Goal: Information Seeking & Learning: Check status

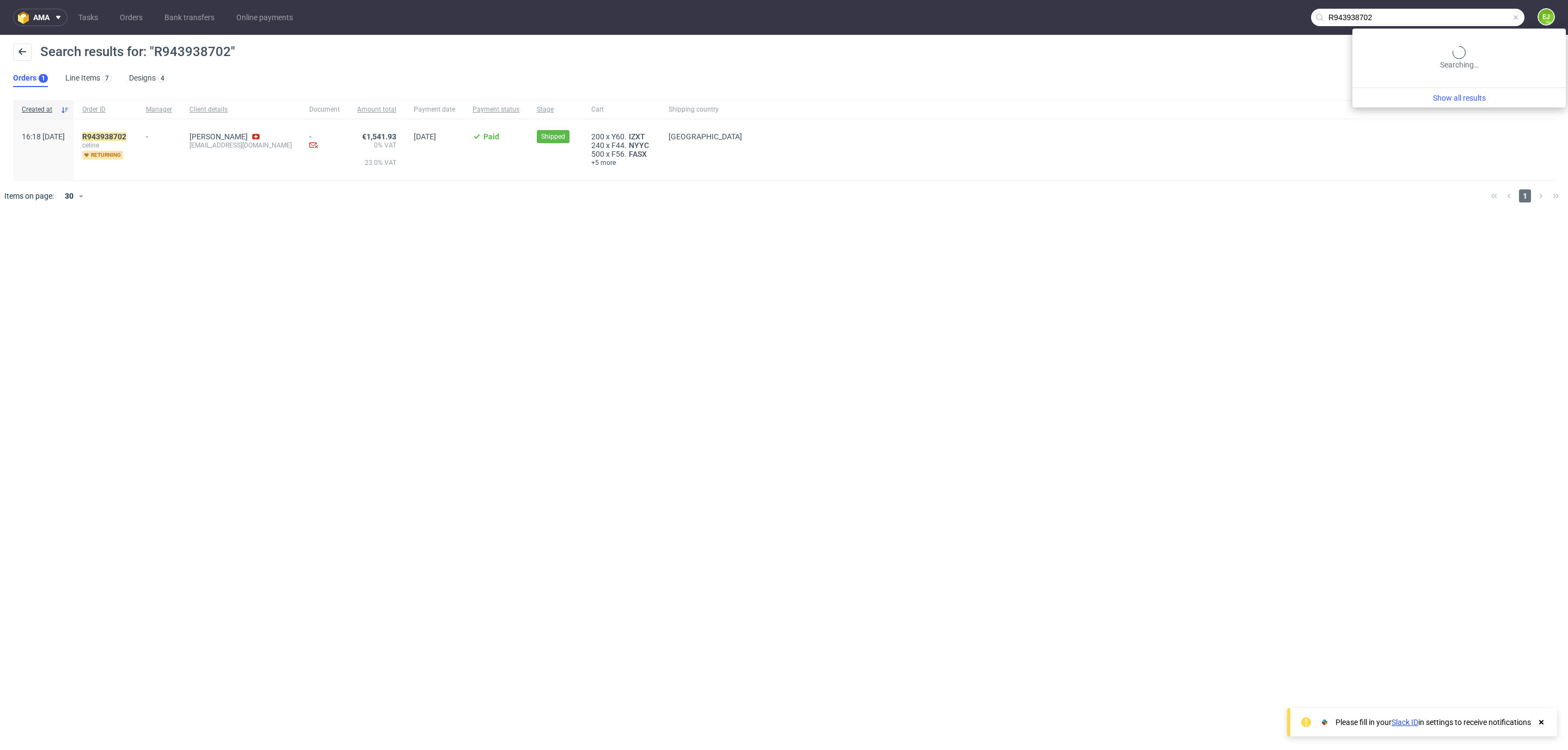
click at [1472, 18] on input "R943938702" at bounding box center [1417, 17] width 214 height 17
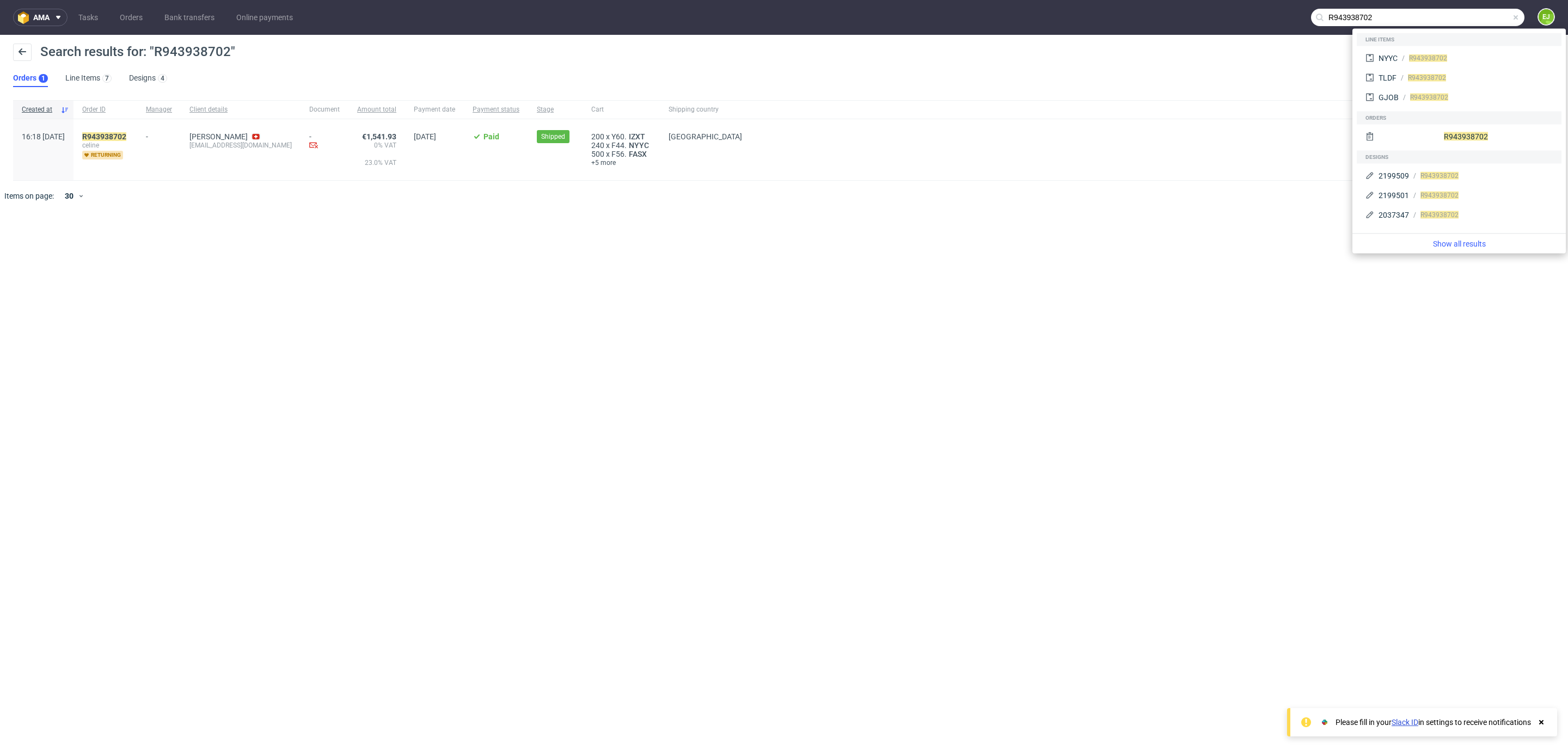
paste input "R174037975"
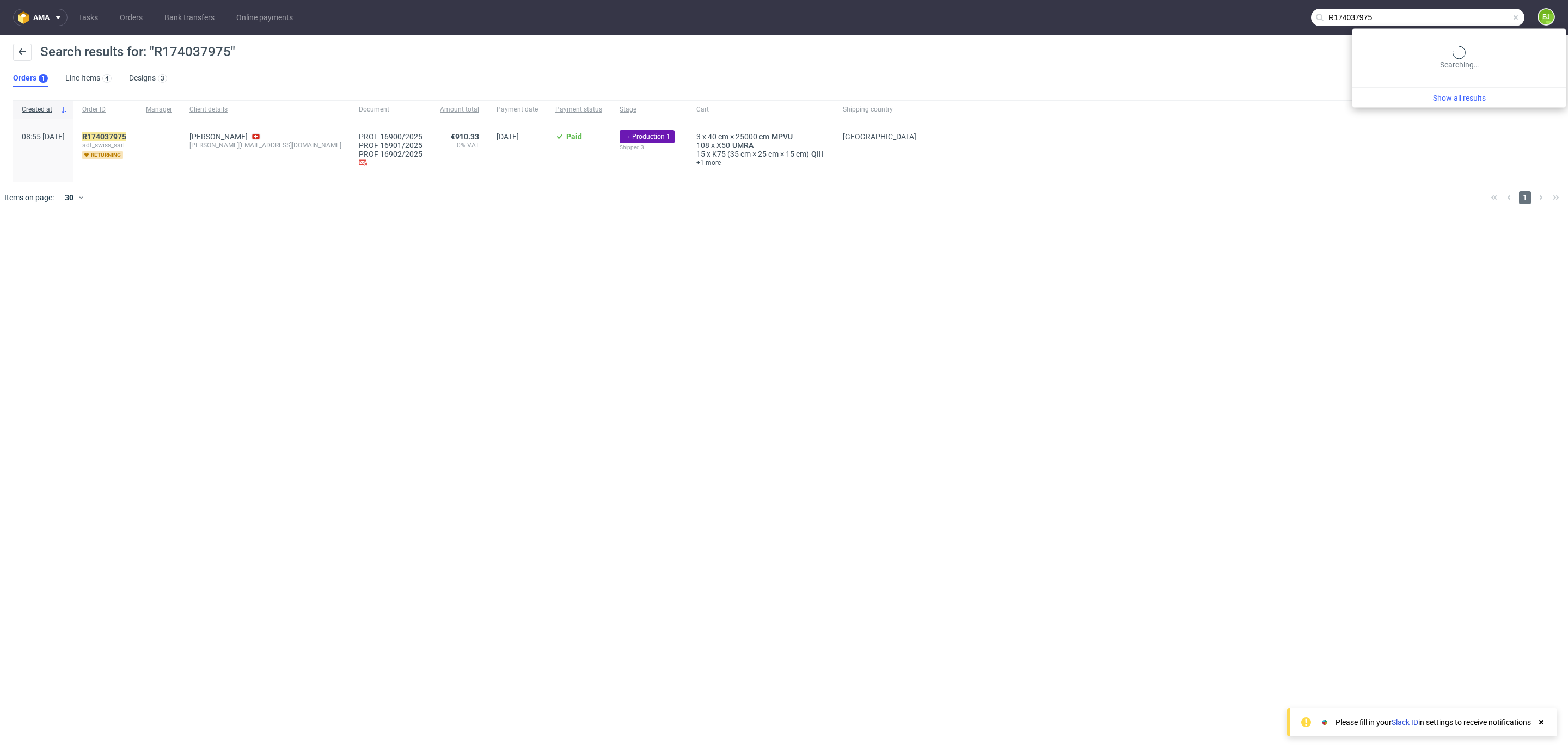
click at [1490, 17] on input "R174037975" at bounding box center [1417, 17] width 214 height 17
paste input "R174037975_OTIU"
click at [1478, 9] on input "R174037975" at bounding box center [1417, 17] width 214 height 17
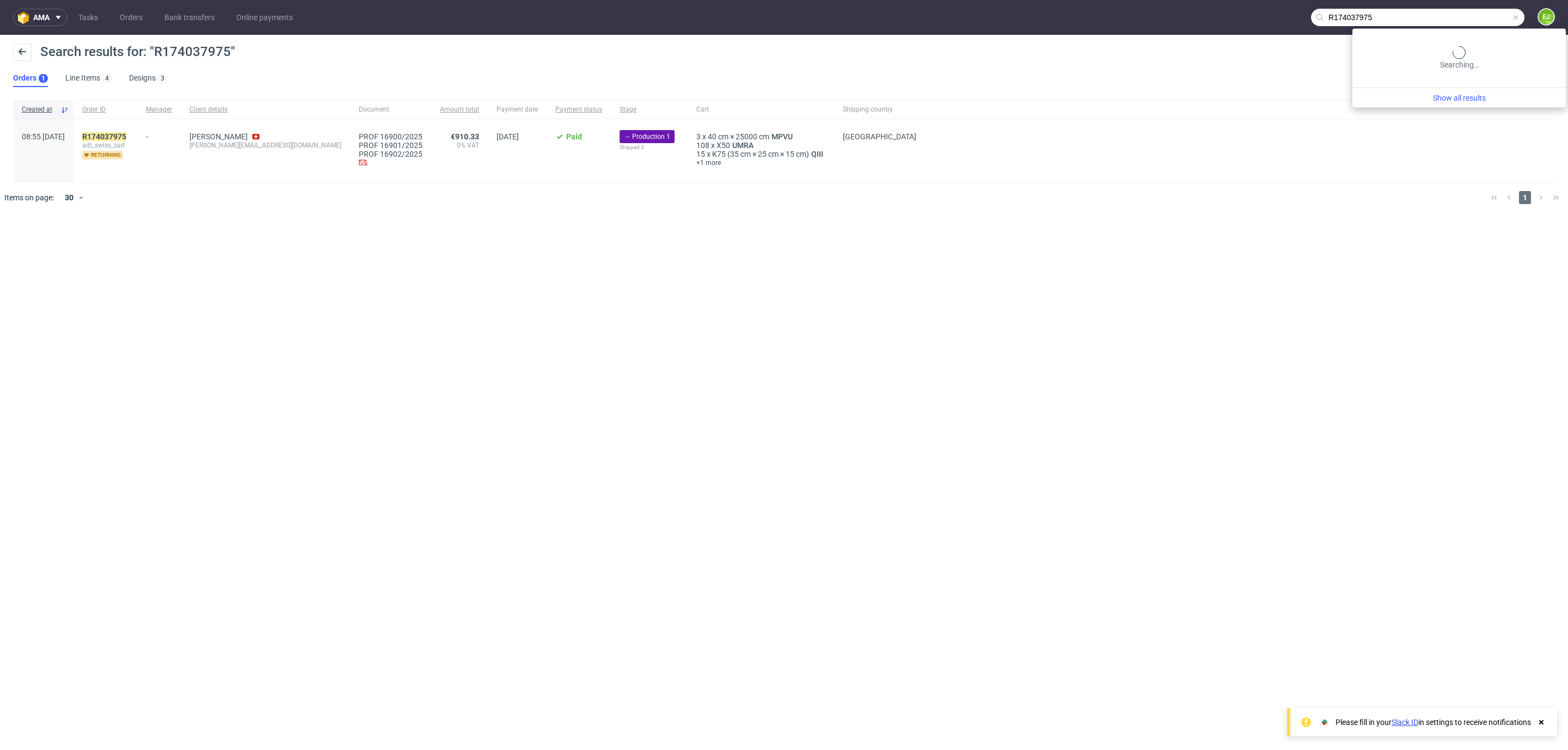
click at [1478, 9] on input "R174037975" at bounding box center [1417, 17] width 214 height 17
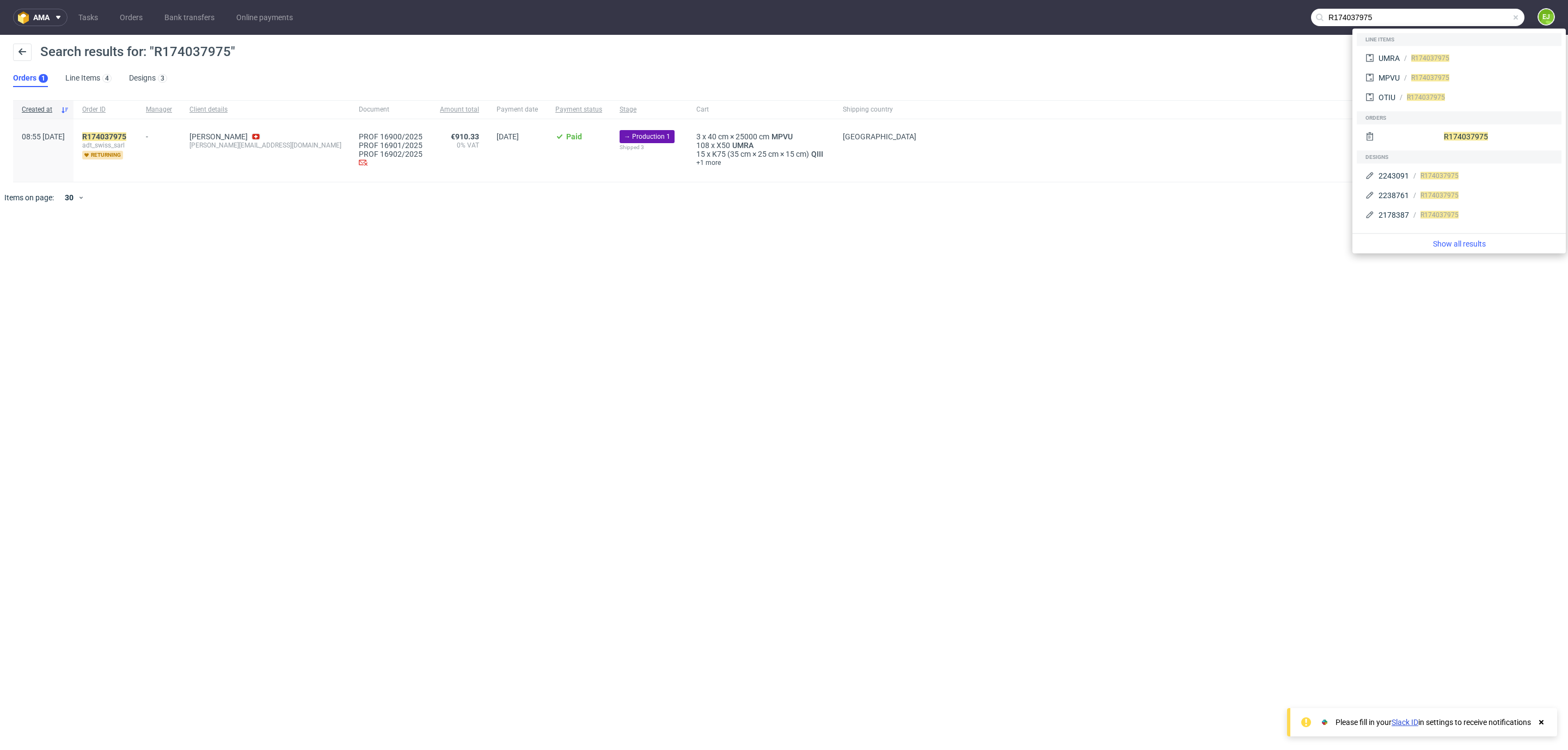
paste input "982050074"
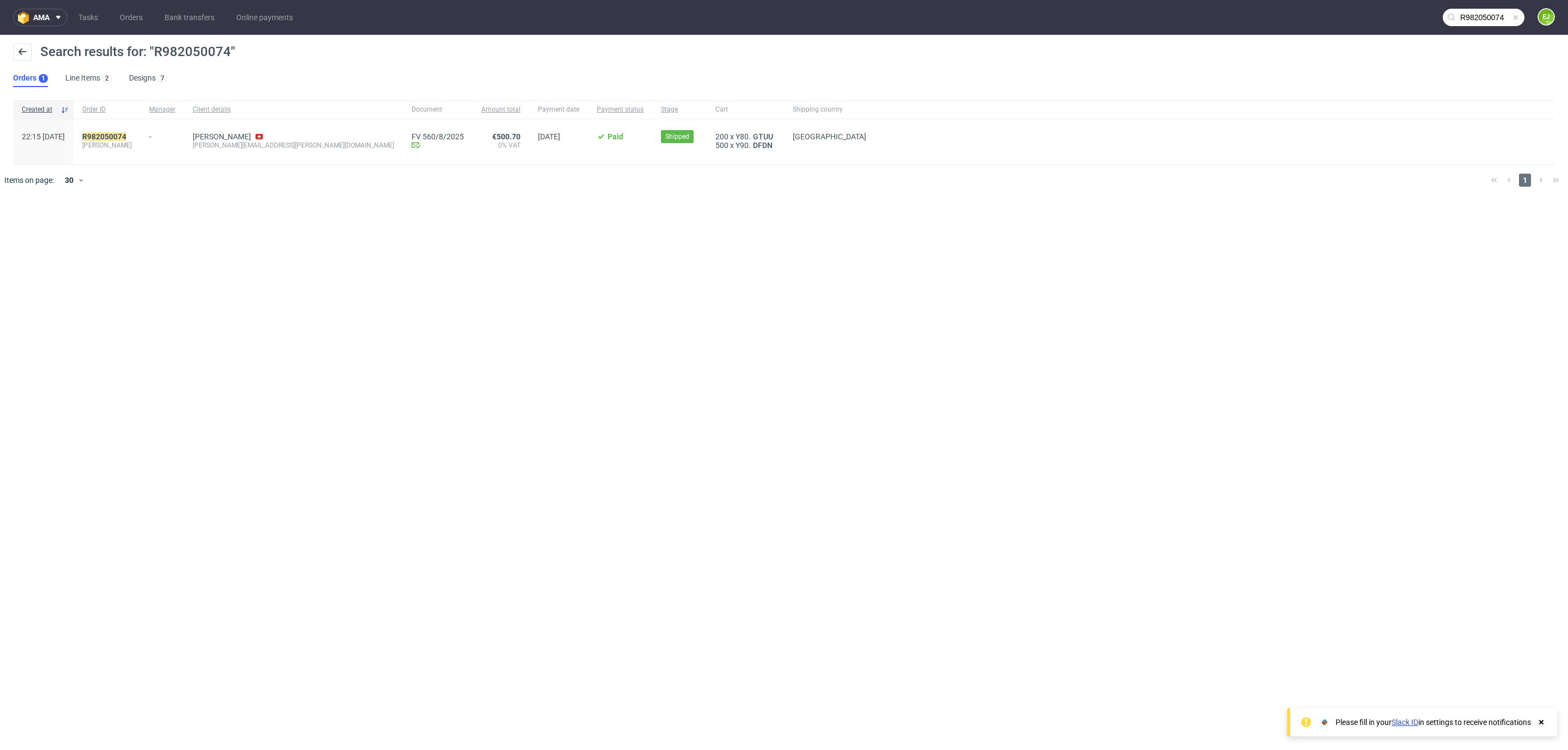
click at [1477, 13] on input "R982050074" at bounding box center [1483, 17] width 82 height 17
click at [1477, 13] on input "R982050074" at bounding box center [1417, 17] width 214 height 17
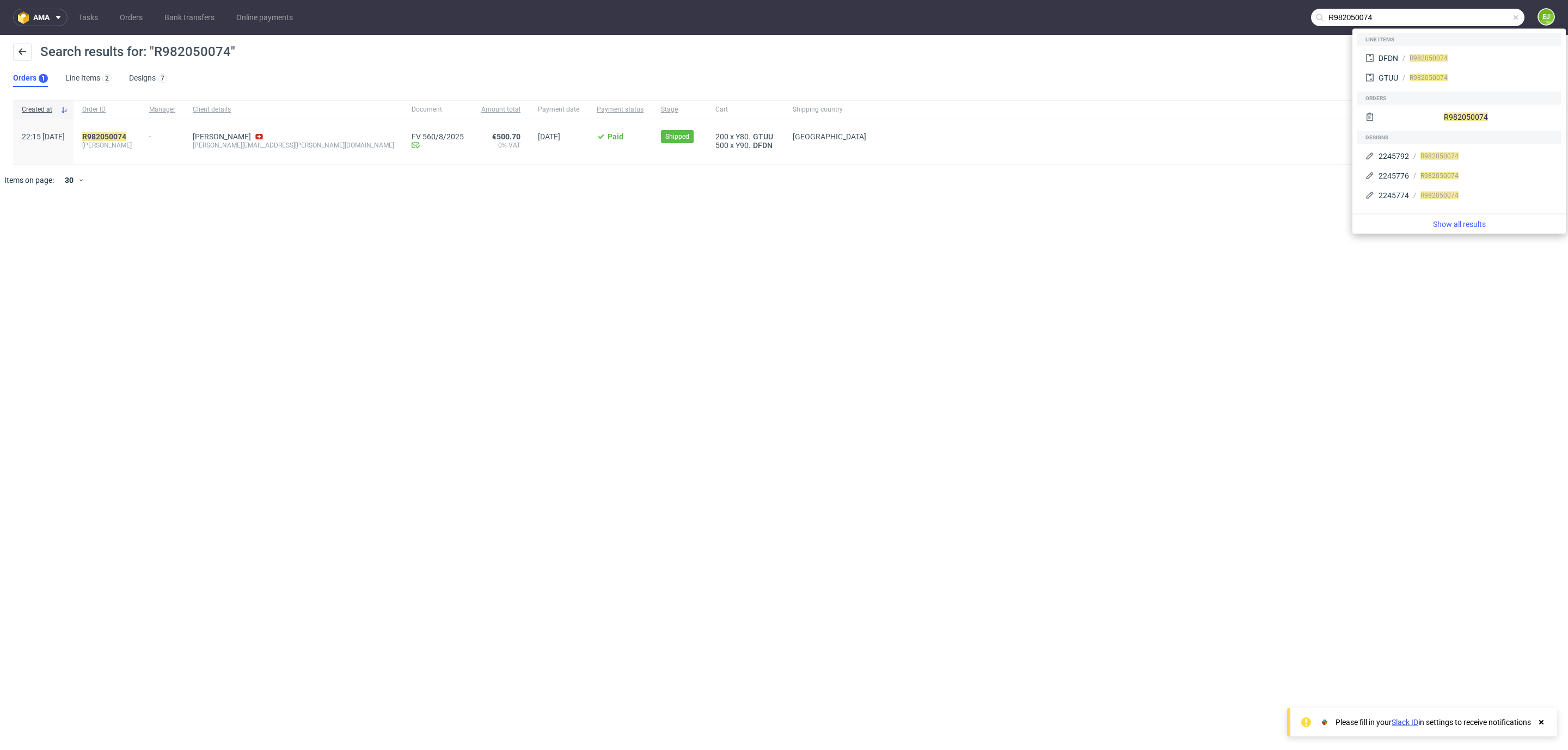
paste input "R729789933"
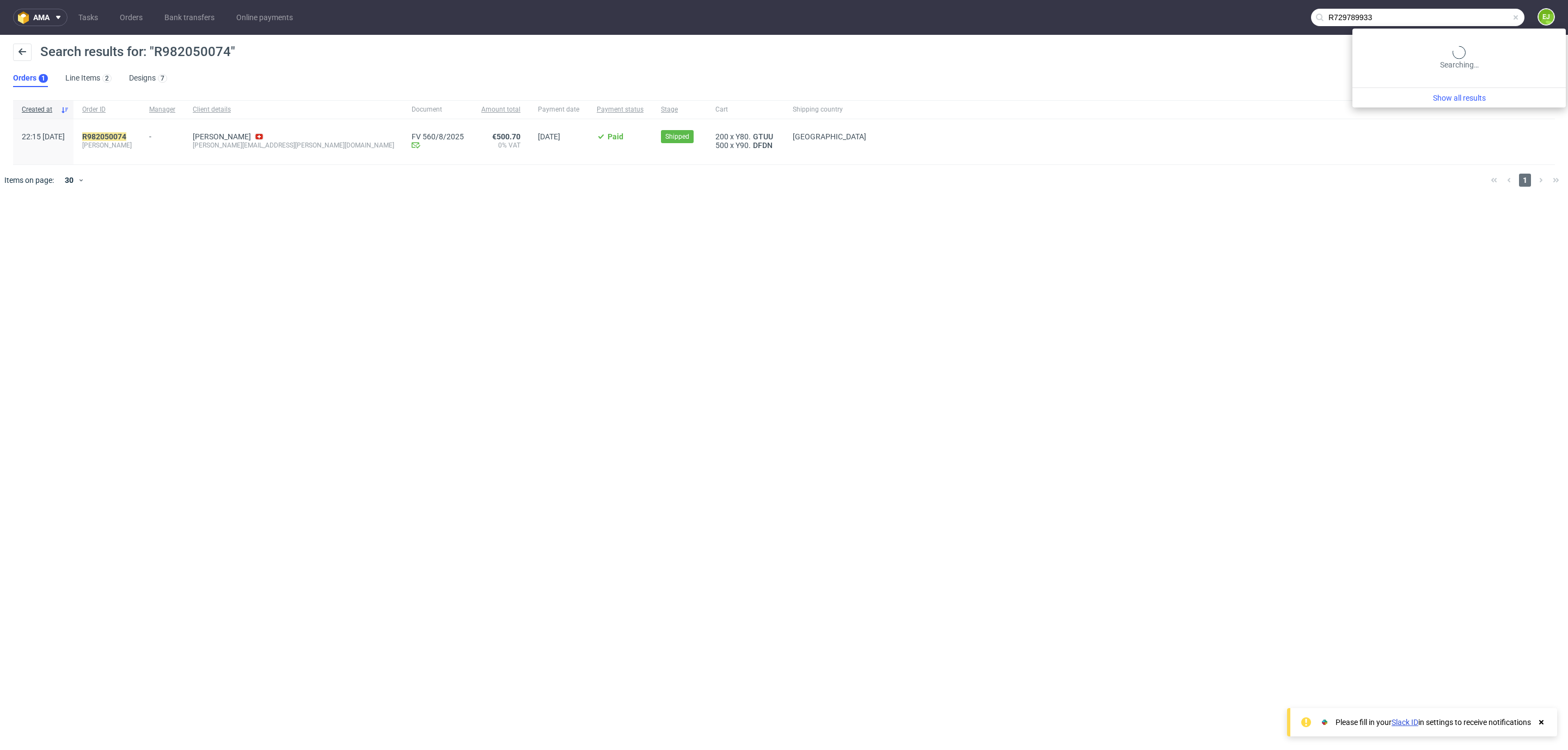
type input "R729789933"
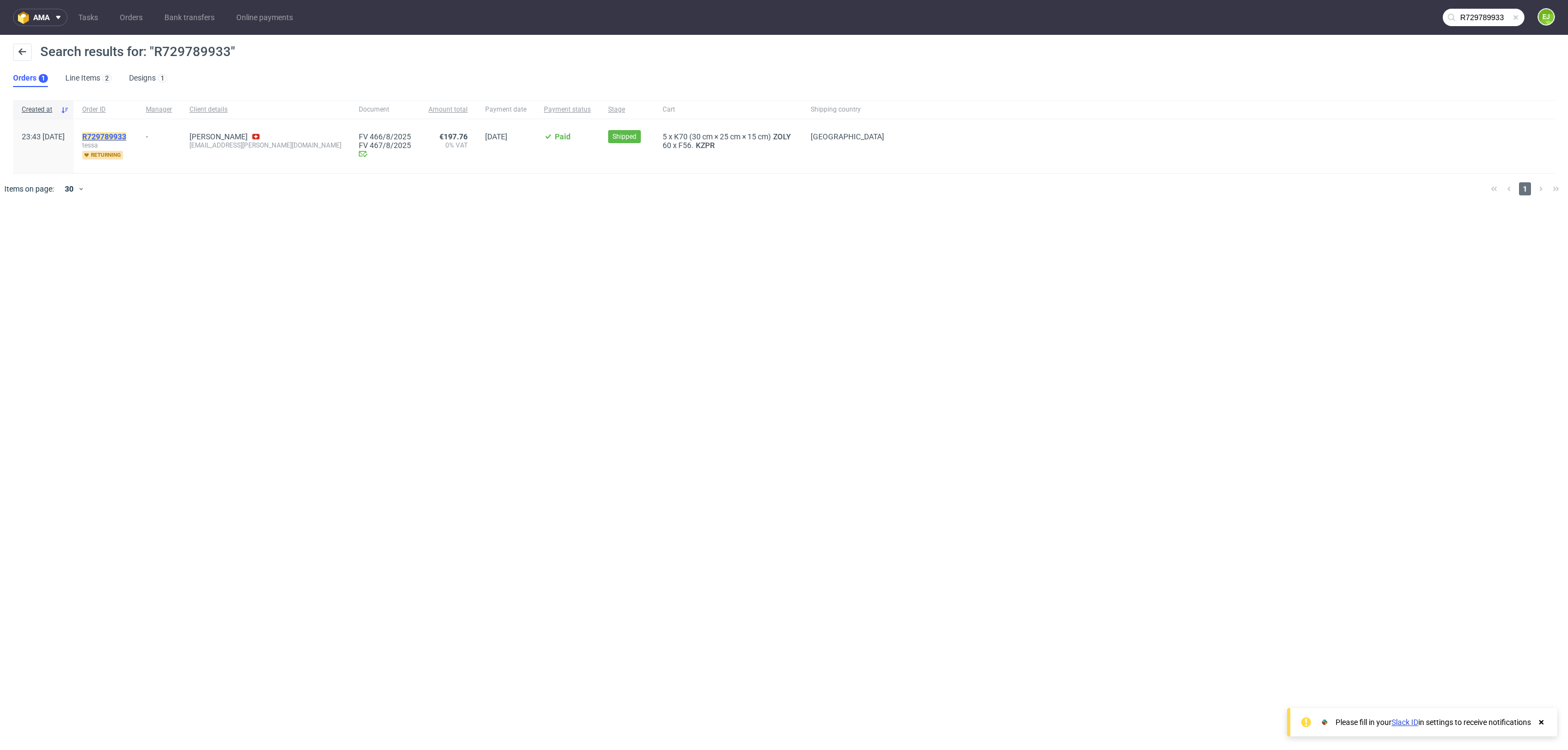
click at [127, 134] on mark "R729789933" at bounding box center [103, 137] width 44 height 9
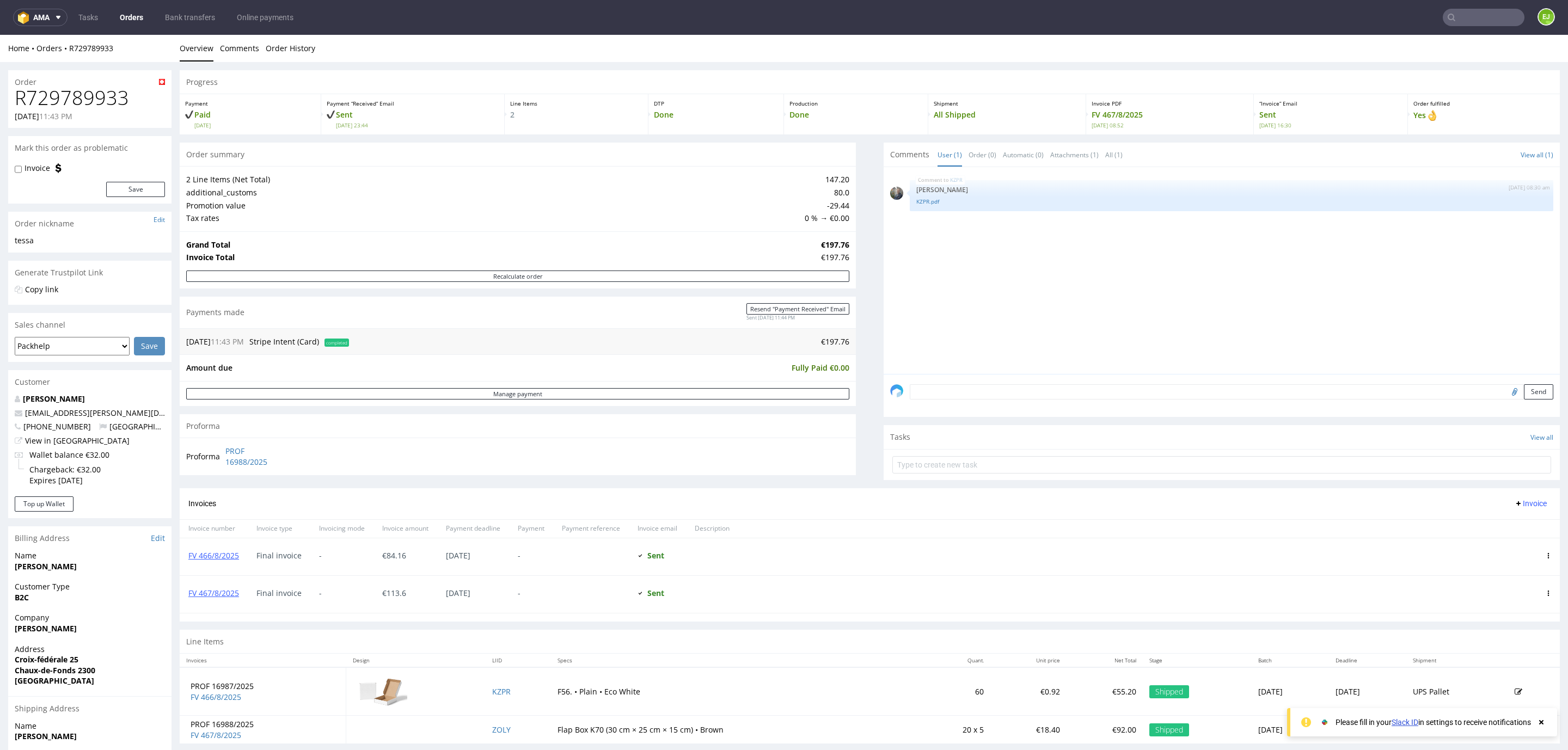
scroll to position [119, 0]
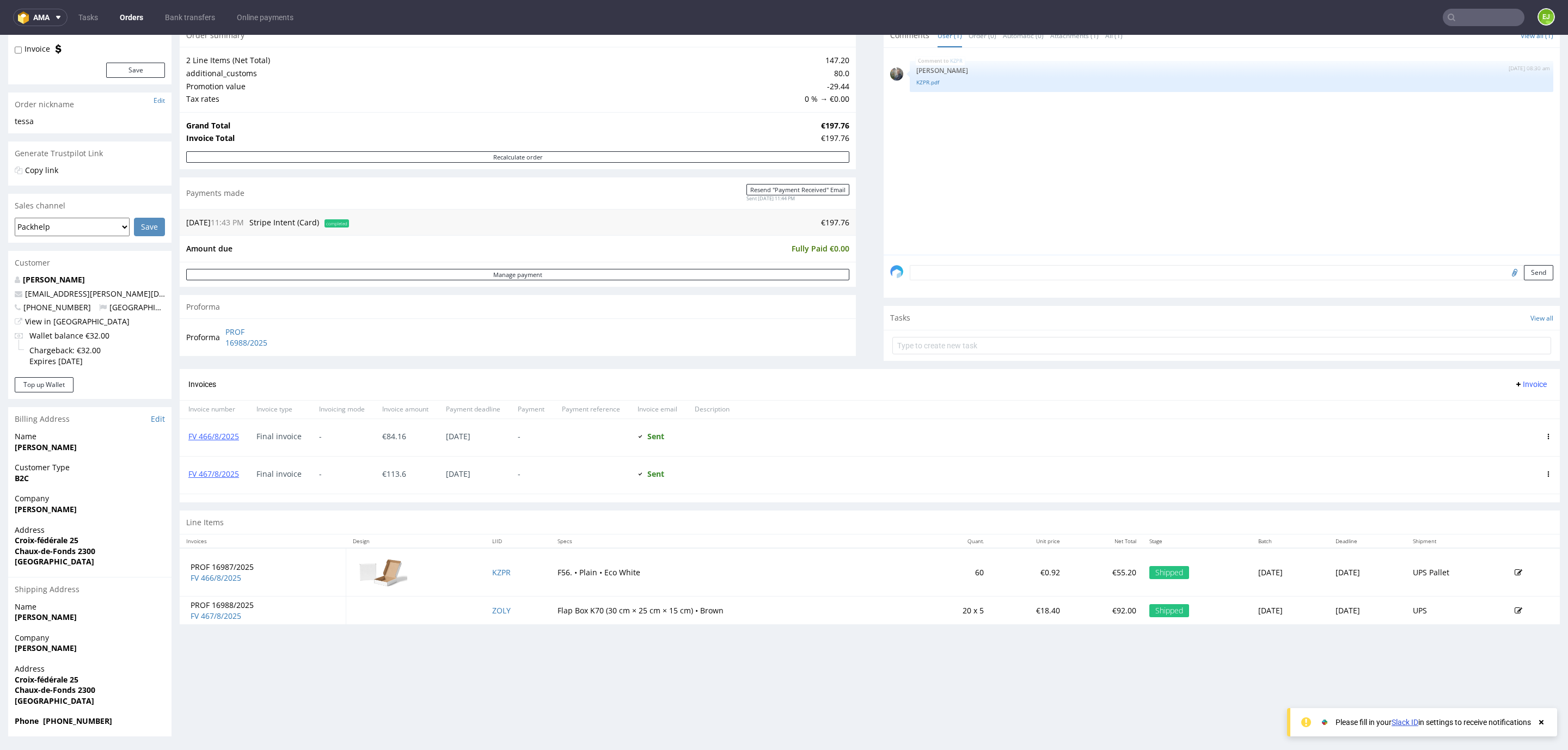
click at [1463, 45] on div "Comments User (1) Order (0) Automatic (0) Attachments (1) All (1) View all (1)" at bounding box center [1221, 35] width 676 height 24
click at [1448, 18] on input "text" at bounding box center [1483, 17] width 82 height 17
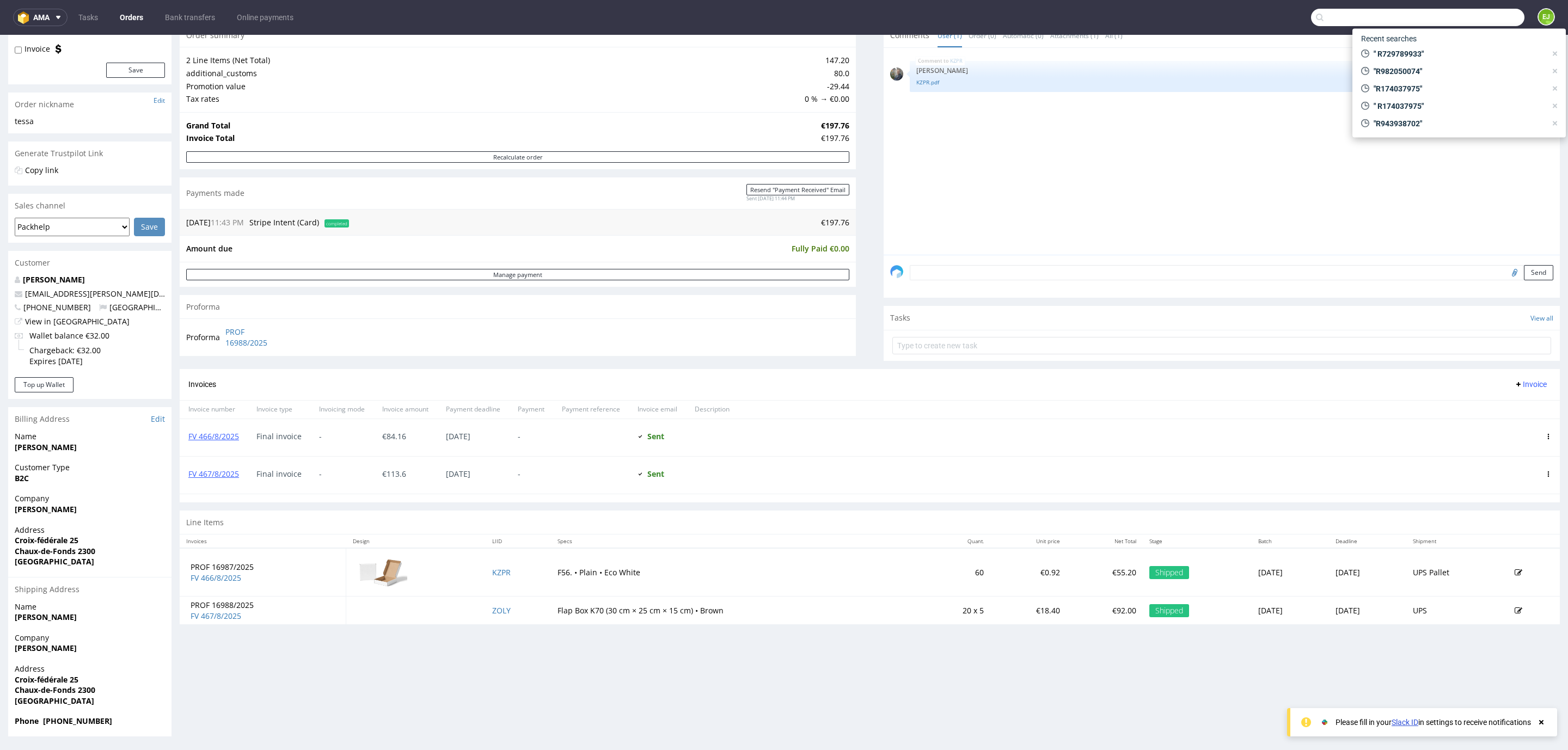
paste input "R943938702"
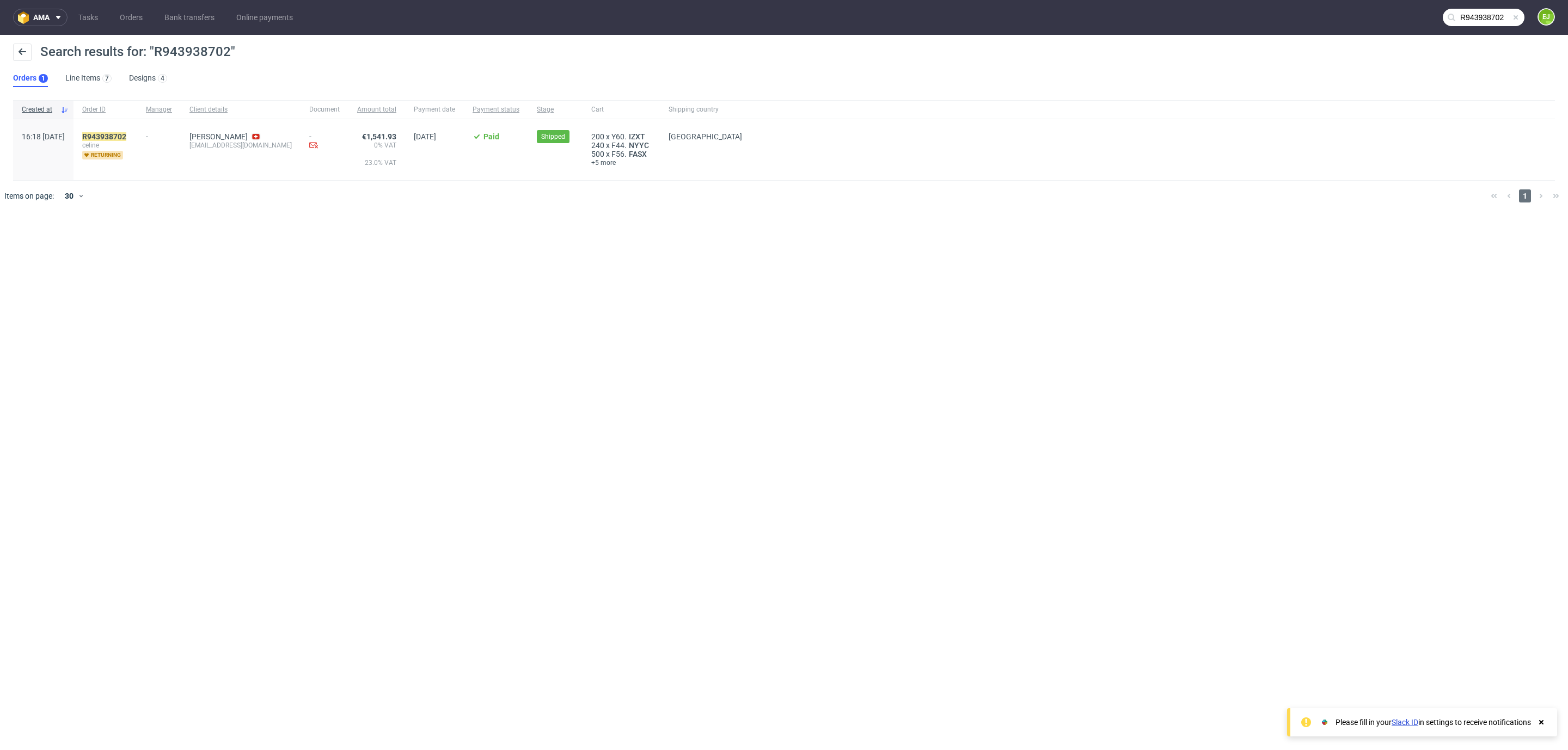
click at [1469, 23] on input "R943938702" at bounding box center [1483, 17] width 82 height 17
click at [1469, 23] on input "R943938702" at bounding box center [1417, 17] width 214 height 17
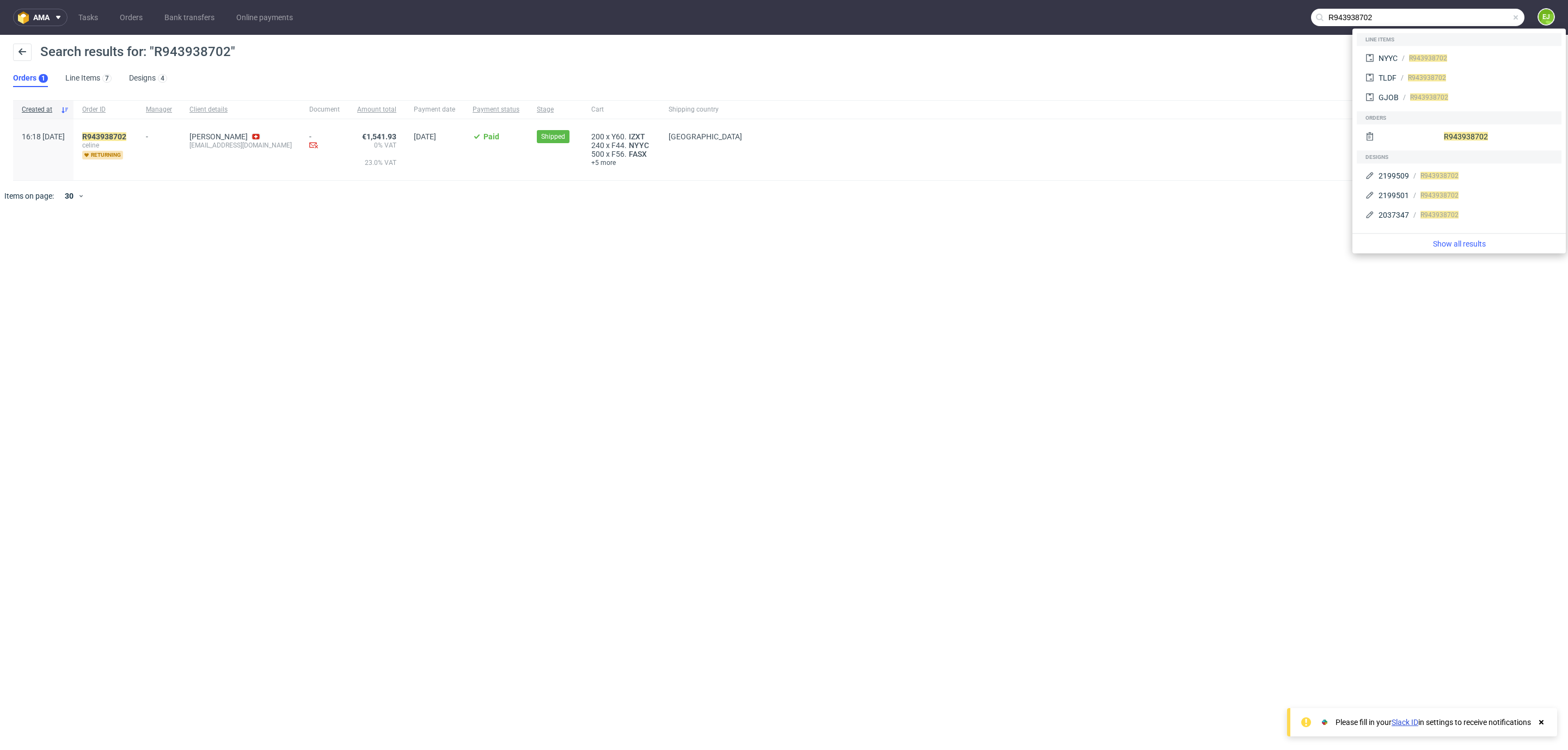
paste input "R188691079"
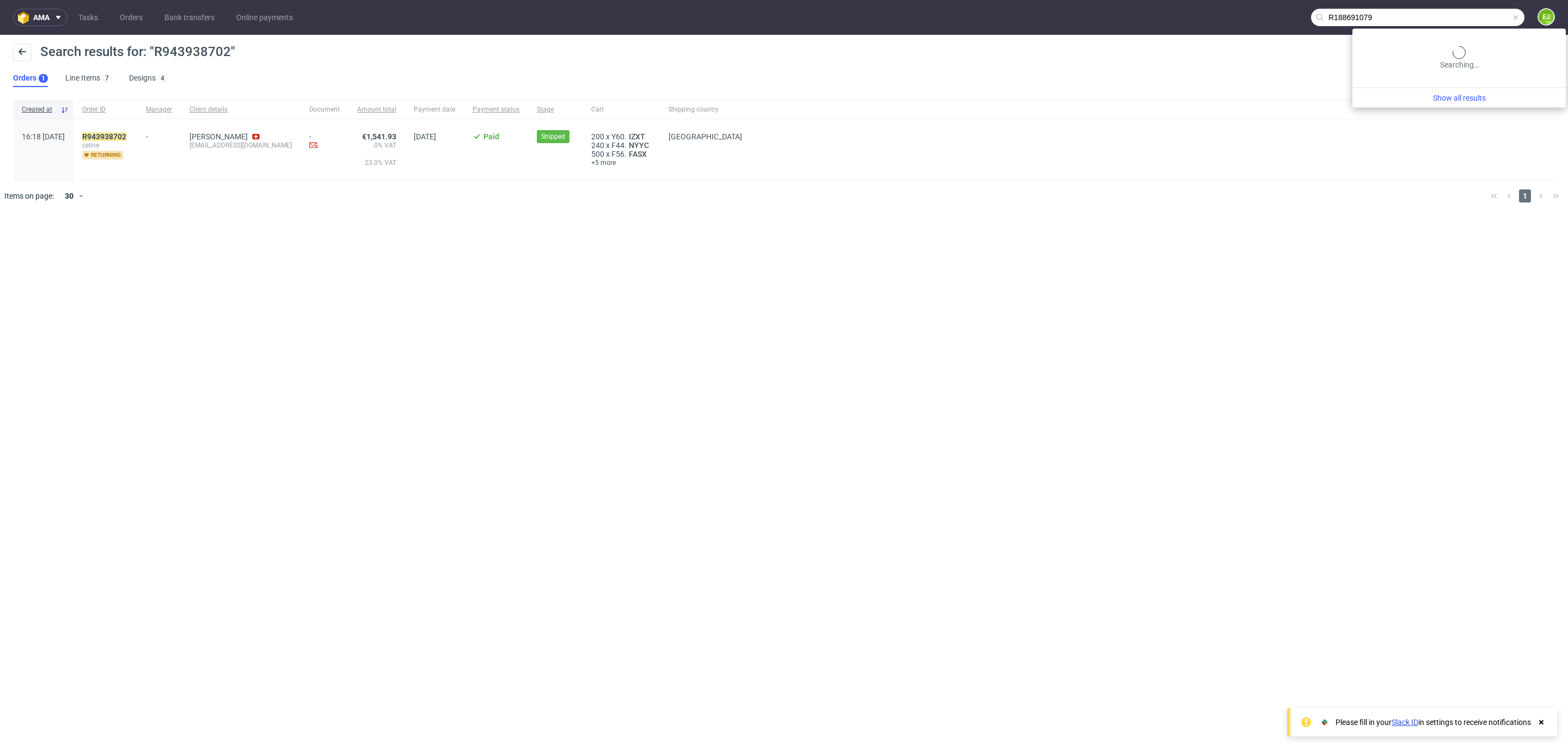
type input "R188691079"
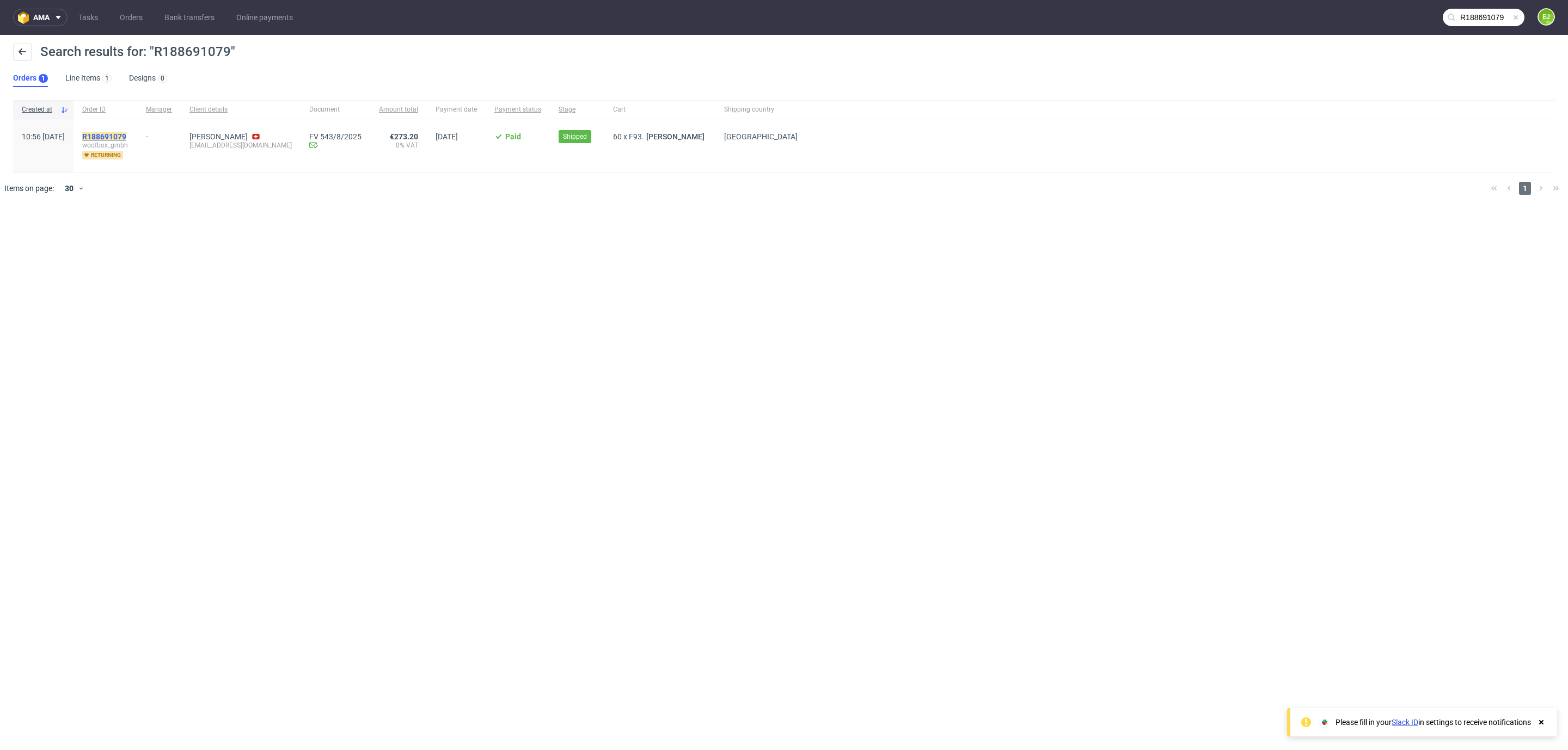
click at [127, 139] on mark "R188691079" at bounding box center [103, 137] width 44 height 9
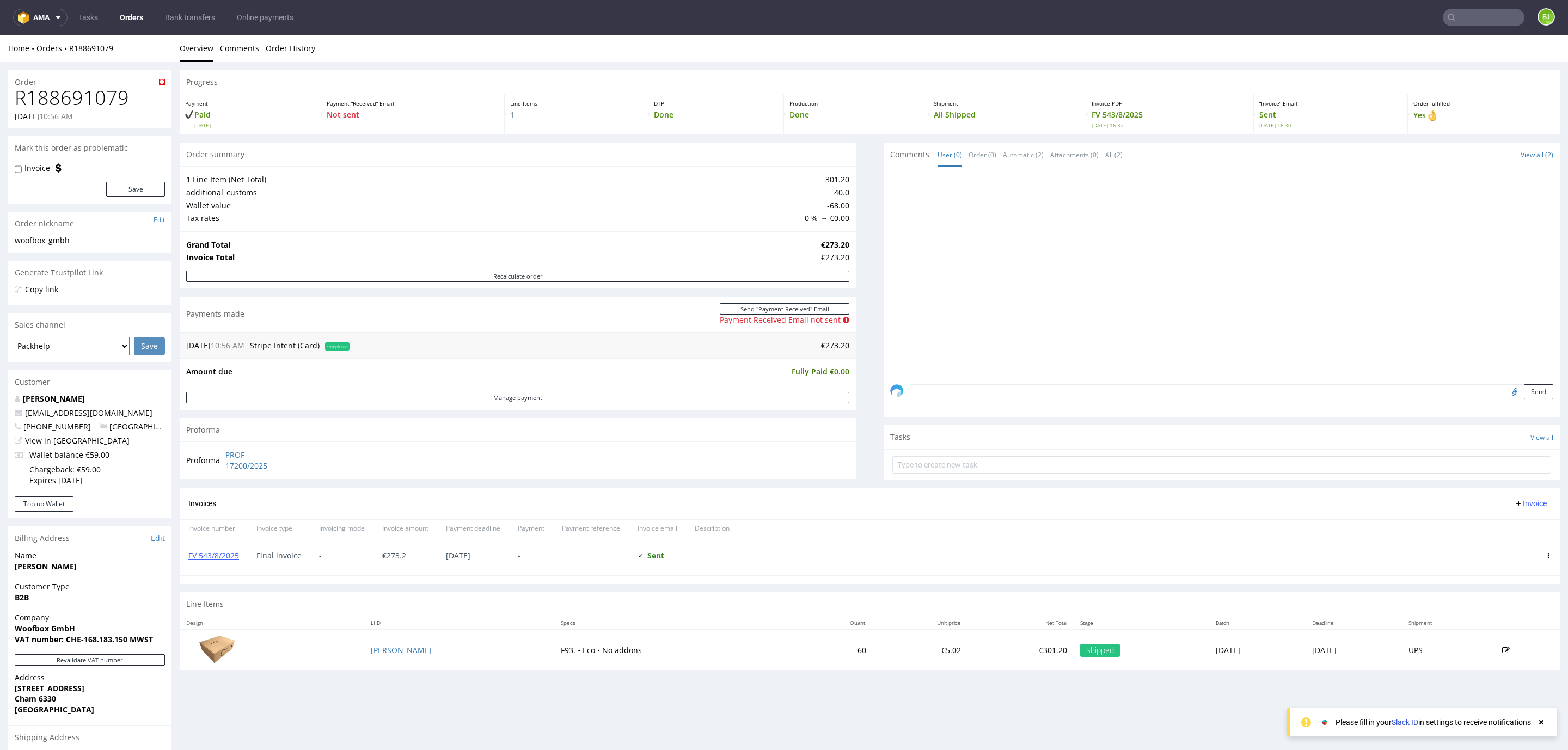
scroll to position [147, 0]
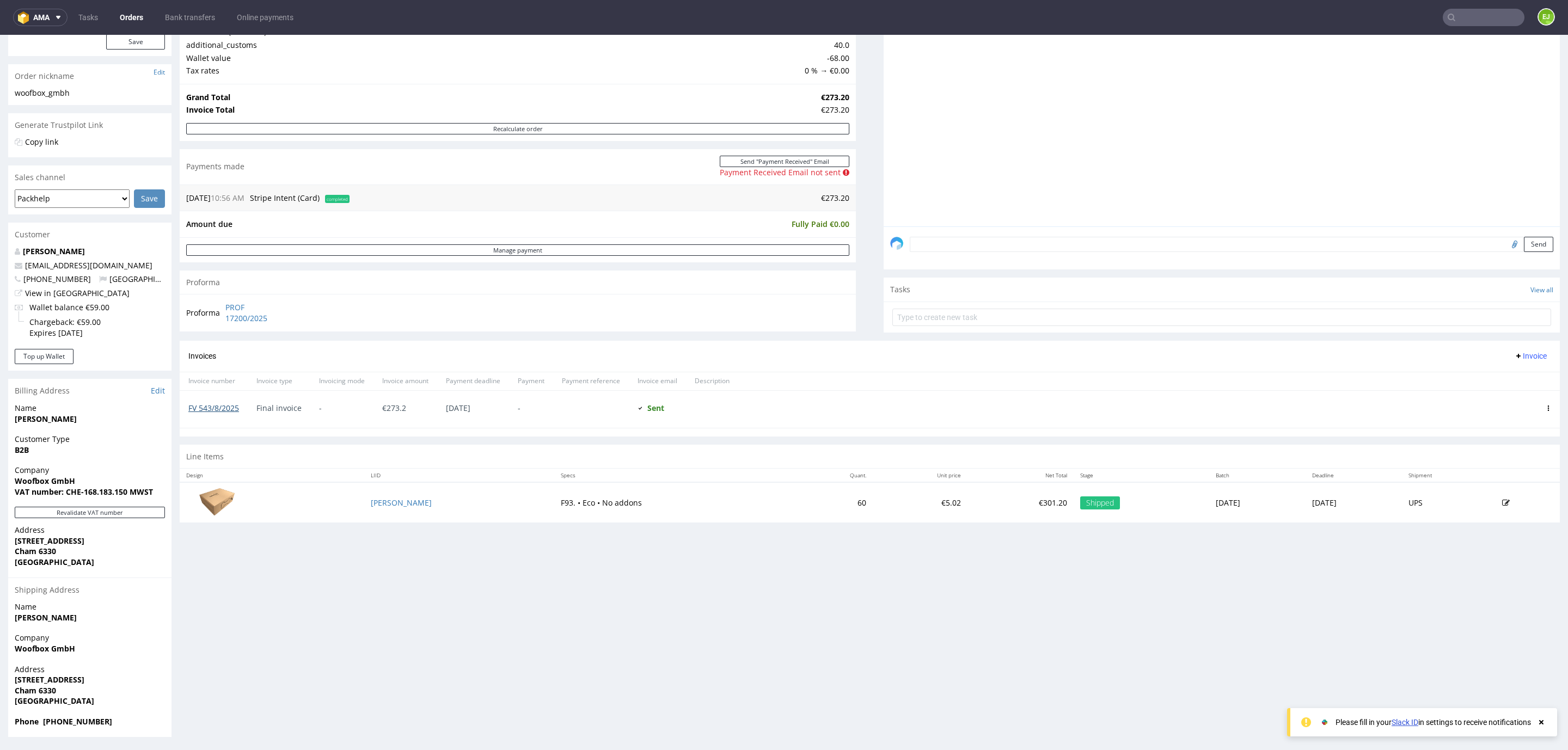
click at [223, 410] on link "FV 543/8/2025" at bounding box center [214, 408] width 51 height 10
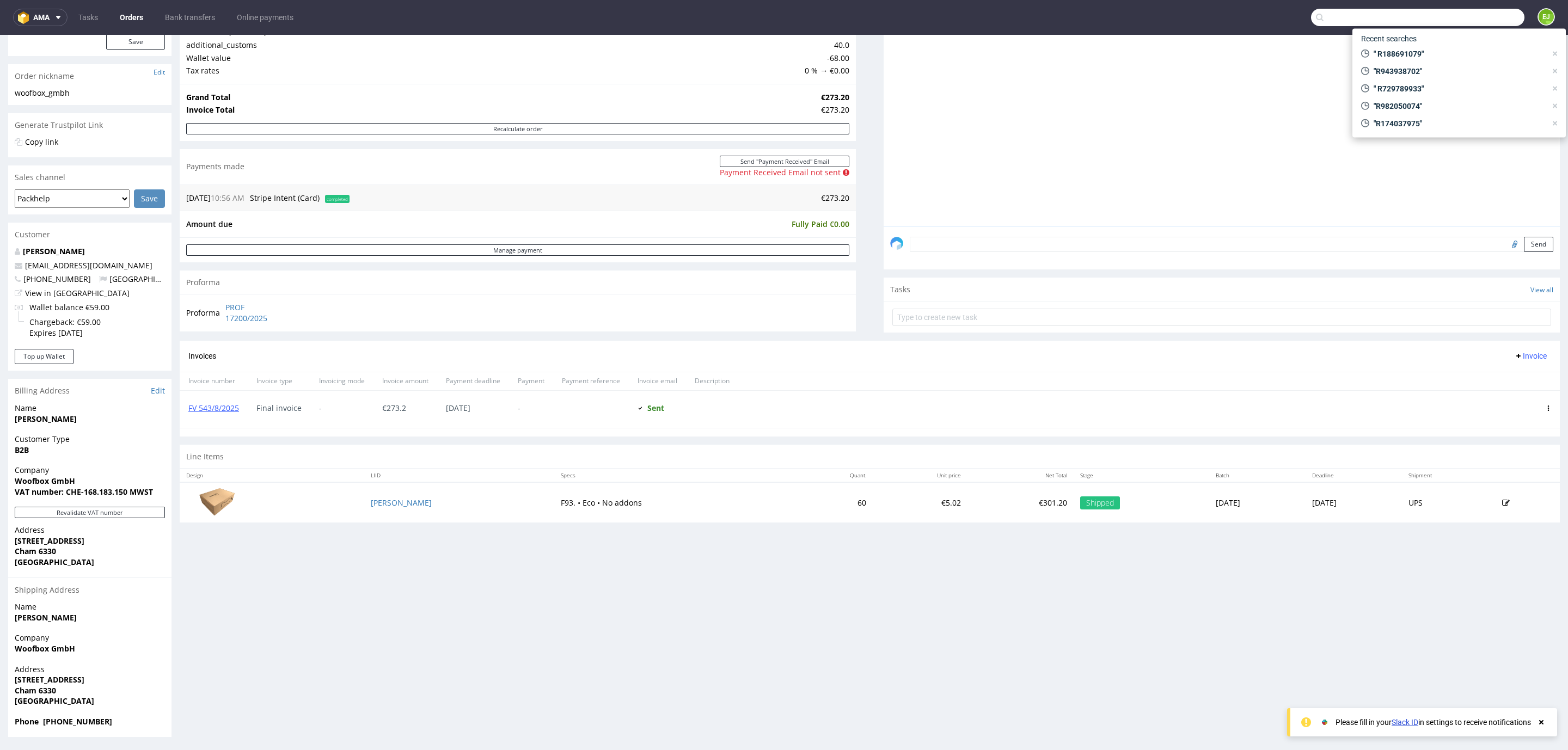
click at [1445, 22] on input "text" at bounding box center [1417, 17] width 214 height 17
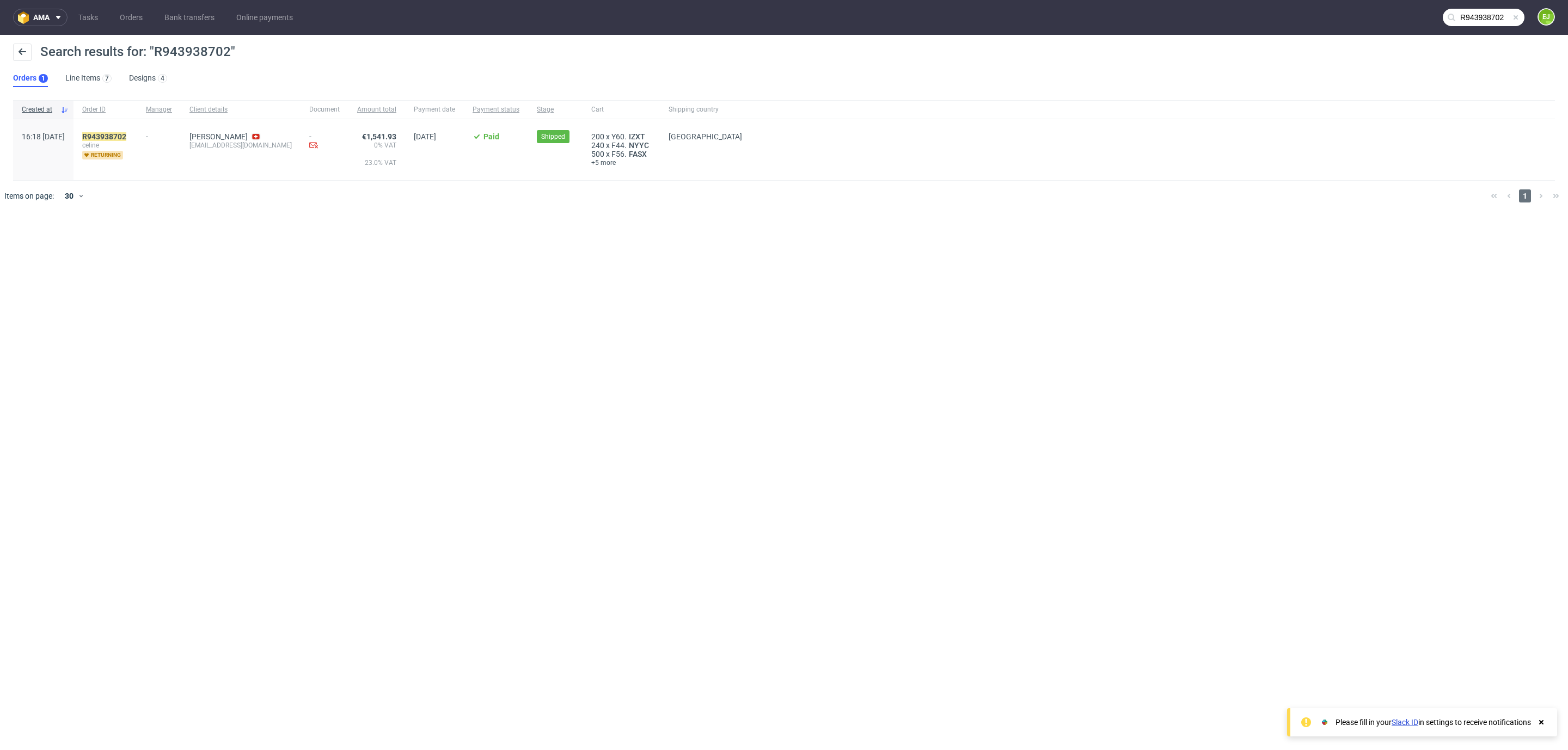
click at [1488, 17] on input "R943938702" at bounding box center [1483, 17] width 82 height 17
click at [1488, 17] on input "R943938702" at bounding box center [1417, 17] width 214 height 17
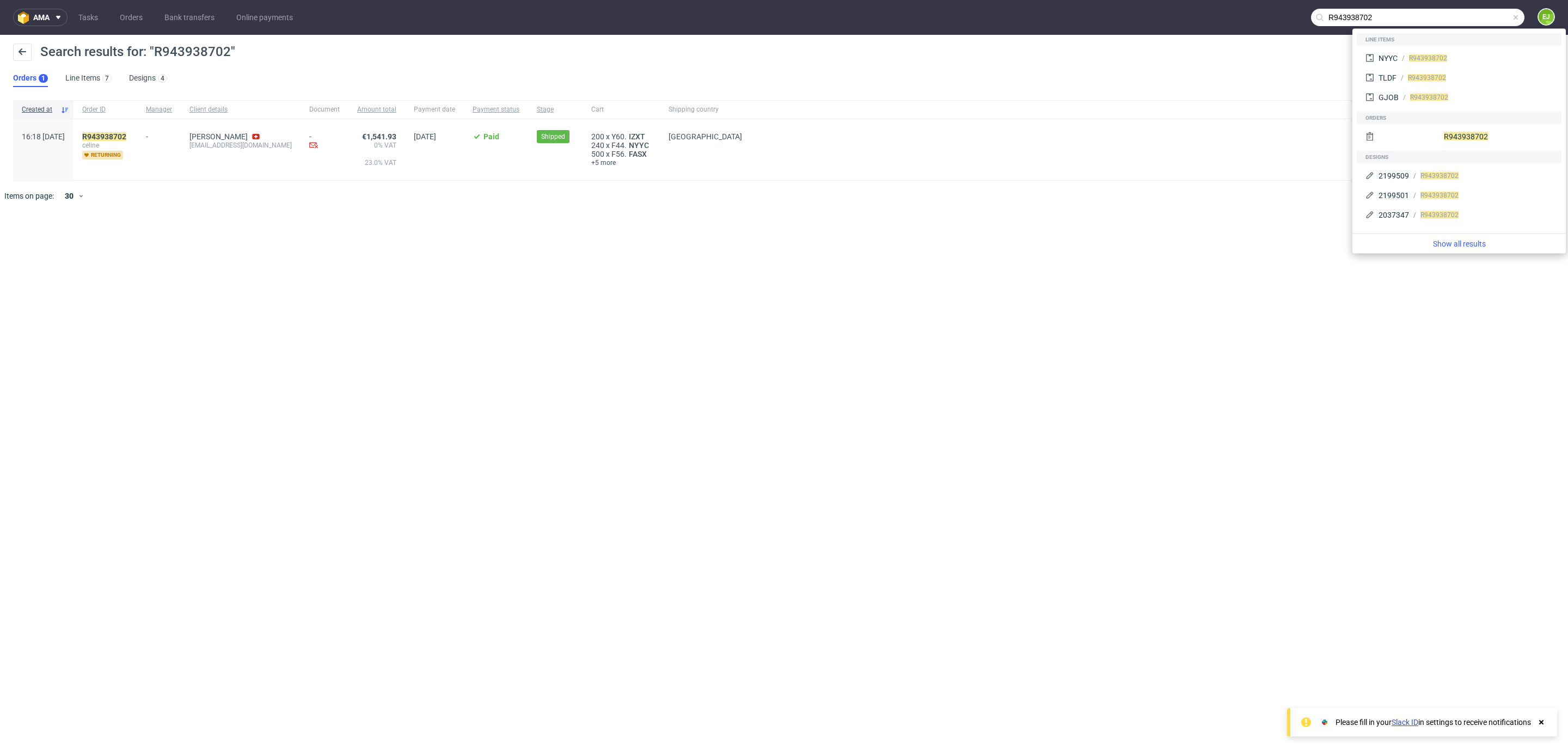
paste input "468269105"
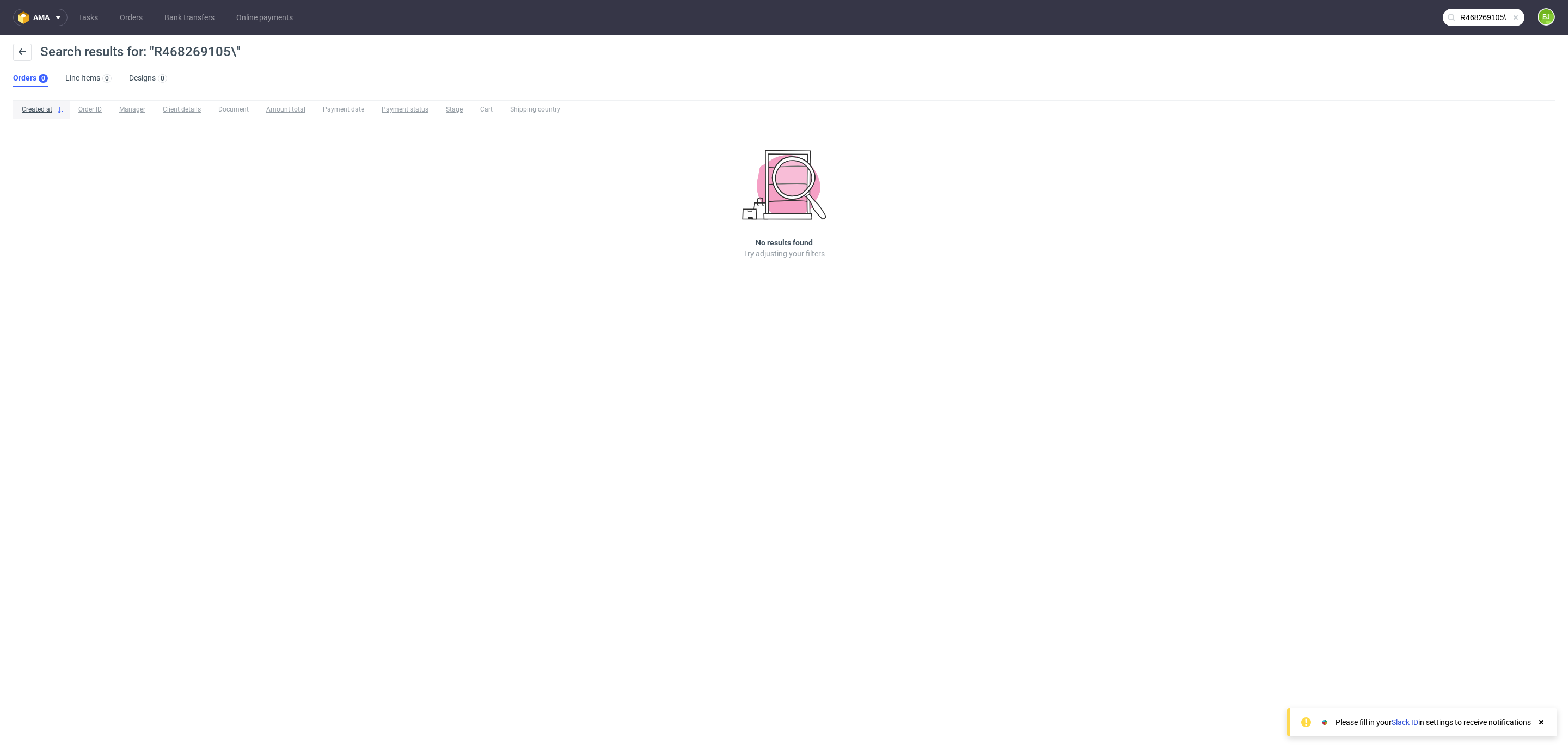
click at [1473, 11] on input "R468269105\" at bounding box center [1483, 17] width 82 height 17
click at [1473, 11] on input "R468269105\" at bounding box center [1417, 17] width 214 height 17
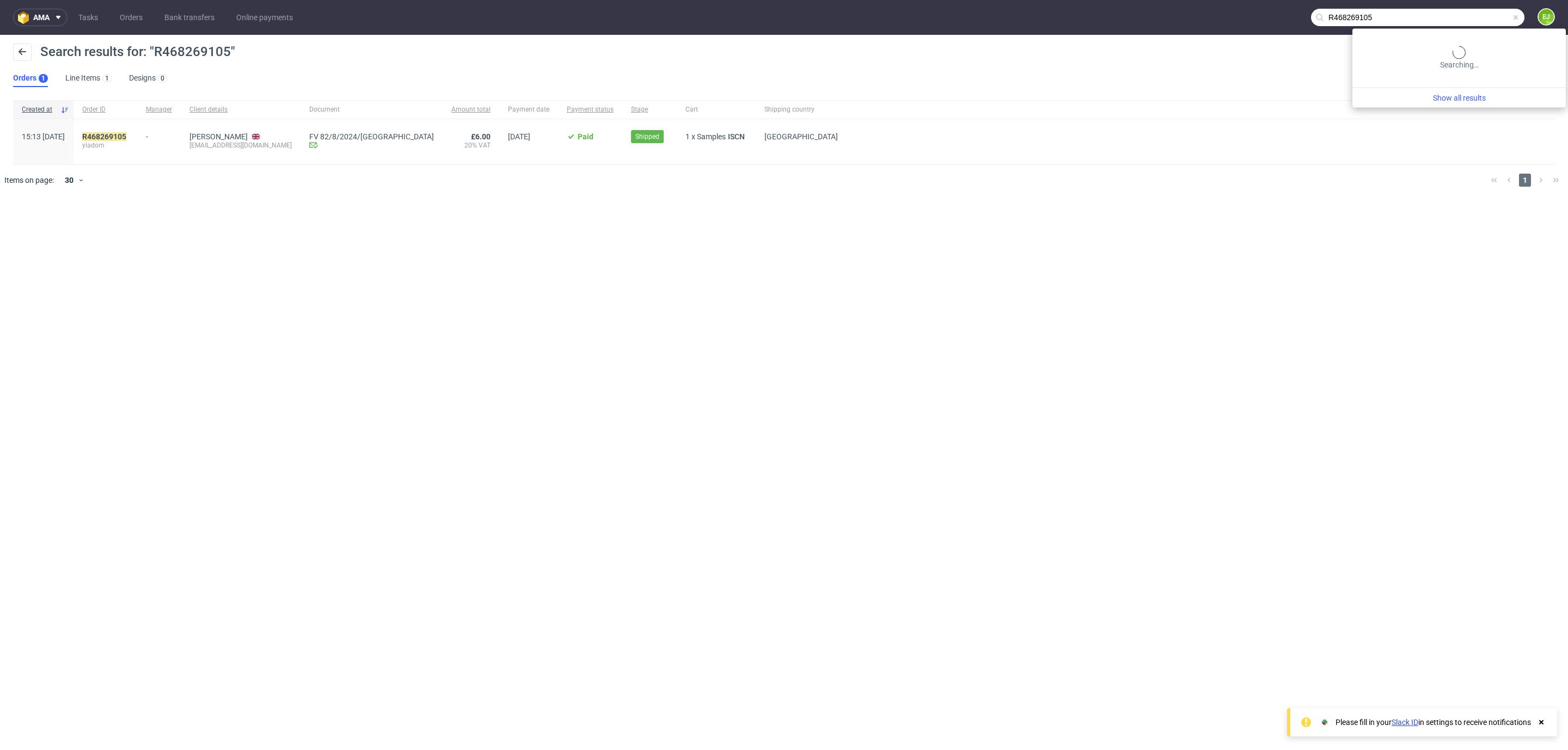
click at [1488, 15] on input "R468269105" at bounding box center [1417, 17] width 214 height 17
paste input "R158503802"
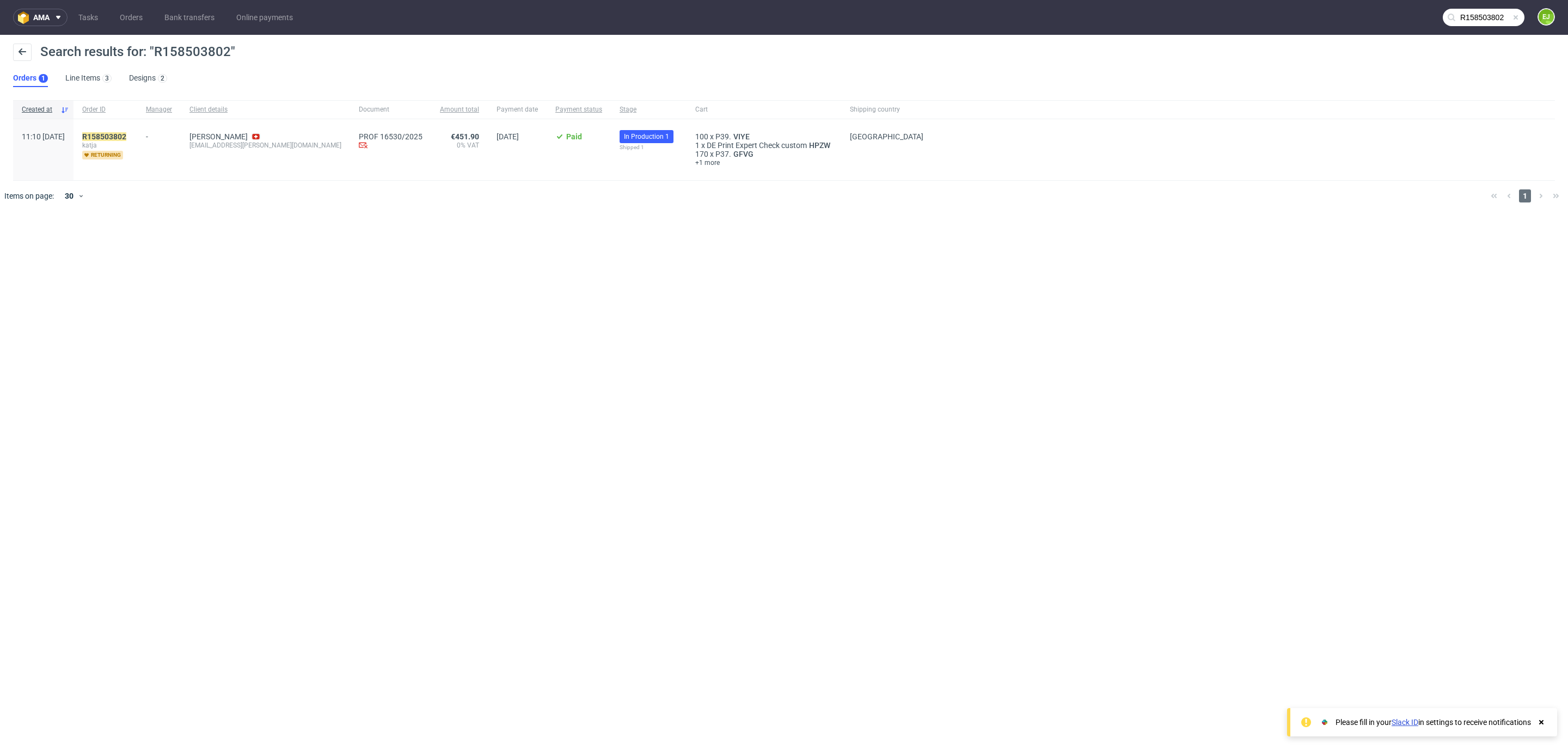
click at [1492, 15] on input "R158503802" at bounding box center [1483, 17] width 82 height 17
click at [1492, 15] on input "R158503802" at bounding box center [1417, 17] width 214 height 17
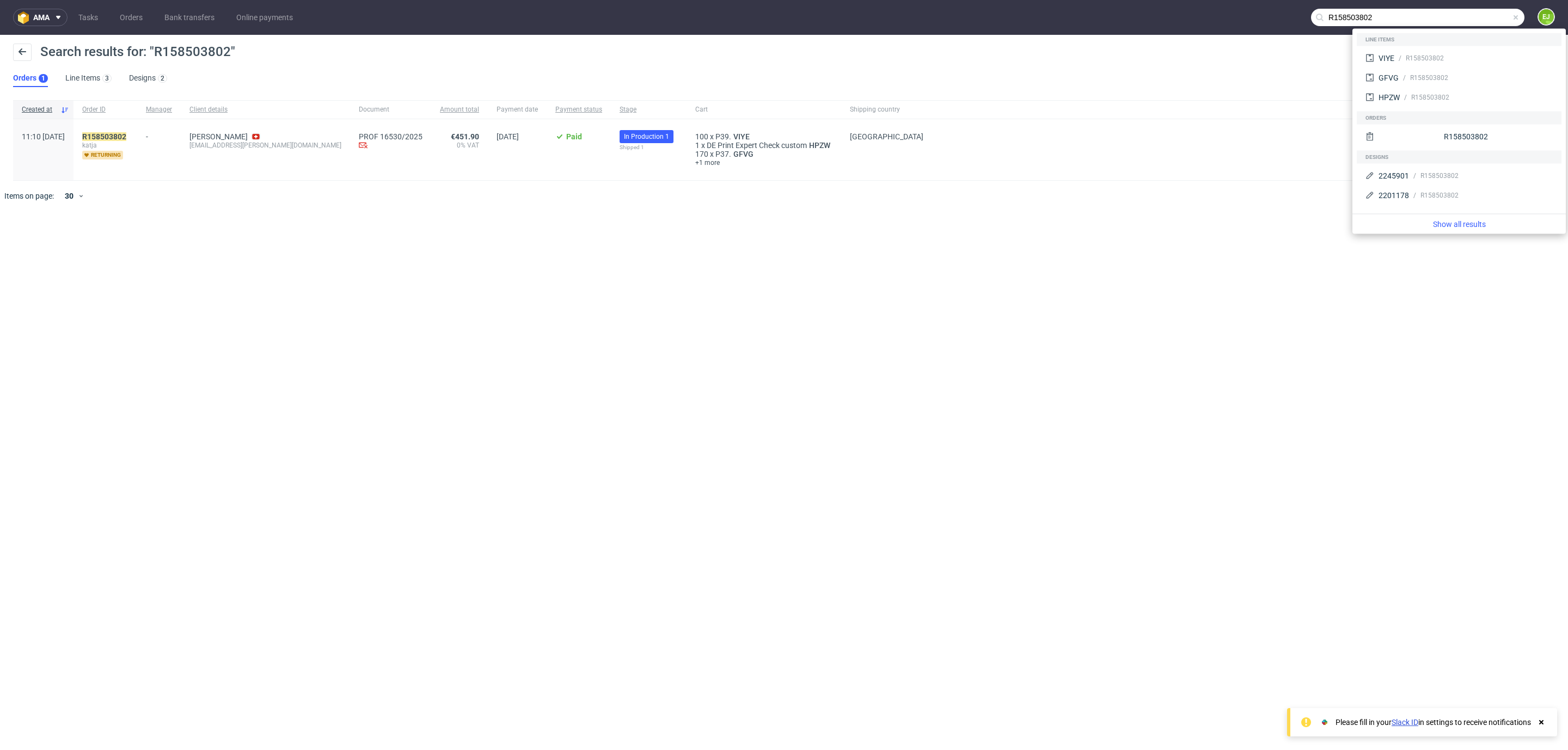
paste input "372271356"
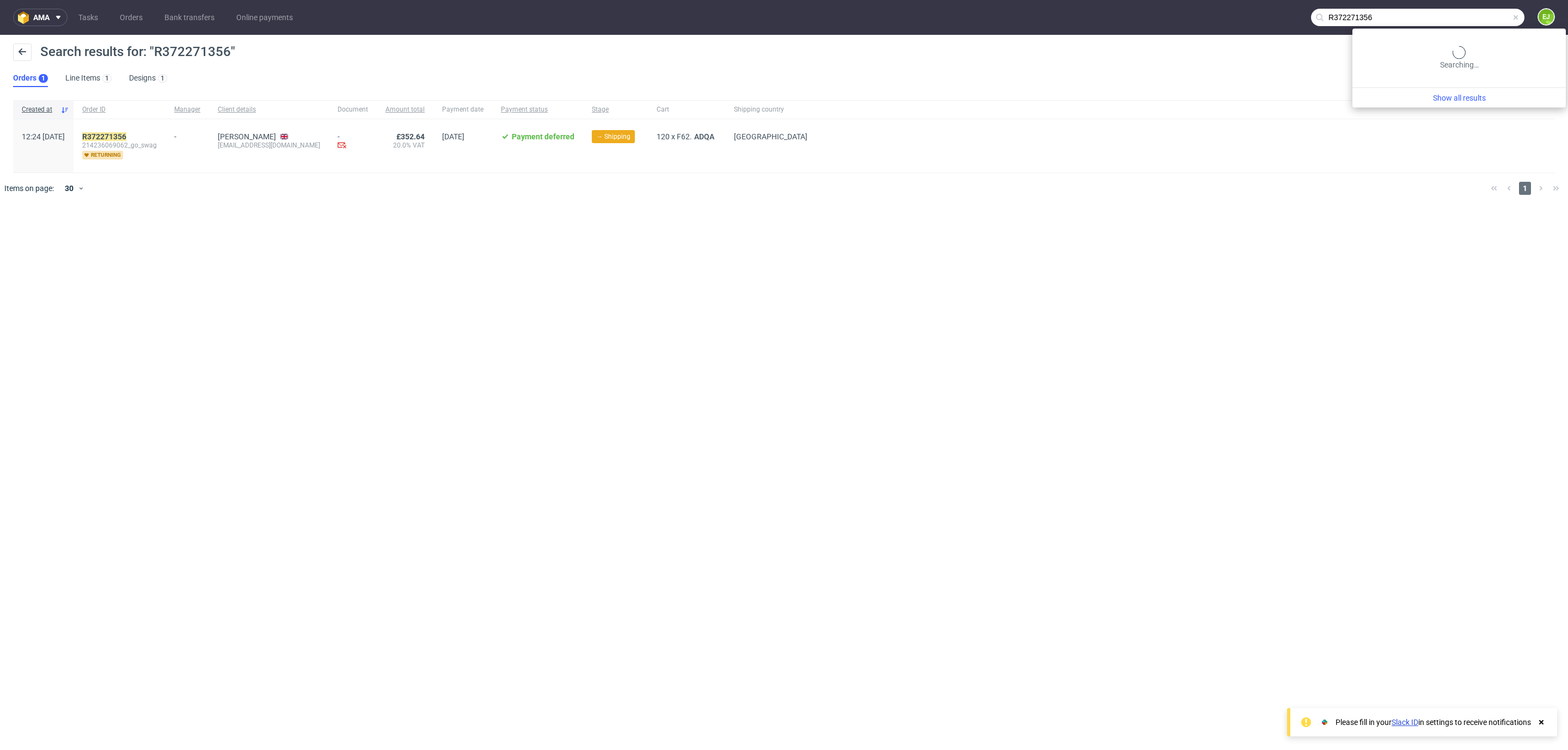
click at [1473, 23] on input "R372271356" at bounding box center [1417, 17] width 214 height 17
paste input "R453367844"
type input "R453367844"
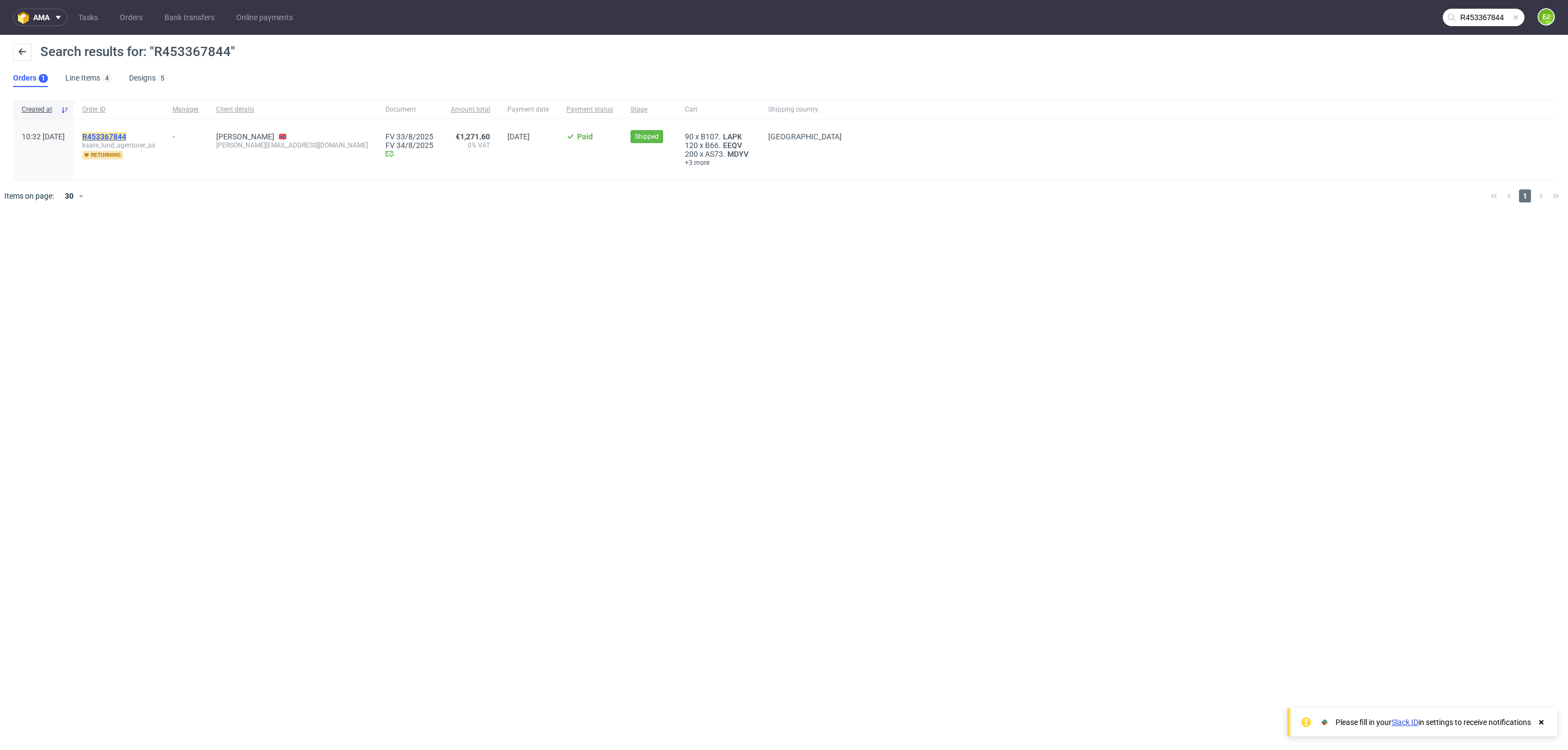
click at [127, 133] on mark "R453367844" at bounding box center [103, 137] width 44 height 9
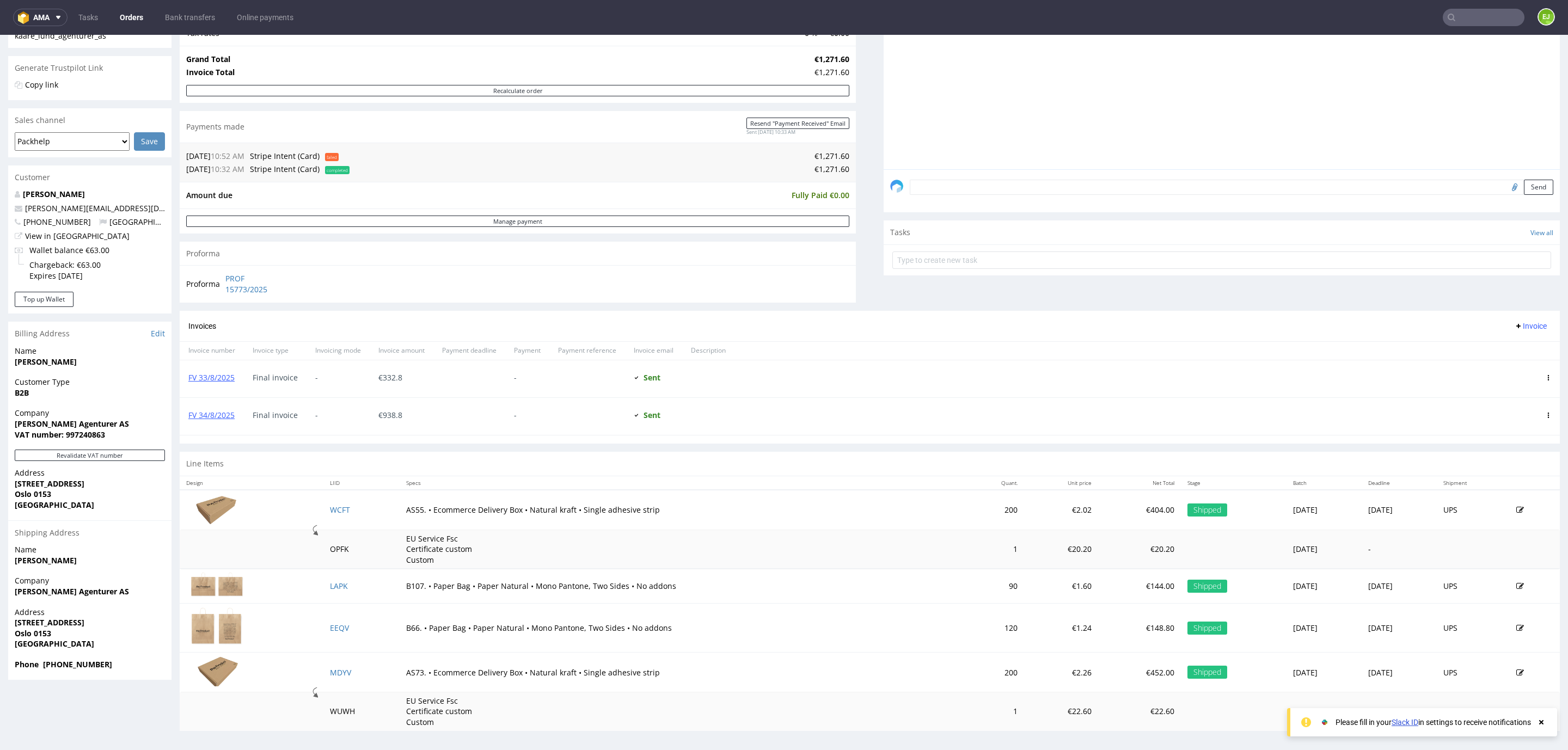
scroll to position [211, 0]
click at [224, 371] on link "FV 33/8/2025" at bounding box center [212, 375] width 46 height 10
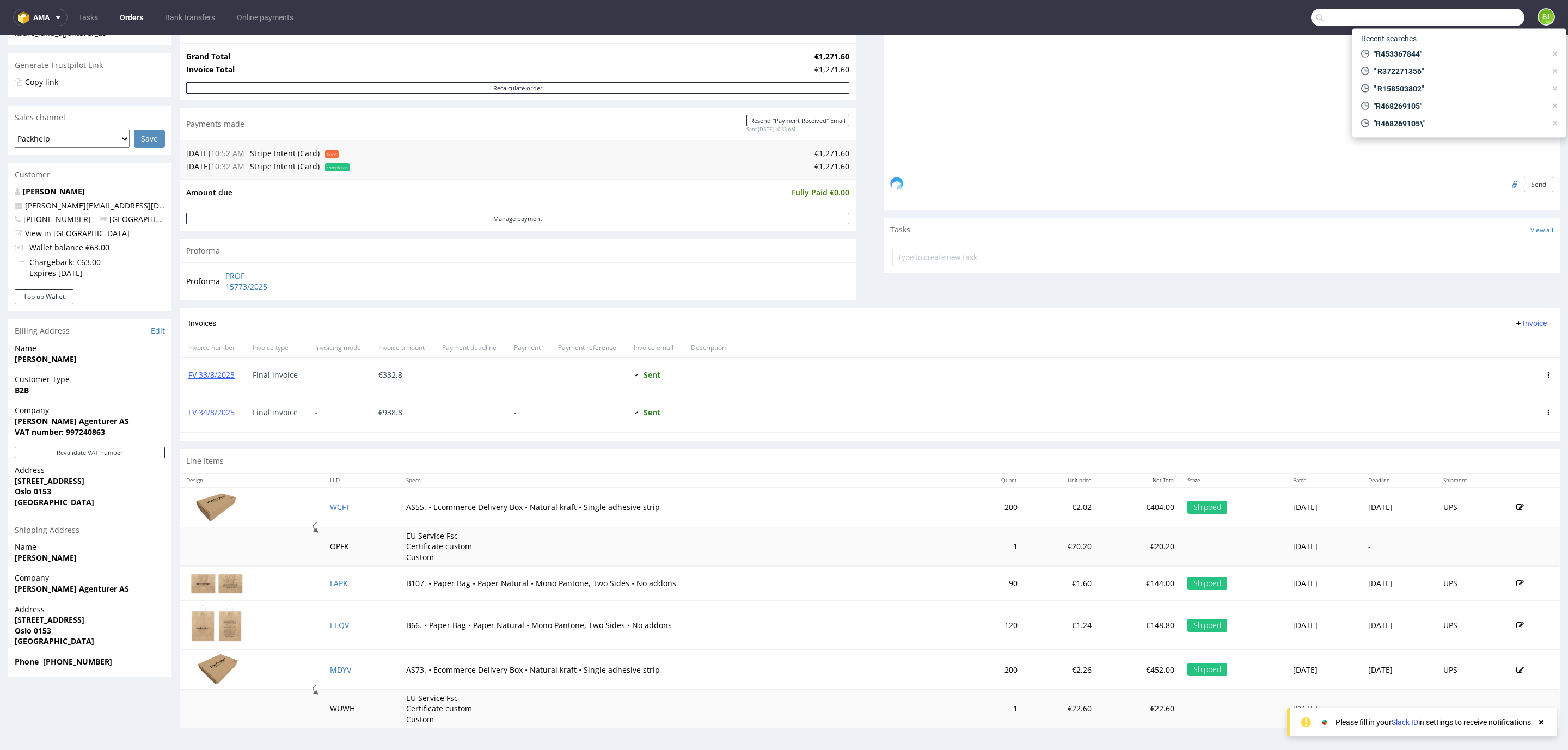
click at [1491, 15] on input "text" at bounding box center [1417, 17] width 214 height 17
type input "R320689824"
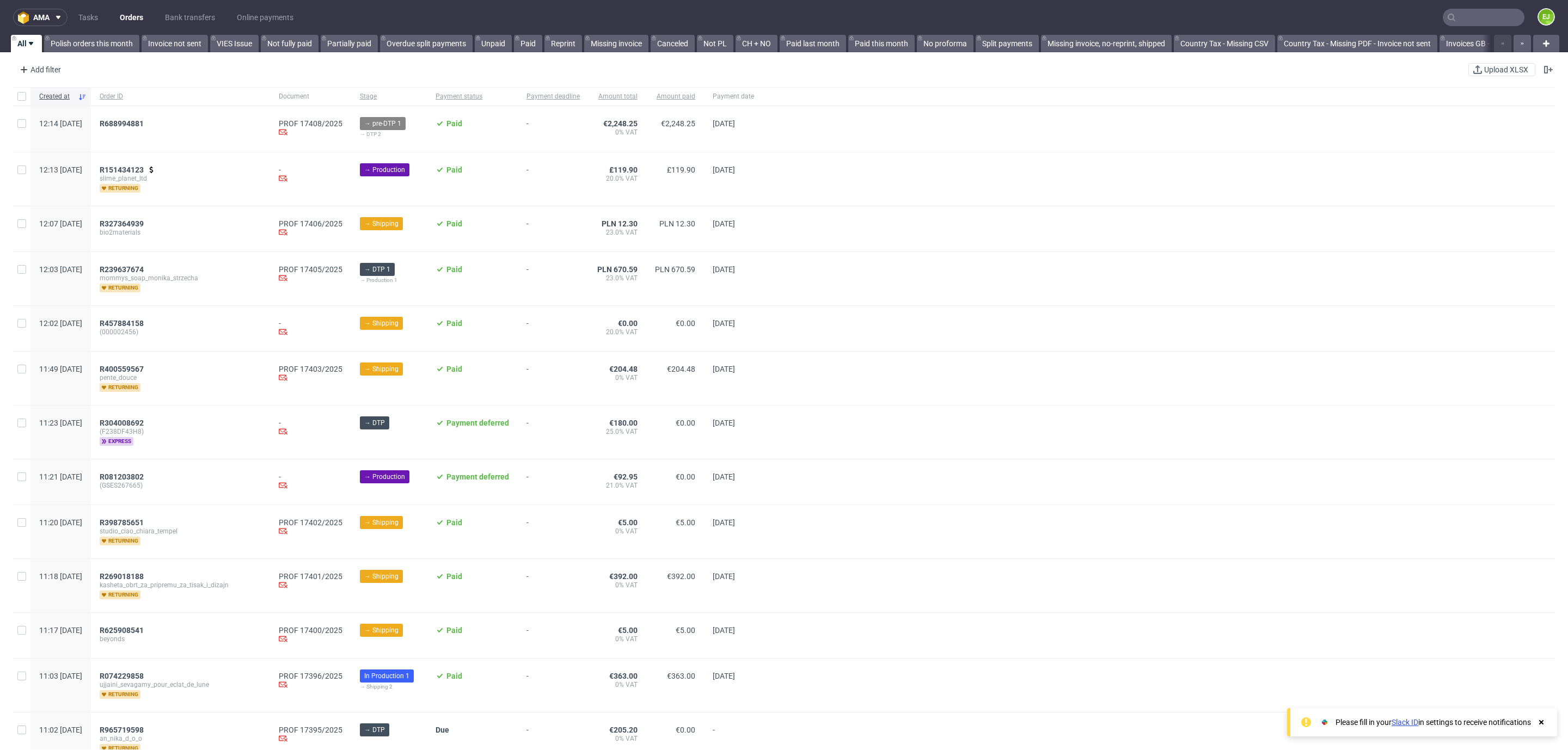
click at [1482, 23] on input "text" at bounding box center [1483, 17] width 82 height 17
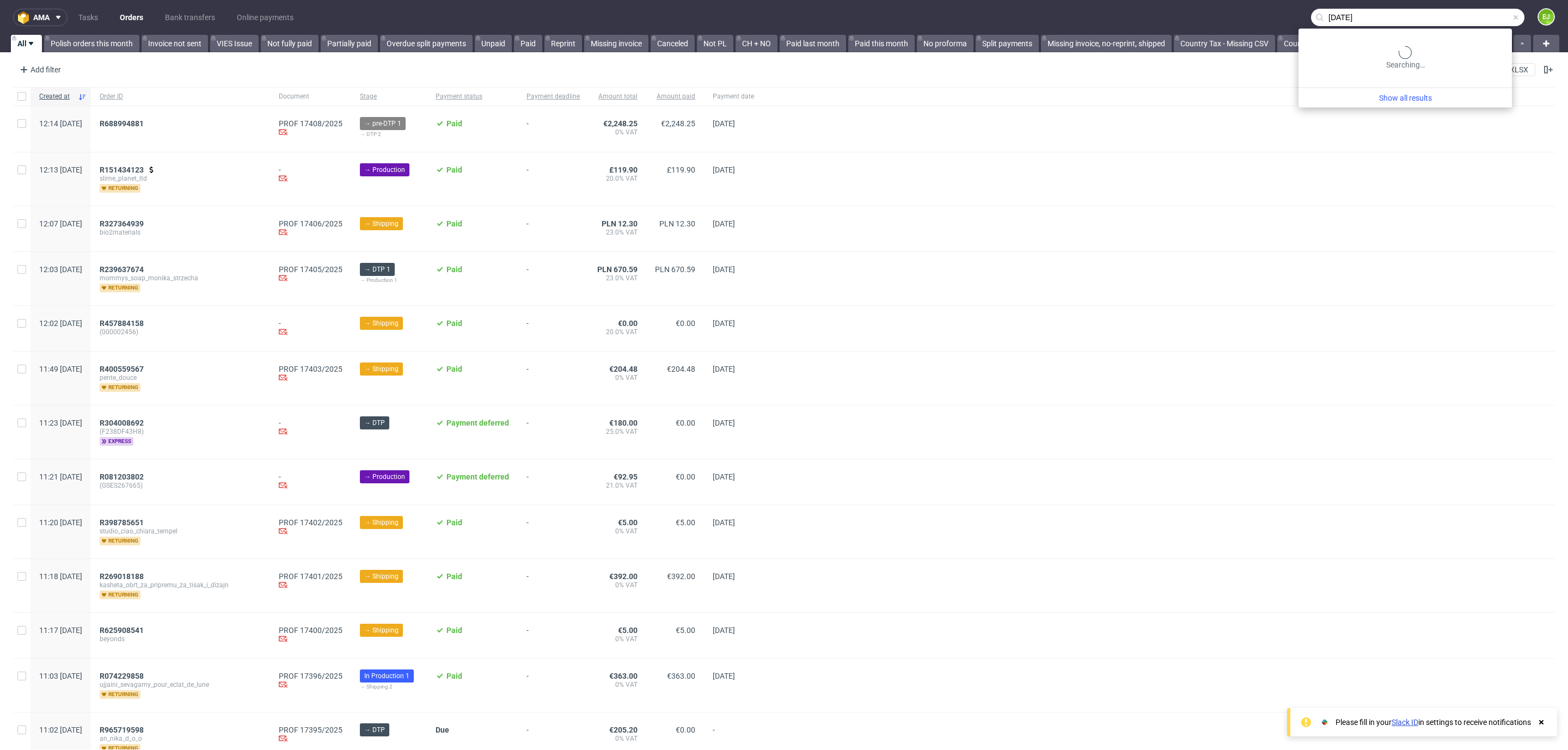
type input "[DATE]"
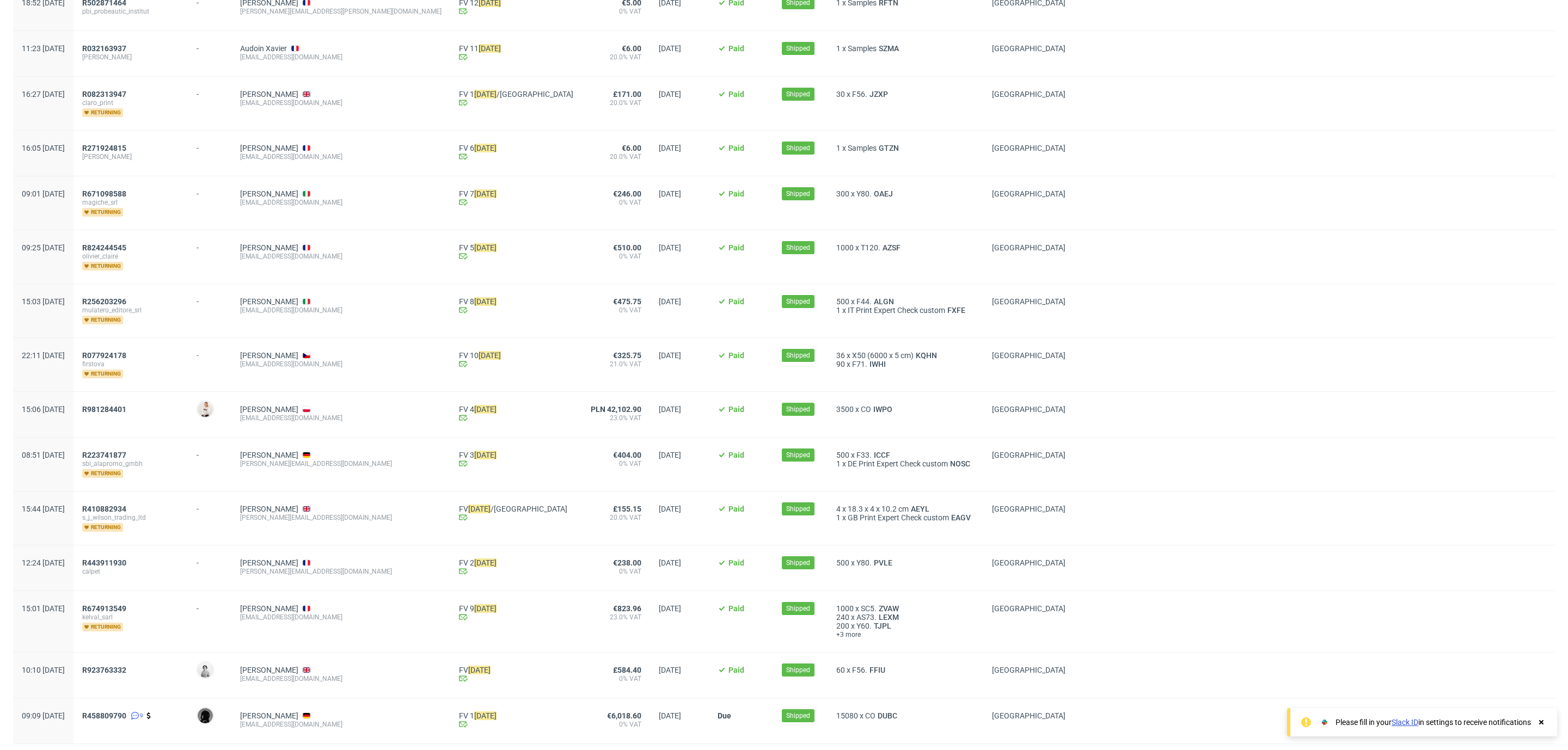
scroll to position [322, 0]
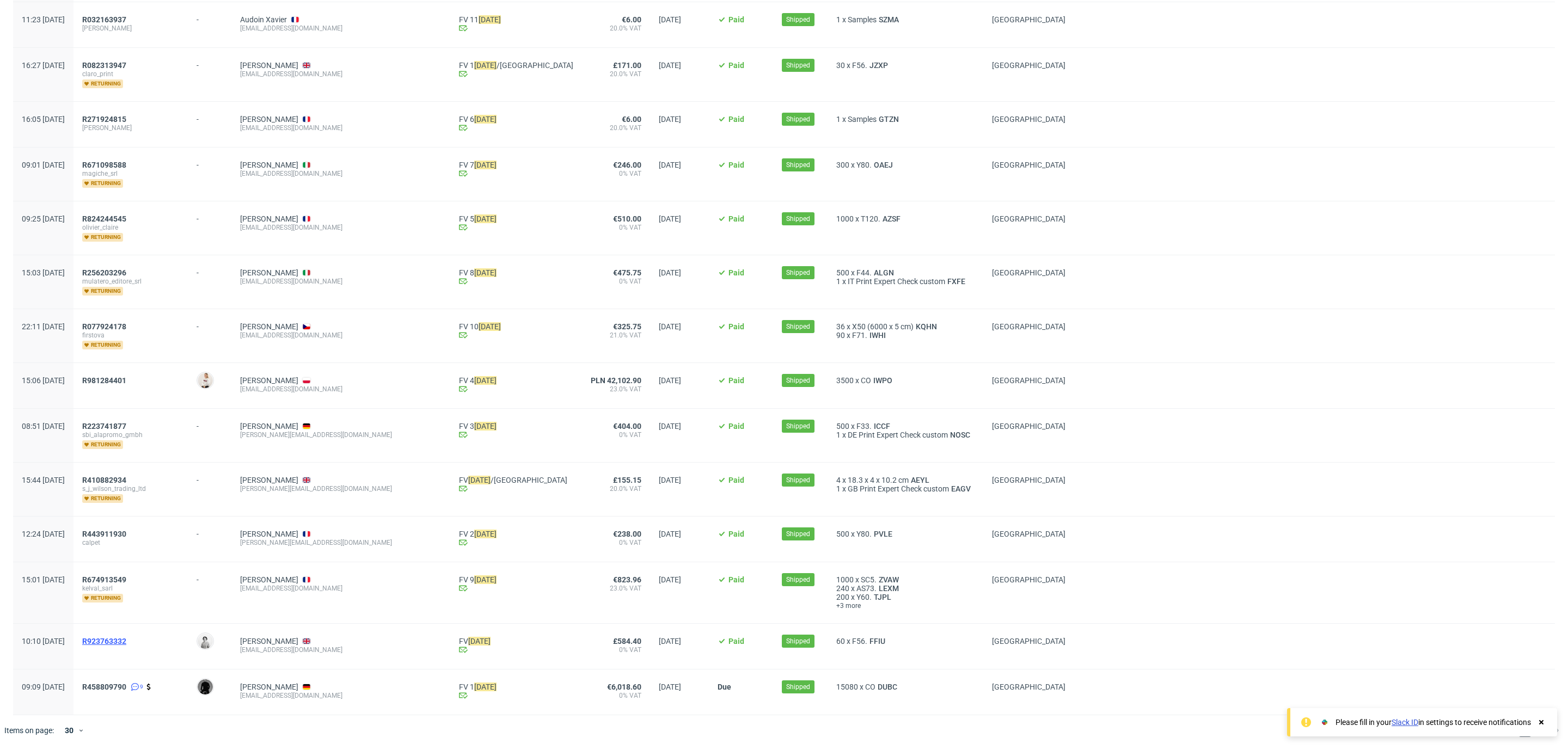
click at [127, 637] on span "R923763332" at bounding box center [103, 642] width 44 height 9
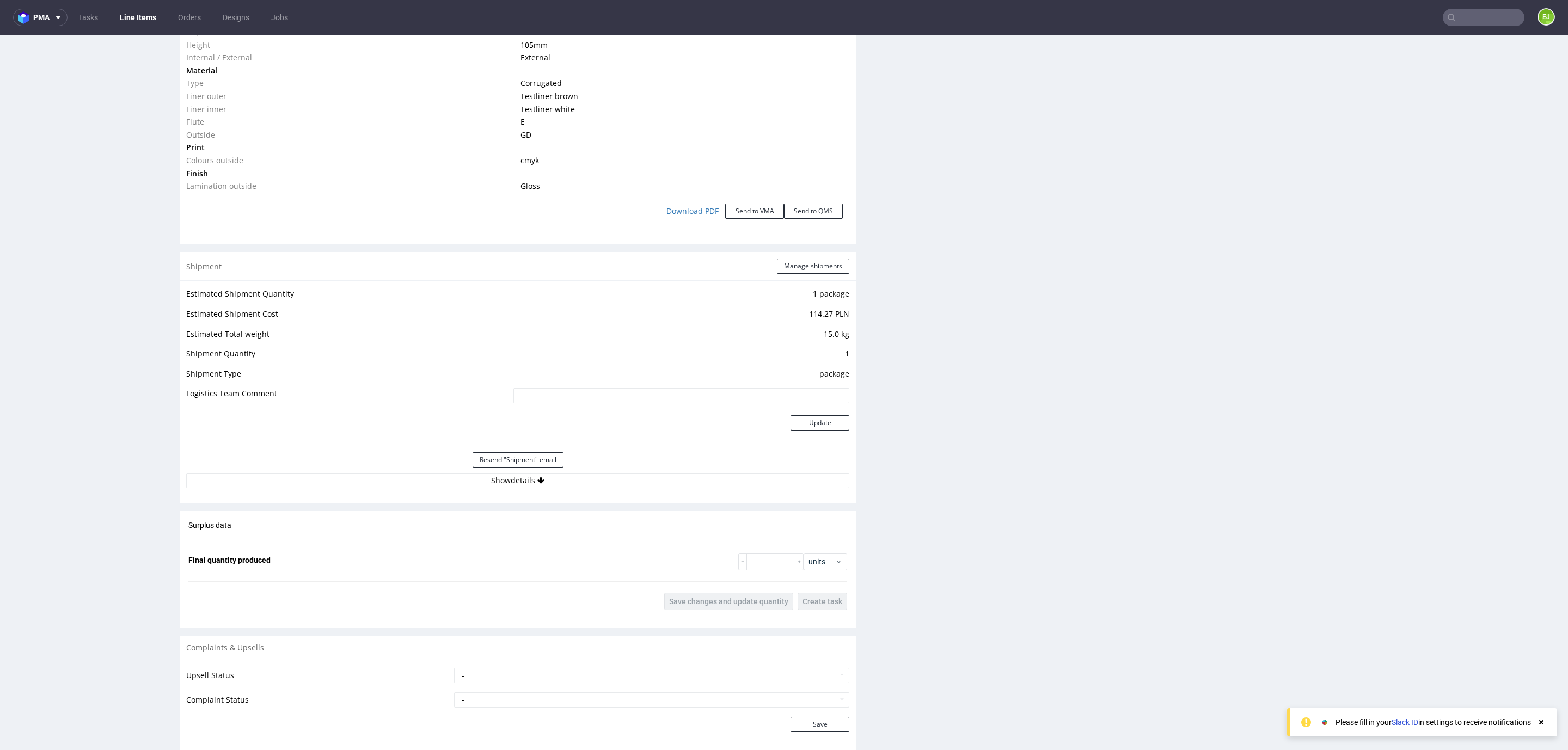
scroll to position [1319, 0]
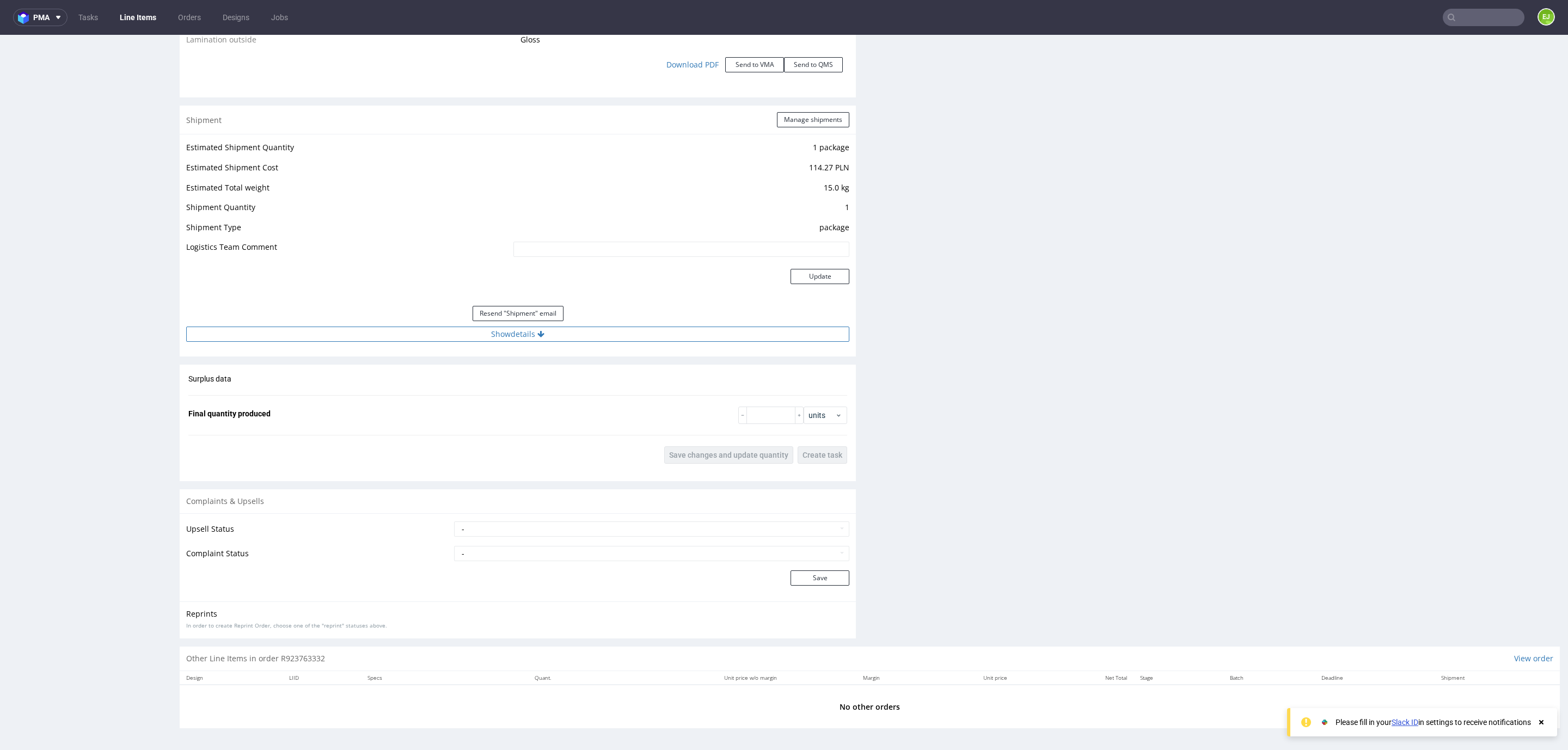
click at [382, 338] on button "Show details" at bounding box center [518, 334] width 663 height 15
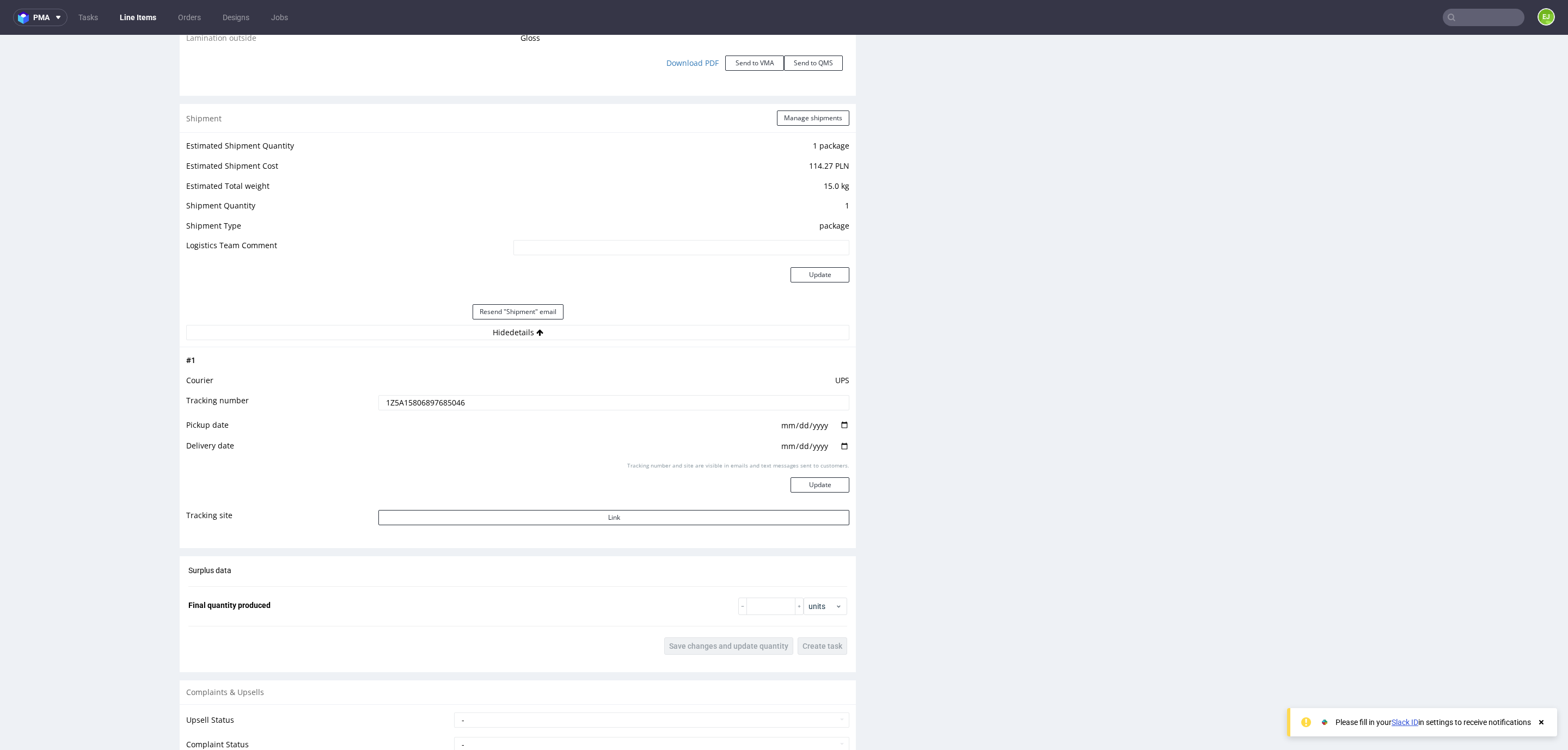
click at [381, 408] on input "1Z5A15806897685046" at bounding box center [613, 403] width 471 height 15
click at [429, 410] on input "1Z5A15806897685046" at bounding box center [613, 403] width 471 height 15
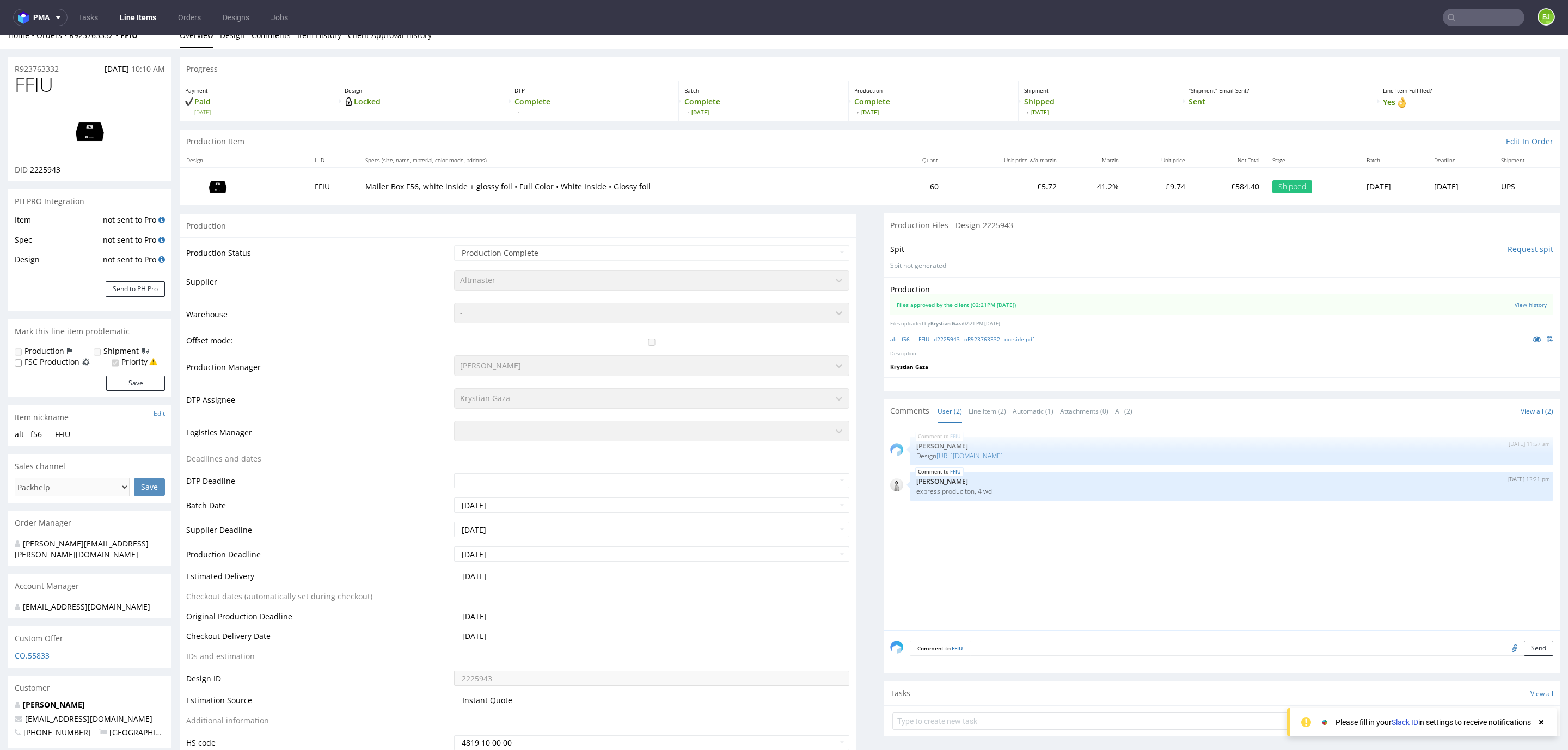
scroll to position [0, 0]
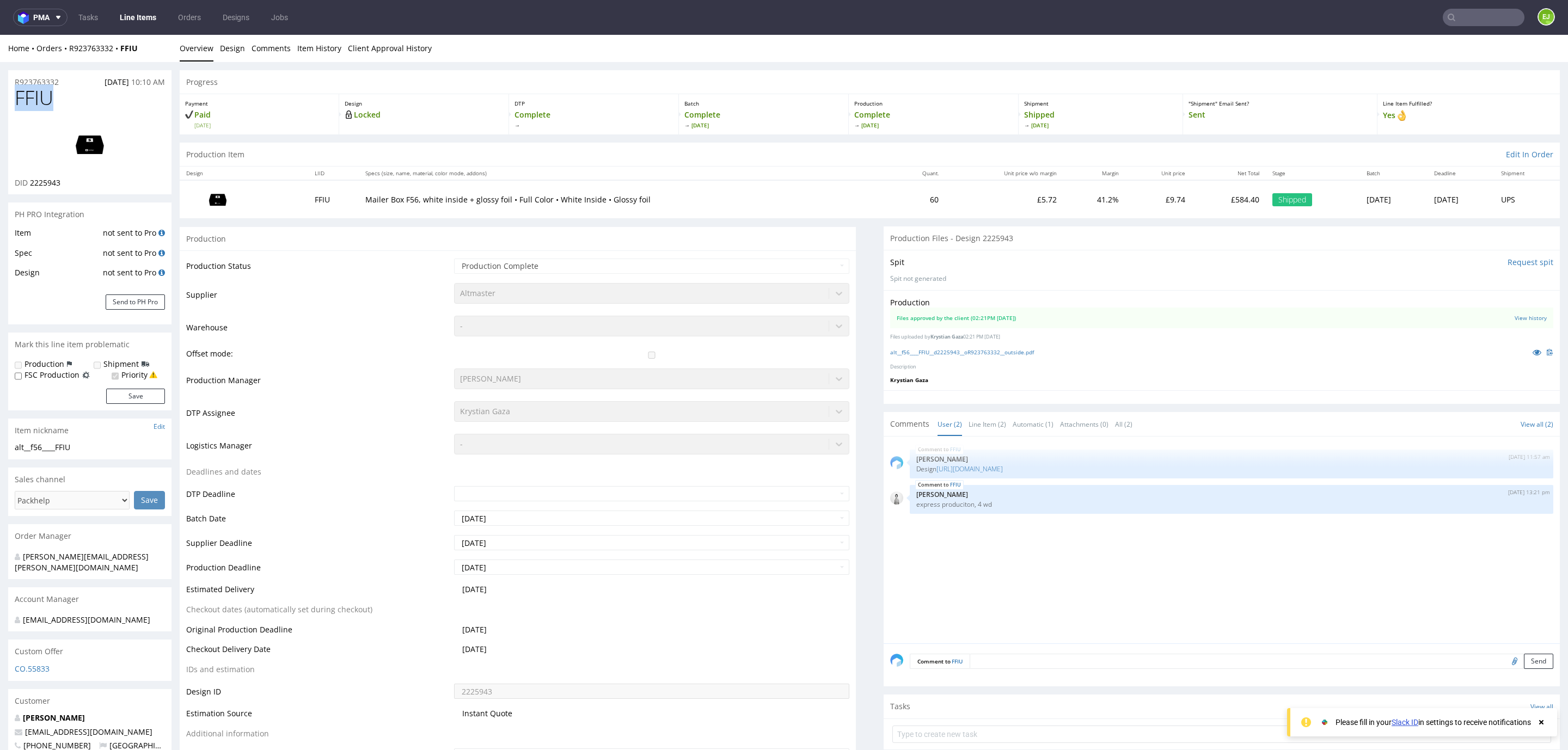
drag, startPoint x: 64, startPoint y: 103, endPoint x: 15, endPoint y: 108, distance: 49.3
click at [15, 108] on h1 "FFIU" at bounding box center [90, 97] width 150 height 22
copy span "FFIU"
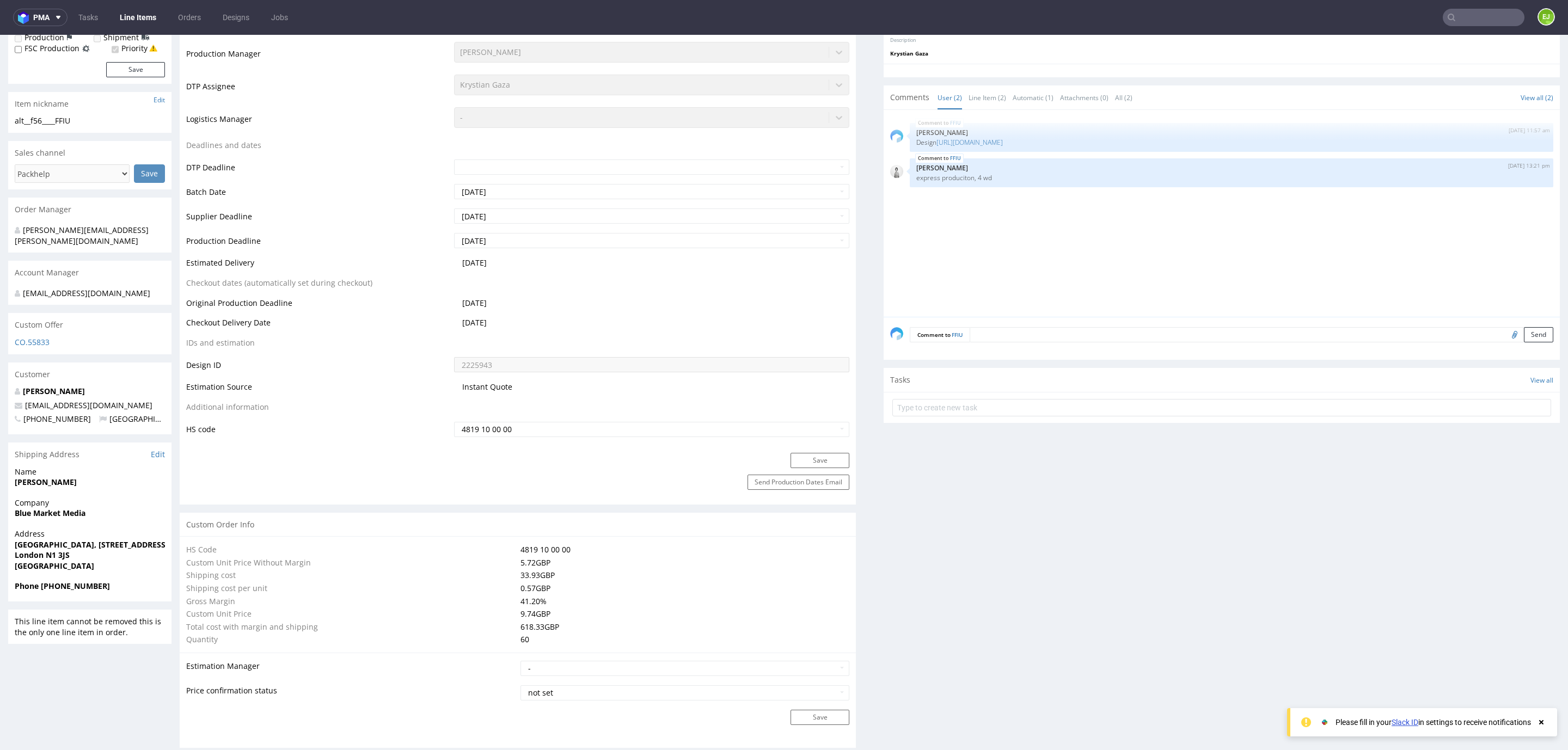
scroll to position [654, 0]
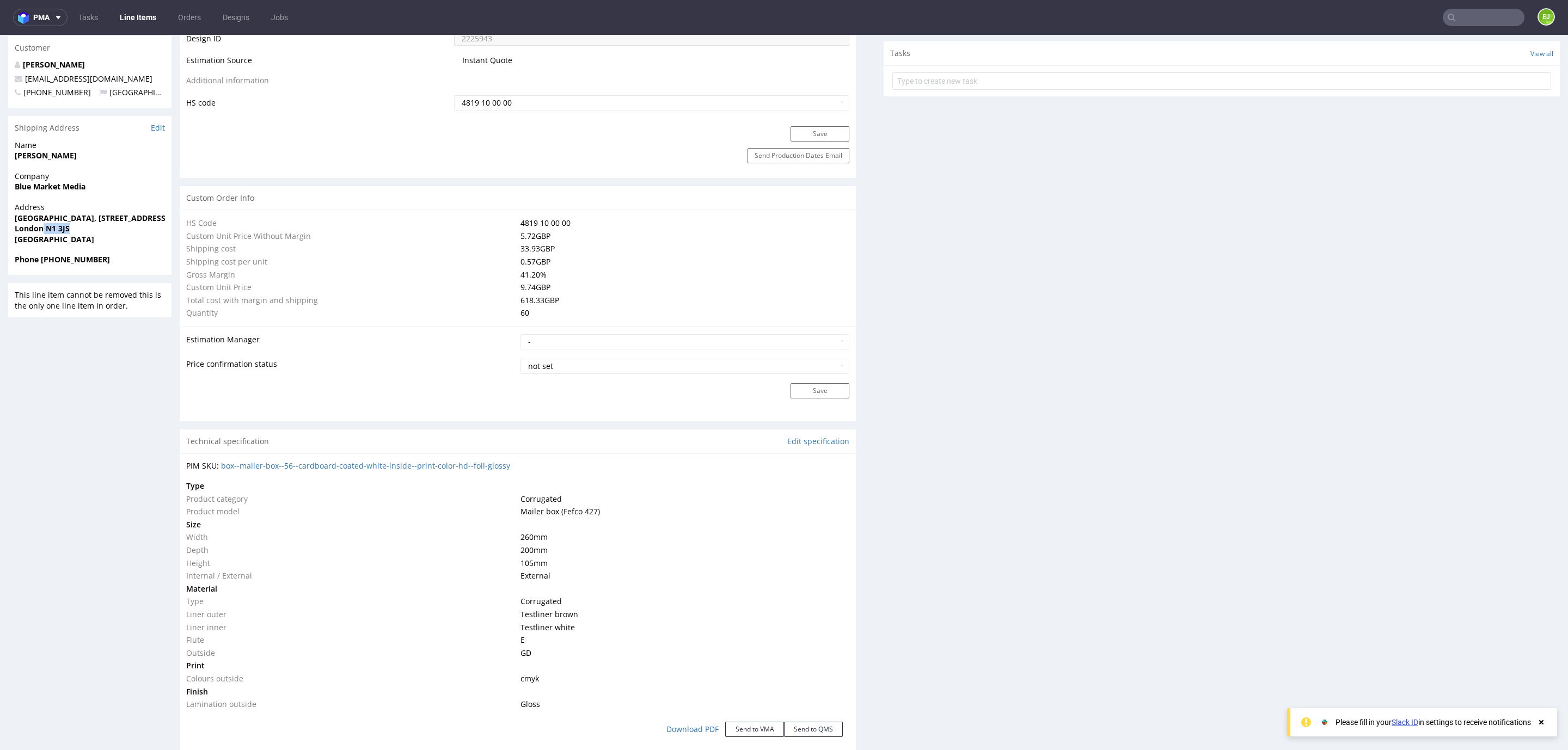
drag, startPoint x: 44, startPoint y: 216, endPoint x: 71, endPoint y: 216, distance: 27.0
click at [71, 223] on span "London N1 3JS" at bounding box center [90, 228] width 150 height 11
copy strong "N1 3JS"
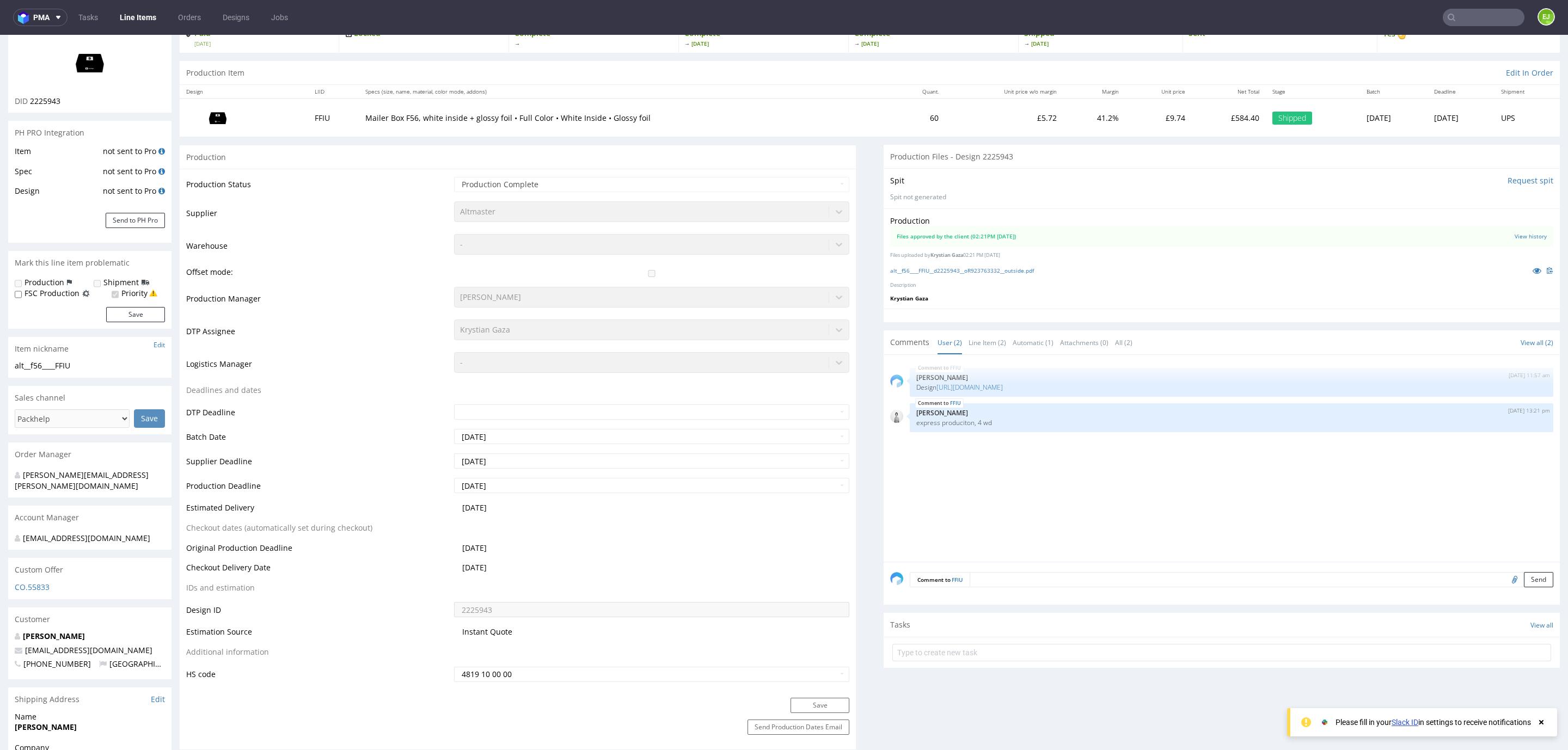
scroll to position [0, 0]
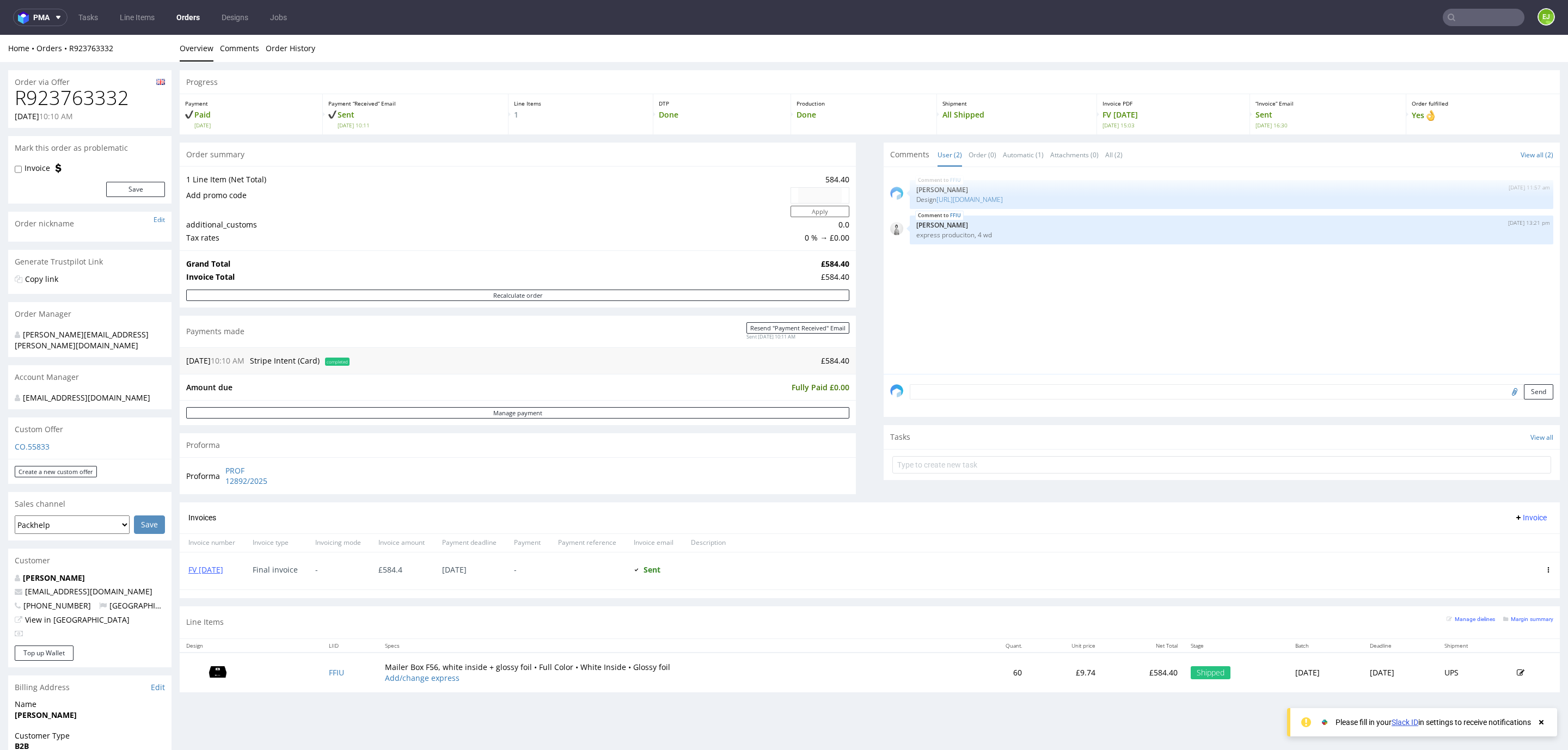
click at [1484, 23] on input "text" at bounding box center [1483, 17] width 82 height 17
type input "135/7/2025"
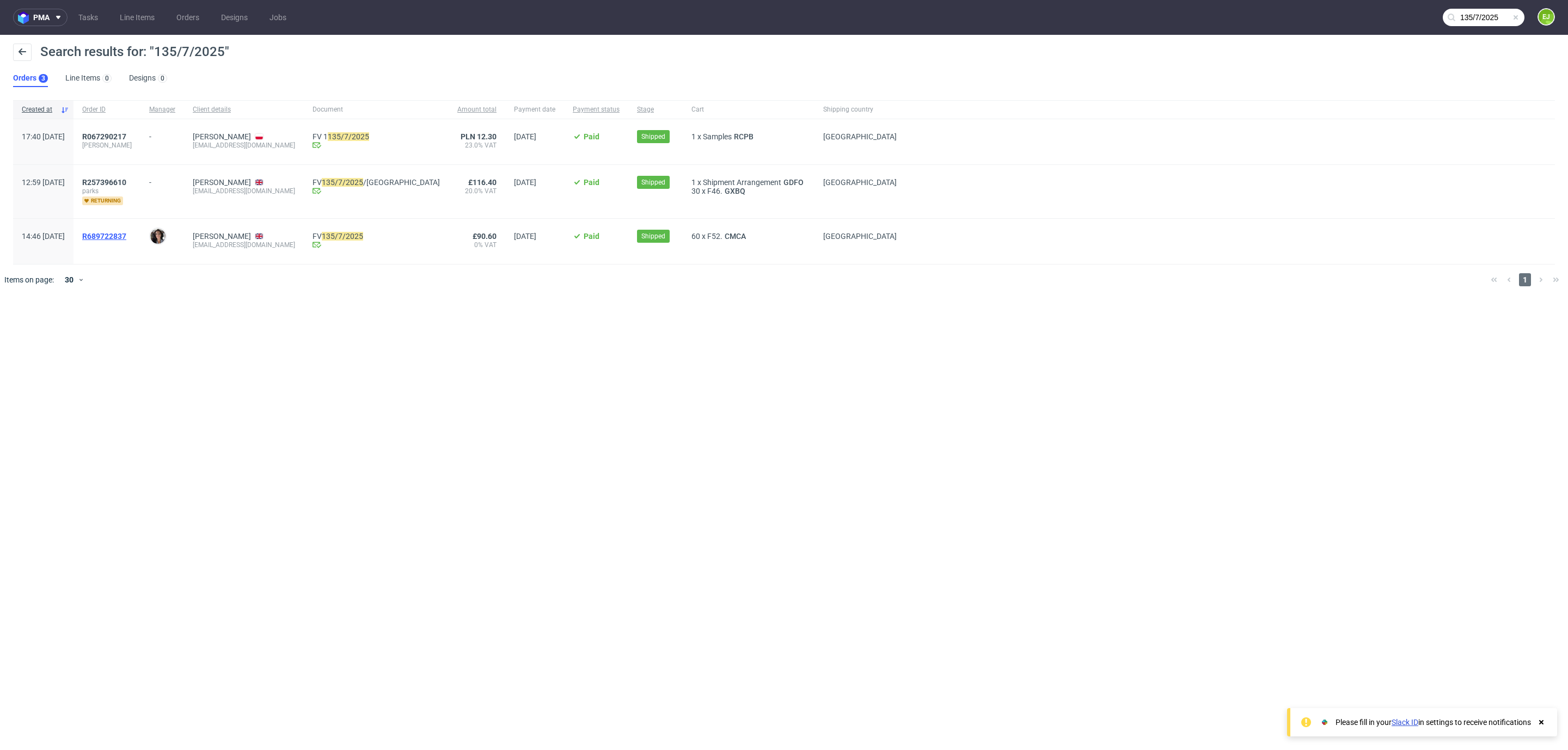
click at [127, 235] on span "R689722837" at bounding box center [103, 236] width 44 height 9
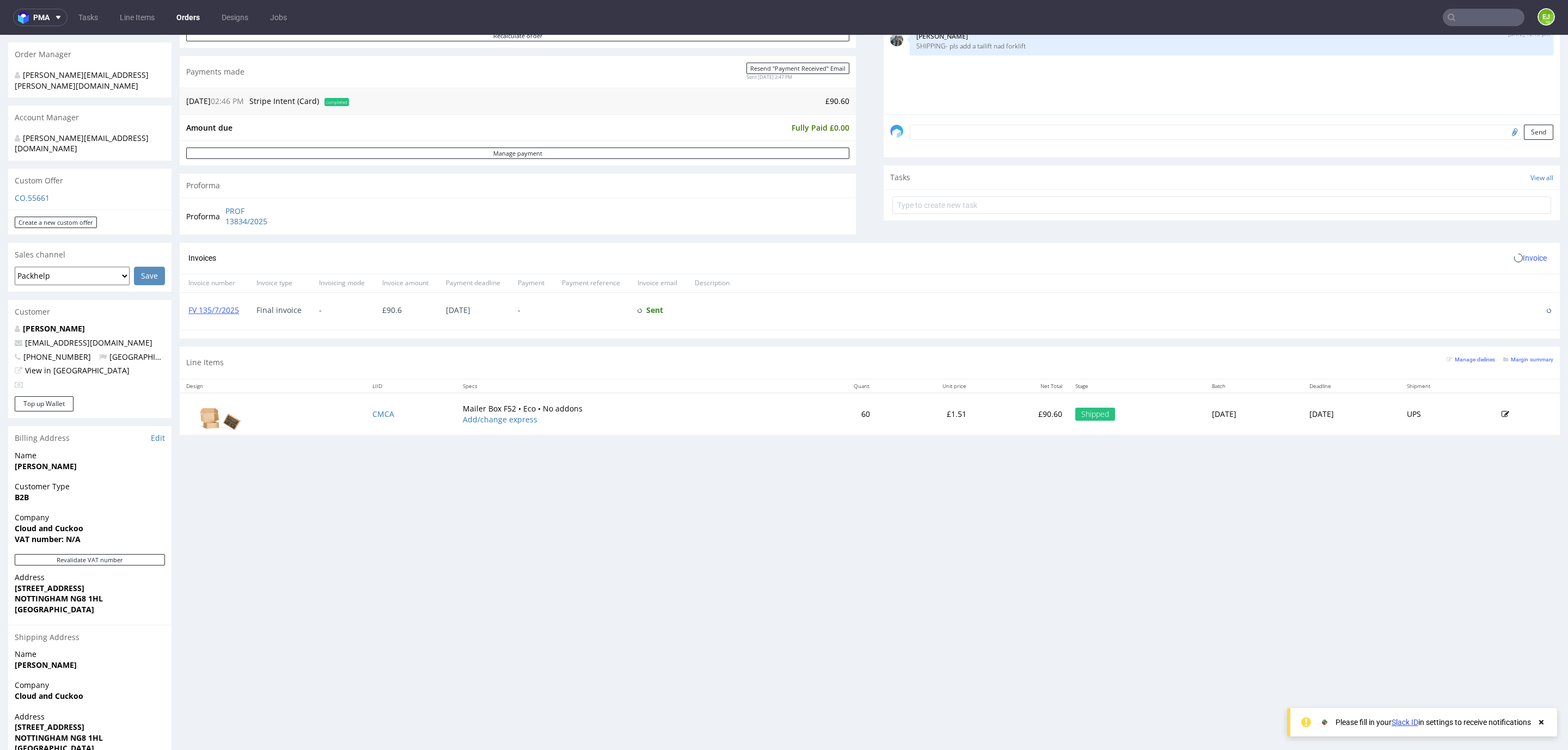
scroll to position [287, 0]
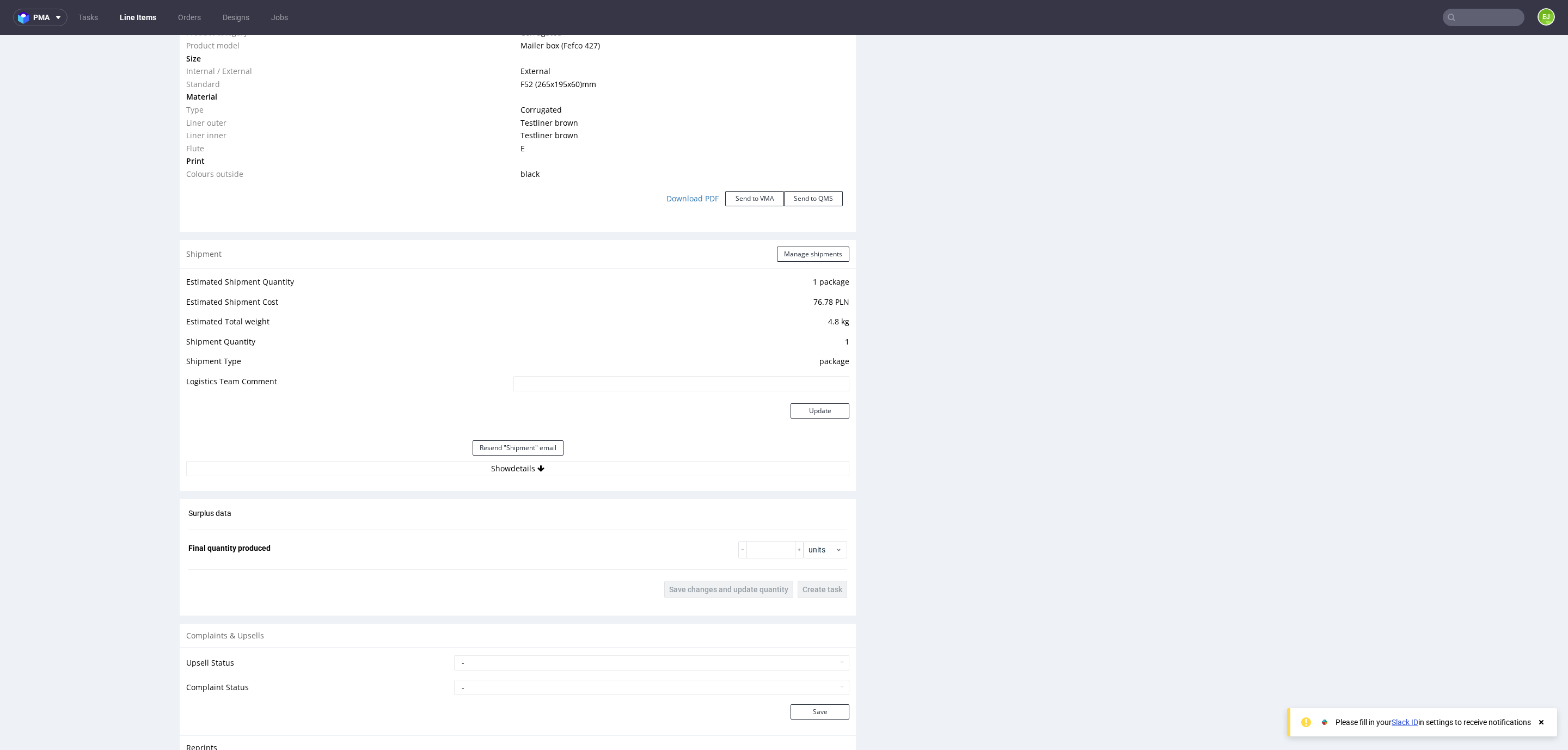
scroll to position [1240, 0]
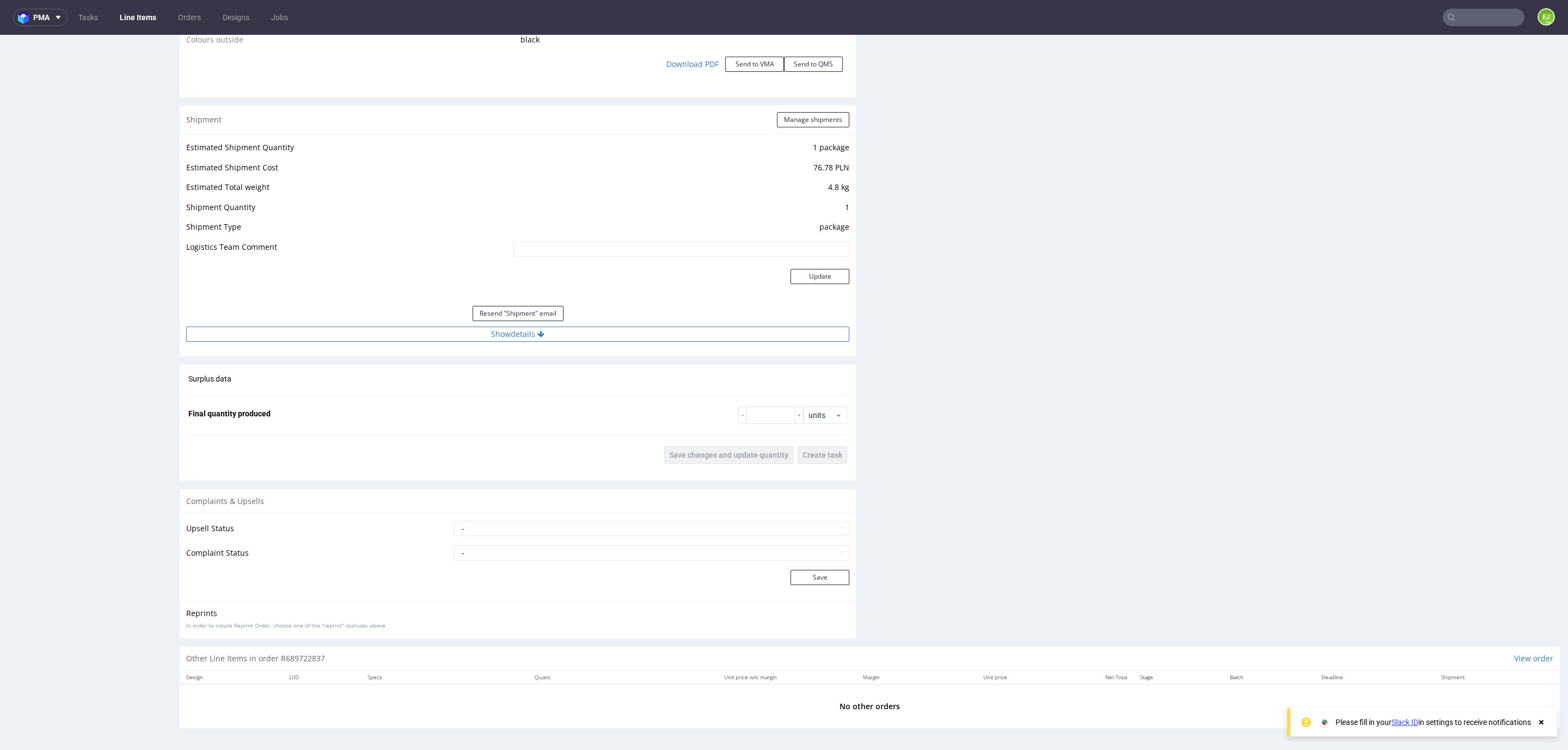
click at [454, 335] on button "Show details" at bounding box center [518, 334] width 663 height 15
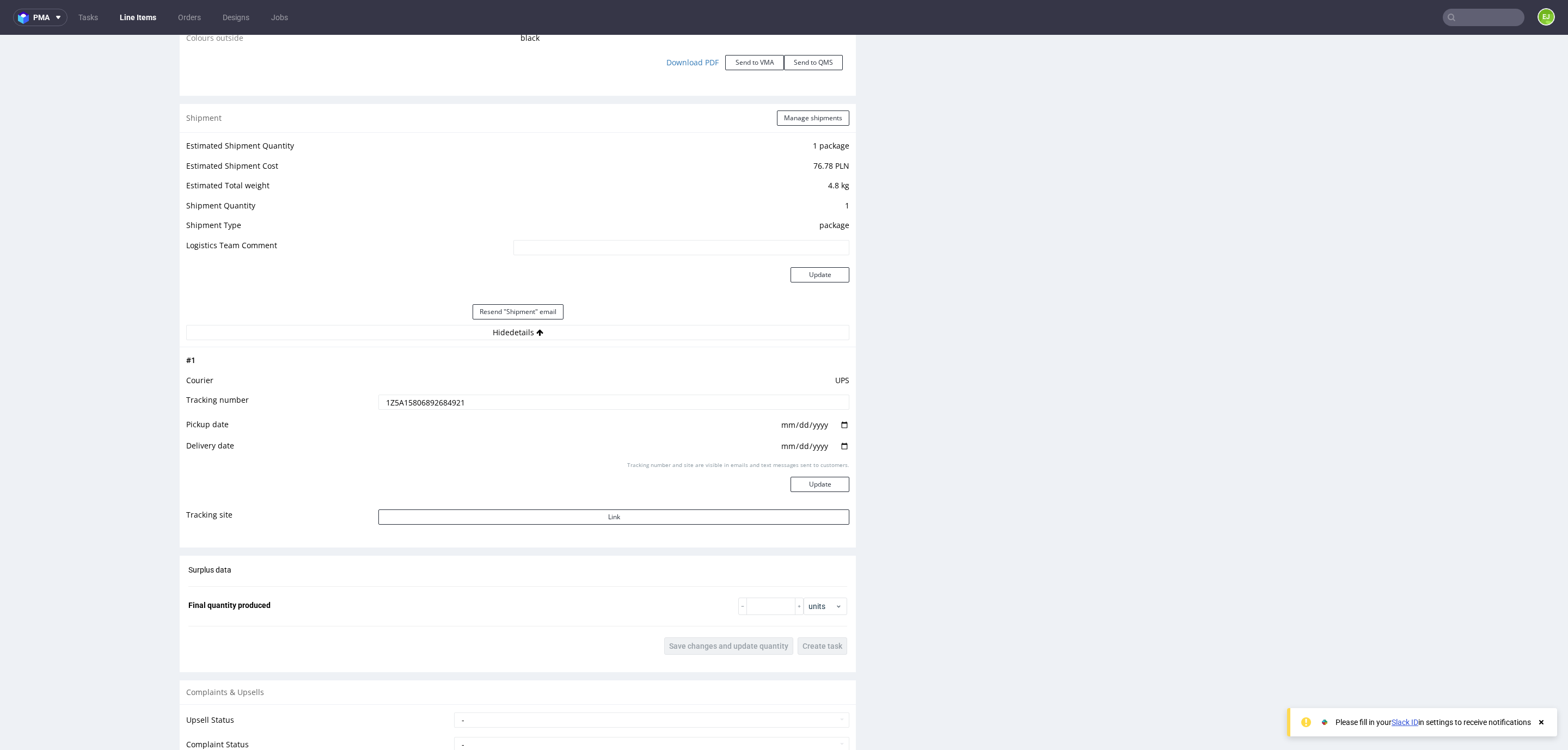
click at [420, 394] on td "1Z5A15806892684921" at bounding box center [612, 406] width 474 height 24
click at [1462, 18] on input "text" at bounding box center [1483, 17] width 82 height 17
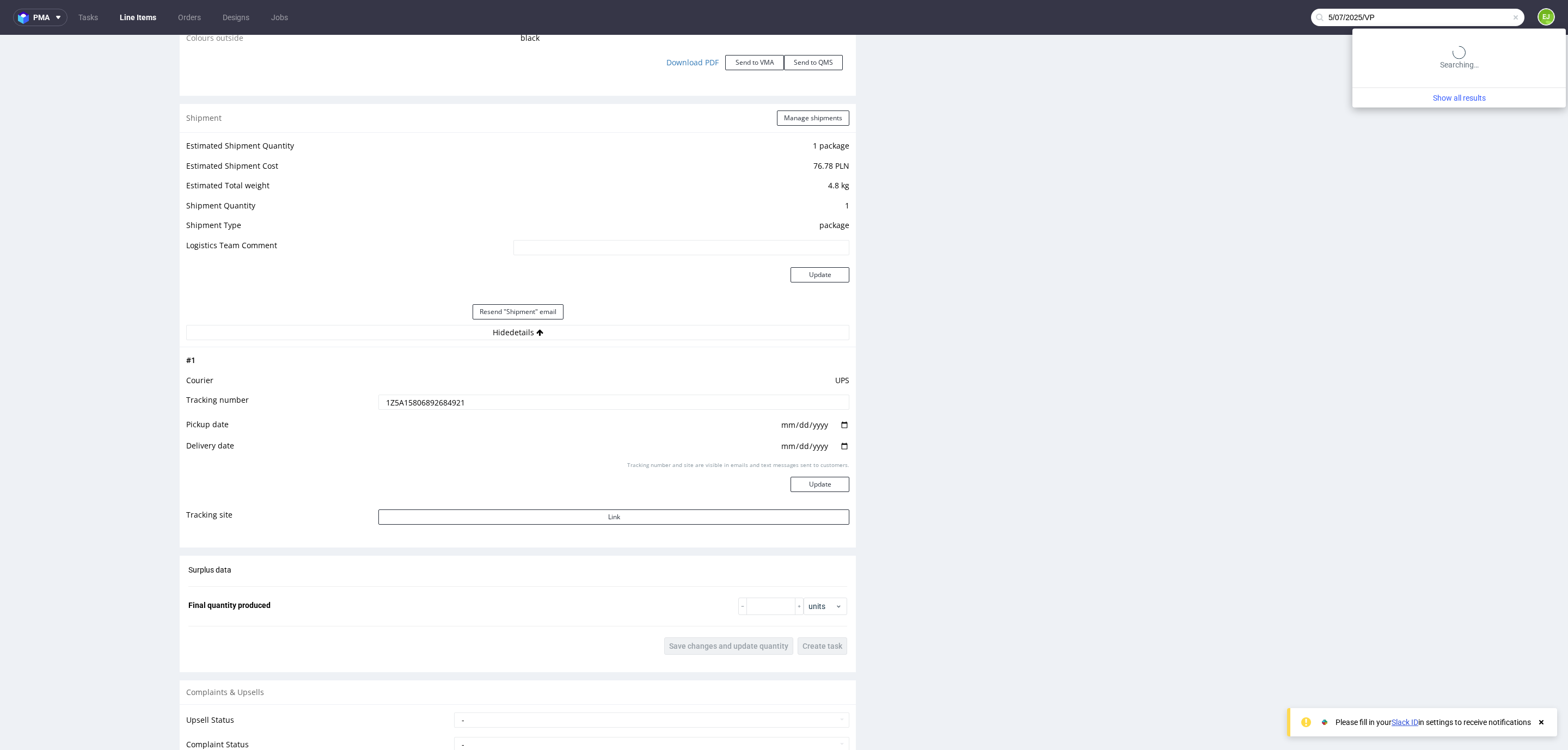
type input "5/07/2025/VP"
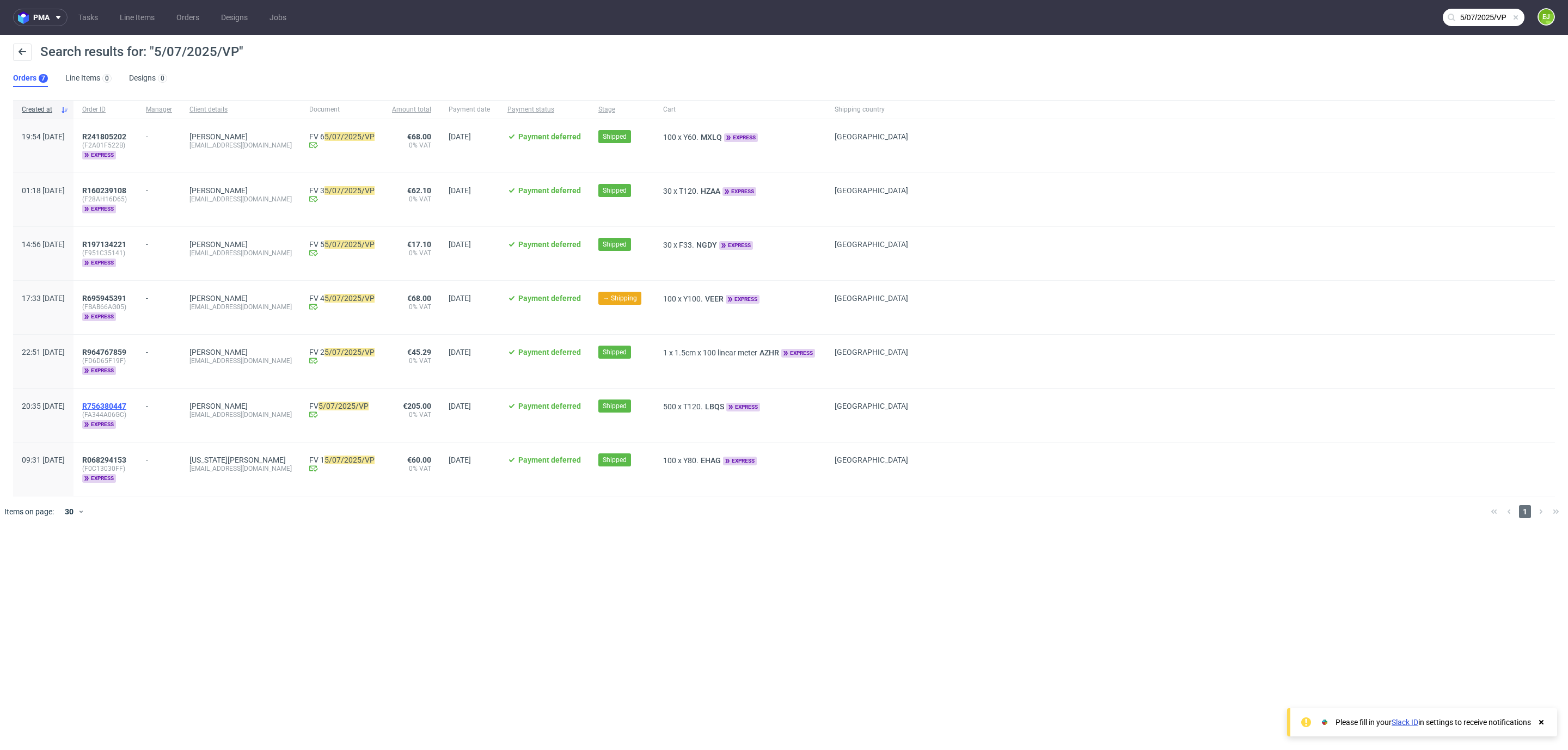
click at [127, 403] on span "R756380447" at bounding box center [103, 406] width 44 height 9
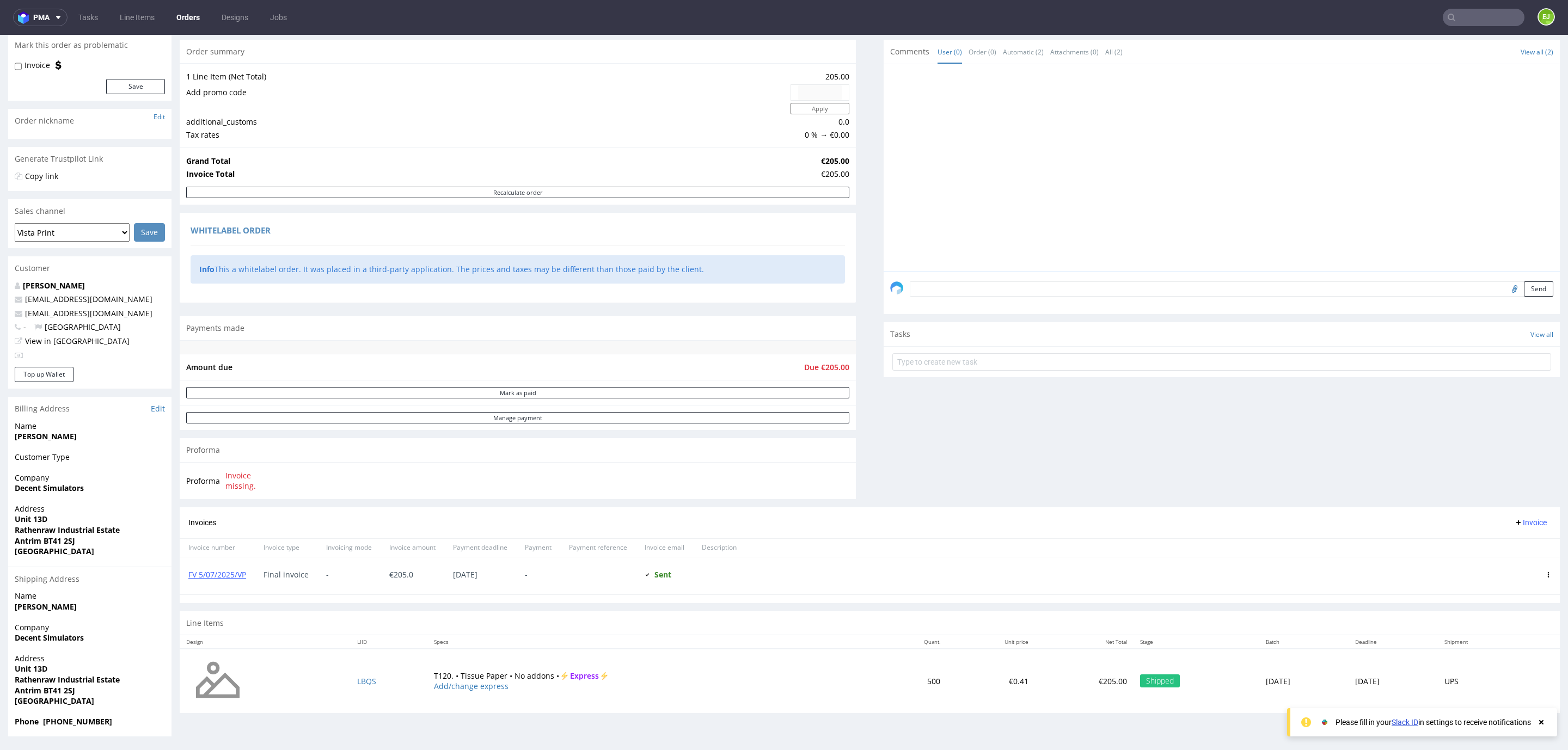
scroll to position [3, 0]
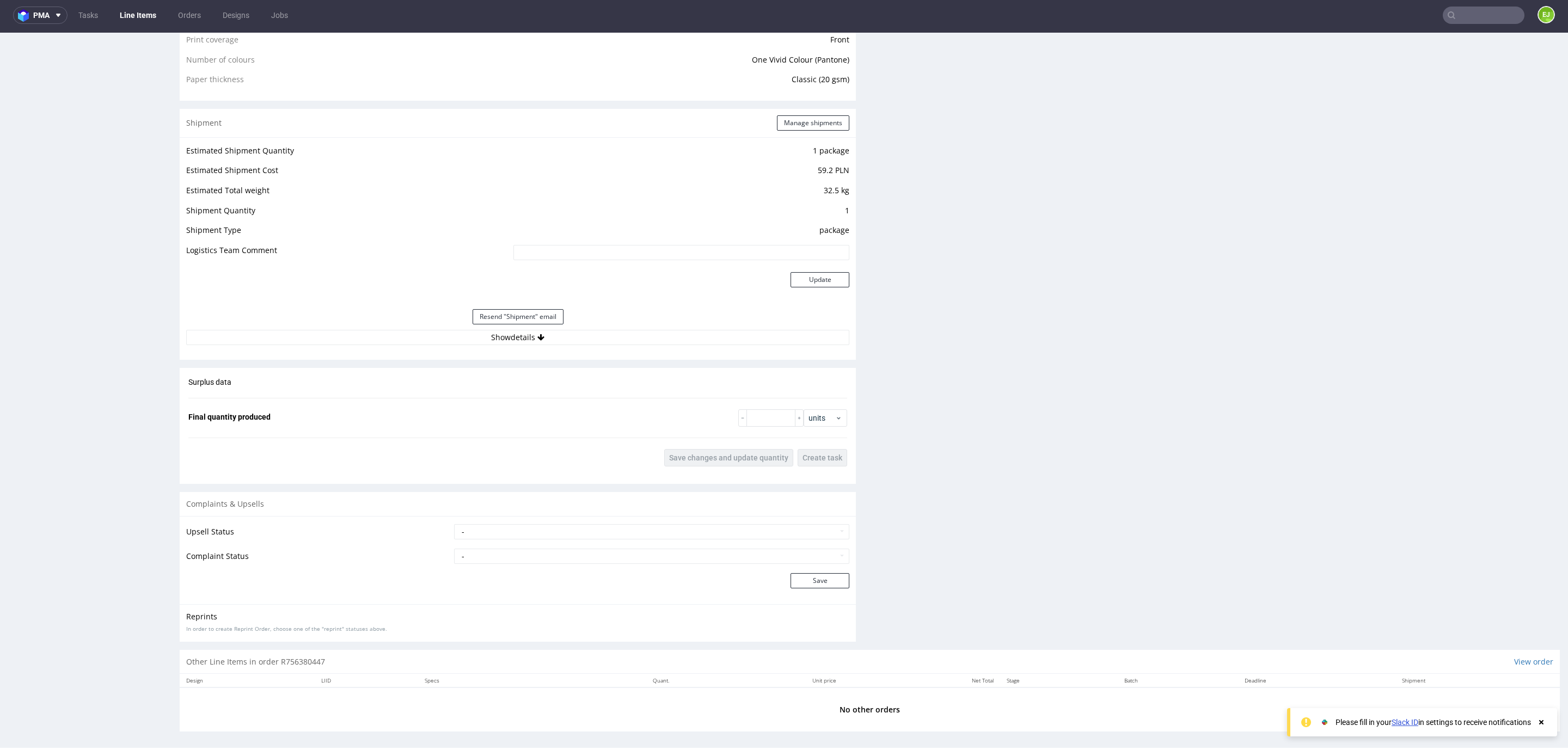
scroll to position [905, 0]
click at [504, 325] on button "Show details" at bounding box center [518, 332] width 663 height 15
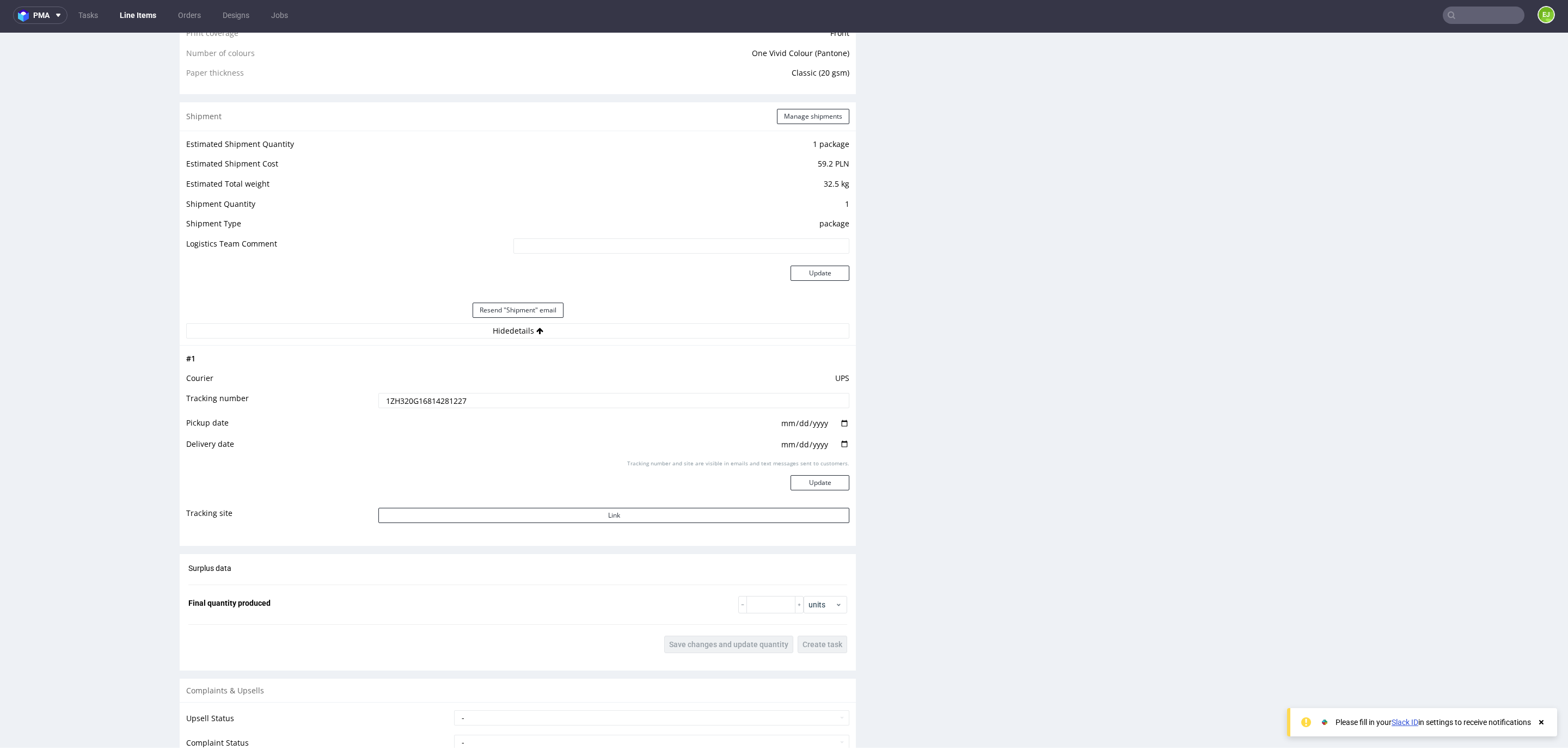
click at [423, 401] on input "1ZH320G16814281227" at bounding box center [613, 400] width 471 height 15
click at [1466, 7] on input "text" at bounding box center [1483, 15] width 82 height 17
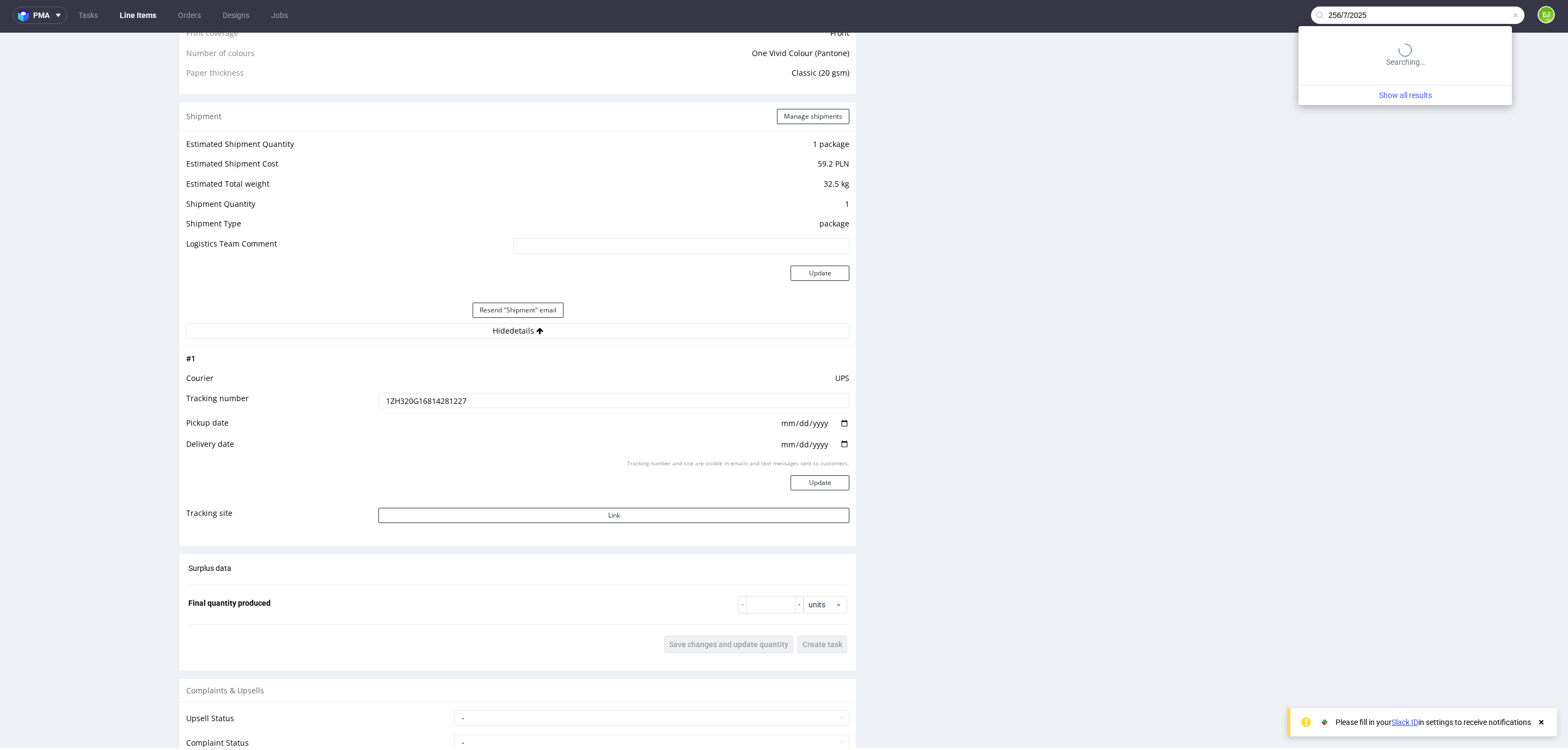
type input "256/7/2025"
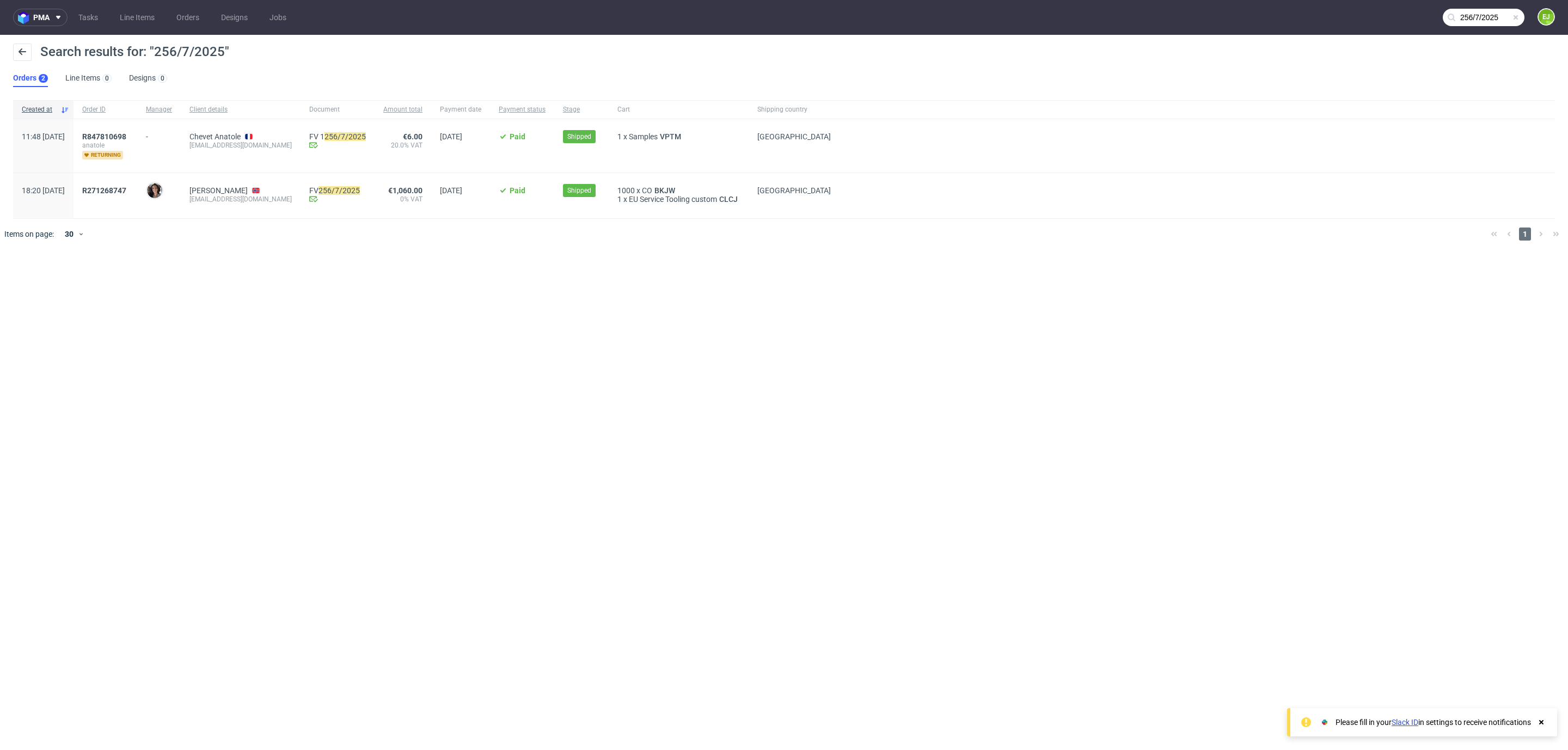
click at [128, 195] on span "R271268747" at bounding box center [105, 195] width 46 height 19
click at [127, 192] on span "R271268747" at bounding box center [103, 190] width 44 height 9
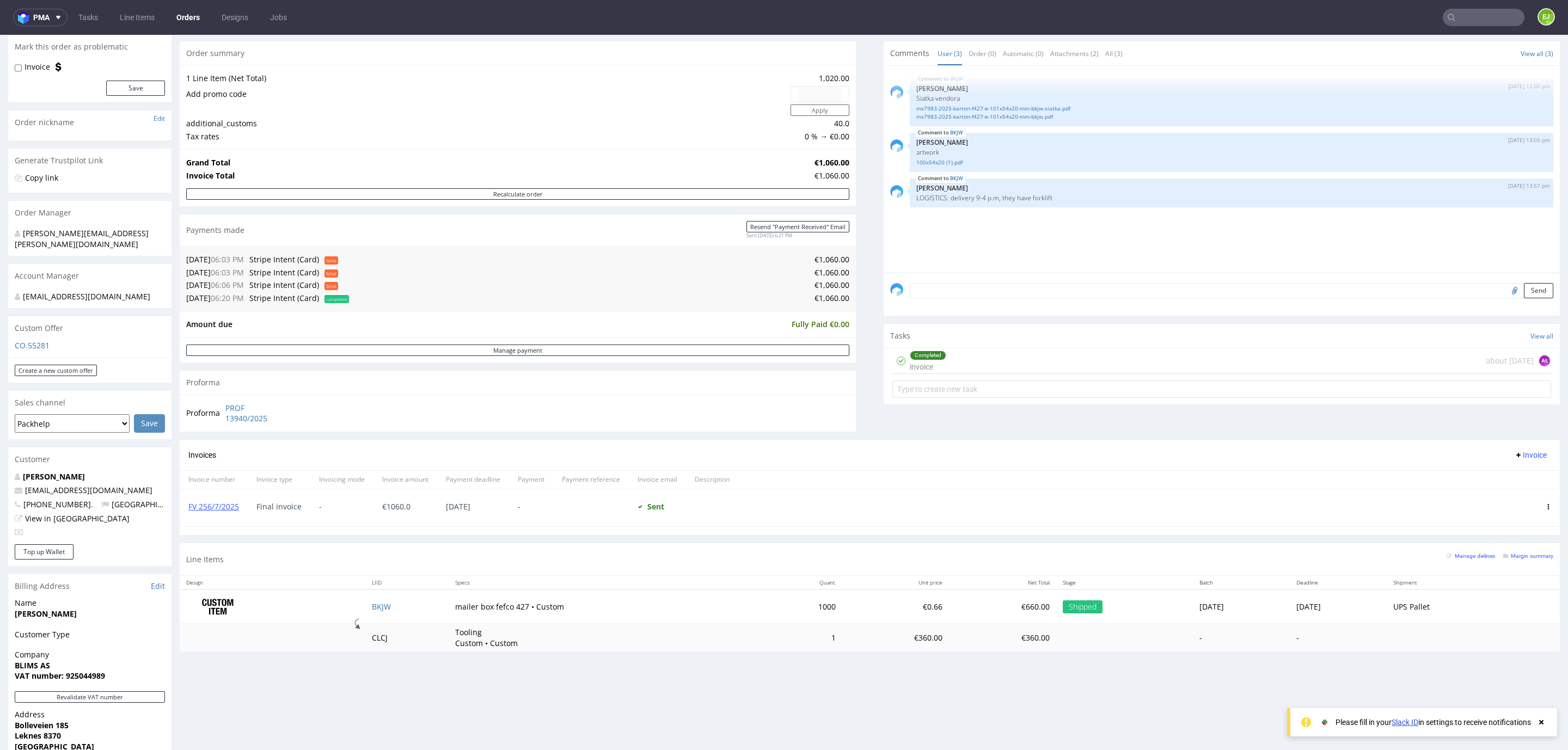
scroll to position [287, 0]
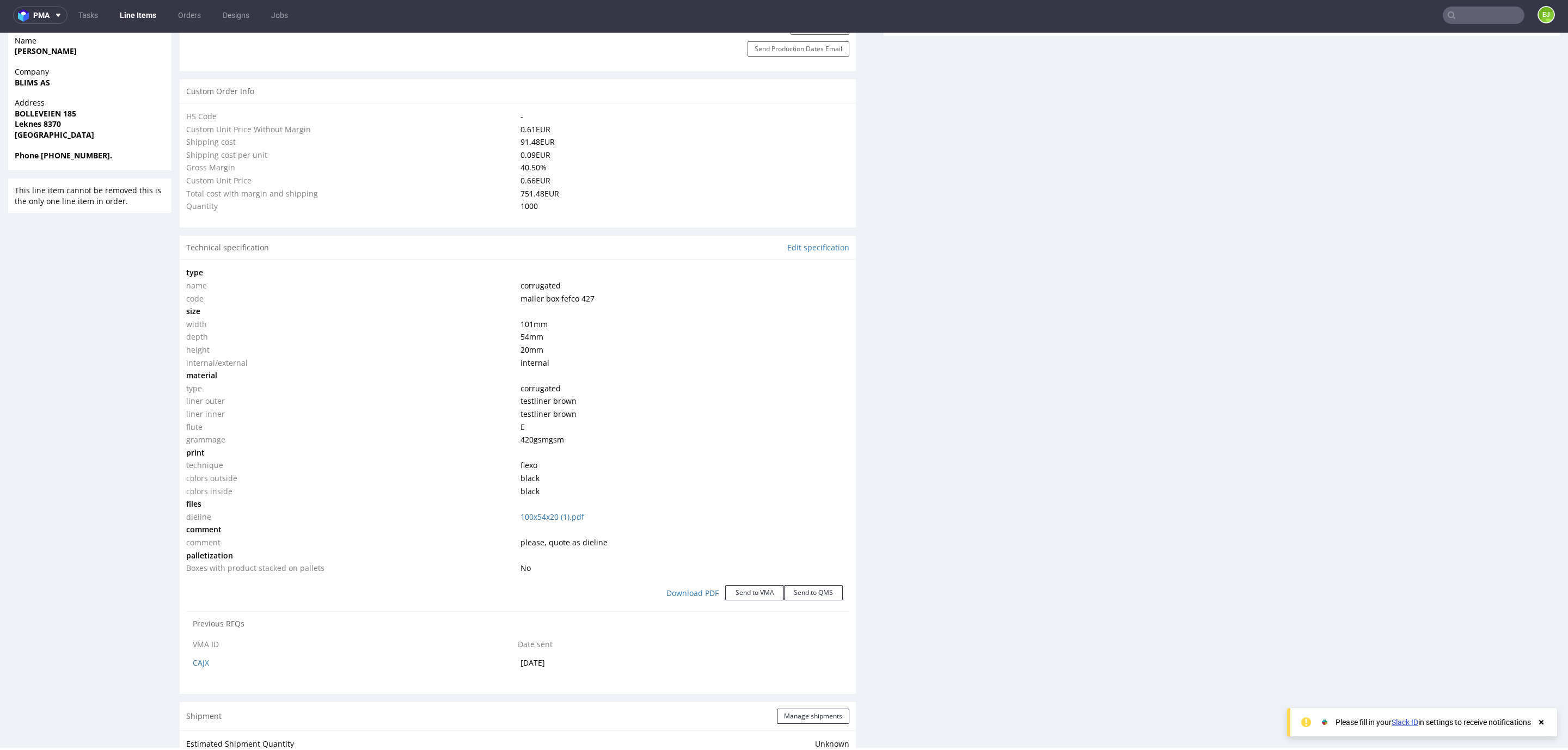
select select "in_progress"
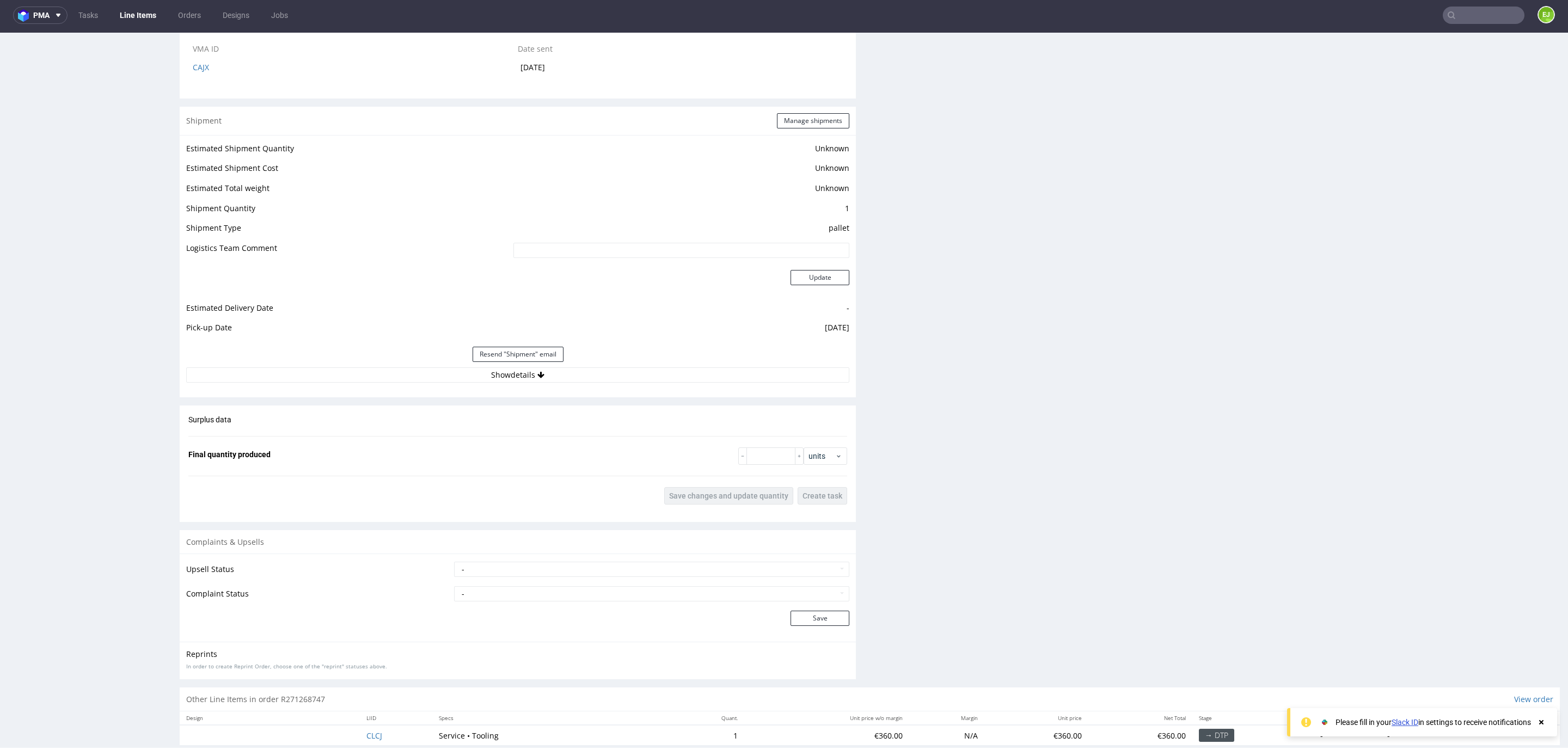
scroll to position [1472, 0]
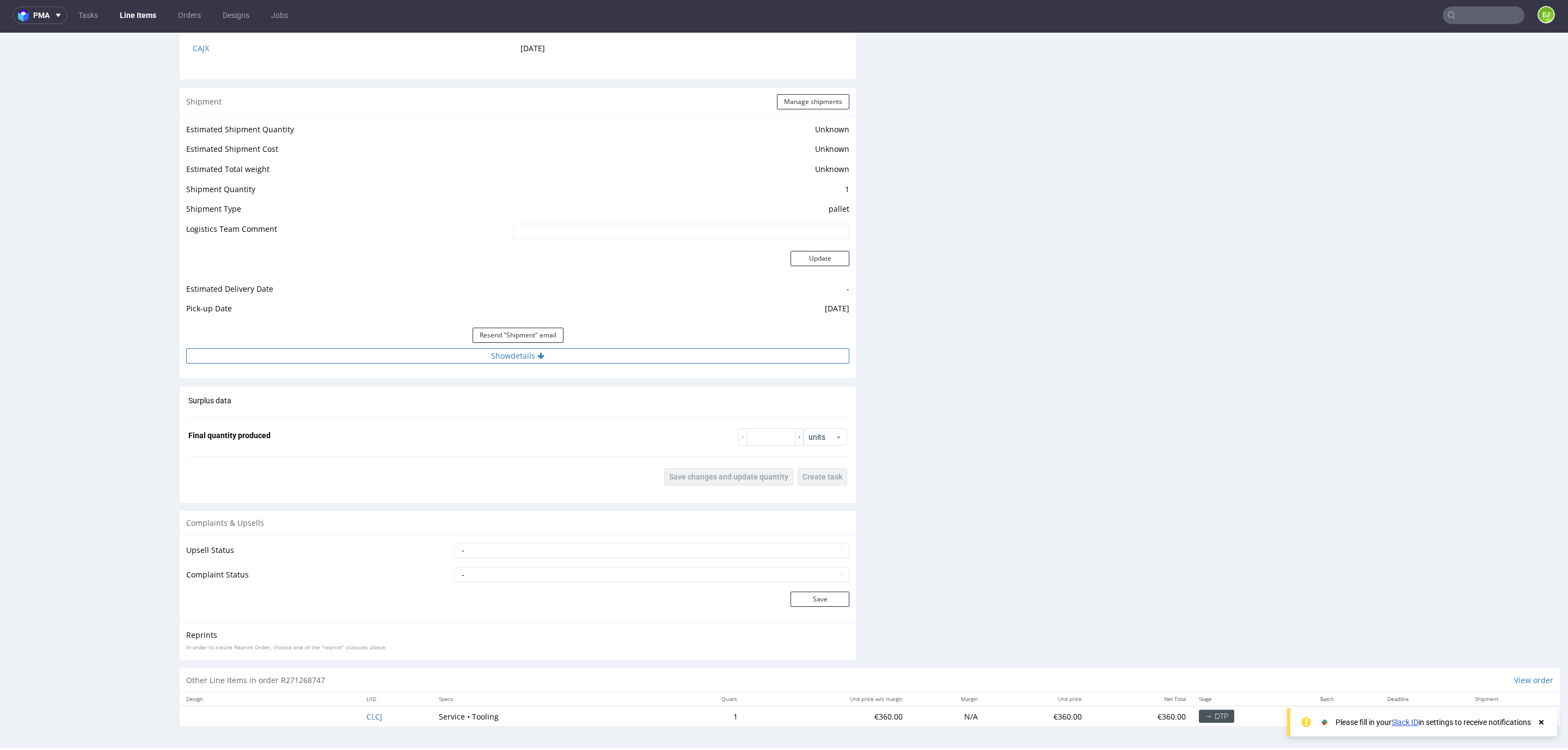
click at [518, 360] on button "Show details" at bounding box center [518, 356] width 663 height 15
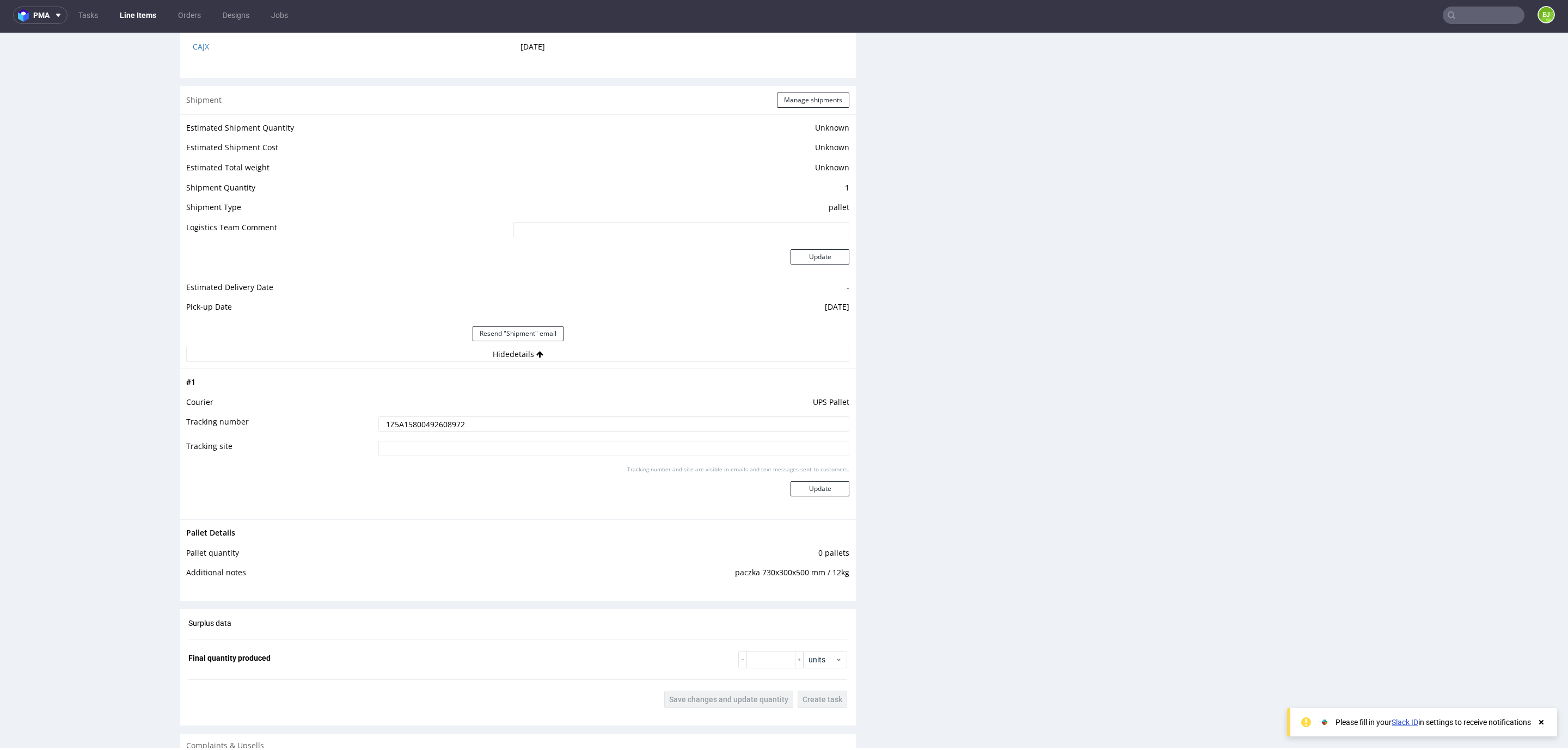
click at [459, 427] on input "1Z5A15800492608972" at bounding box center [613, 425] width 471 height 15
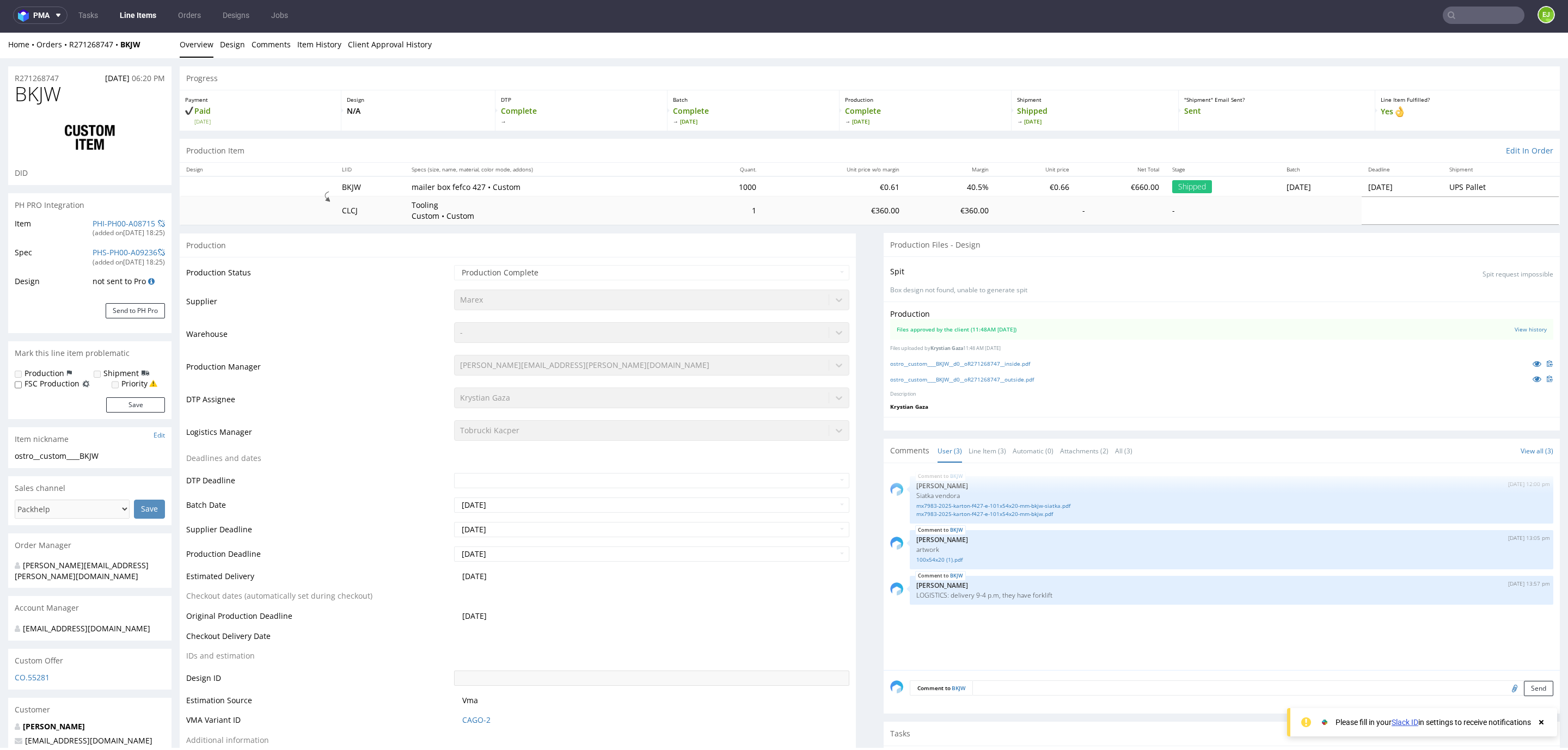
scroll to position [0, 0]
click at [40, 94] on span "BKJW" at bounding box center [38, 96] width 46 height 22
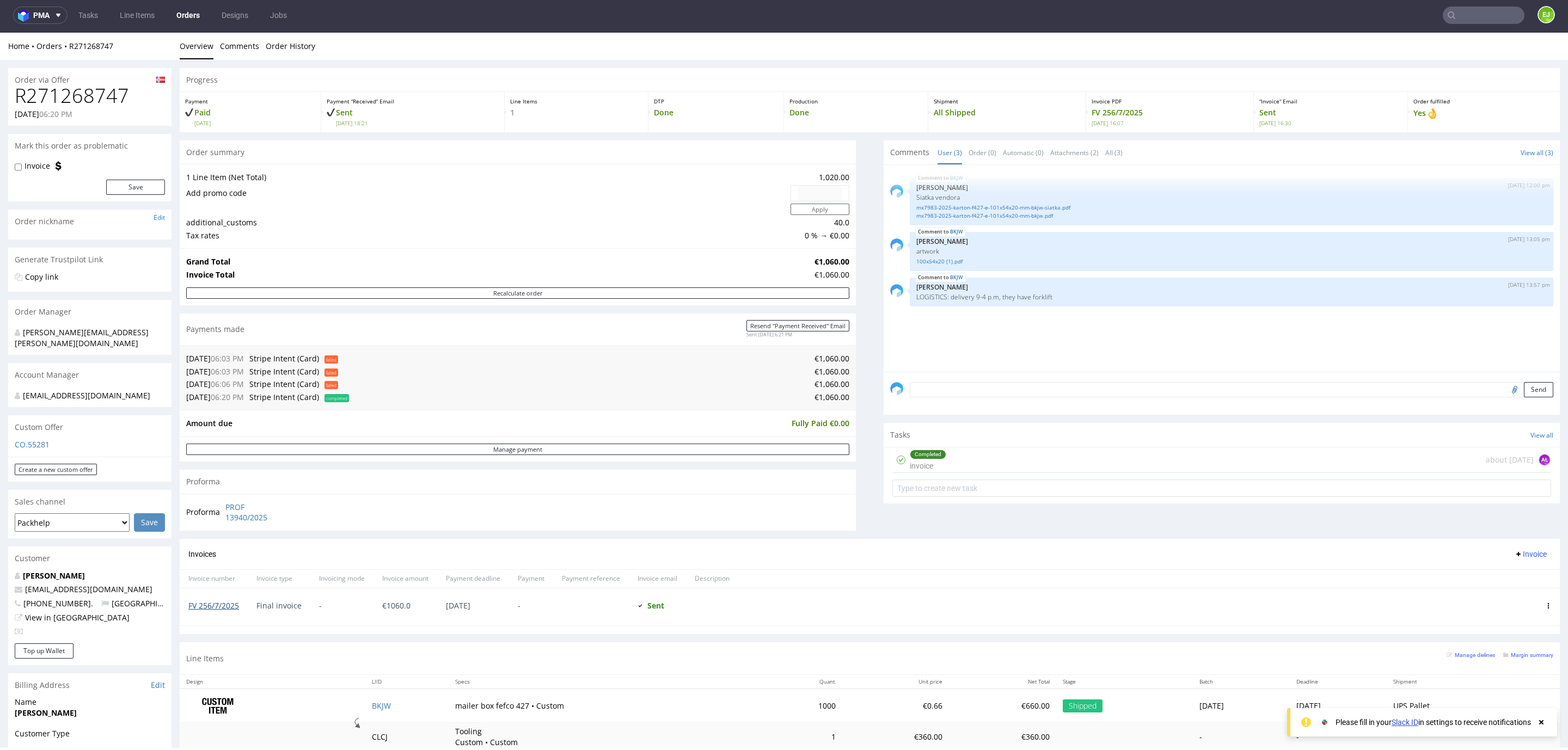
click at [221, 605] on link "FV 256/7/2025" at bounding box center [214, 605] width 51 height 10
click at [1470, 7] on input "text" at bounding box center [1483, 15] width 82 height 17
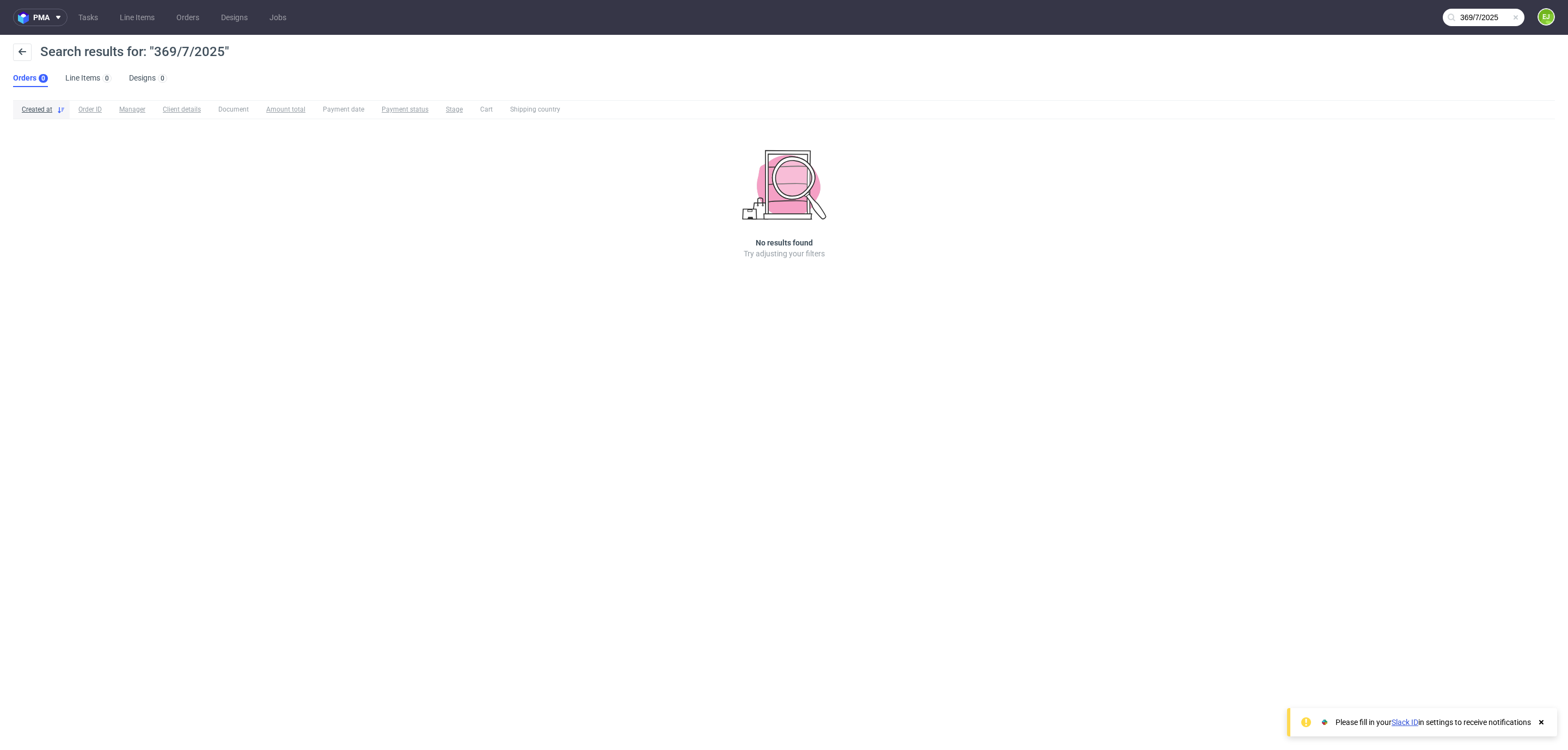
click at [1490, 23] on input "369/7/2025" at bounding box center [1483, 17] width 82 height 17
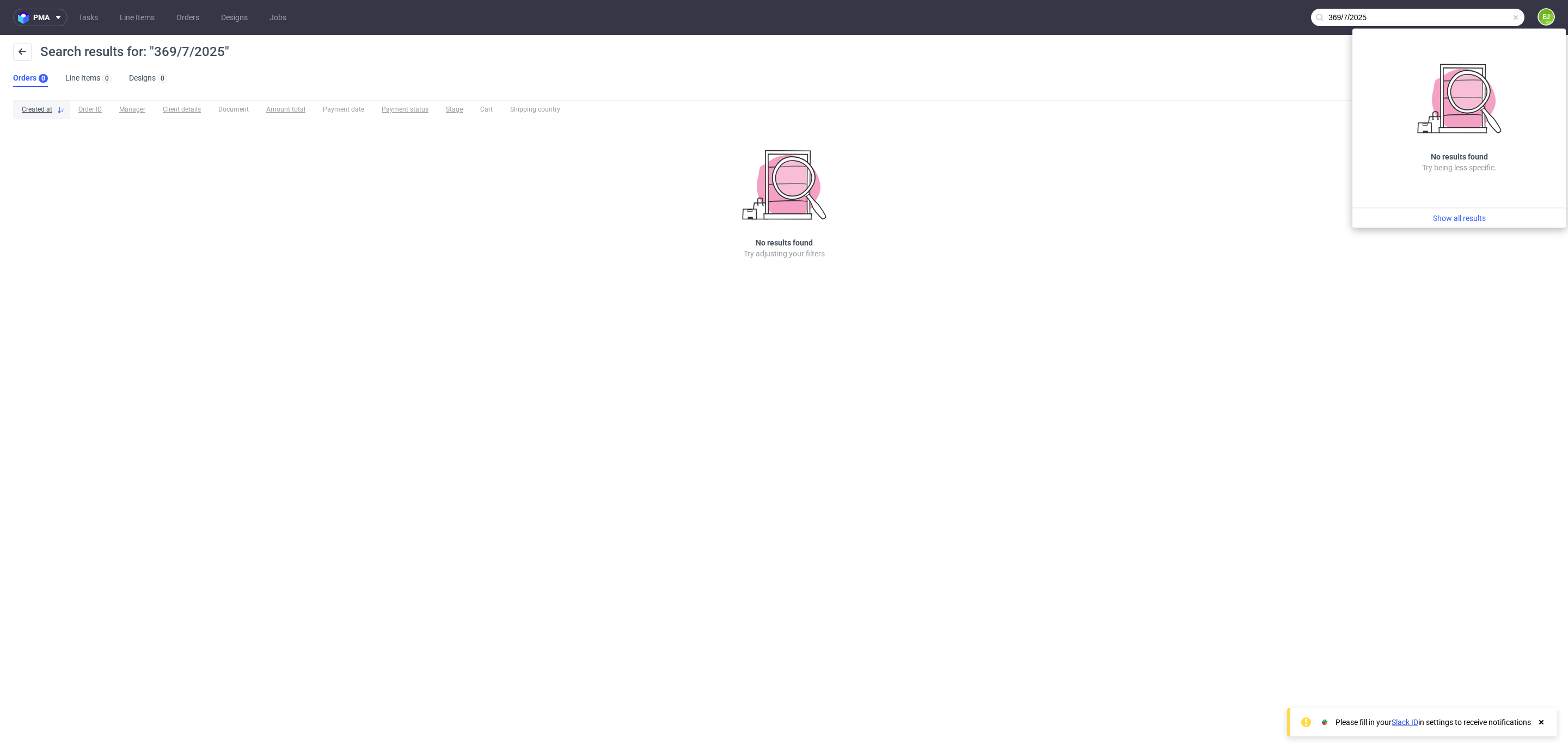
drag, startPoint x: 1442, startPoint y: 14, endPoint x: 1289, endPoint y: 28, distance: 153.6
click at [1289, 28] on nav "pma Tasks Line Items Orders Designs Jobs 369/7/2025 EJ" at bounding box center [784, 17] width 1568 height 34
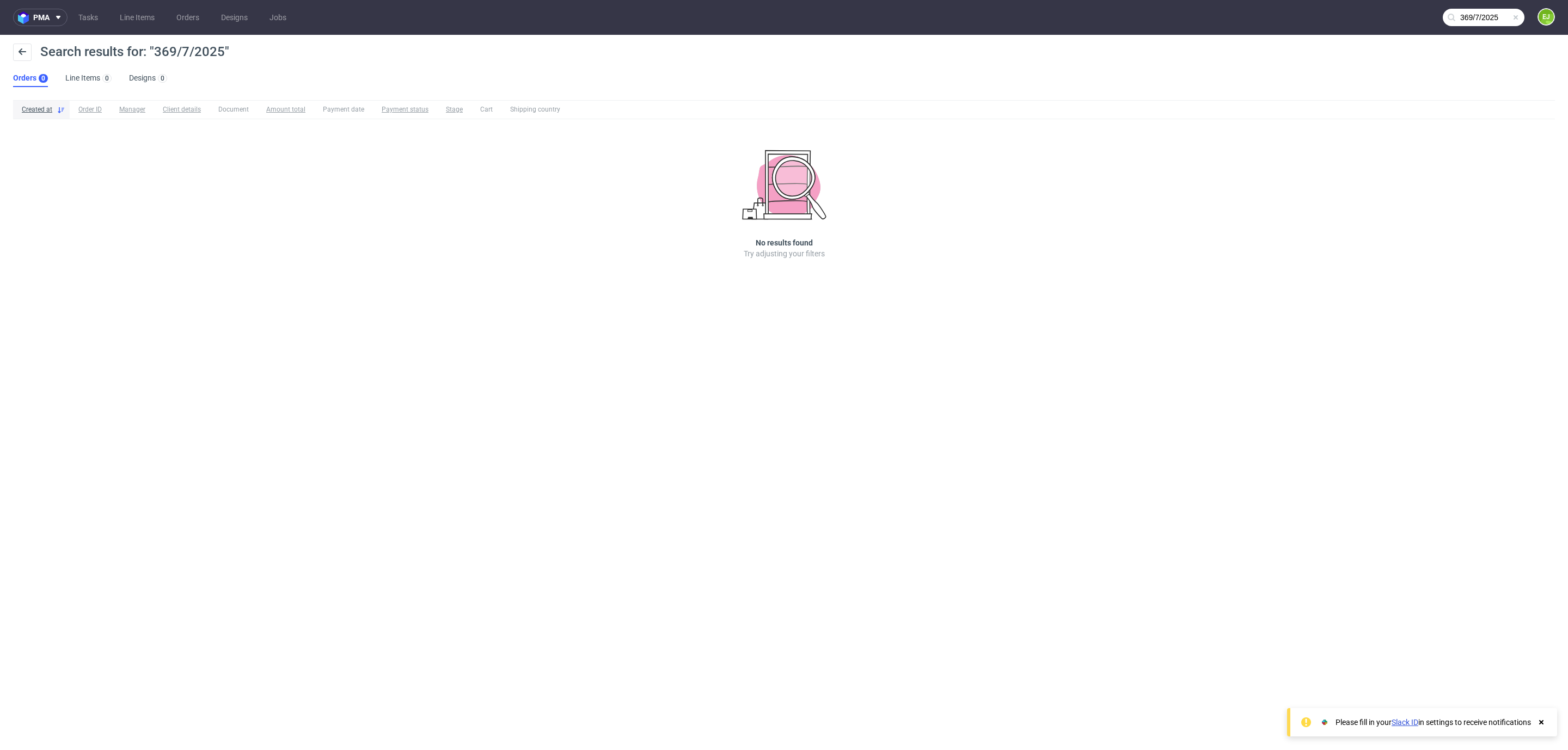
click at [1486, 20] on input "369/7/2025" at bounding box center [1483, 17] width 82 height 17
click at [1486, 20] on input "369/7/2025" at bounding box center [1417, 17] width 214 height 17
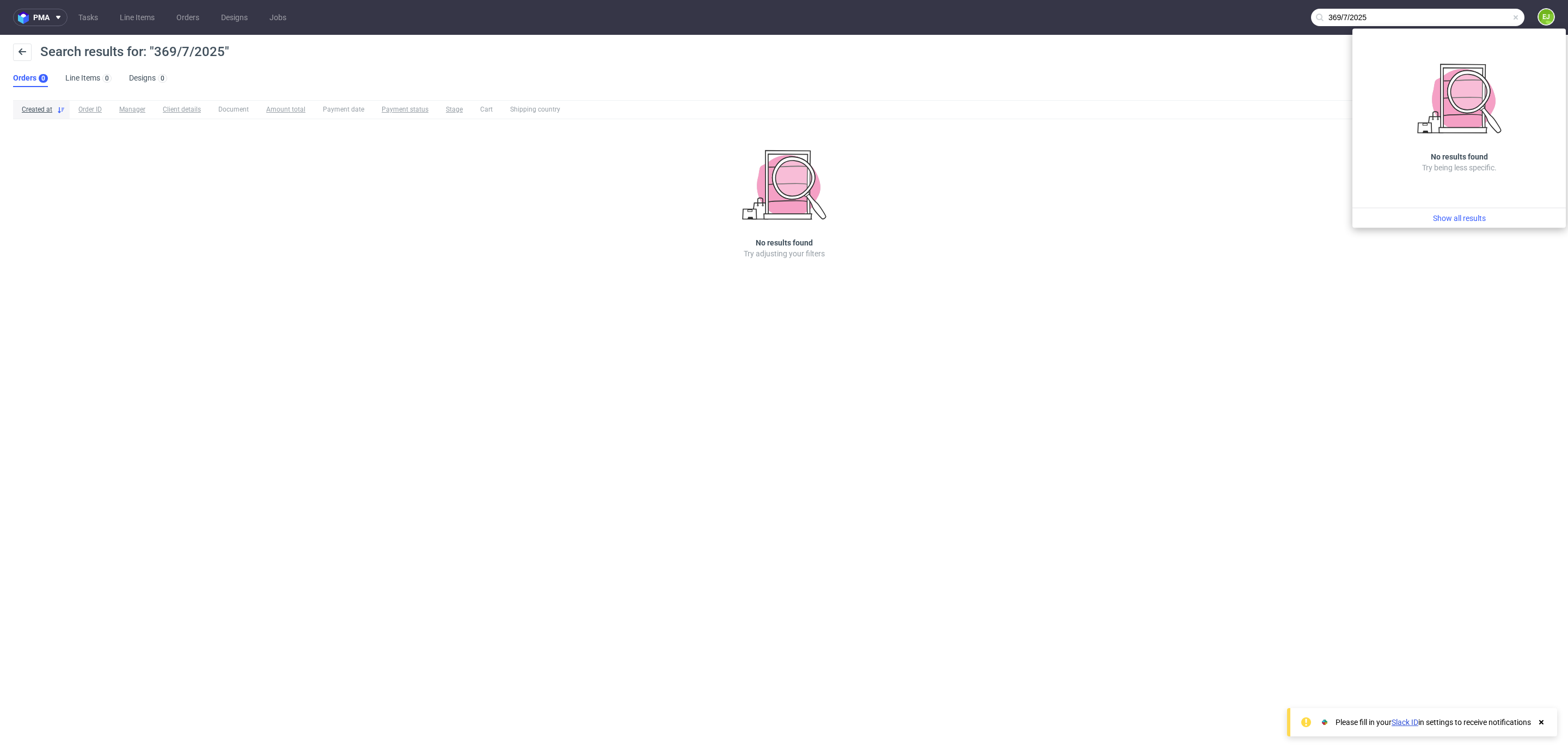
paste input "R808803322"
type input "R808803322"
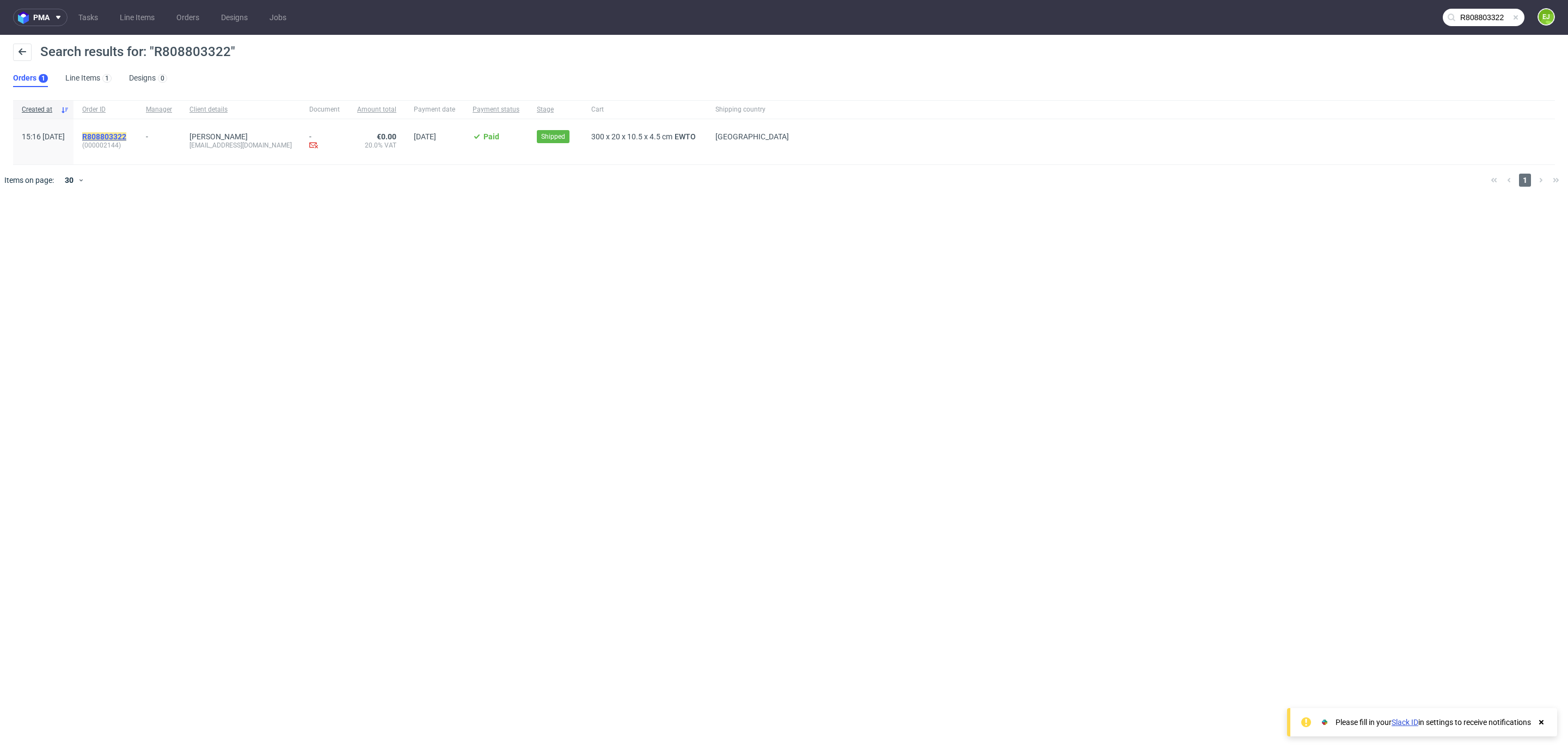
click at [127, 134] on mark "R808803322" at bounding box center [103, 137] width 44 height 9
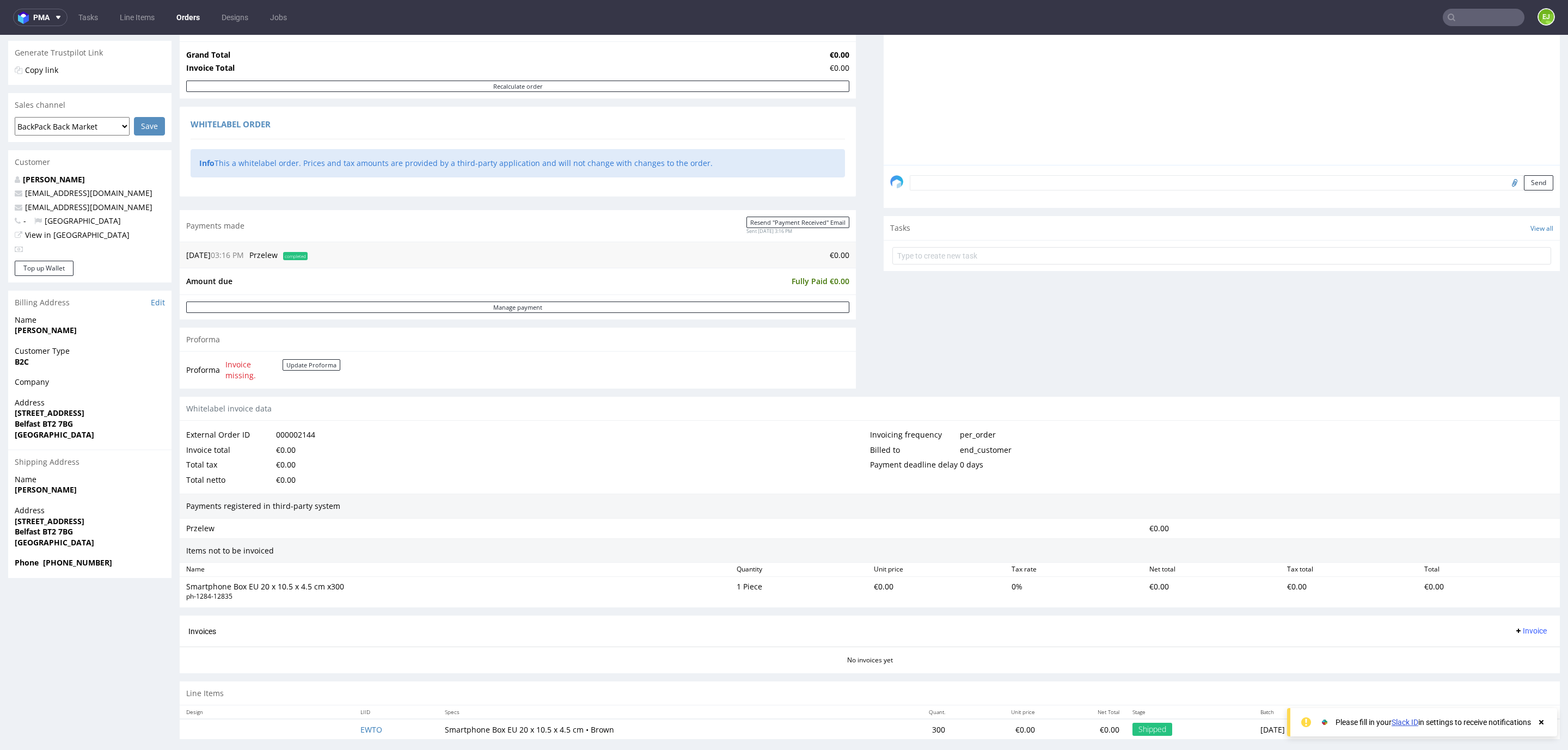
scroll to position [224, 0]
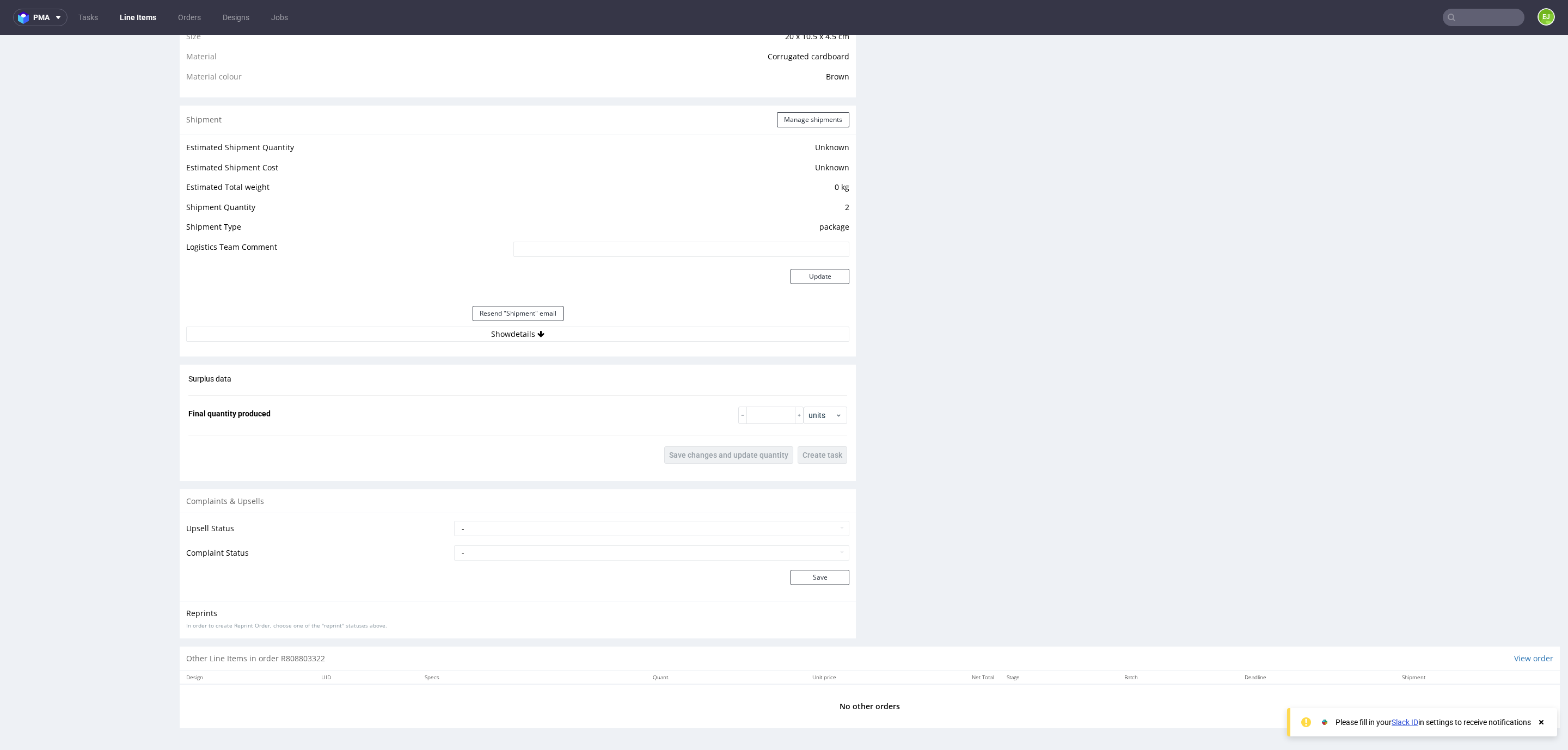
scroll to position [804, 0]
click at [575, 332] on button "Show details" at bounding box center [518, 334] width 663 height 15
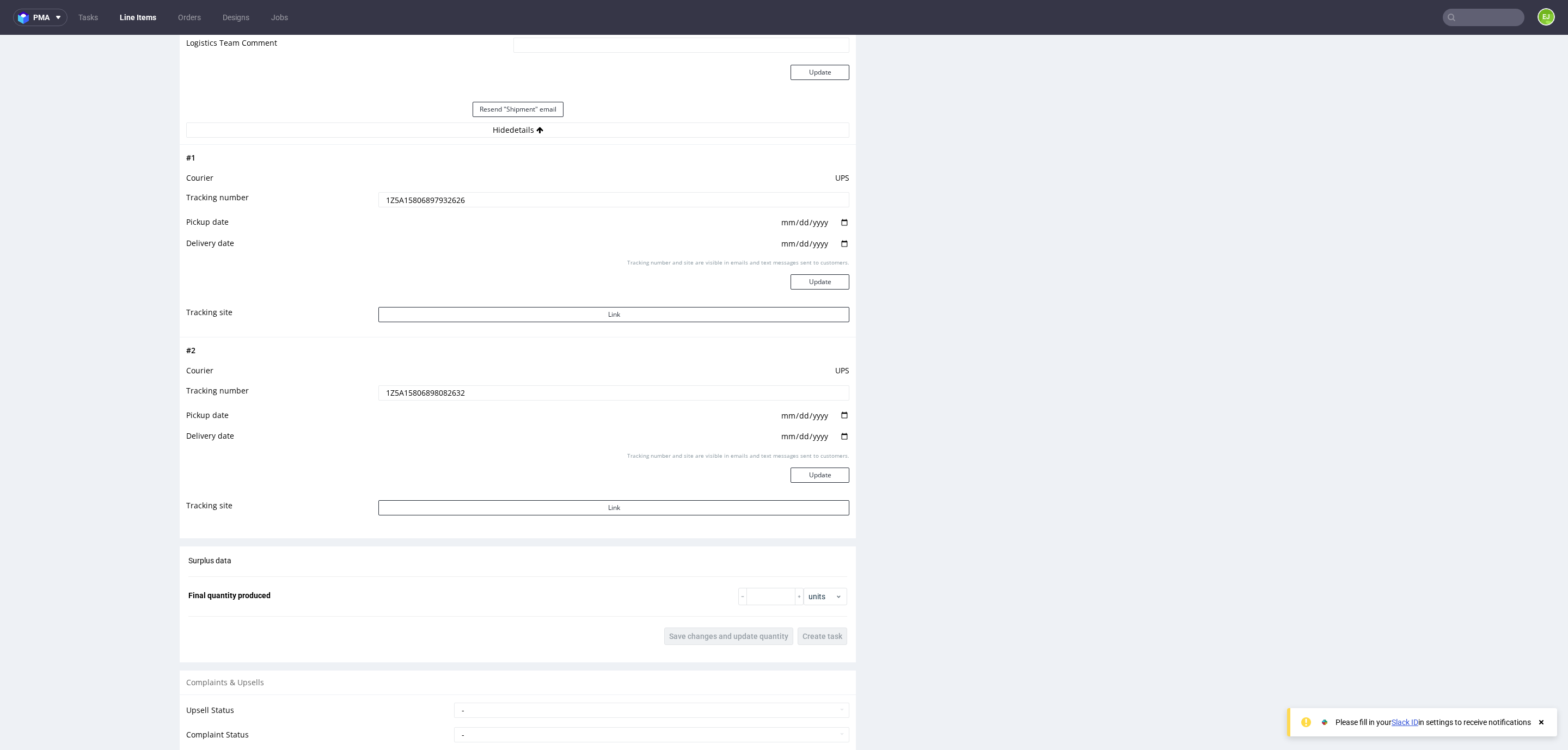
scroll to position [967, 0]
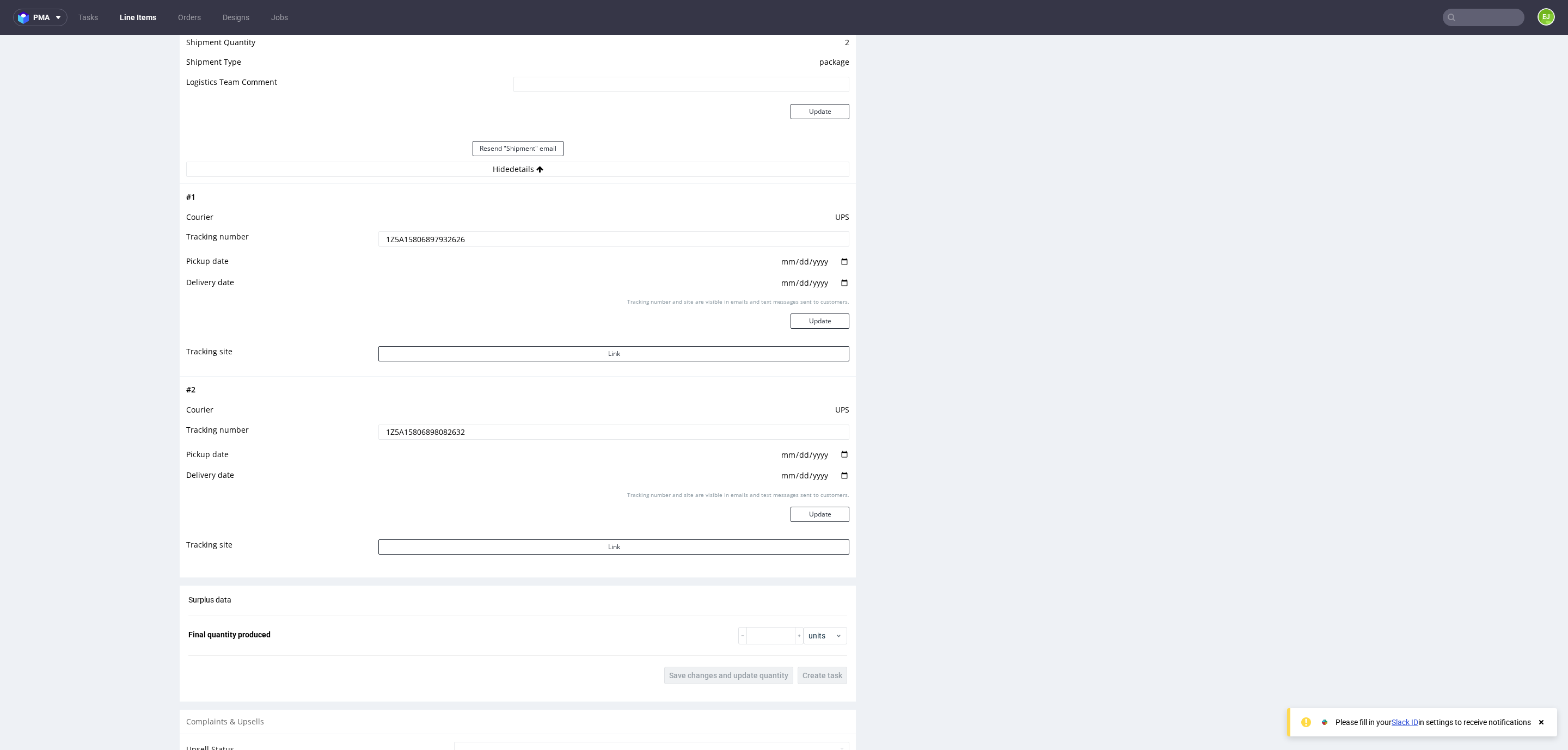
click at [427, 245] on input "1Z5A15806897932626" at bounding box center [613, 239] width 471 height 15
click at [433, 434] on input "1Z5A15806898082632" at bounding box center [613, 432] width 471 height 15
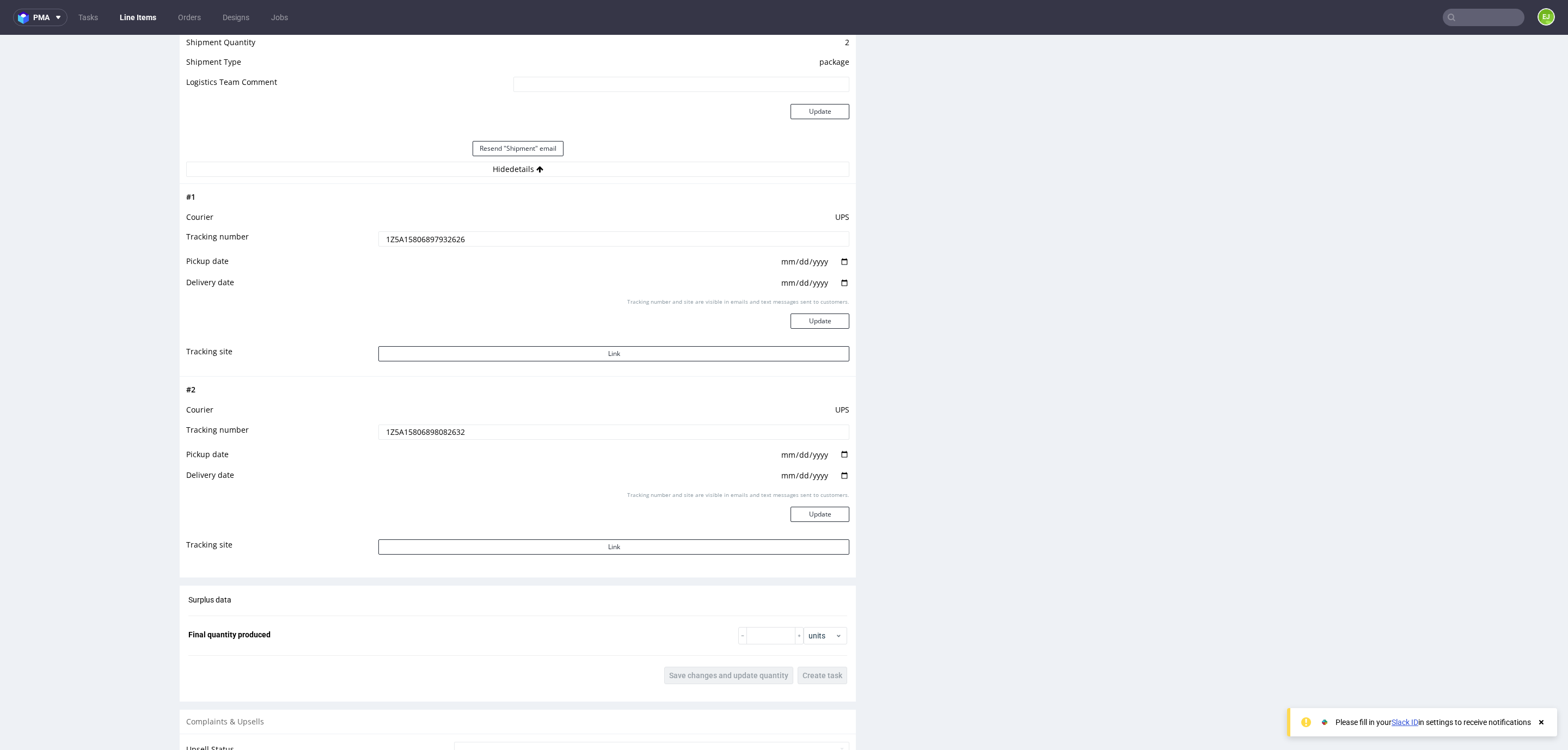
click at [433, 434] on input "1Z5A15806898082632" at bounding box center [613, 432] width 471 height 15
click at [426, 240] on input "1Z5A15806897932626" at bounding box center [613, 239] width 471 height 15
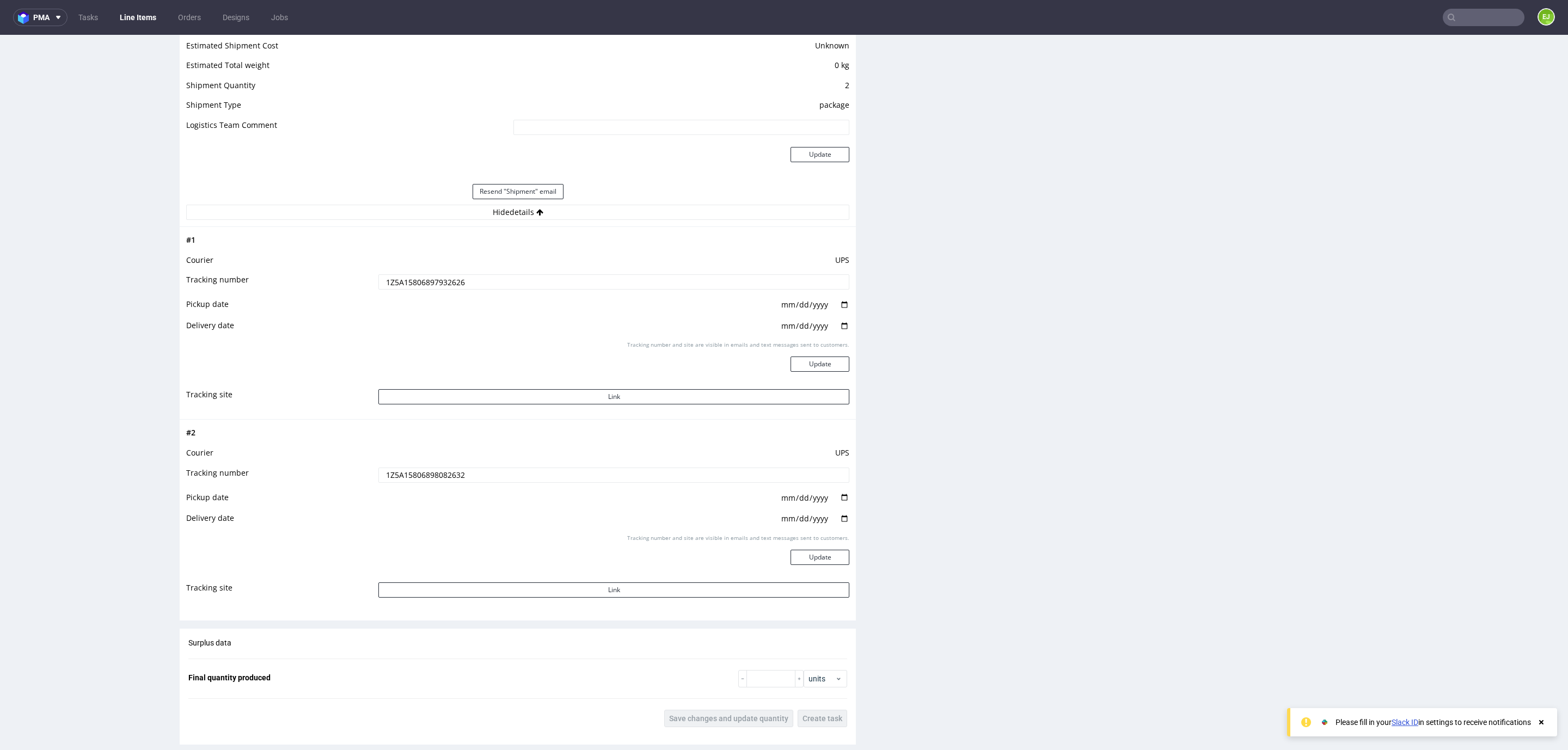
scroll to position [886, 0]
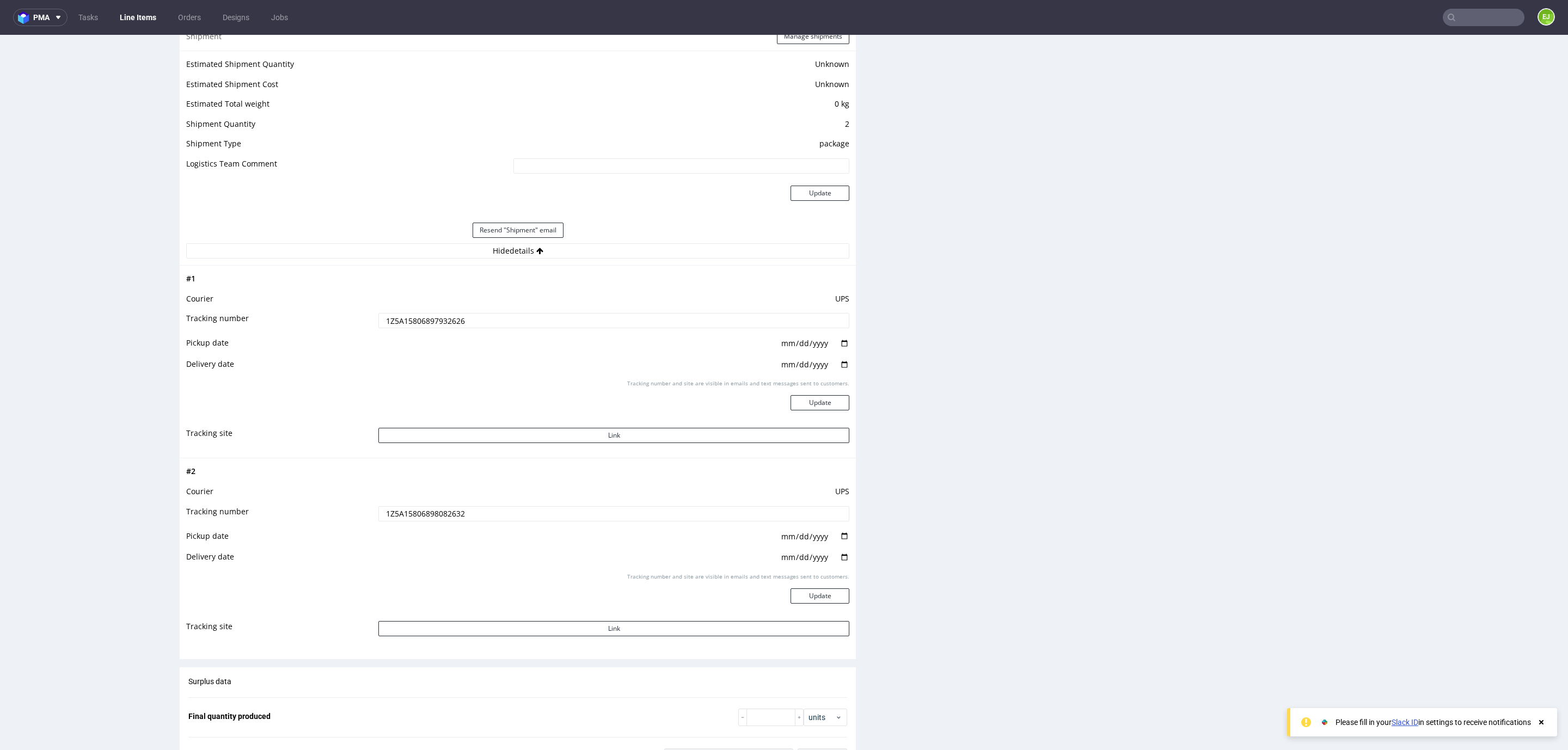
click at [1449, 24] on input "text" at bounding box center [1483, 17] width 82 height 17
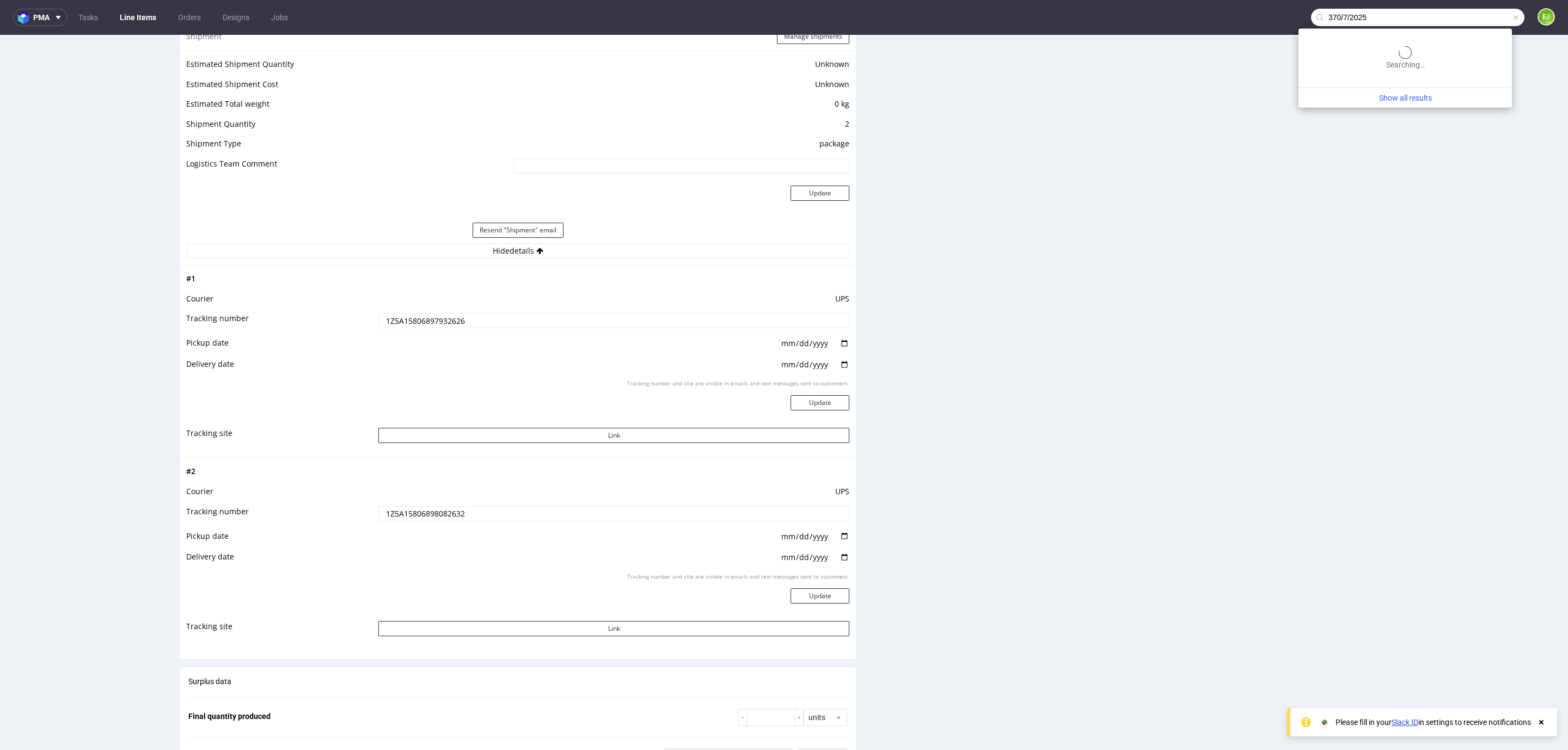
type input "370/7/2025"
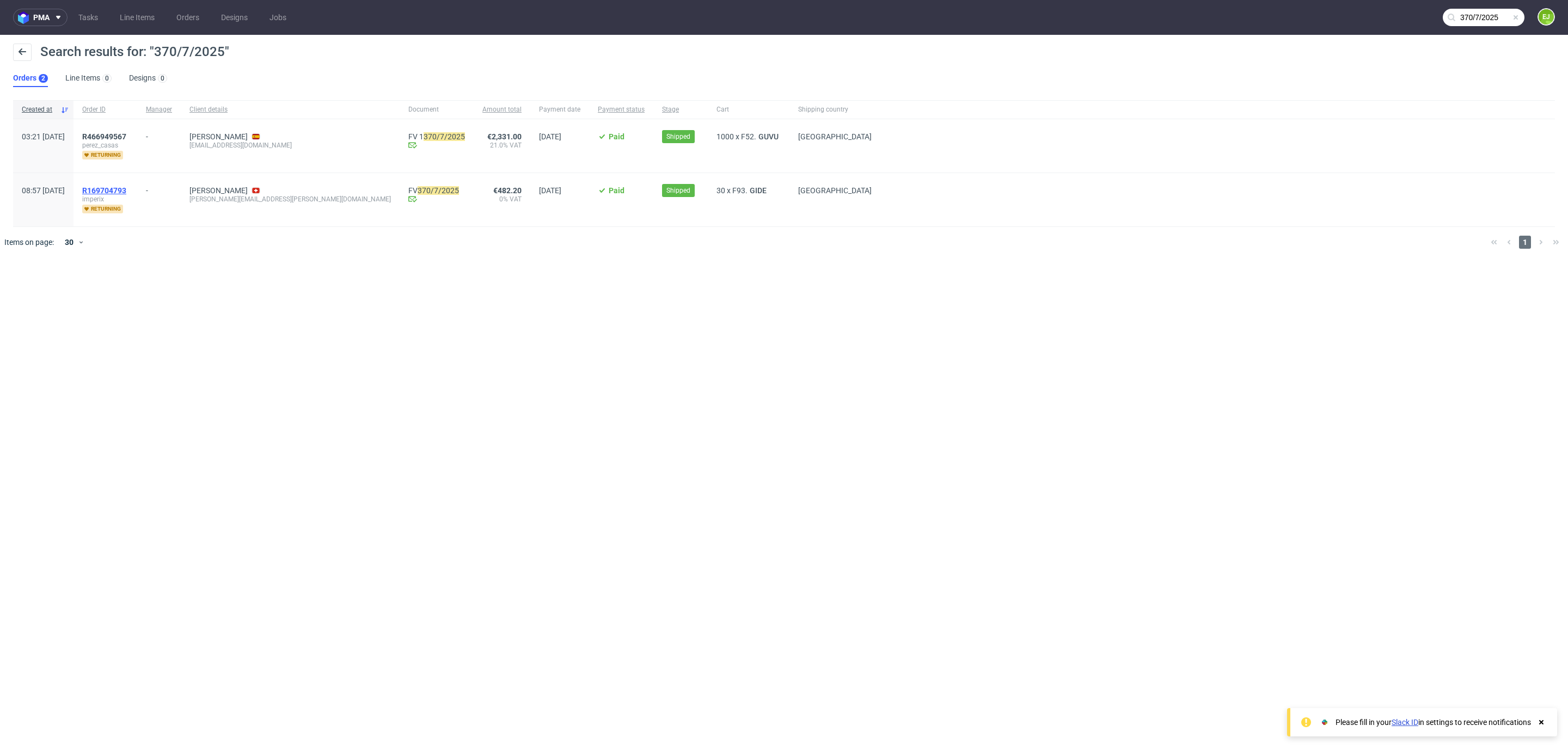
click at [127, 190] on span "R169704793" at bounding box center [103, 190] width 44 height 9
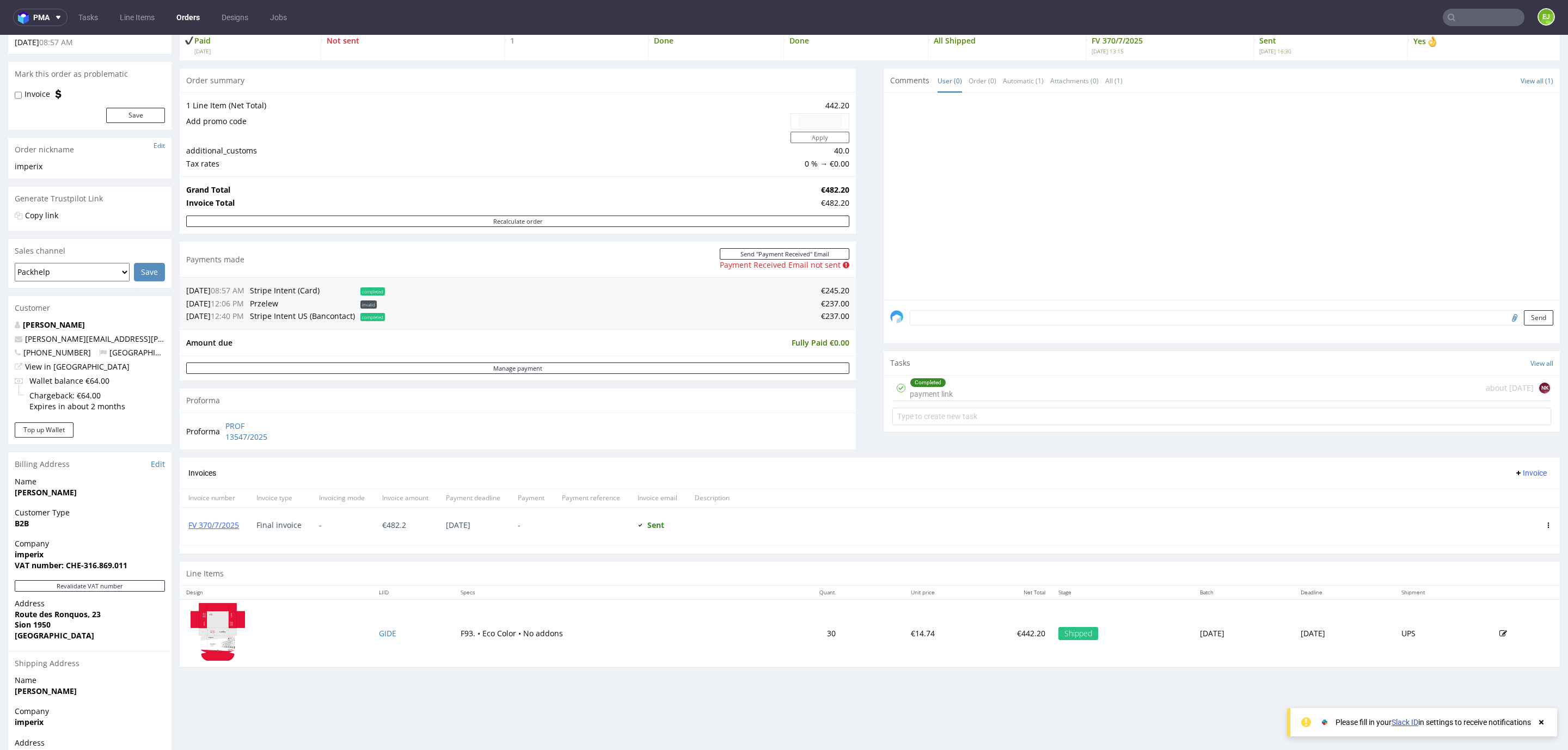
scroll to position [147, 0]
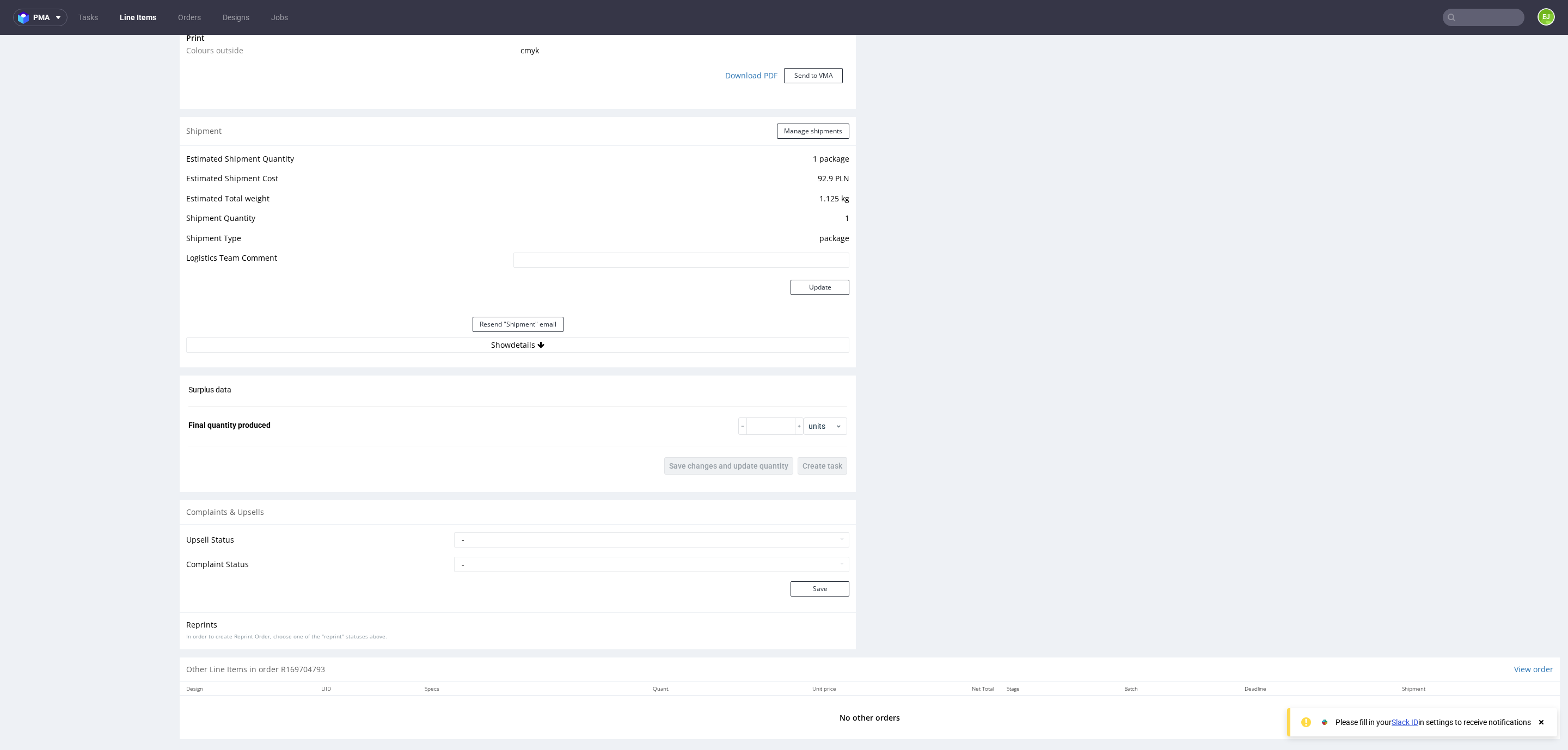
scroll to position [998, 0]
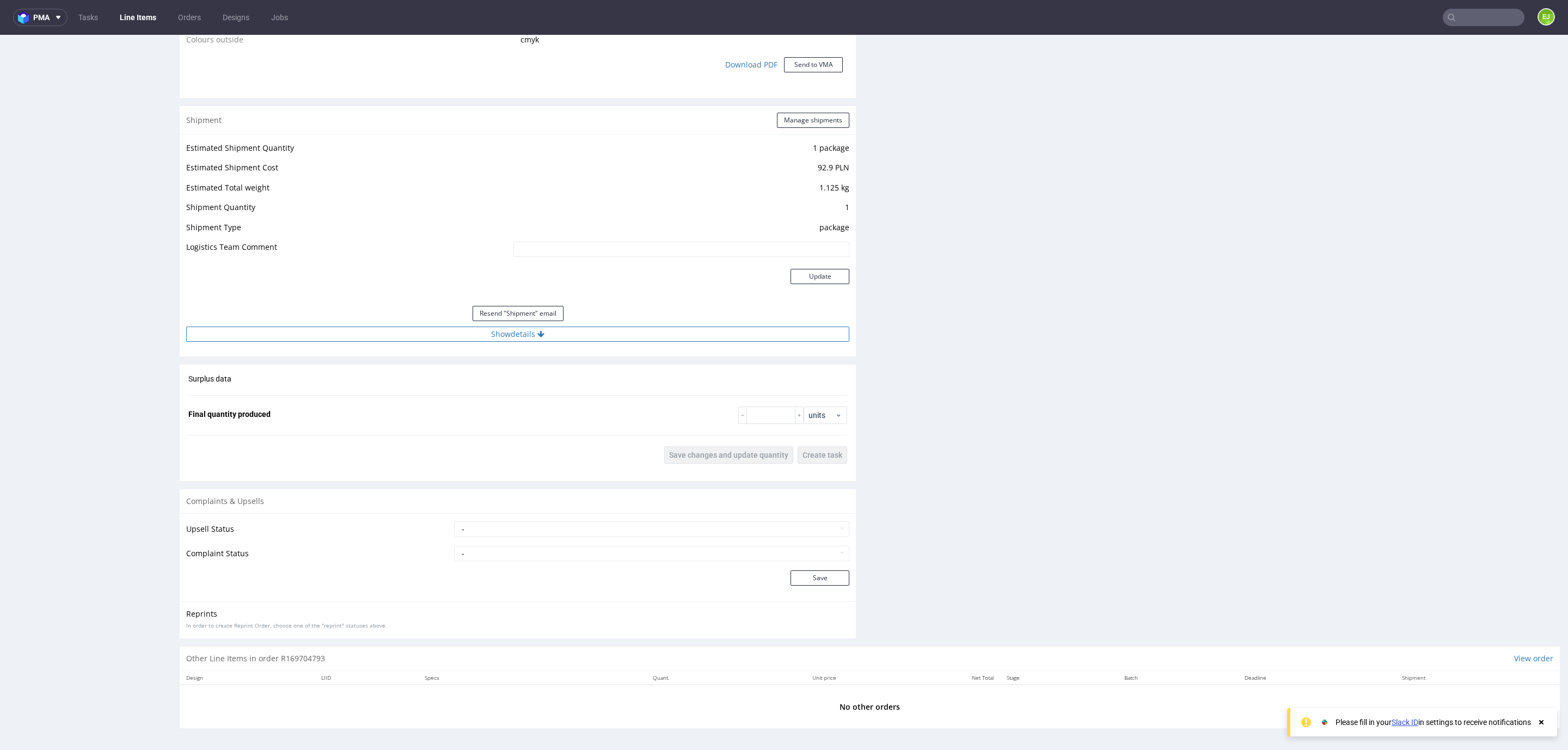
click at [499, 333] on button "Show details" at bounding box center [518, 334] width 663 height 15
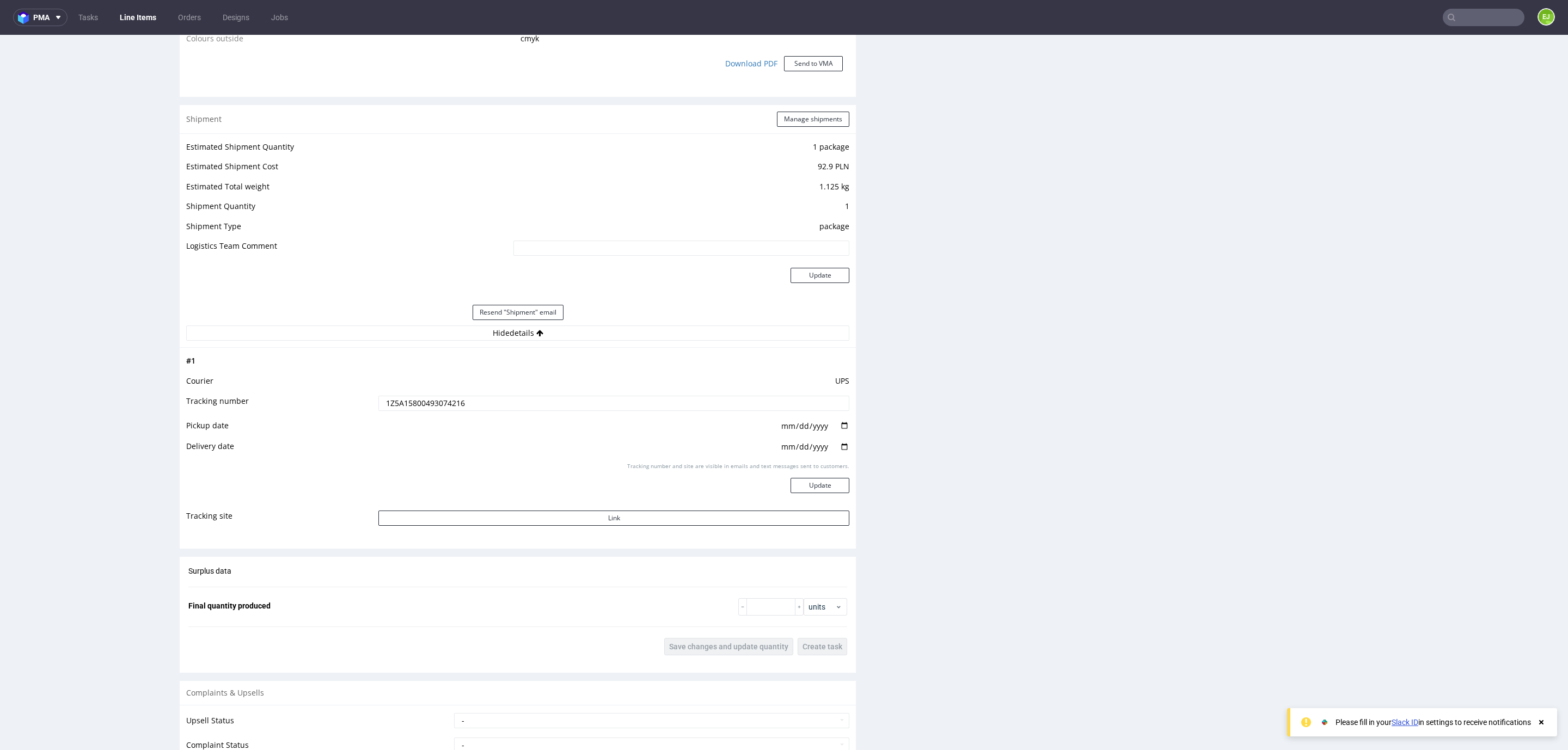
click at [453, 405] on input "1Z5A15800493074216" at bounding box center [613, 404] width 471 height 15
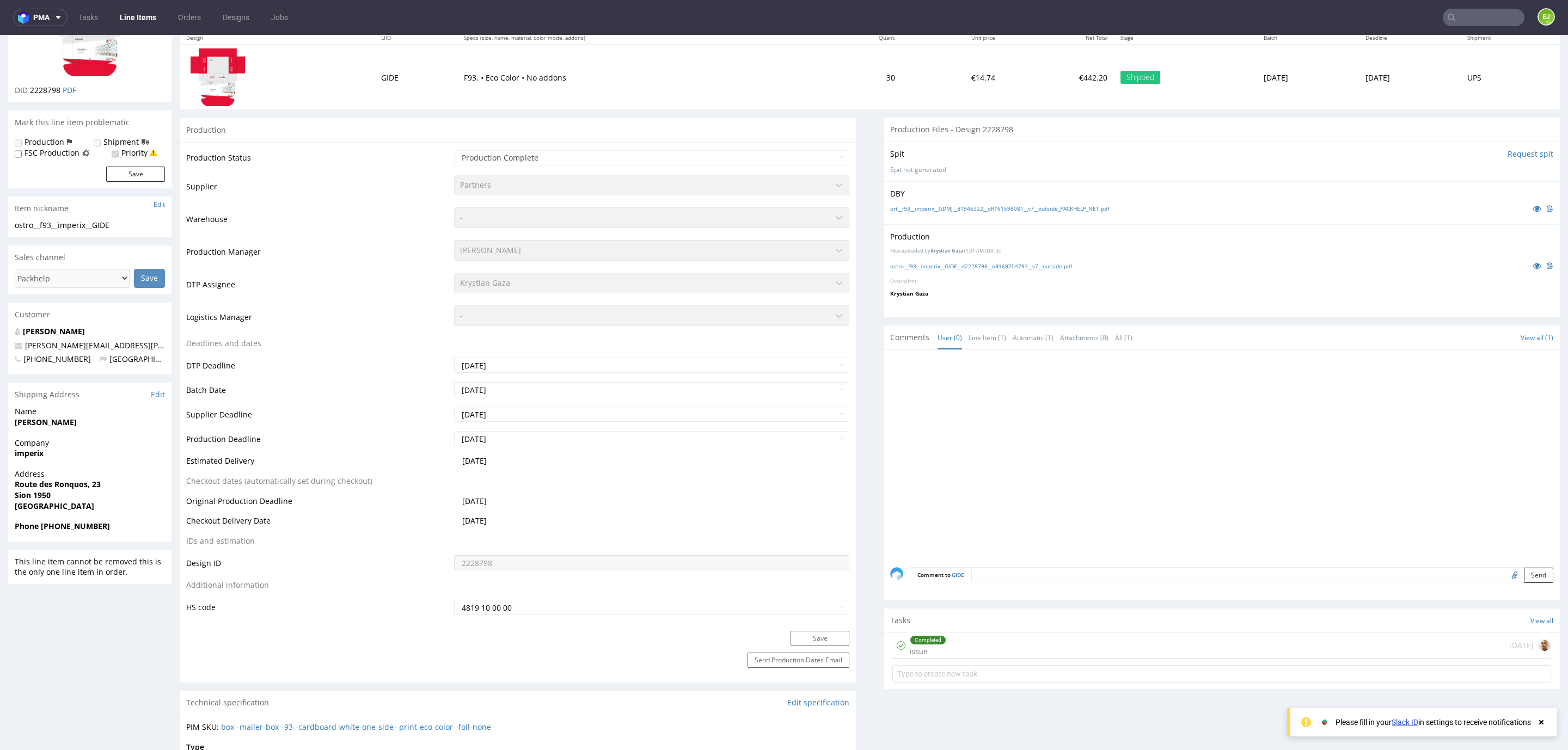
scroll to position [0, 0]
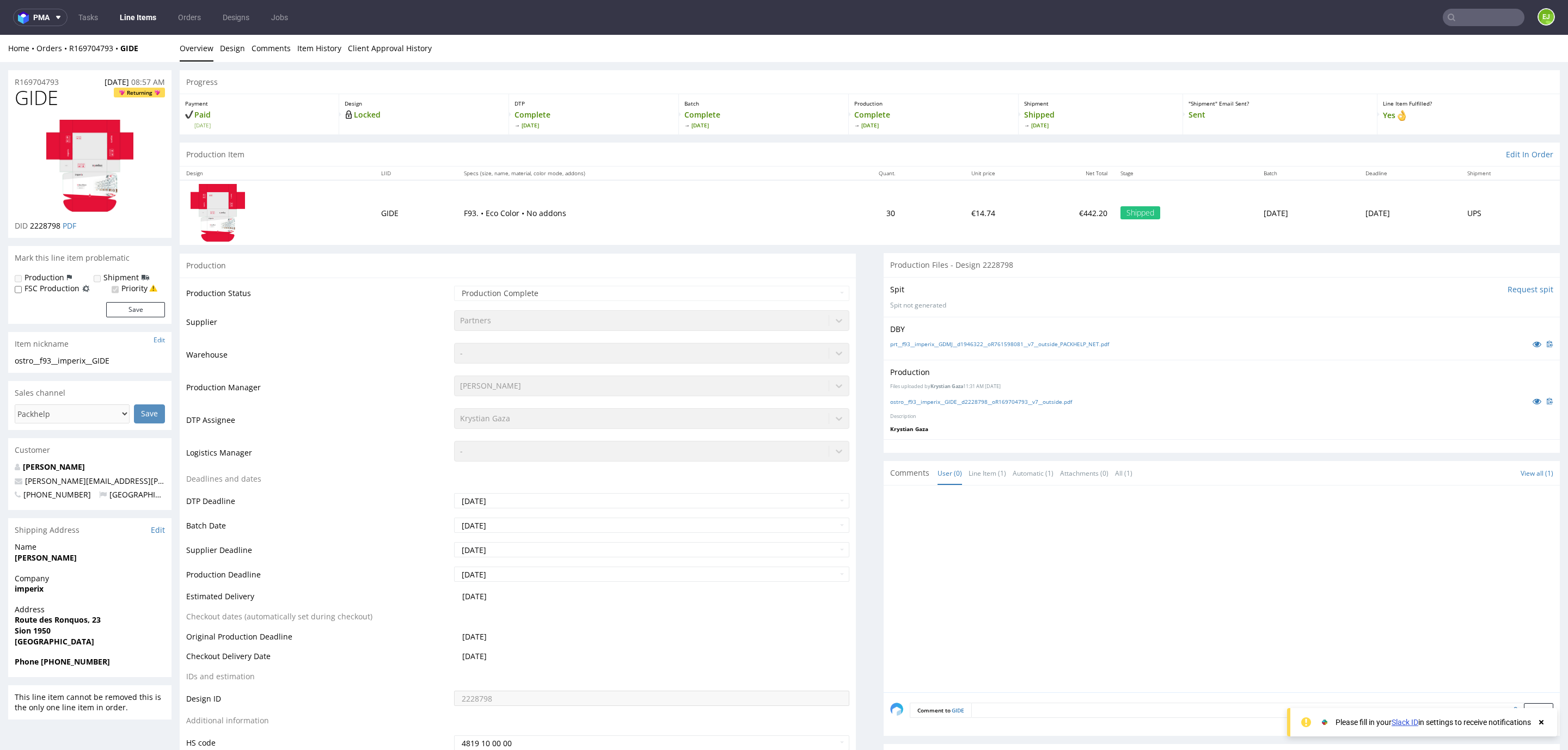
click at [47, 98] on span "GIDE" at bounding box center [36, 97] width 44 height 22
click at [94, 54] on div "Home Orders R169704793 GIDE Overview Design Comments Item History Client Approv…" at bounding box center [784, 48] width 1568 height 28
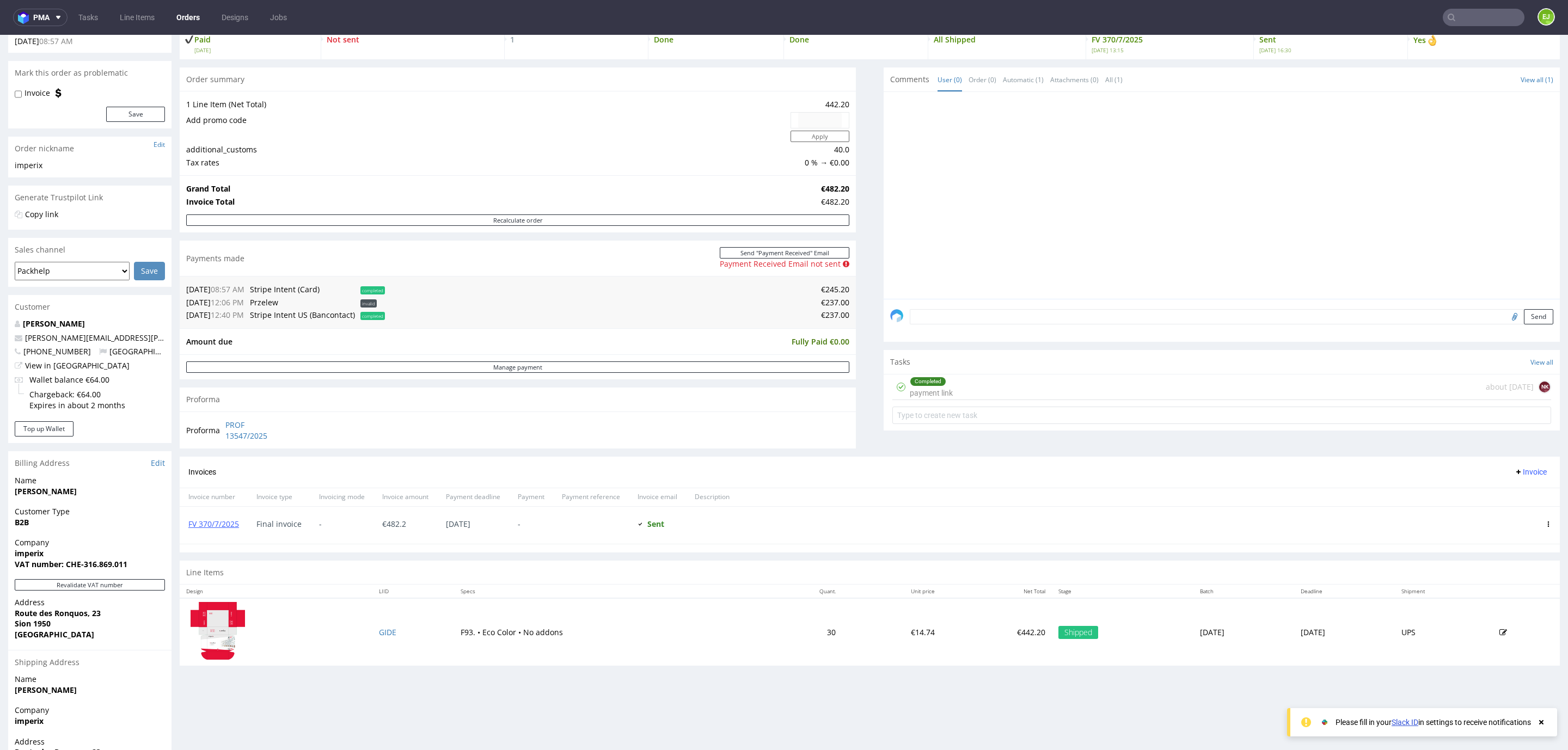
scroll to position [147, 0]
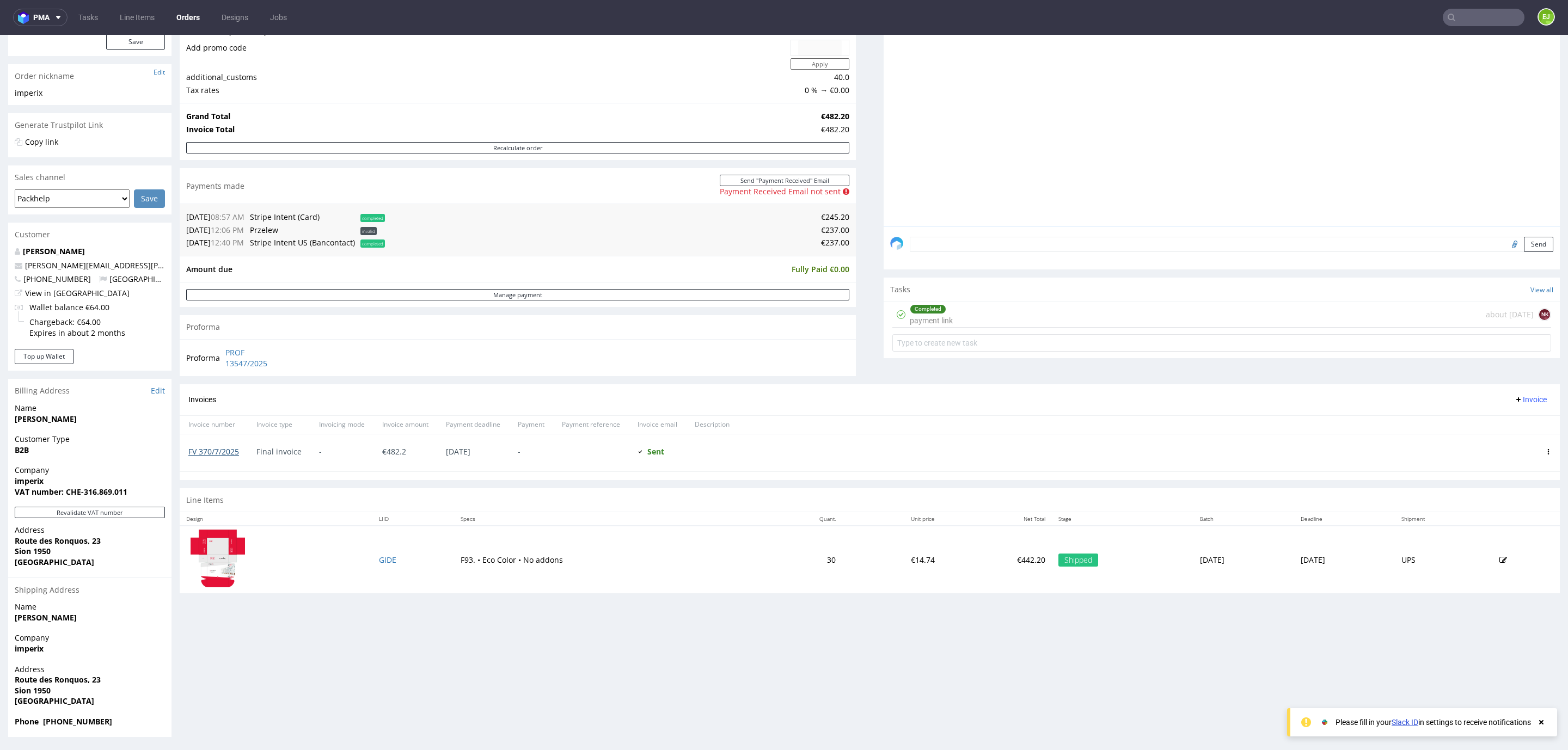
click at [196, 456] on link "FV 370/7/2025" at bounding box center [214, 451] width 51 height 10
click at [1472, 17] on input "text" at bounding box center [1483, 17] width 82 height 17
type input "508/7/2025"
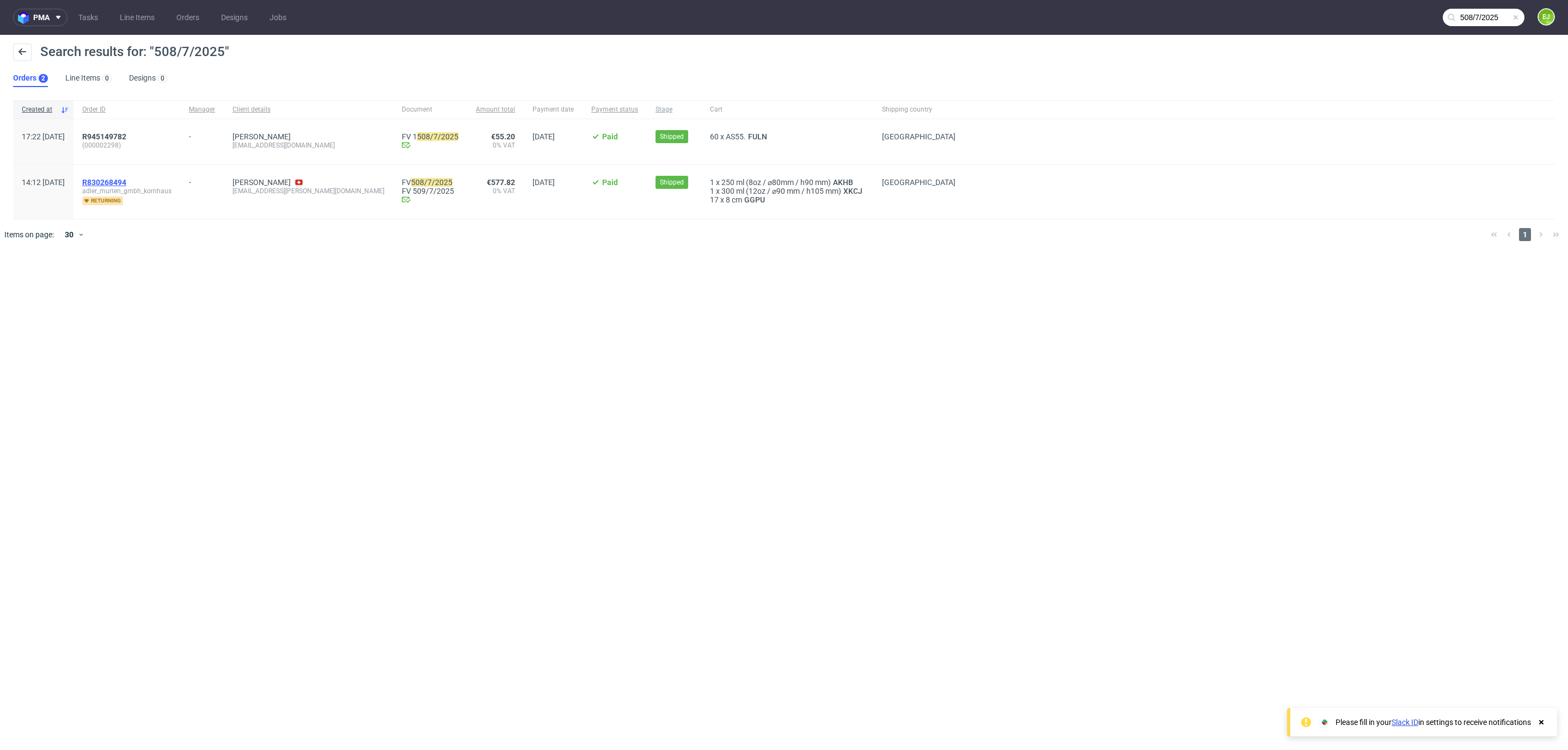
click at [127, 183] on span "R830268494" at bounding box center [103, 183] width 44 height 9
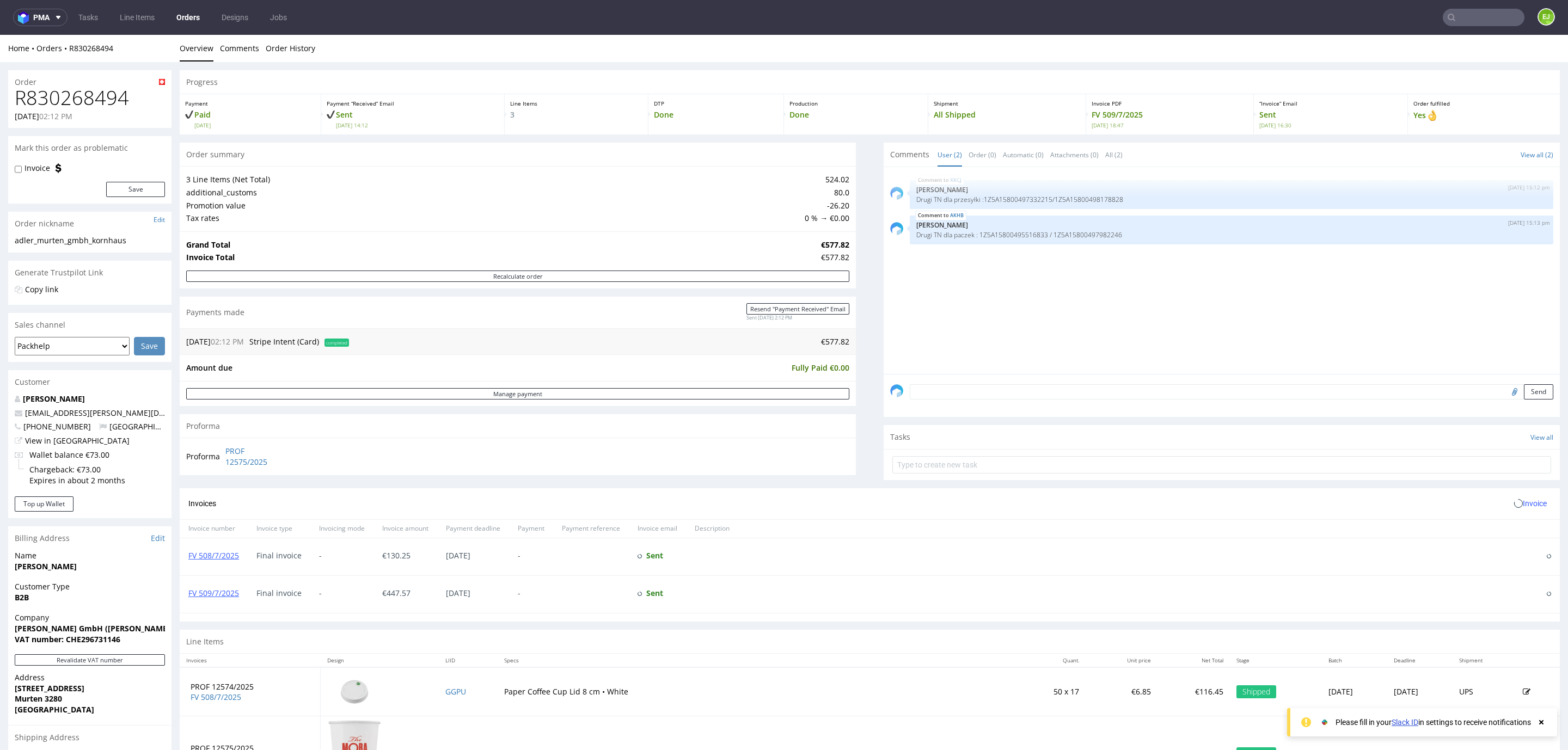
scroll to position [147, 0]
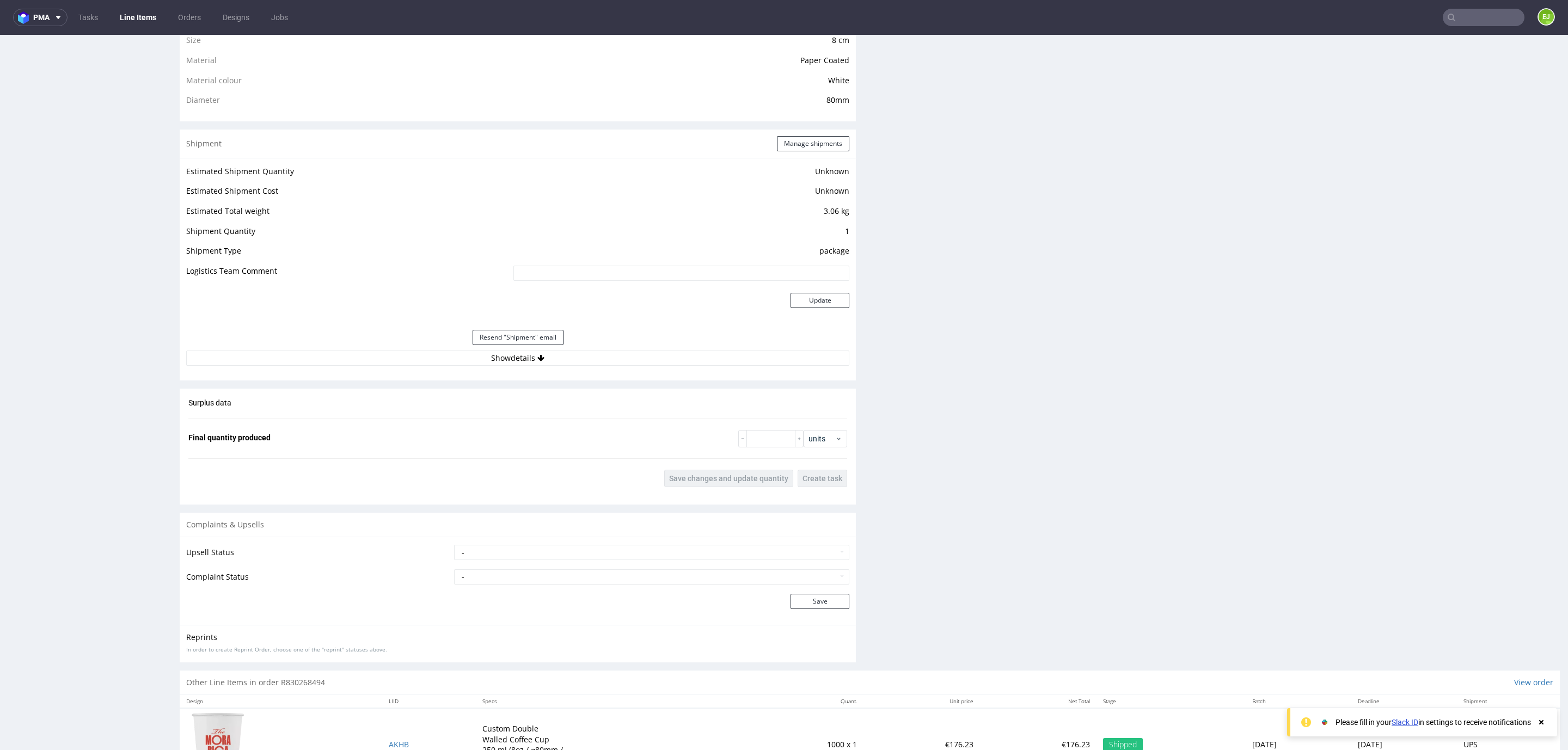
scroll to position [957, 0]
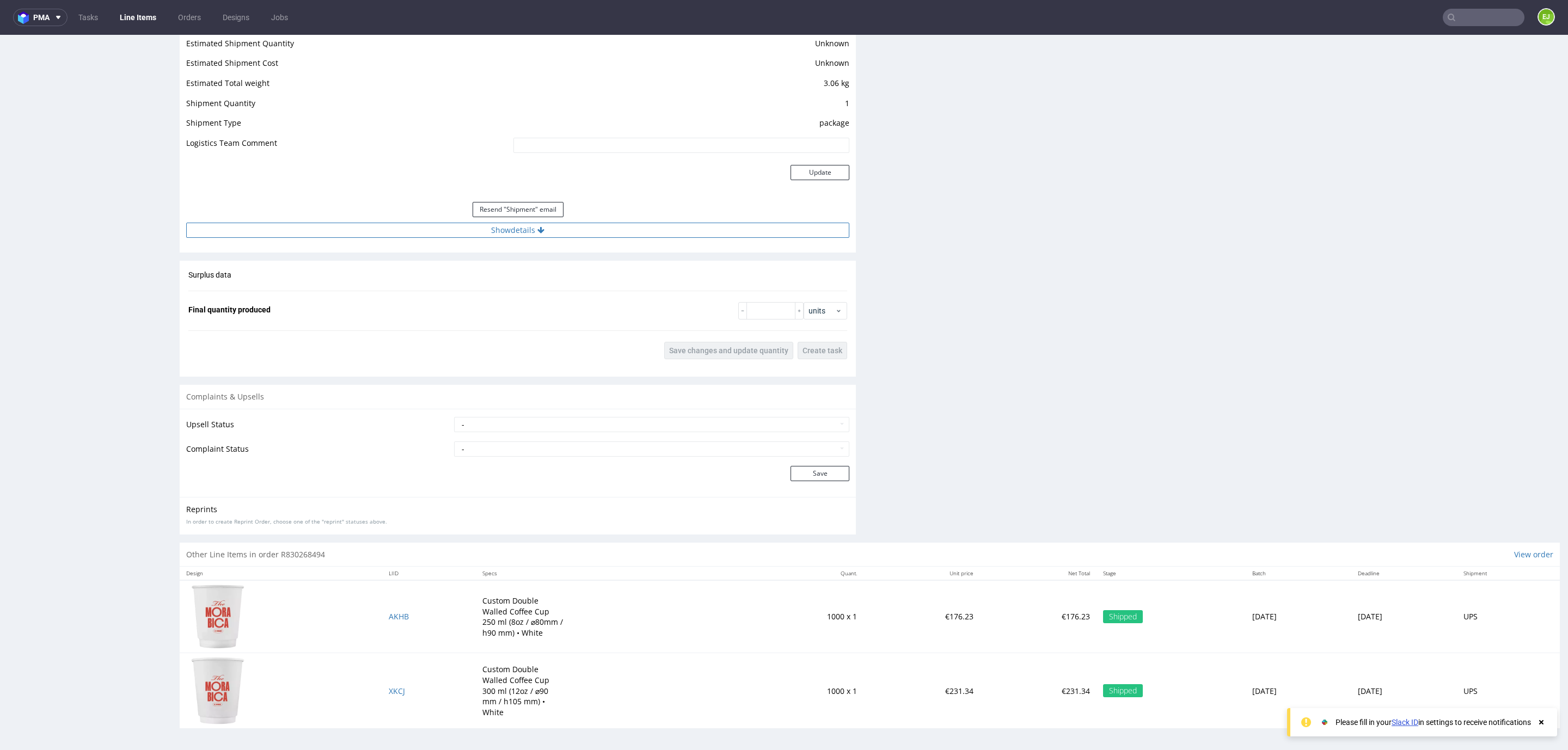
click at [402, 234] on button "Show details" at bounding box center [518, 231] width 663 height 15
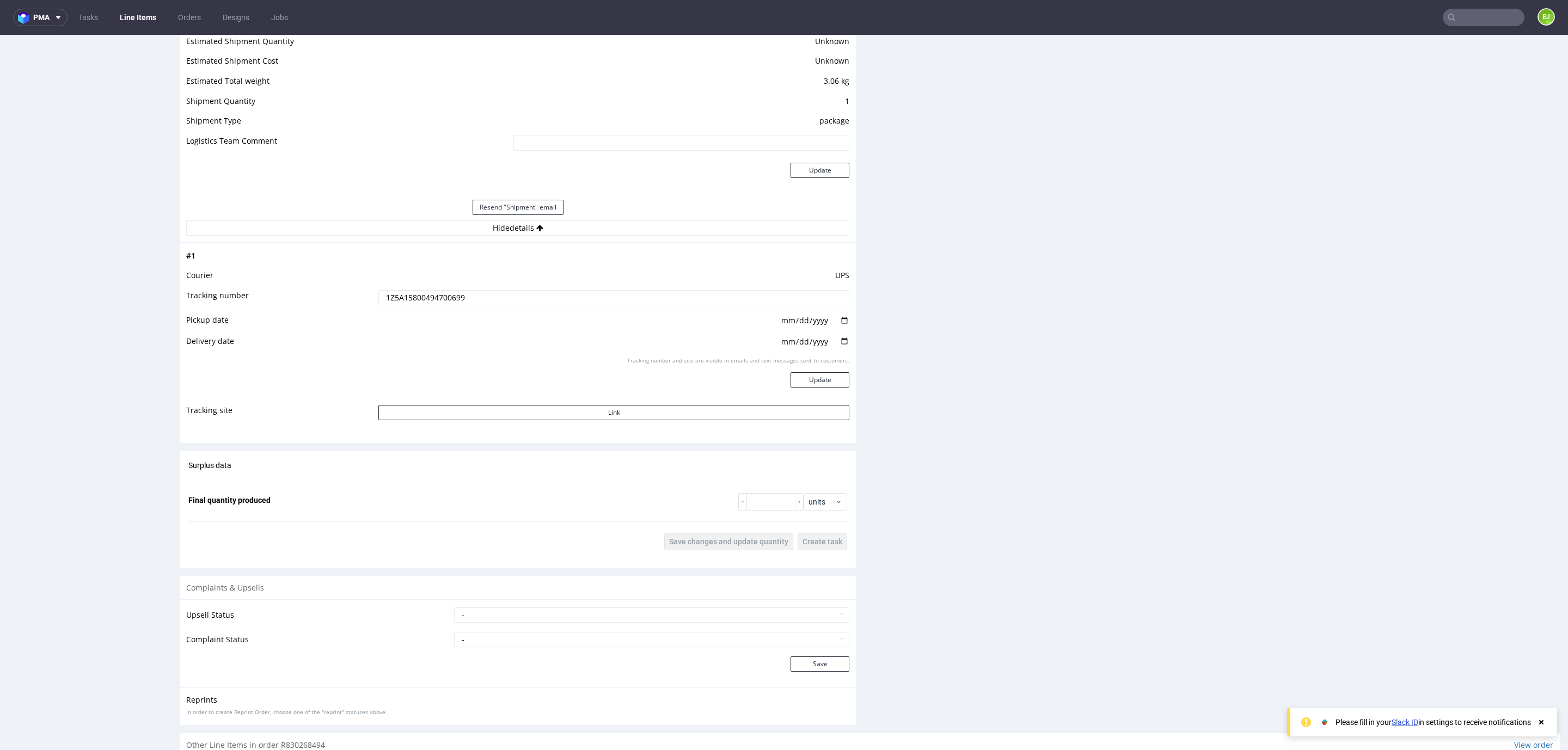
click at [411, 294] on input "1Z5A15800494700699" at bounding box center [613, 298] width 471 height 15
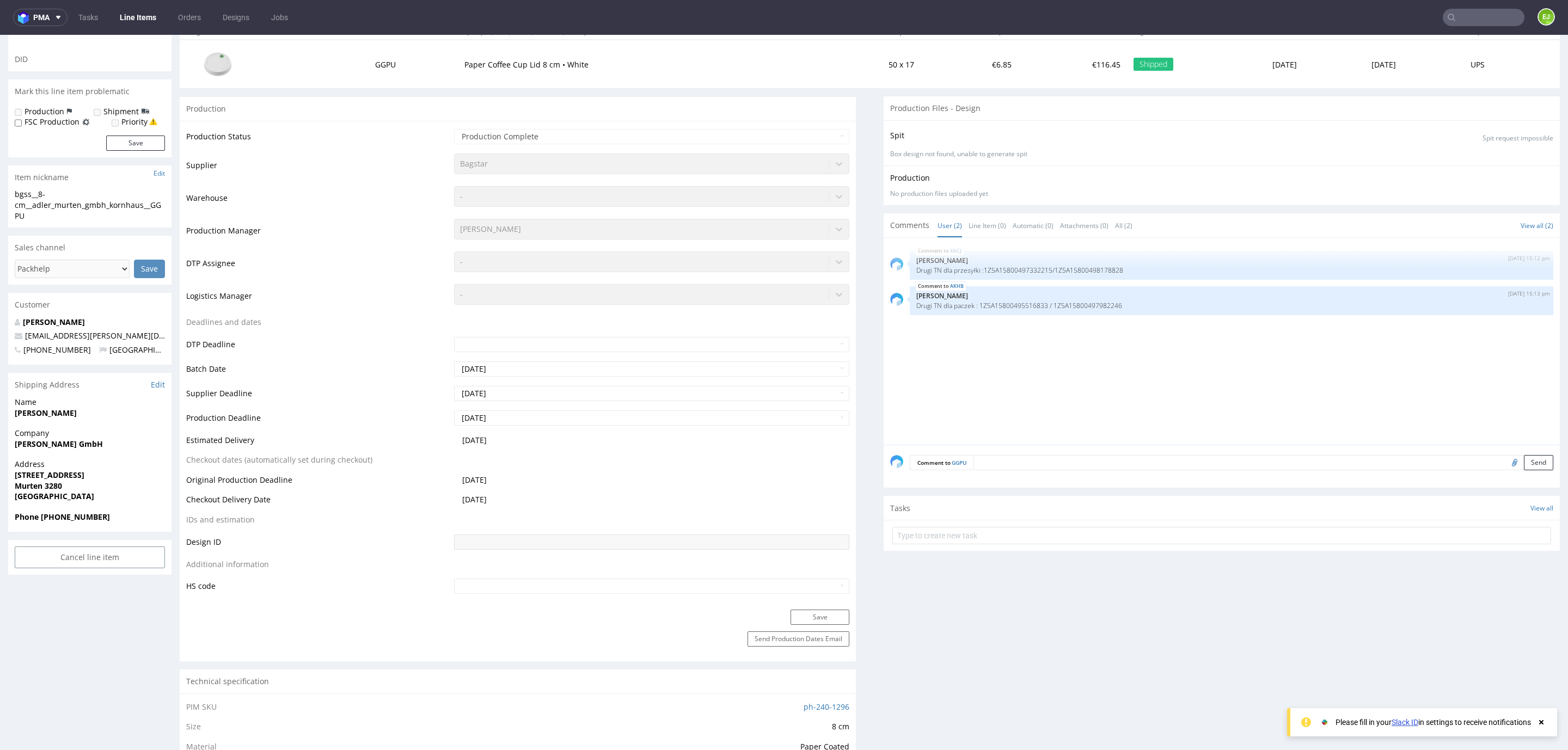
scroll to position [0, 0]
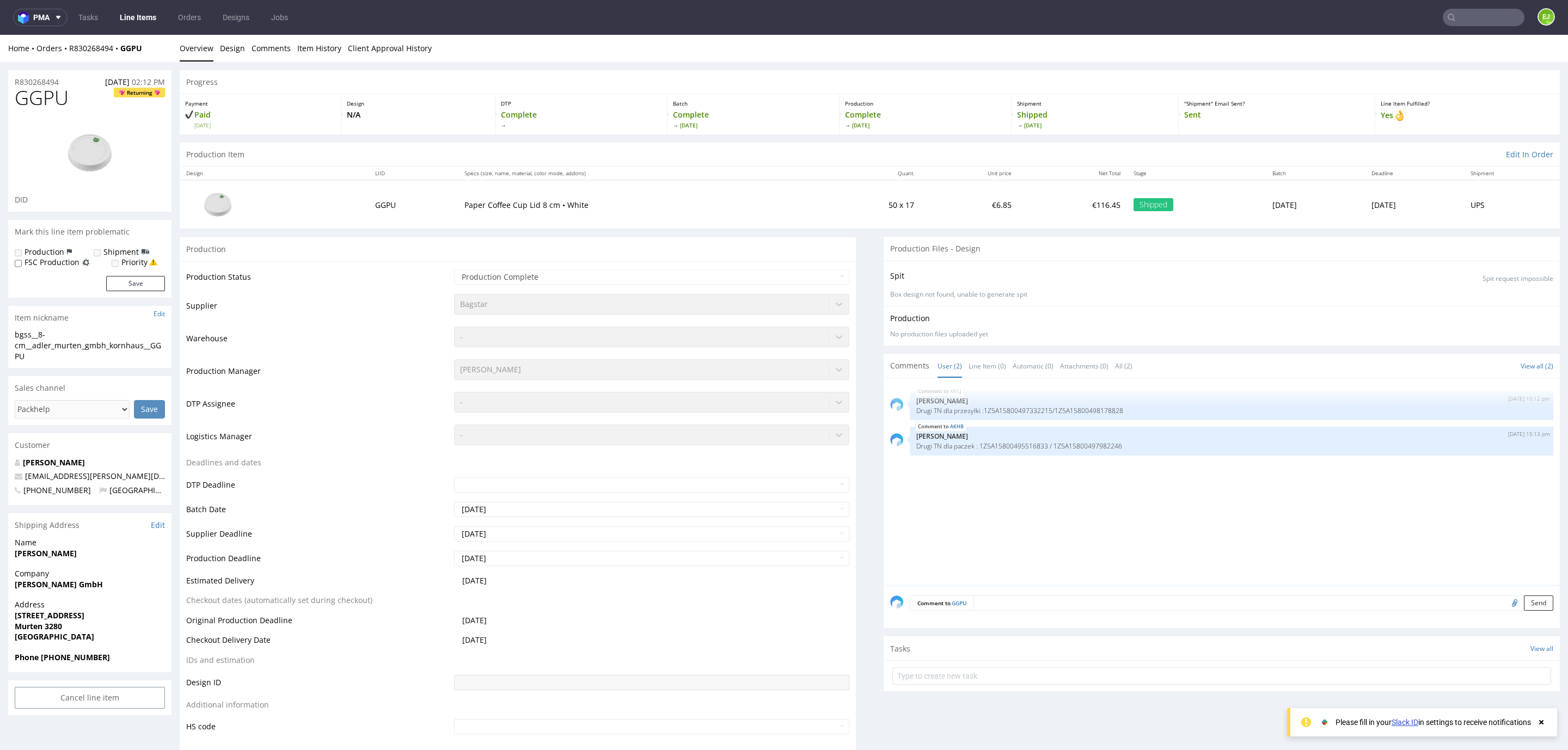
click at [89, 56] on div "Home Orders R830268494 GGPU Overview Design Comments Item History Client Approv…" at bounding box center [784, 48] width 1568 height 28
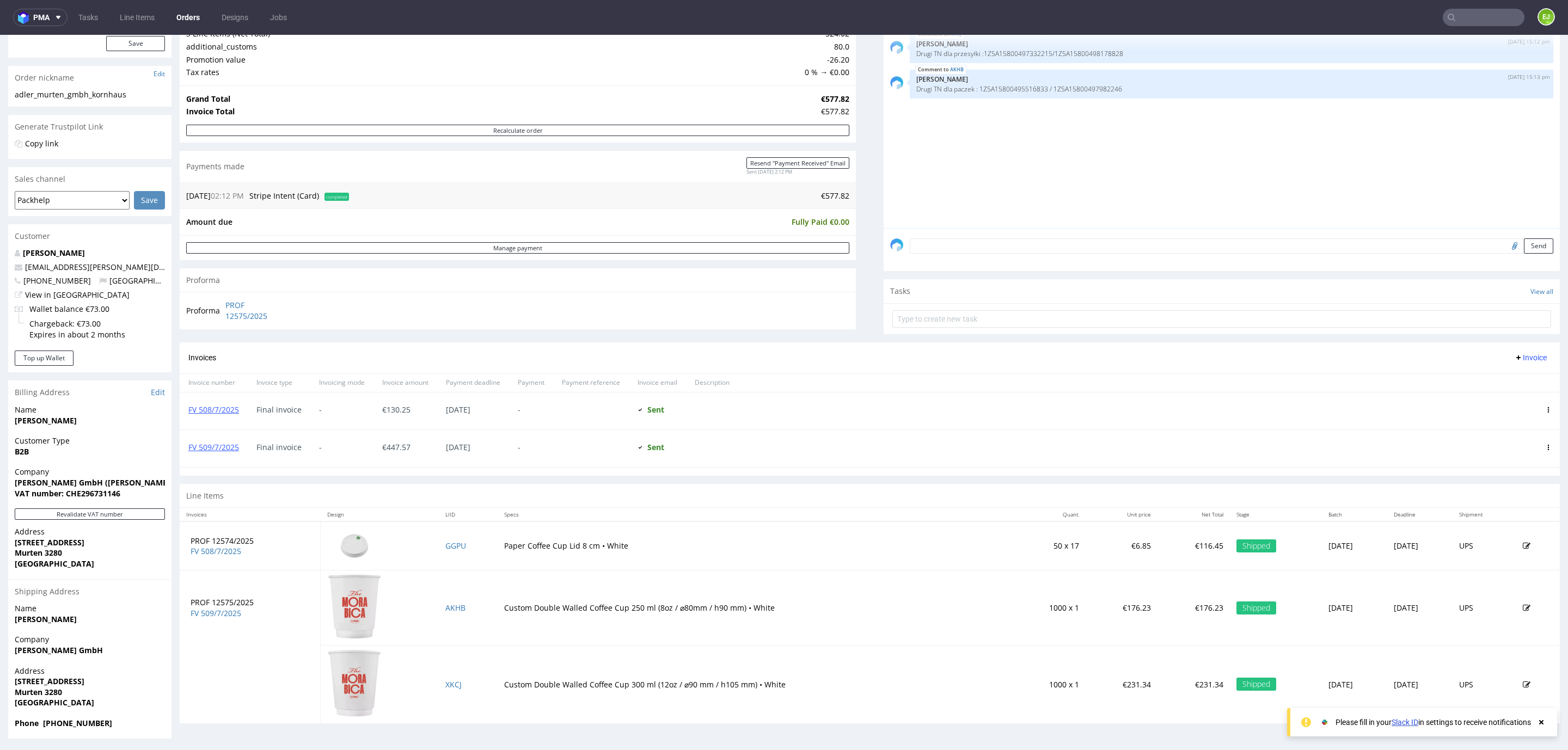
scroll to position [147, 0]
click at [213, 415] on div "FV 508/7/2025" at bounding box center [214, 409] width 68 height 37
click at [211, 403] on link "FV 508/7/2025" at bounding box center [214, 408] width 51 height 10
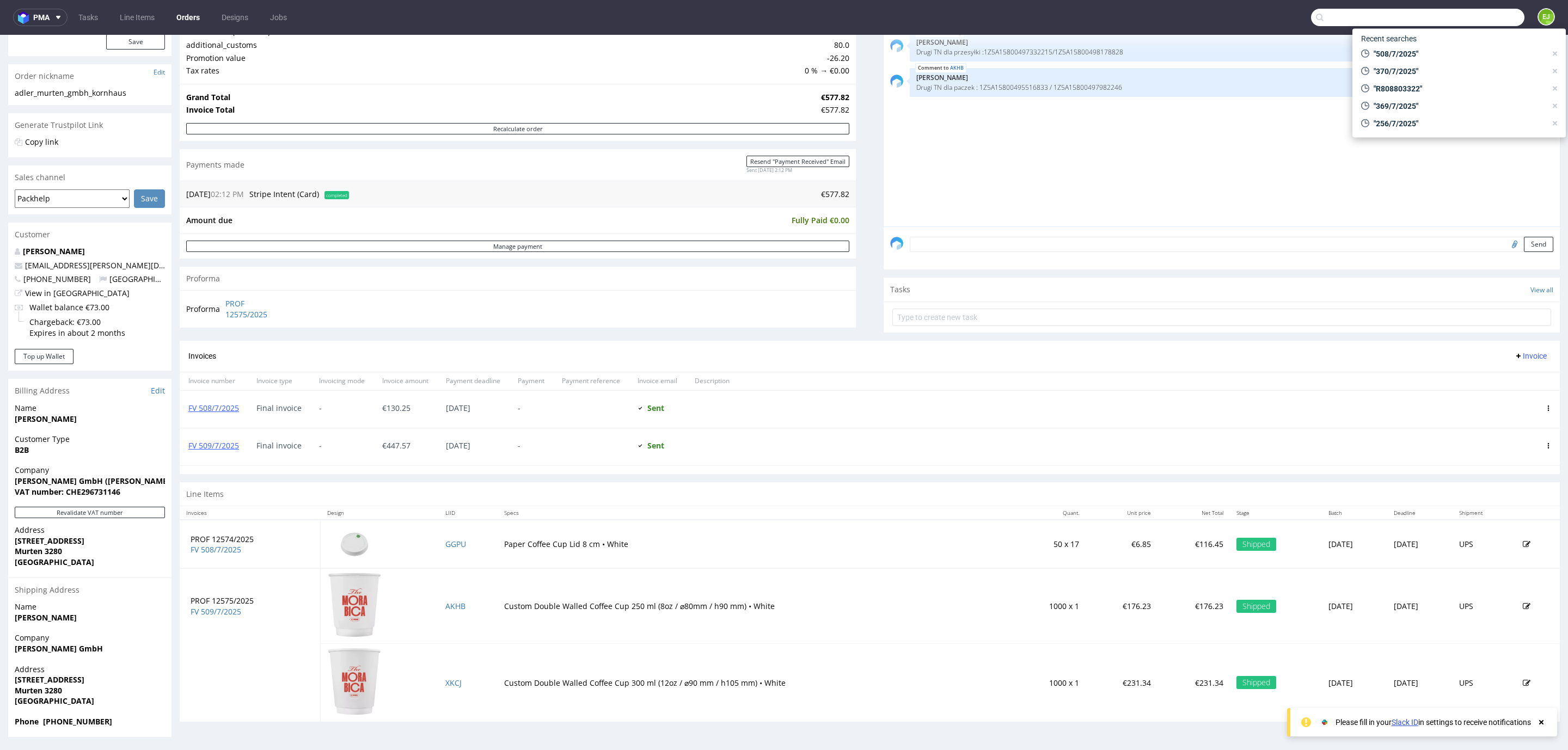
click at [1447, 9] on input "text" at bounding box center [1417, 17] width 214 height 17
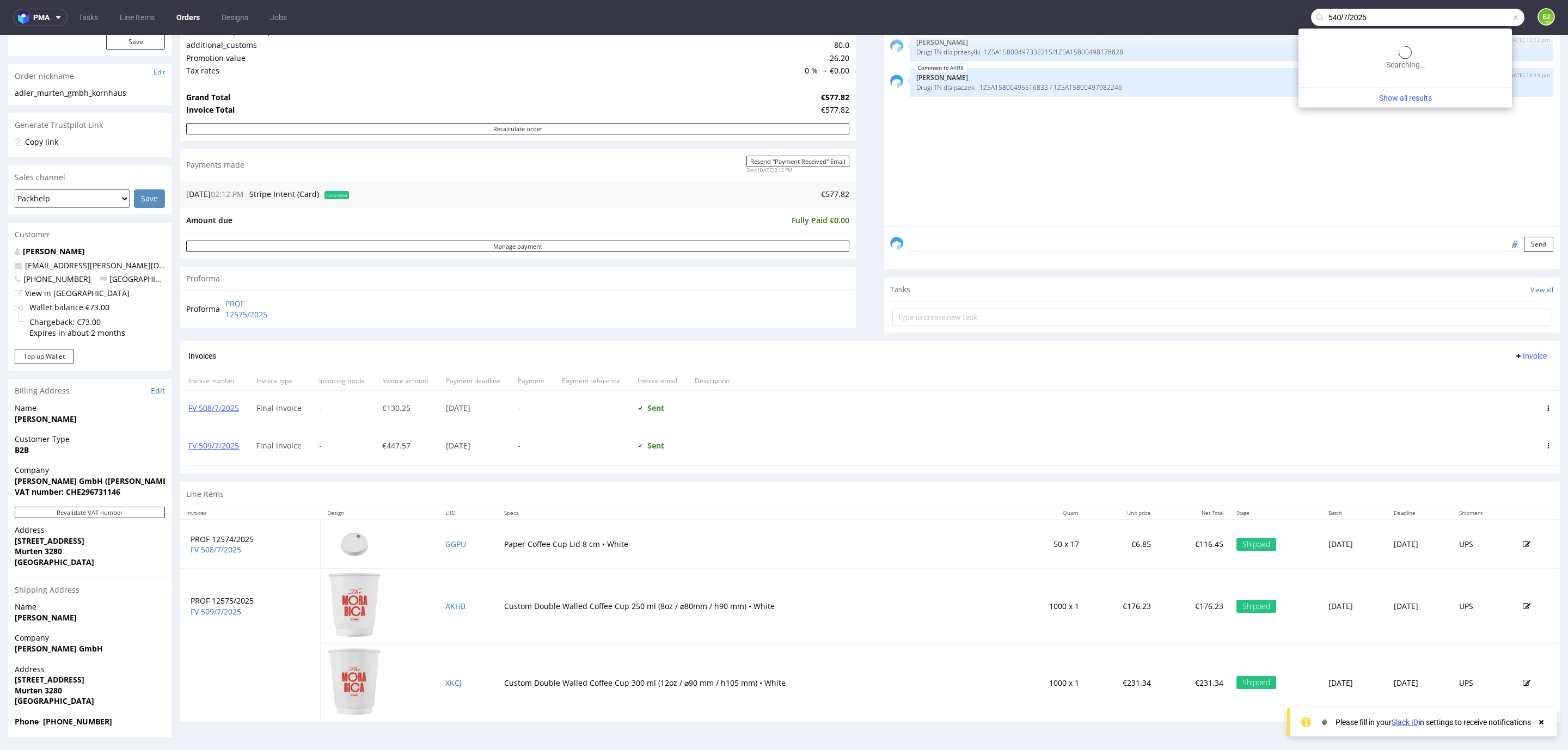
type input "540/7/2025"
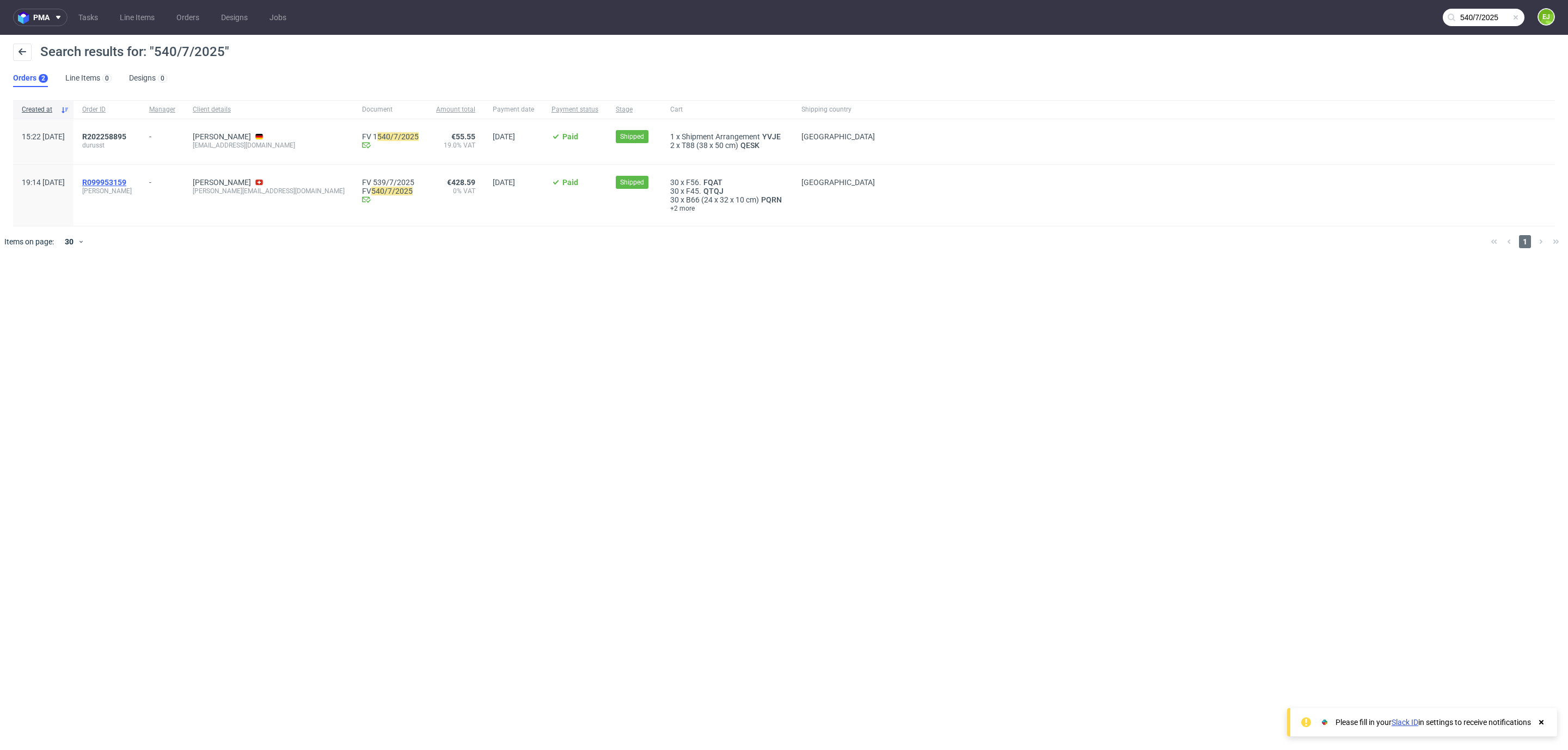
click at [127, 182] on span "R099953159" at bounding box center [103, 183] width 44 height 9
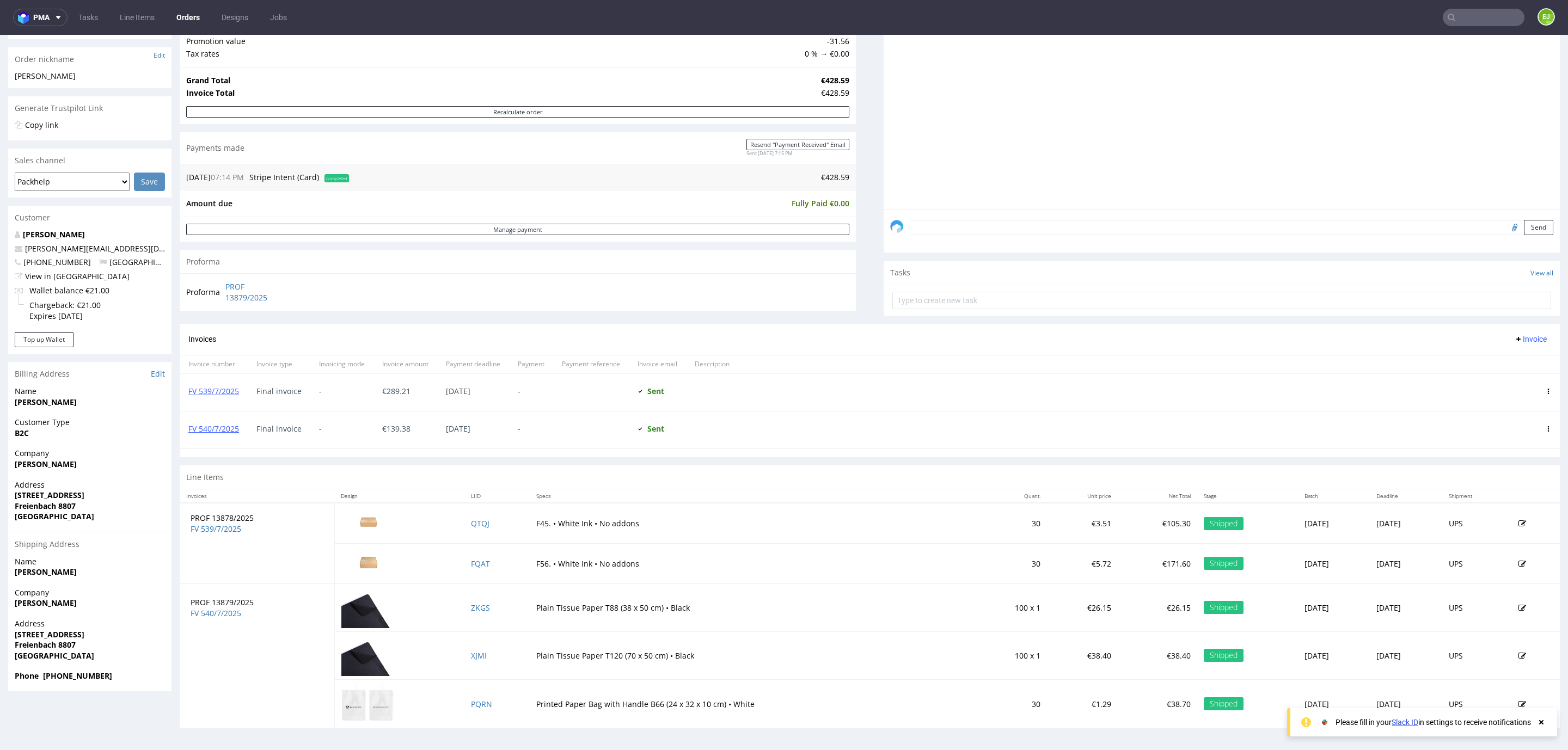
scroll to position [3, 0]
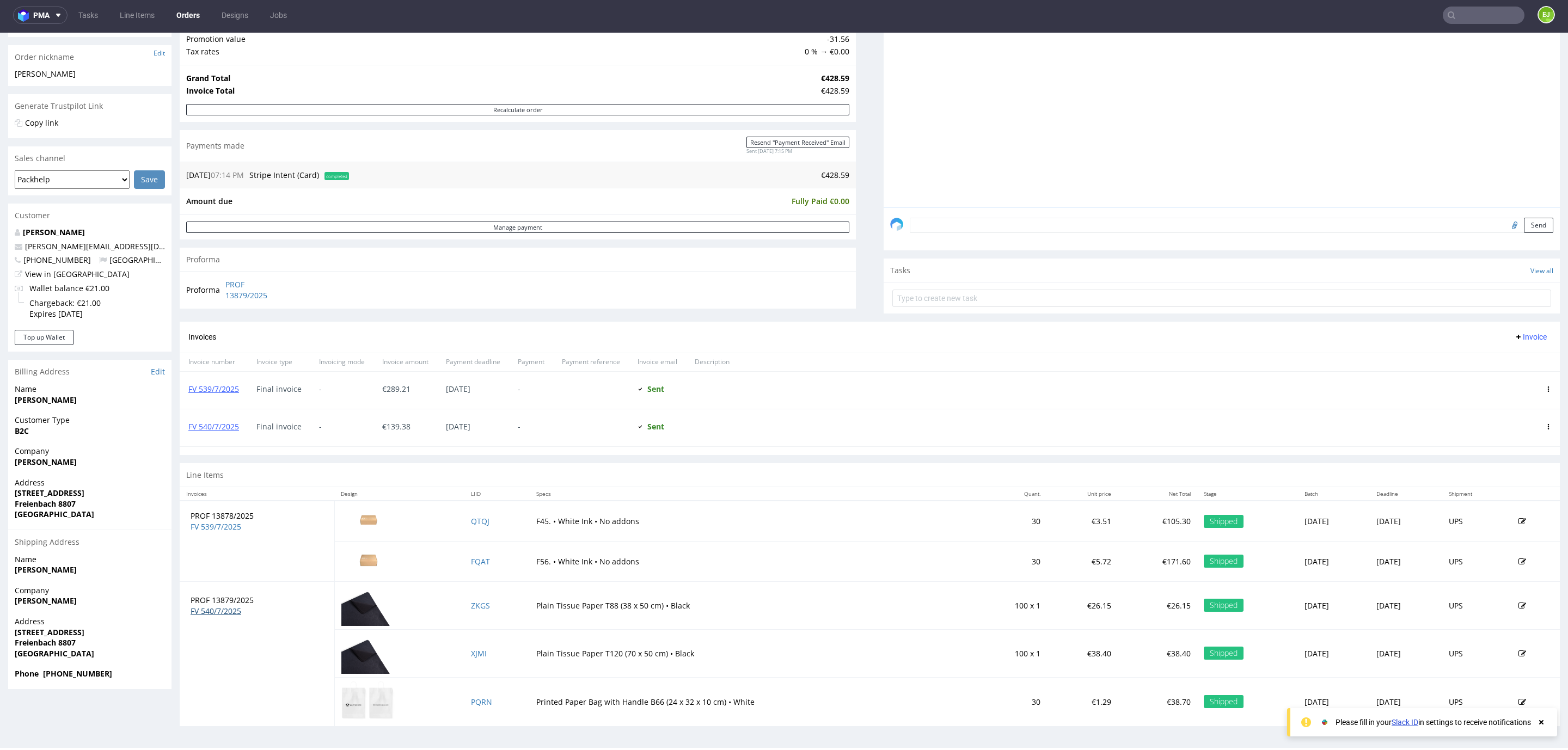
click at [215, 612] on link "FV 540/7/2025" at bounding box center [215, 611] width 51 height 10
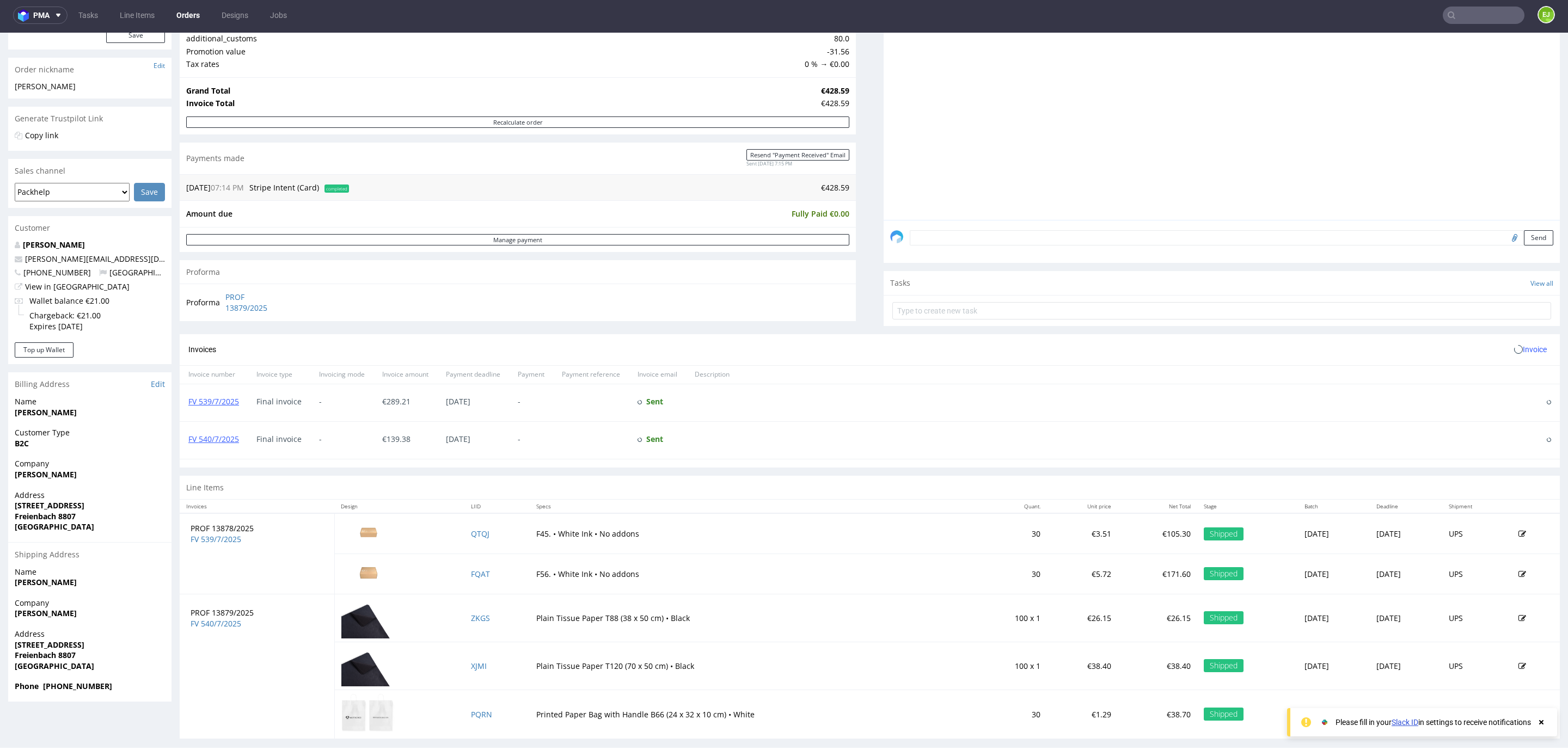
scroll to position [166, 0]
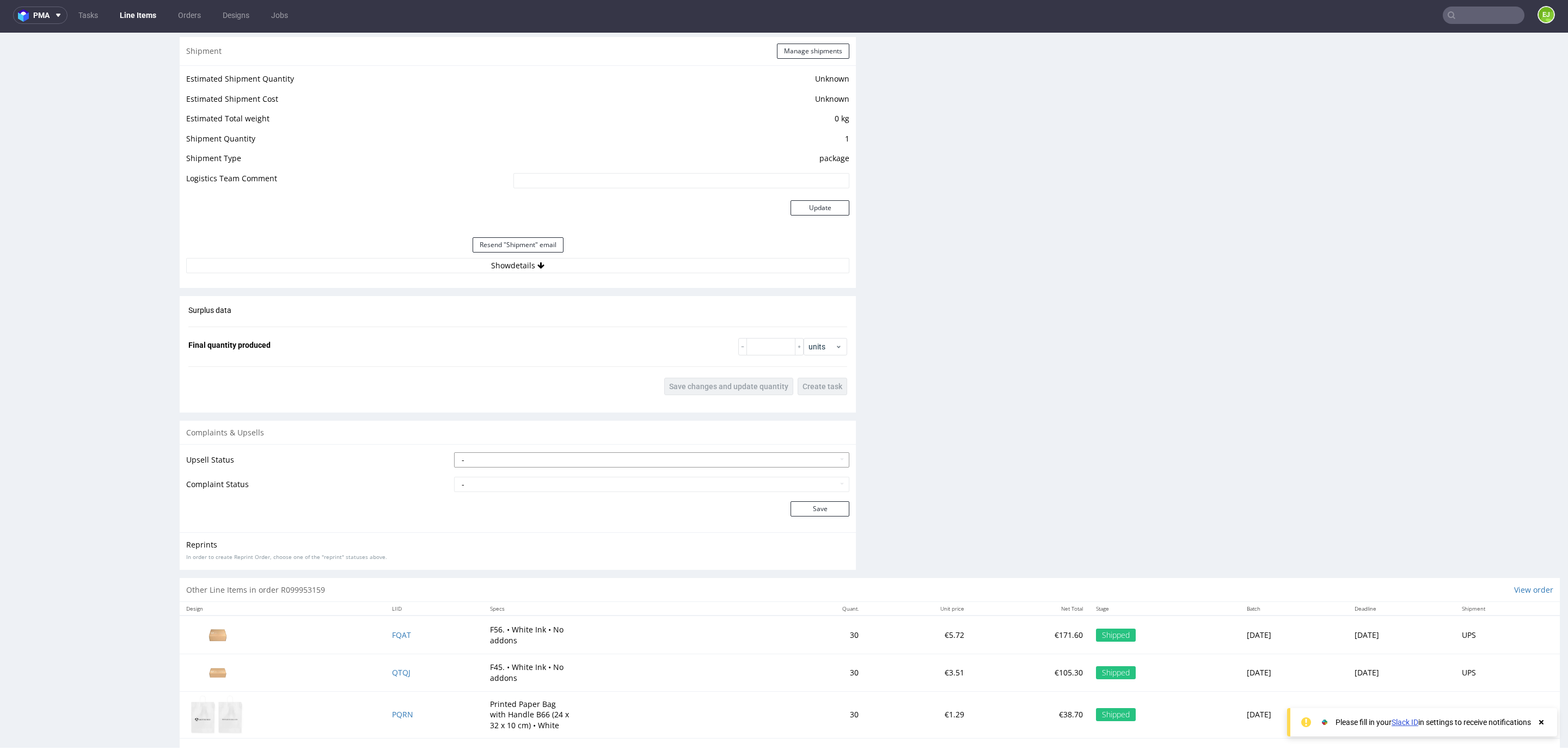
scroll to position [958, 0]
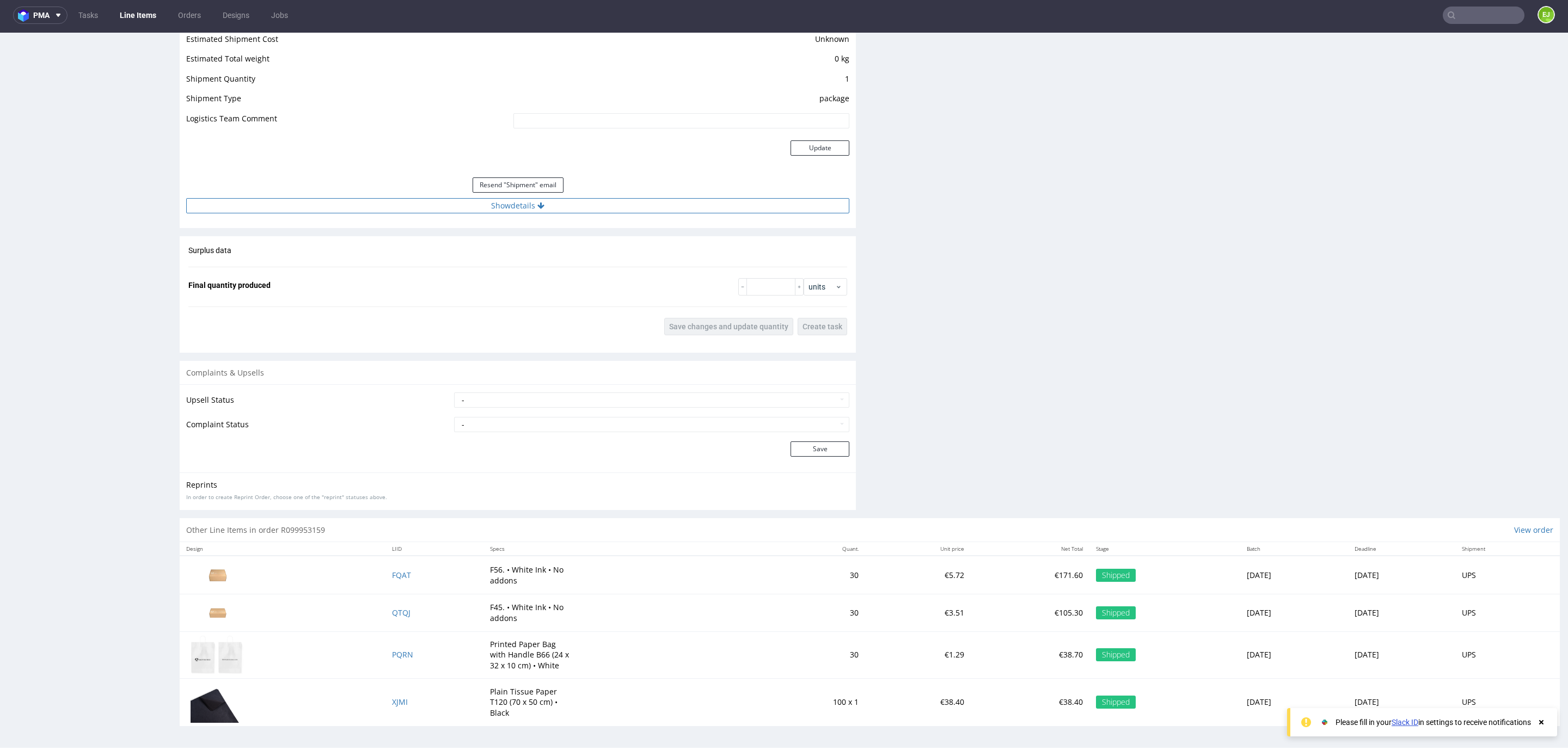
click at [437, 201] on button "Show details" at bounding box center [518, 206] width 663 height 15
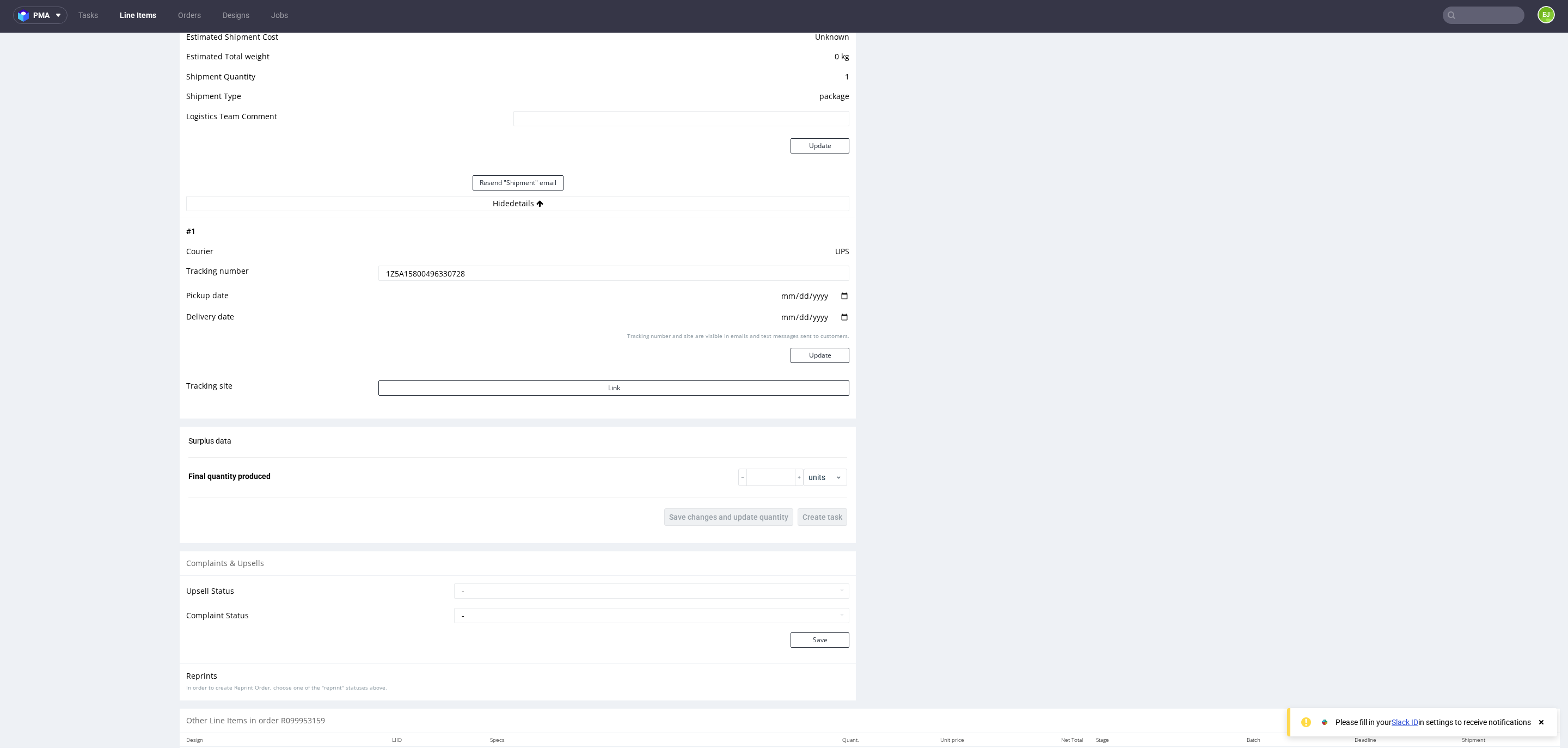
click at [437, 277] on input "1Z5A15800496330728" at bounding box center [613, 273] width 471 height 15
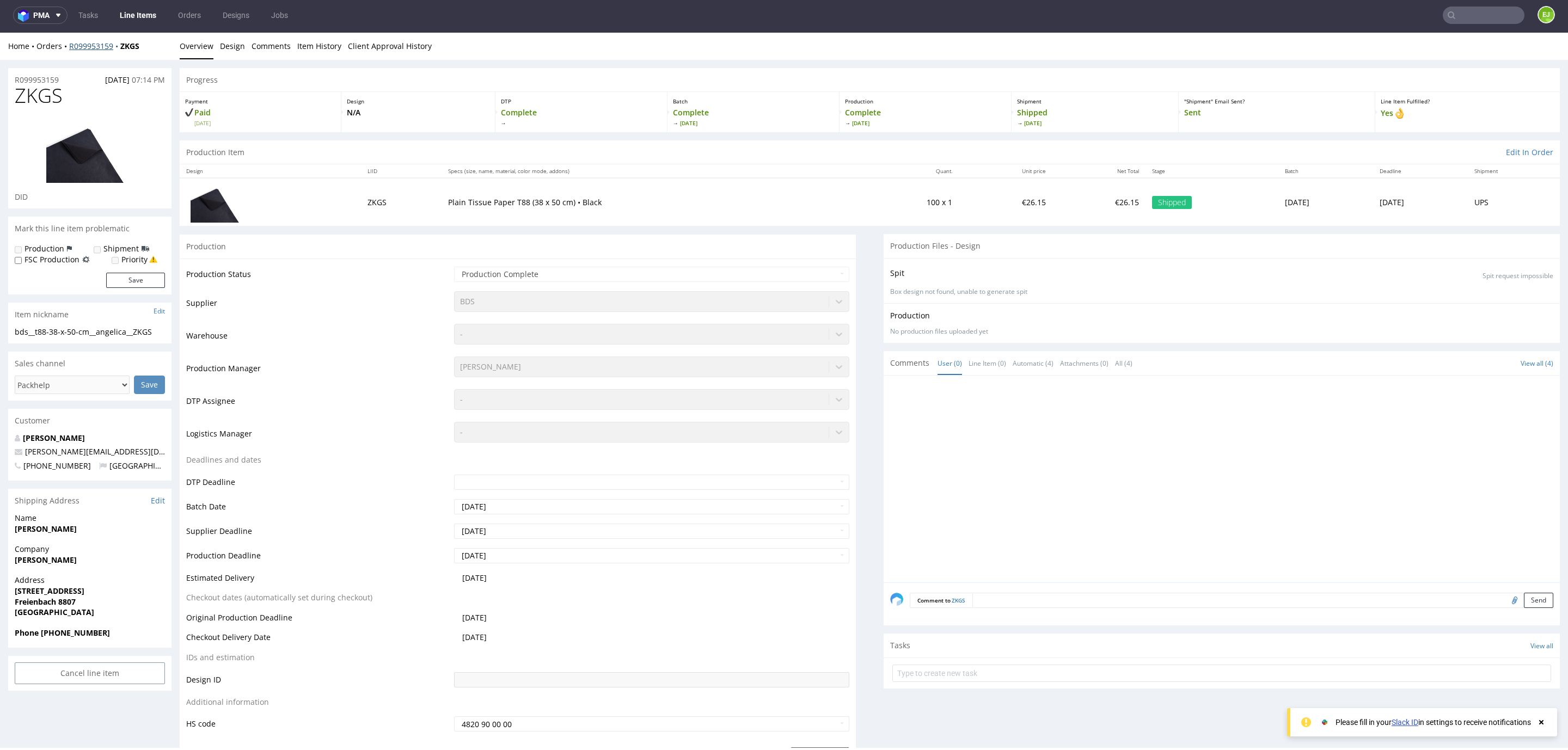
scroll to position [0, 0]
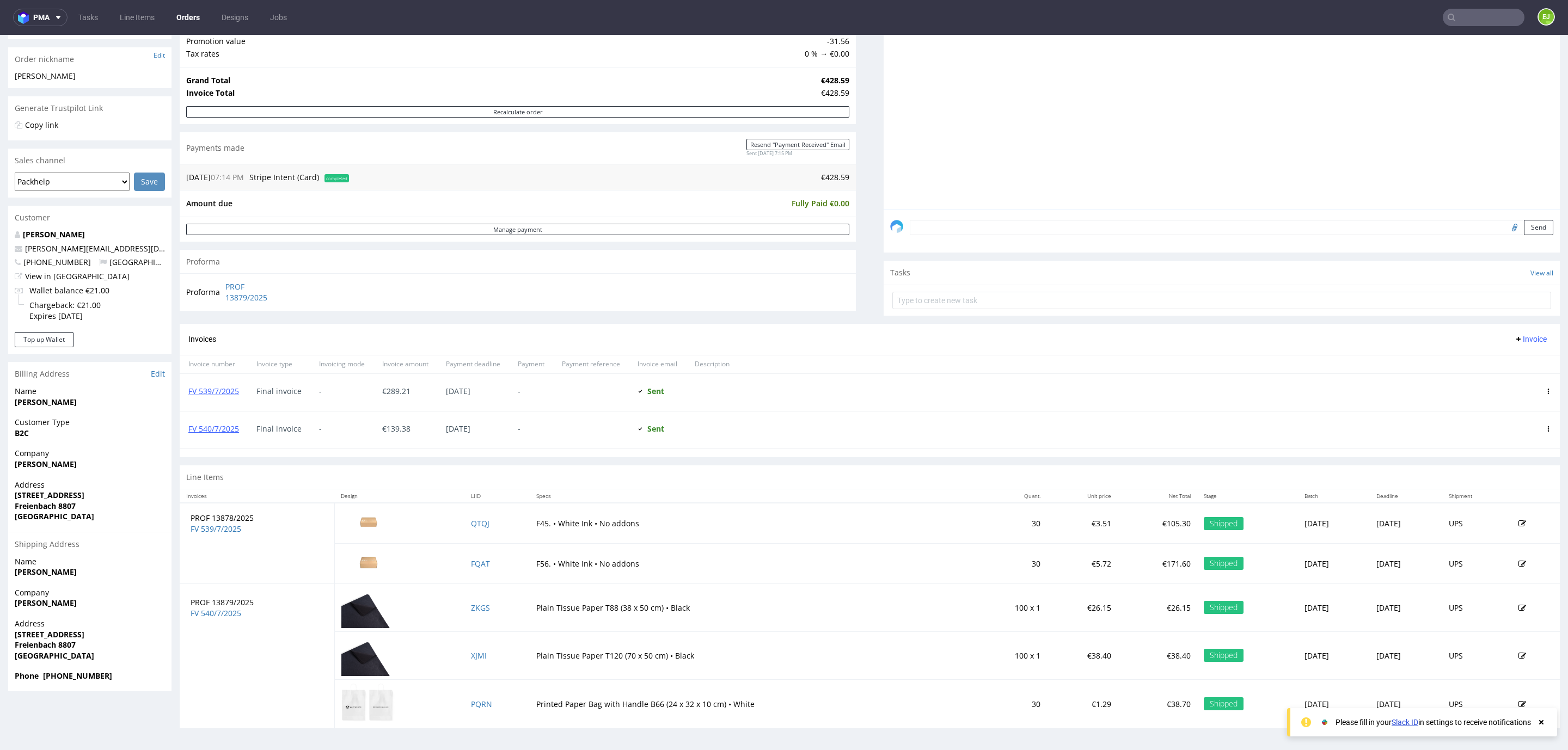
scroll to position [3, 0]
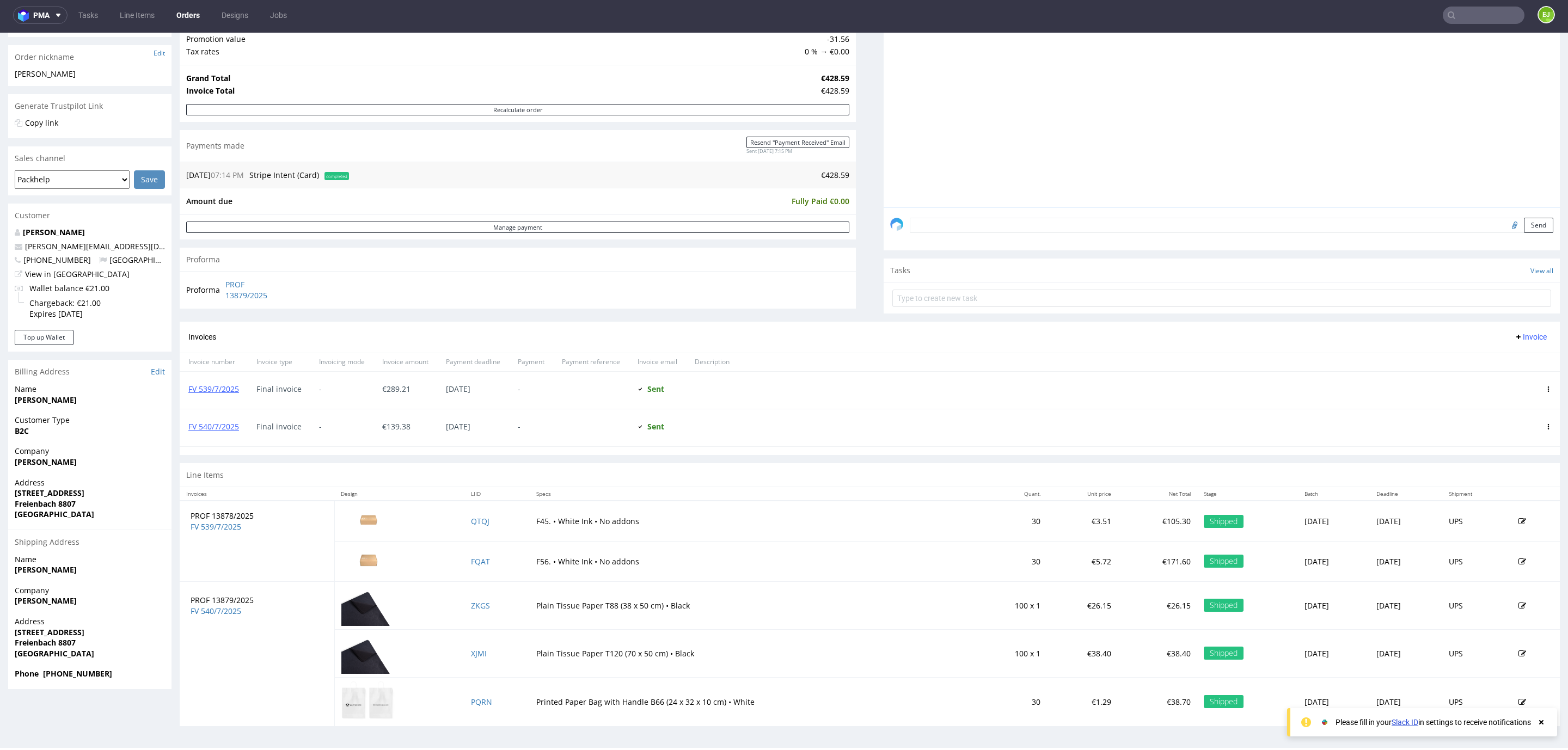
click at [1460, 12] on input "text" at bounding box center [1483, 15] width 82 height 17
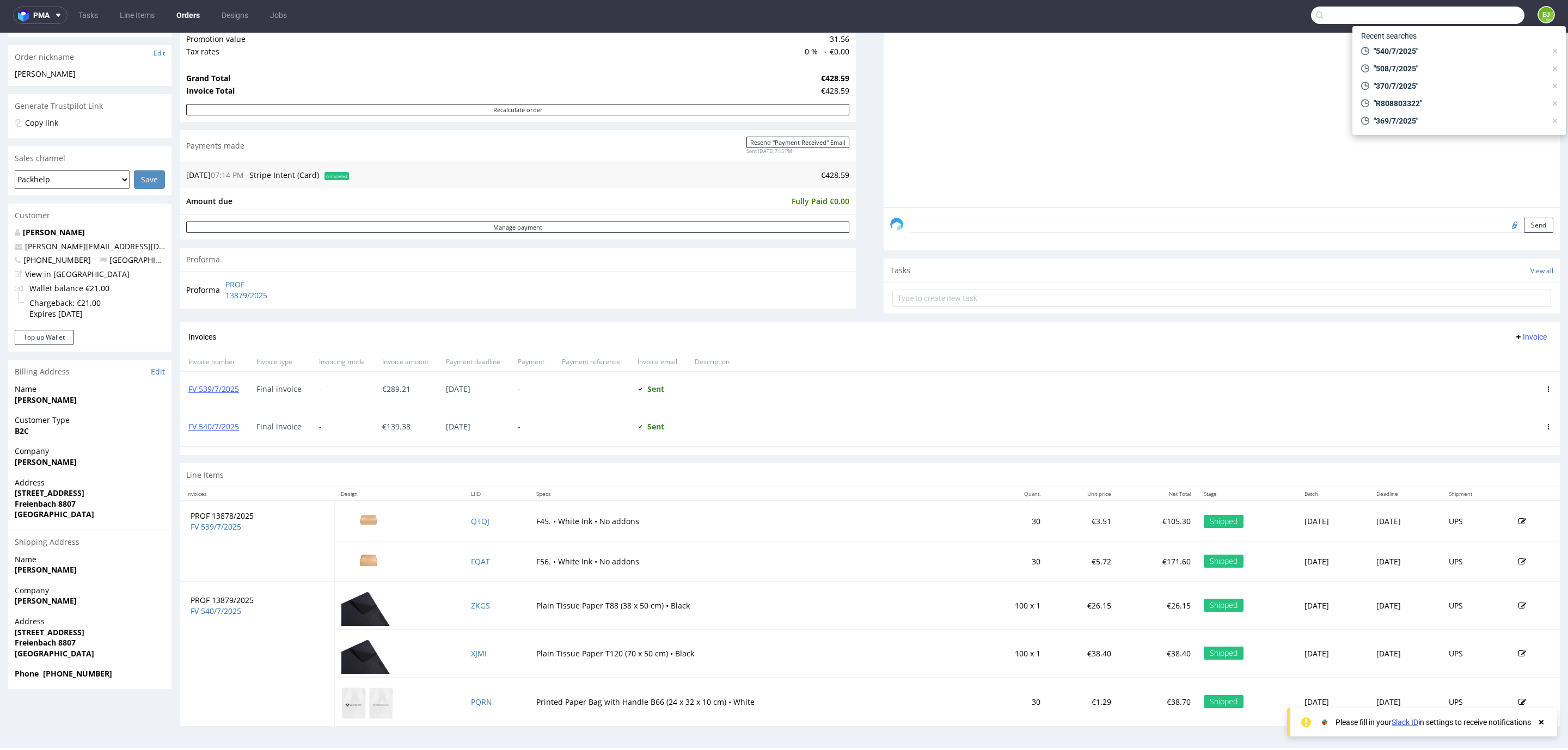
paste input "R840919261"
type input "R840919261"
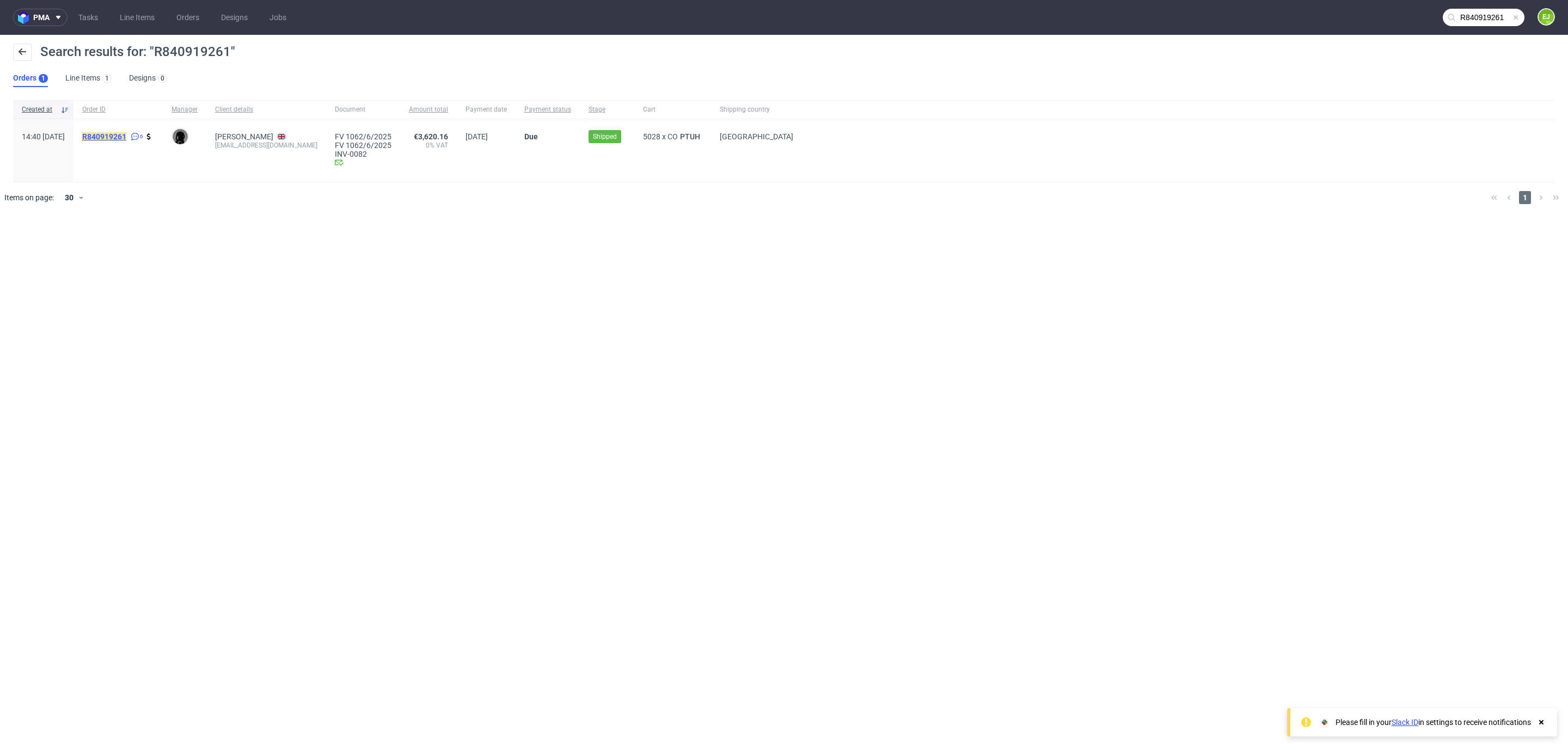
click at [120, 134] on mark "R840919261" at bounding box center [103, 137] width 44 height 9
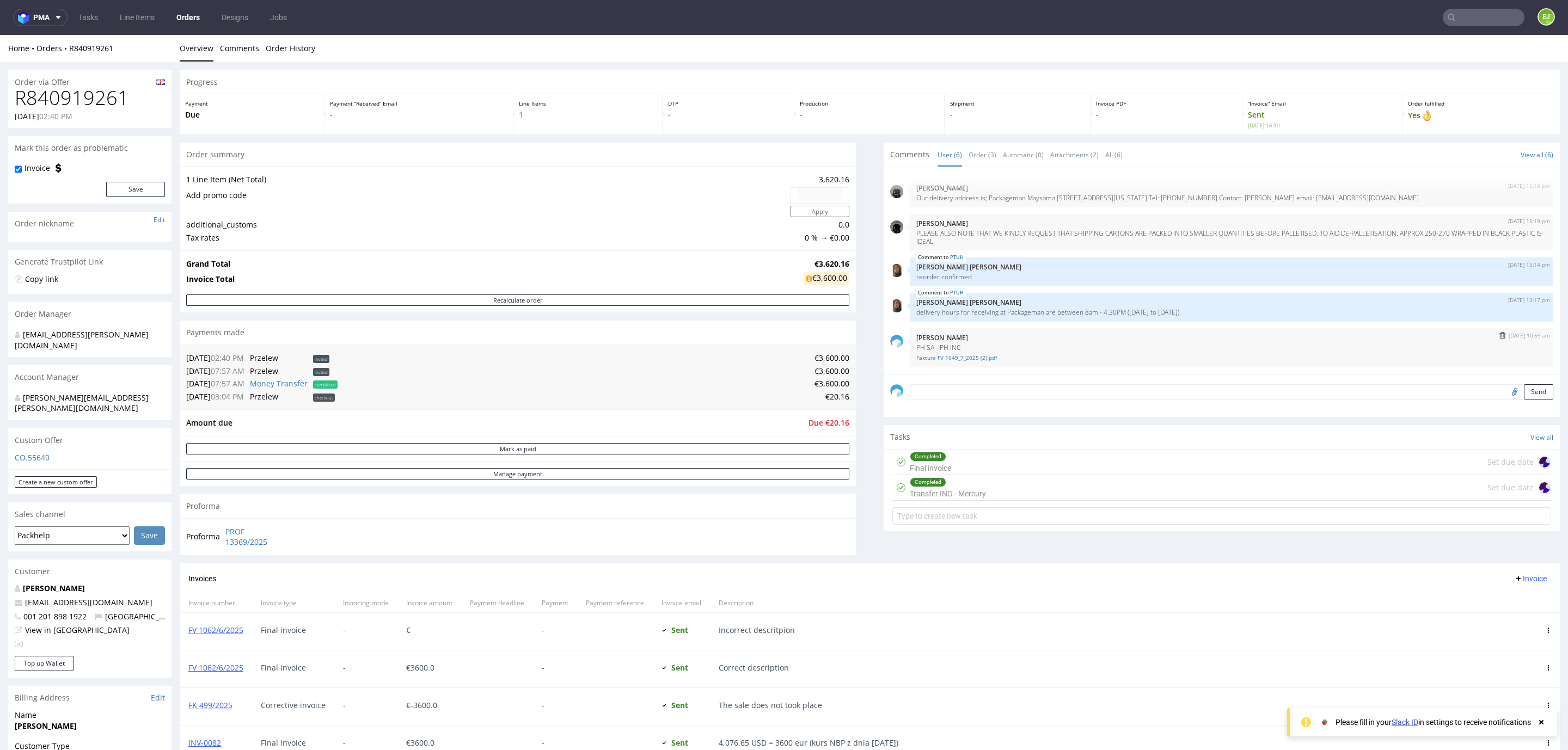
click at [918, 363] on div "[DATE] 10:59 am [PERSON_NAME] PH SA - PH INC Faktura FV 1049_7_2025 (2).pdf" at bounding box center [1230, 348] width 643 height 40
click at [917, 355] on link "Faktura FV 1049_7_2025 (2).pdf" at bounding box center [1231, 357] width 630 height 8
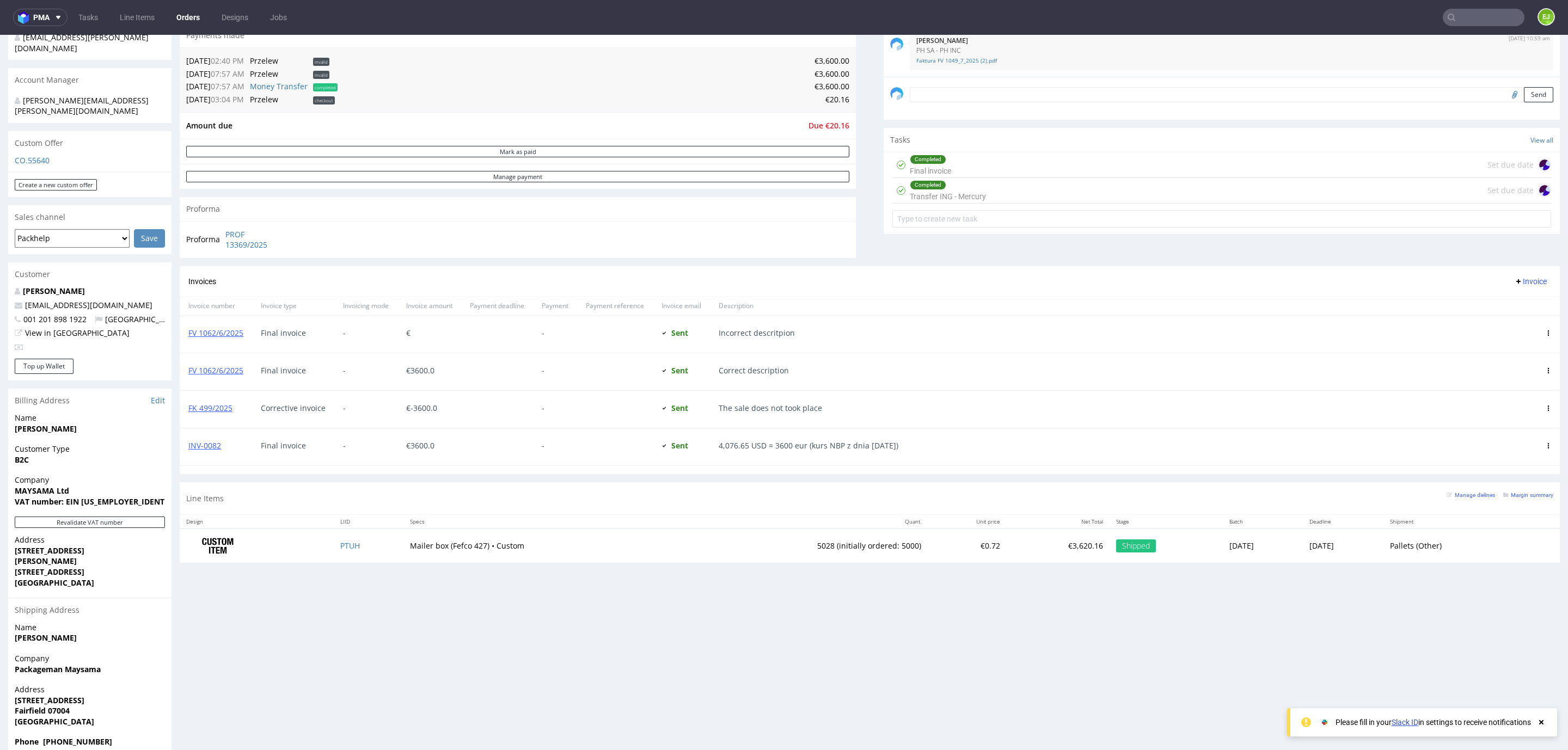
scroll to position [3, 0]
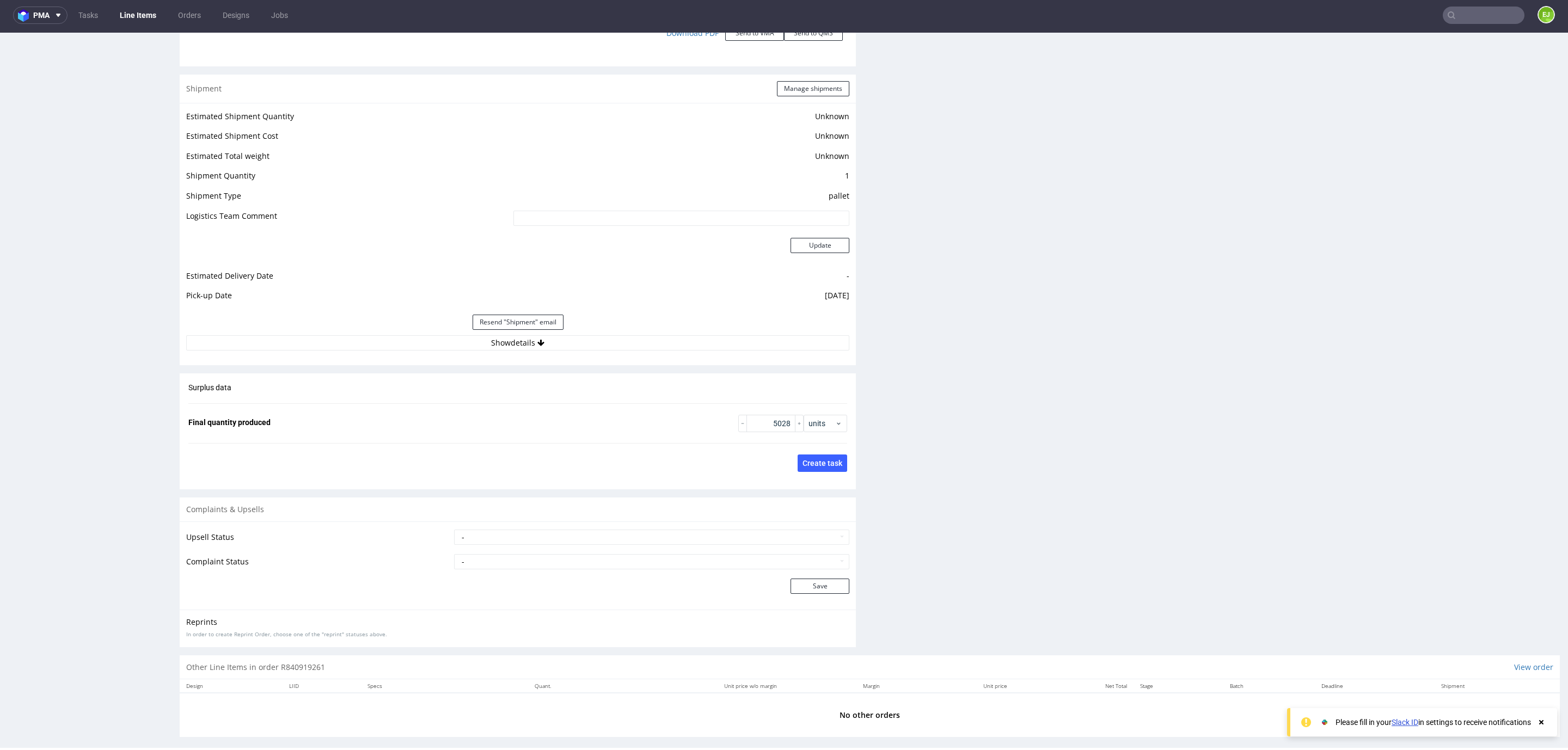
scroll to position [1404, 0]
click at [510, 332] on button "Show details" at bounding box center [518, 332] width 663 height 15
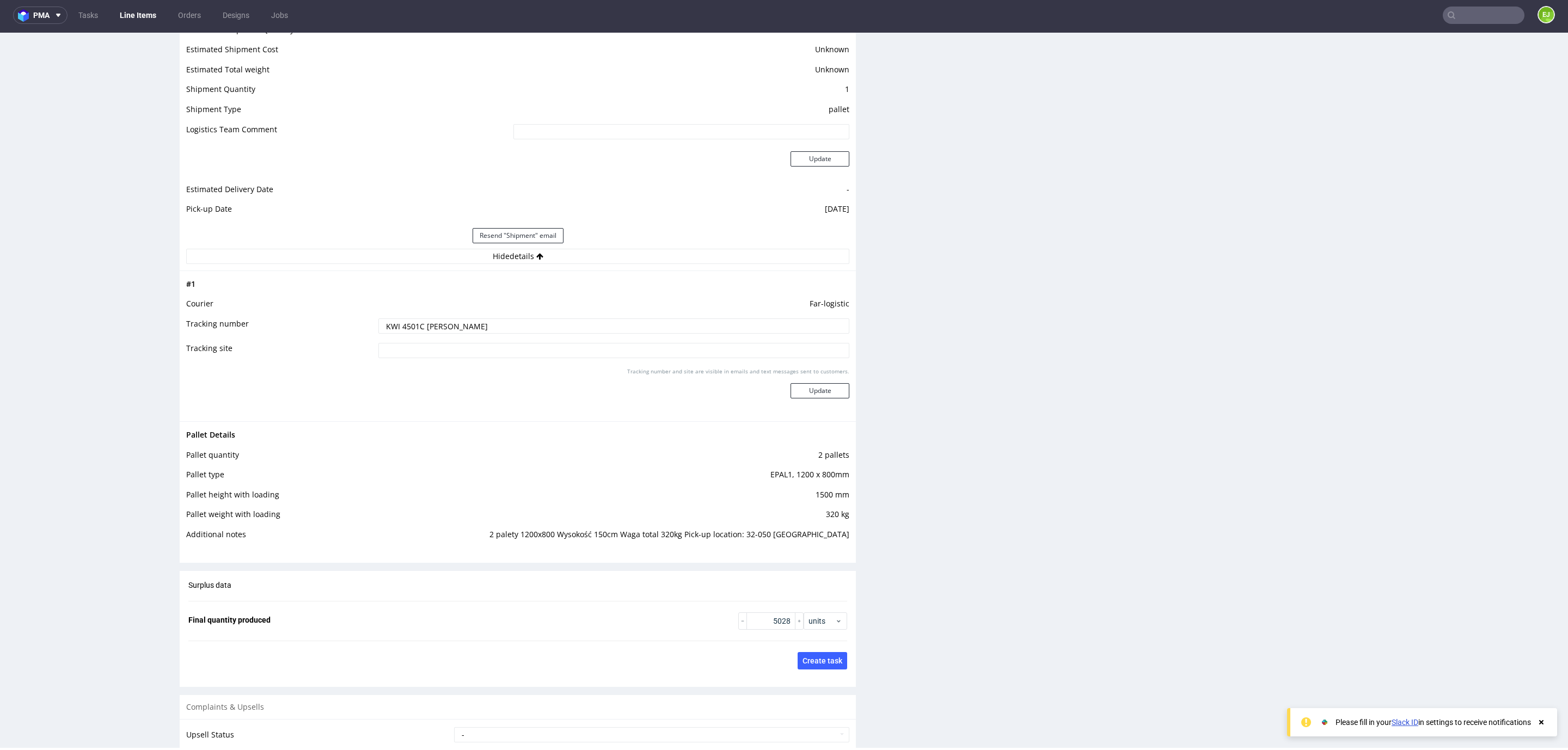
scroll to position [1566, 0]
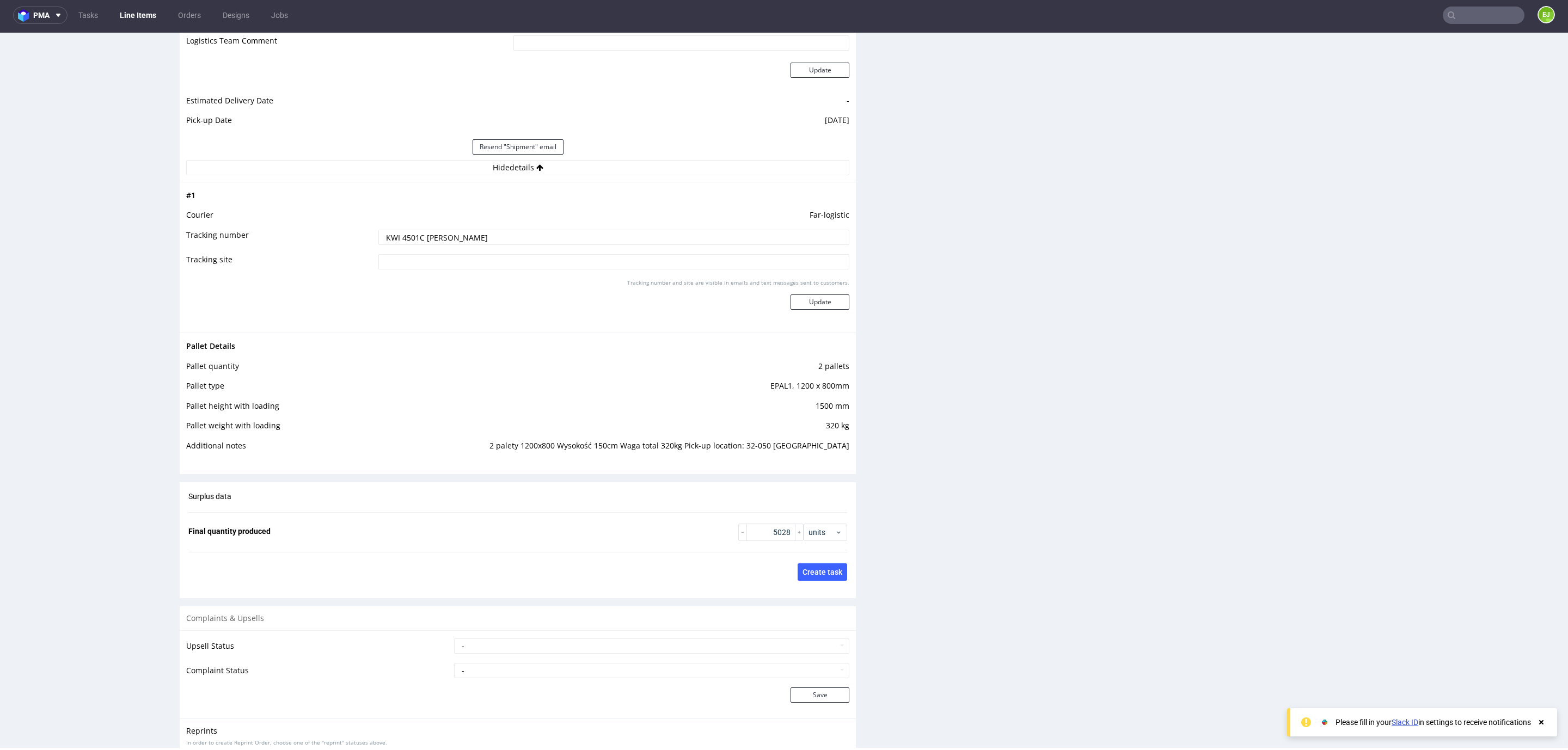
click at [430, 232] on input "KWI 4501C [PERSON_NAME]" at bounding box center [613, 238] width 471 height 15
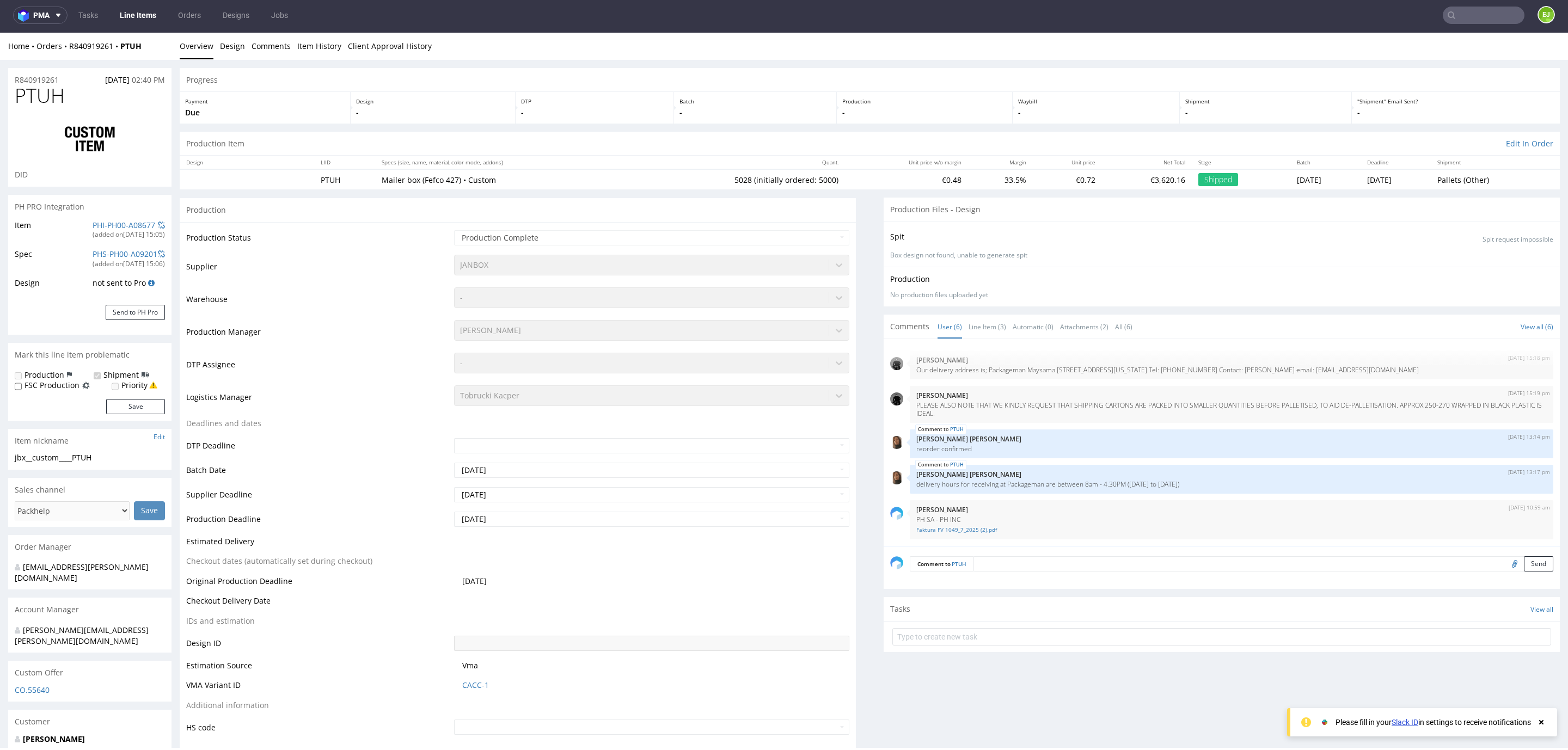
scroll to position [0, 0]
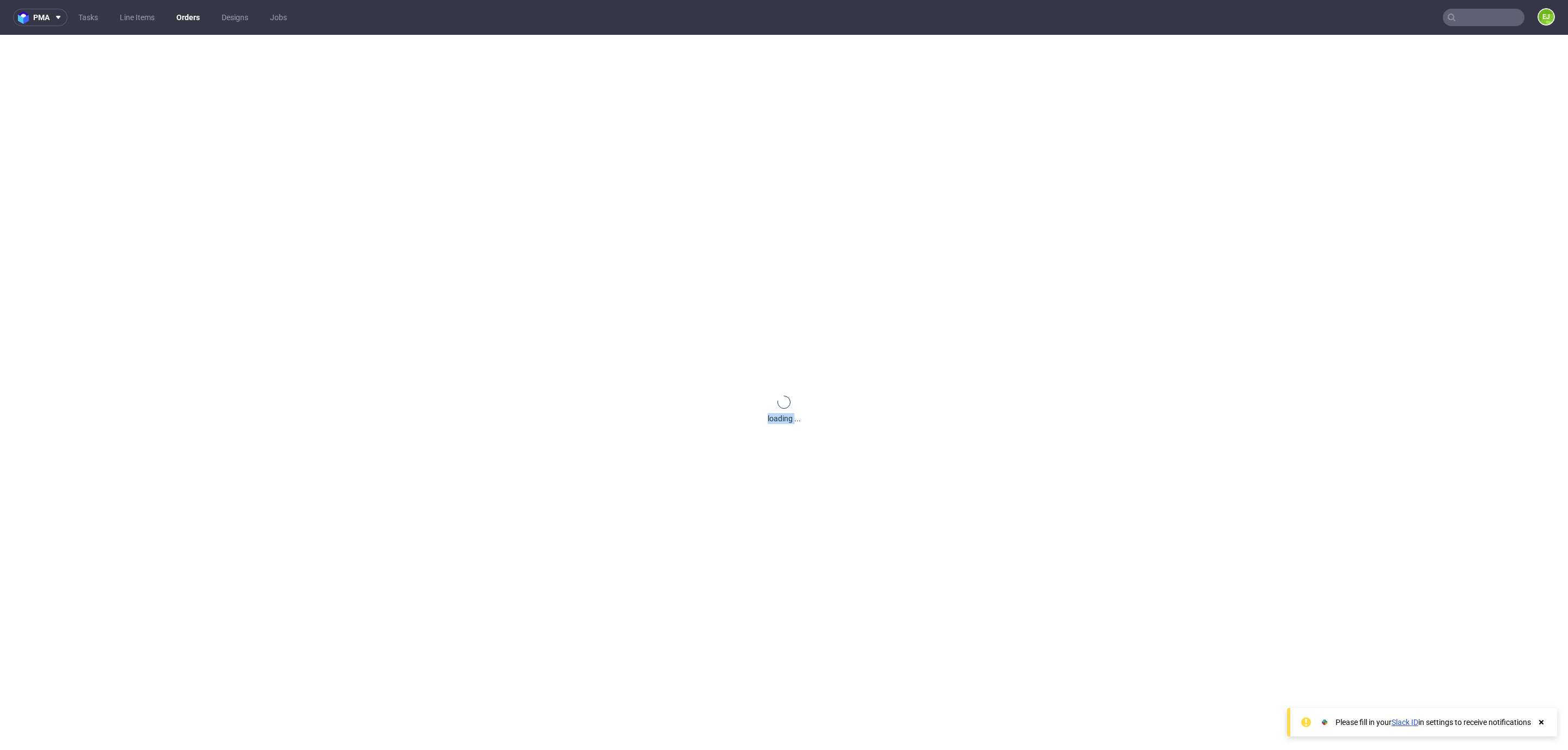
drag, startPoint x: 87, startPoint y: 14, endPoint x: 87, endPoint y: 47, distance: 33.0
click at [87, 47] on div "loading ..." at bounding box center [784, 409] width 1568 height 750
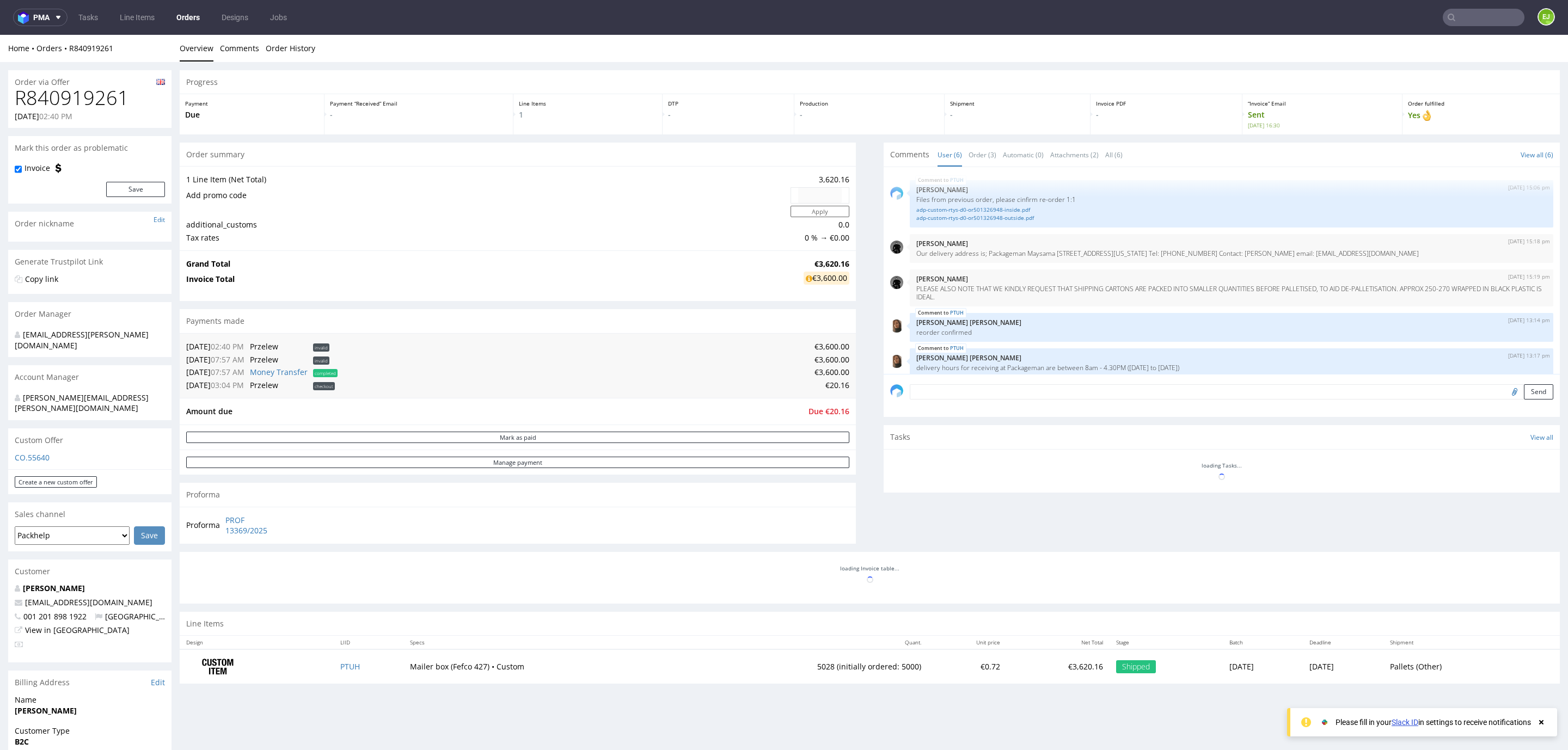
scroll to position [55, 0]
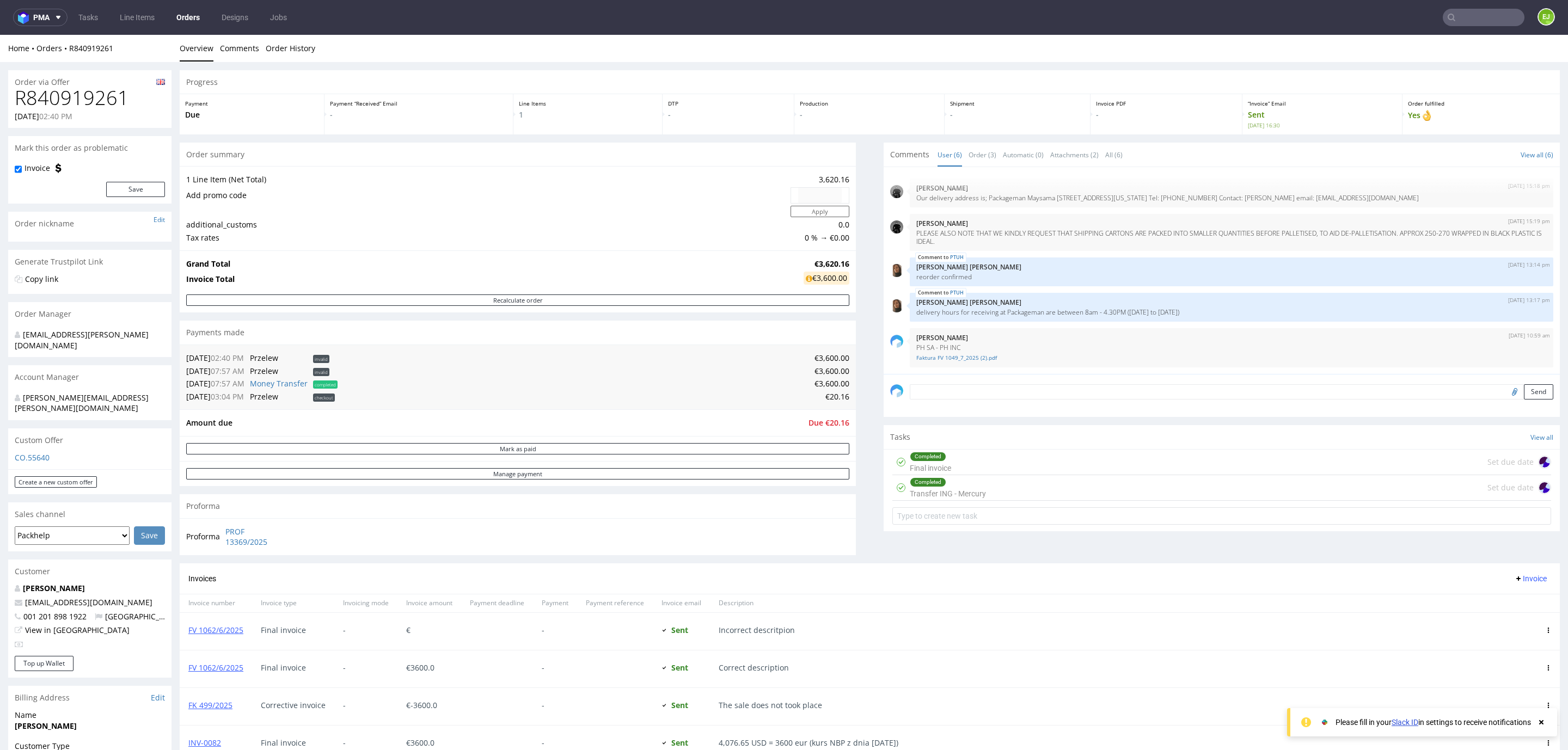
click at [80, 94] on h1 "R840919261" at bounding box center [90, 97] width 150 height 22
copy h1 "R840919261"
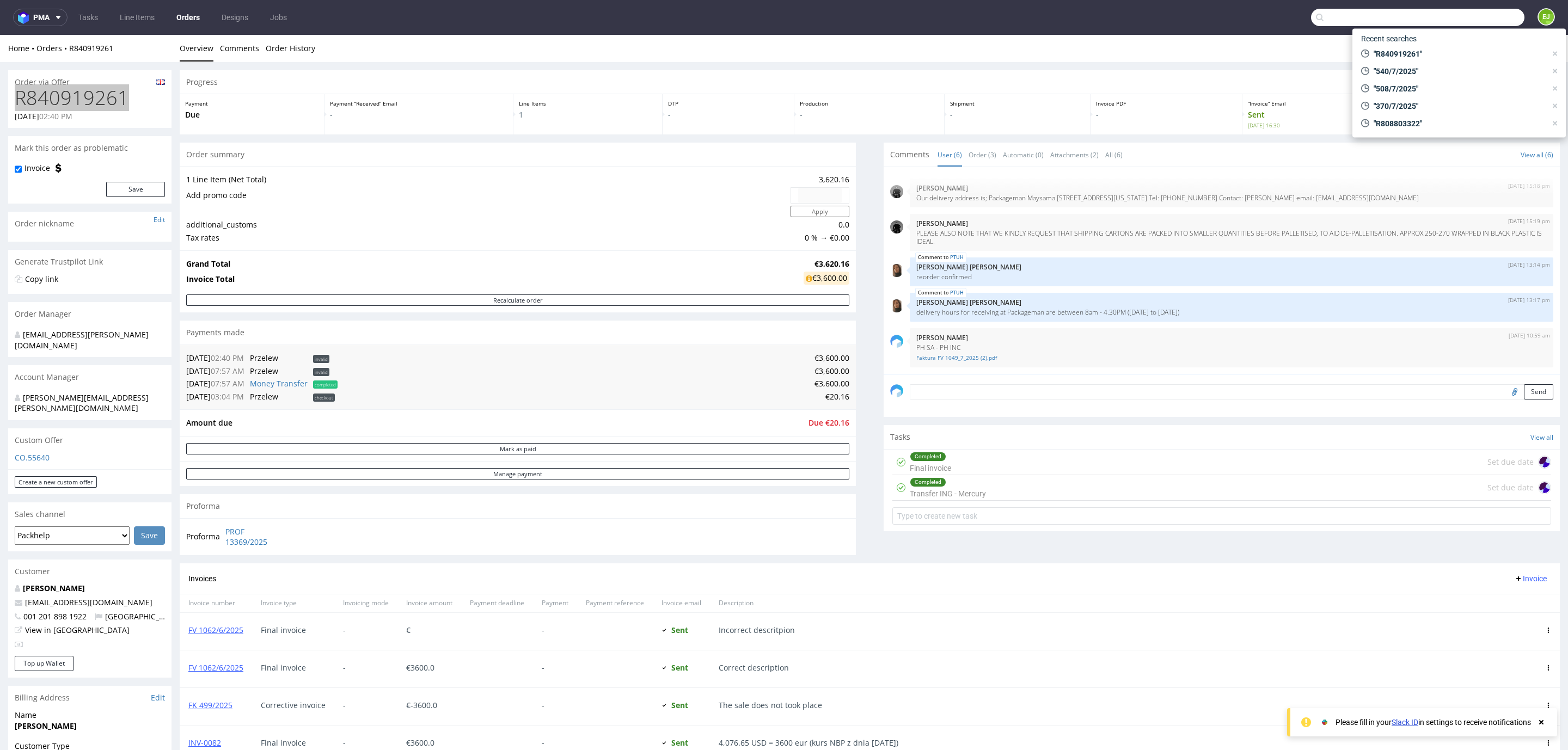
click at [1475, 20] on input "text" at bounding box center [1417, 17] width 214 height 17
type input "55/07/2025/VP"
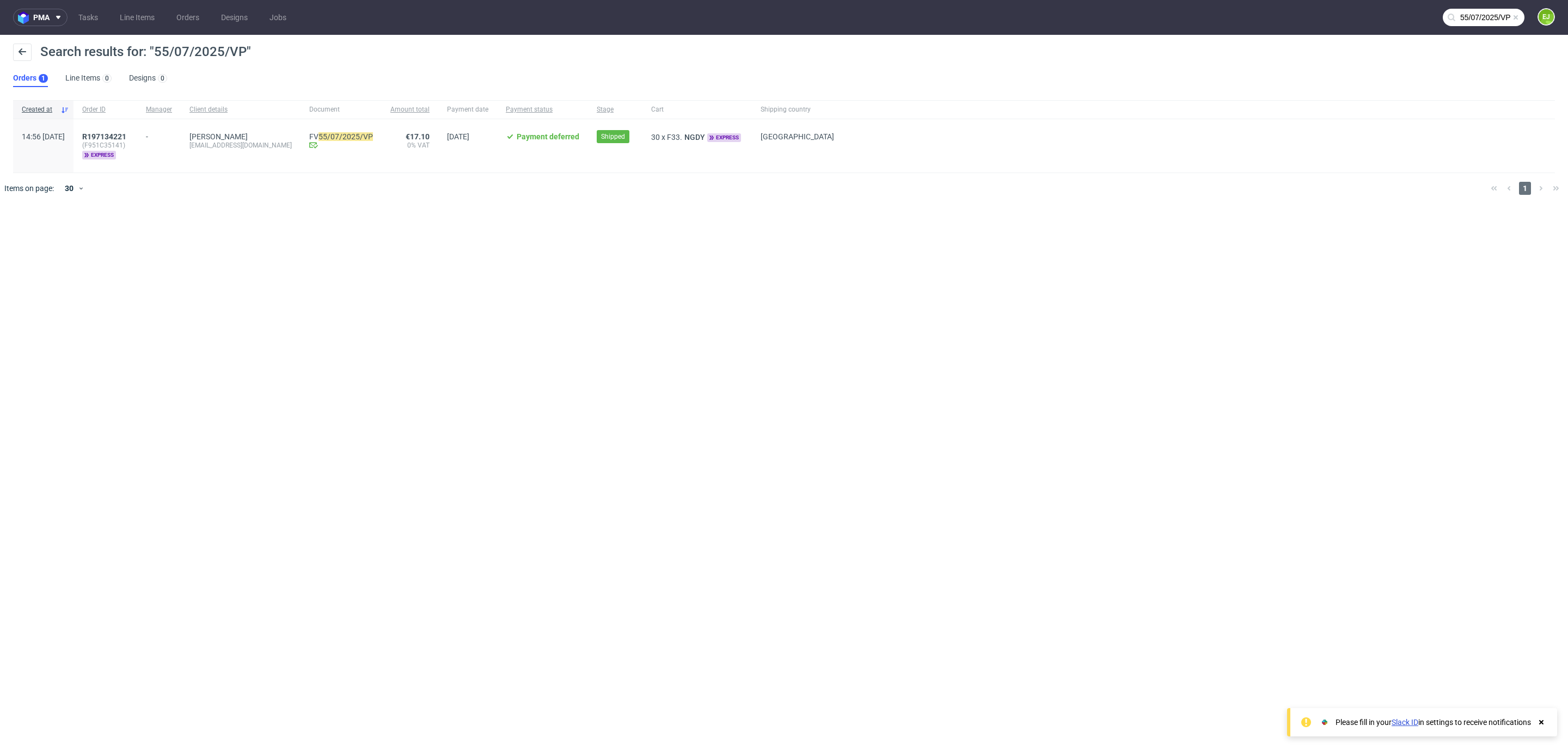
click at [128, 140] on div "R197134221 (F951C35141) express" at bounding box center [105, 146] width 46 height 28
click at [127, 133] on span "R197134221" at bounding box center [103, 137] width 44 height 9
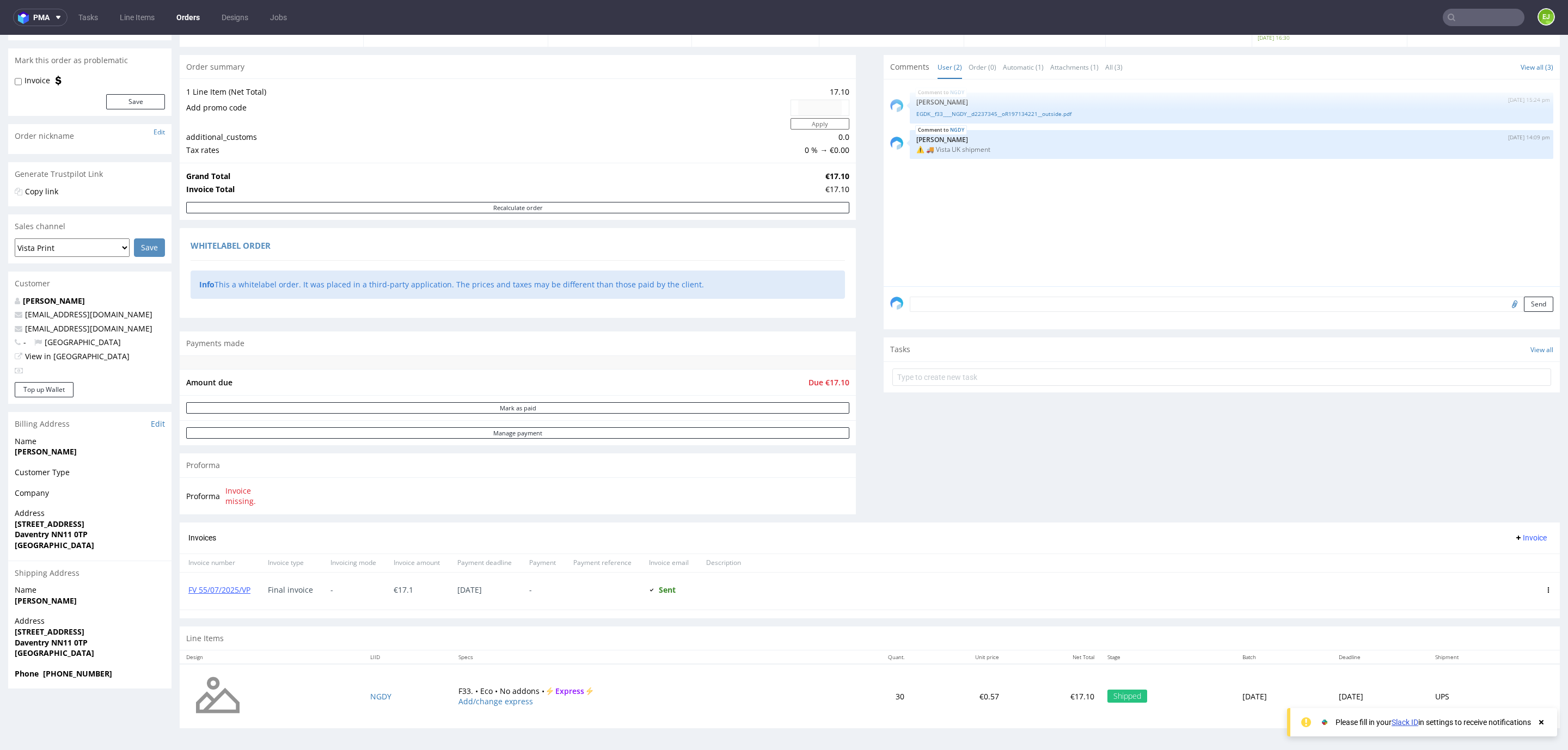
scroll to position [3, 0]
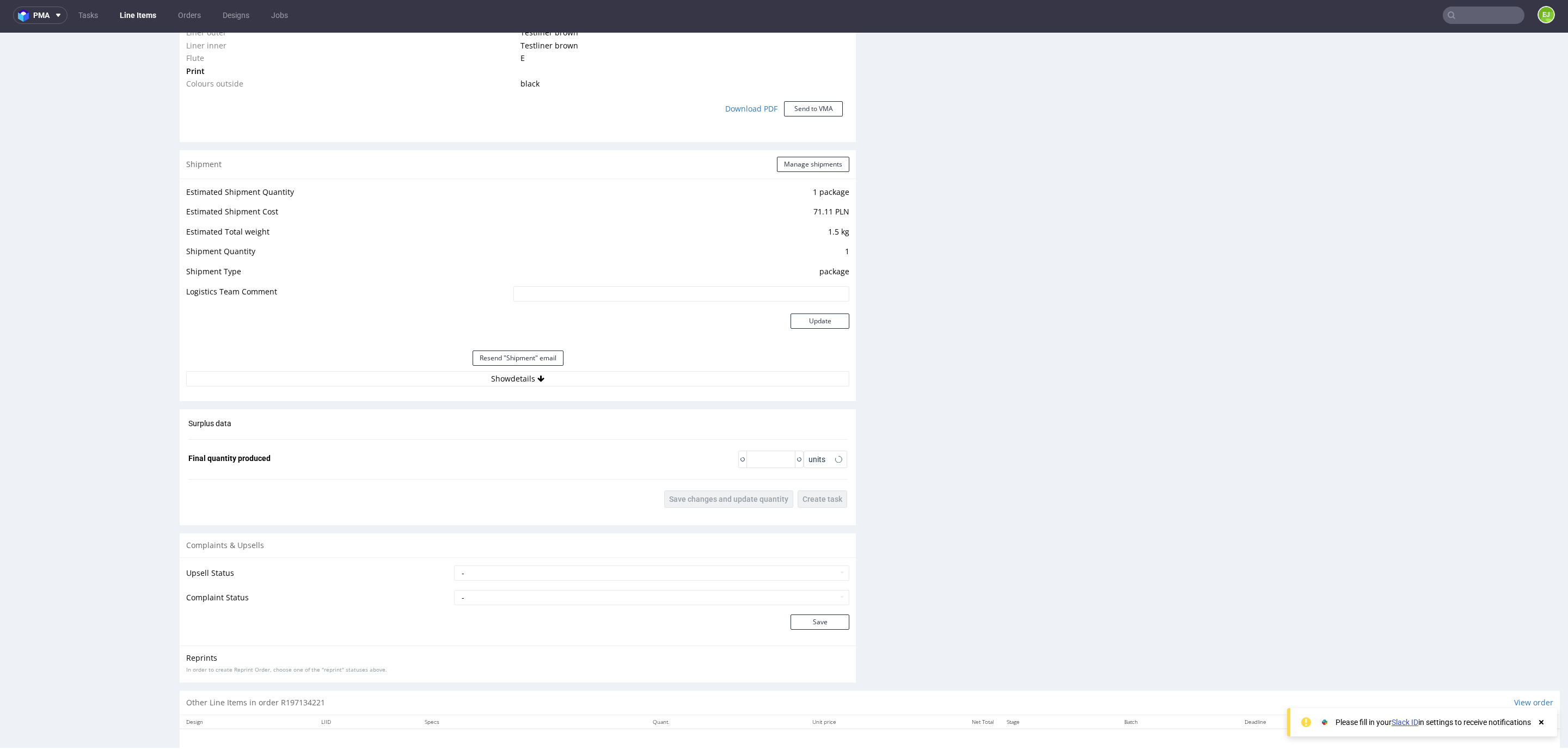
scroll to position [995, 0]
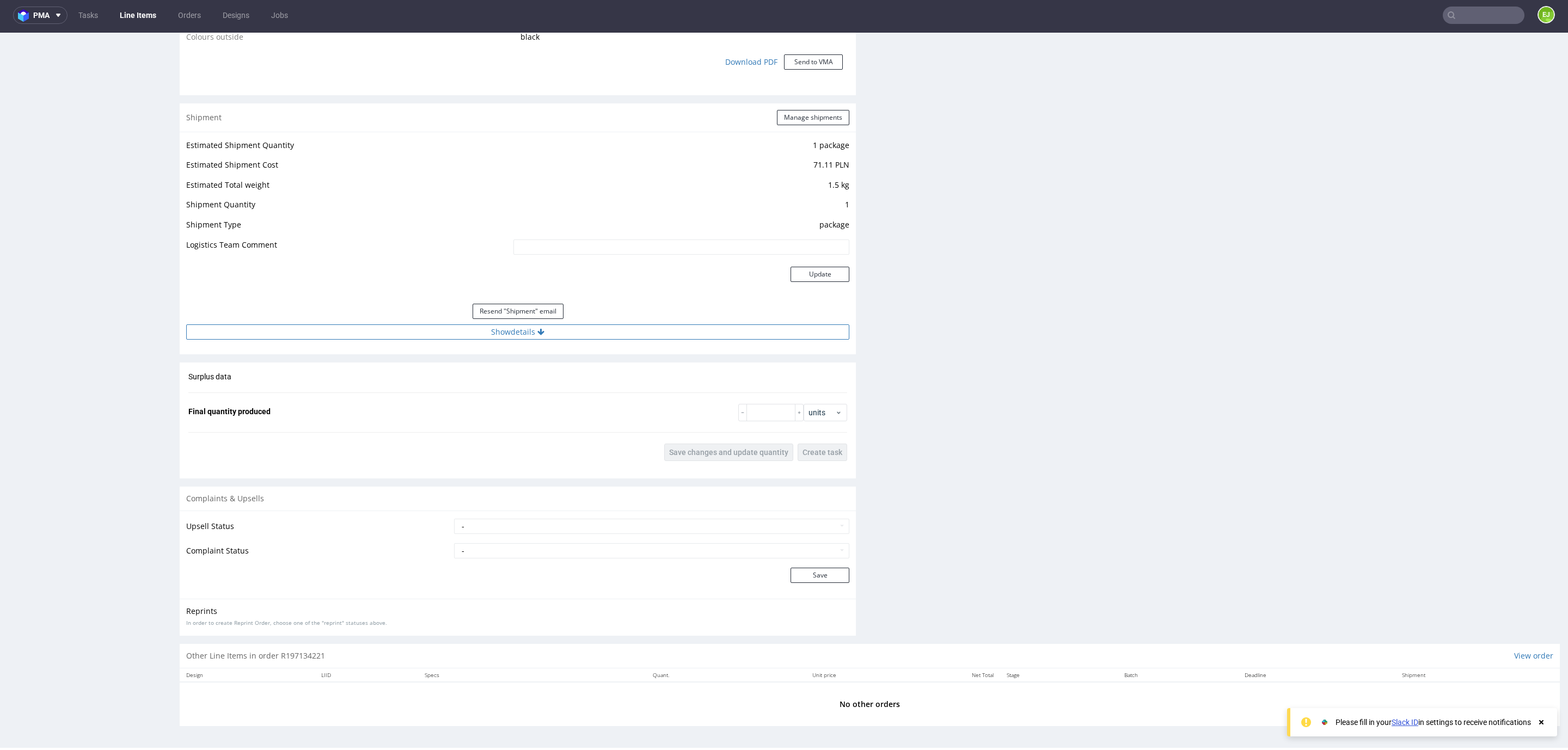
click at [559, 336] on button "Show details" at bounding box center [518, 332] width 663 height 15
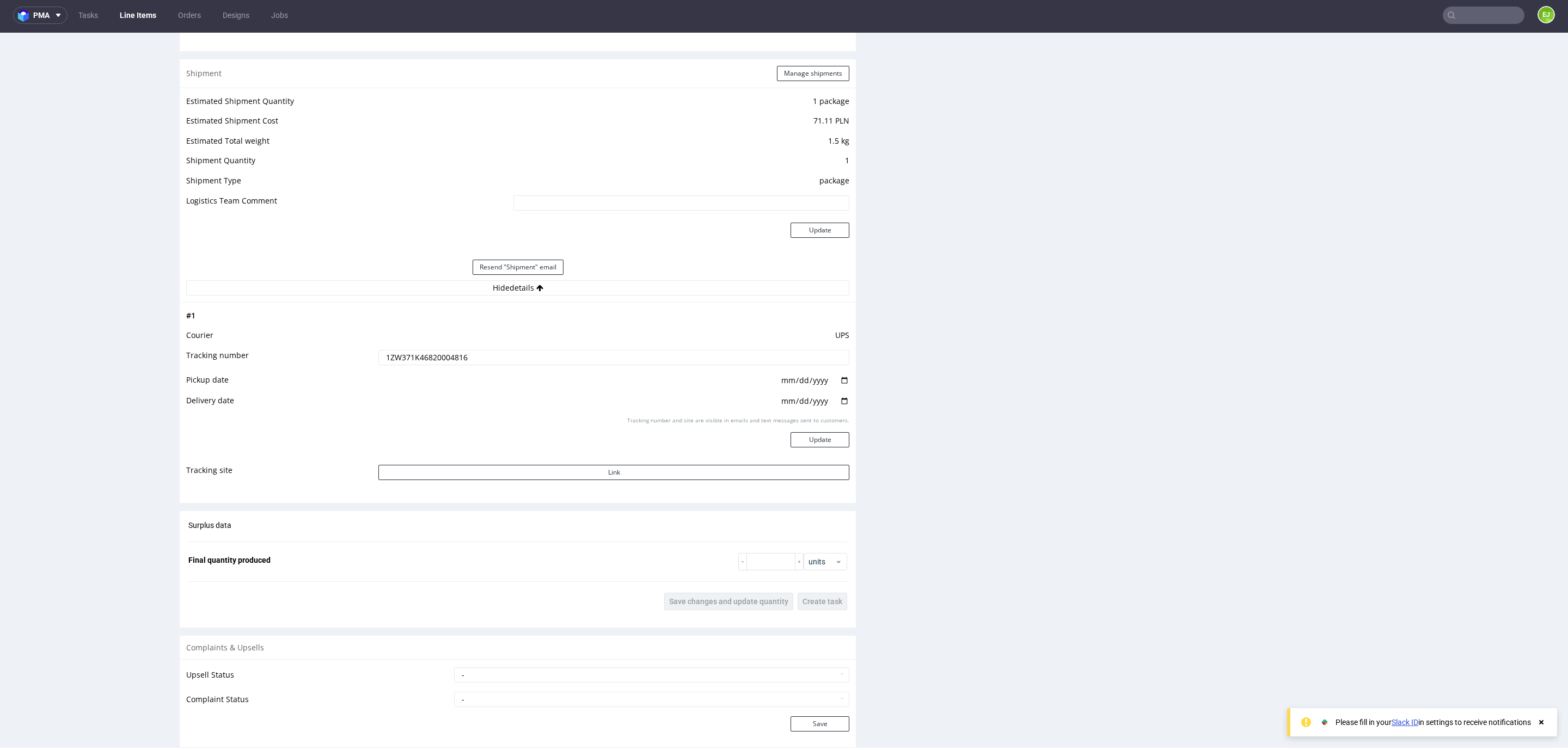
scroll to position [1076, 0]
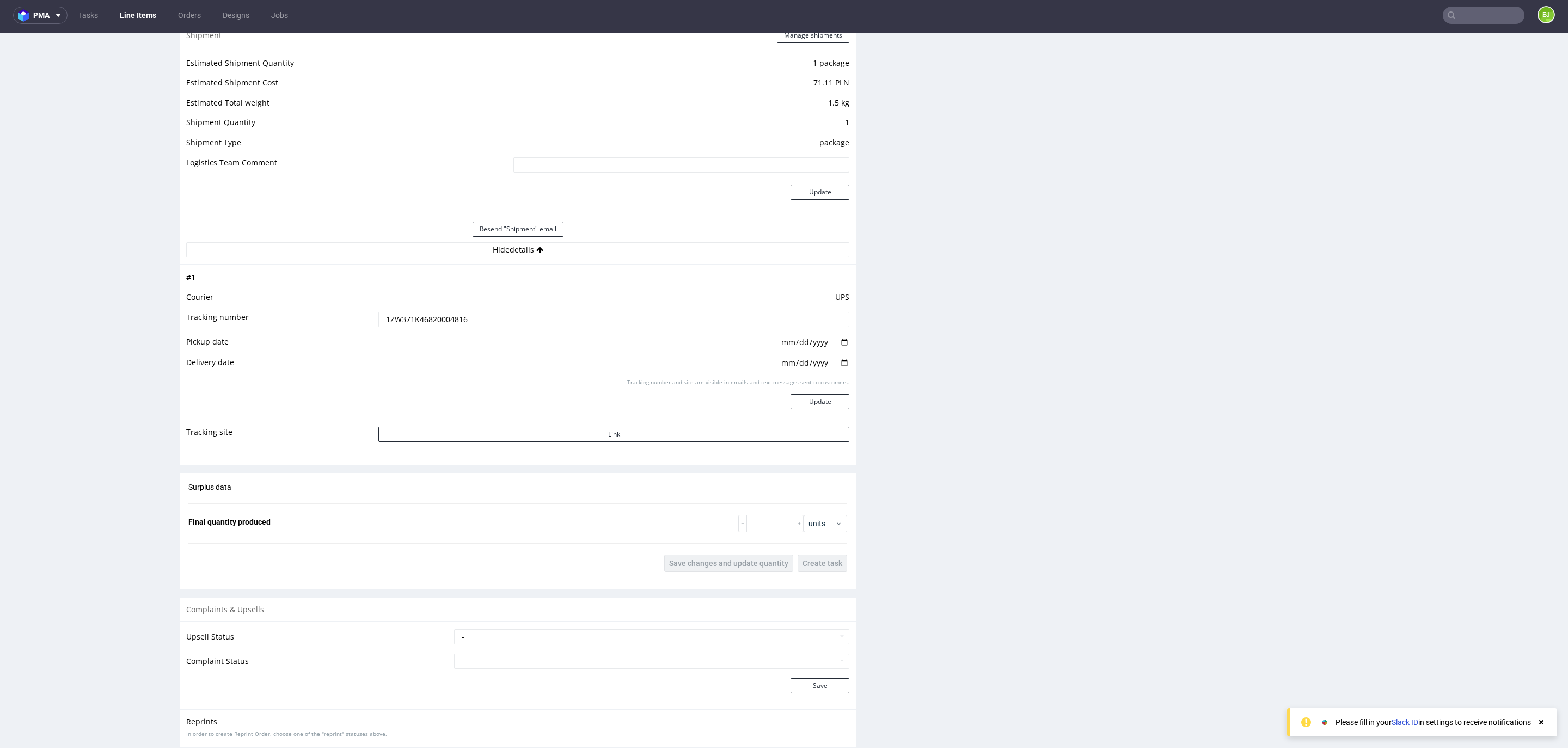
click at [421, 321] on input "1ZW371K46820004816" at bounding box center [613, 319] width 471 height 15
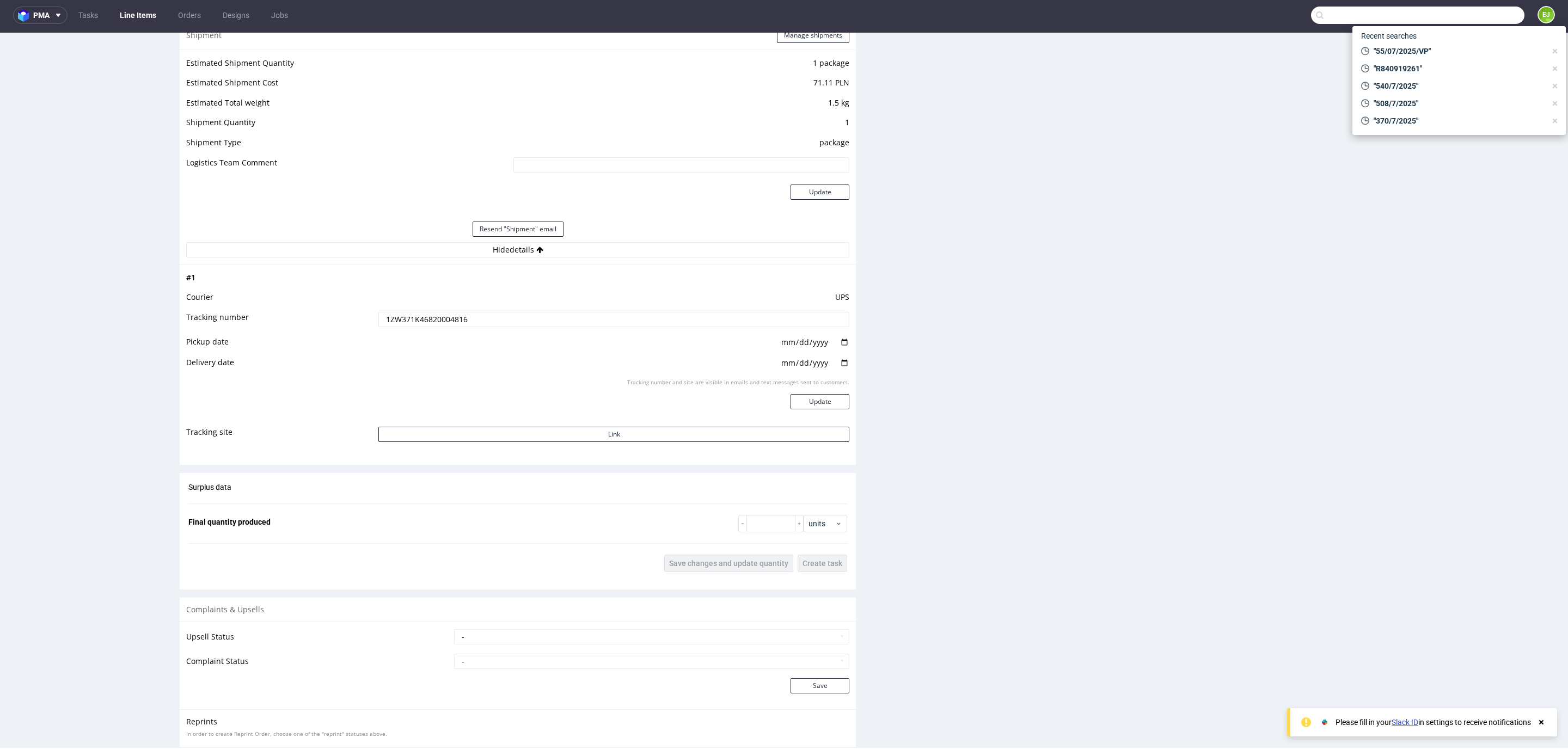
click at [1451, 12] on input "text" at bounding box center [1417, 15] width 214 height 17
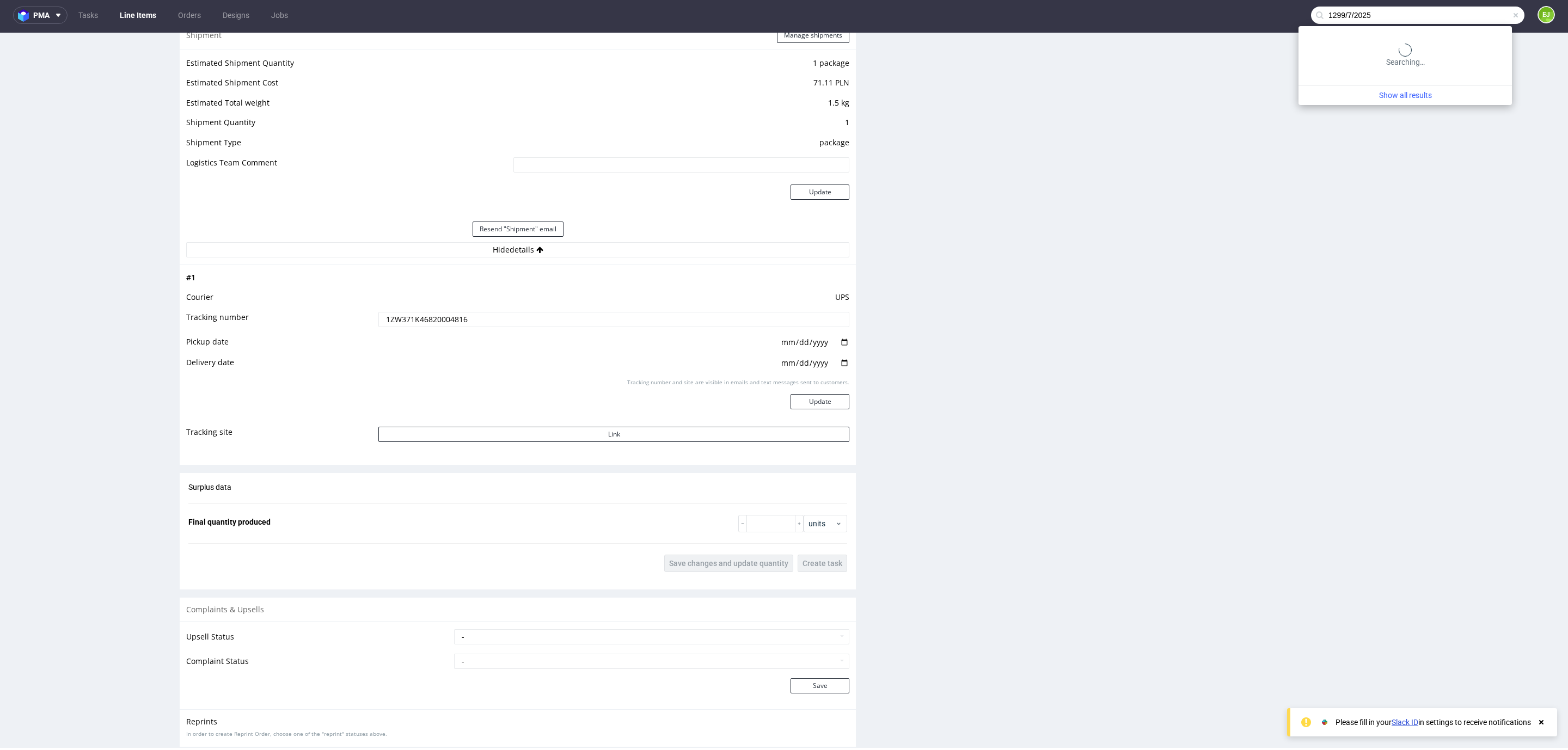
type input "1299/7/2025"
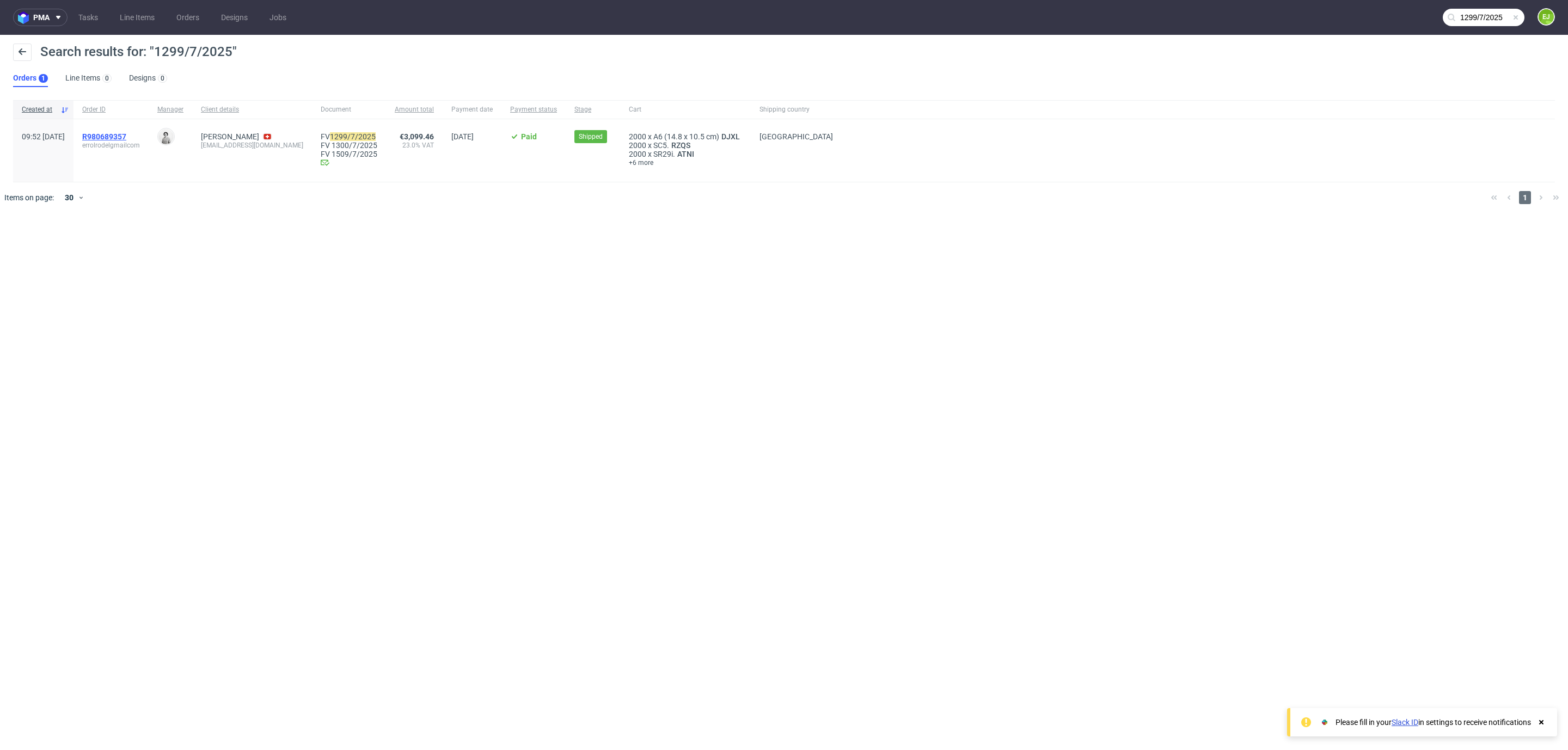
click at [127, 137] on span "R980689357" at bounding box center [103, 137] width 44 height 9
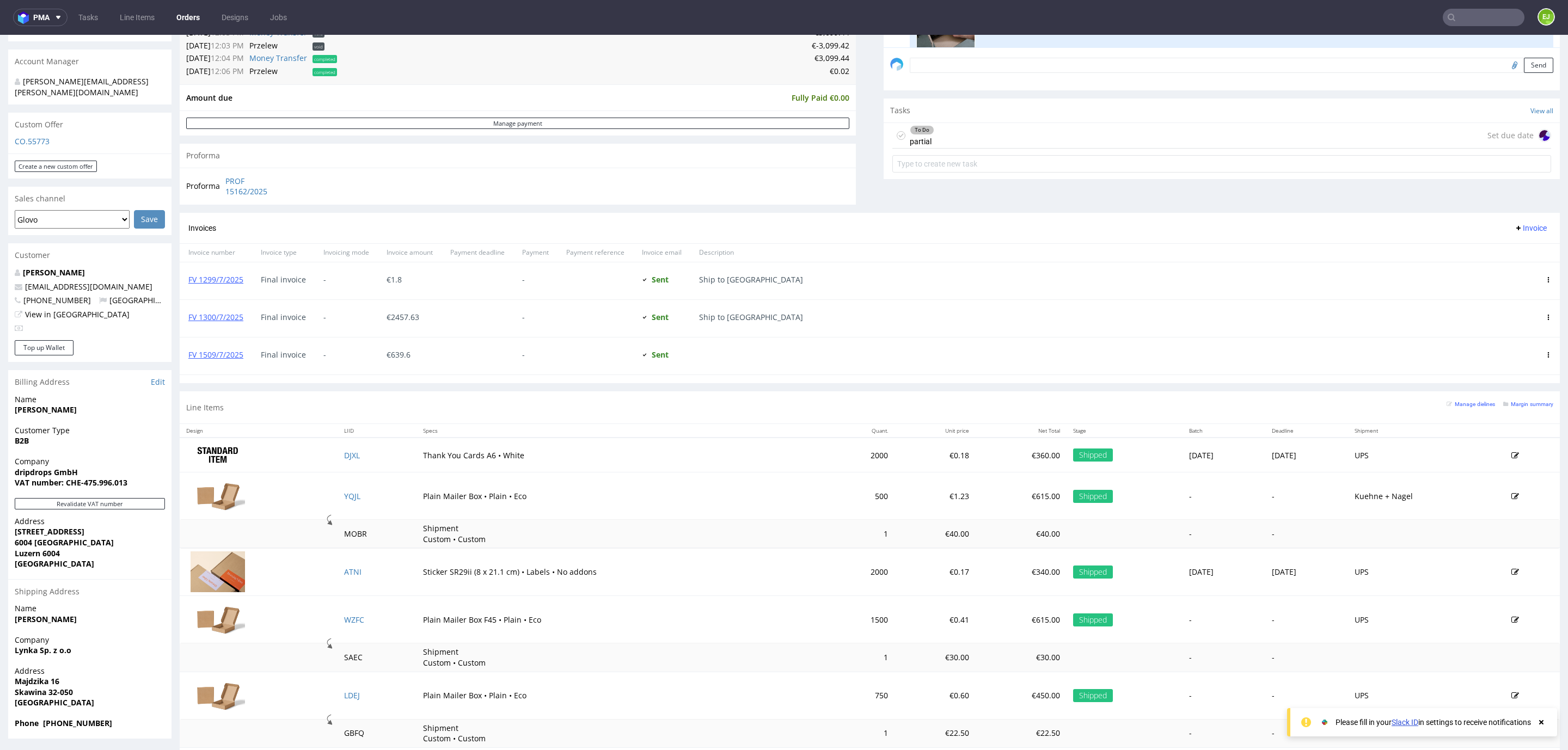
scroll to position [397, 0]
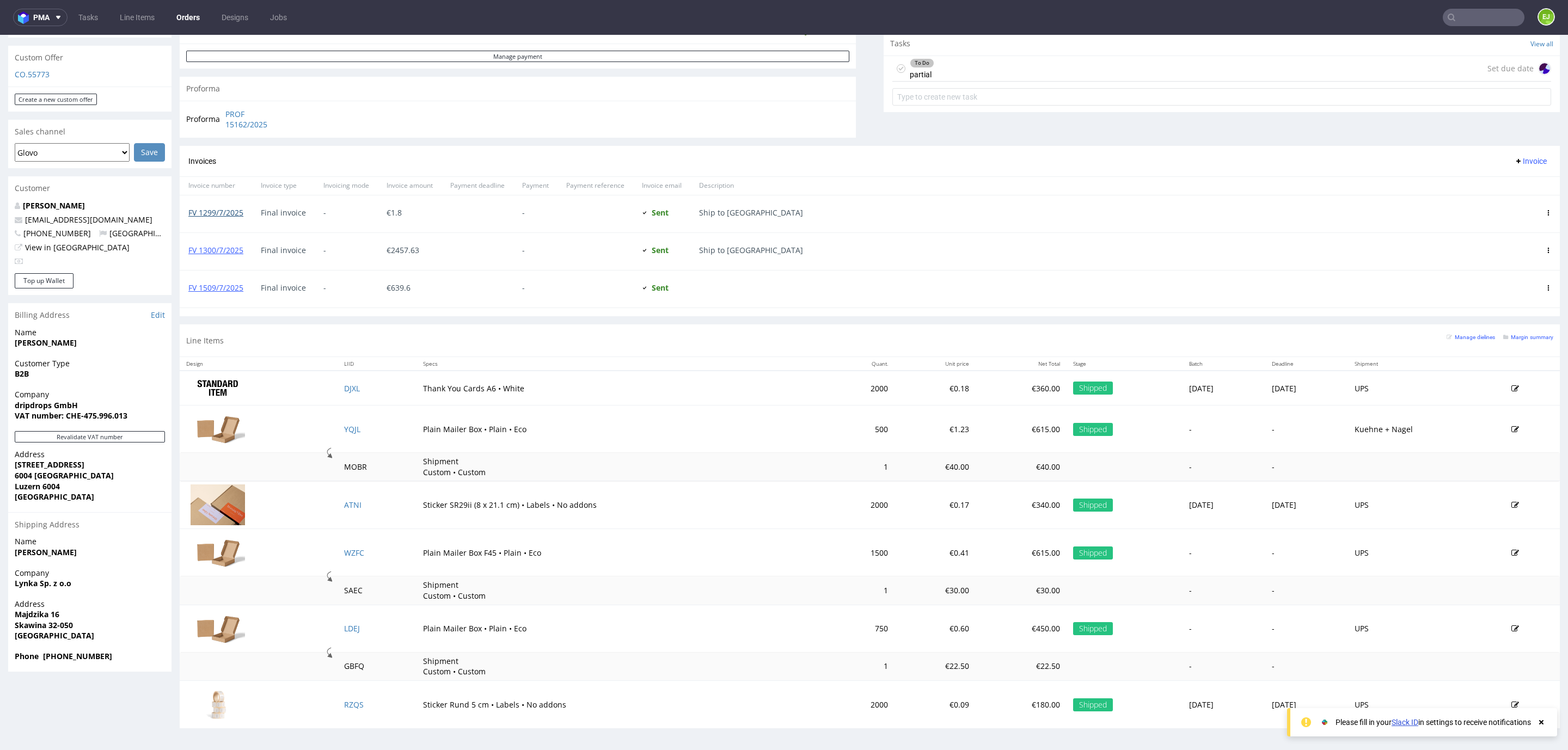
click at [232, 214] on link "FV 1299/7/2025" at bounding box center [216, 213] width 55 height 10
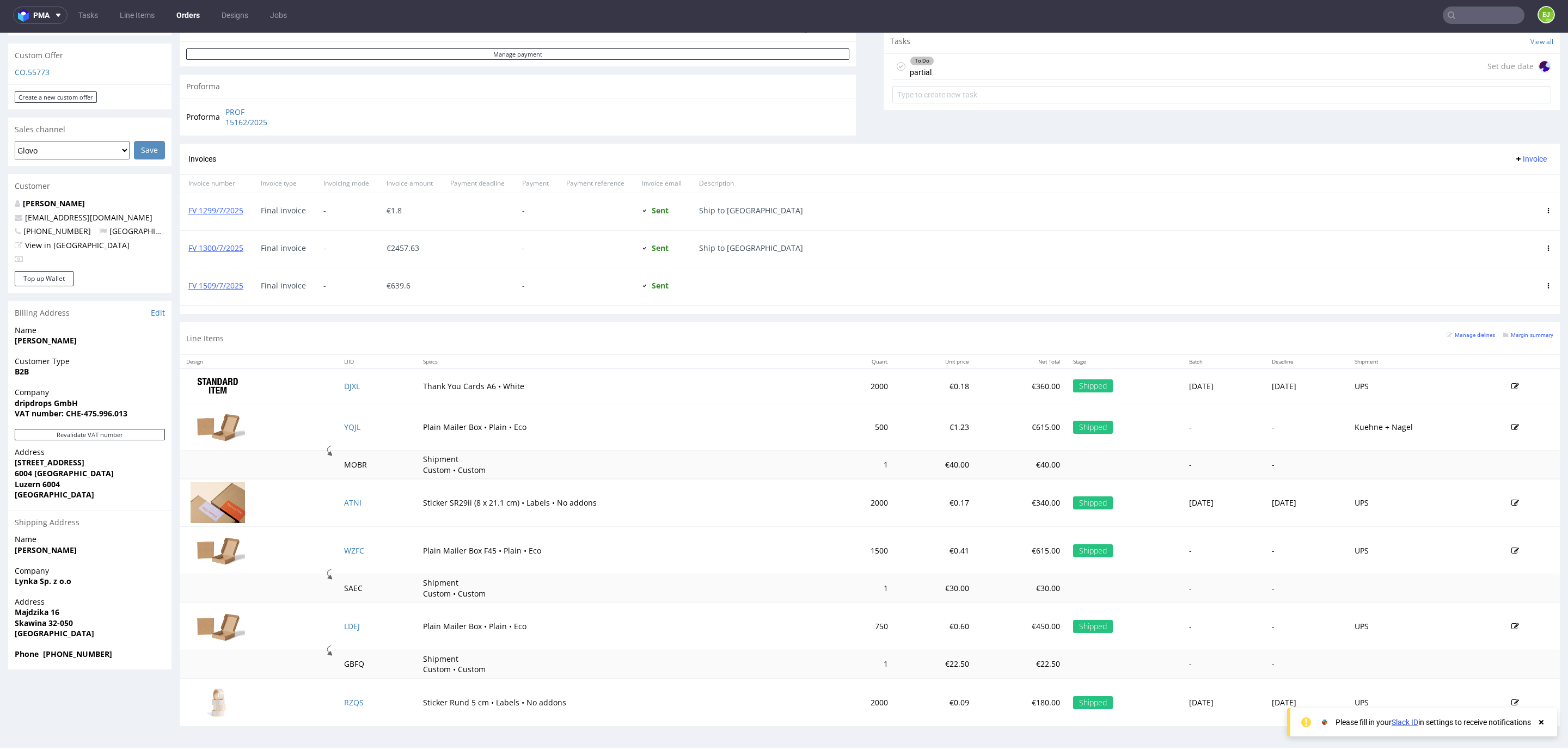
click at [1524, 13] on div "EJ" at bounding box center [1539, 15] width 30 height 19
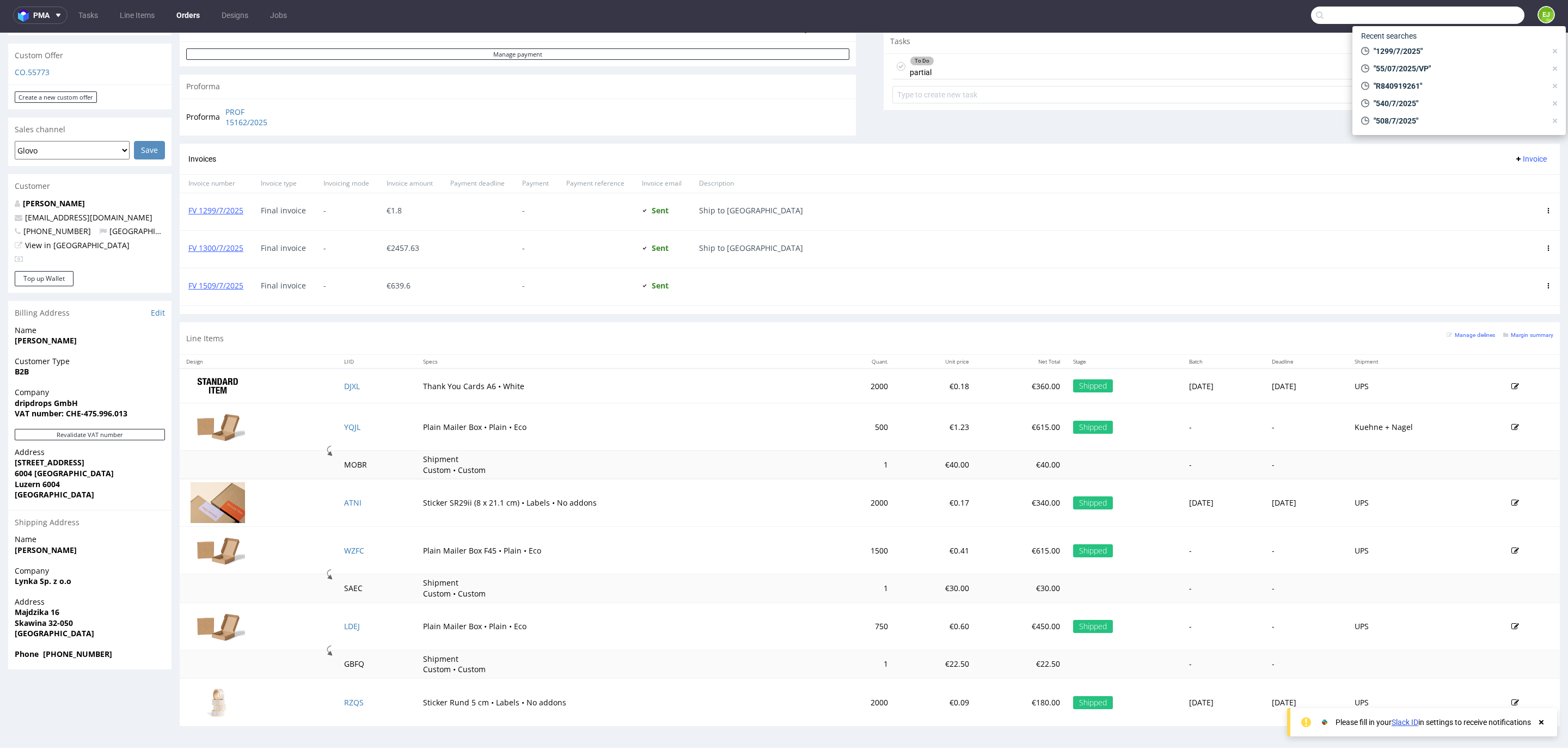
click at [1488, 15] on input "text" at bounding box center [1417, 15] width 214 height 17
paste input "R727808183"
type input "R727808183"
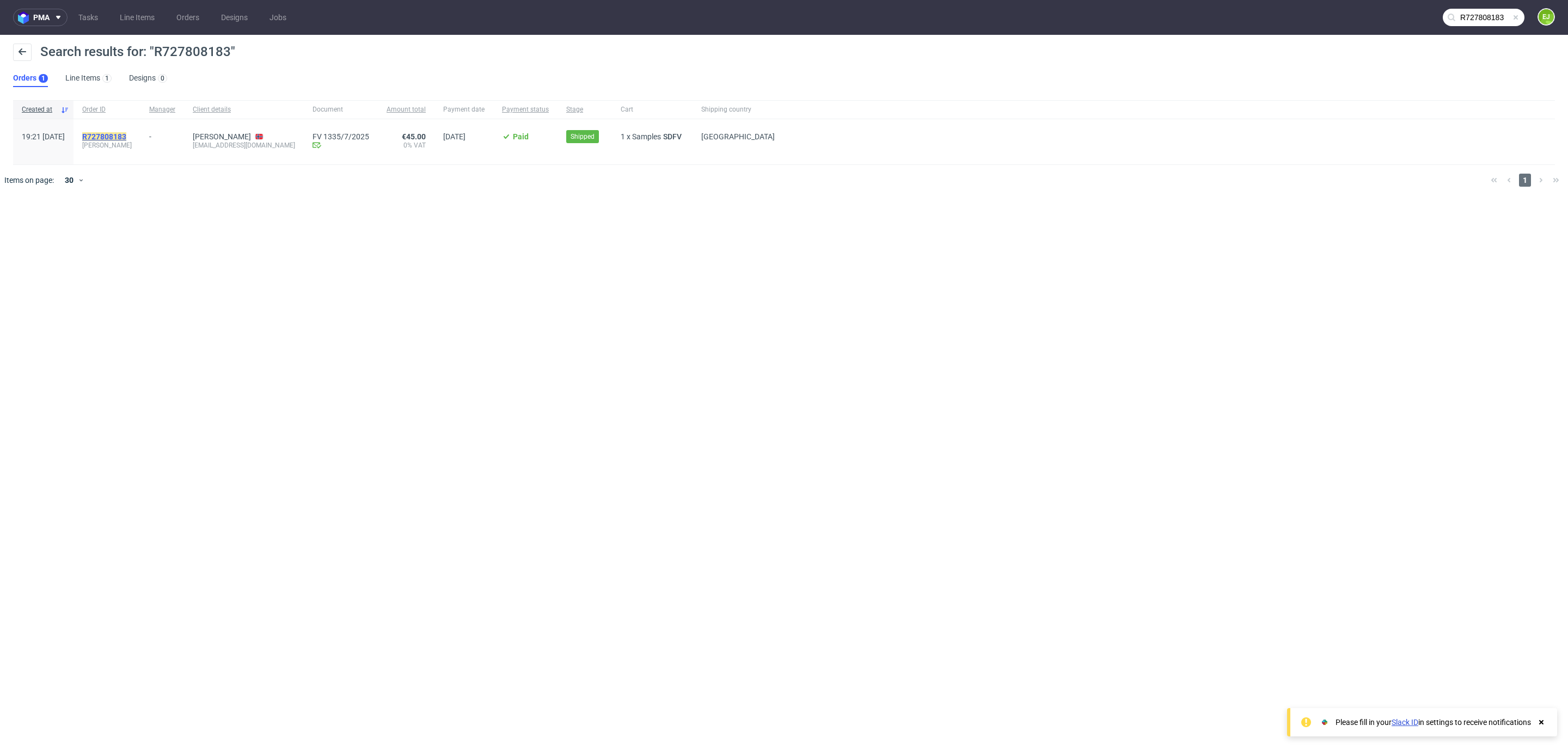
click at [115, 133] on mark "R727808183" at bounding box center [103, 137] width 44 height 9
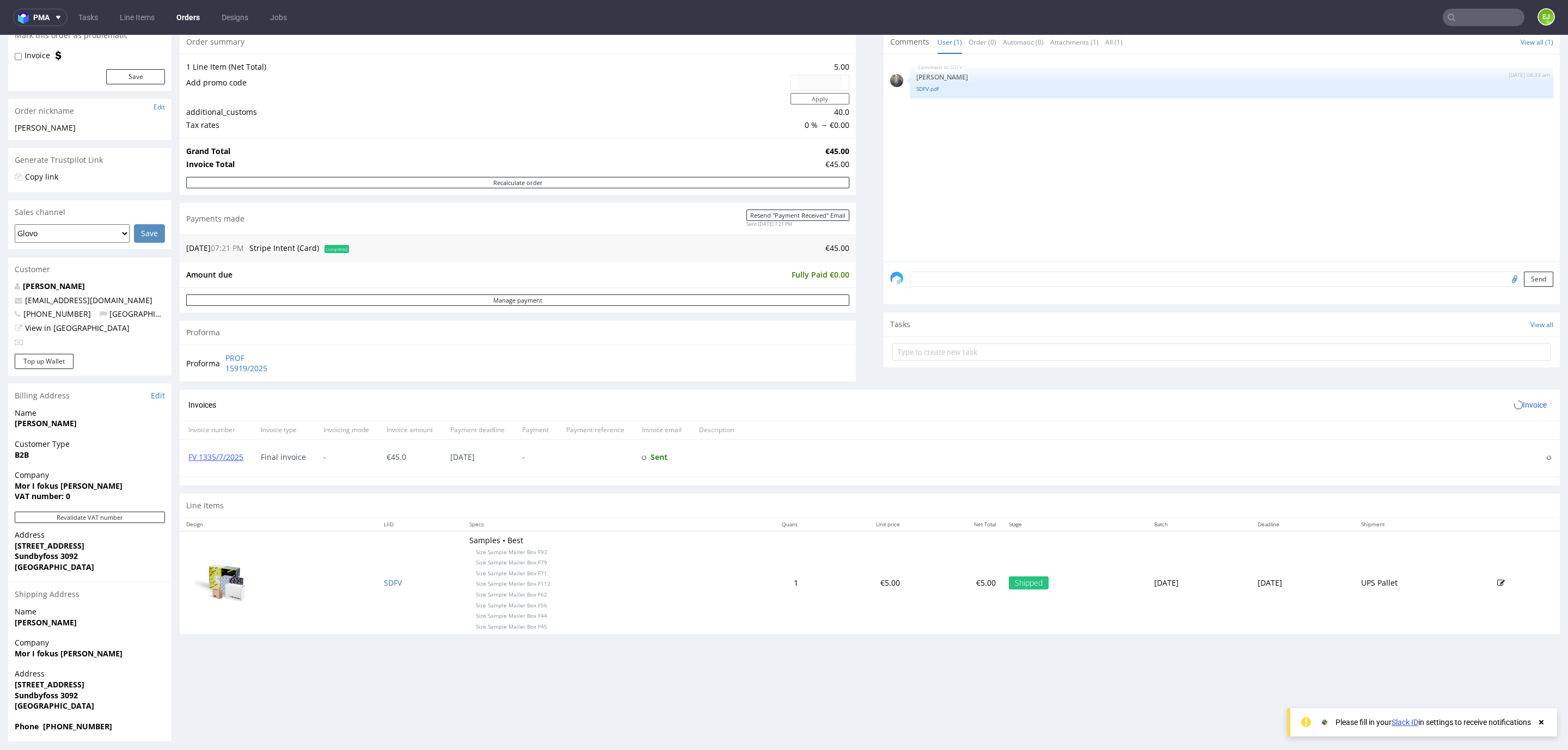
scroll to position [118, 0]
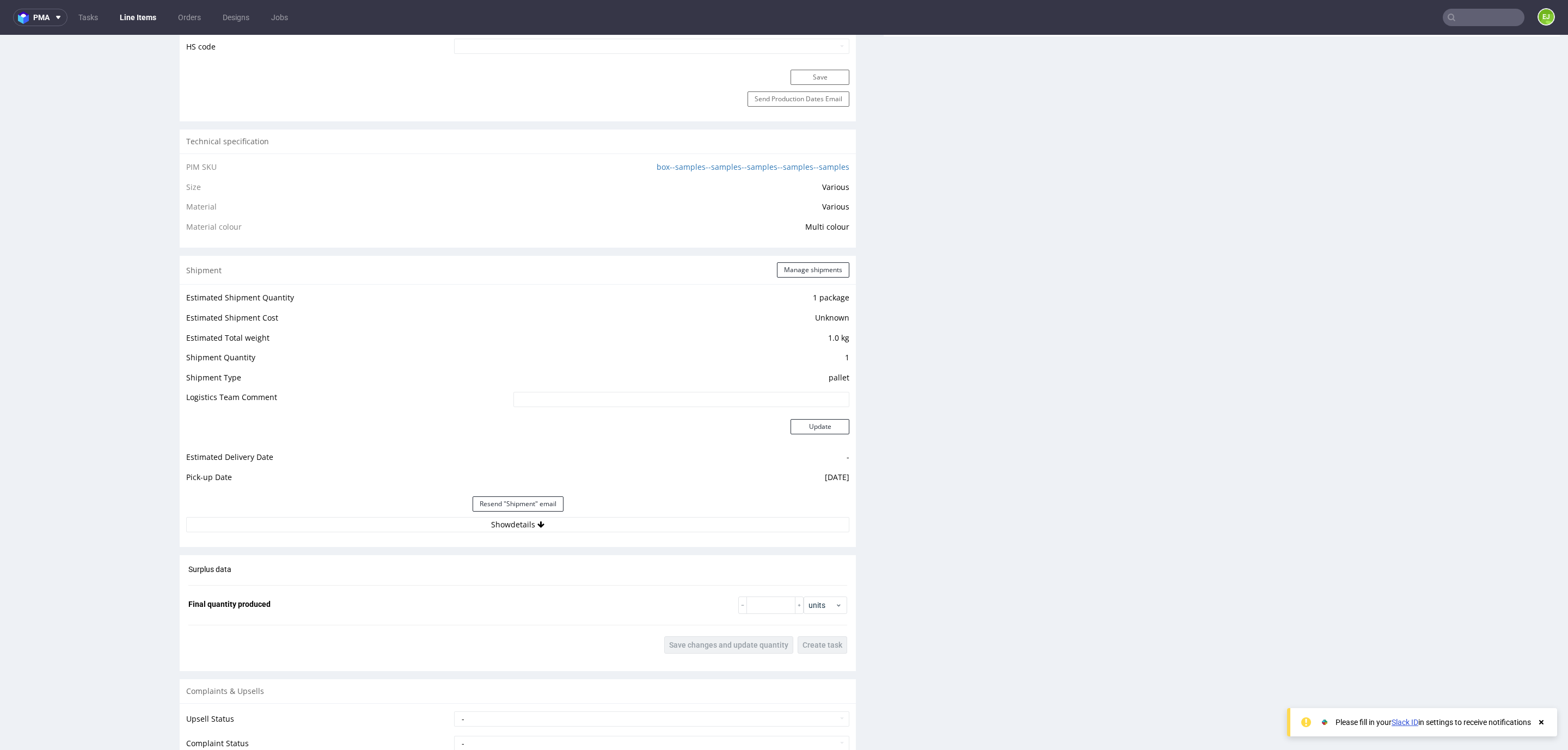
scroll to position [927, 0]
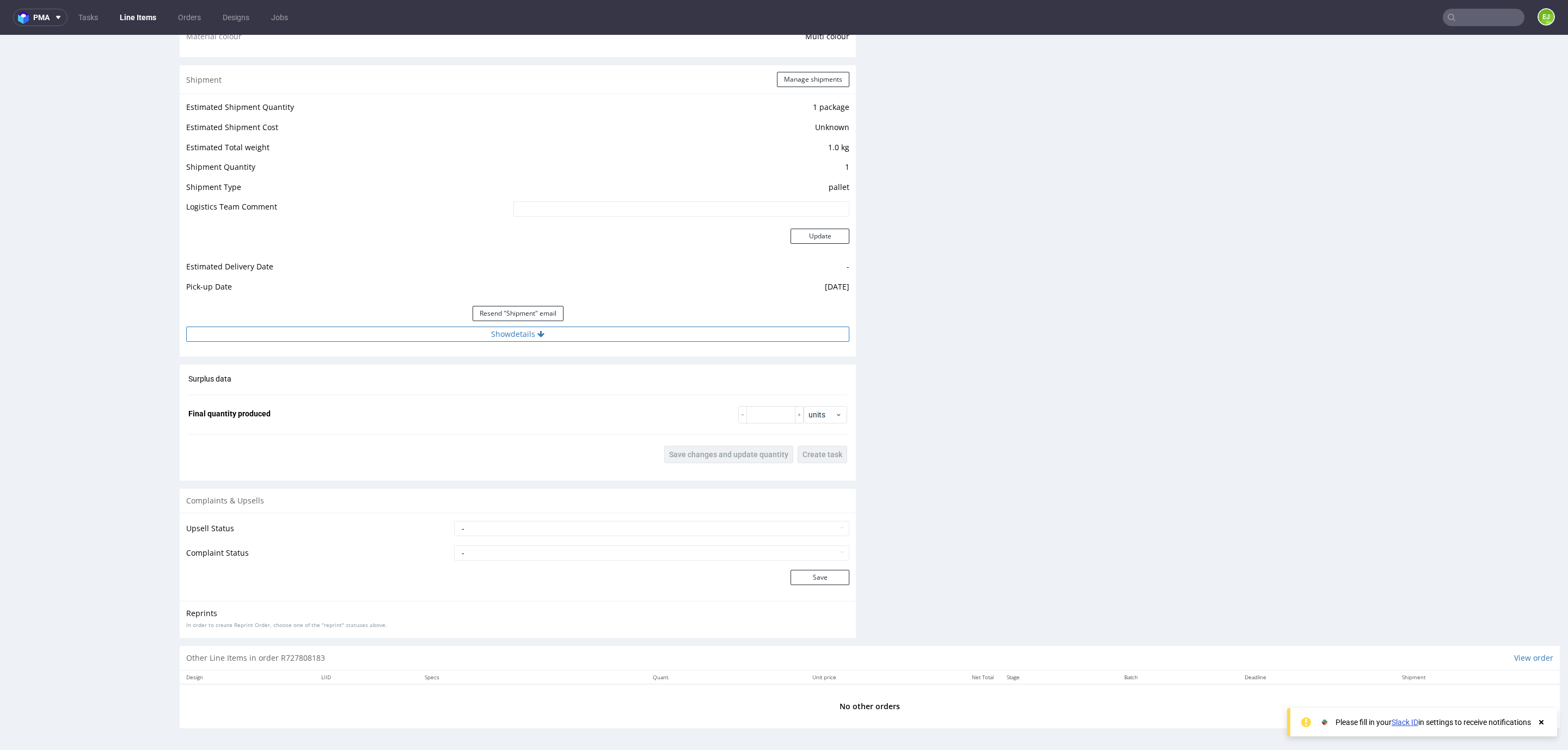
click at [499, 335] on button "Show details" at bounding box center [518, 334] width 663 height 15
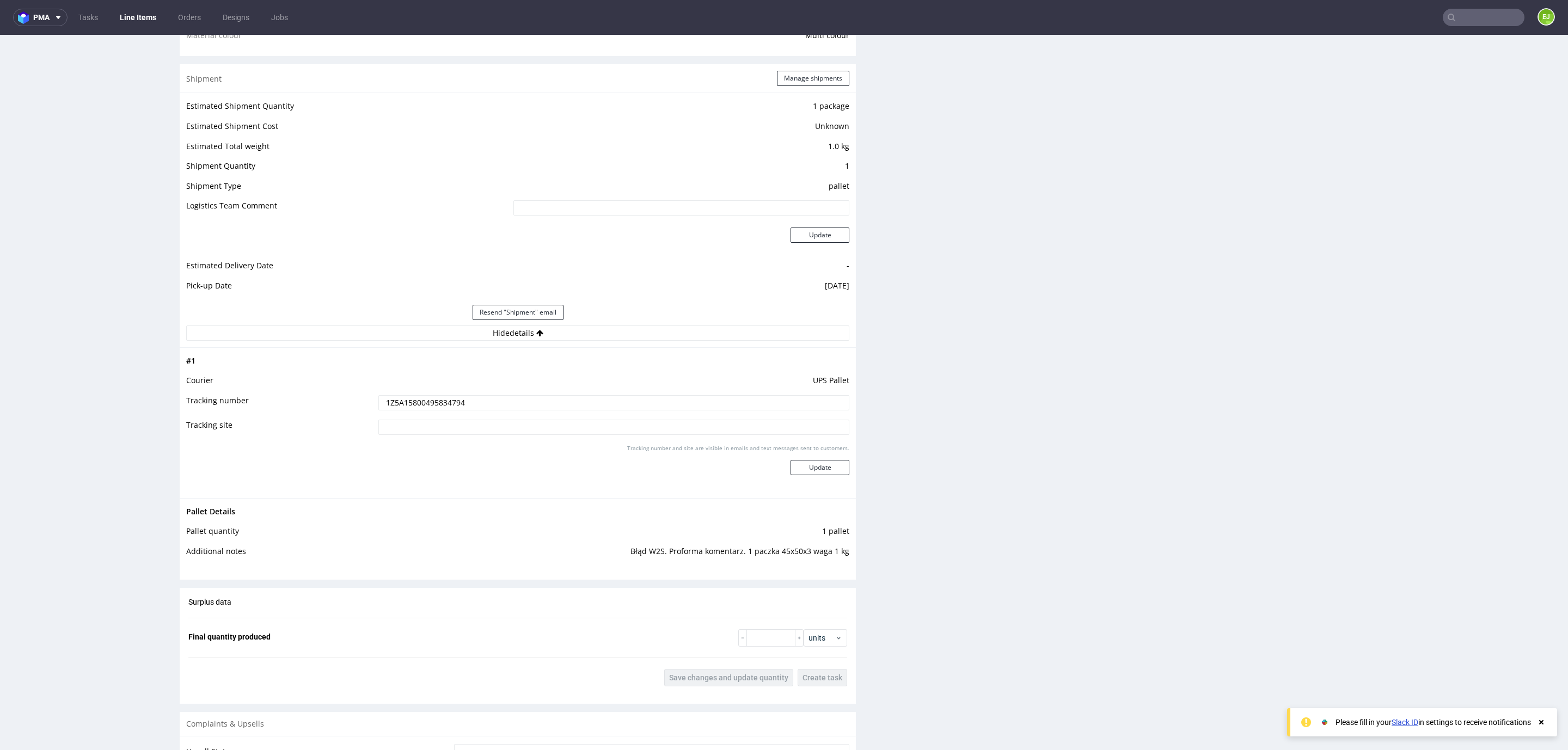
click at [418, 393] on td "UPS Pallet" at bounding box center [612, 383] width 474 height 20
click at [420, 405] on input "1Z5A15800495834794" at bounding box center [613, 403] width 471 height 15
click at [420, 403] on input "1Z5A15800495834794" at bounding box center [613, 403] width 471 height 15
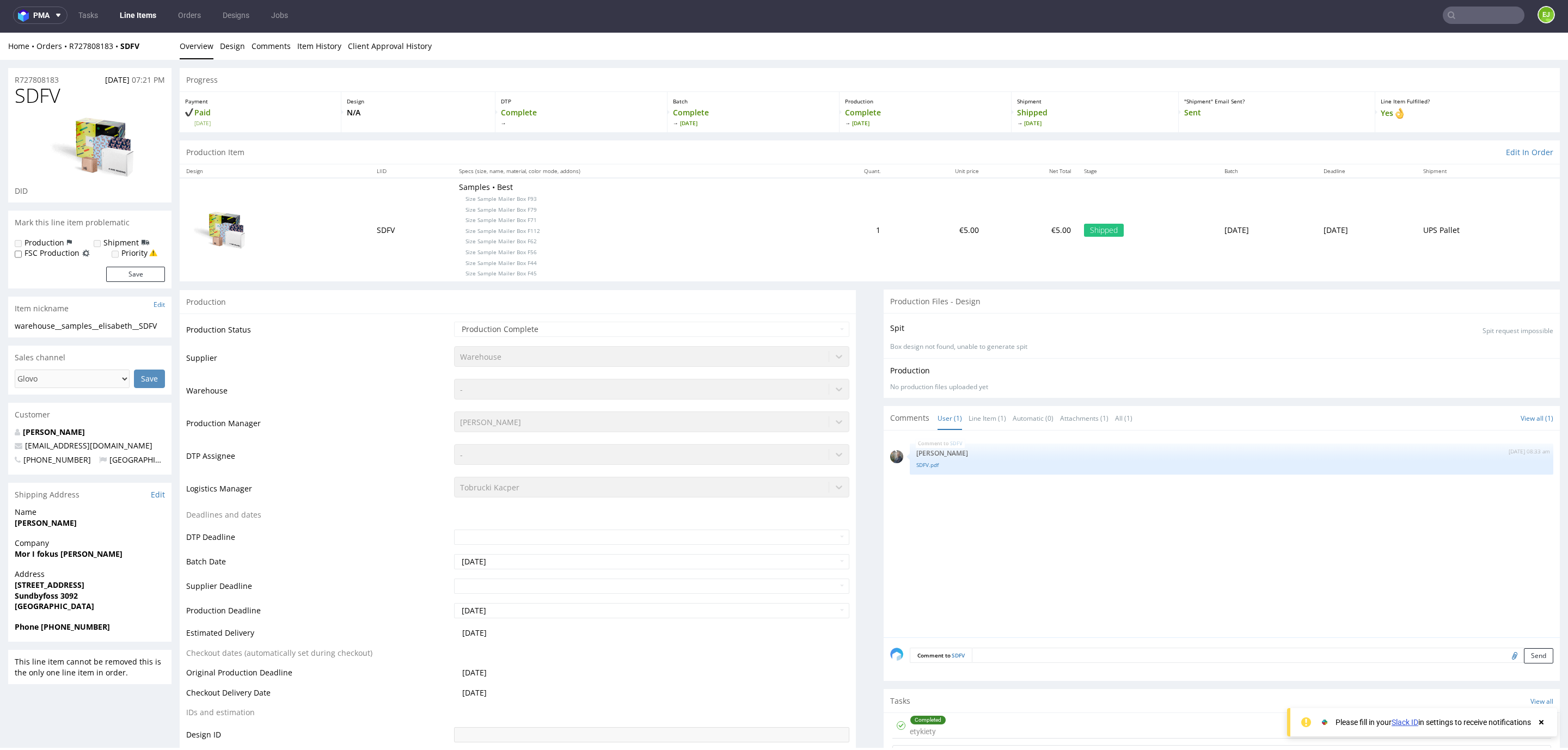
scroll to position [0, 0]
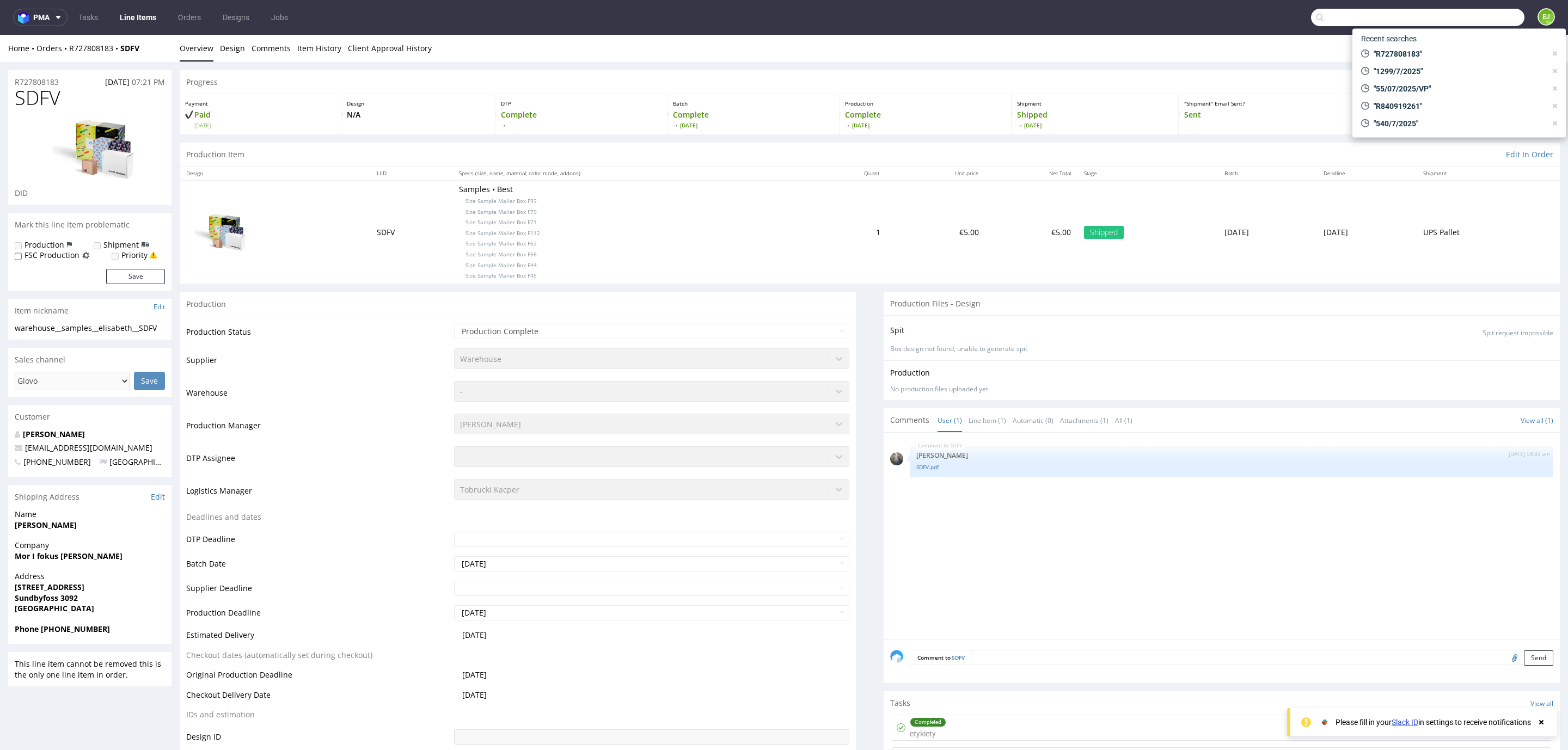
click at [1462, 23] on input "text" at bounding box center [1417, 17] width 214 height 17
type input "1322/7/2025"
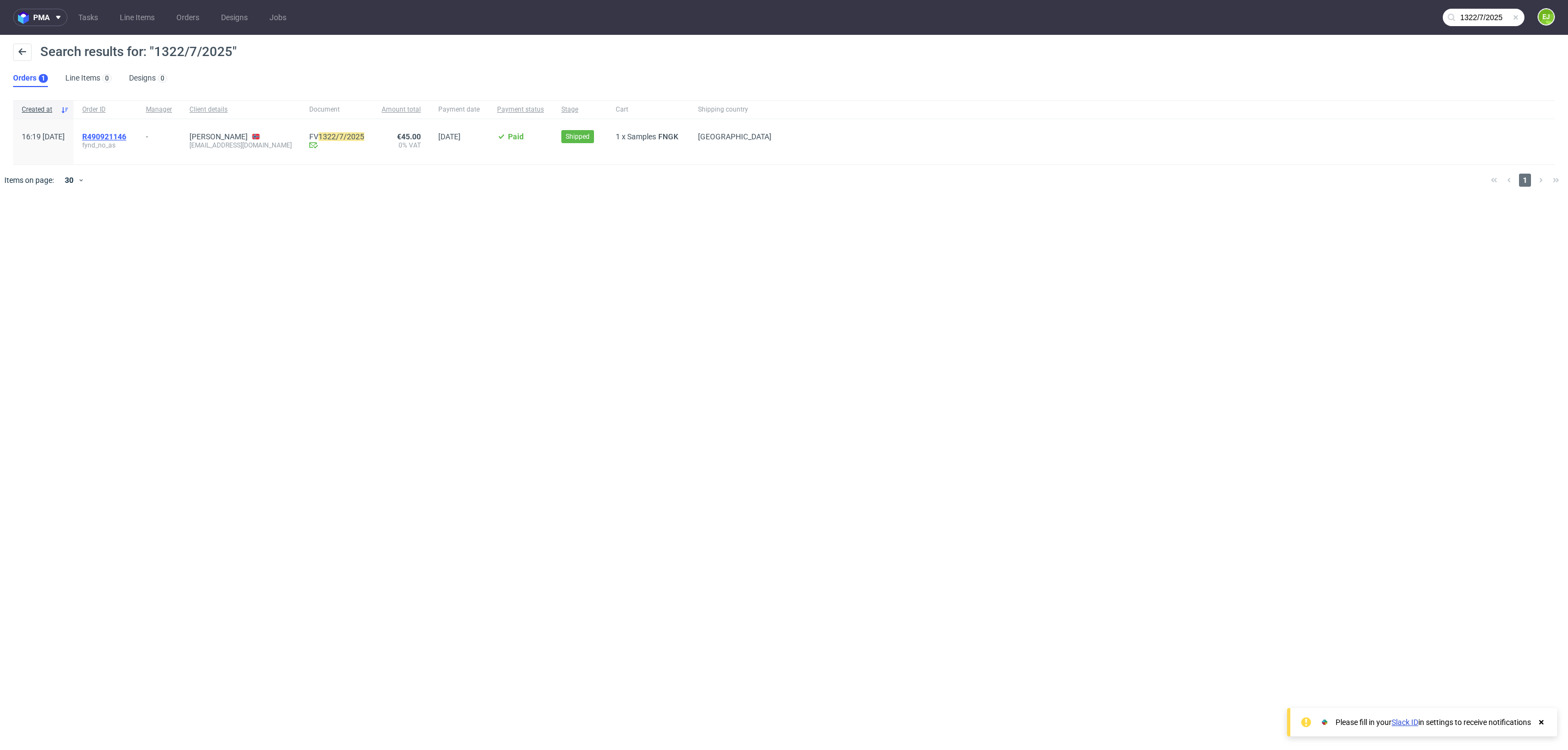
click at [127, 136] on span "R490921146" at bounding box center [103, 137] width 44 height 9
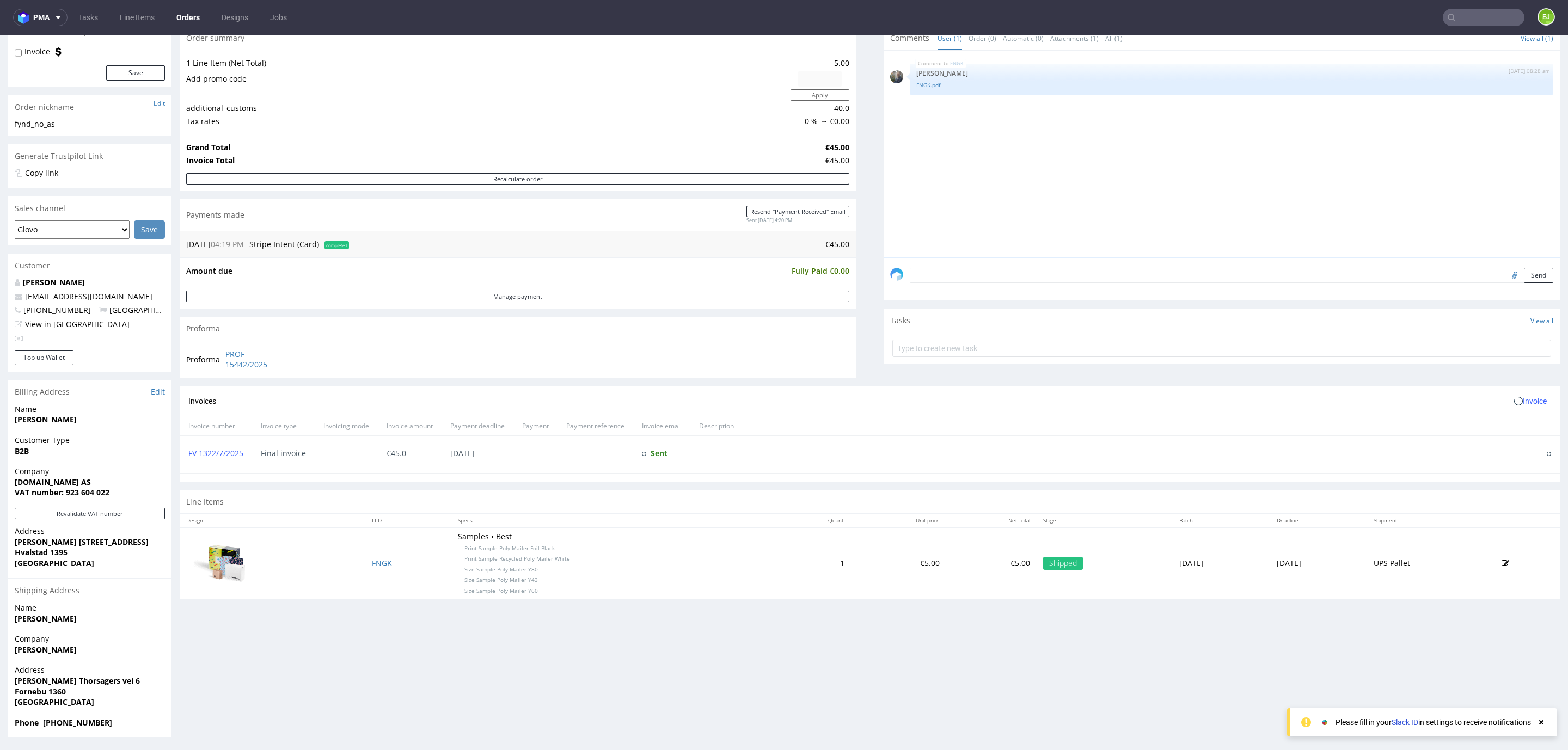
scroll to position [118, 0]
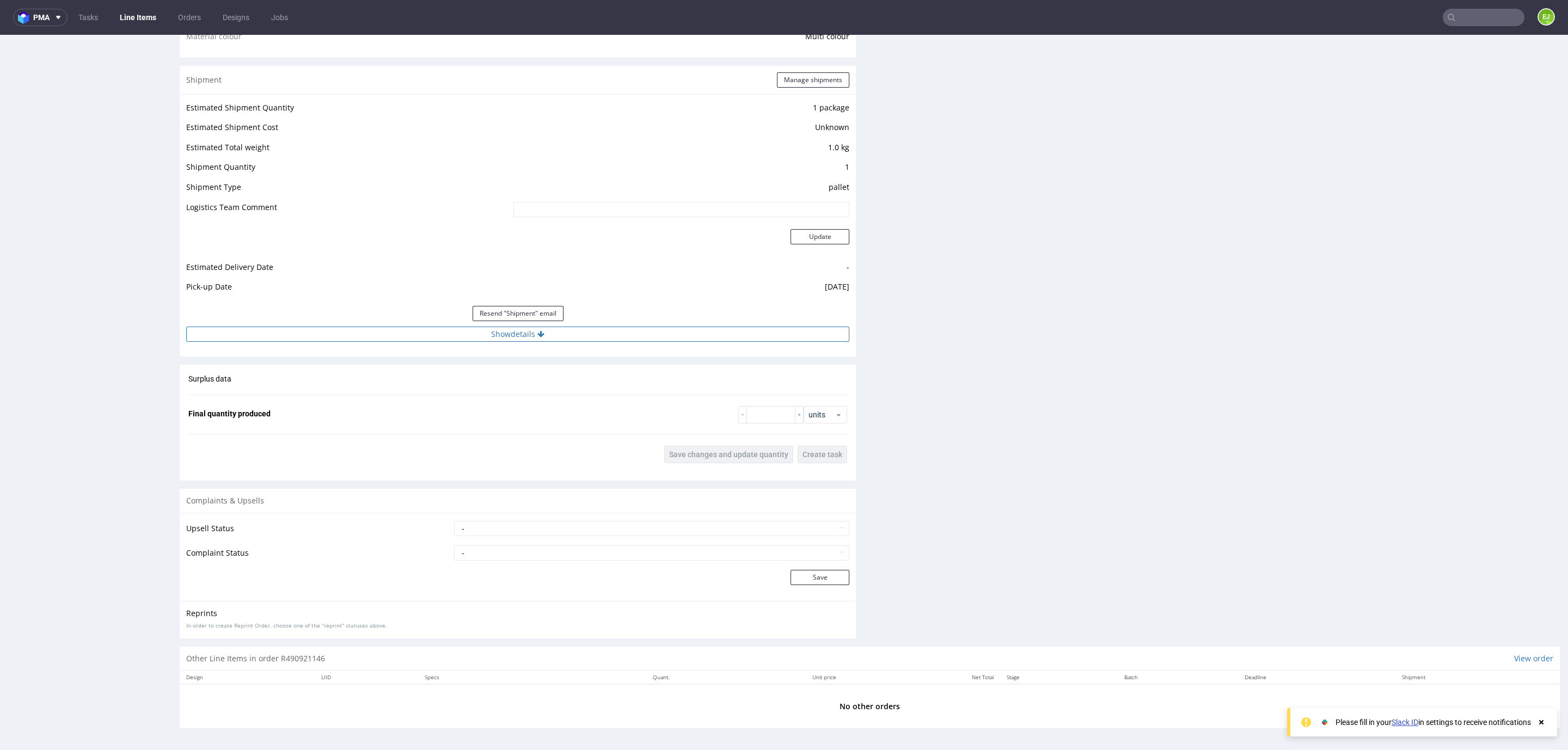
scroll to position [895, 0]
click at [368, 326] on button "Show details" at bounding box center [518, 334] width 663 height 15
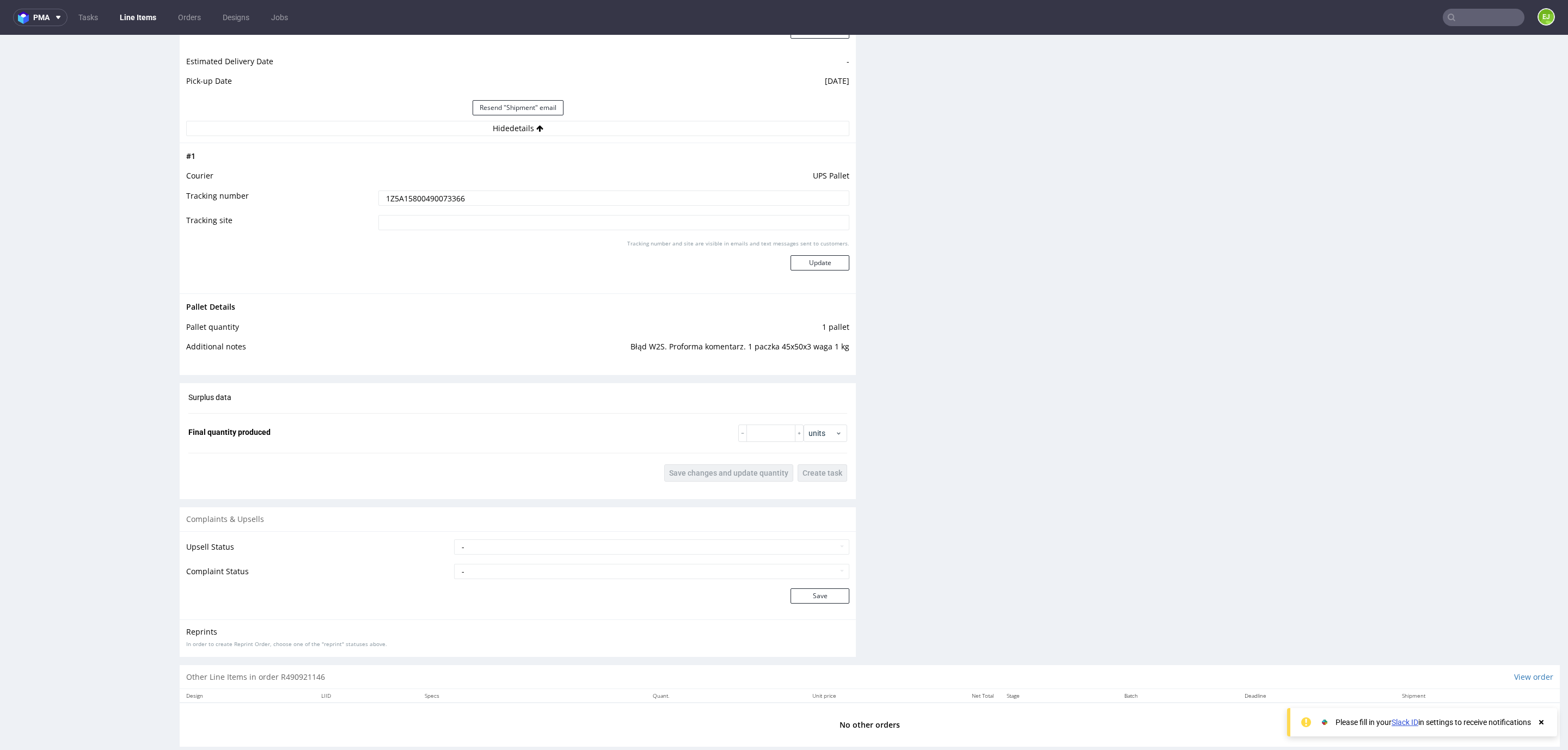
scroll to position [1119, 0]
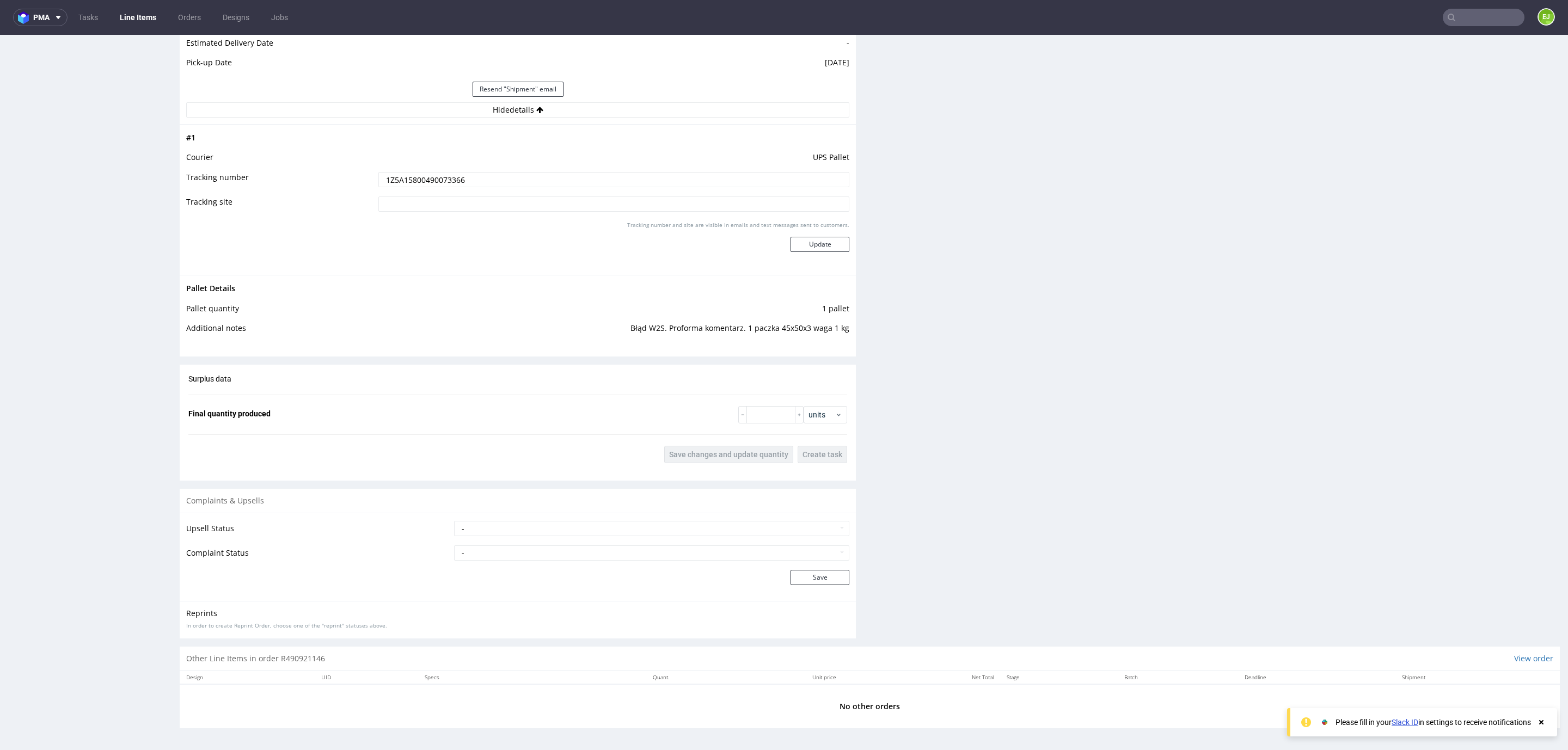
click at [446, 178] on input "1Z5A15800490073366" at bounding box center [613, 180] width 471 height 15
click at [1464, 18] on input "text" at bounding box center [1483, 17] width 82 height 17
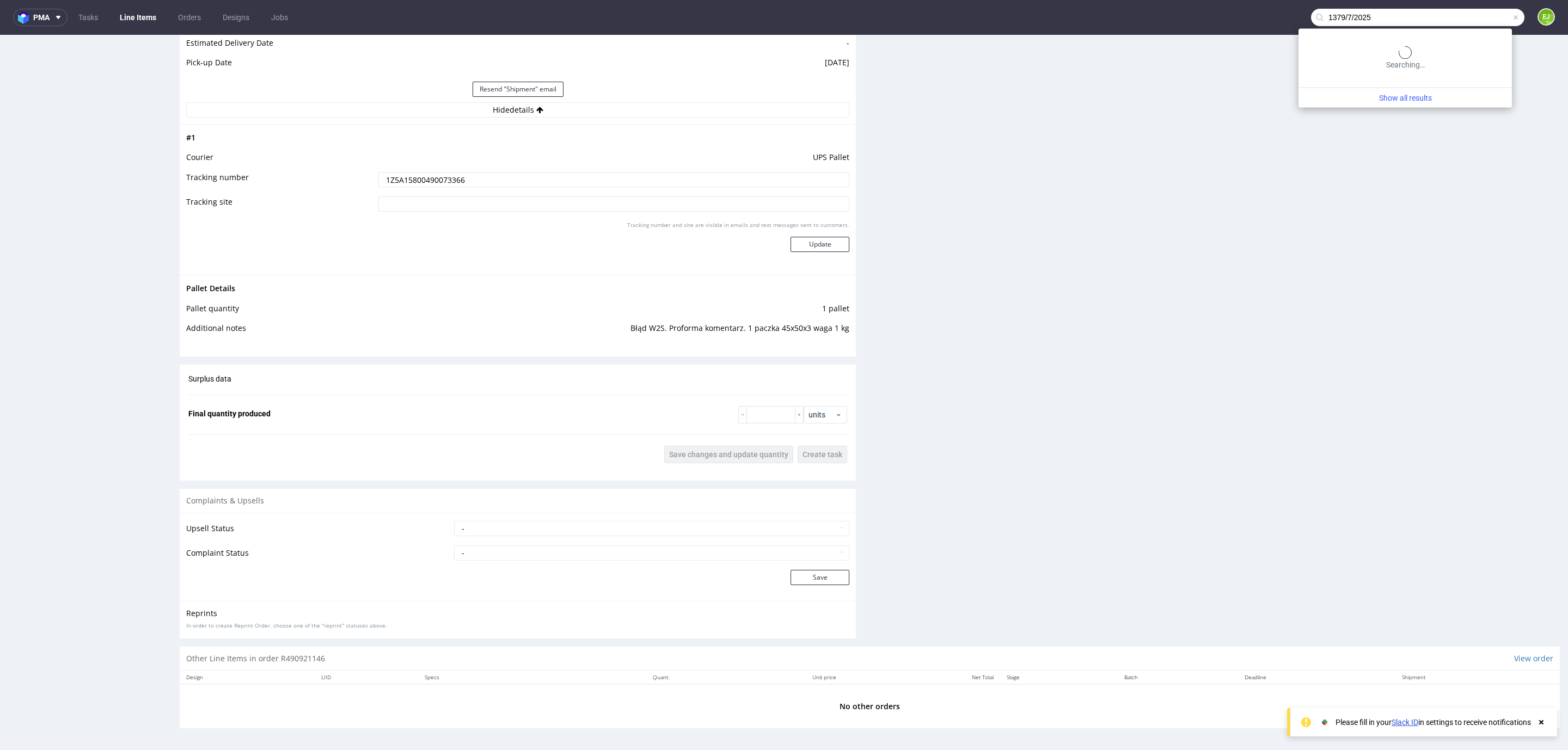
type input "1379/7/2025"
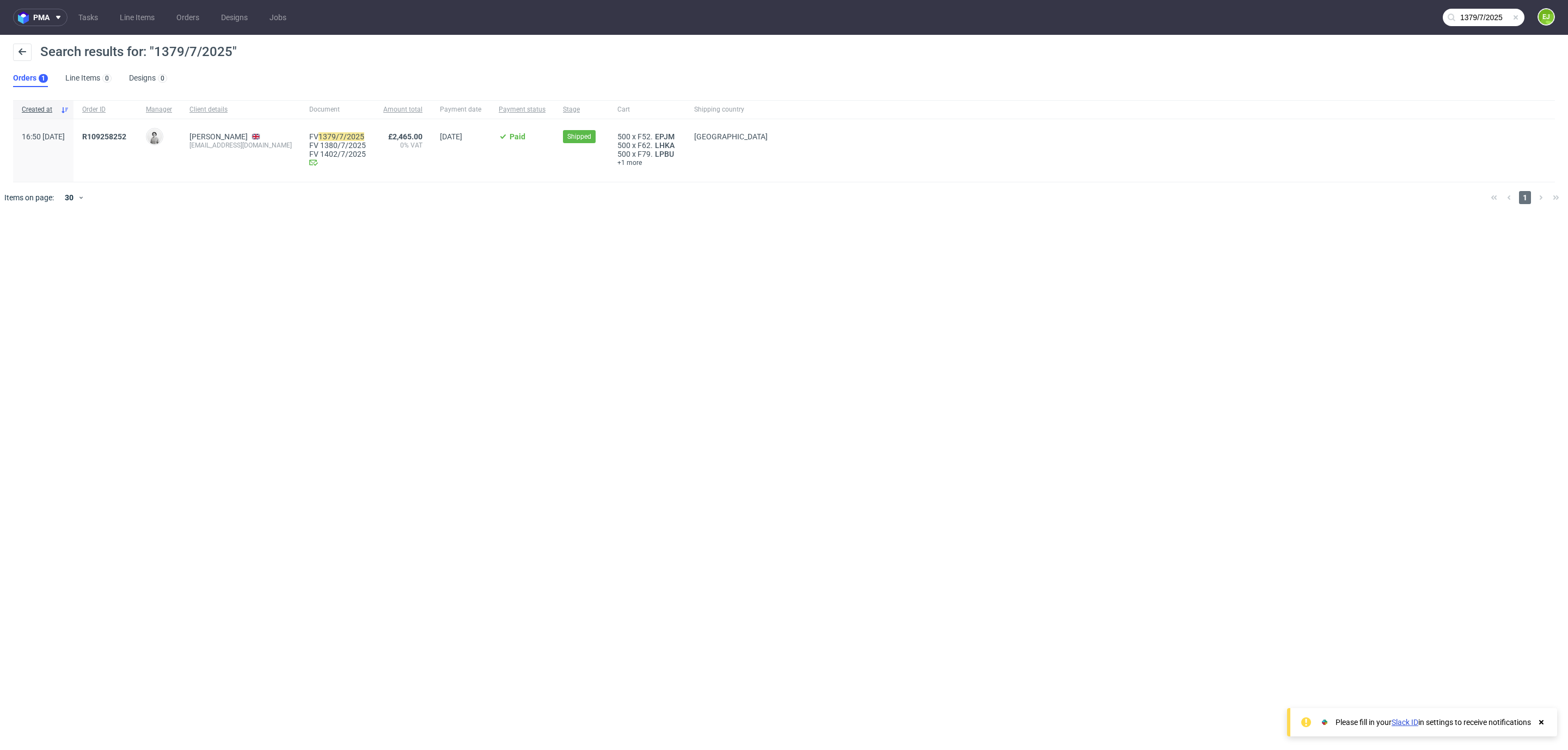
click at [137, 131] on div "R109258252" at bounding box center [105, 150] width 64 height 63
click at [127, 136] on span "R109258252" at bounding box center [103, 137] width 44 height 9
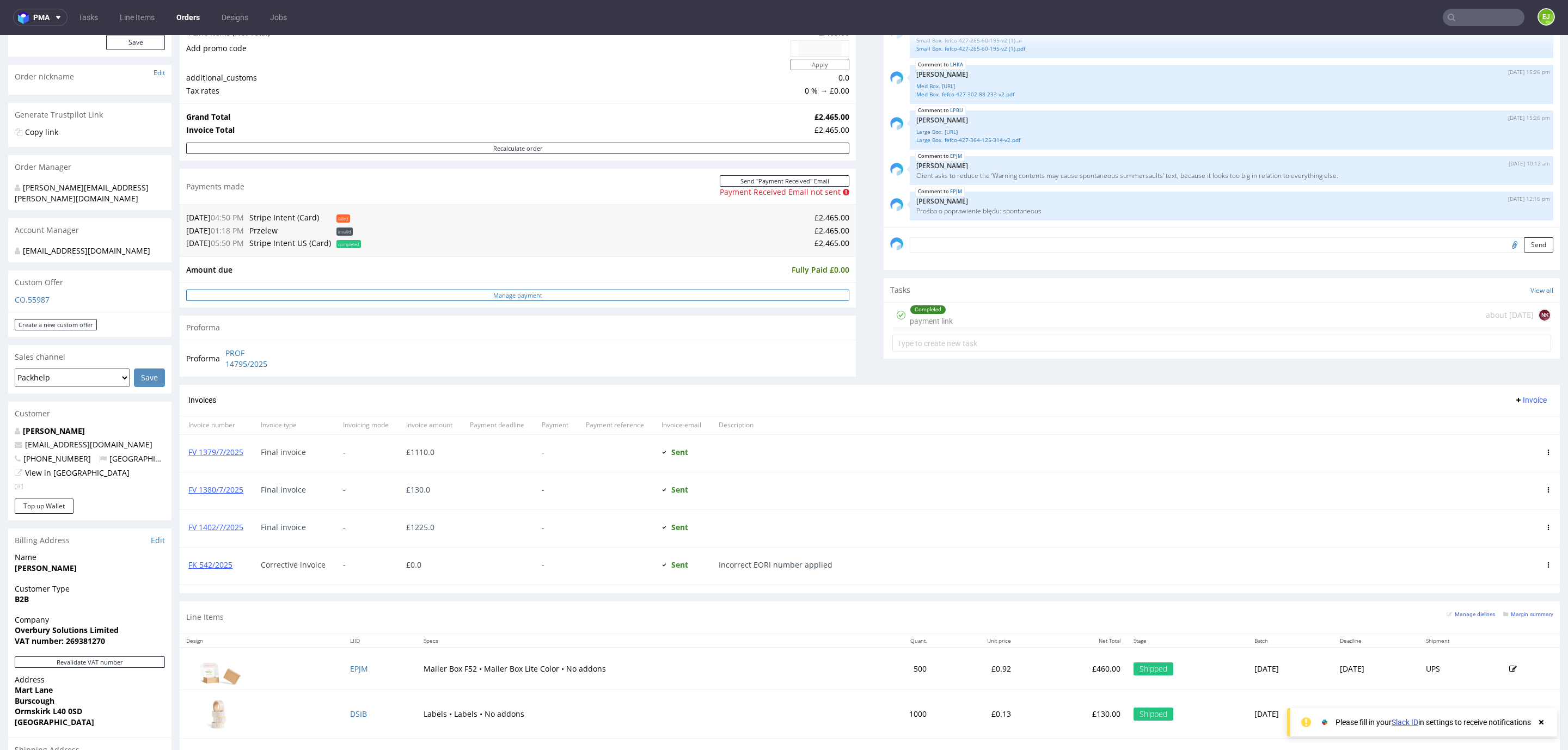
scroll to position [319, 0]
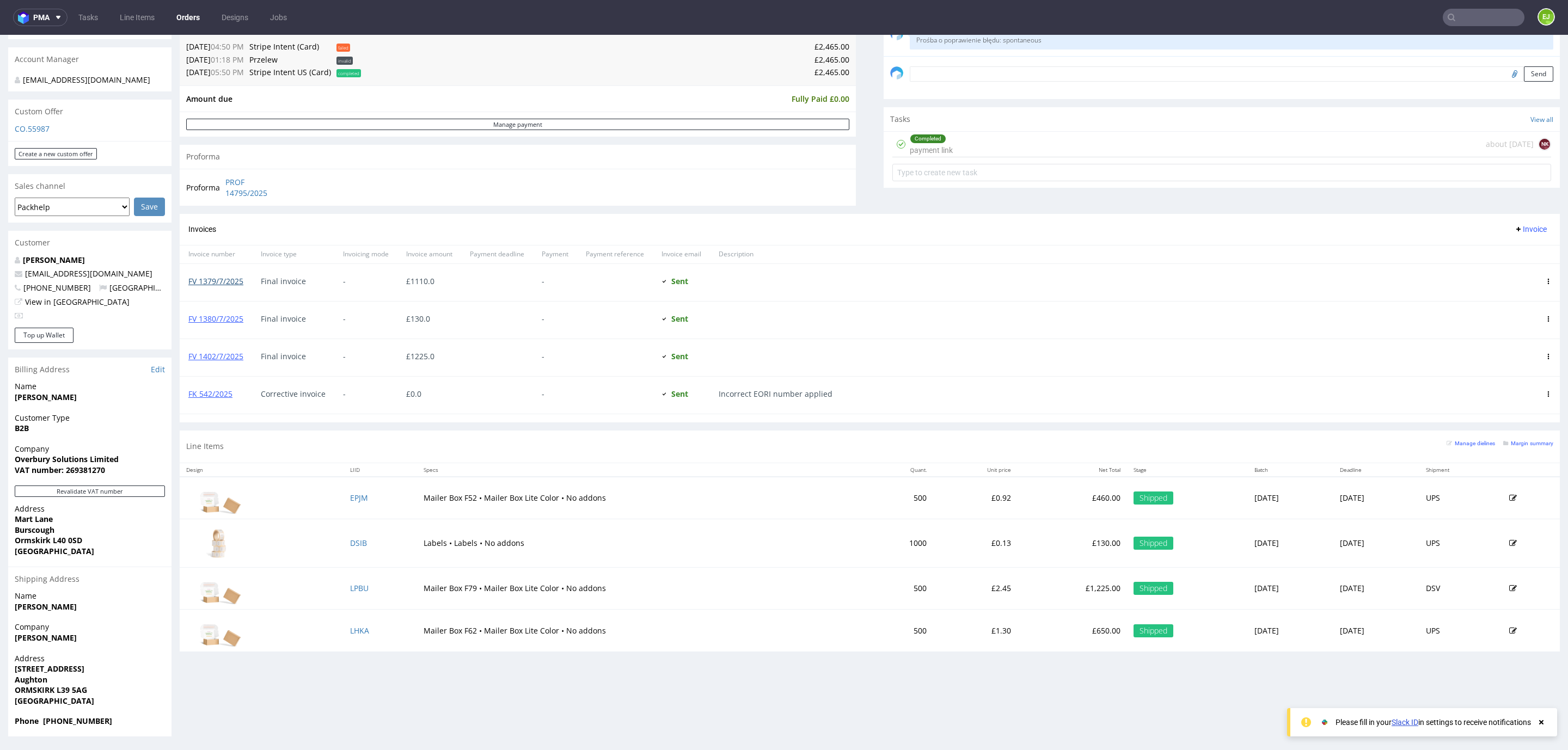
click at [230, 282] on link "FV 1379/7/2025" at bounding box center [216, 282] width 55 height 10
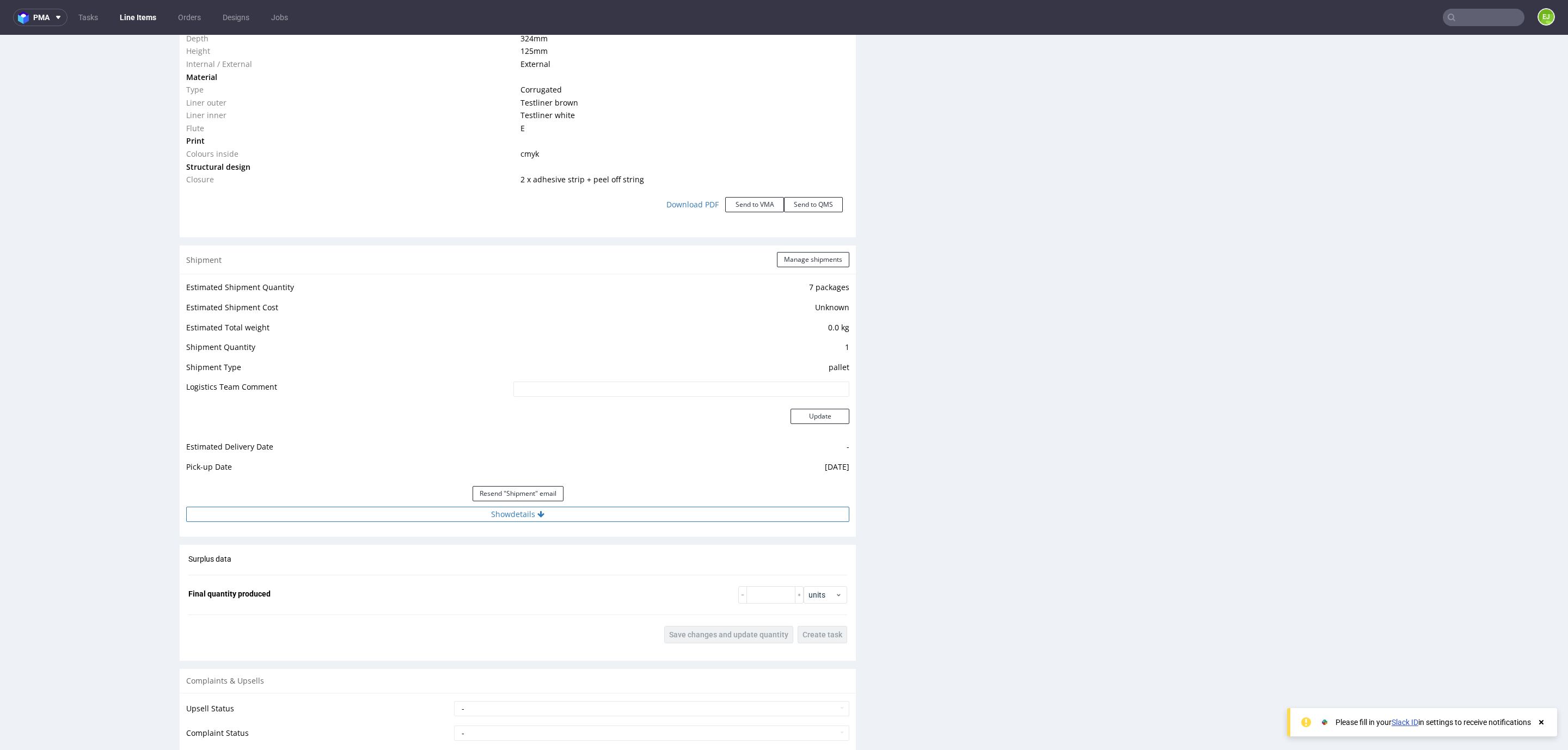
scroll to position [1421, 0]
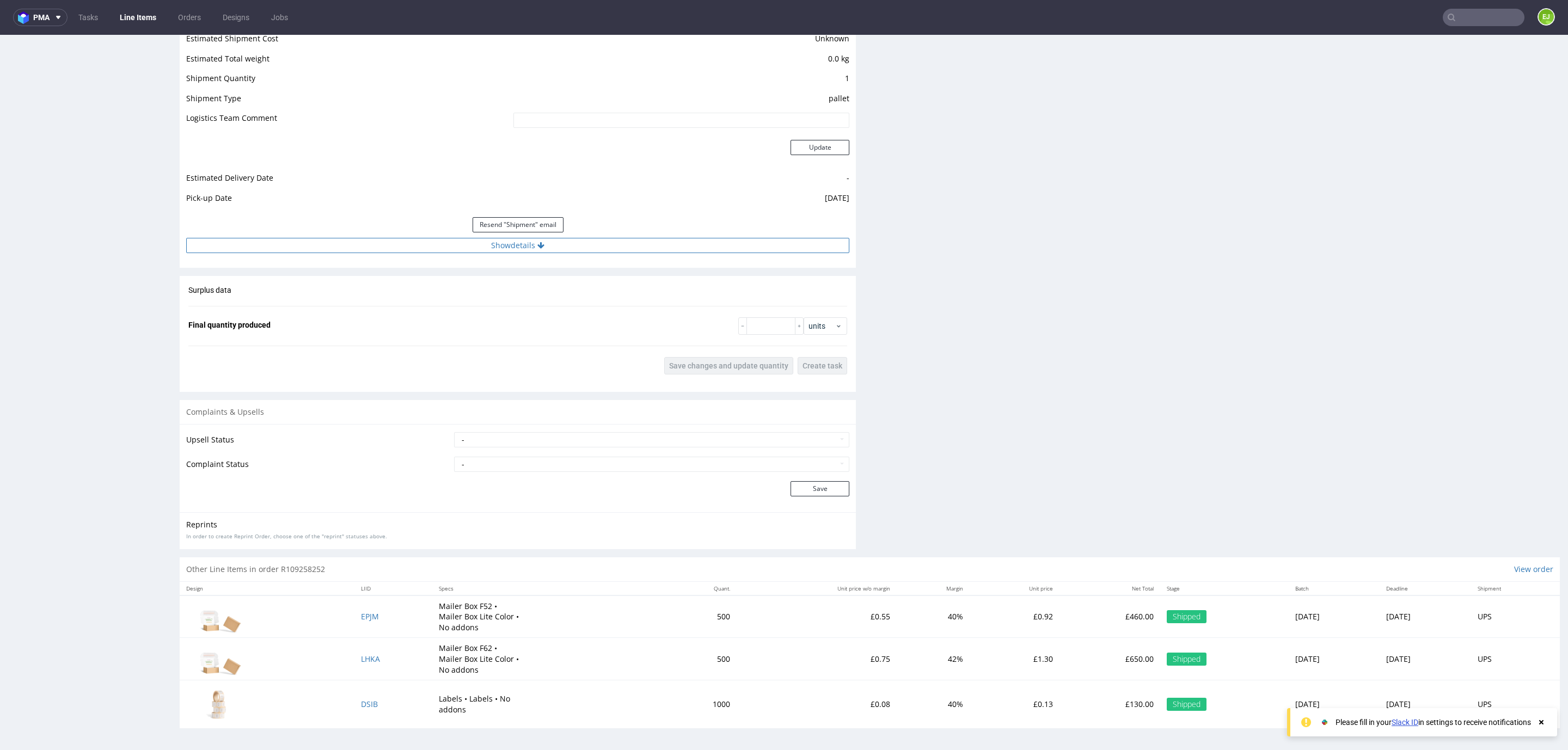
click at [440, 239] on button "Show details" at bounding box center [518, 245] width 663 height 15
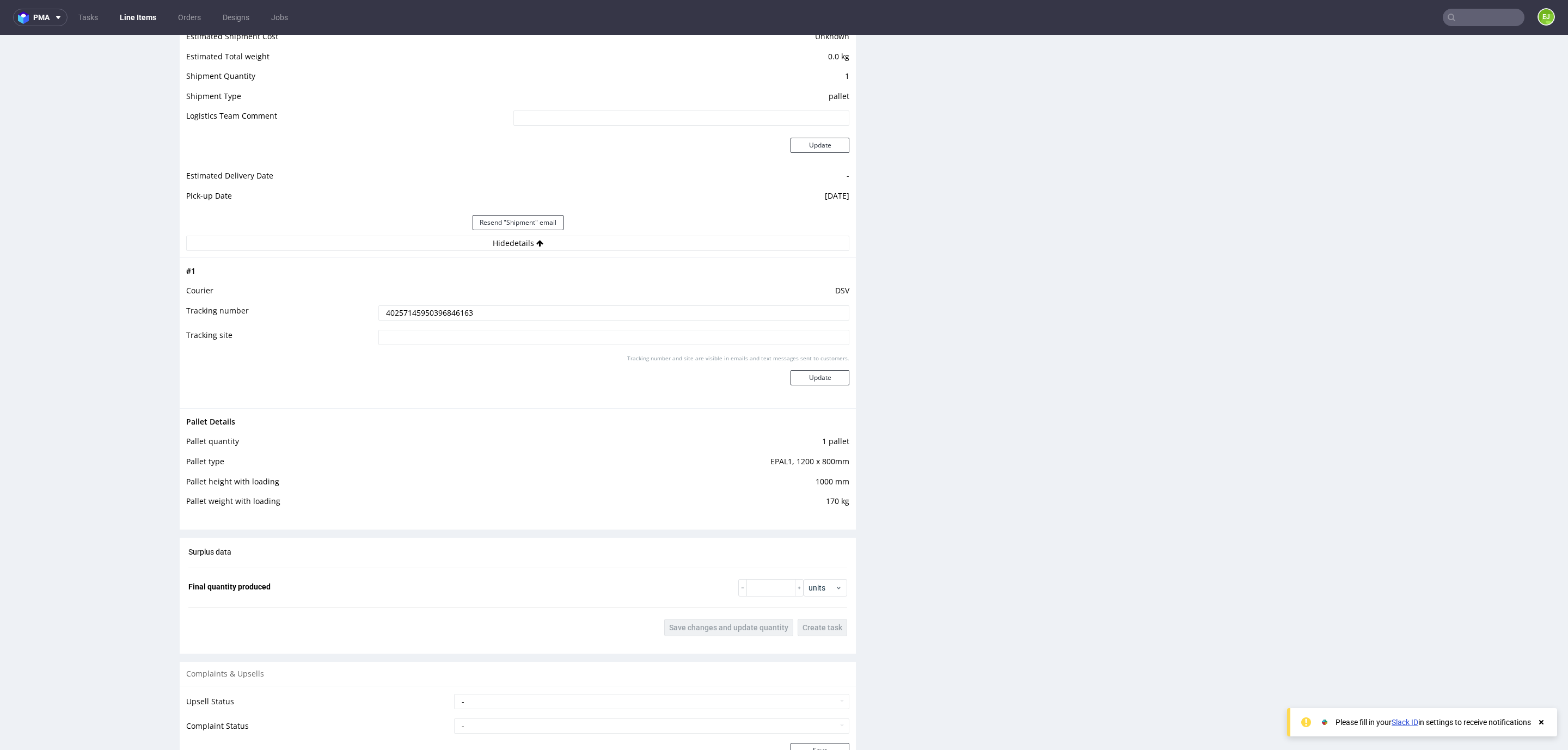
click at [435, 312] on input "40257145950396846163" at bounding box center [613, 313] width 471 height 15
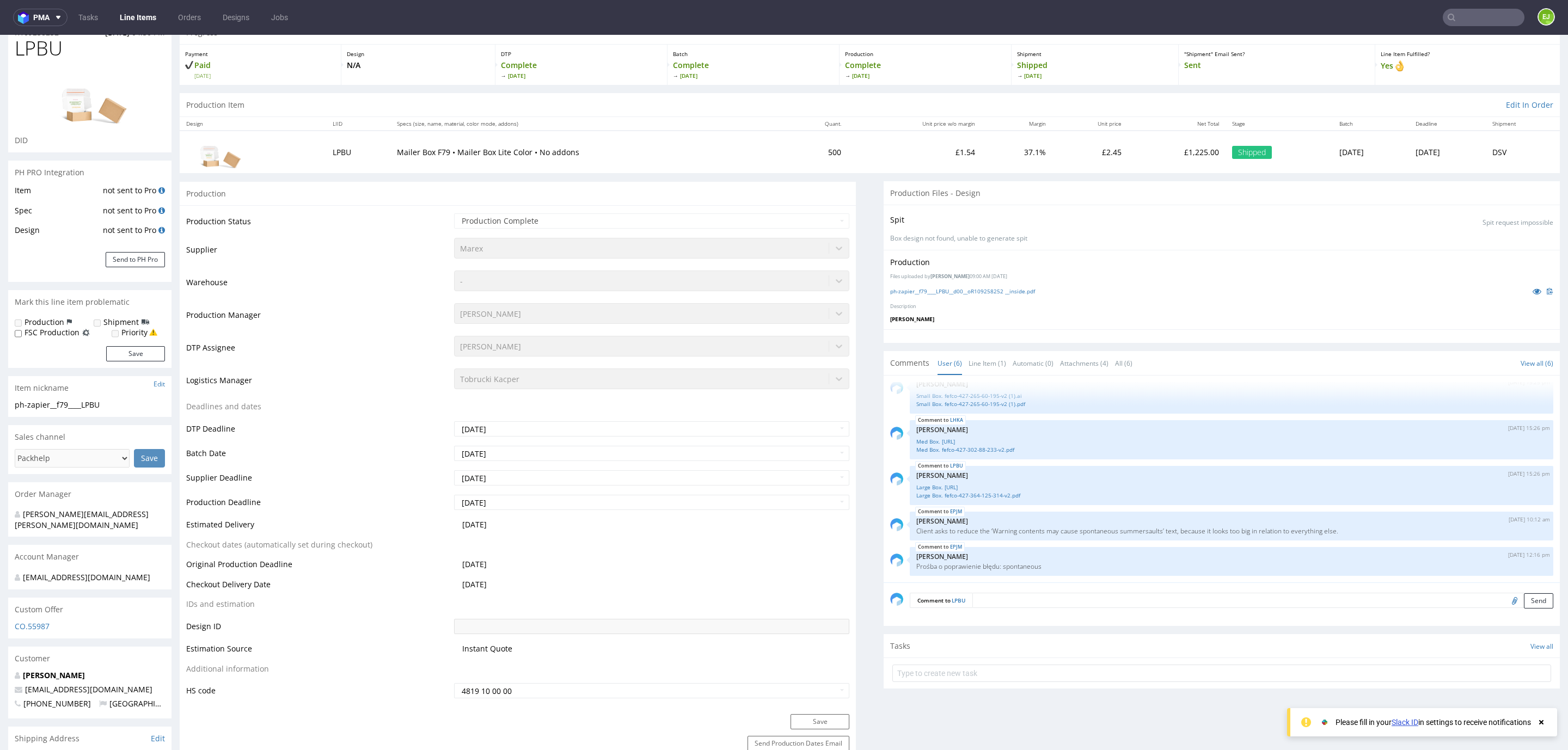
scroll to position [0, 0]
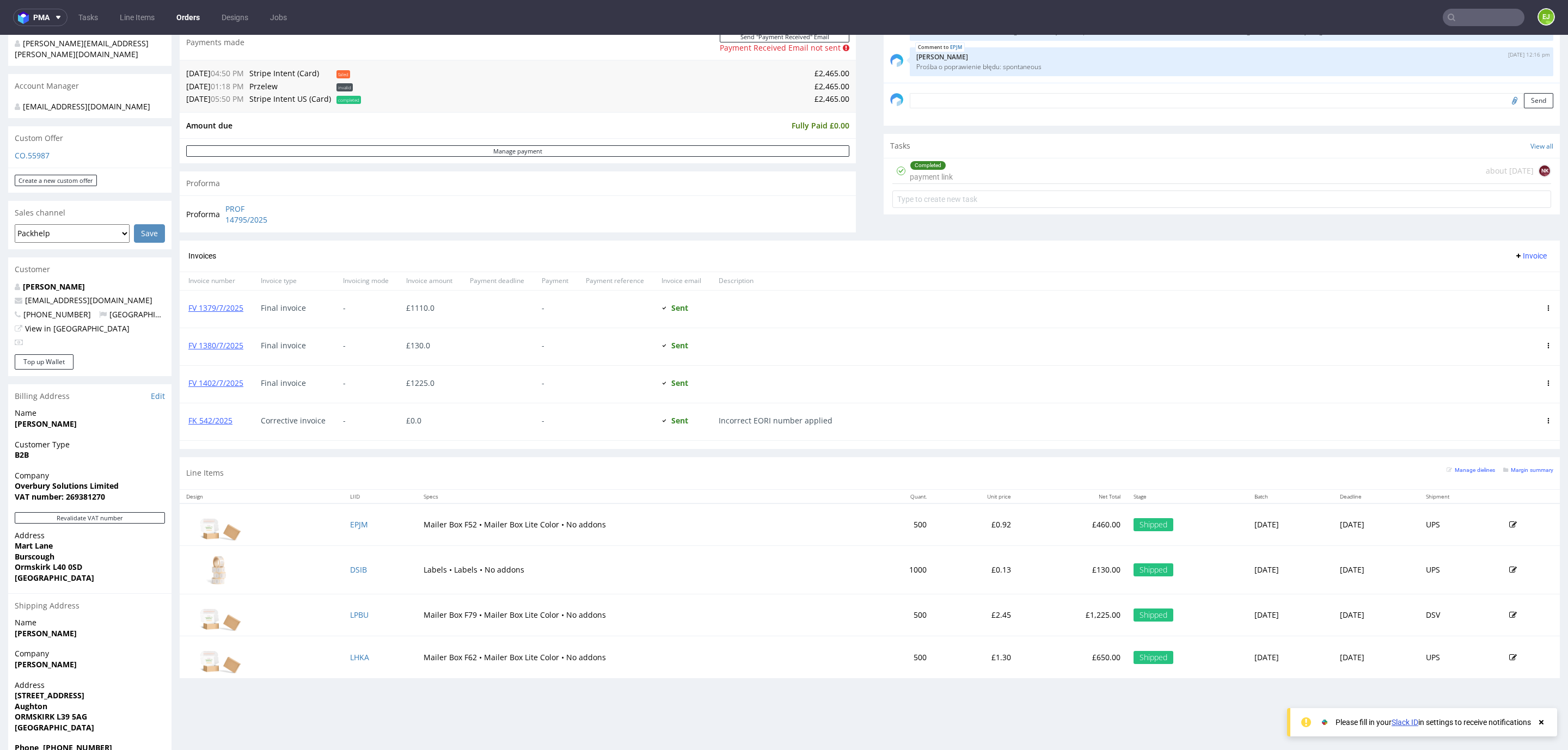
scroll to position [319, 0]
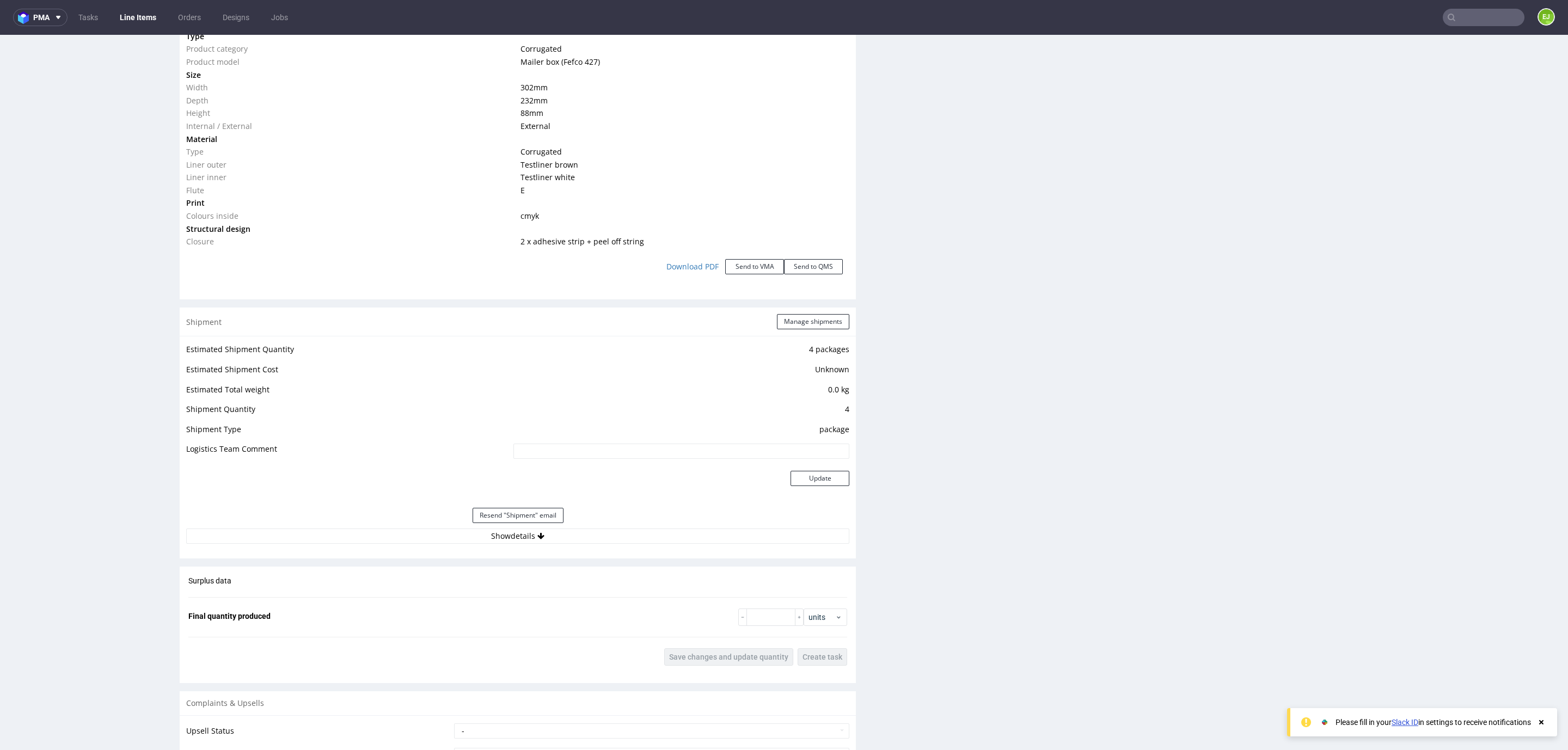
scroll to position [1306, 0]
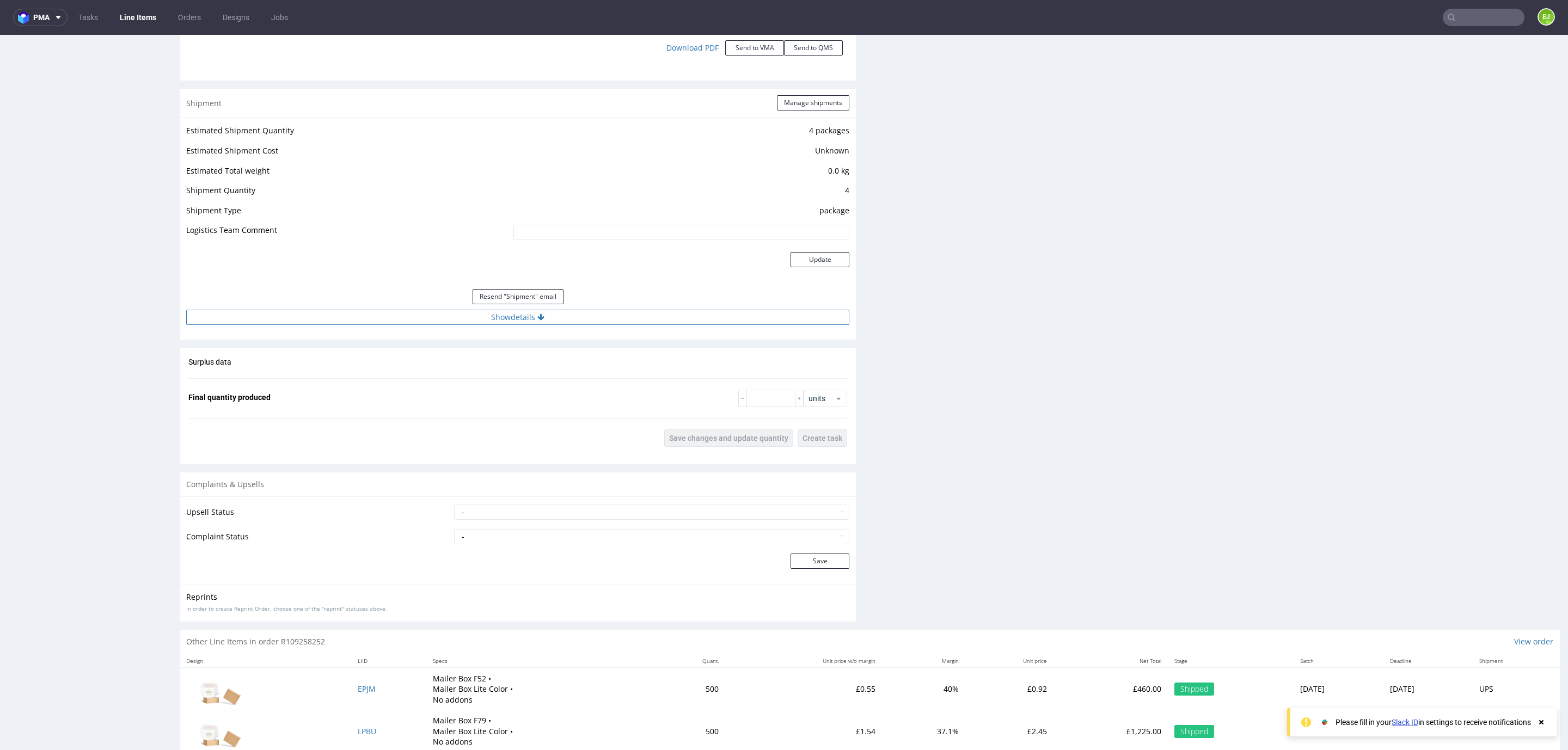
click at [471, 322] on button "Show details" at bounding box center [518, 318] width 663 height 15
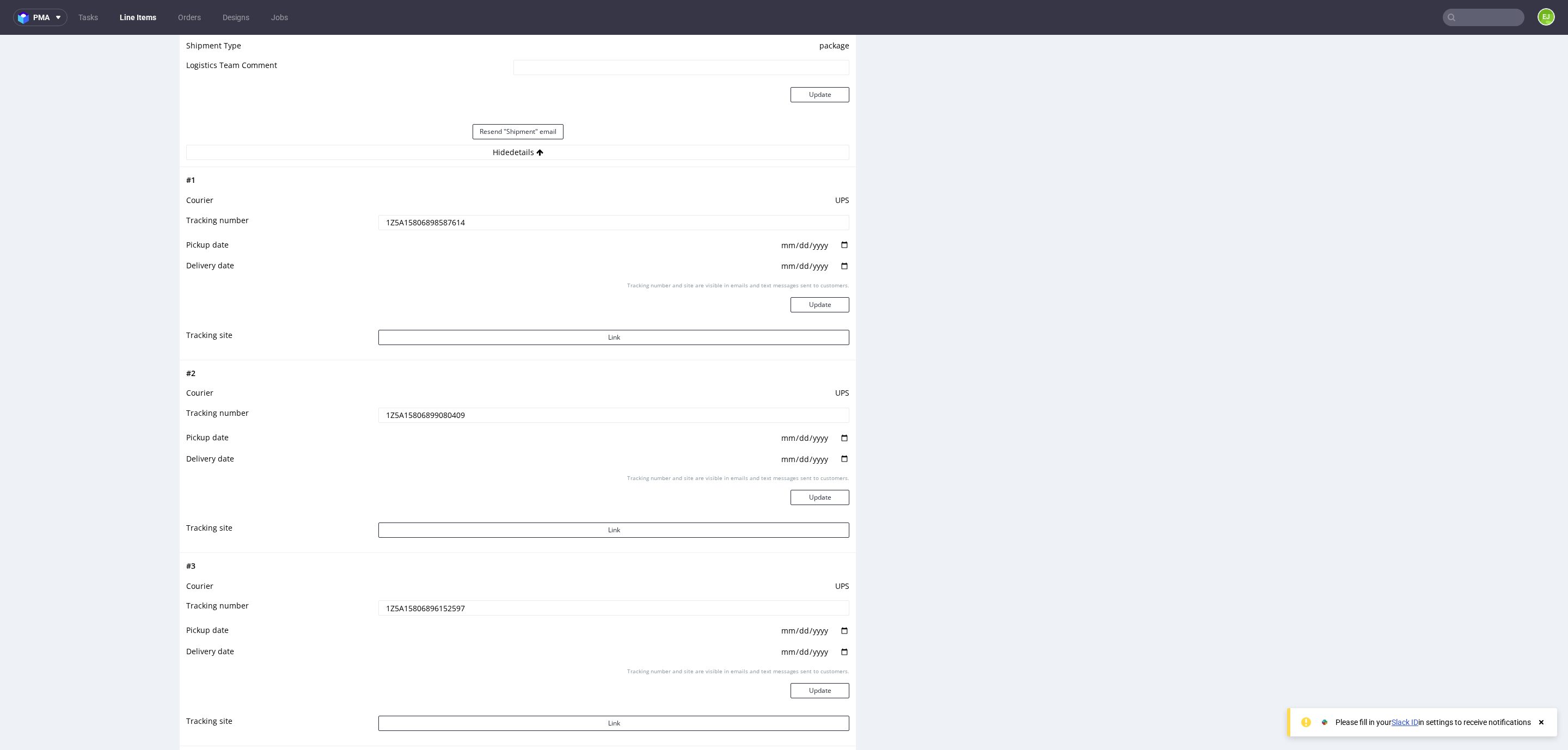
scroll to position [1336, 0]
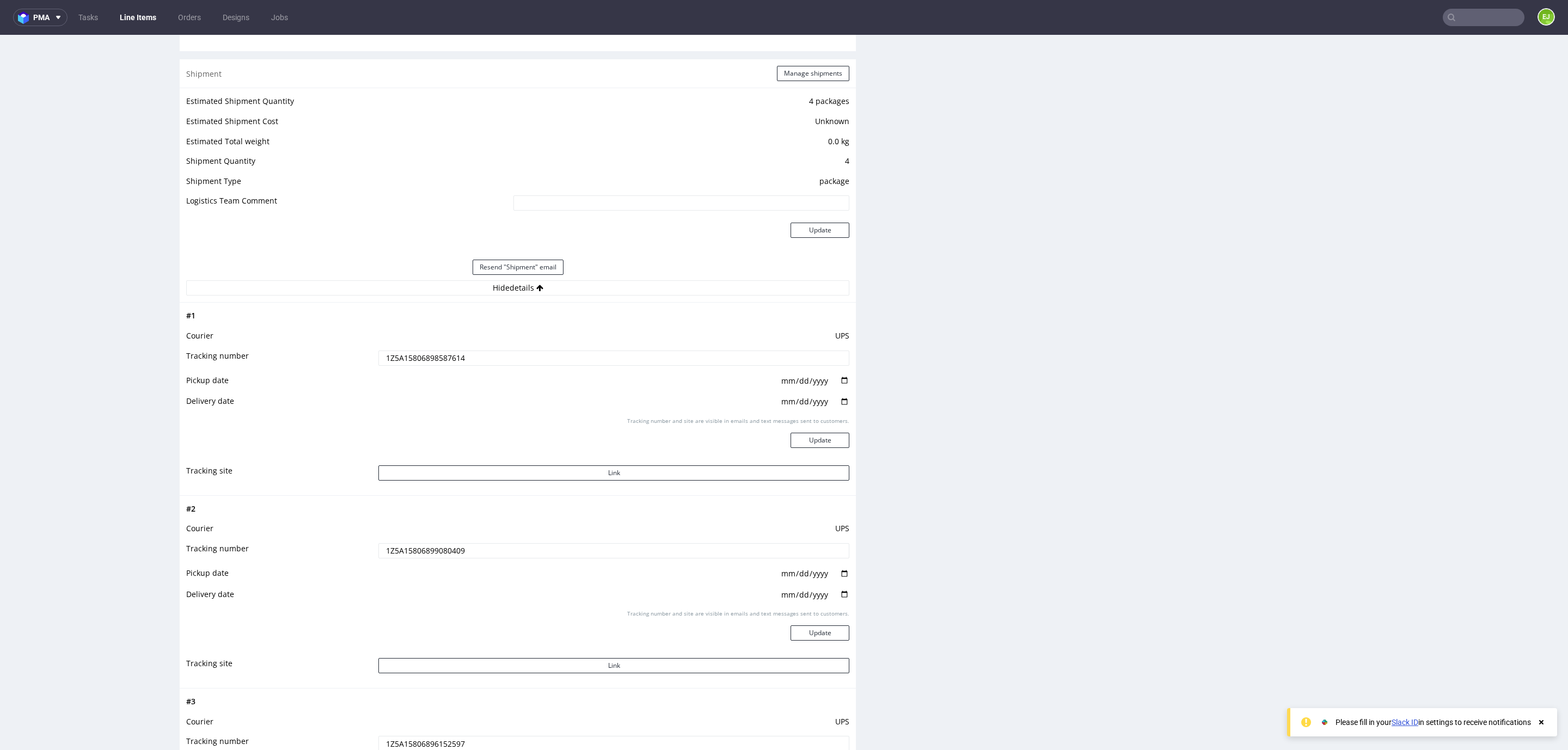
click at [415, 372] on td "1Z5A15806898587614" at bounding box center [612, 362] width 474 height 24
click at [413, 362] on input "1Z5A15806898587614" at bounding box center [613, 358] width 471 height 15
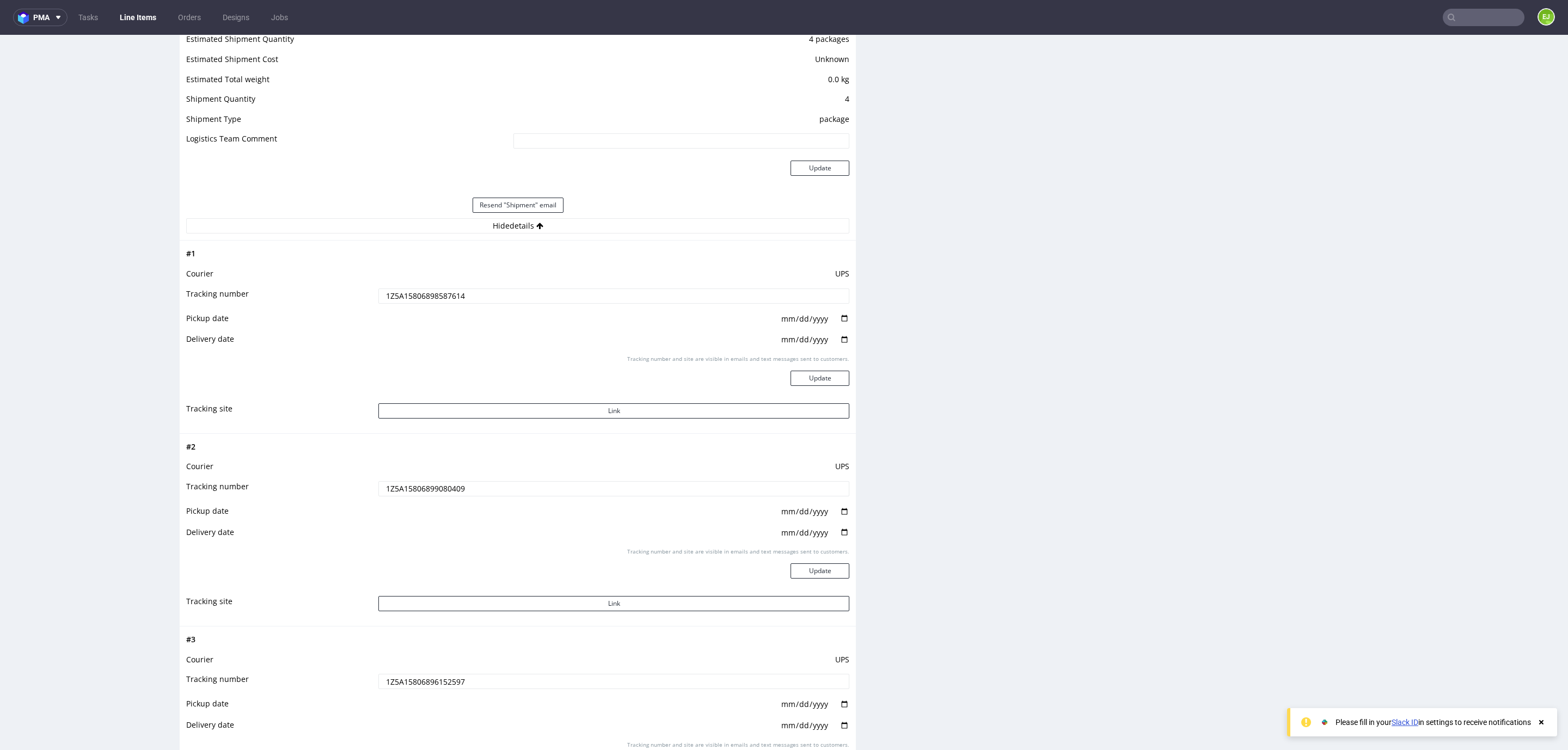
scroll to position [1499, 0]
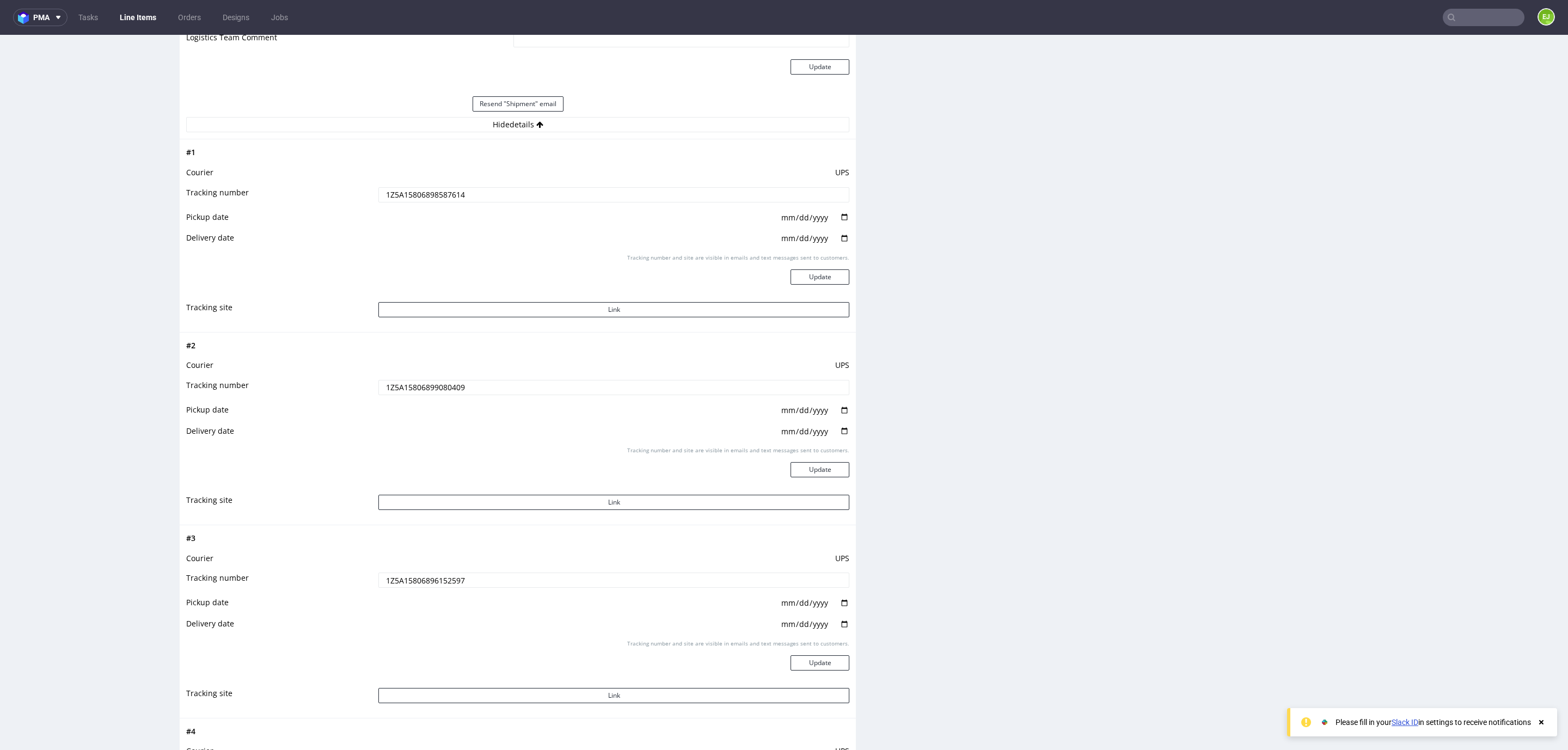
click at [403, 388] on input "1Z5A15806899080409" at bounding box center [613, 387] width 471 height 15
click at [403, 389] on input "1Z5A15806899080409" at bounding box center [613, 387] width 471 height 15
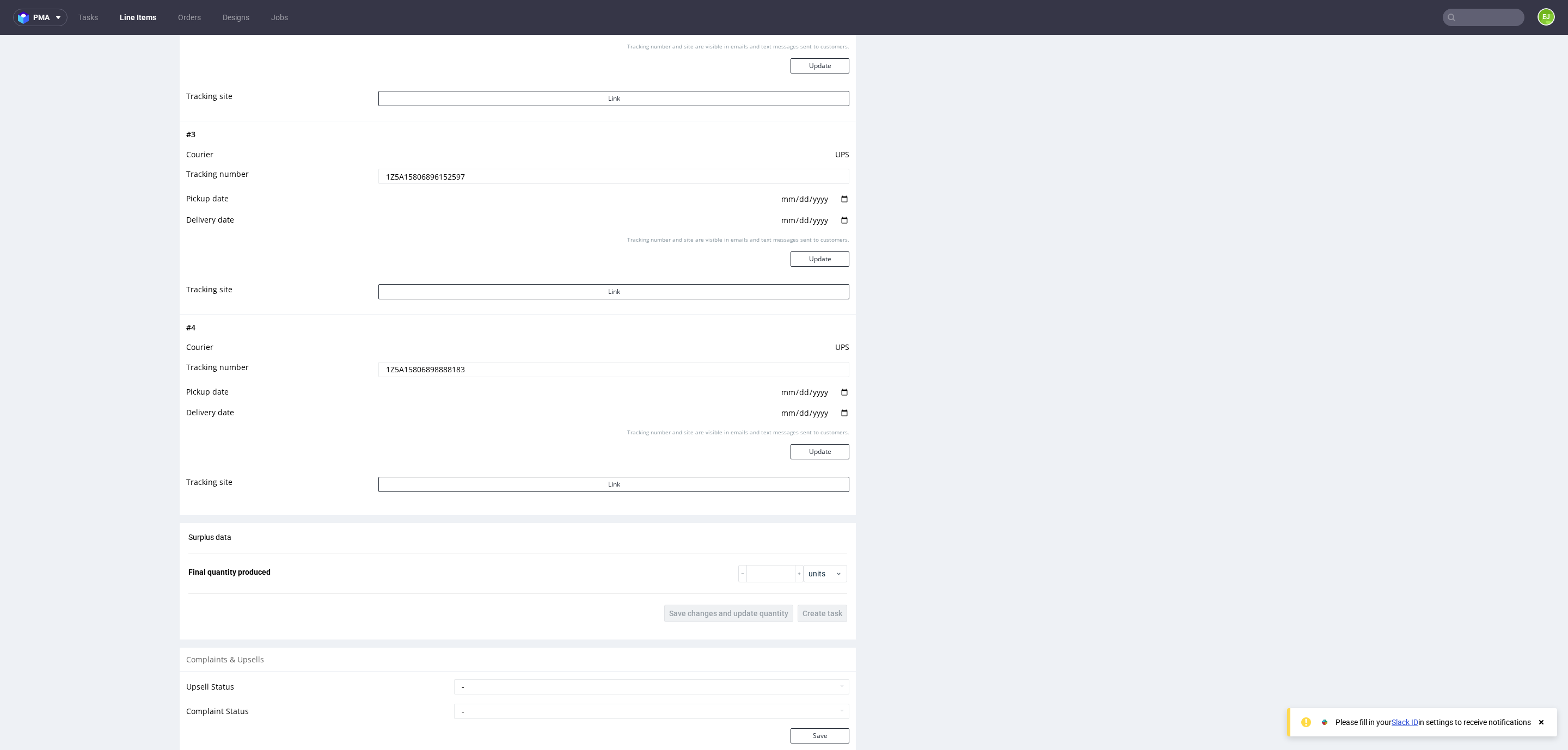
scroll to position [1907, 0]
click at [409, 177] on input "1Z5A15806896152597" at bounding box center [613, 172] width 471 height 15
click at [409, 356] on td "UPS" at bounding box center [612, 346] width 474 height 20
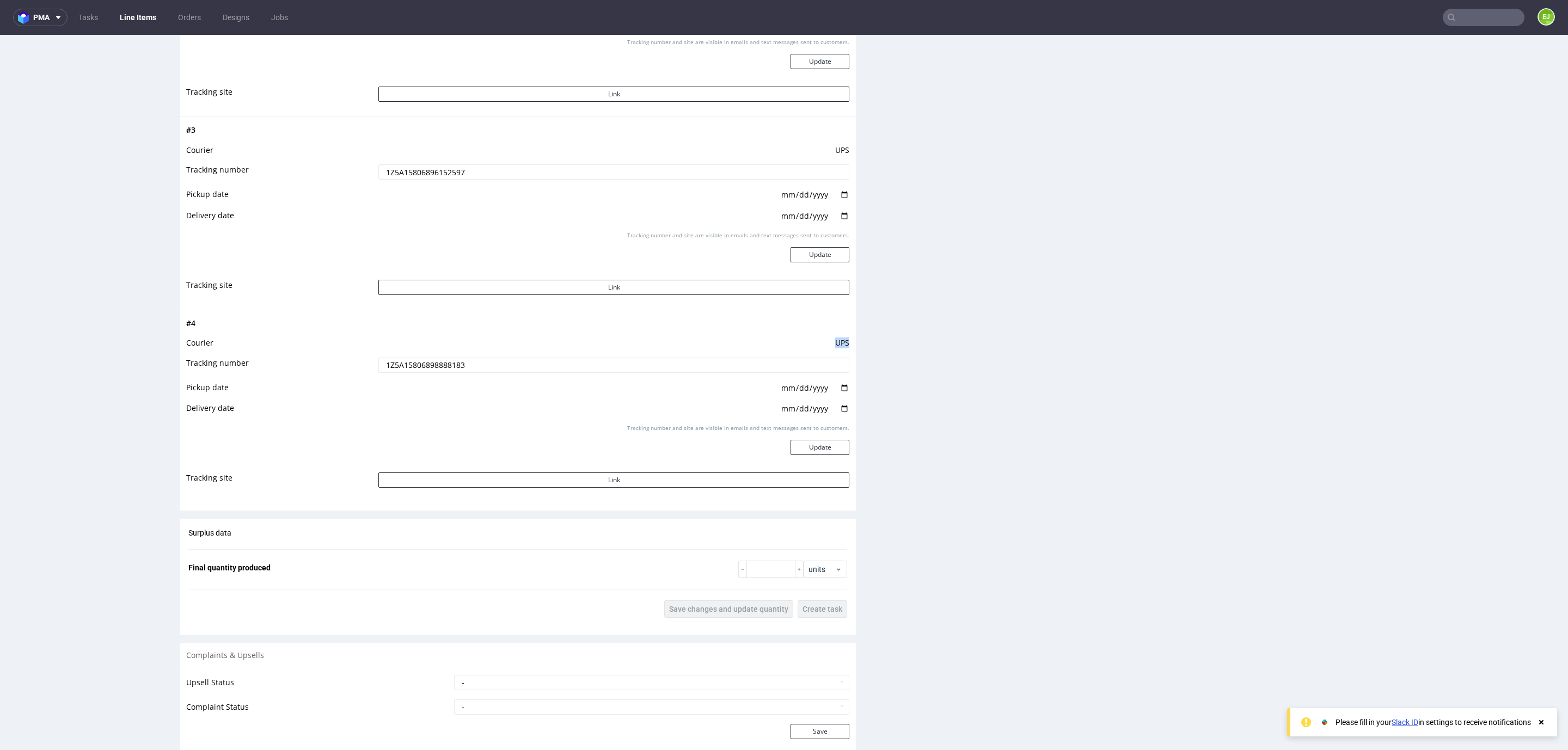
click at [409, 356] on td "UPS" at bounding box center [612, 346] width 474 height 20
click at [408, 365] on input "1Z5A15806898888183" at bounding box center [613, 365] width 471 height 15
click at [434, 160] on td "UPS" at bounding box center [612, 153] width 474 height 20
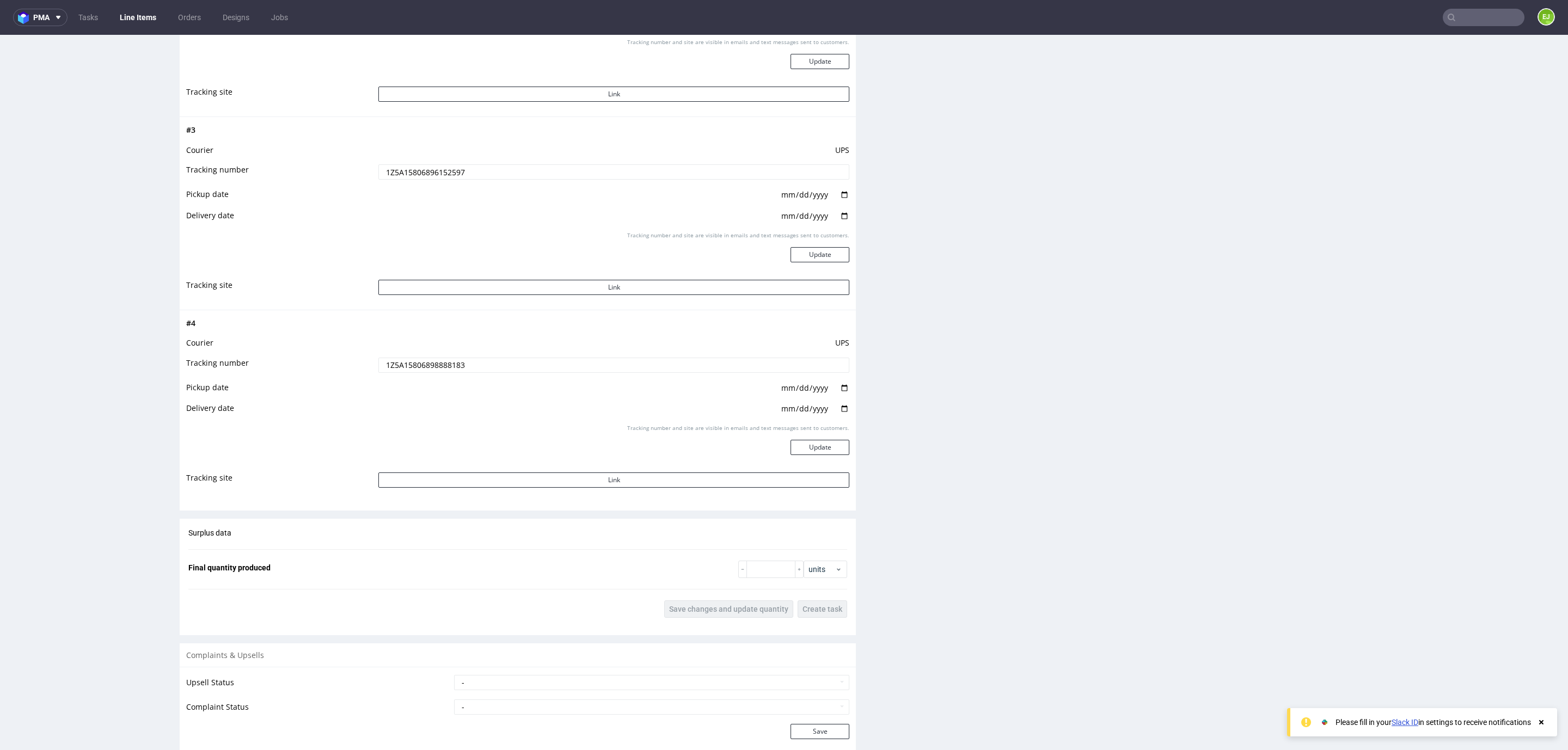
click at [429, 182] on td "1Z5A15806896152597" at bounding box center [612, 176] width 474 height 24
copy td
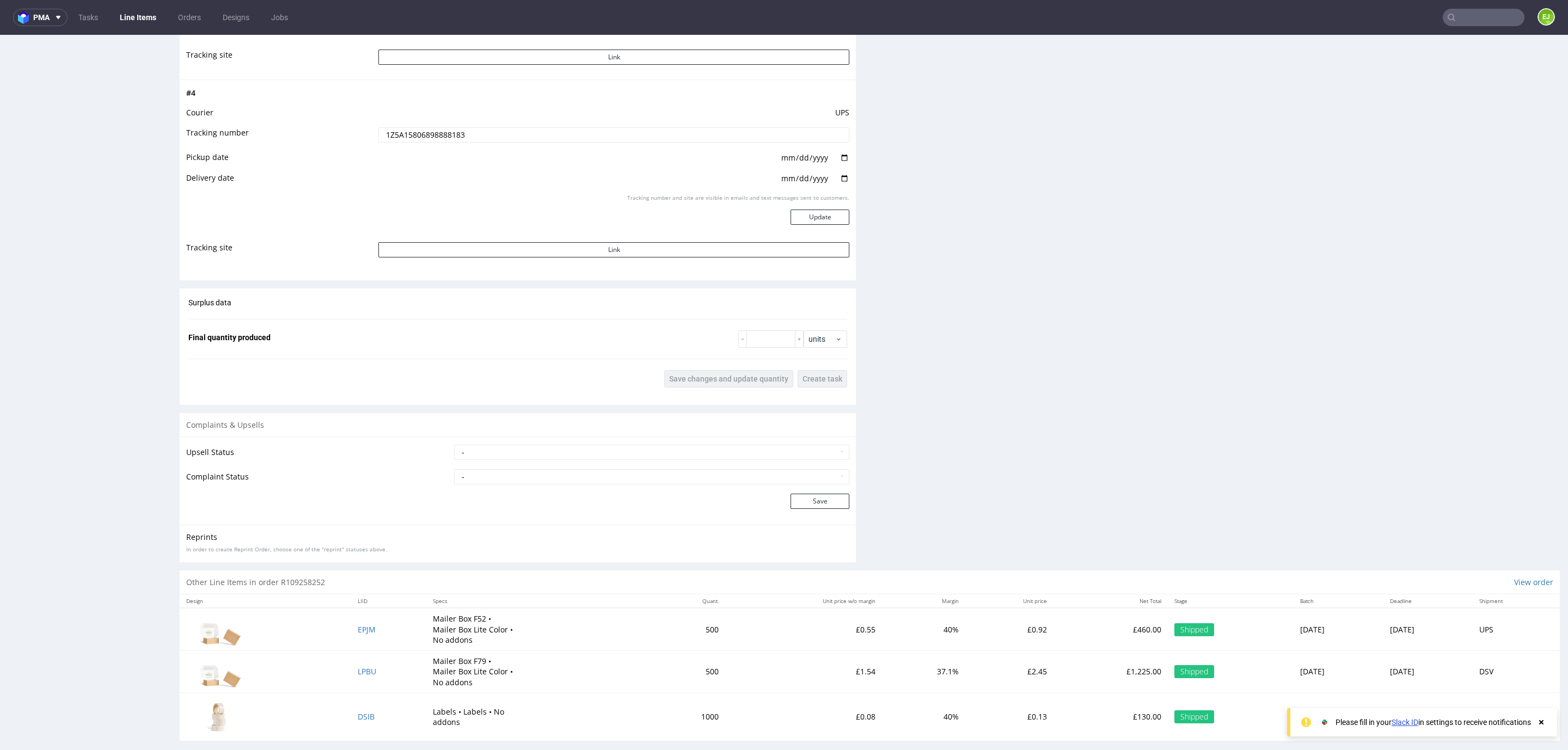
scroll to position [2153, 0]
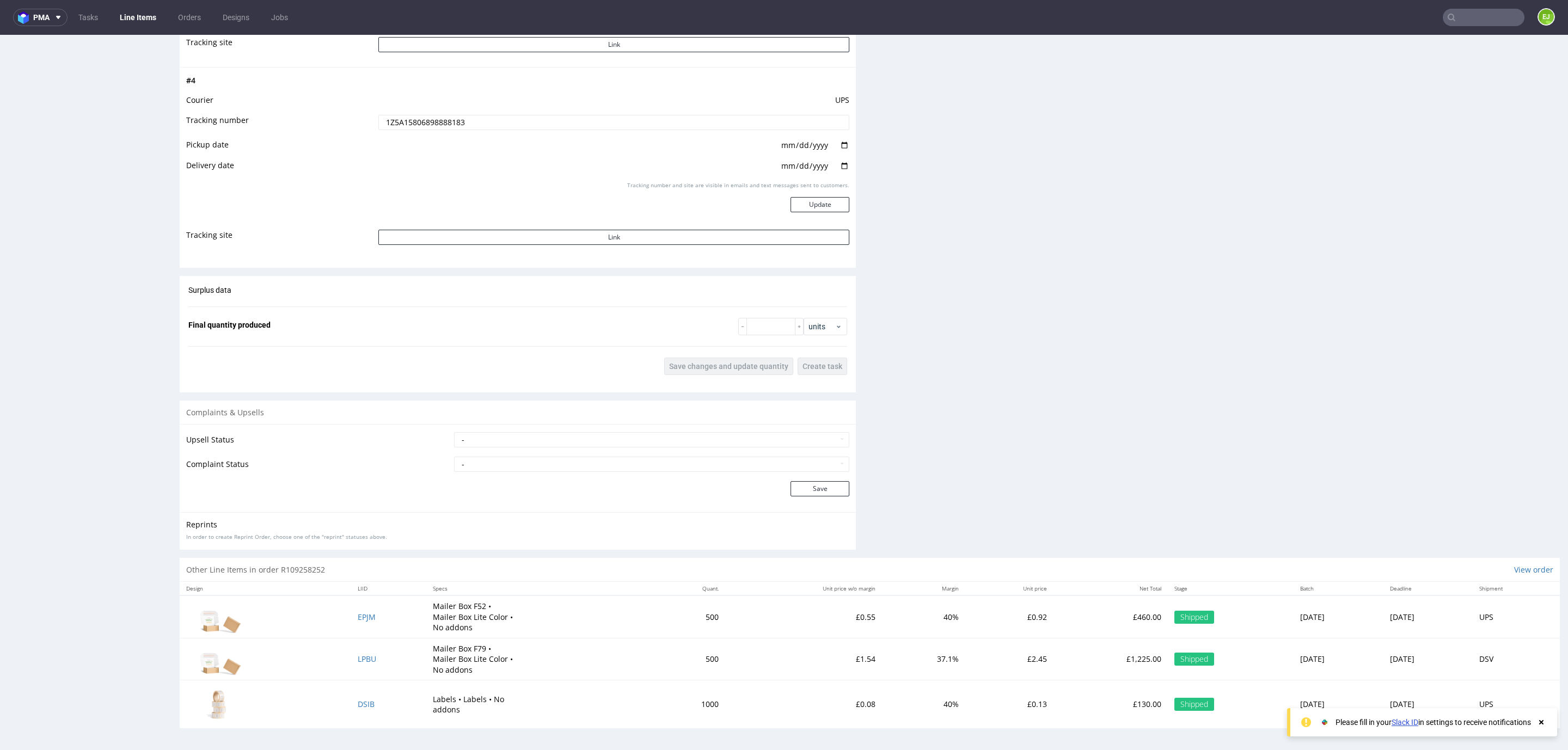
drag, startPoint x: 1477, startPoint y: 20, endPoint x: 1455, endPoint y: 5, distance: 26.6
click at [1475, 22] on input "text" at bounding box center [1483, 17] width 82 height 17
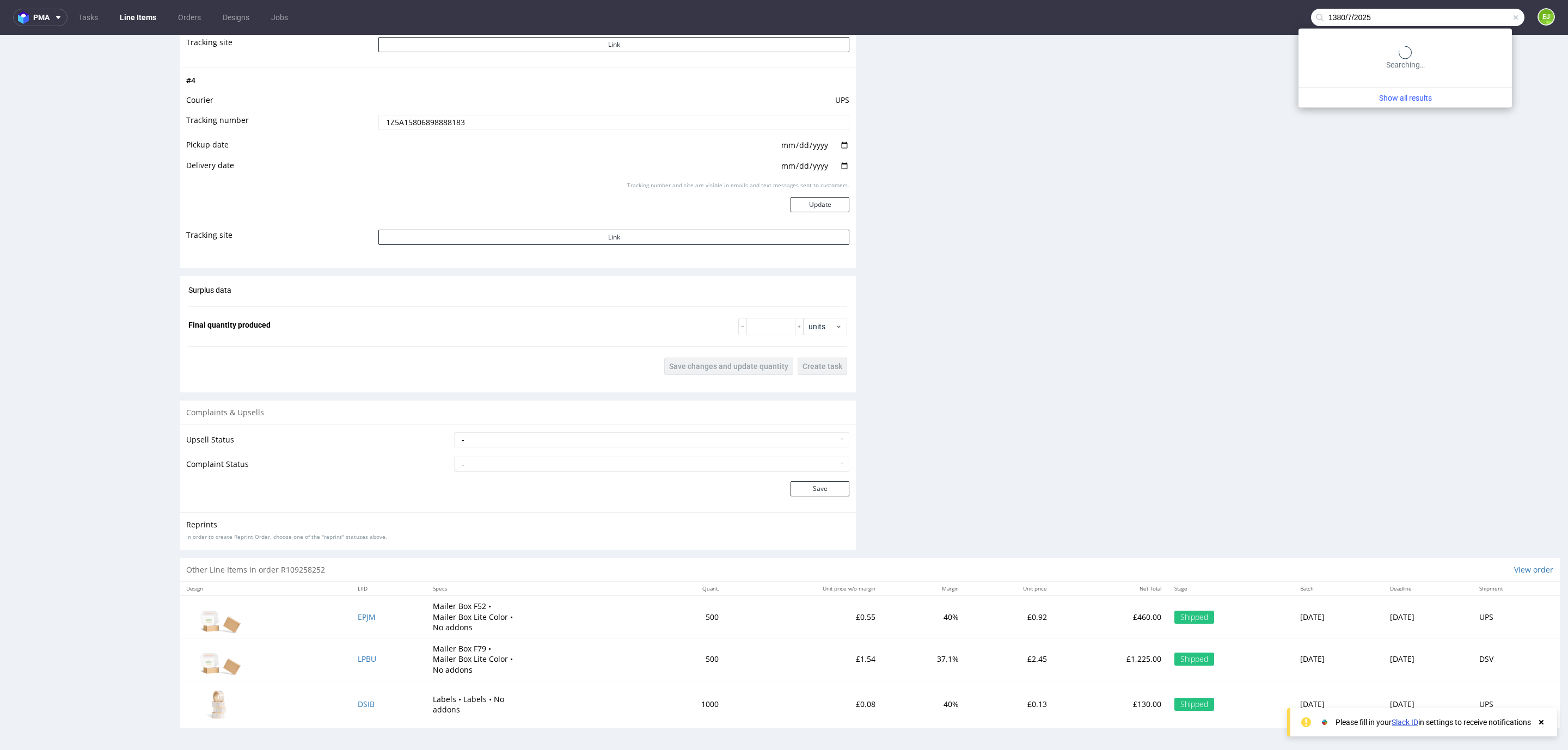
type input "1380/7/2025"
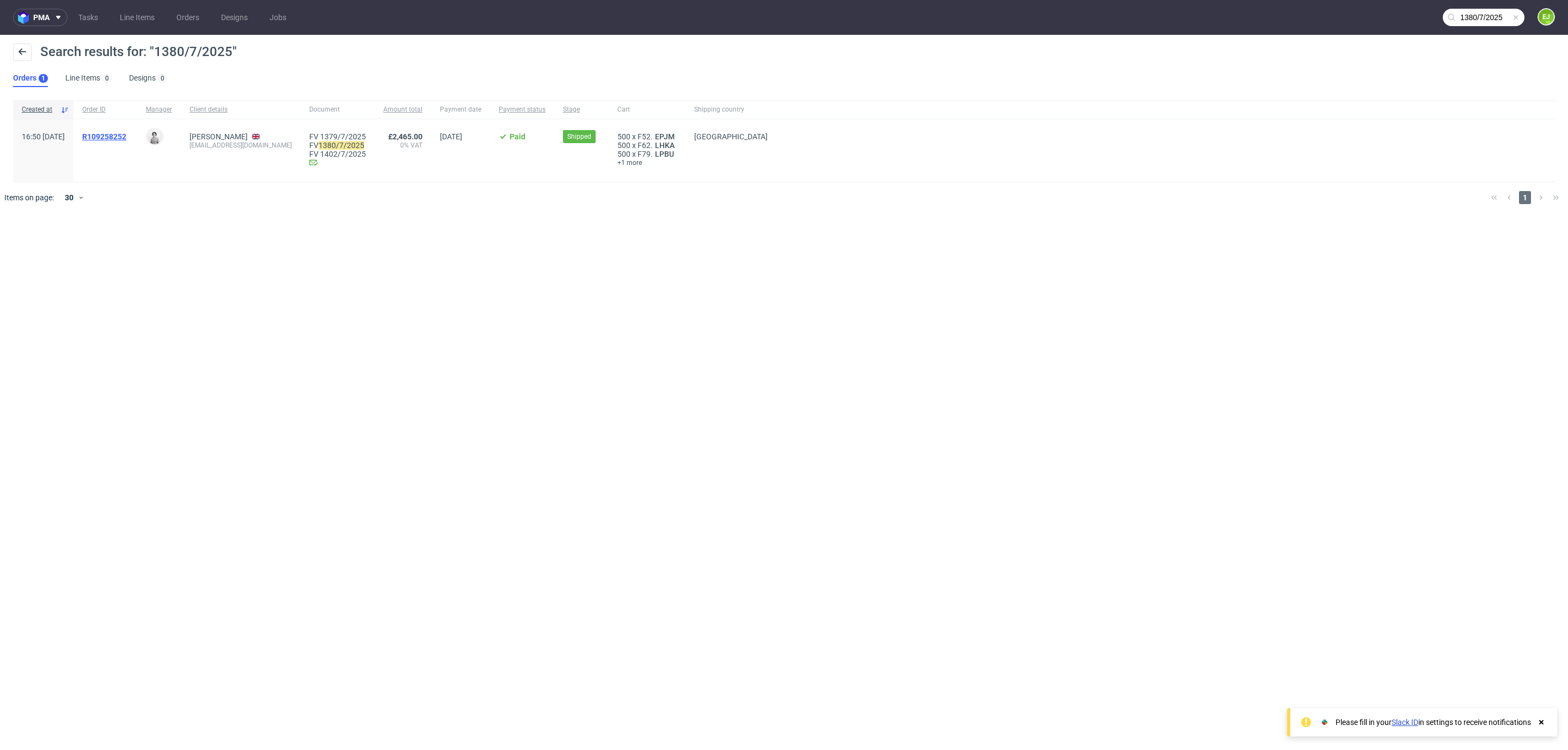
click at [127, 136] on span "R109258252" at bounding box center [103, 137] width 44 height 9
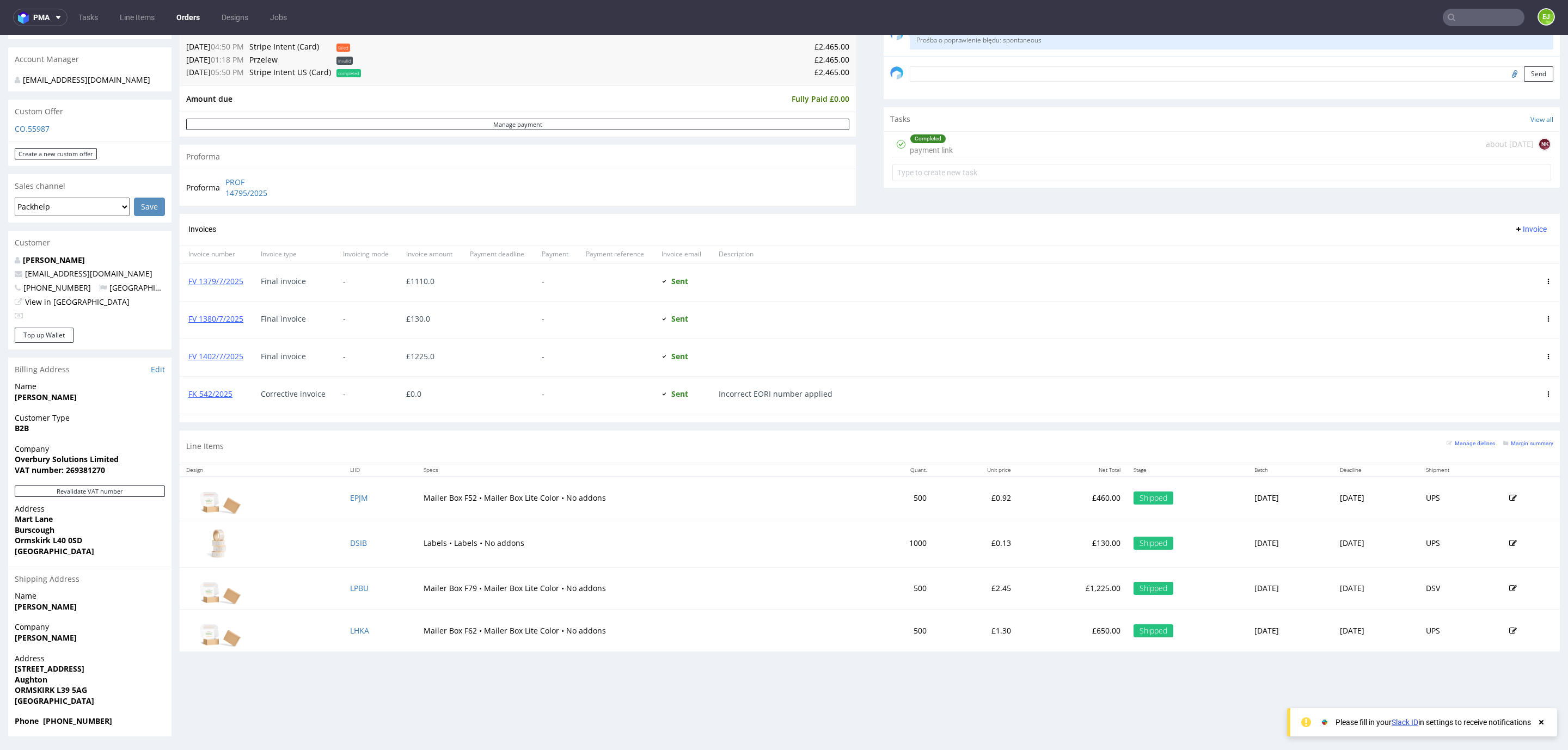
scroll to position [3, 0]
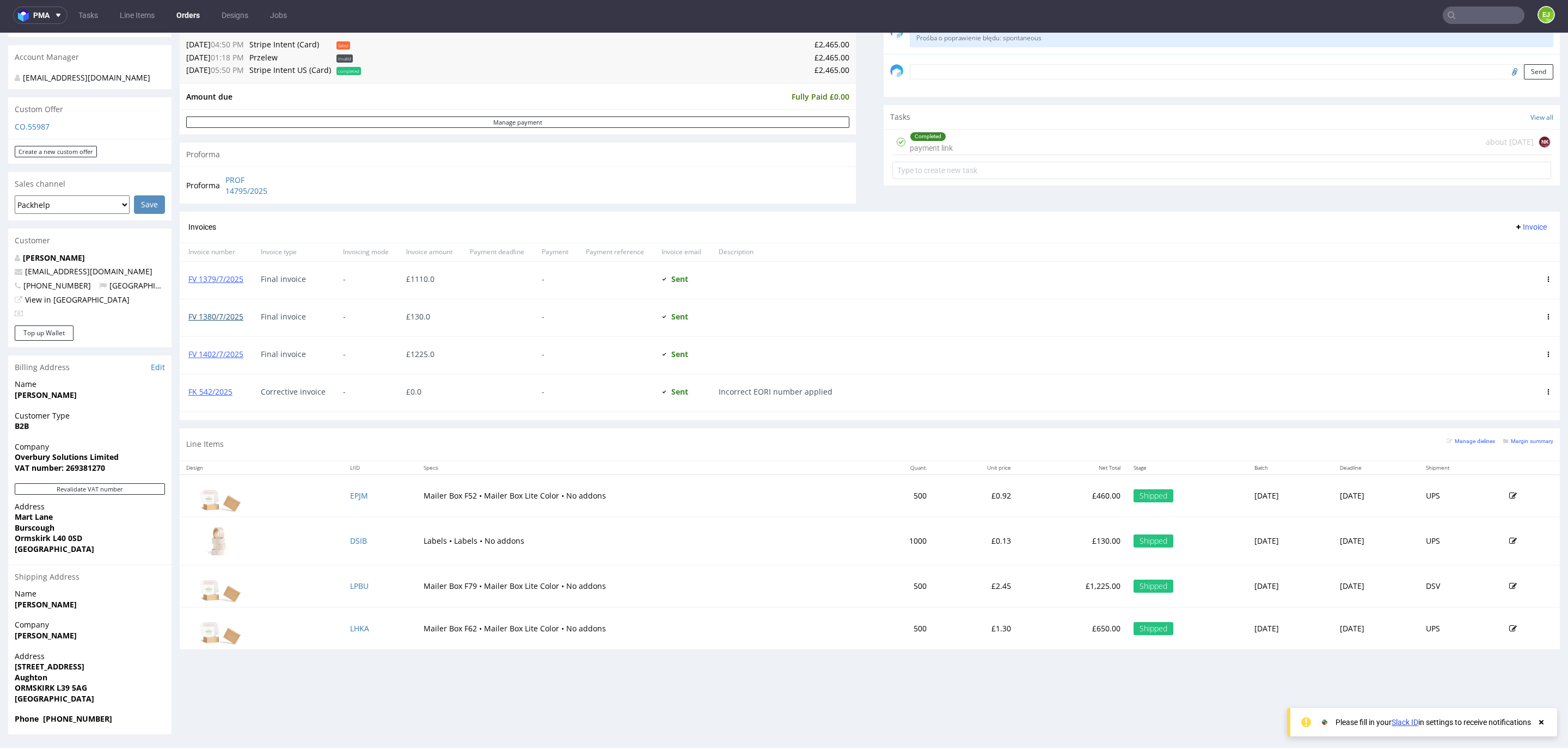
click at [239, 315] on link "FV 1380/7/2025" at bounding box center [216, 317] width 55 height 10
click at [344, 542] on td "DSIB" at bounding box center [380, 542] width 73 height 48
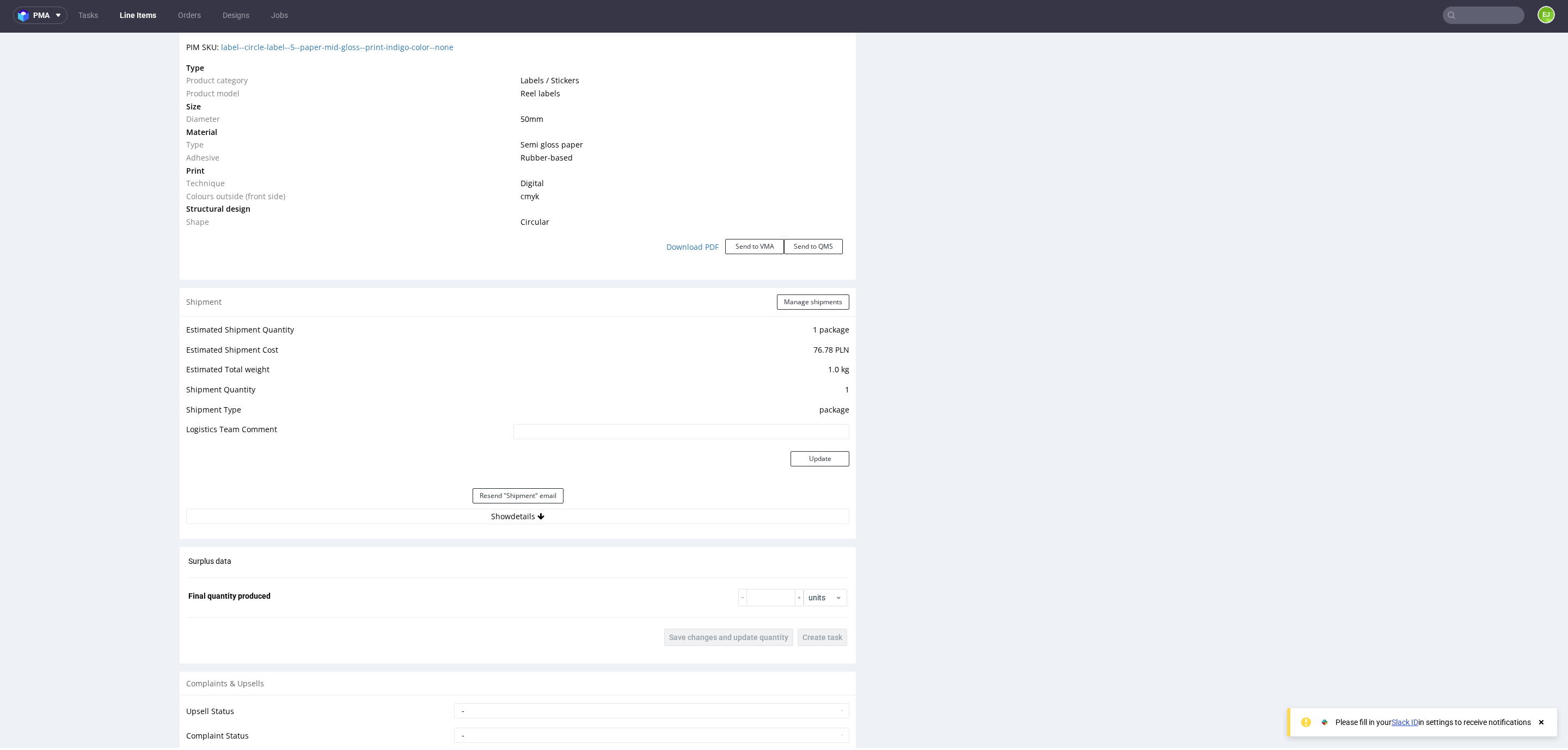
scroll to position [1062, 0]
click at [420, 516] on button "Show details" at bounding box center [518, 515] width 663 height 15
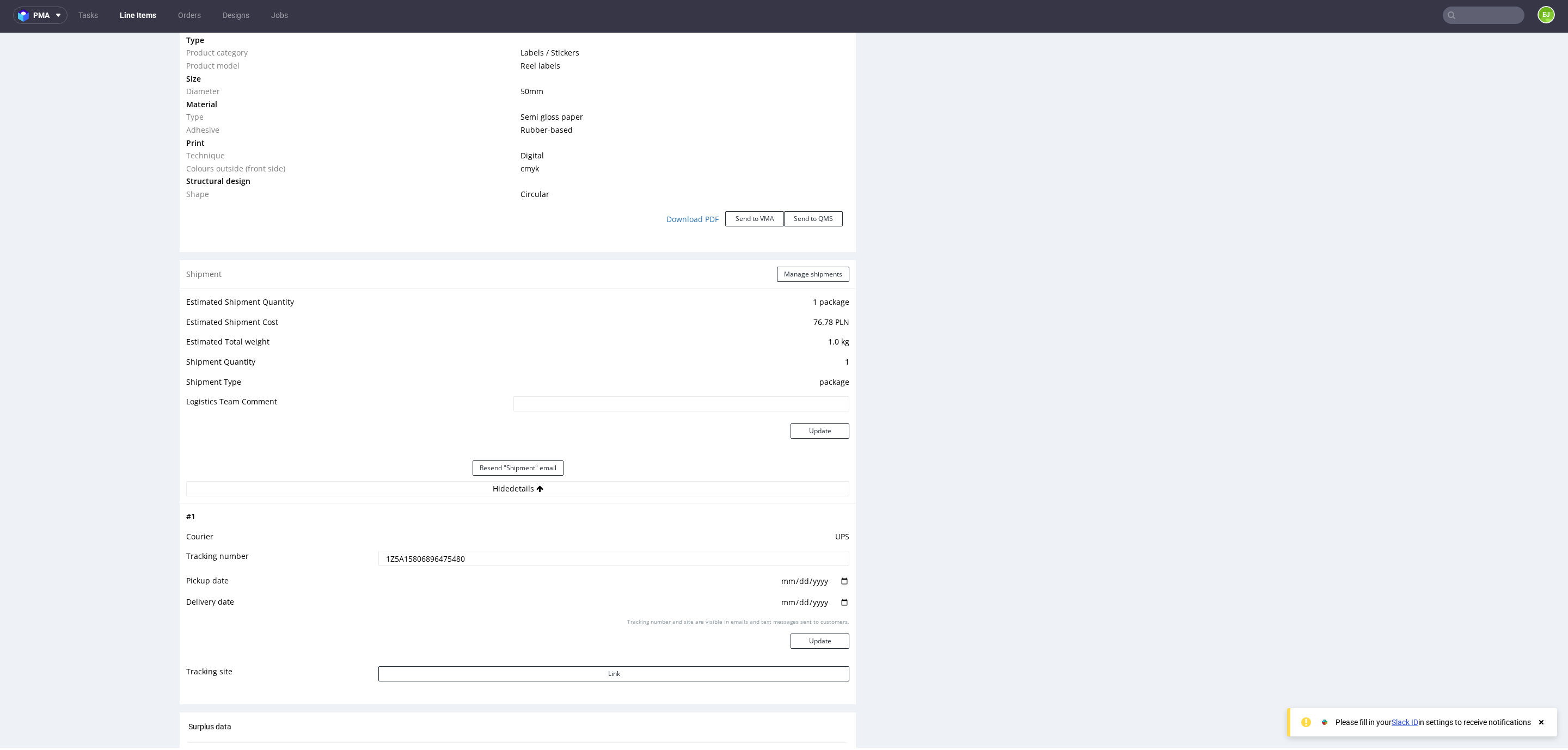
scroll to position [1306, 0]
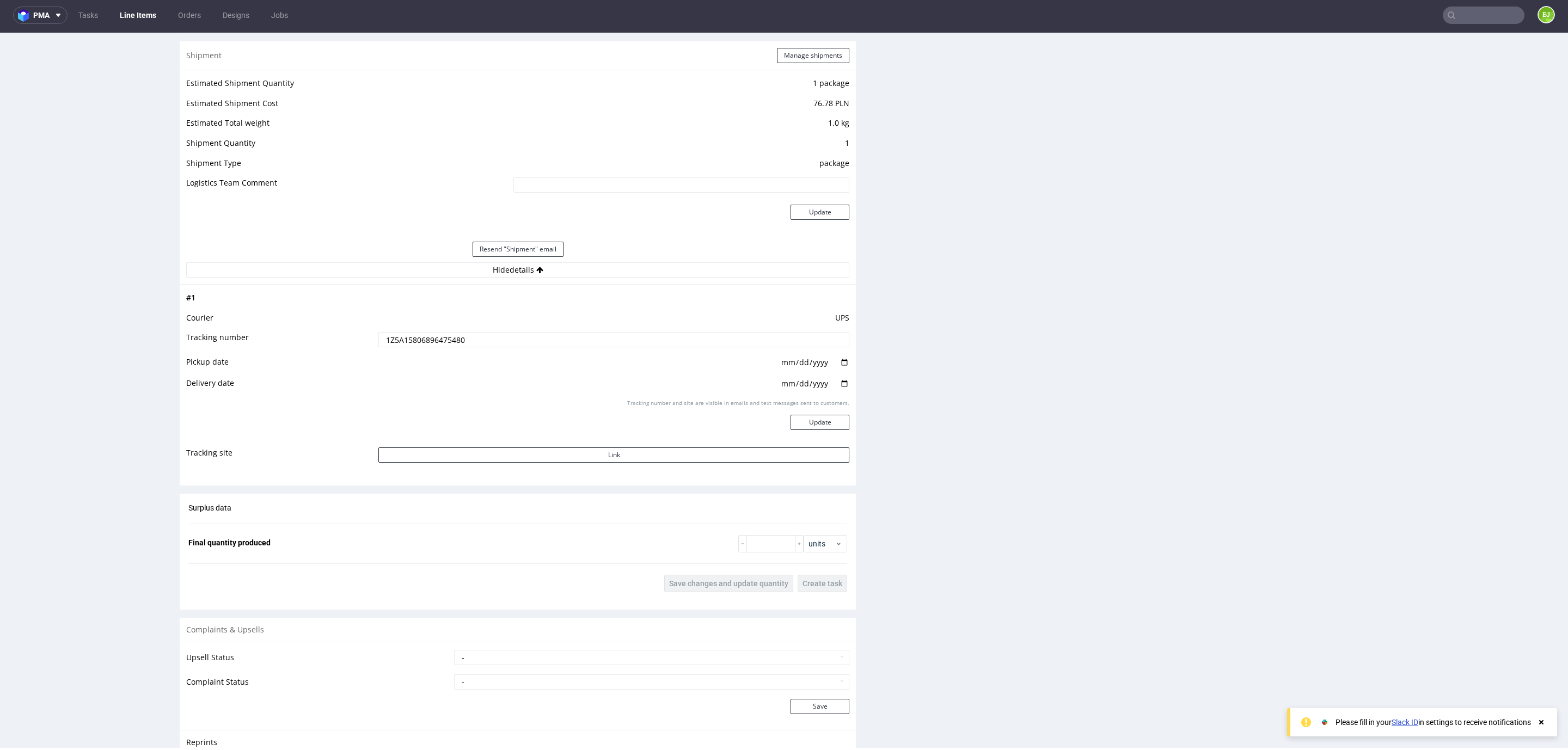
click at [423, 344] on input "1Z5A15806896475480" at bounding box center [613, 340] width 471 height 15
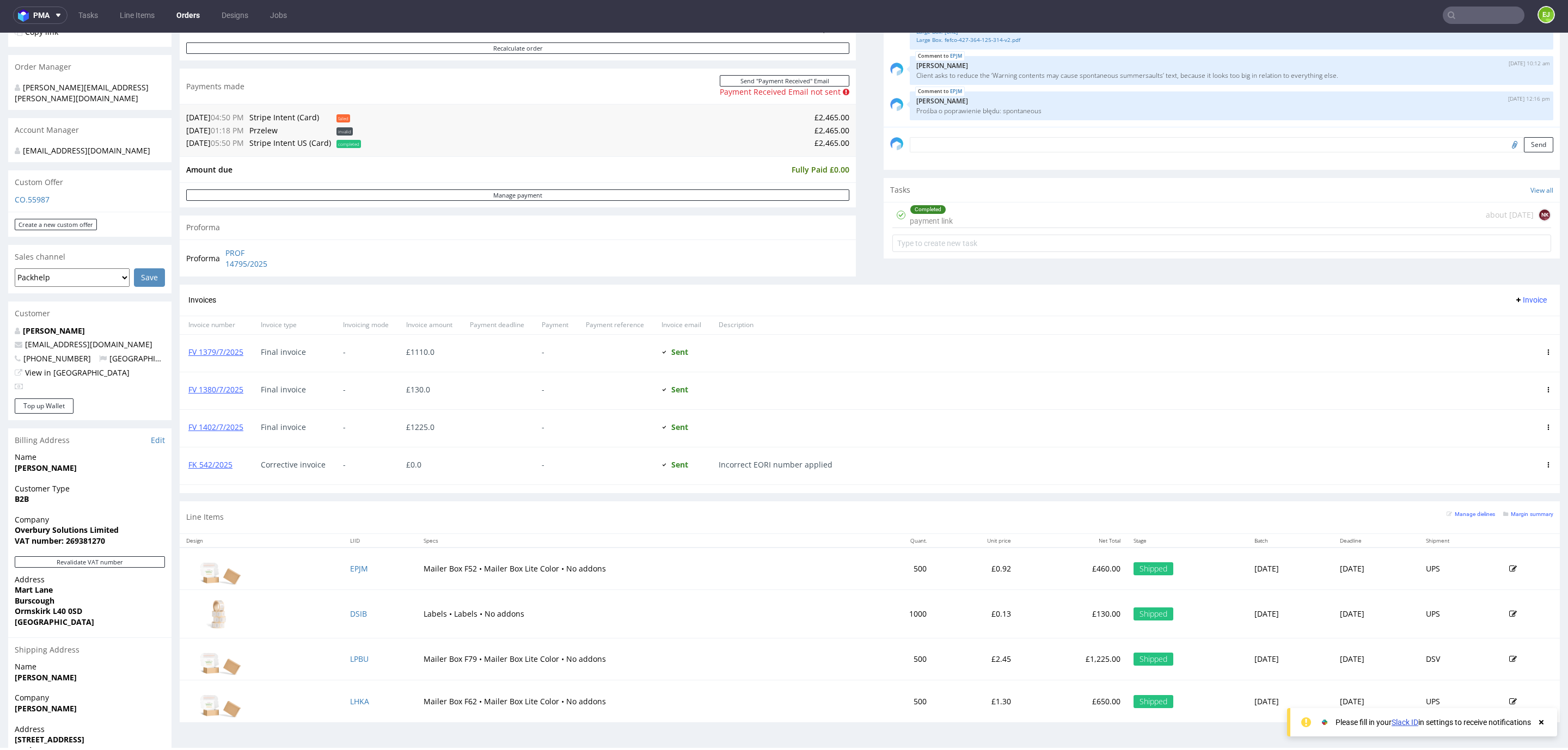
scroll to position [319, 0]
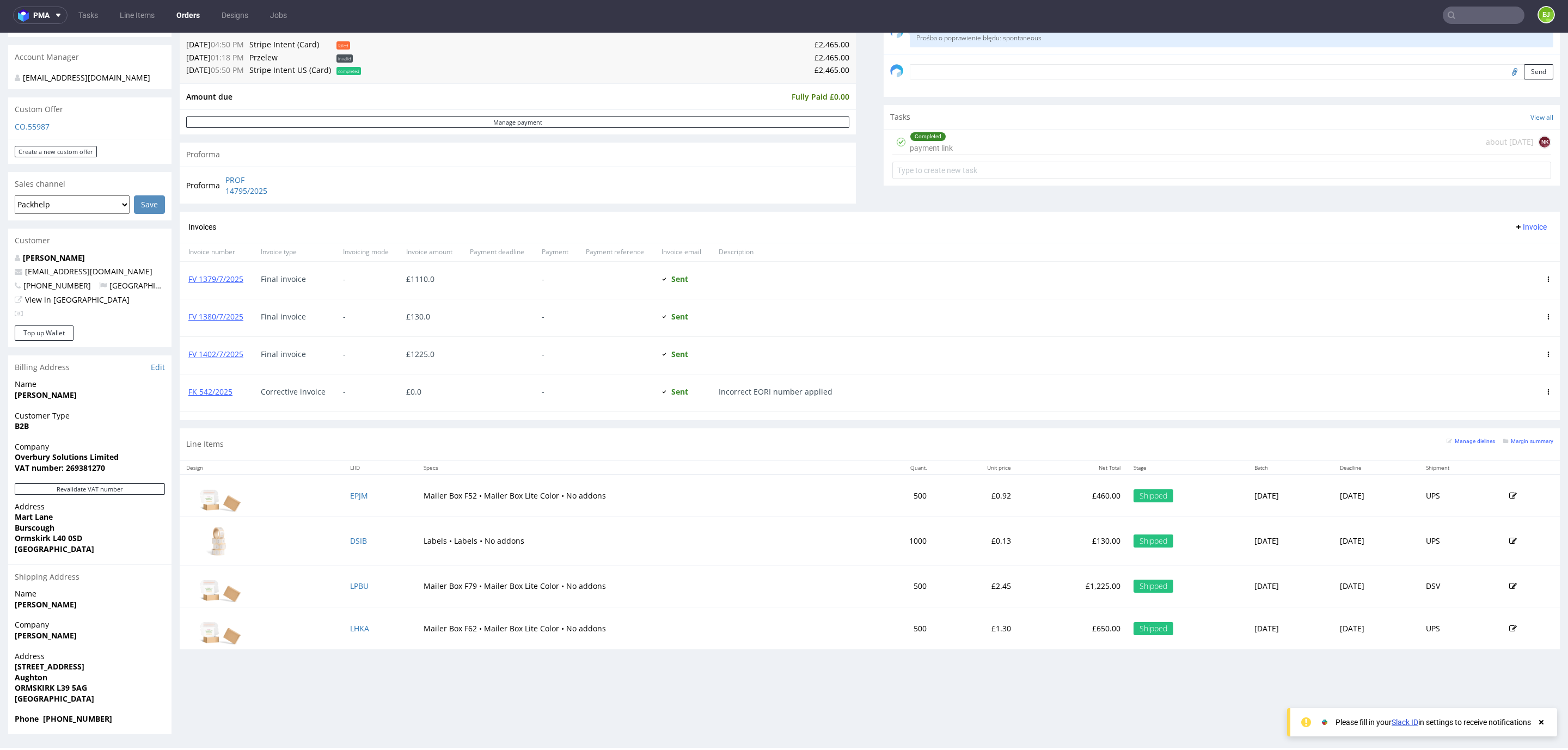
click at [1475, 15] on input "text" at bounding box center [1483, 15] width 82 height 17
type input "1382/7/2025"
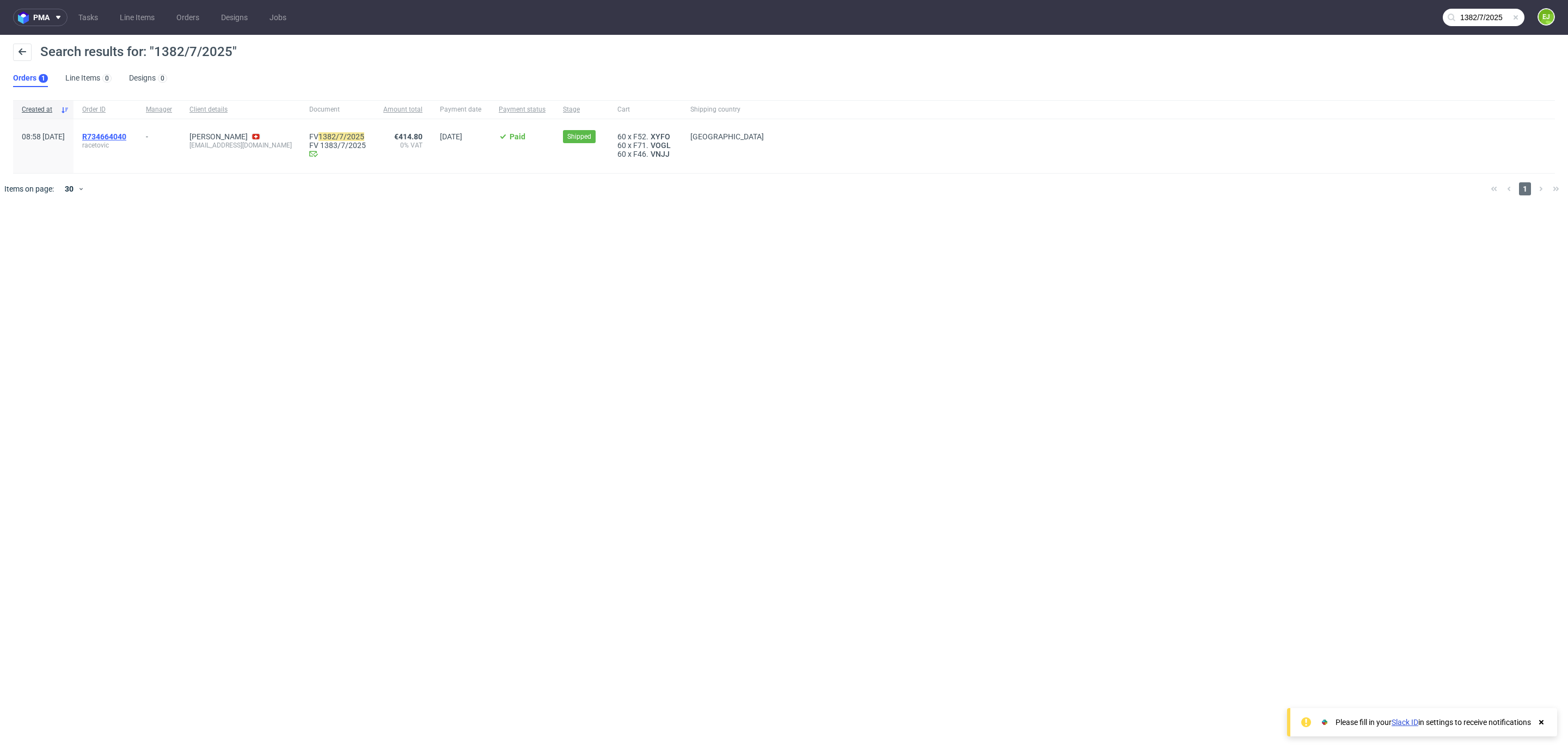
click at [123, 139] on span "R734664040" at bounding box center [103, 137] width 44 height 9
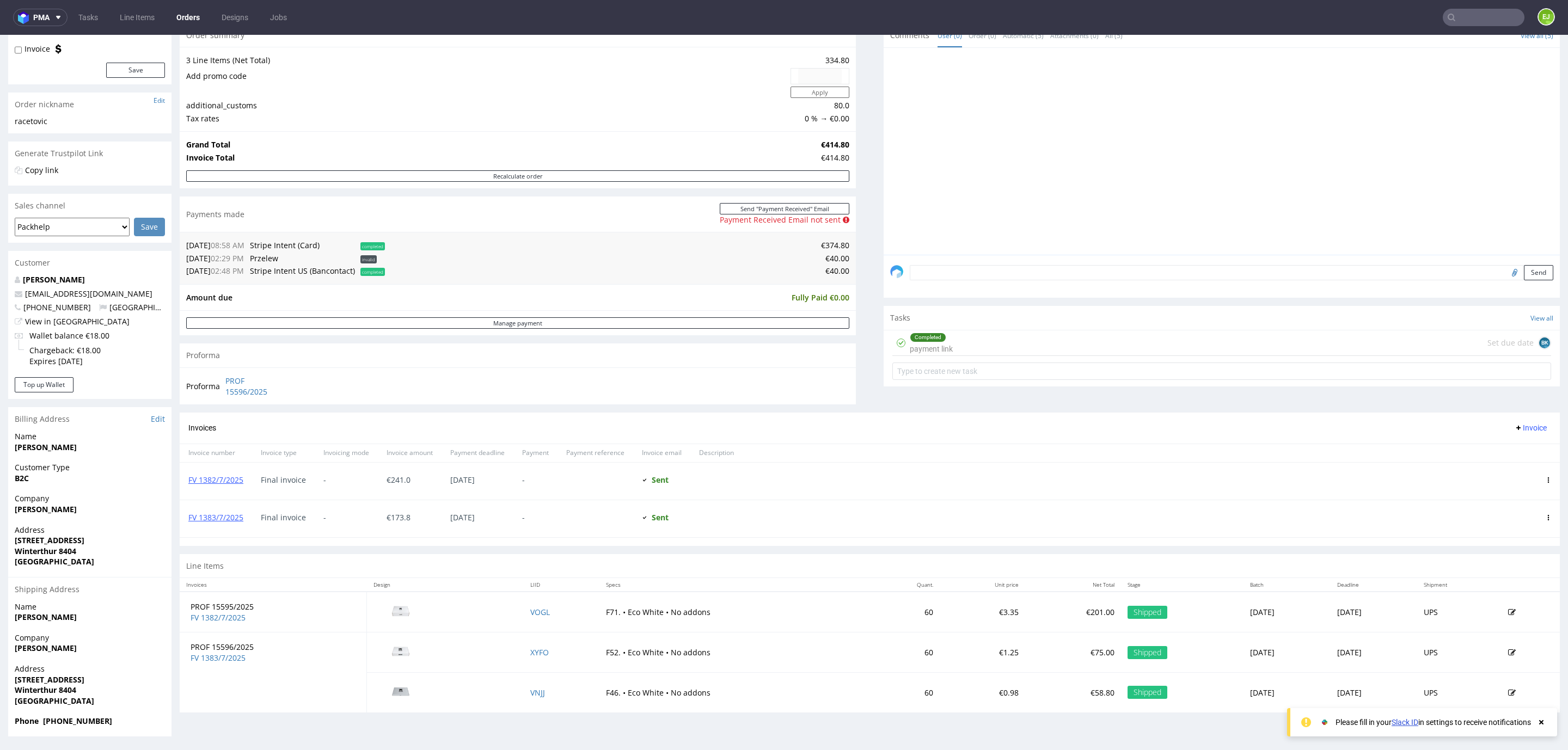
scroll to position [3, 0]
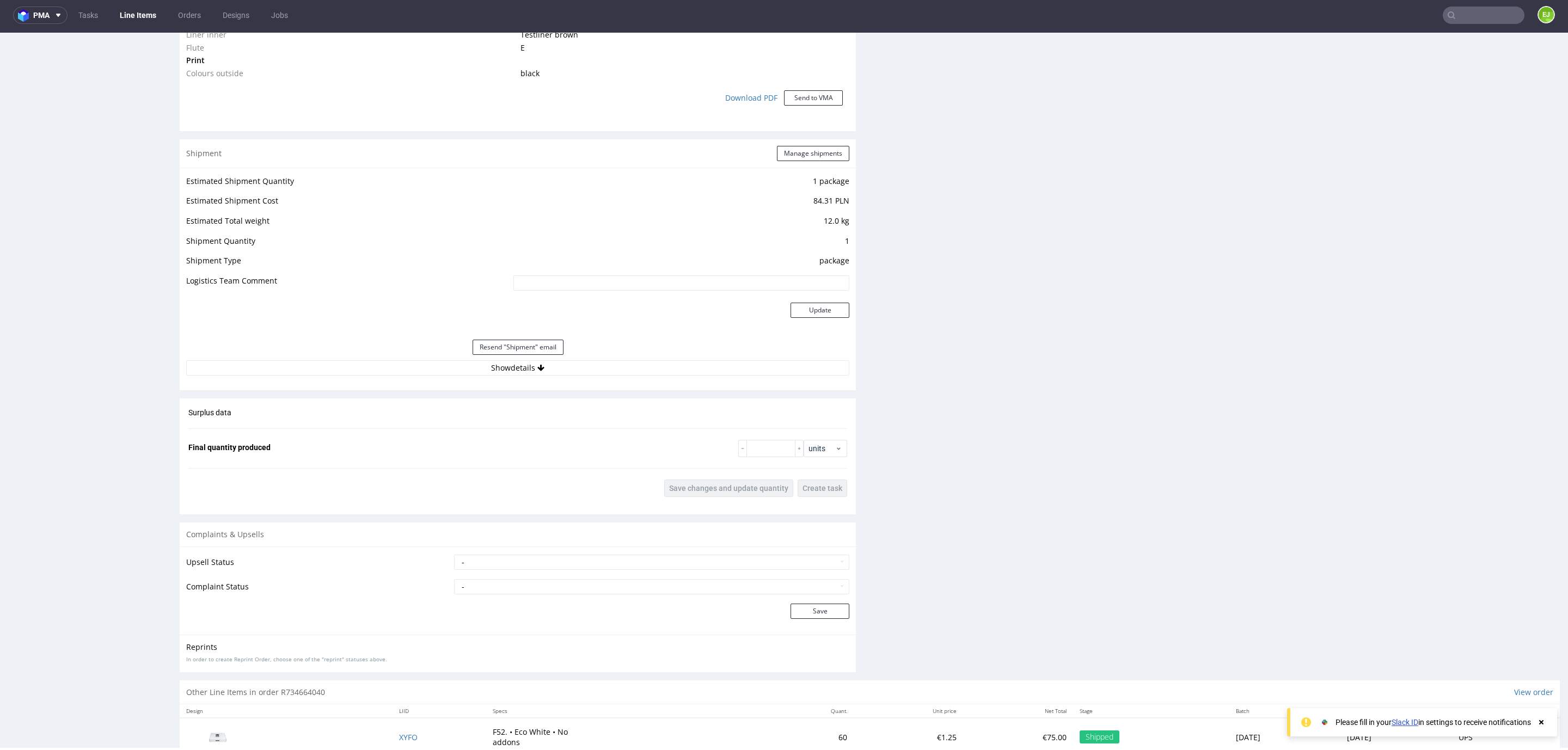
scroll to position [1003, 0]
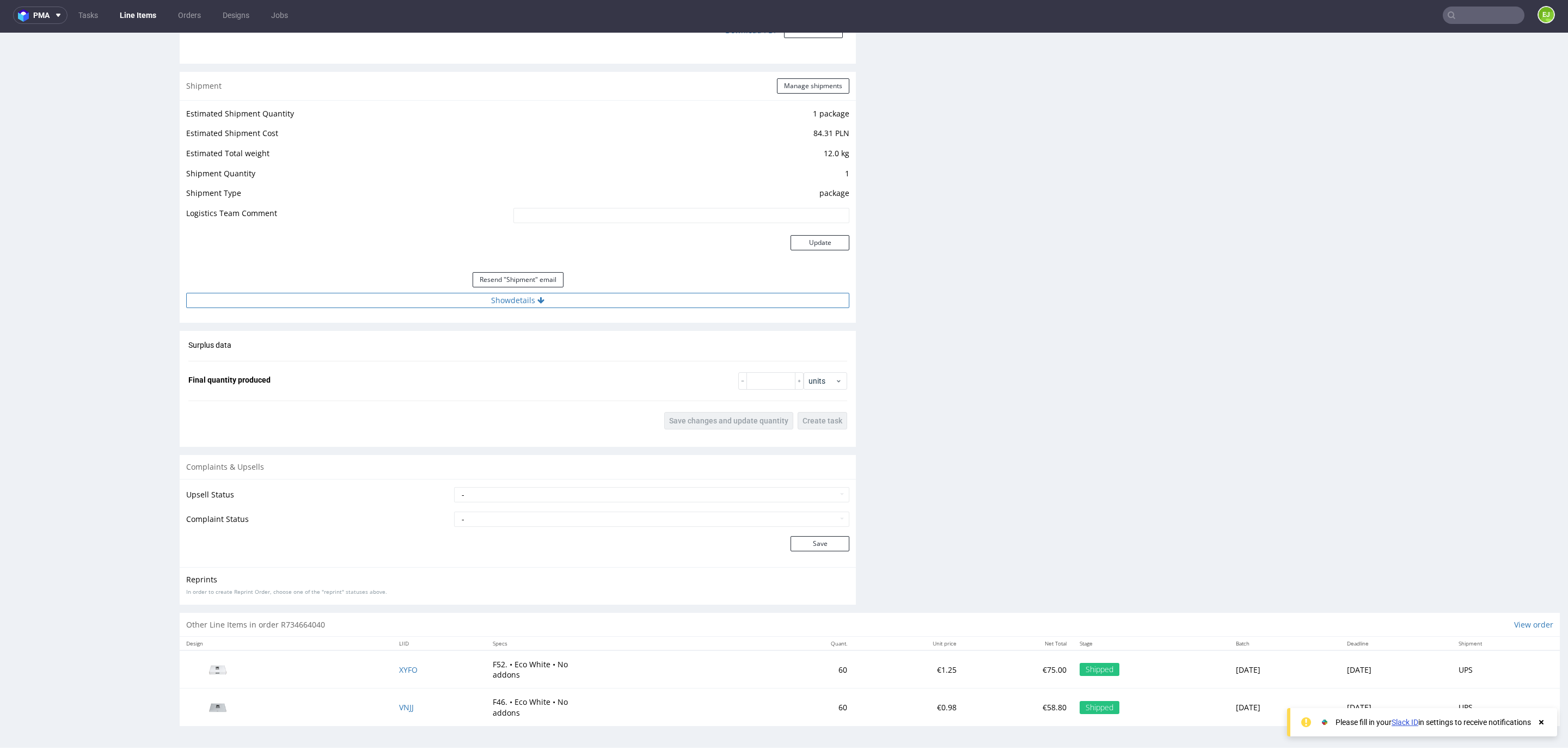
click at [446, 307] on button "Show details" at bounding box center [518, 301] width 663 height 15
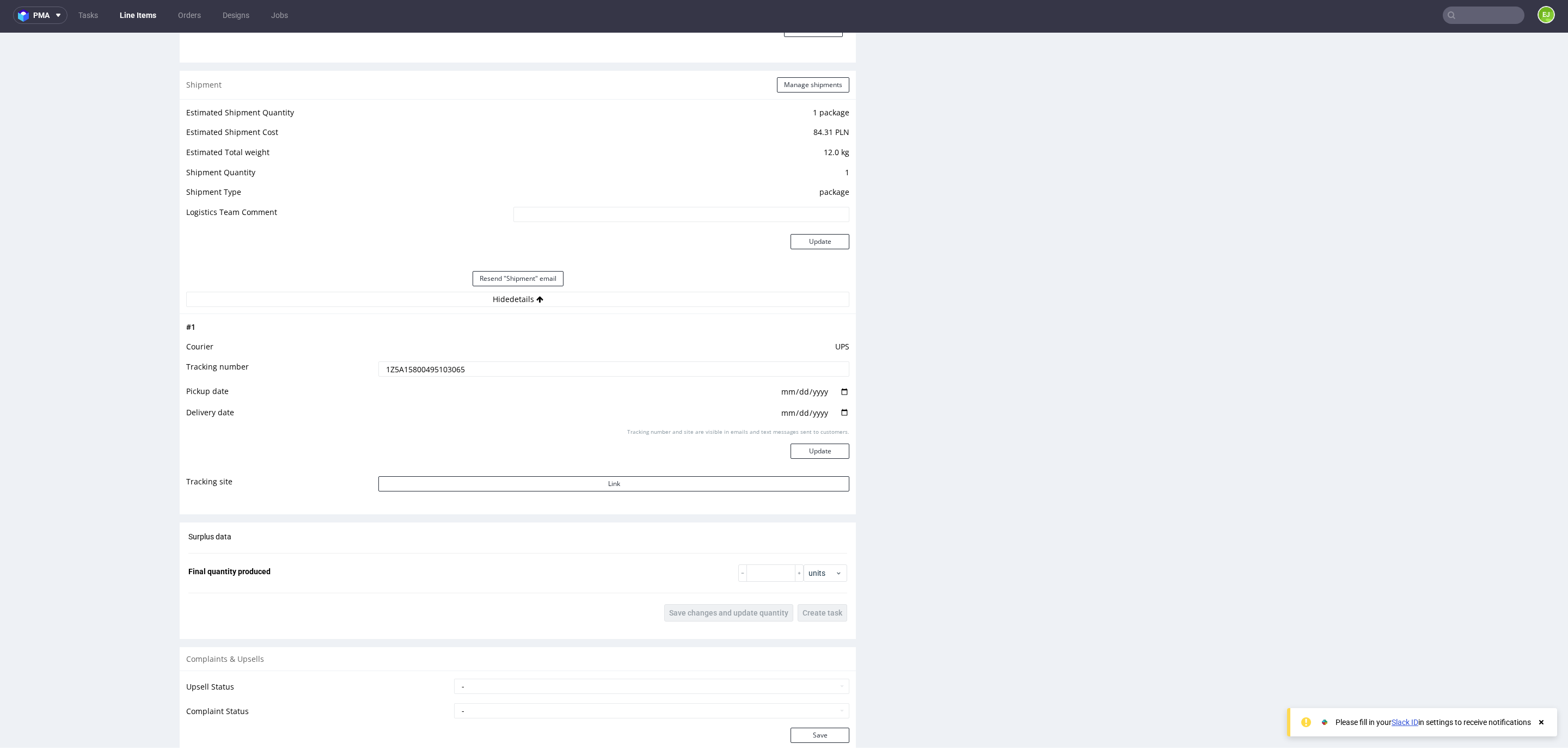
click at [422, 360] on td "1Z5A15800495103065" at bounding box center [612, 372] width 474 height 24
click at [420, 369] on input "1Z5A15800495103065" at bounding box center [613, 369] width 471 height 15
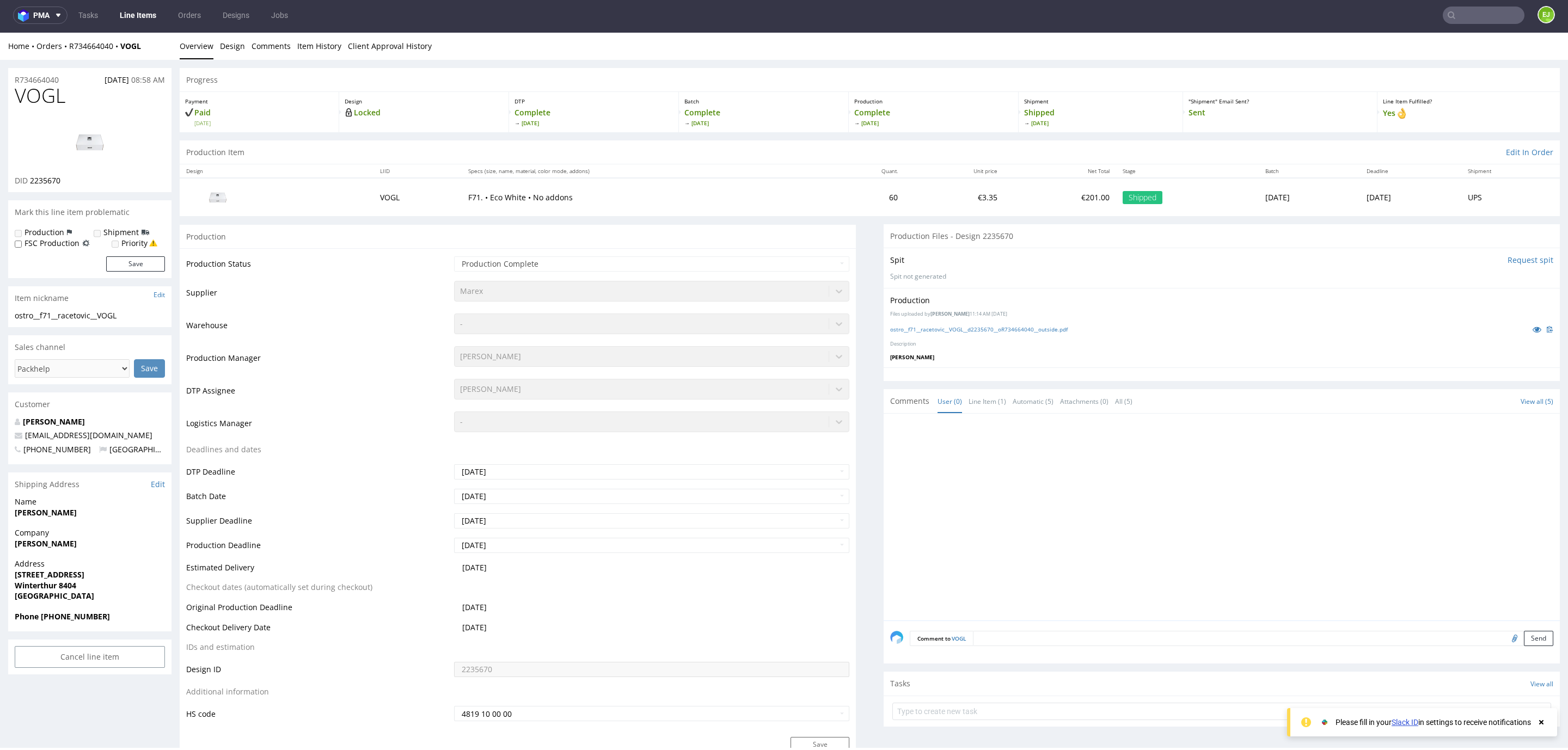
scroll to position [0, 0]
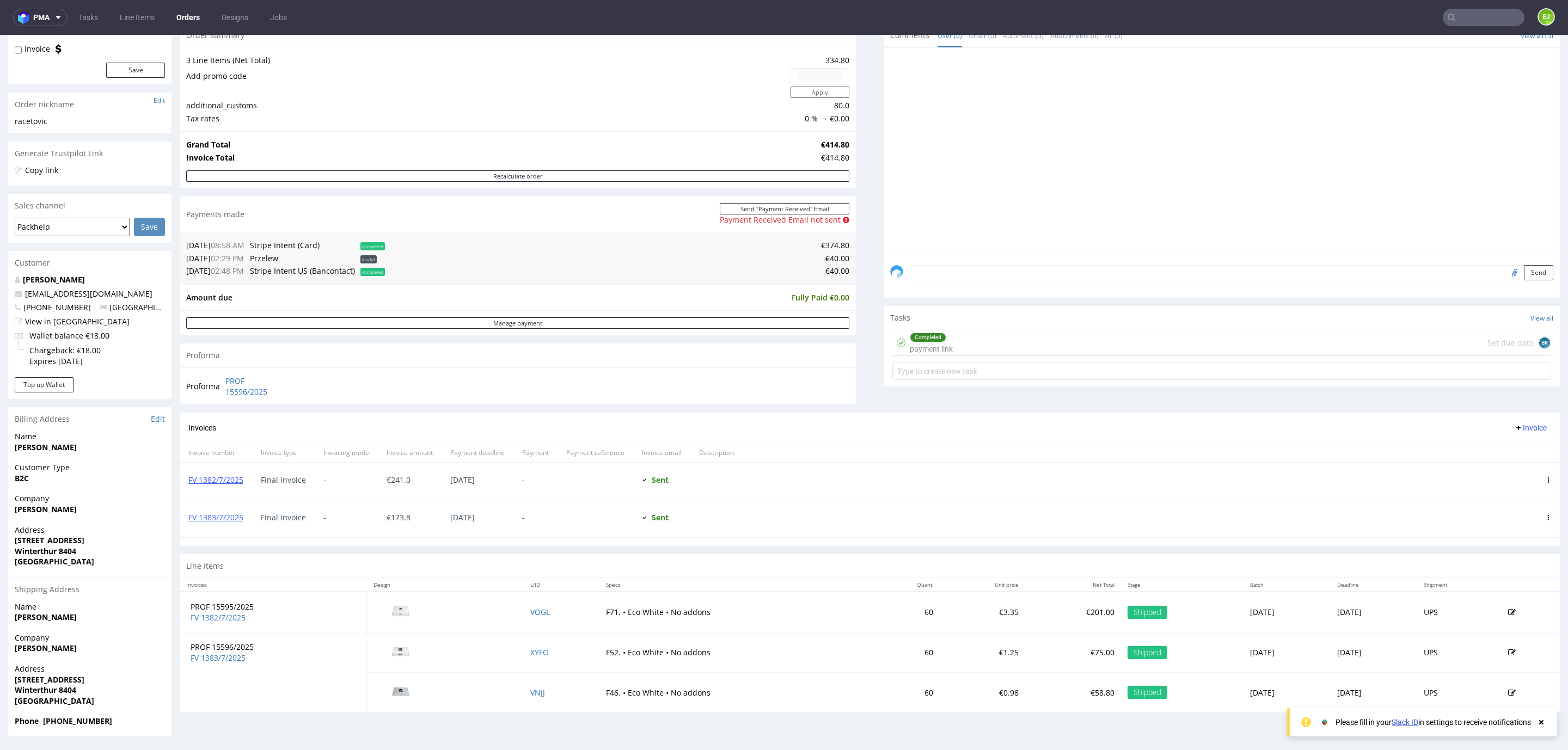
scroll to position [3, 0]
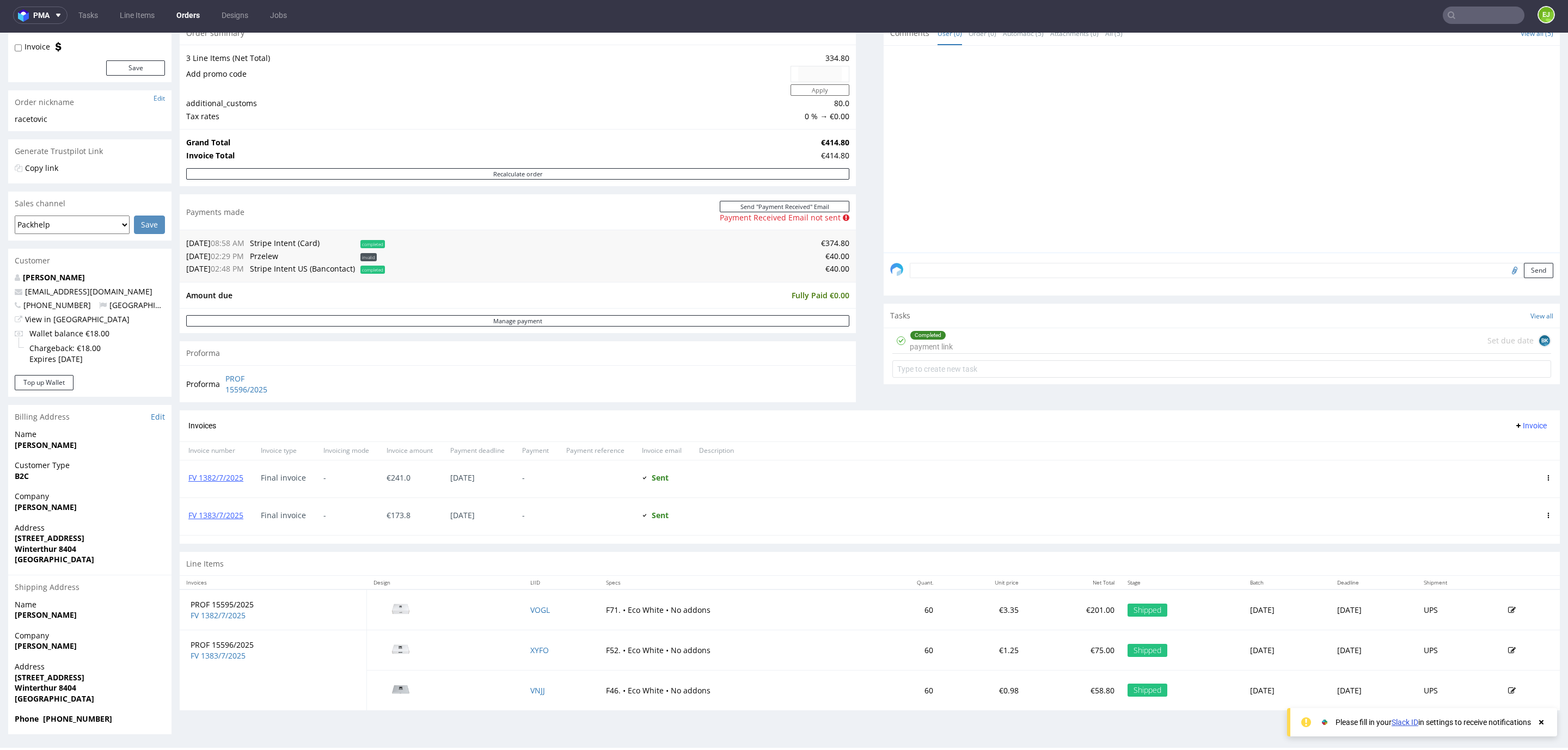
click at [226, 485] on div "FV 1382/7/2025" at bounding box center [216, 479] width 72 height 37
click at [227, 483] on link "FV 1382/7/2025" at bounding box center [216, 478] width 55 height 10
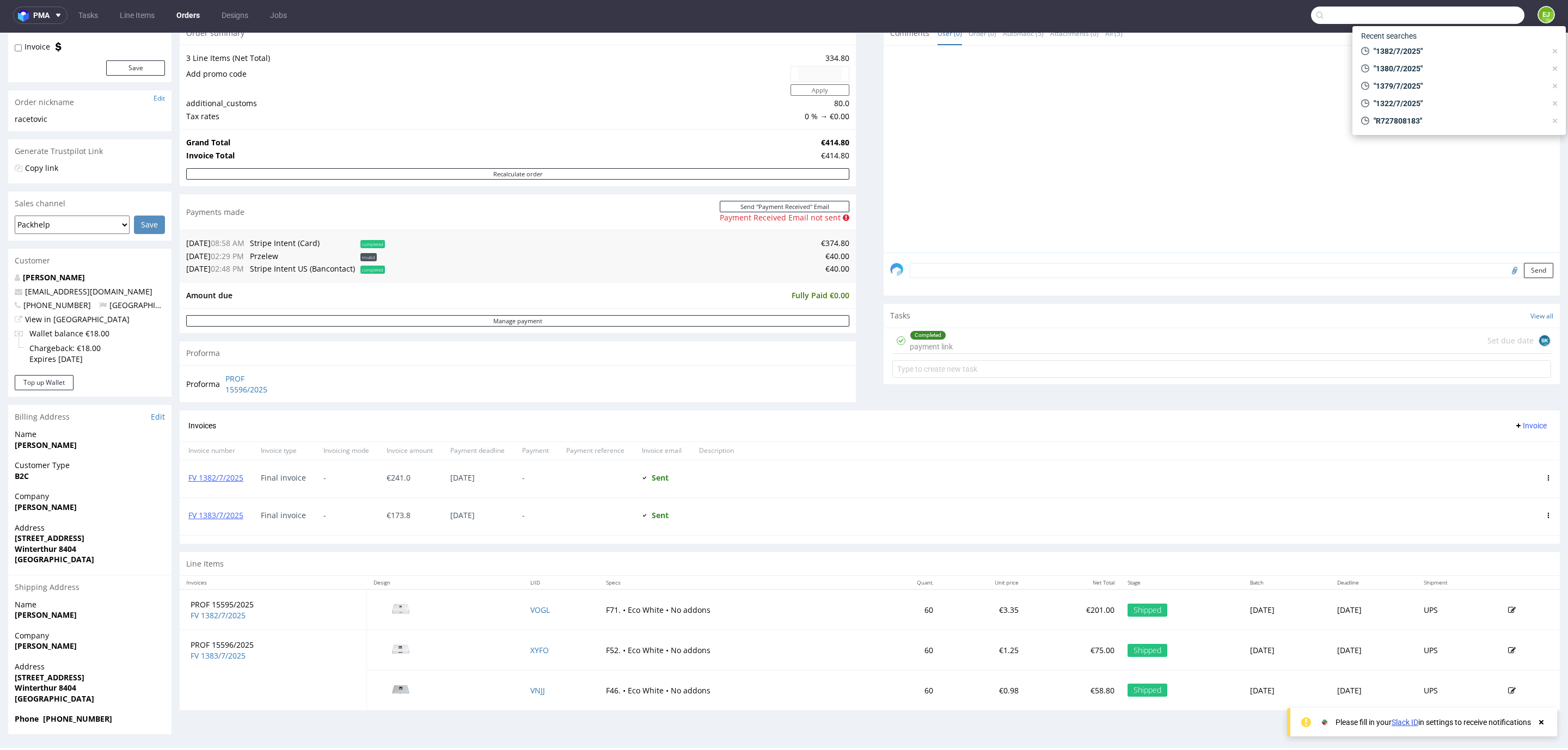
click at [1460, 16] on input "text" at bounding box center [1417, 15] width 214 height 17
type input "1383/7/2025"
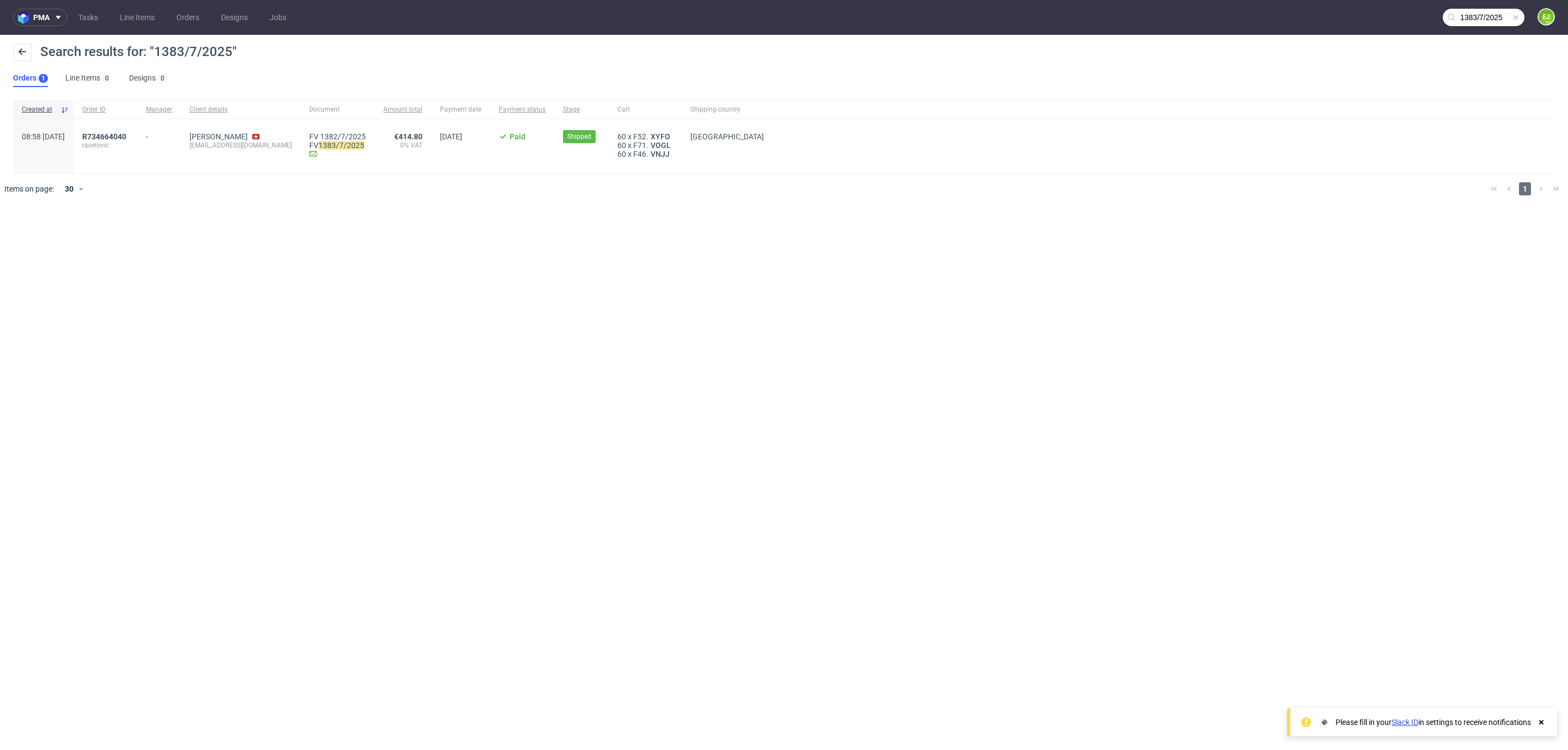
click at [128, 147] on span "racetovic" at bounding box center [105, 146] width 46 height 9
click at [128, 144] on span "racetovic" at bounding box center [105, 146] width 46 height 9
click at [127, 135] on span "R734664040" at bounding box center [103, 137] width 44 height 9
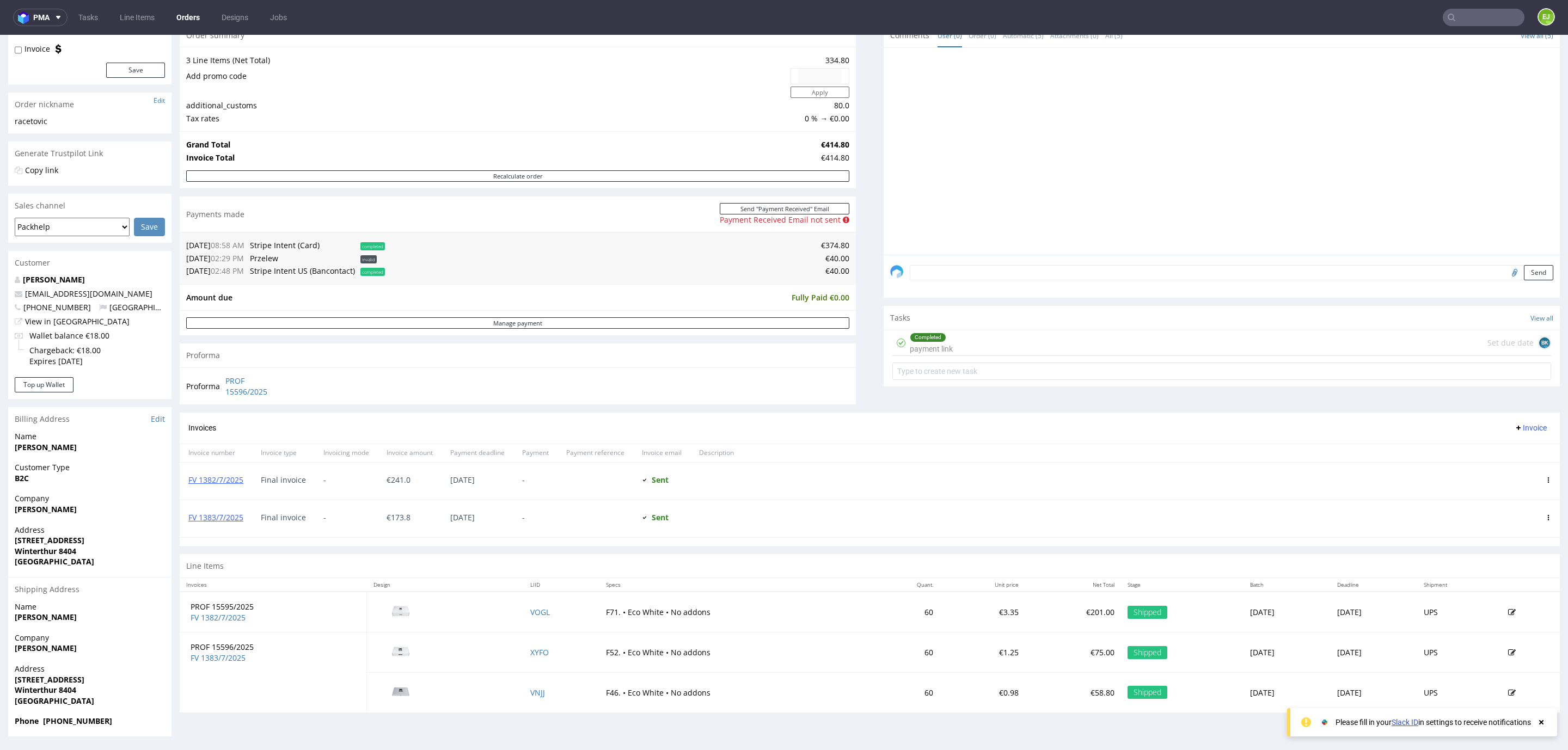
scroll to position [3, 0]
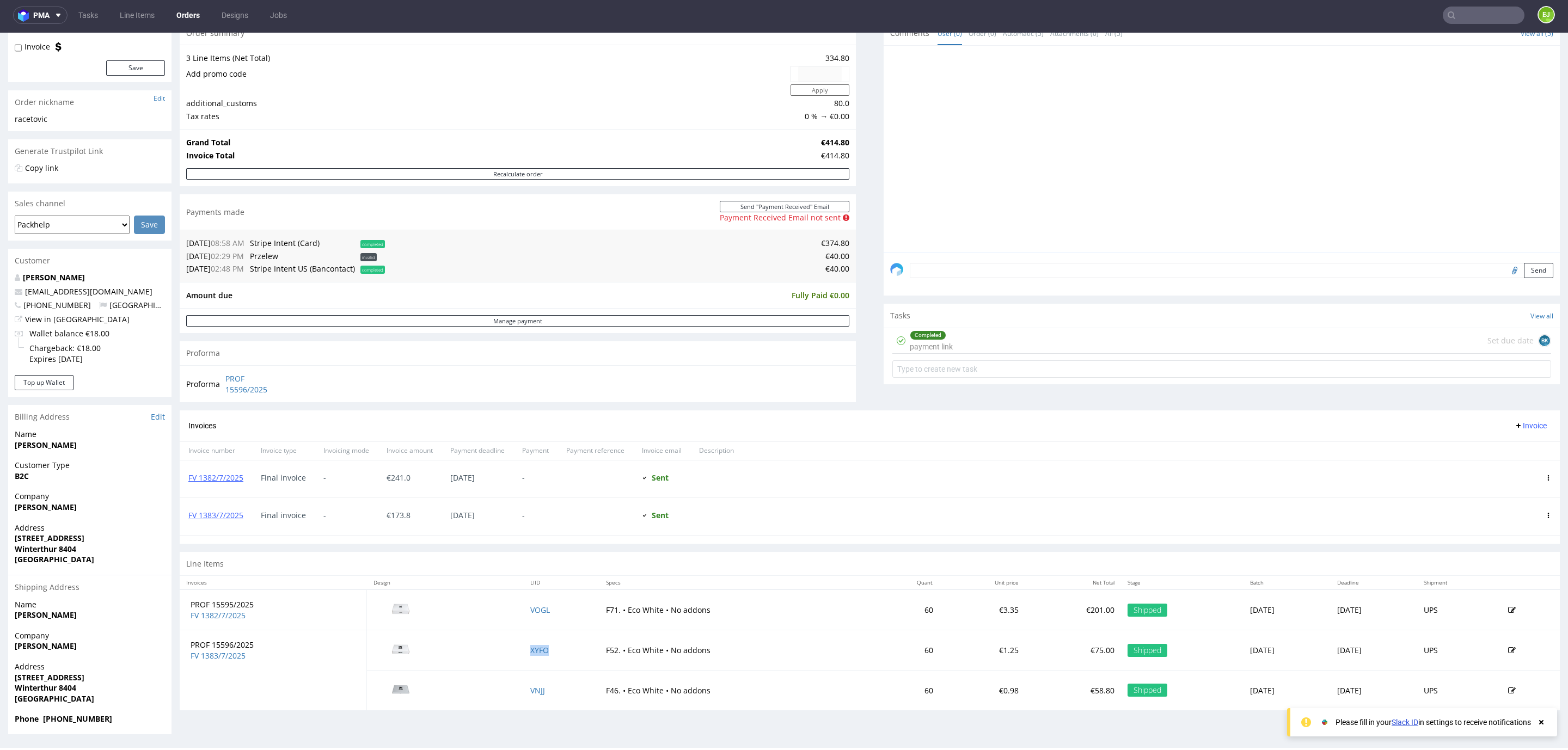
click at [539, 653] on td "XYFO" at bounding box center [561, 650] width 76 height 40
drag, startPoint x: 537, startPoint y: 653, endPoint x: 530, endPoint y: 654, distance: 7.1
click at [536, 654] on td "XYFO" at bounding box center [561, 650] width 76 height 40
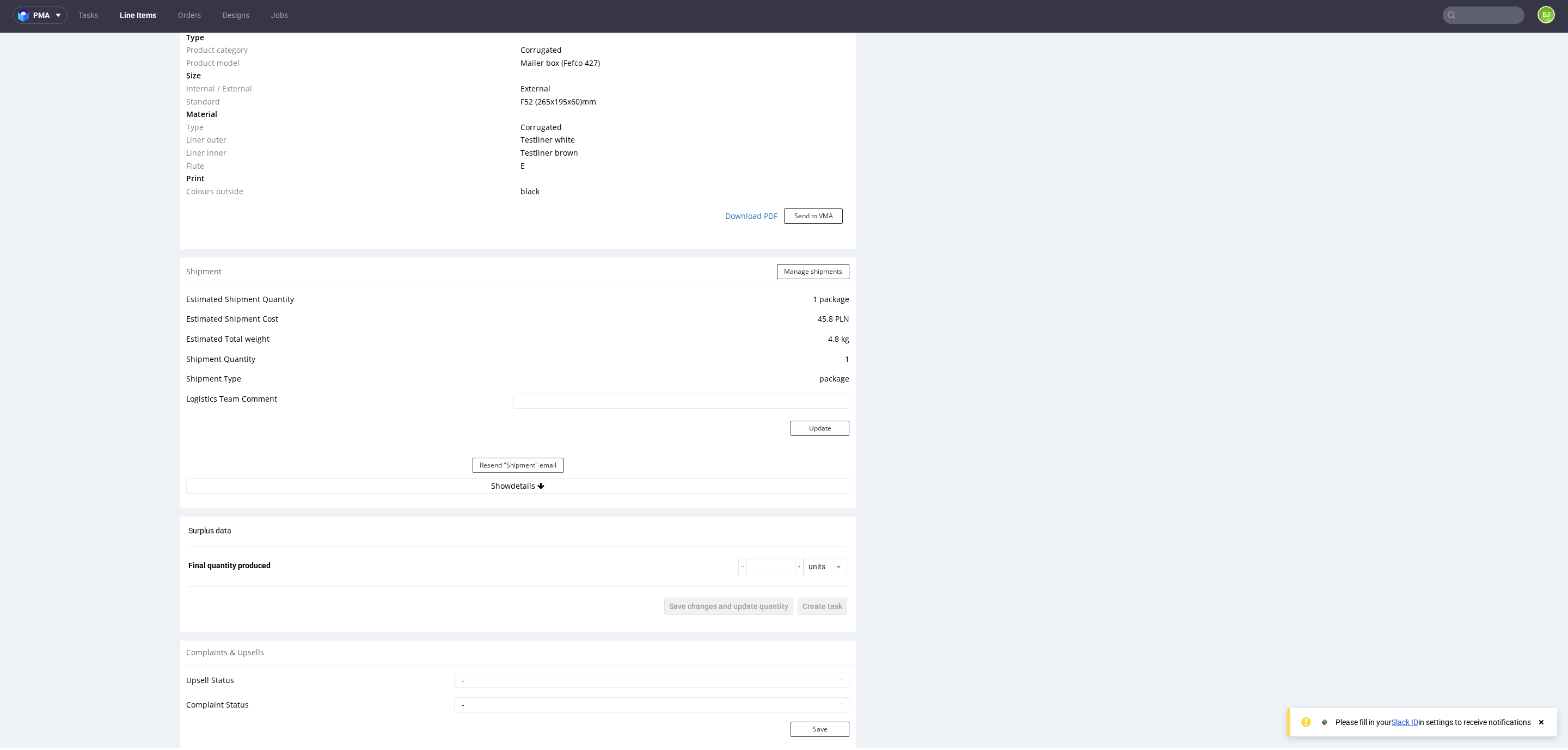
scroll to position [1003, 0]
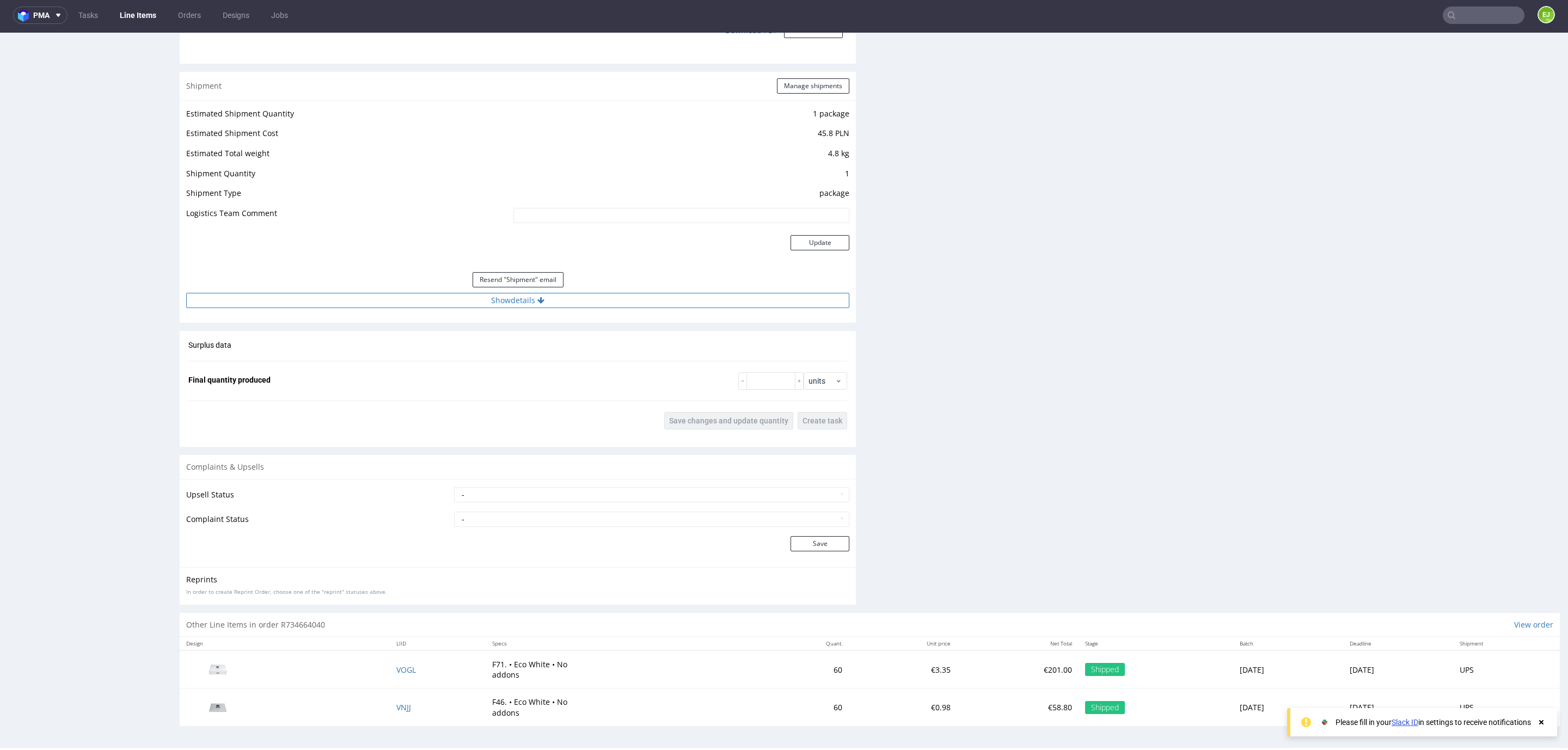
click at [461, 300] on button "Show details" at bounding box center [518, 301] width 663 height 15
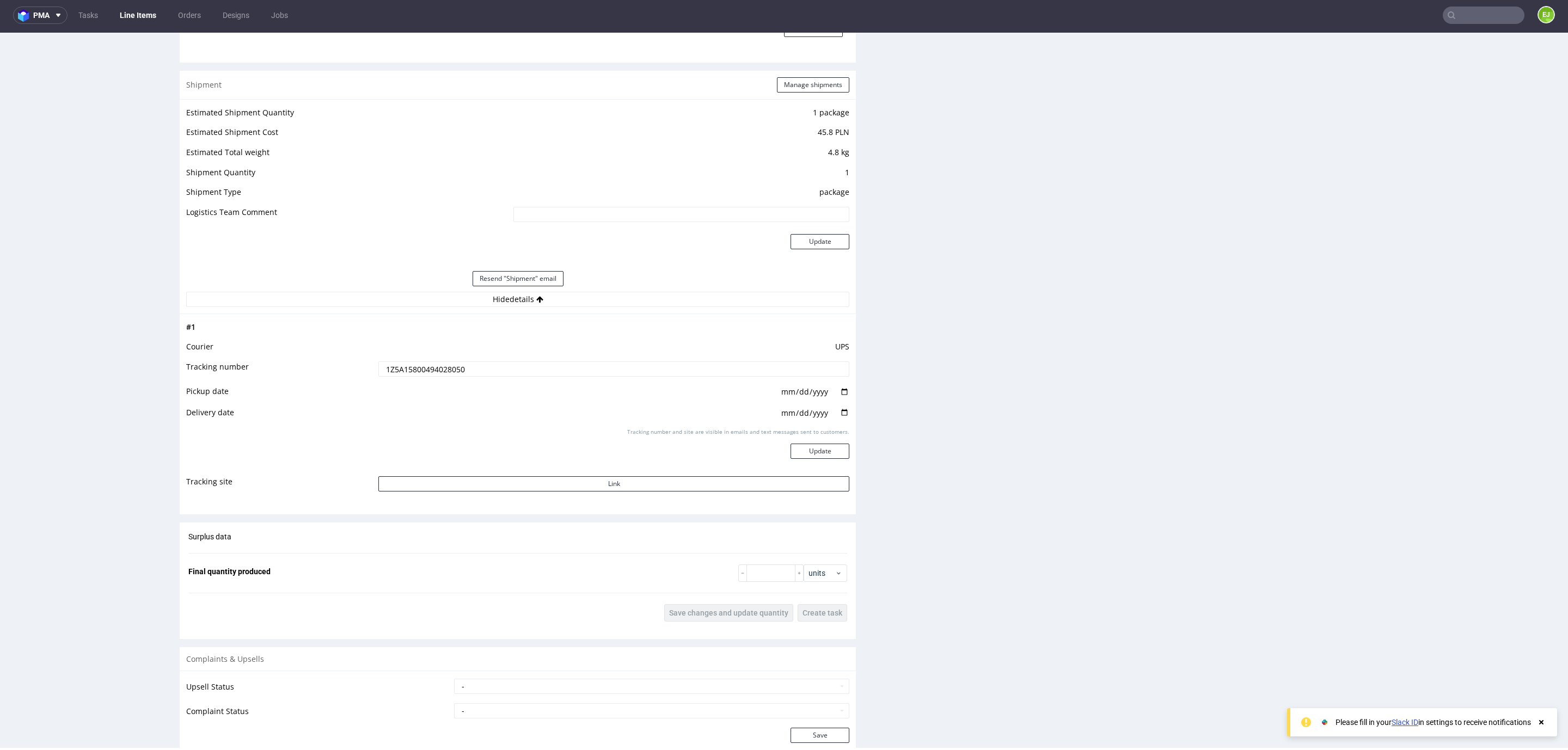
click at [405, 388] on td "[DATE]" at bounding box center [612, 395] width 474 height 22
click at [402, 367] on input "1Z5A15800494028050" at bounding box center [613, 369] width 471 height 15
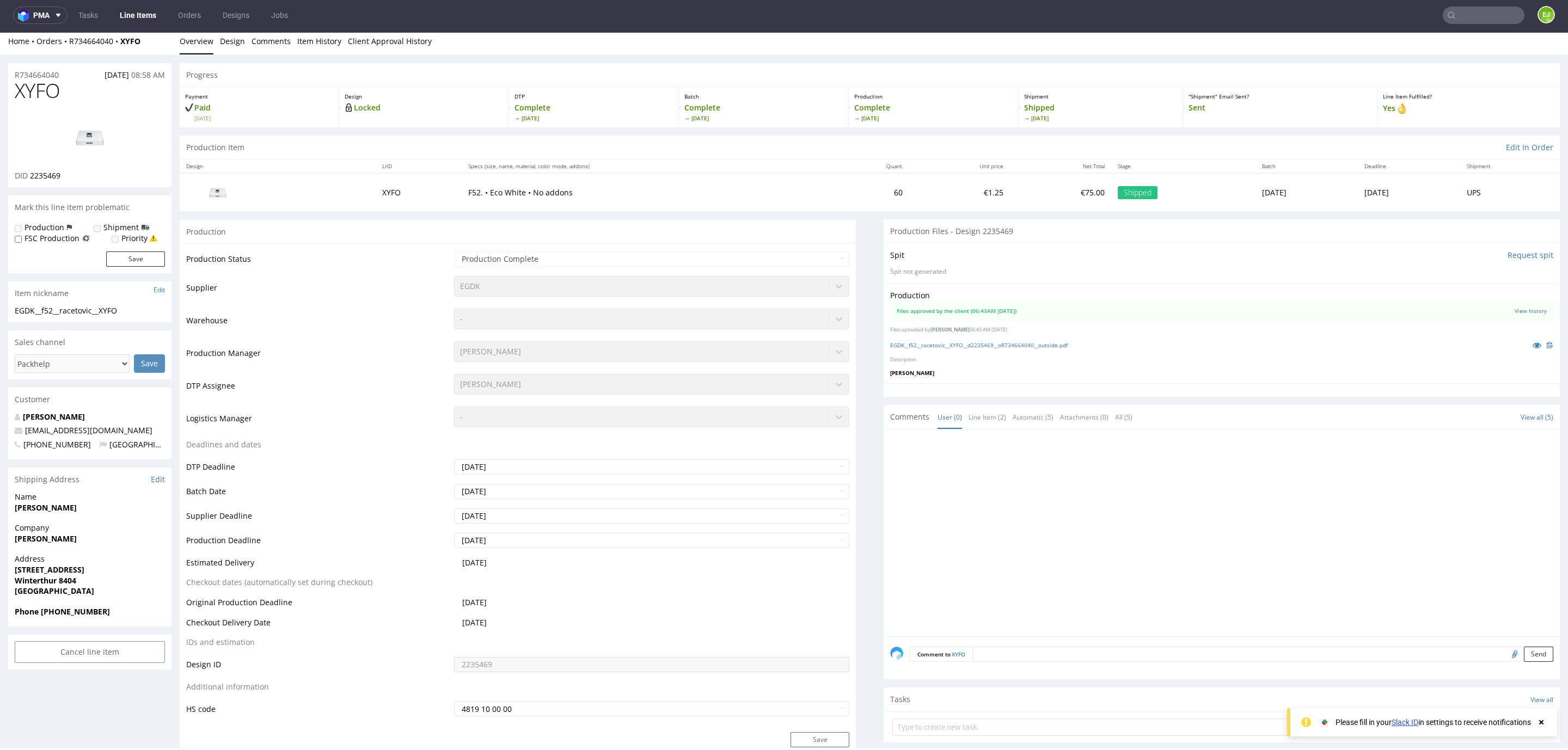
scroll to position [0, 0]
click at [102, 37] on div "Home Orders R734664040 XYFO Overview Design Comments Item History Client Approv…" at bounding box center [784, 46] width 1568 height 28
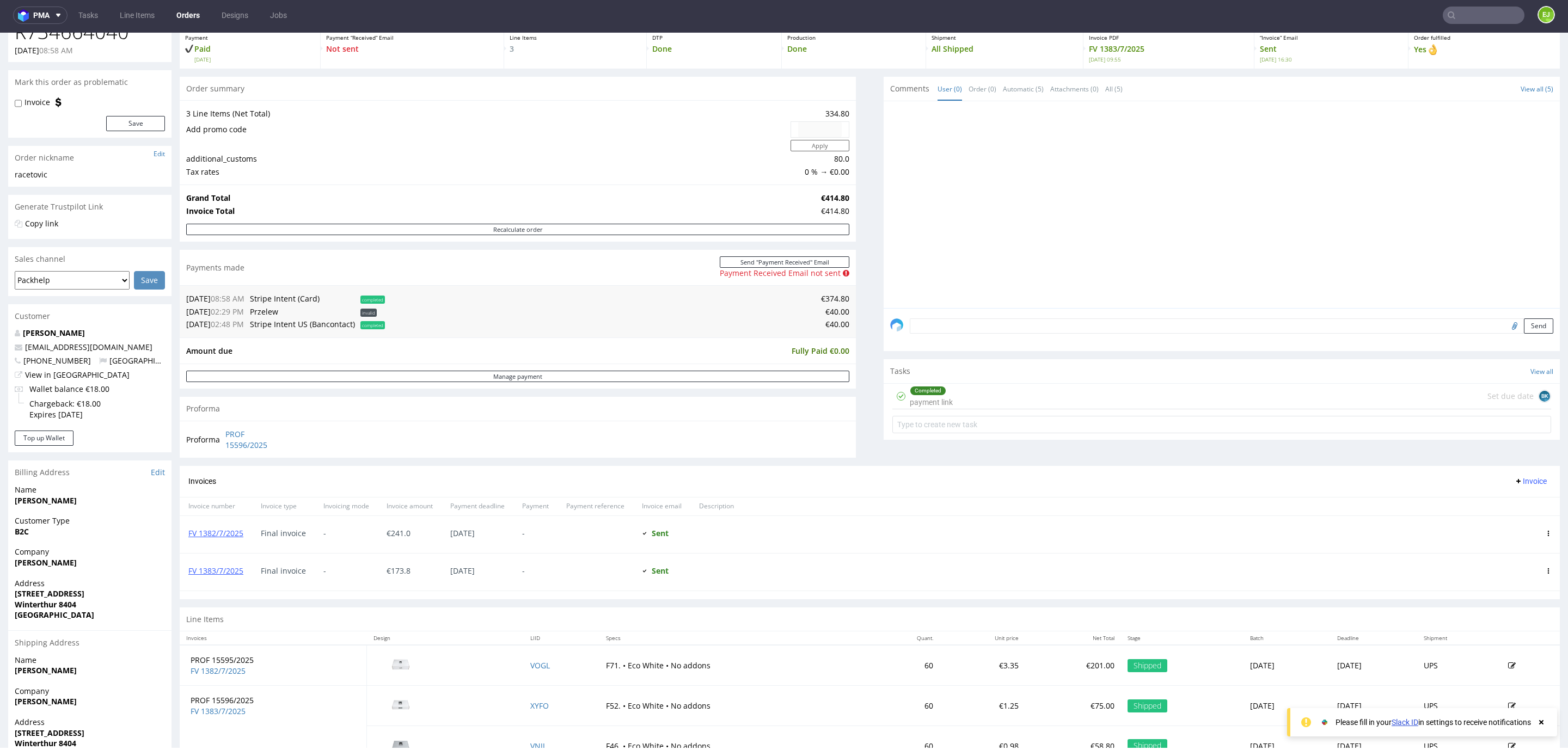
scroll to position [119, 0]
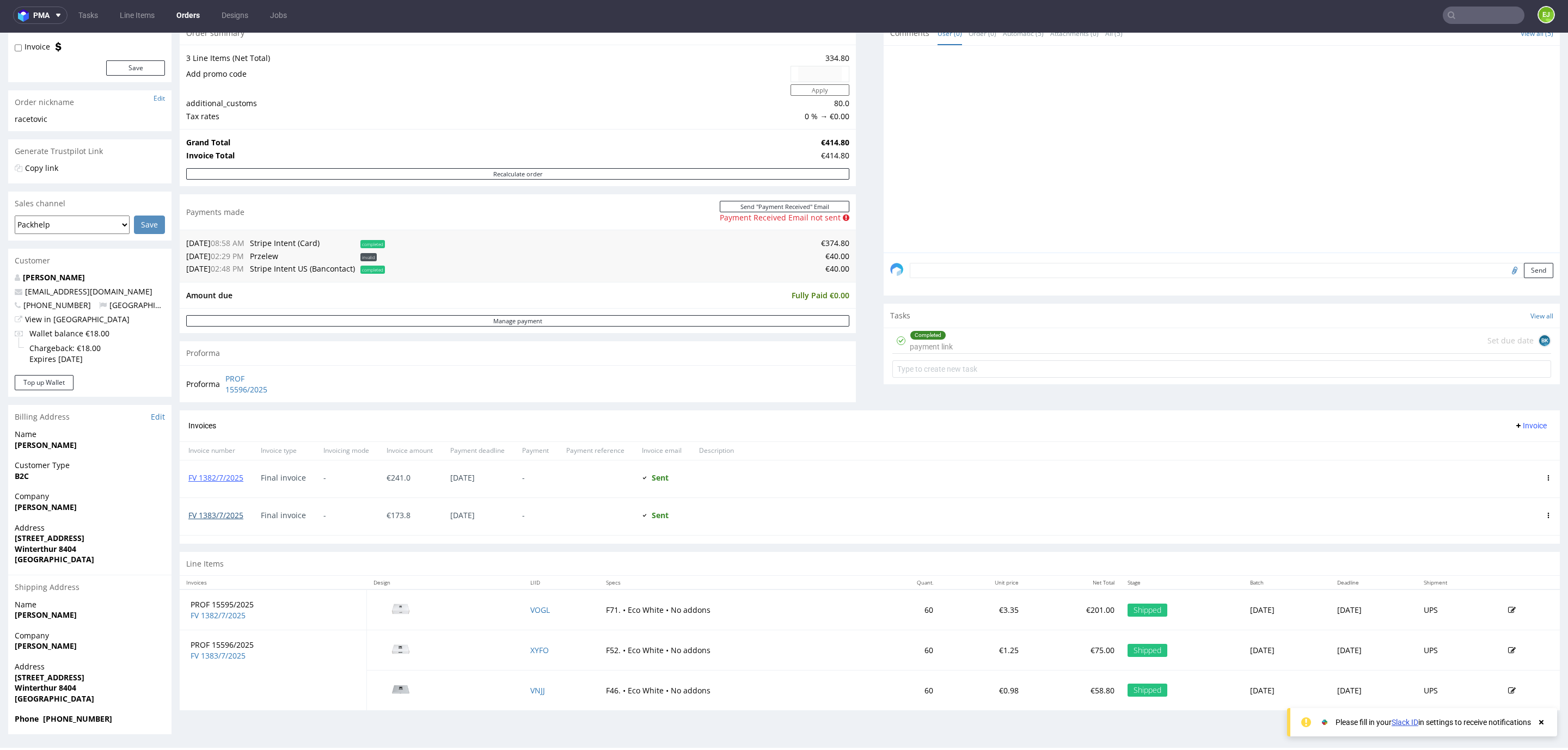
click at [239, 518] on link "FV 1383/7/2025" at bounding box center [216, 515] width 55 height 10
click at [221, 518] on link "FV 1383/7/2025" at bounding box center [216, 515] width 55 height 10
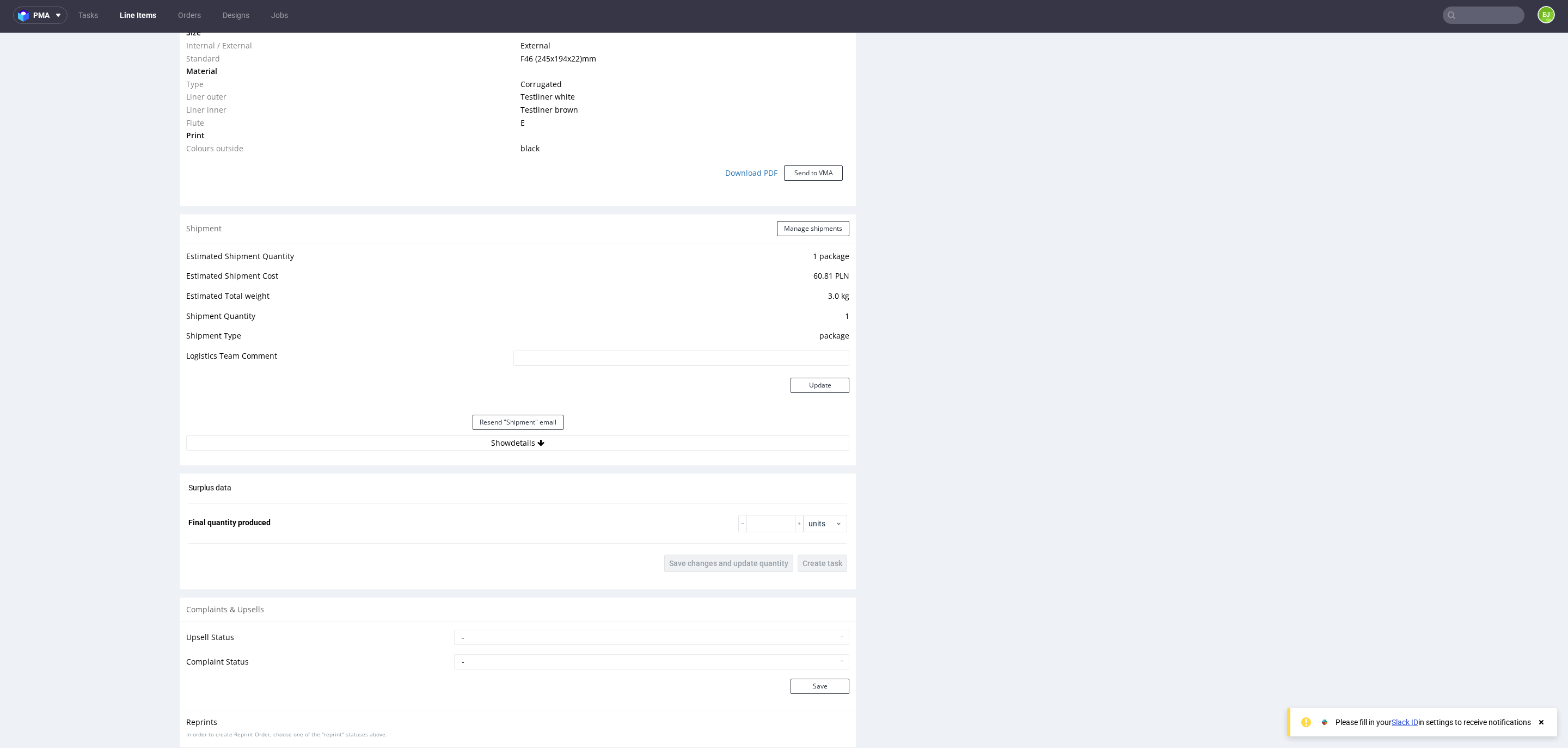
scroll to position [1003, 0]
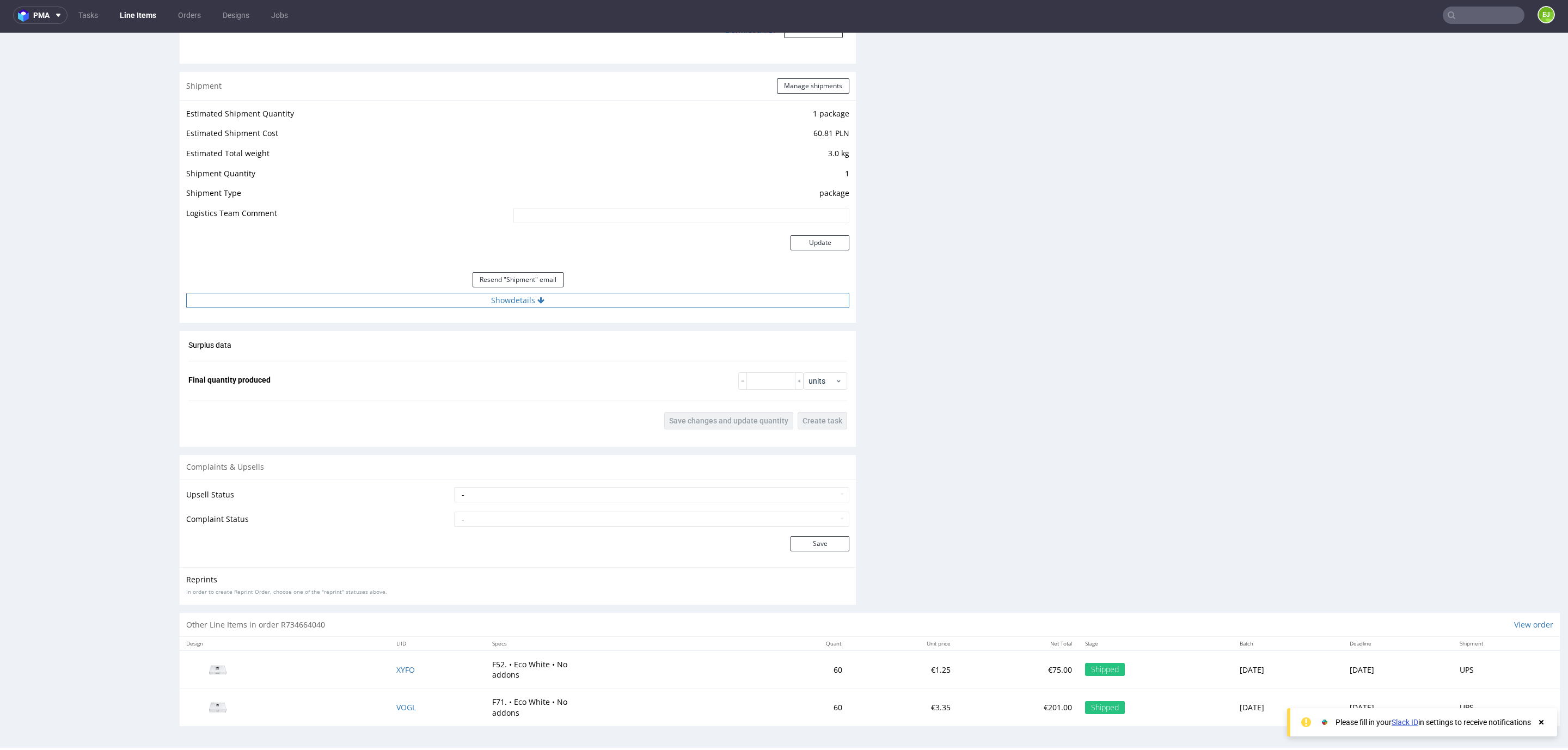
click at [501, 301] on button "Show details" at bounding box center [518, 301] width 663 height 15
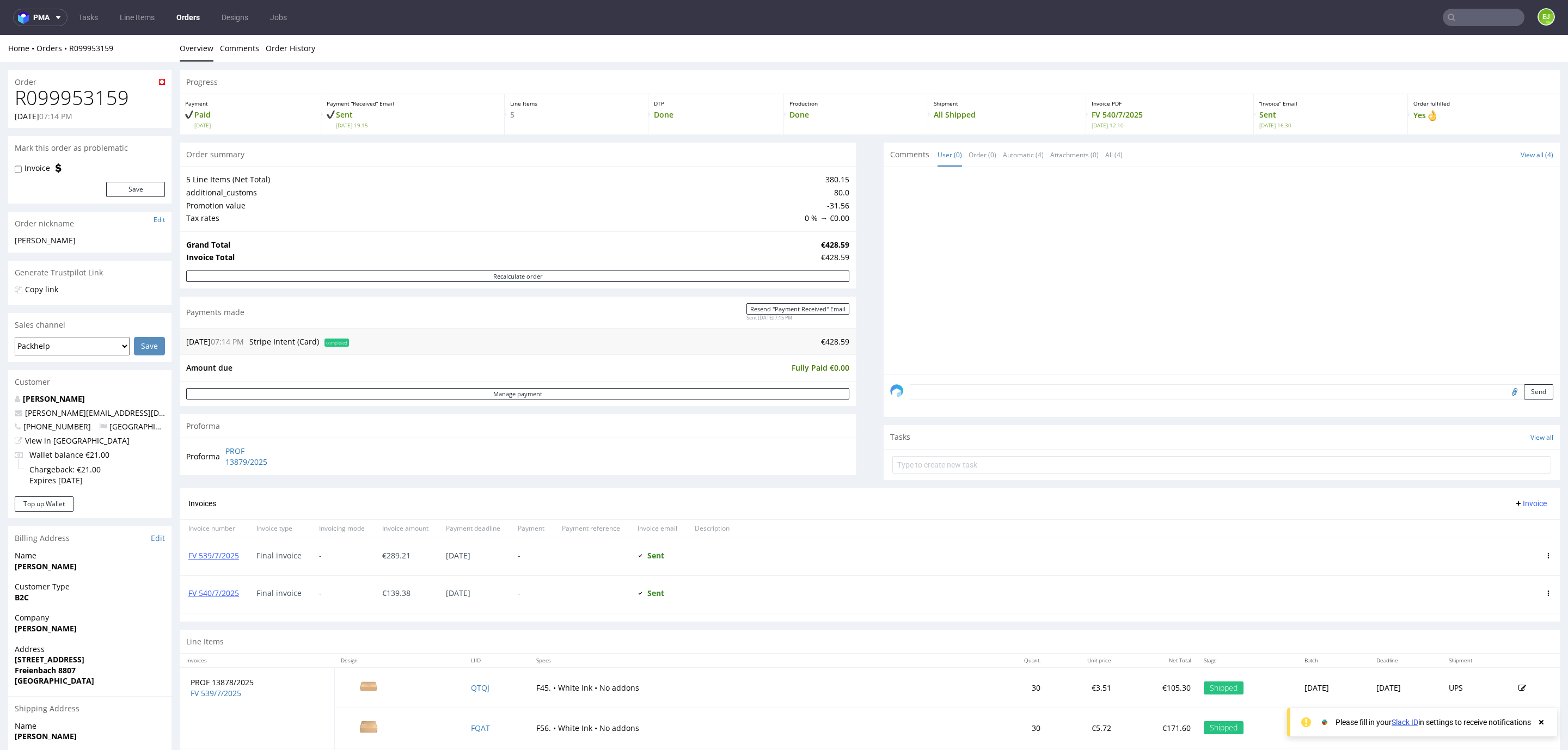
scroll to position [166, 0]
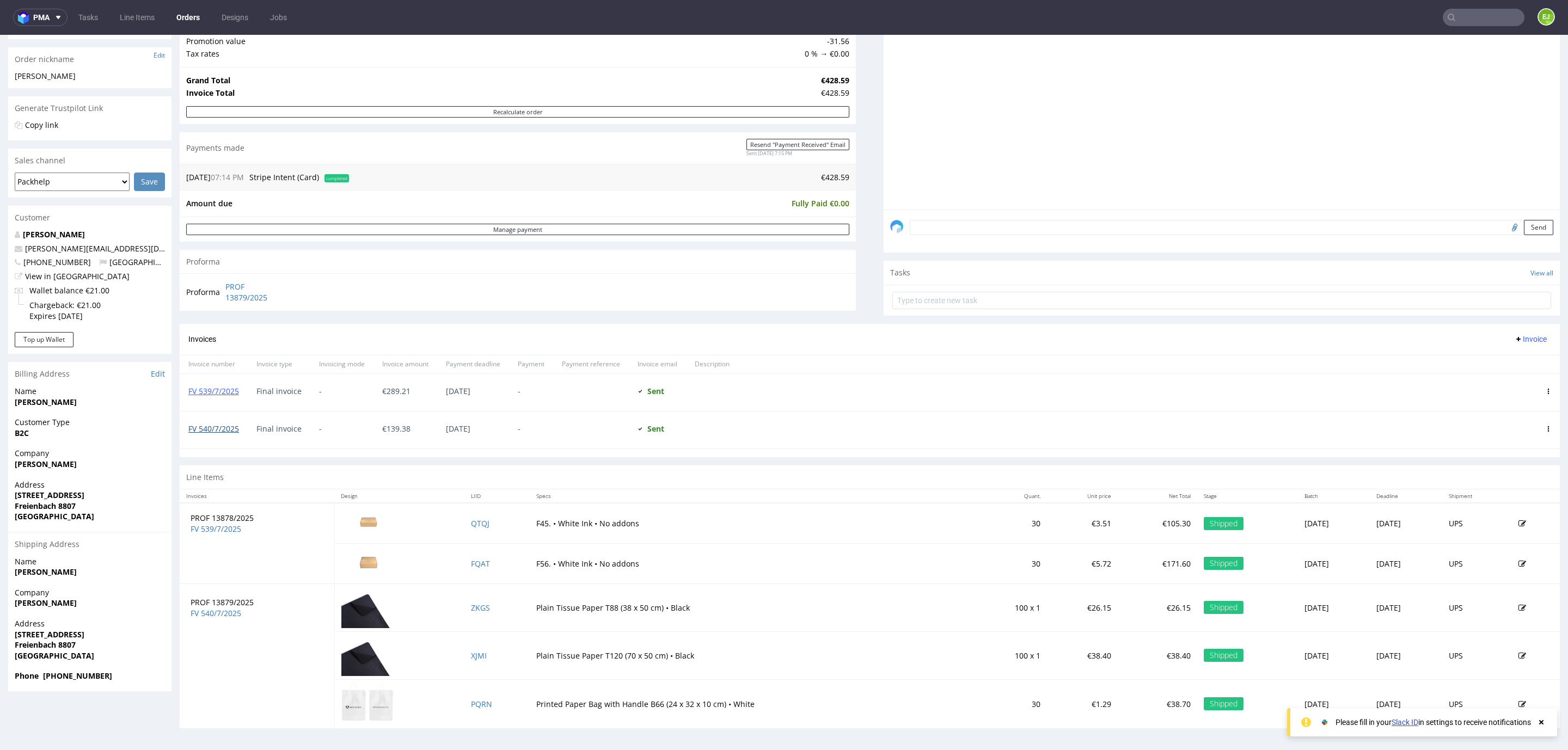
click at [213, 431] on link "FV 540/7/2025" at bounding box center [214, 429] width 51 height 10
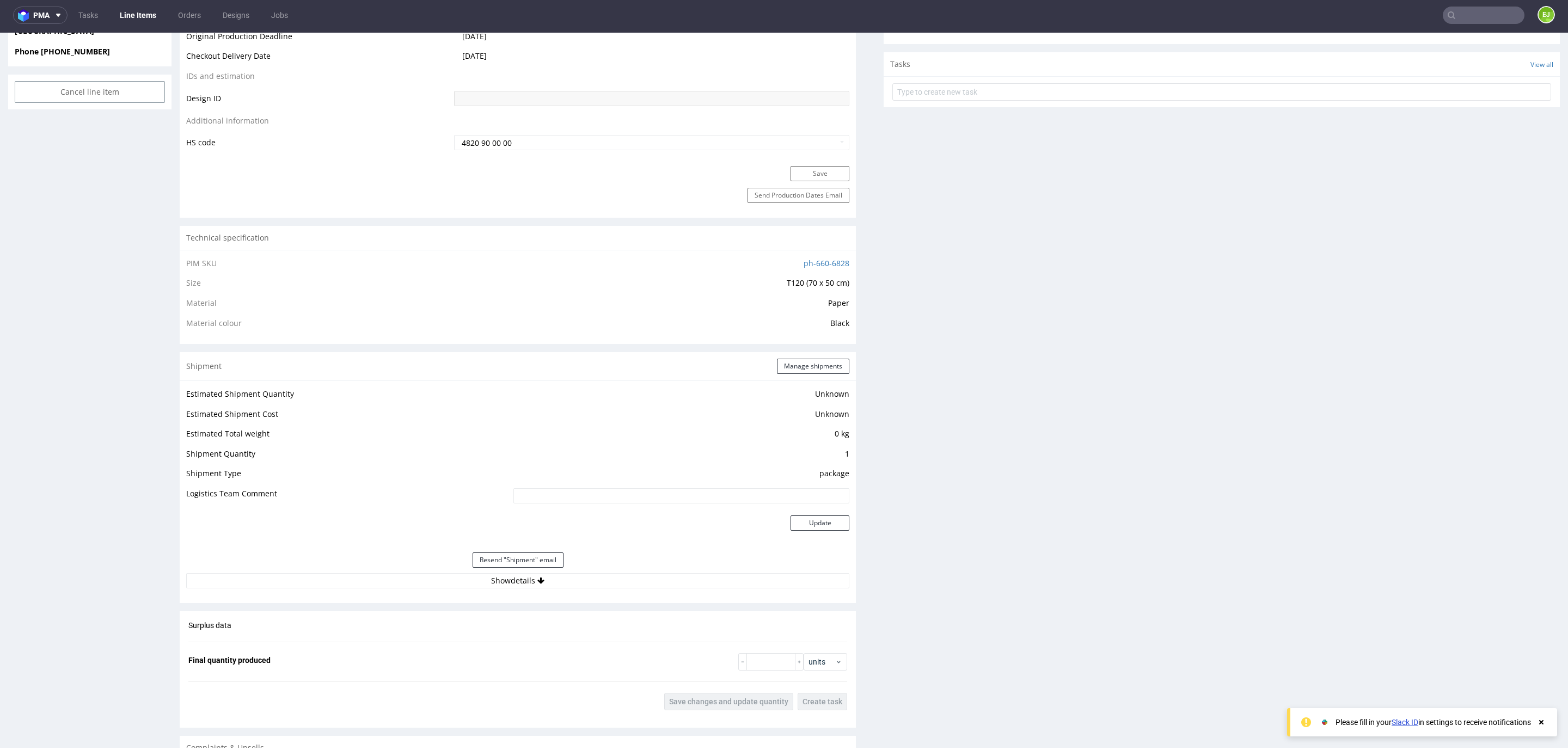
scroll to position [796, 0]
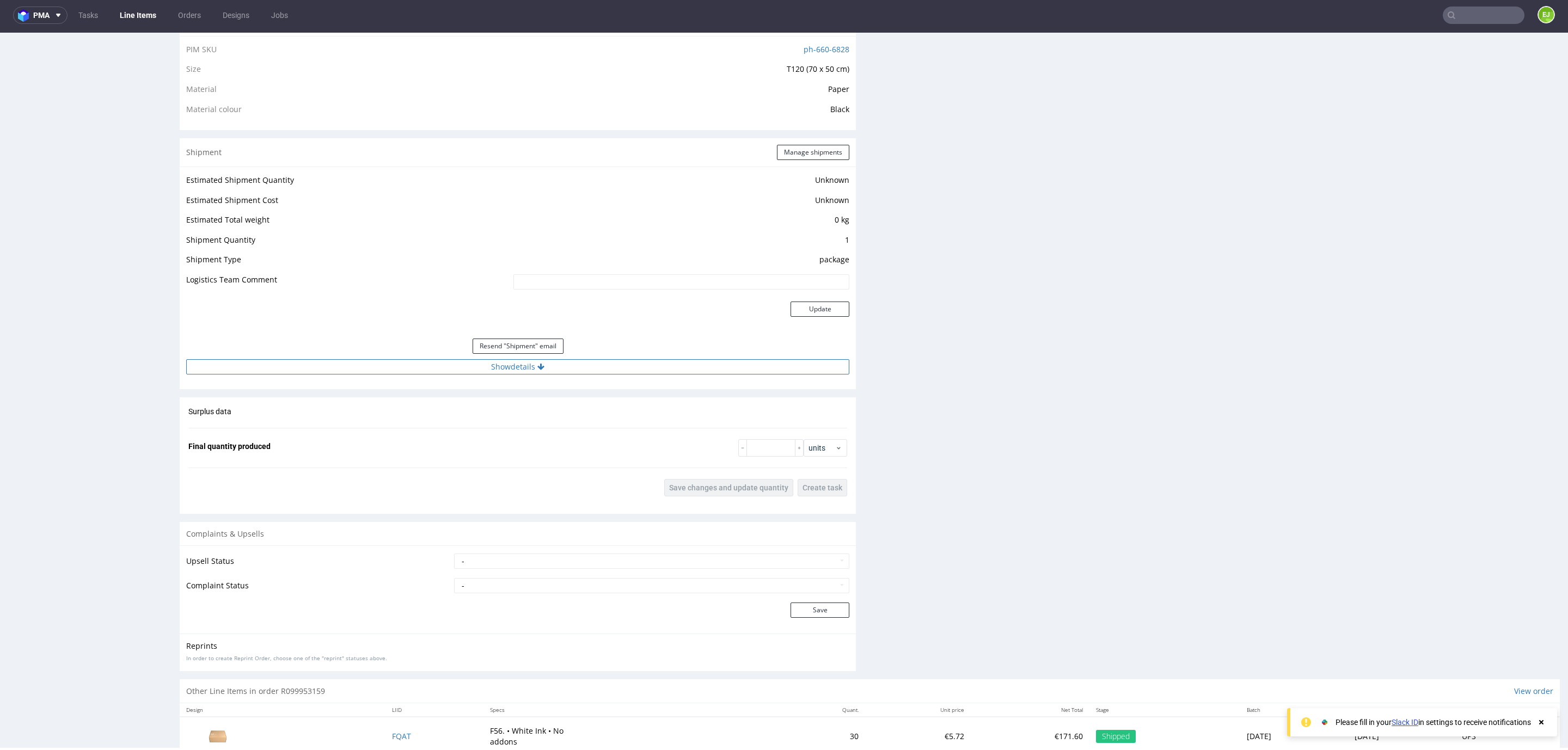
click at [437, 365] on button "Show details" at bounding box center [518, 367] width 663 height 15
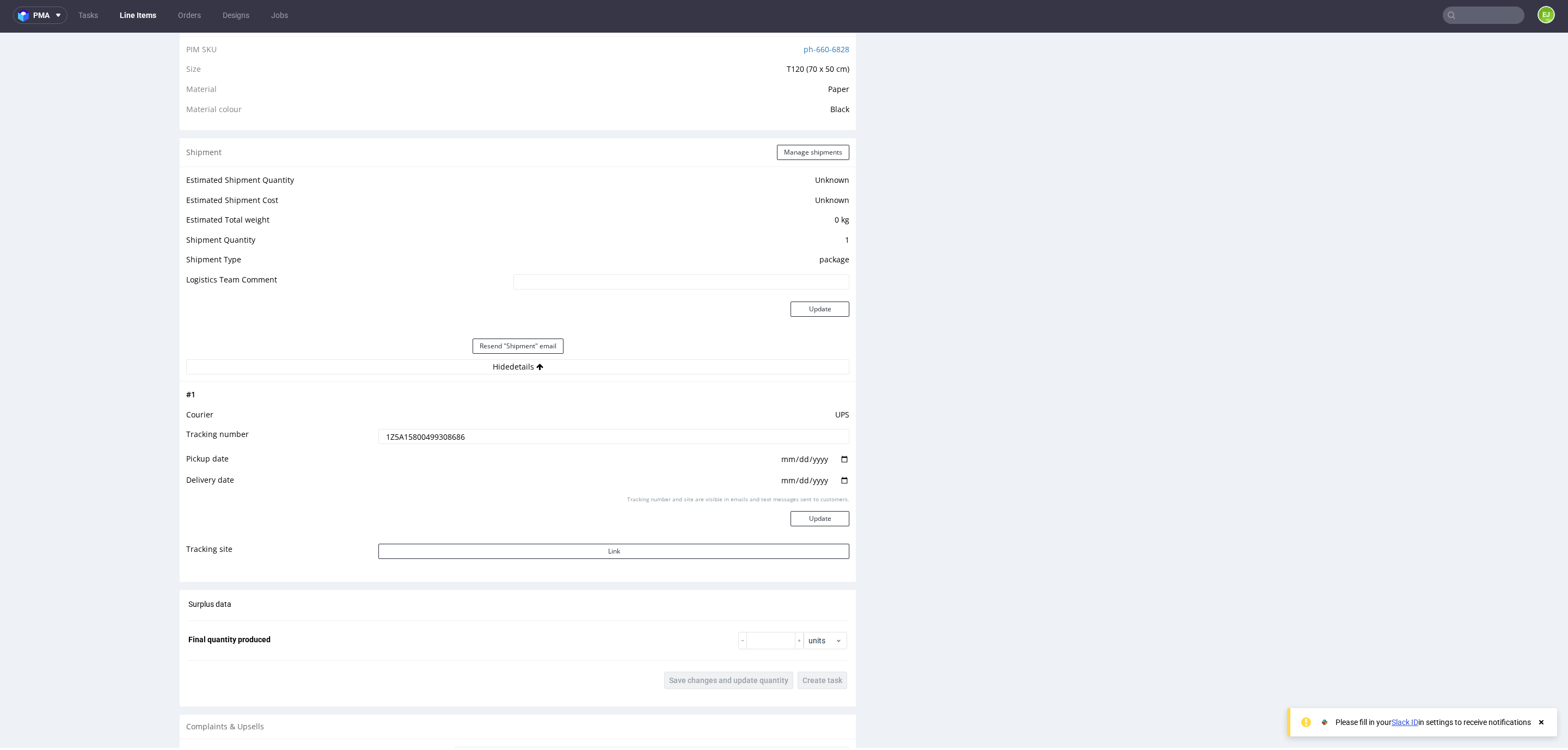
click at [409, 436] on input "1Z5A15800499308686" at bounding box center [613, 437] width 471 height 15
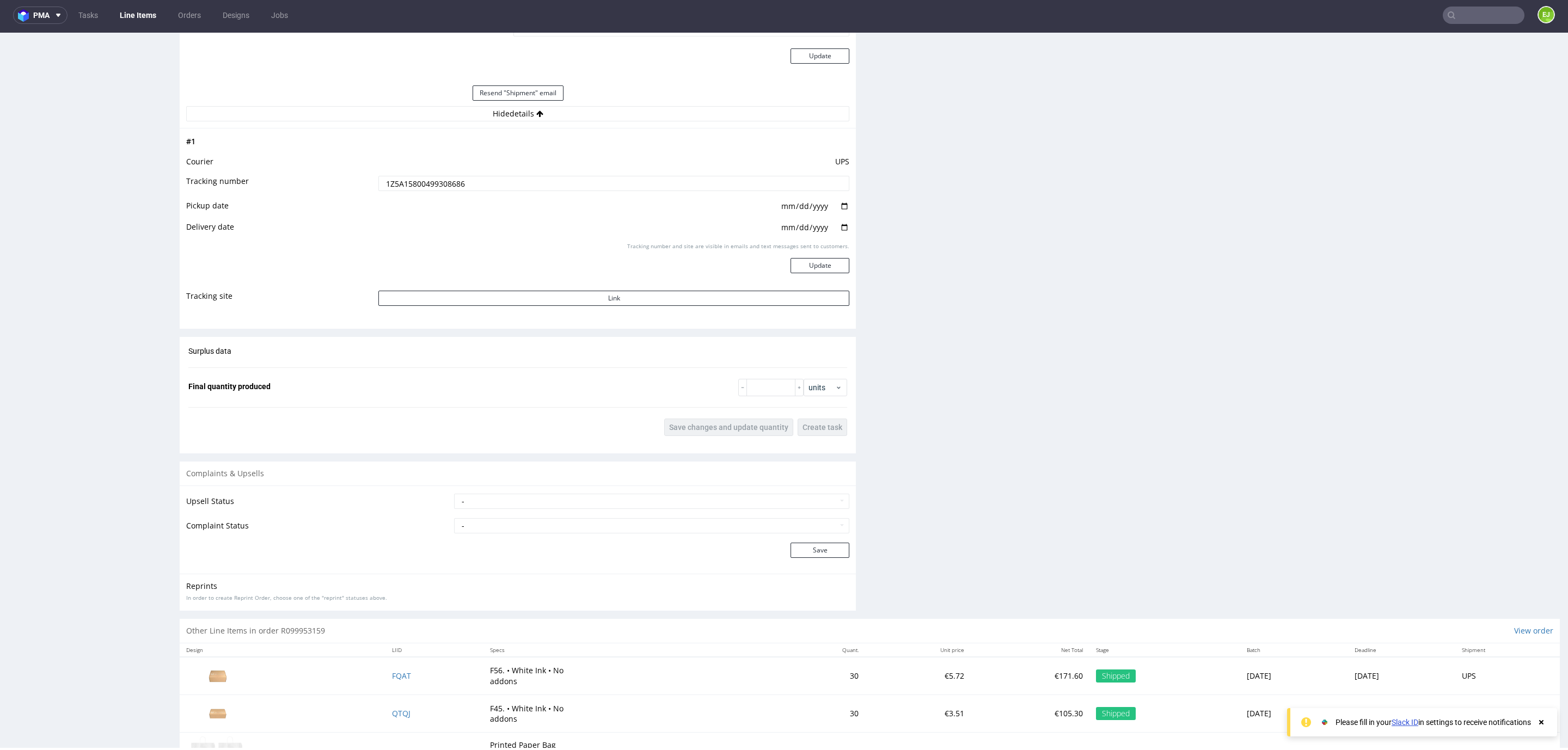
scroll to position [1151, 0]
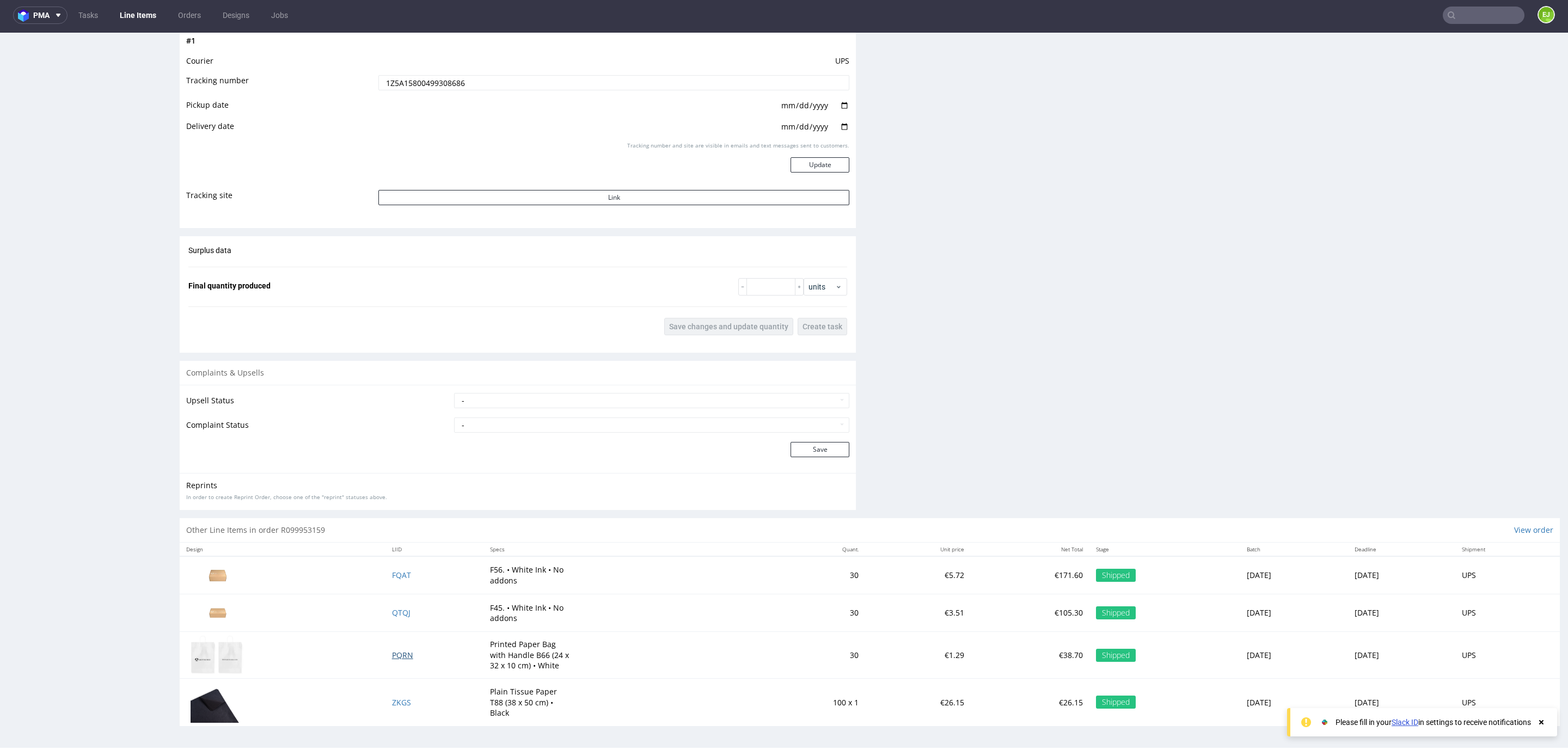
click at [392, 653] on span "PQRN" at bounding box center [402, 655] width 22 height 10
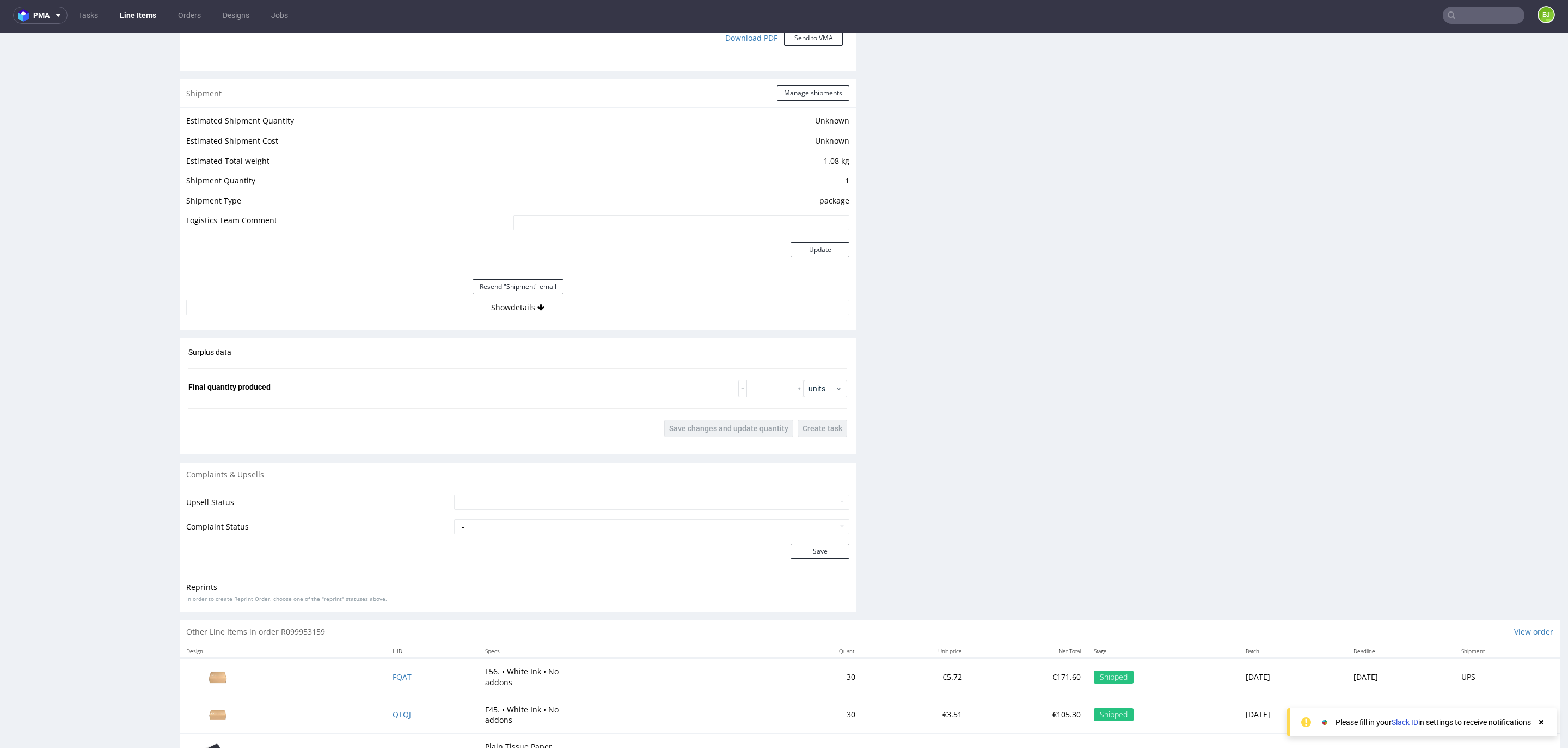
scroll to position [1134, 0]
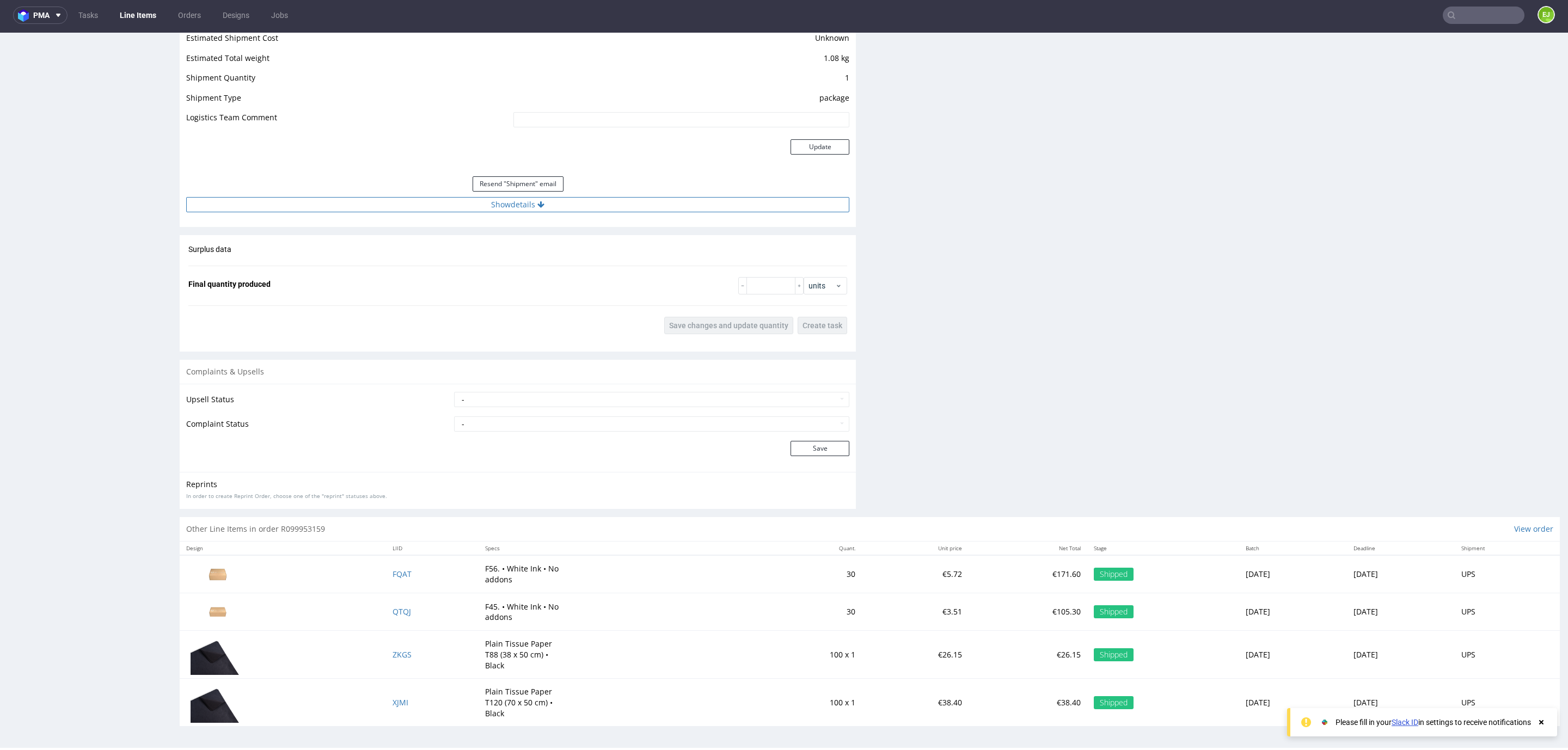
click at [344, 206] on button "Show details" at bounding box center [518, 205] width 663 height 15
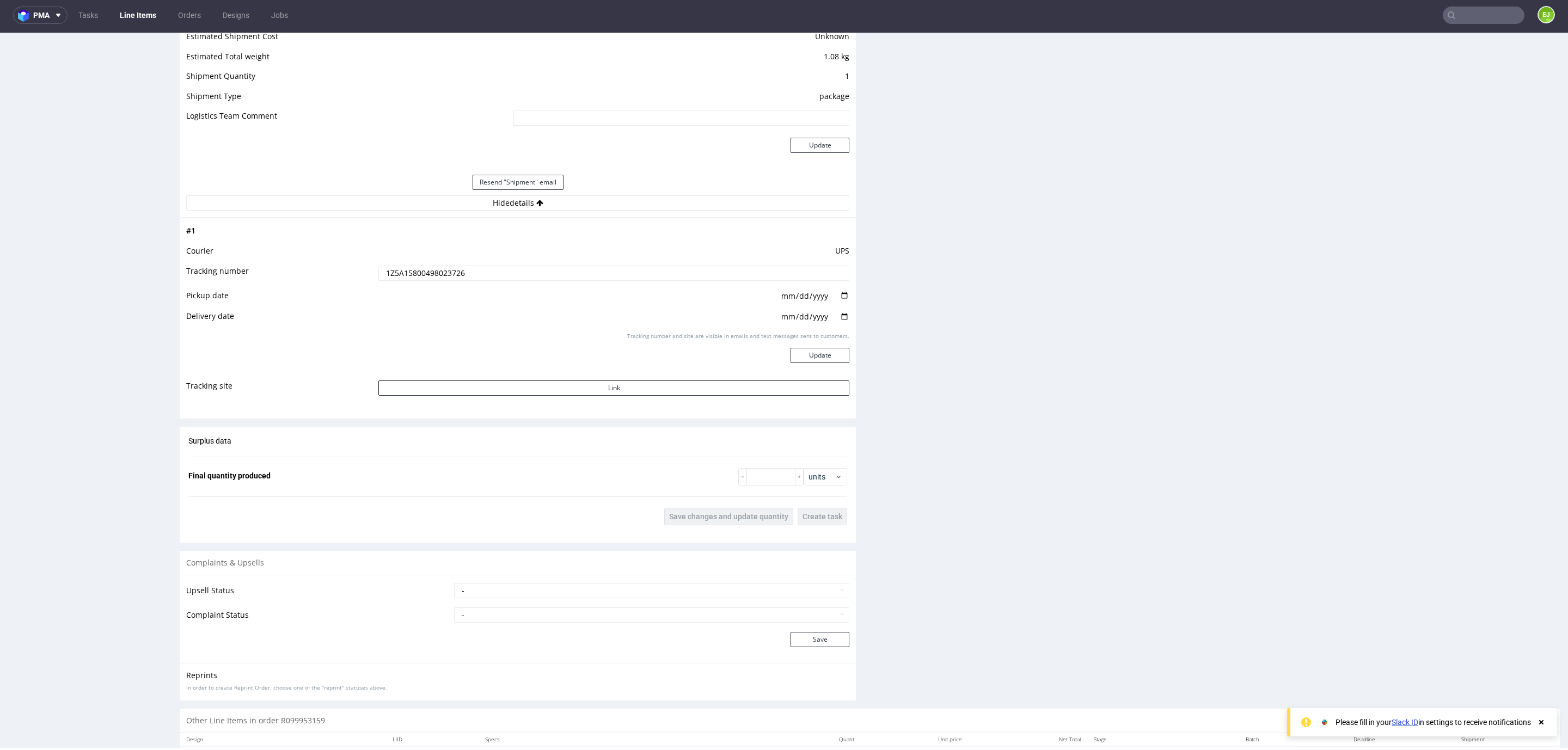
click at [411, 260] on td "UPS" at bounding box center [612, 254] width 474 height 20
click at [413, 264] on td "1Z5A15800498023726" at bounding box center [612, 276] width 474 height 24
click at [413, 270] on input "1Z5A15800498023726" at bounding box center [613, 273] width 471 height 15
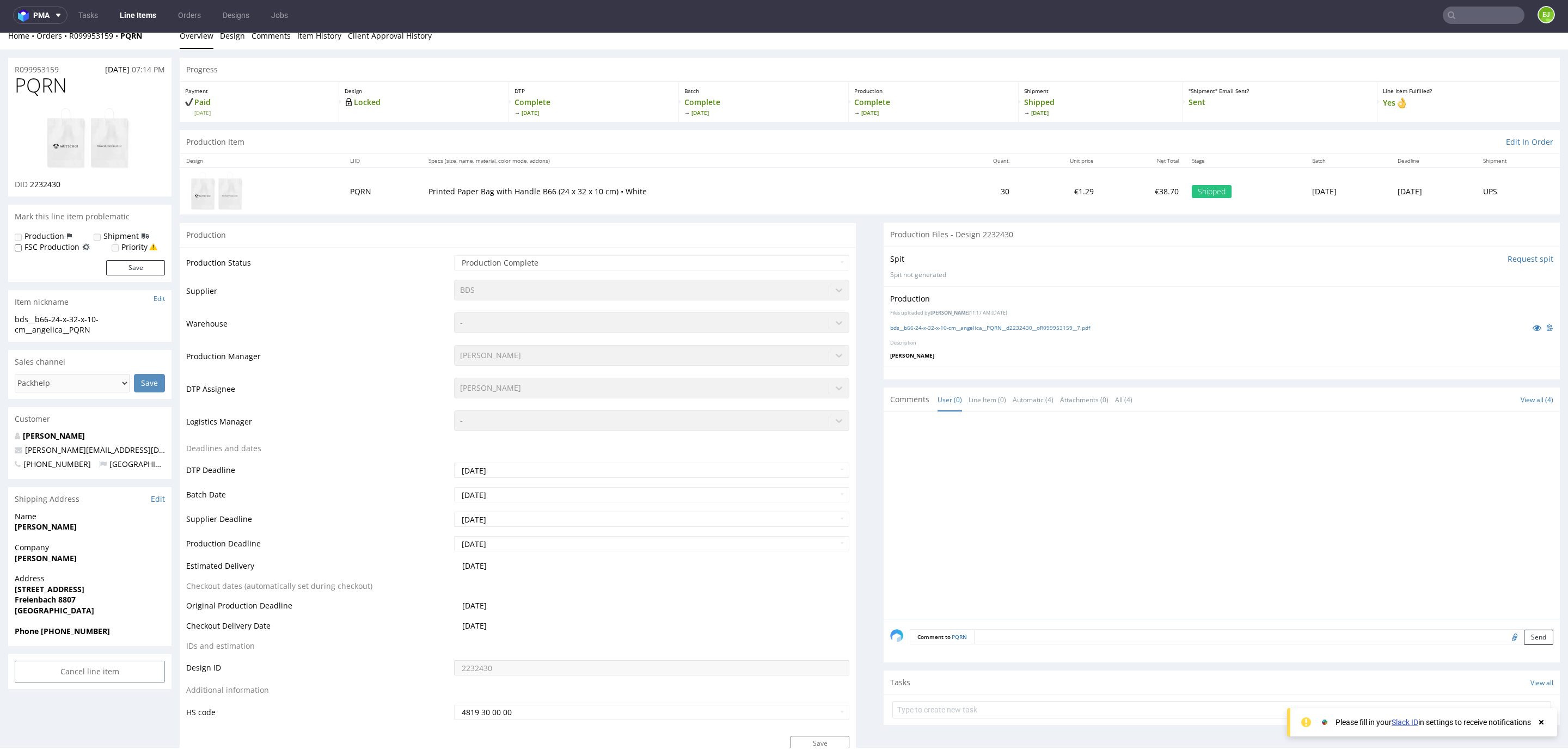
scroll to position [0, 0]
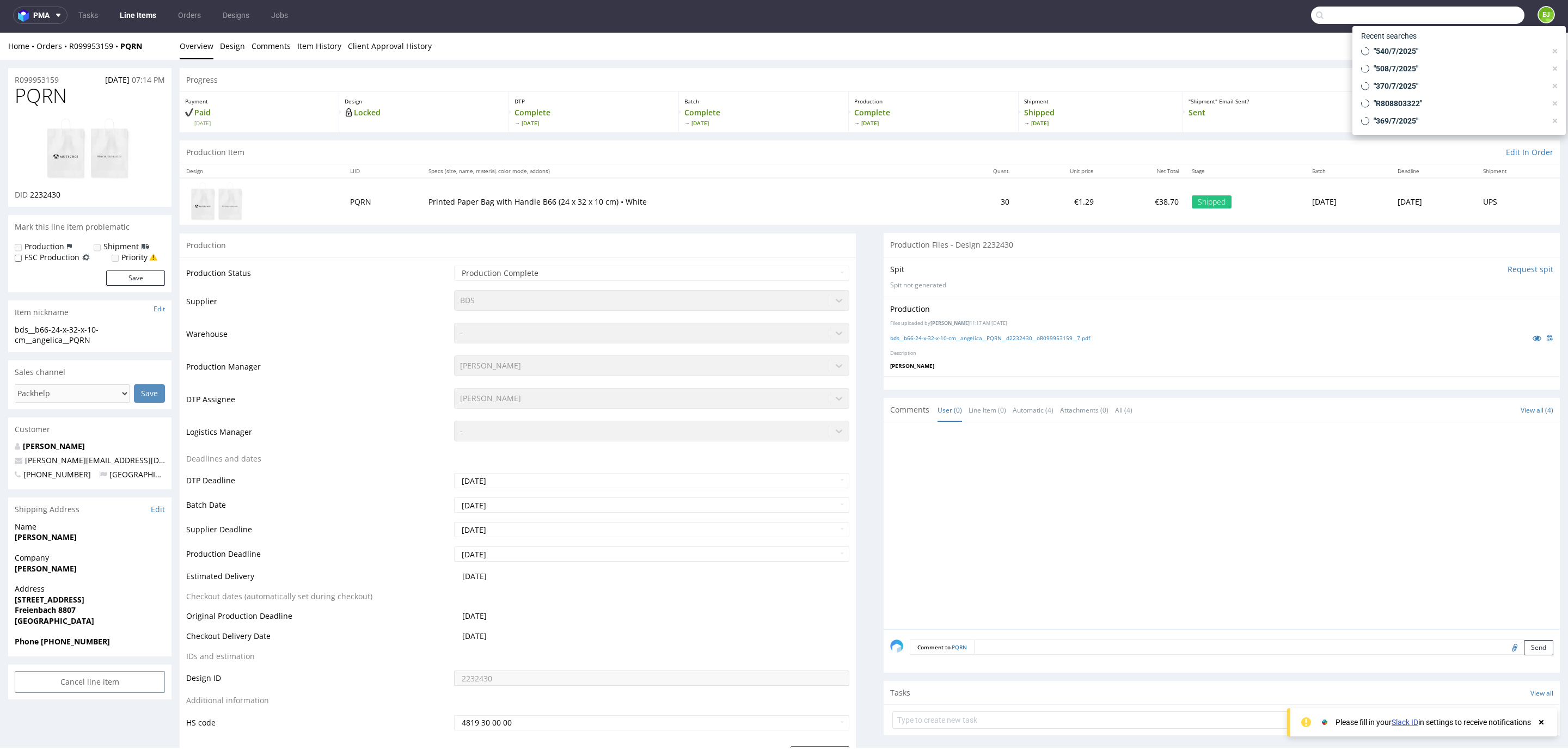
click at [1473, 17] on input "text" at bounding box center [1417, 15] width 214 height 17
type input "2"
type input "33/07/2025/VP"
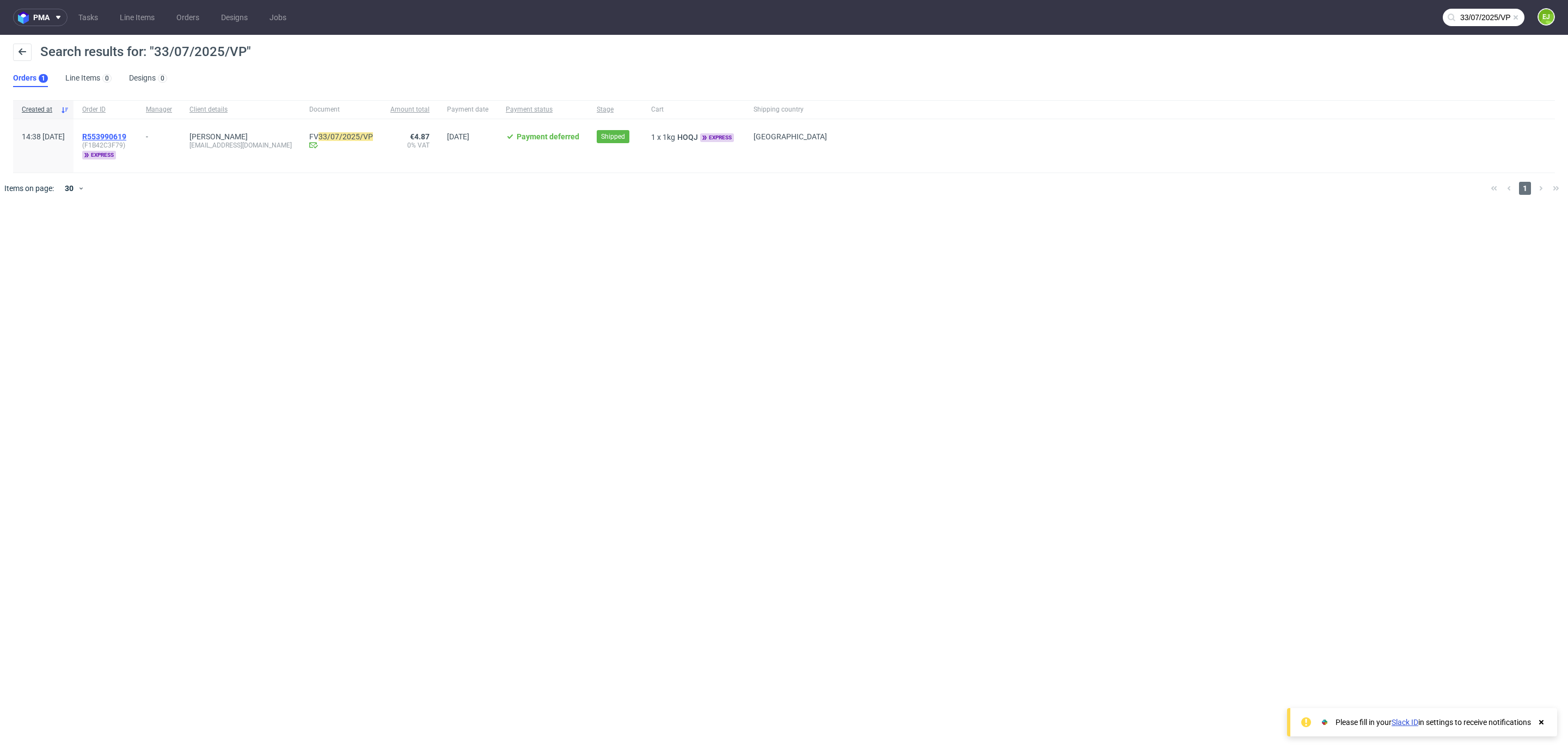
click at [127, 135] on span "R553990619" at bounding box center [103, 137] width 44 height 9
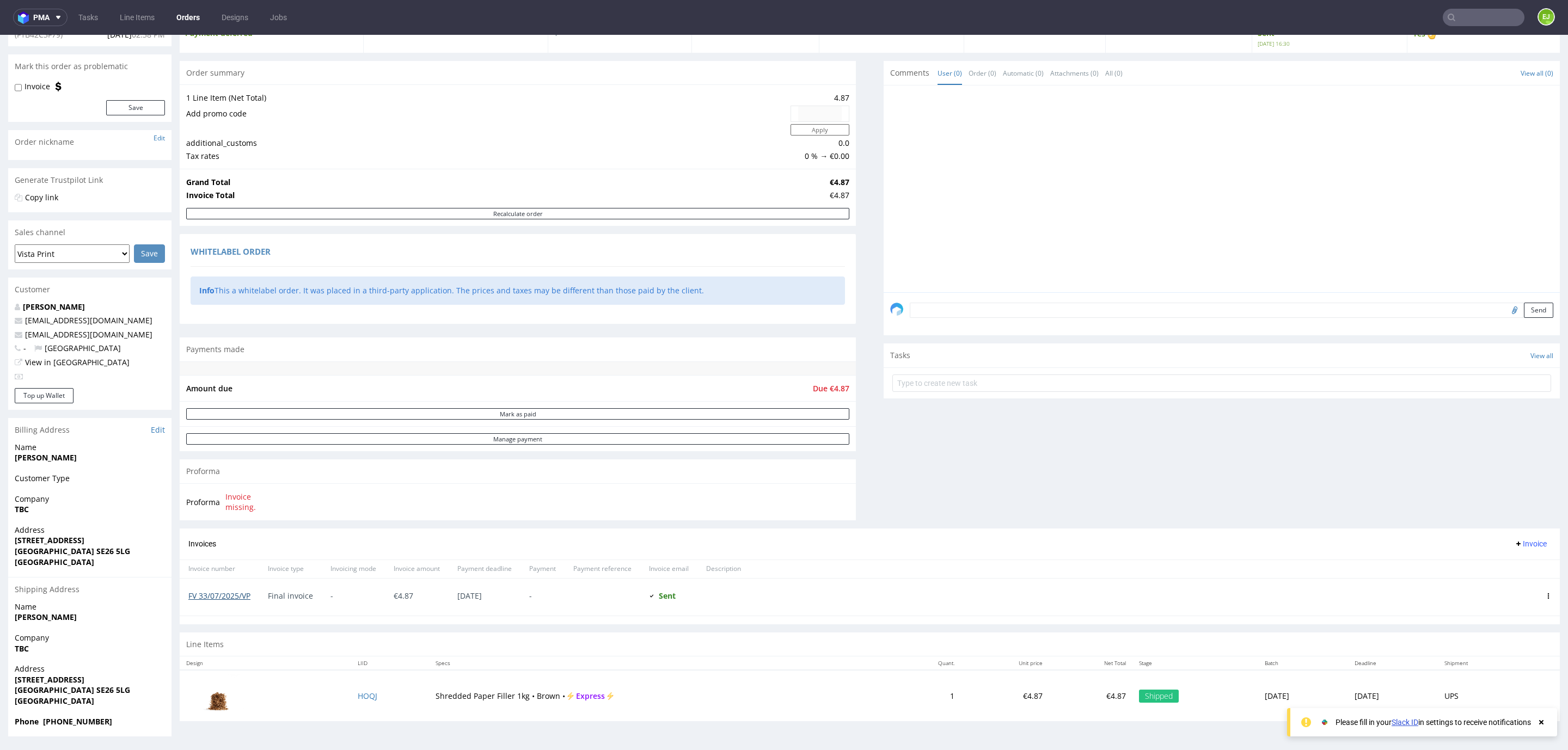
scroll to position [3, 0]
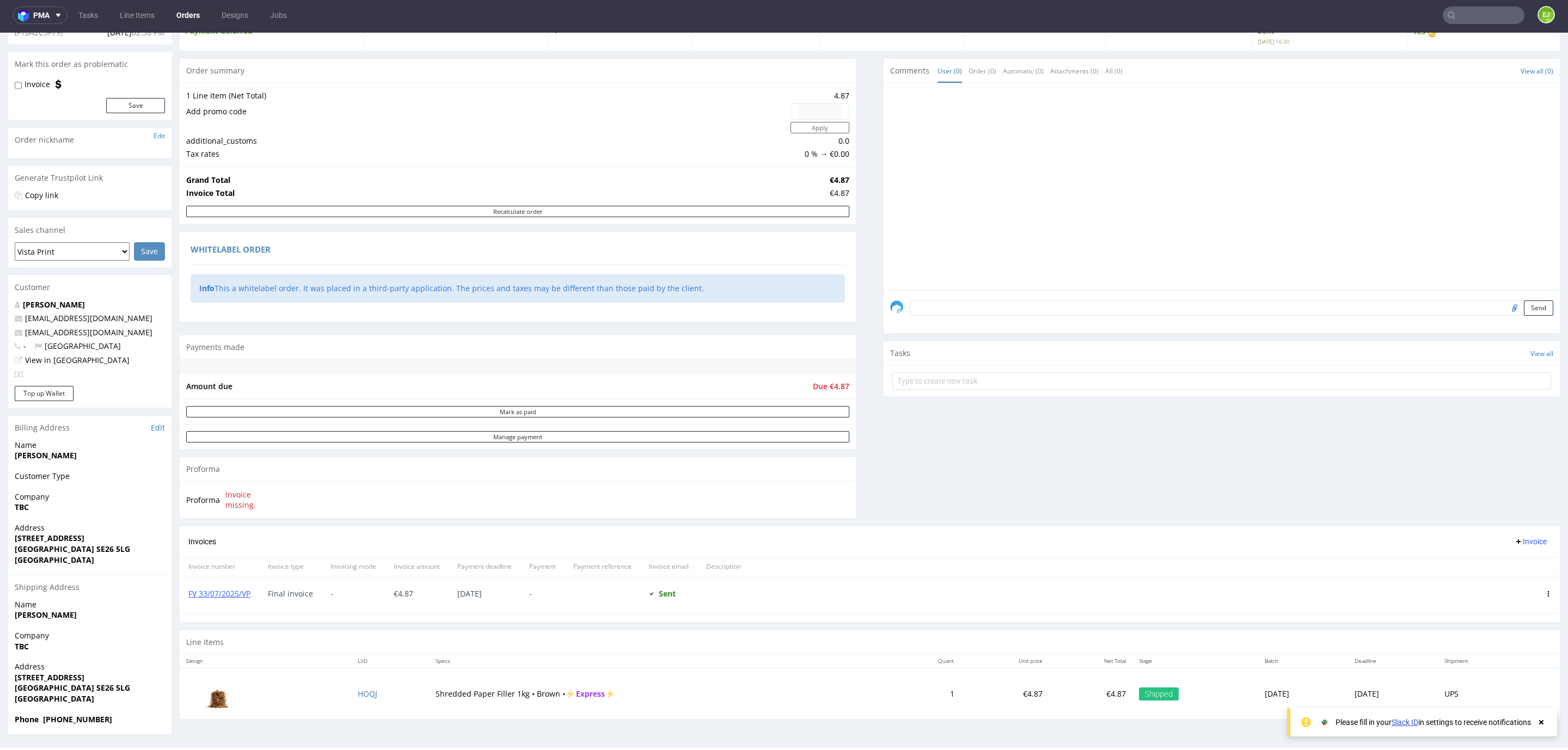
click at [339, 689] on td at bounding box center [265, 693] width 171 height 51
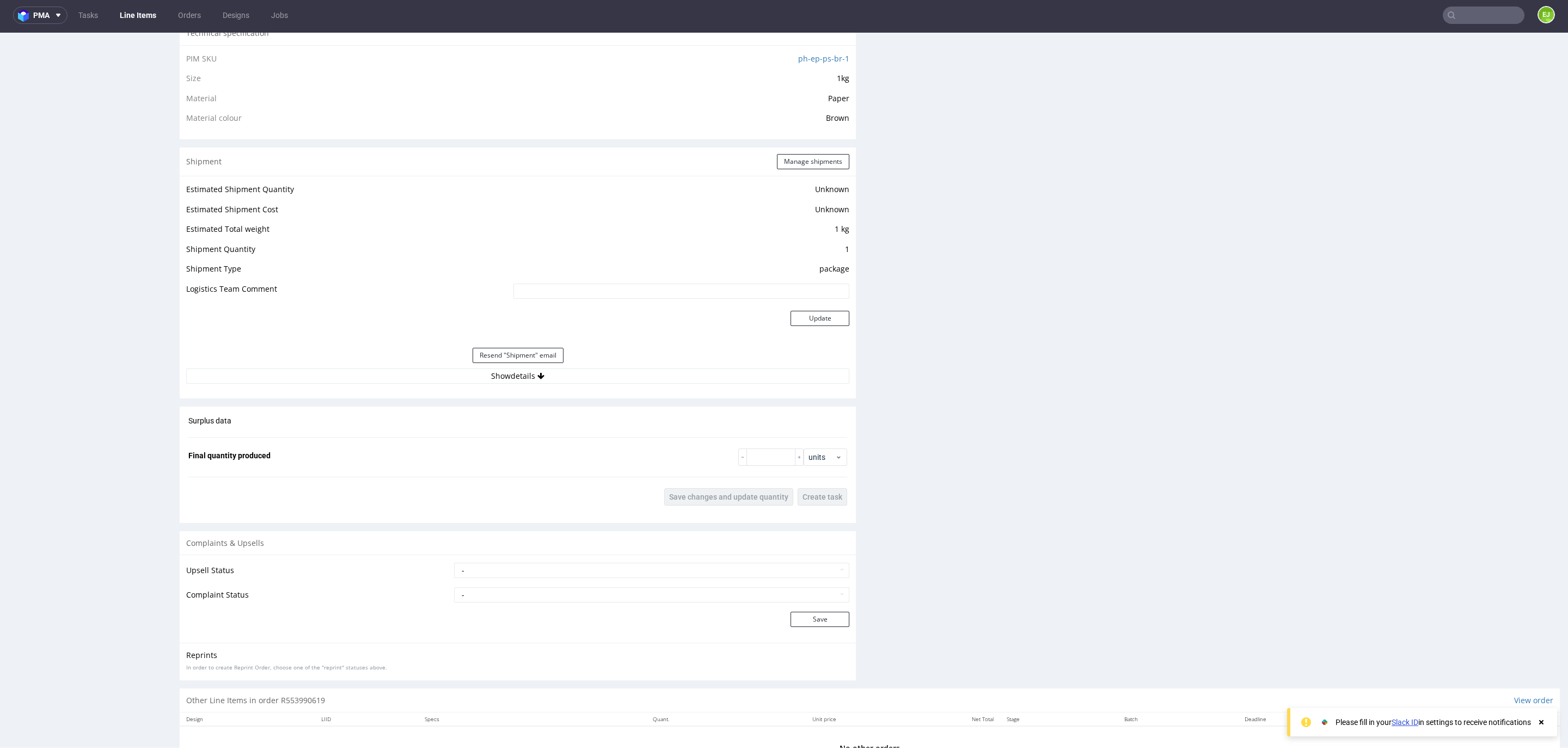
scroll to position [835, 0]
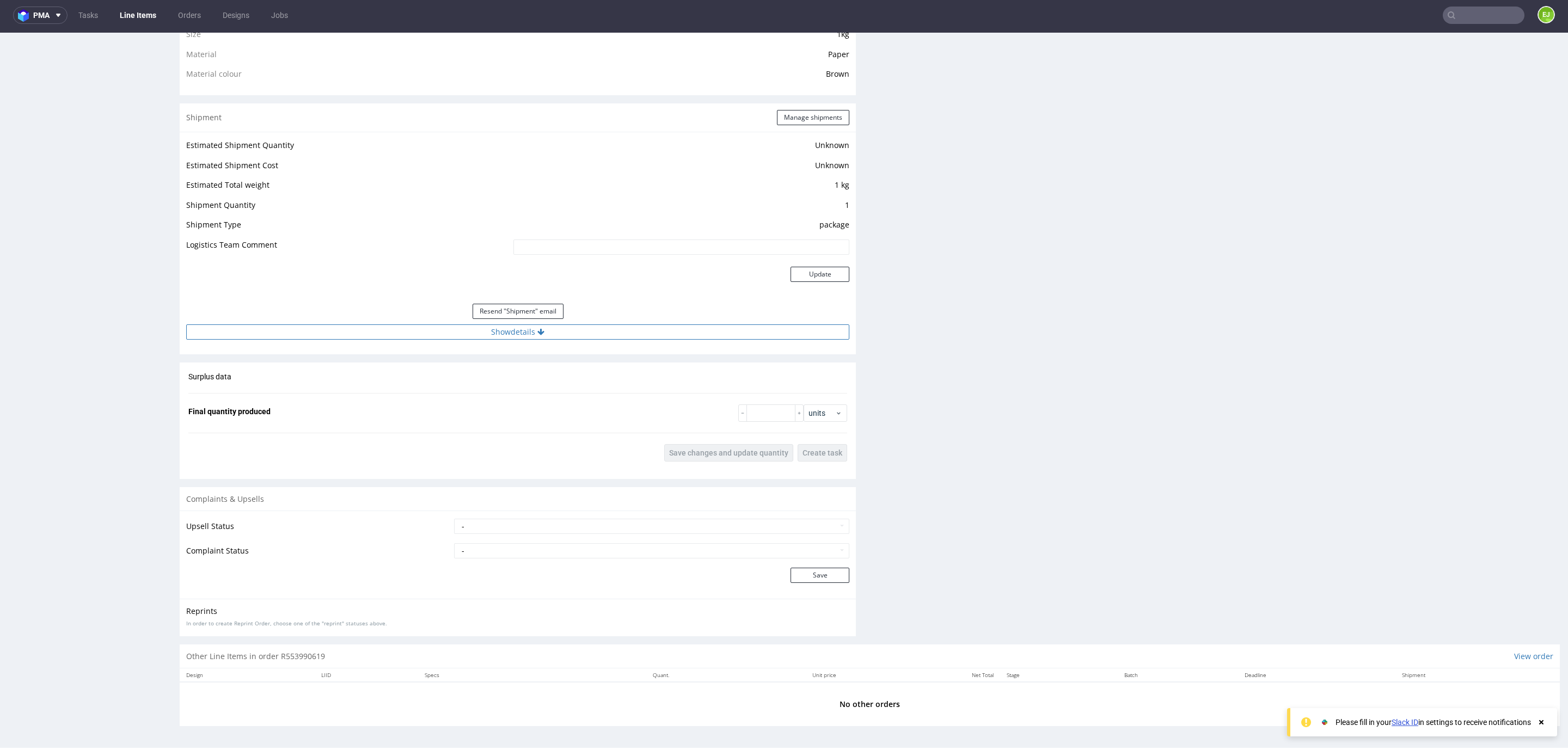
click at [431, 332] on button "Show details" at bounding box center [518, 332] width 663 height 15
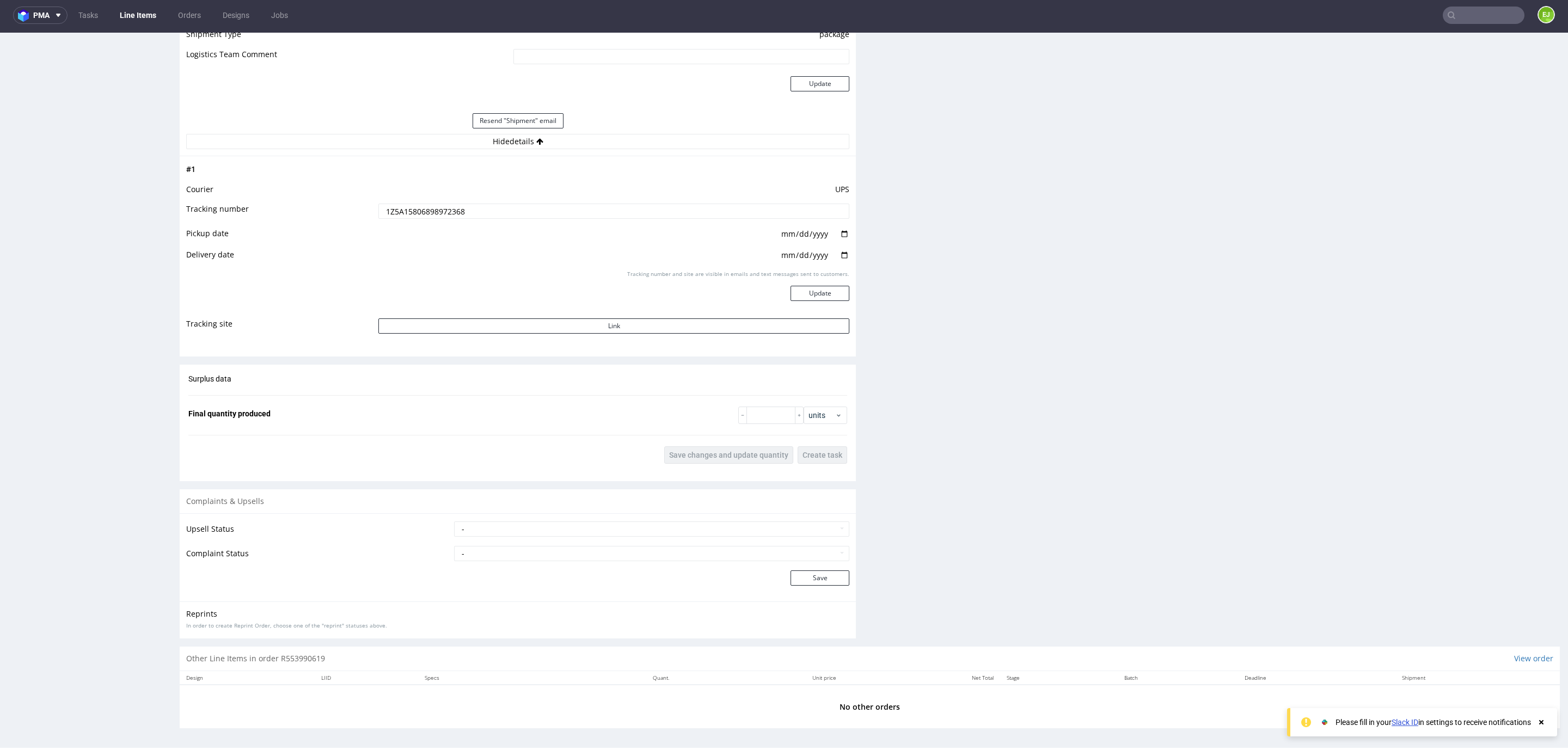
scroll to position [1028, 0]
click at [384, 201] on td "1Z5A15806898972368" at bounding box center [612, 213] width 474 height 24
click at [388, 204] on input "1Z5A15806898972368" at bounding box center [613, 209] width 471 height 15
click at [1477, 24] on nav "pma Tasks Line Items Orders Designs Jobs EJ" at bounding box center [784, 15] width 1568 height 34
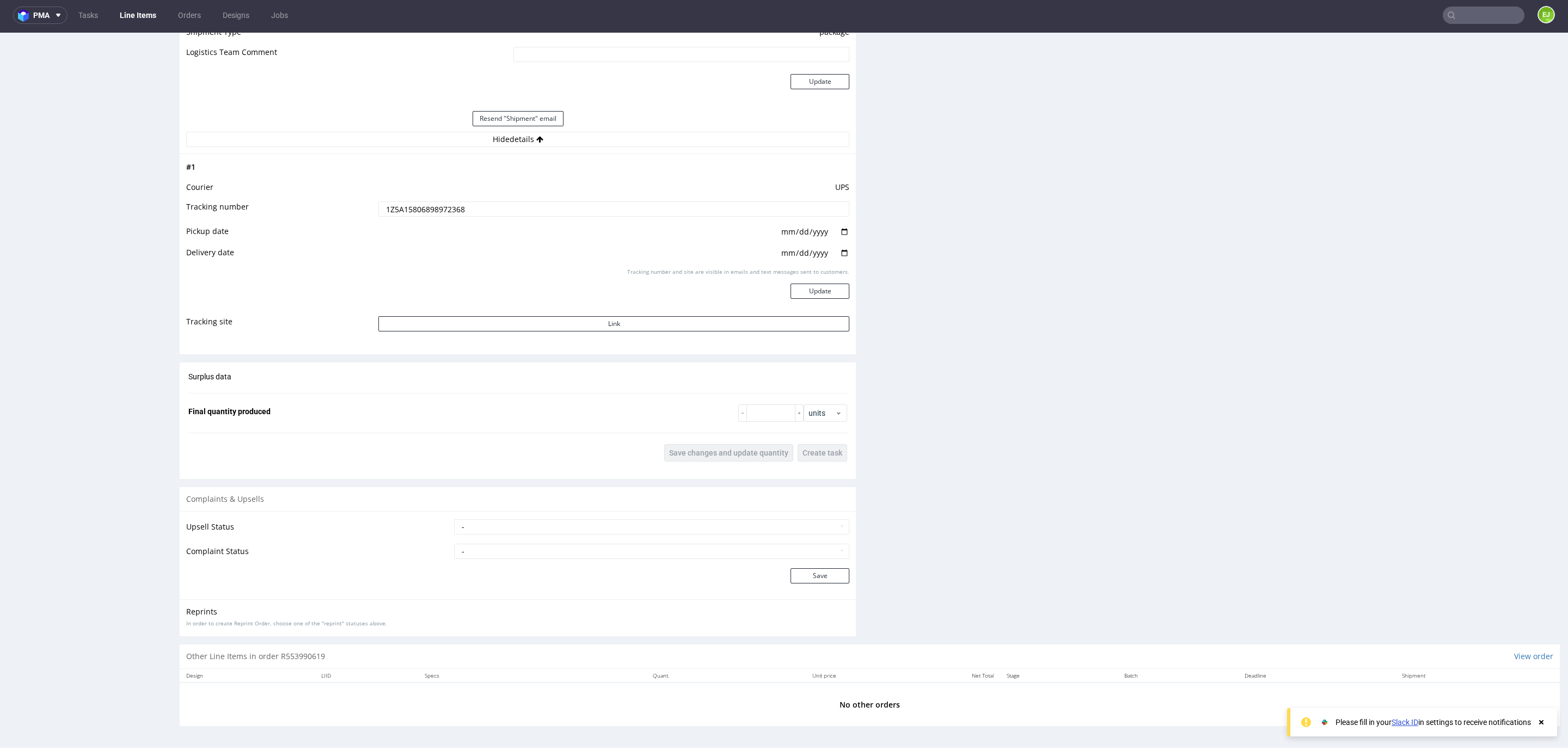
click at [1476, 14] on input "text" at bounding box center [1483, 15] width 82 height 17
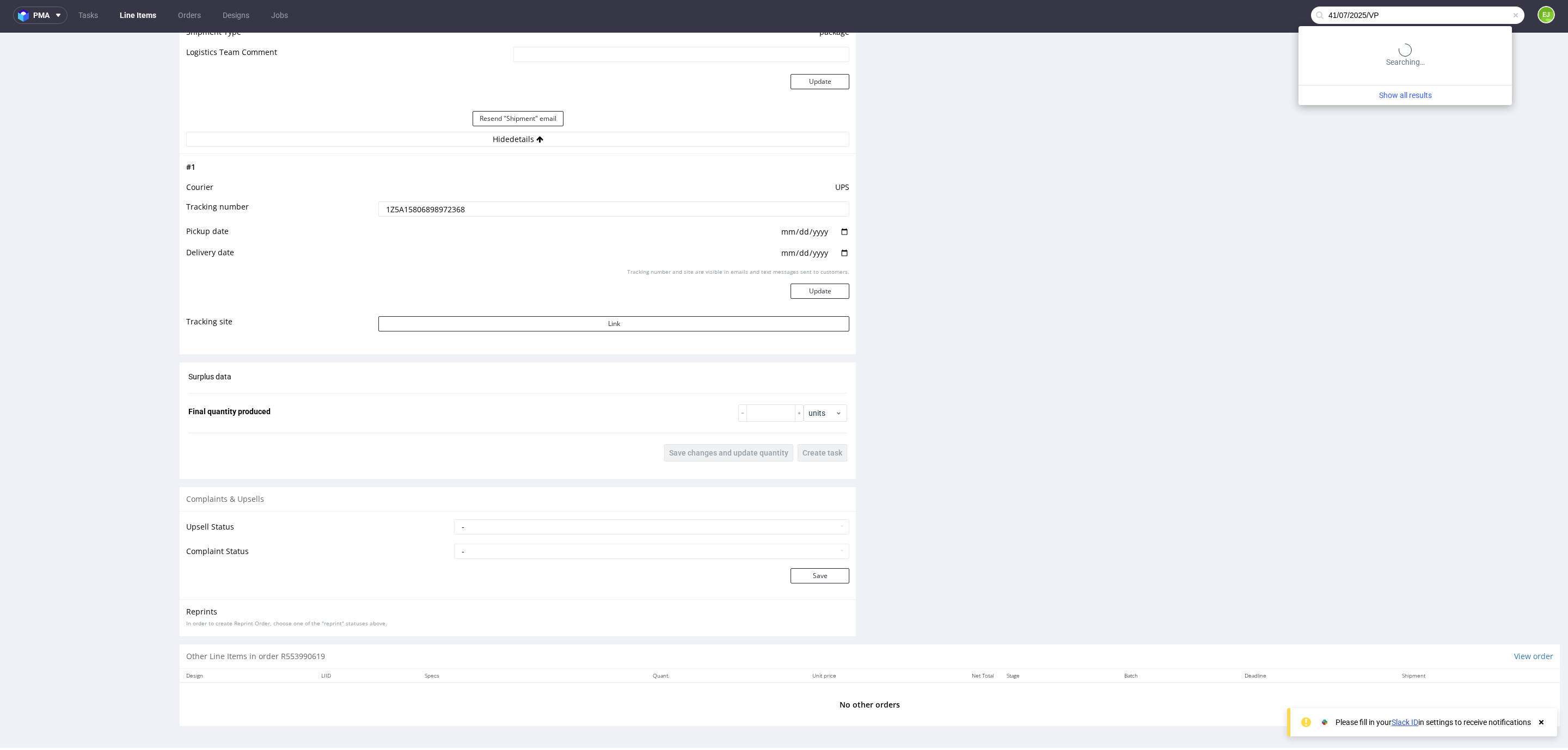
type input "41/07/2025/VP"
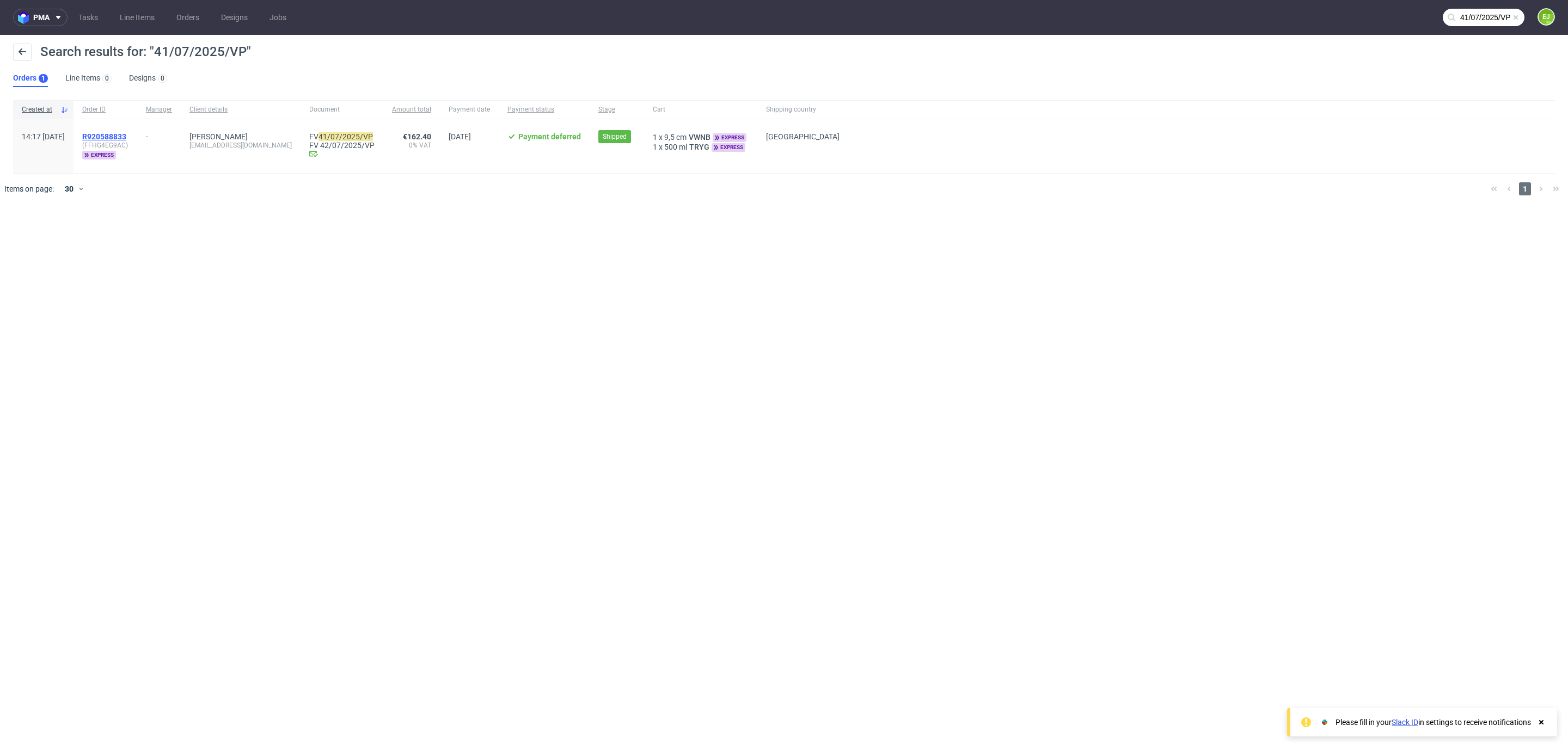
click at [127, 137] on span "R920588833" at bounding box center [103, 137] width 44 height 9
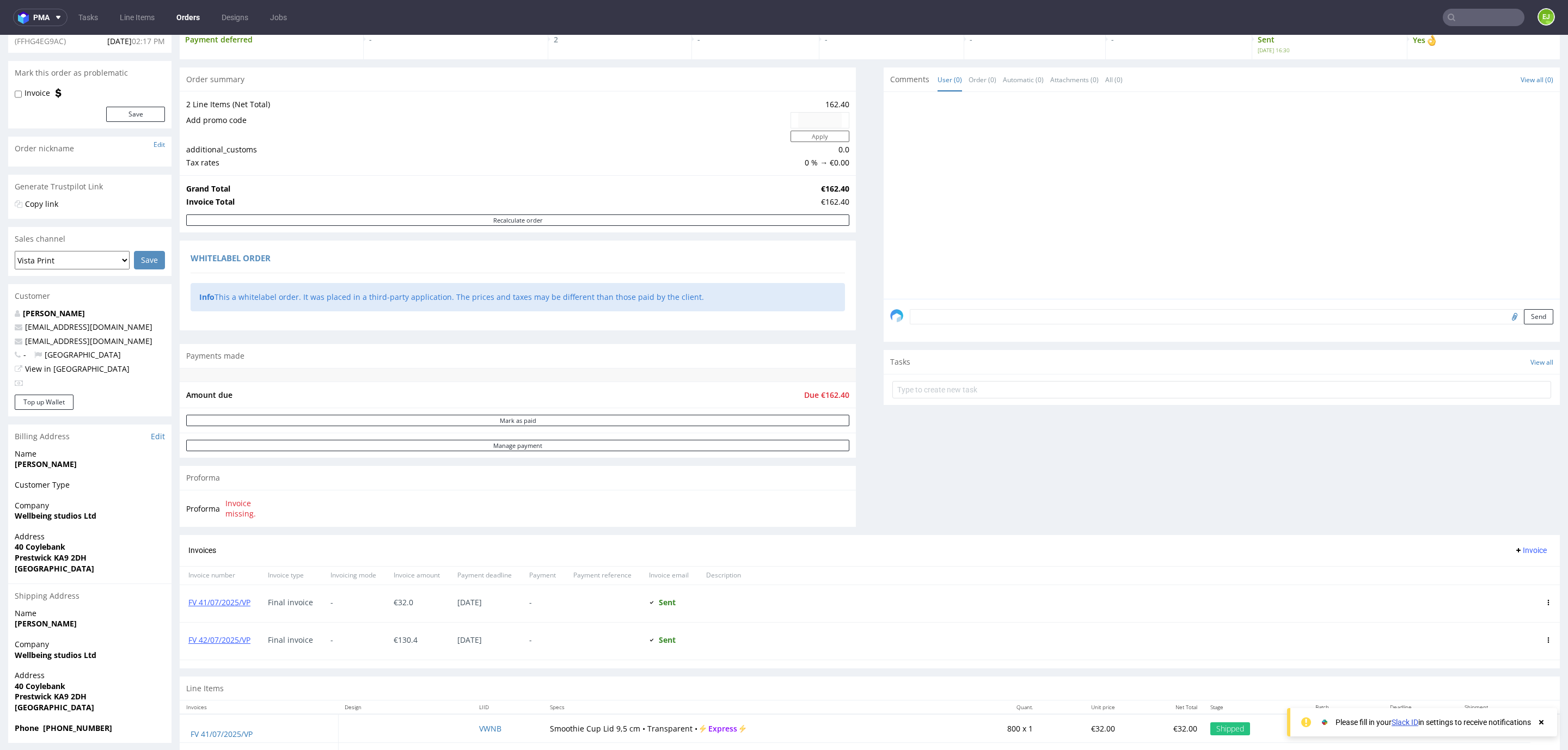
scroll to position [158, 0]
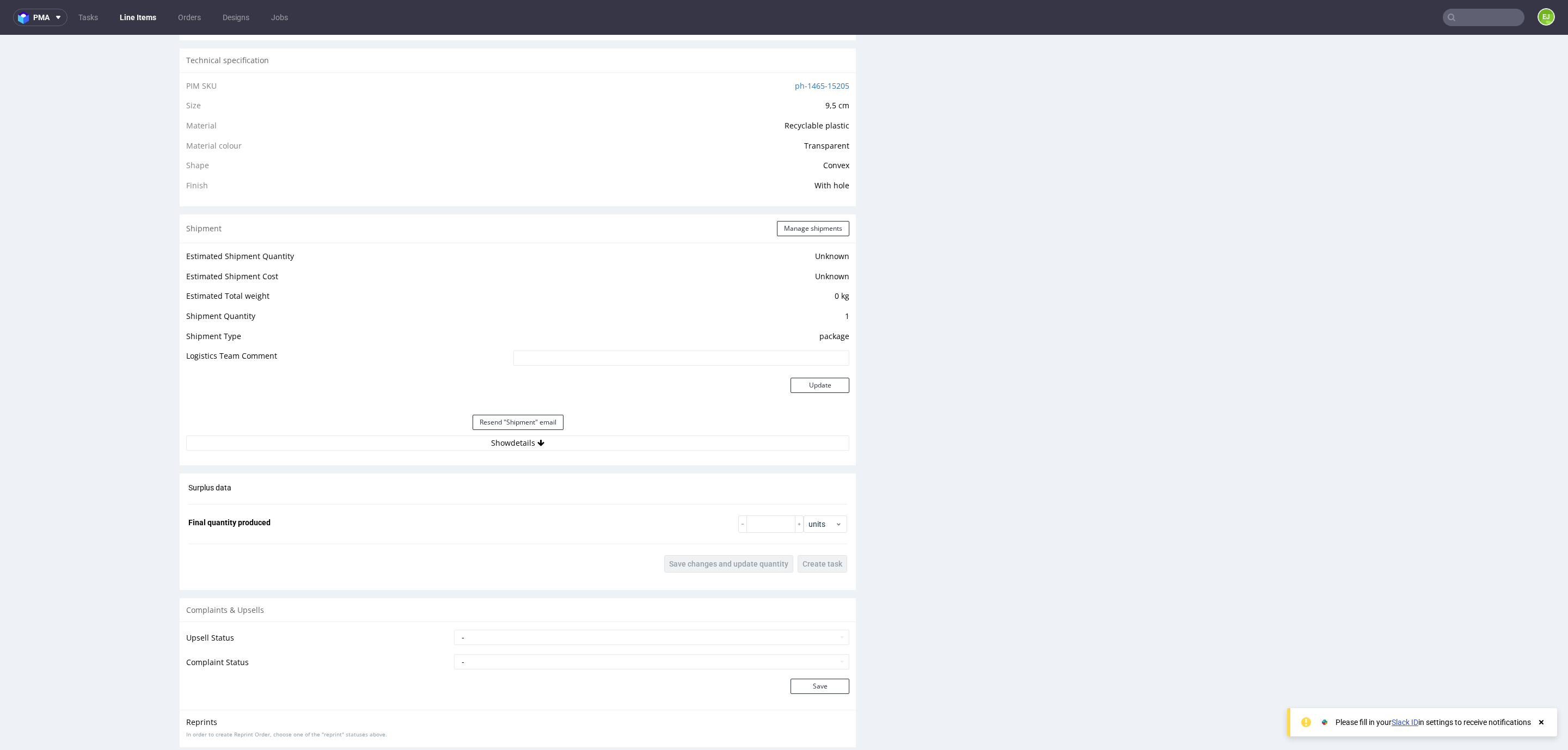
scroll to position [735, 0]
click at [504, 449] on button "Show details" at bounding box center [518, 442] width 663 height 15
click at [465, 510] on input "1Z5A15806897344137" at bounding box center [613, 511] width 471 height 15
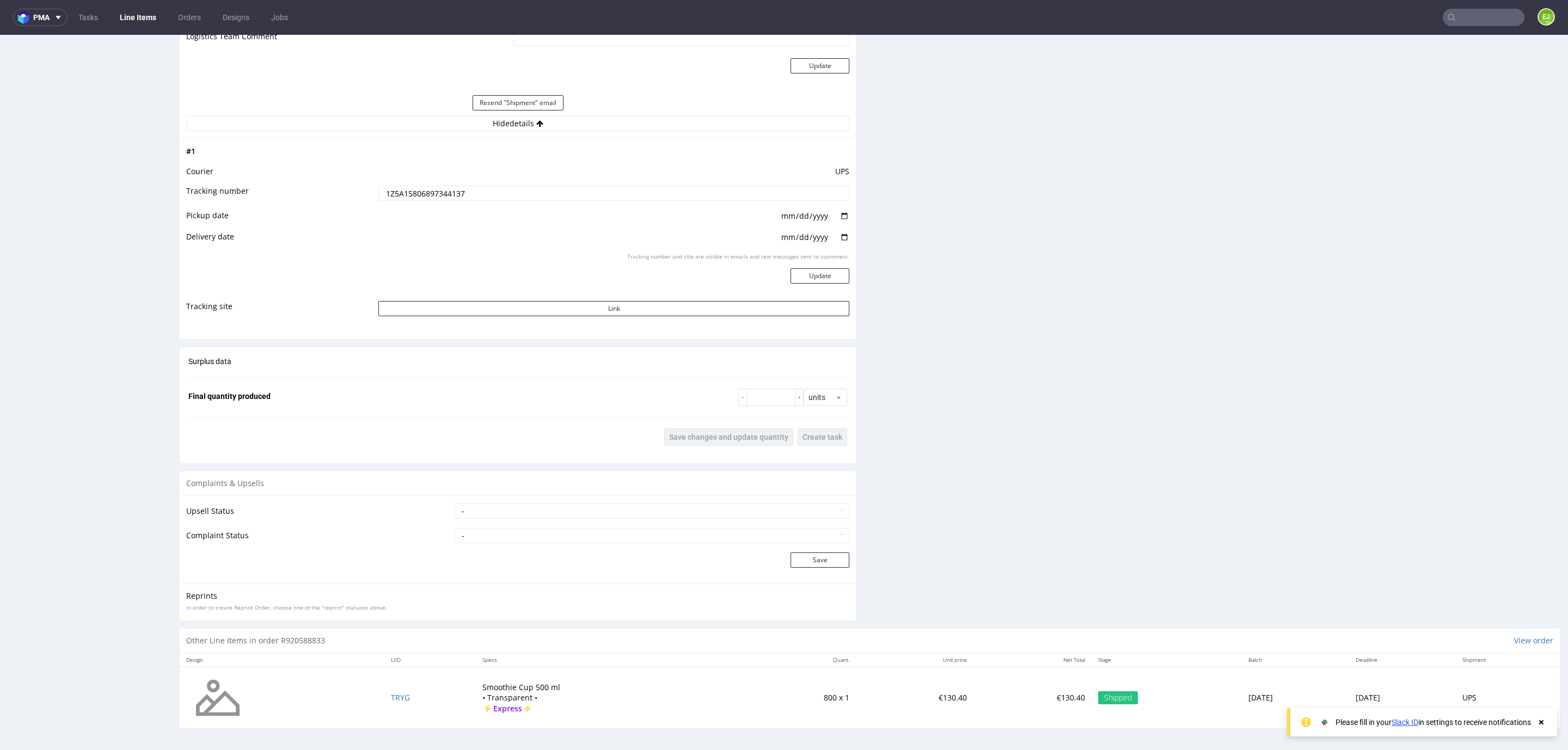
scroll to position [1054, 0]
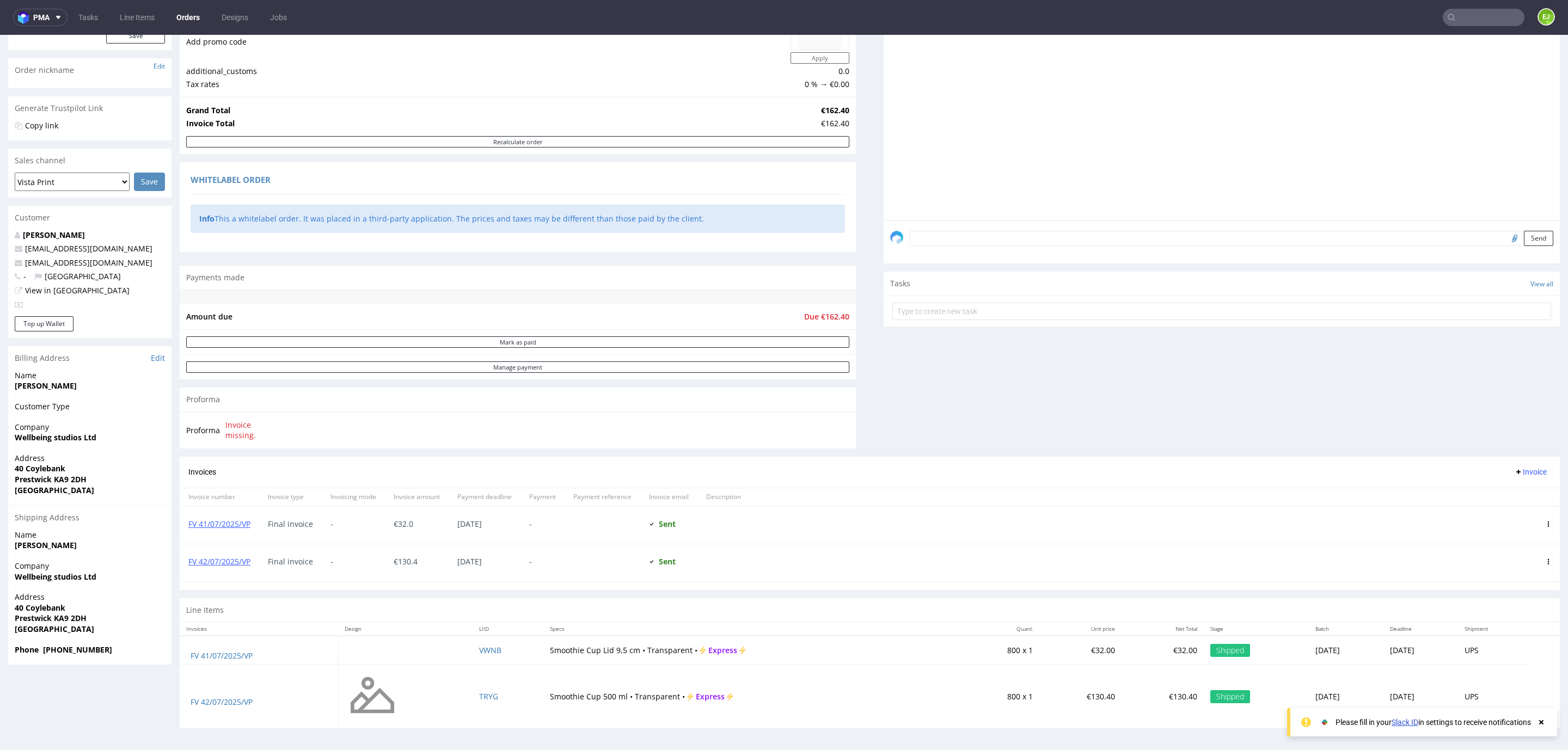
scroll to position [3, 0]
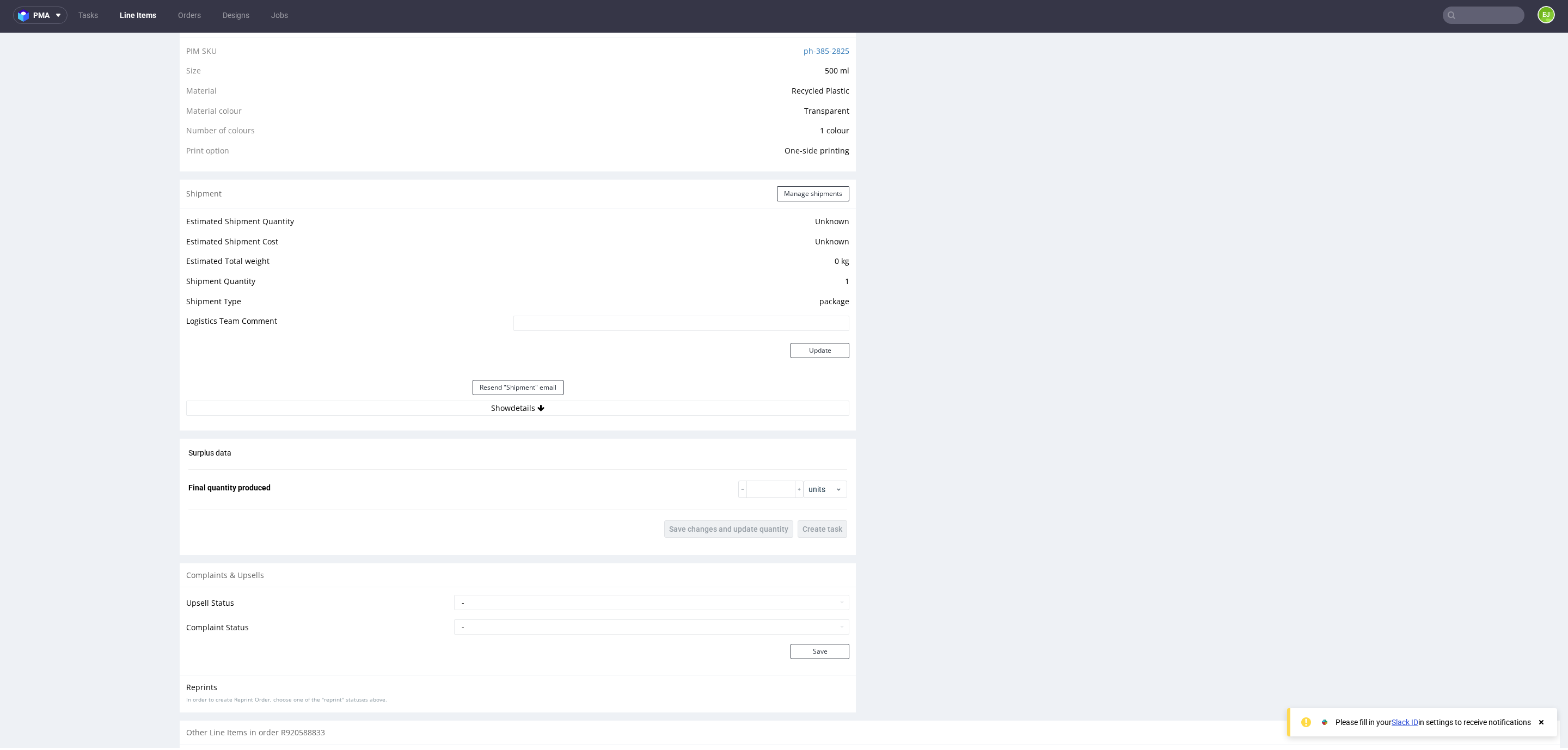
scroll to position [880, 0]
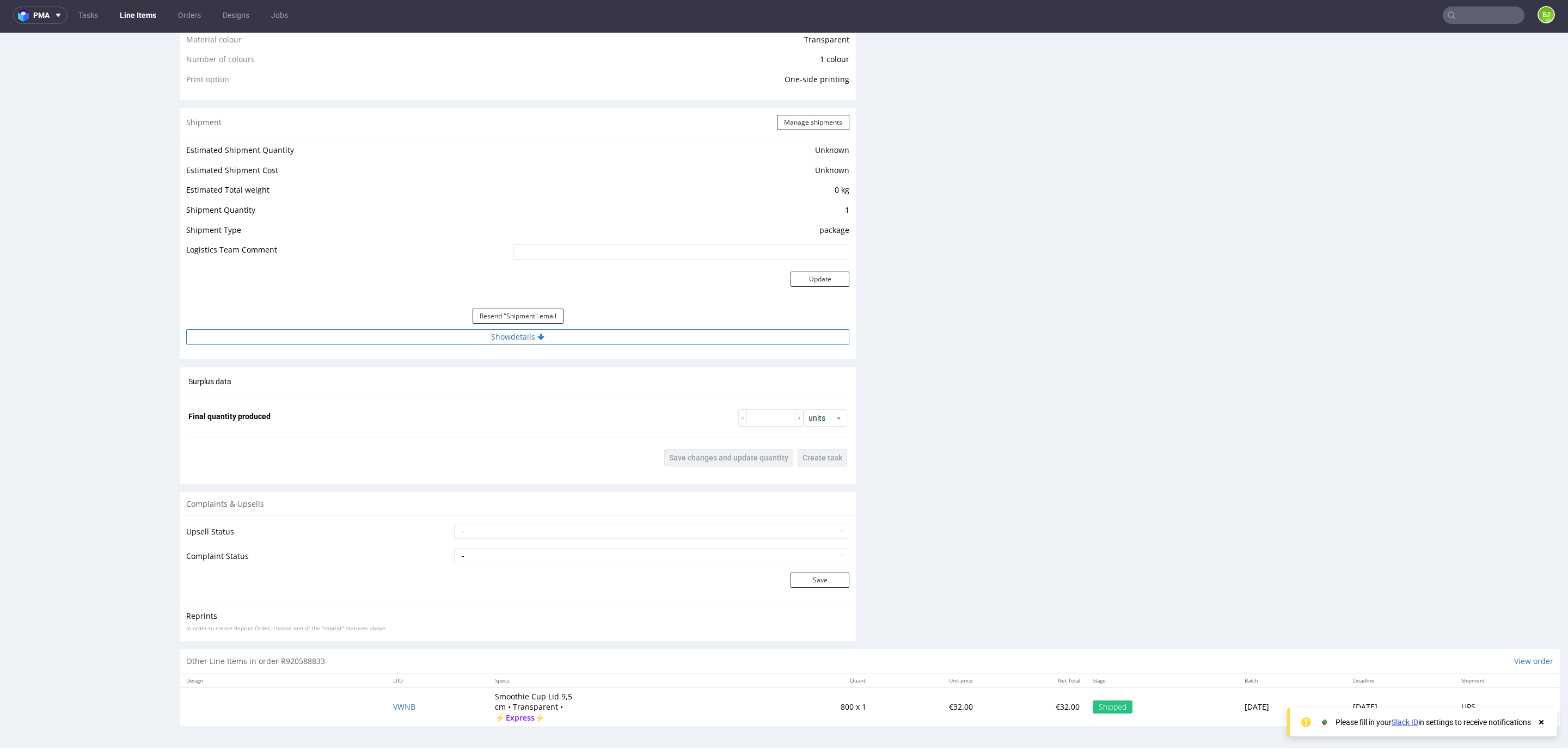
click at [464, 338] on button "Show details" at bounding box center [518, 337] width 663 height 15
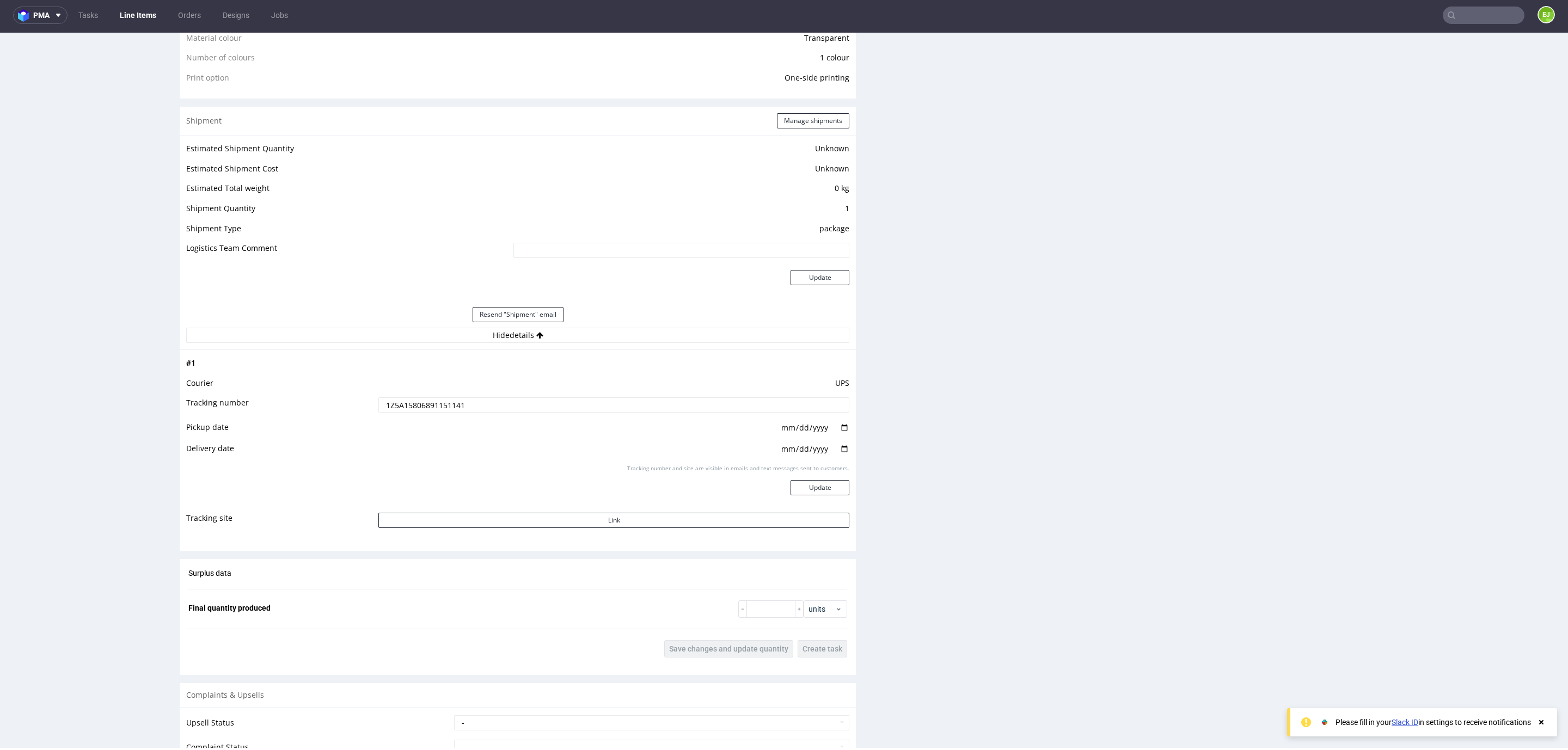
click at [425, 408] on input "1Z5A15806891151141" at bounding box center [613, 405] width 471 height 15
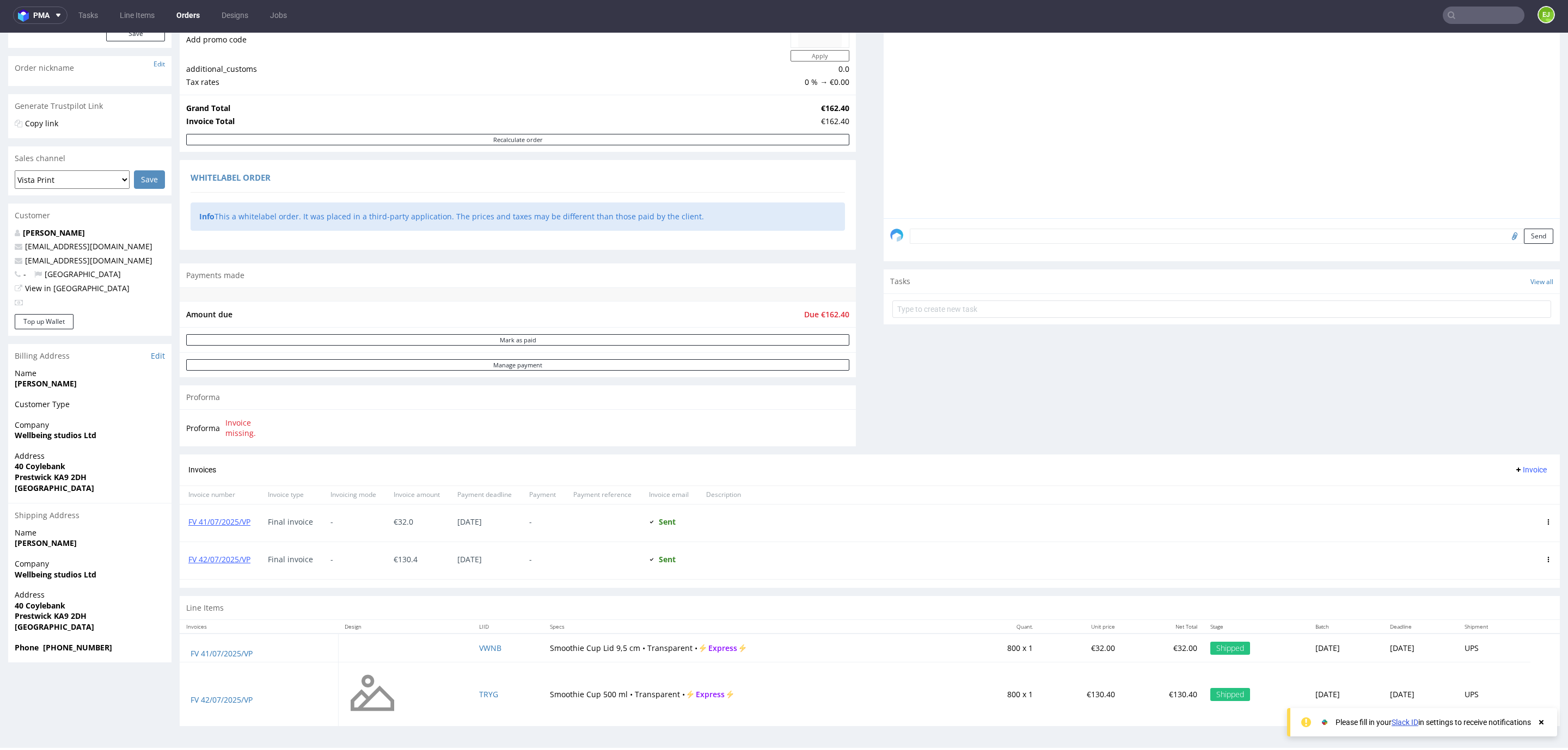
scroll to position [158, 0]
click at [489, 658] on td "VWNB" at bounding box center [508, 648] width 71 height 29
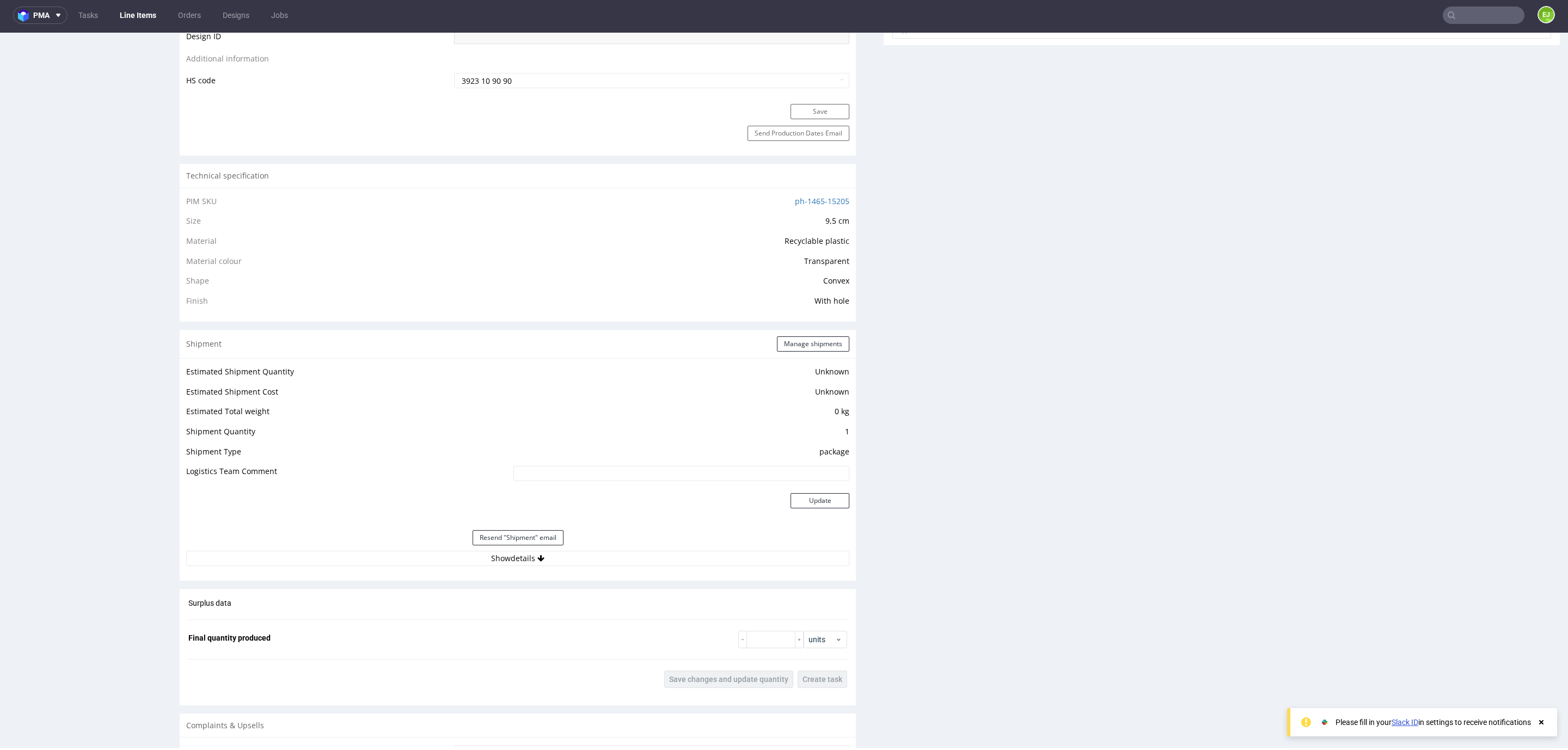
scroll to position [861, 0]
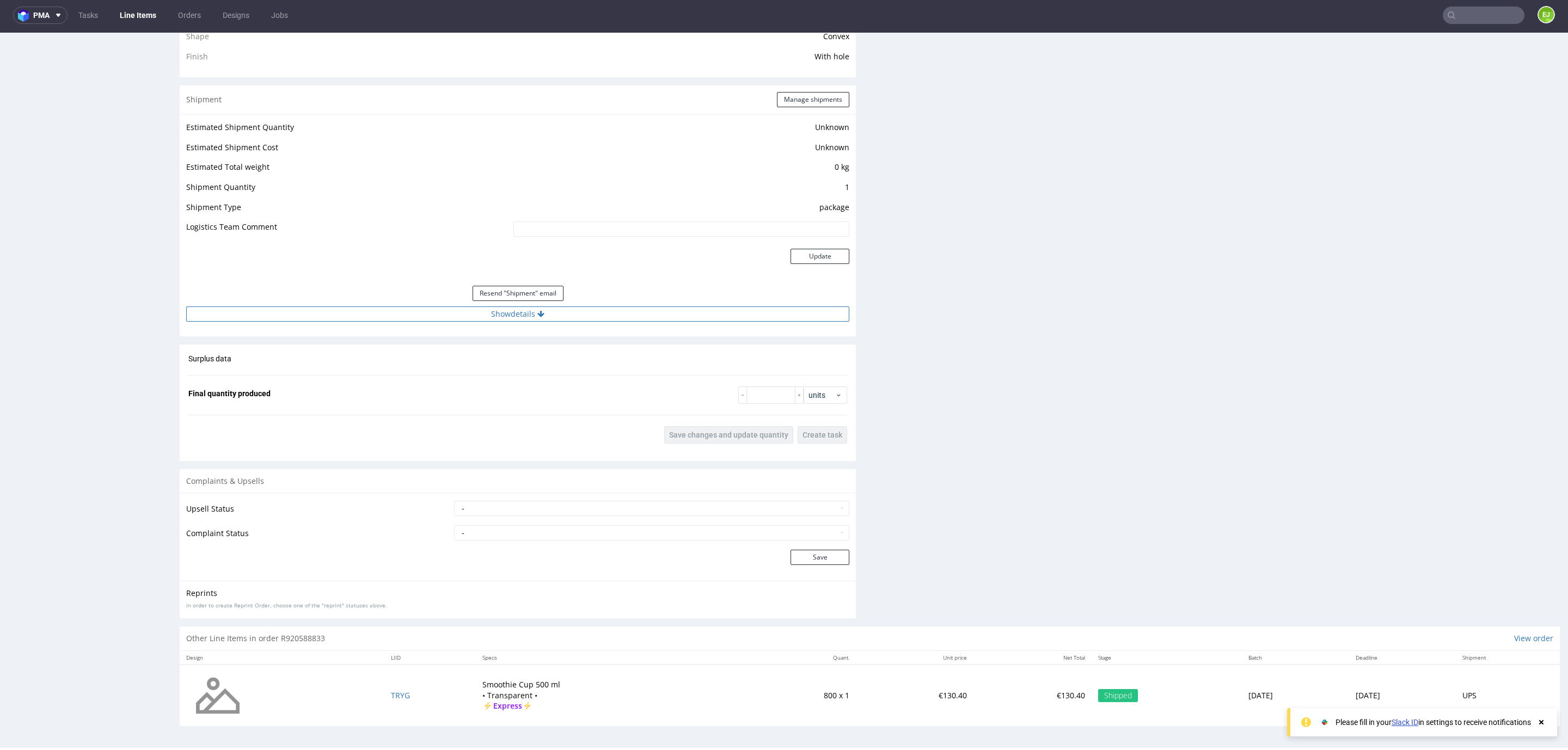
click at [468, 317] on button "Show details" at bounding box center [518, 314] width 663 height 15
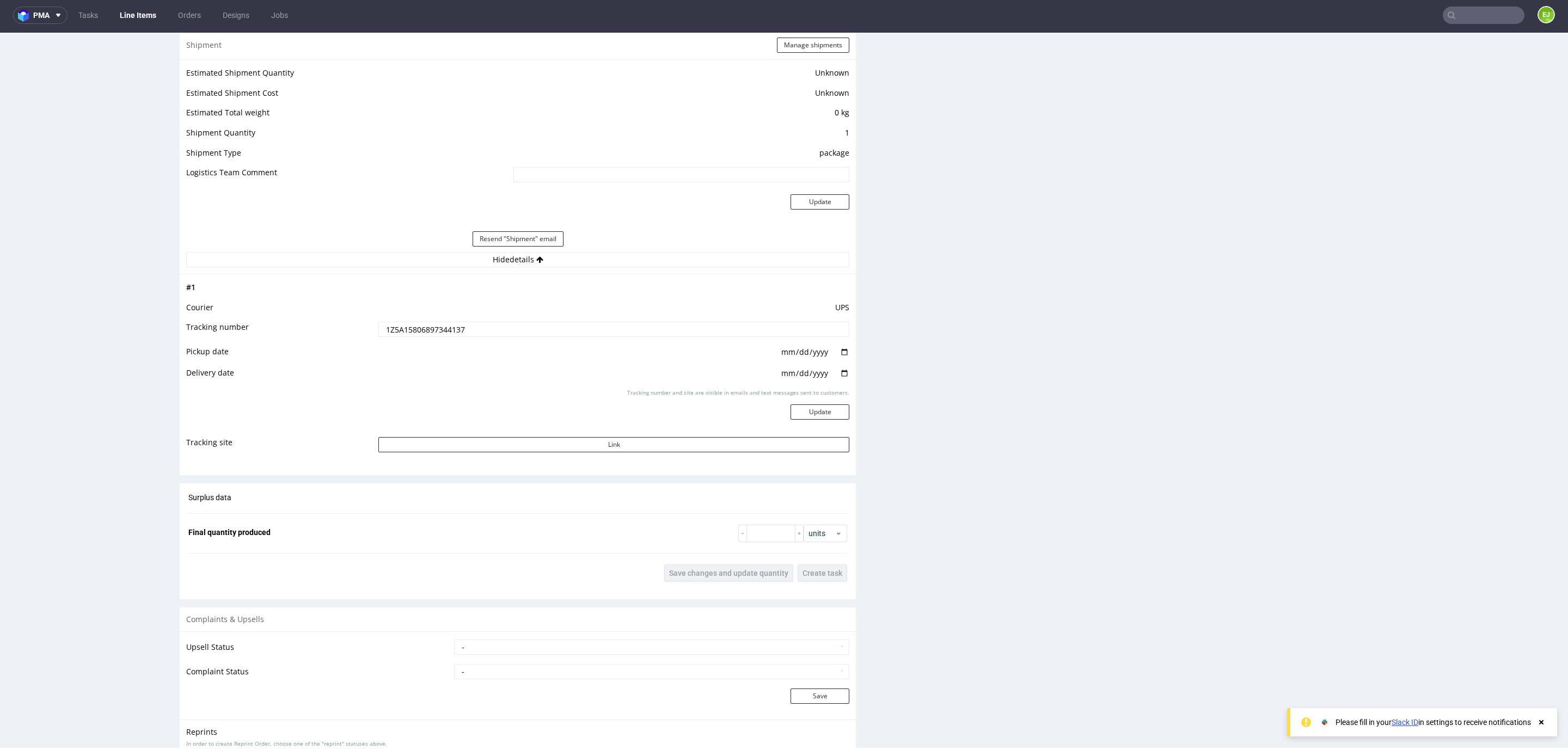
scroll to position [943, 0]
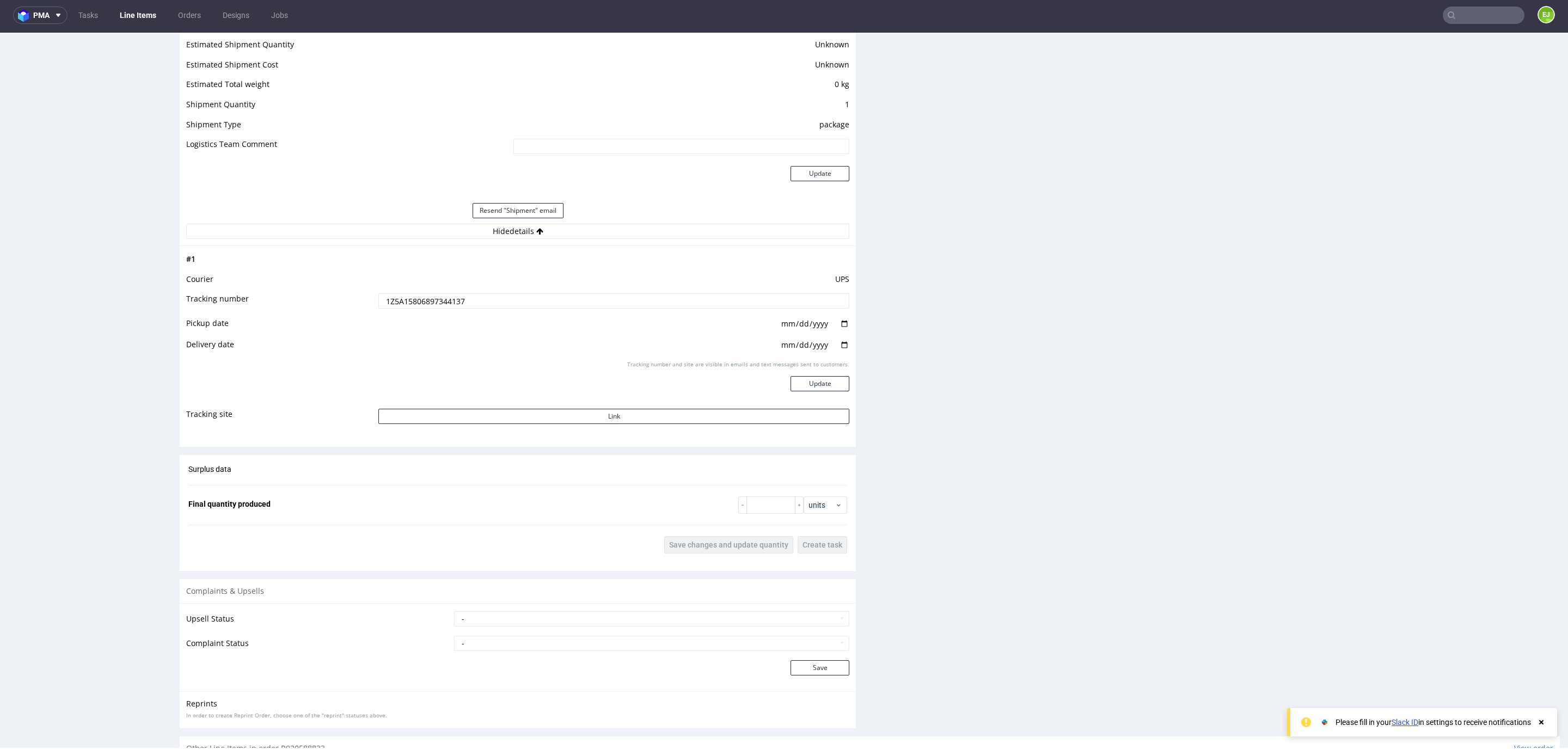
click at [419, 306] on input "1Z5A15806897344137" at bounding box center [613, 301] width 471 height 15
click at [1478, 31] on nav "pma Tasks Line Items Orders Designs Jobs EJ" at bounding box center [784, 15] width 1568 height 34
click at [1478, 14] on input "text" at bounding box center [1483, 15] width 82 height 17
type input "47/07/2025/VP"
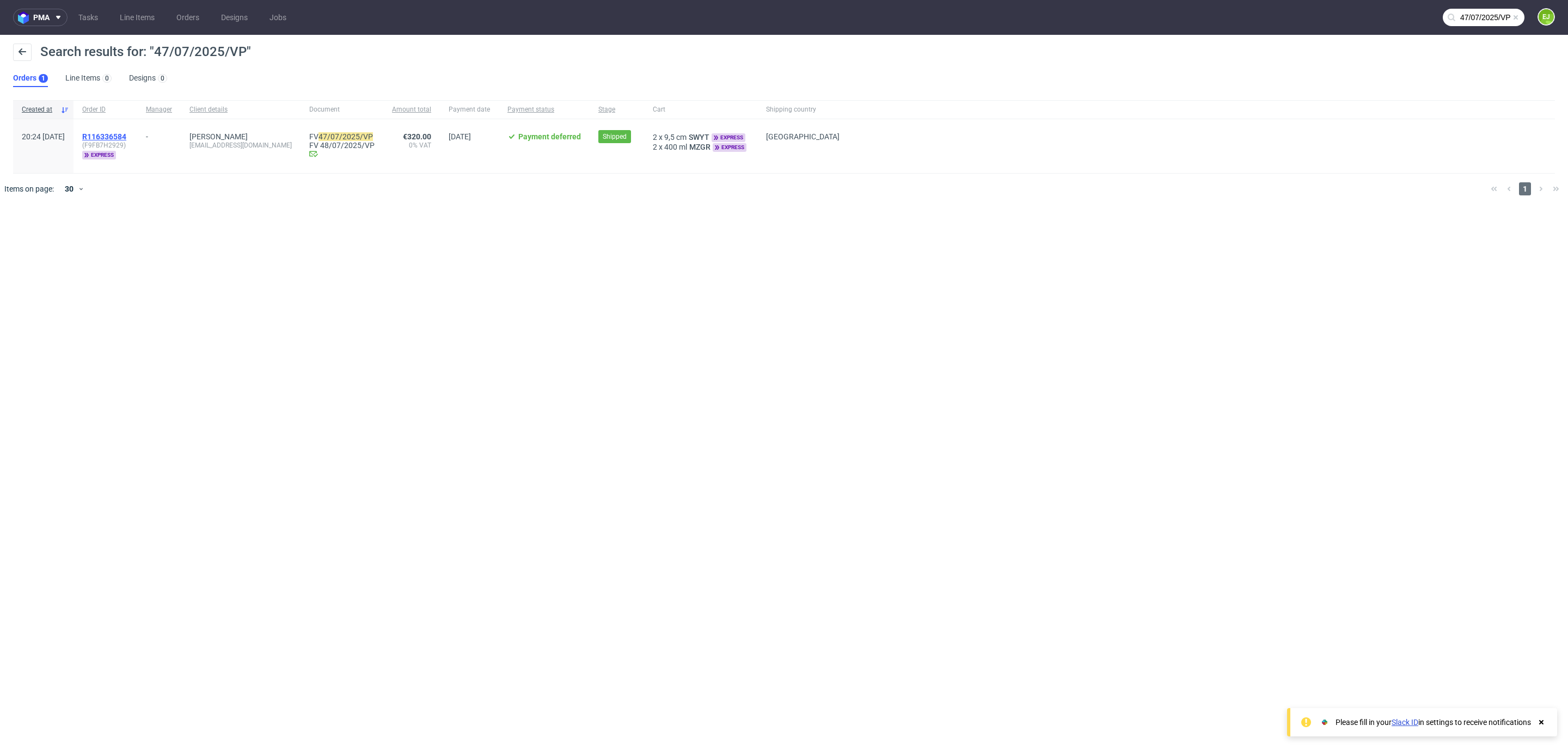
click at [127, 133] on span "R116336584" at bounding box center [103, 137] width 44 height 9
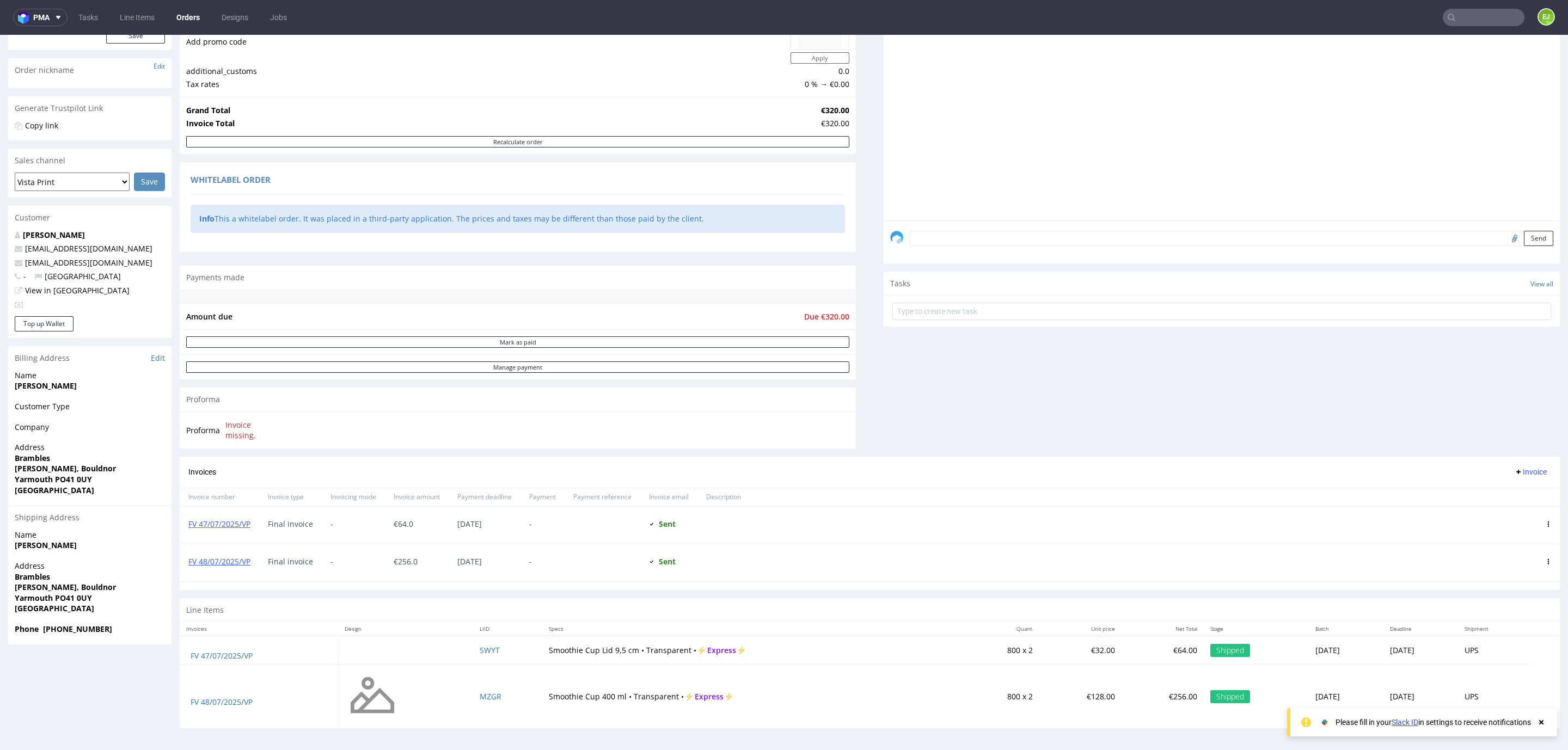
scroll to position [3, 0]
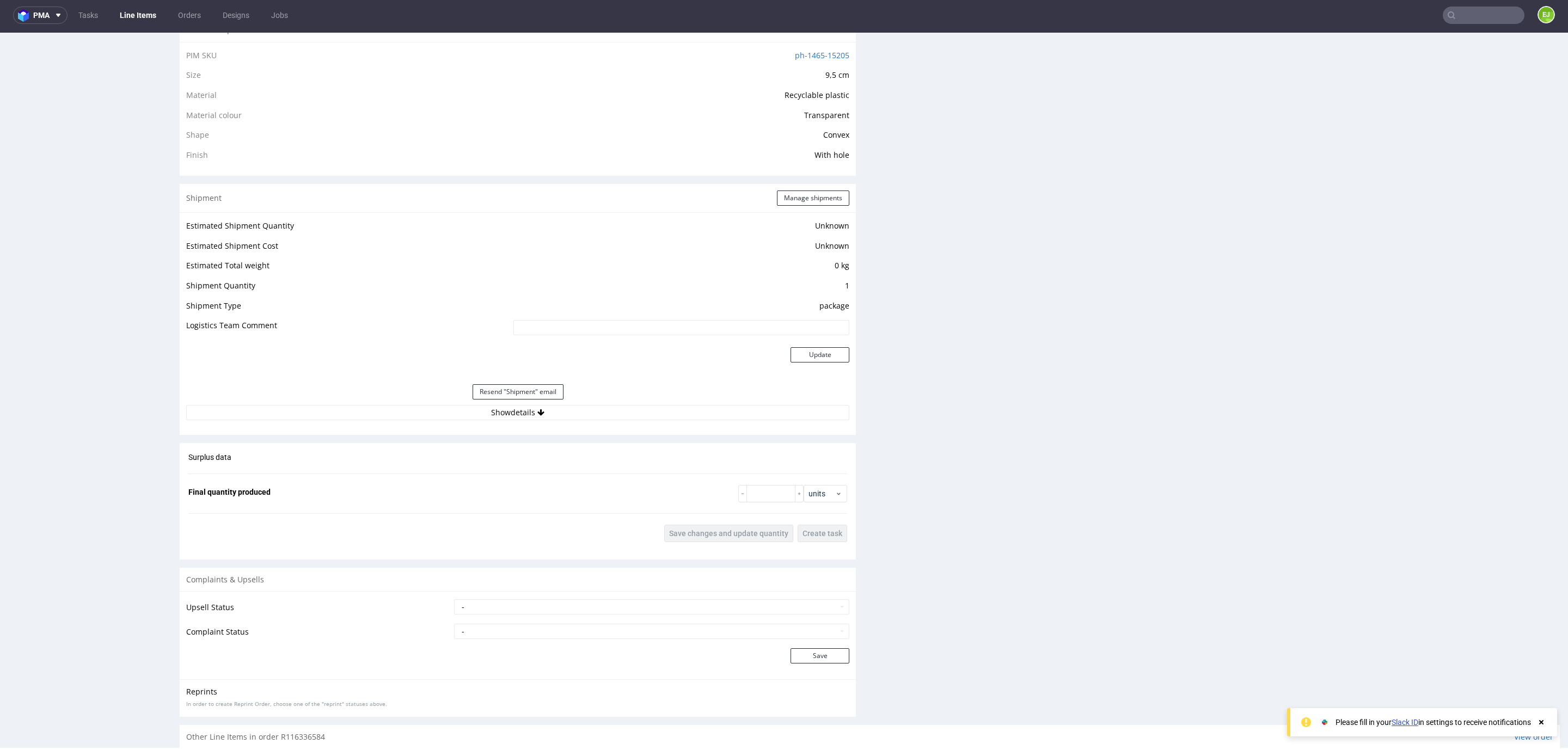
scroll to position [861, 0]
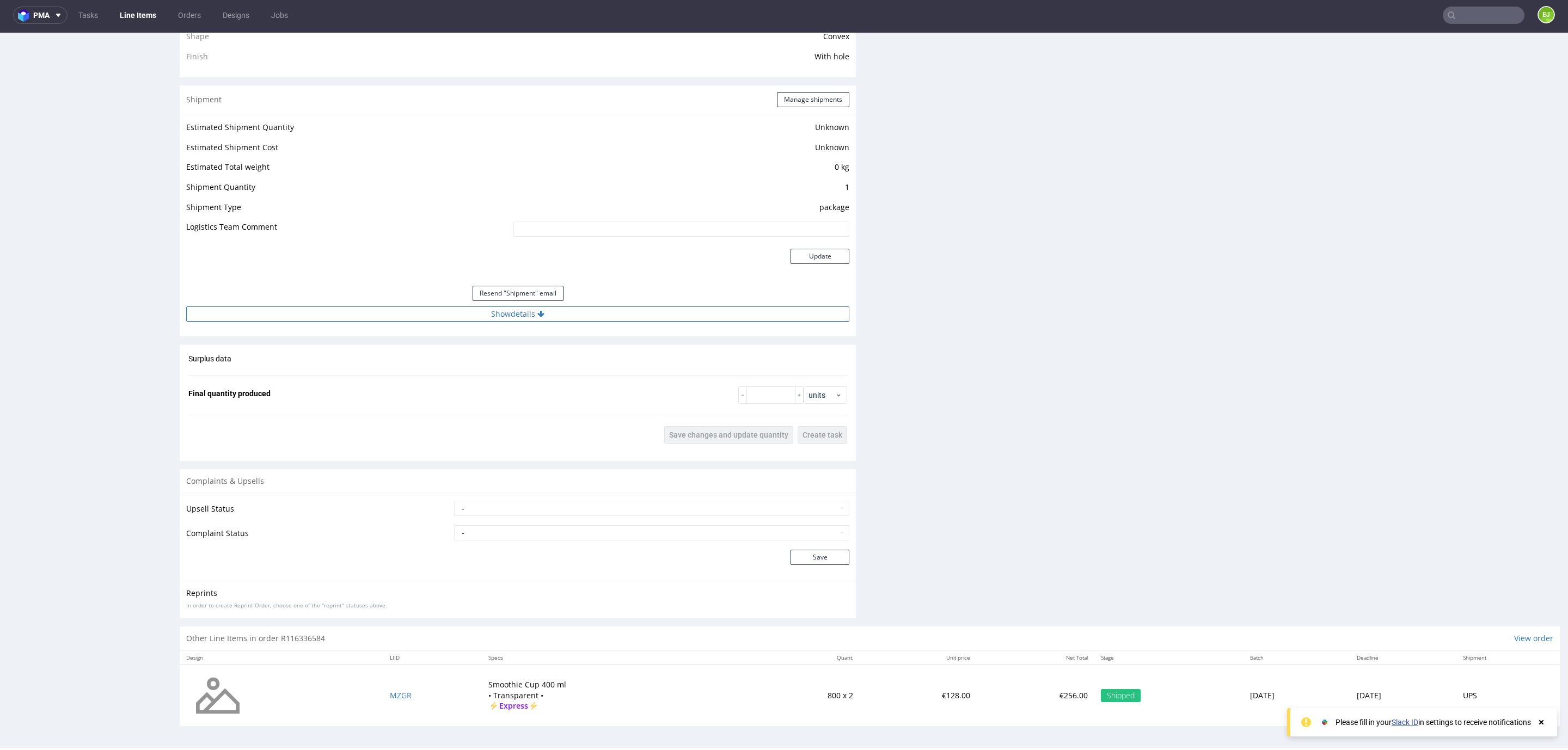
click at [449, 307] on button "Show details" at bounding box center [518, 314] width 663 height 15
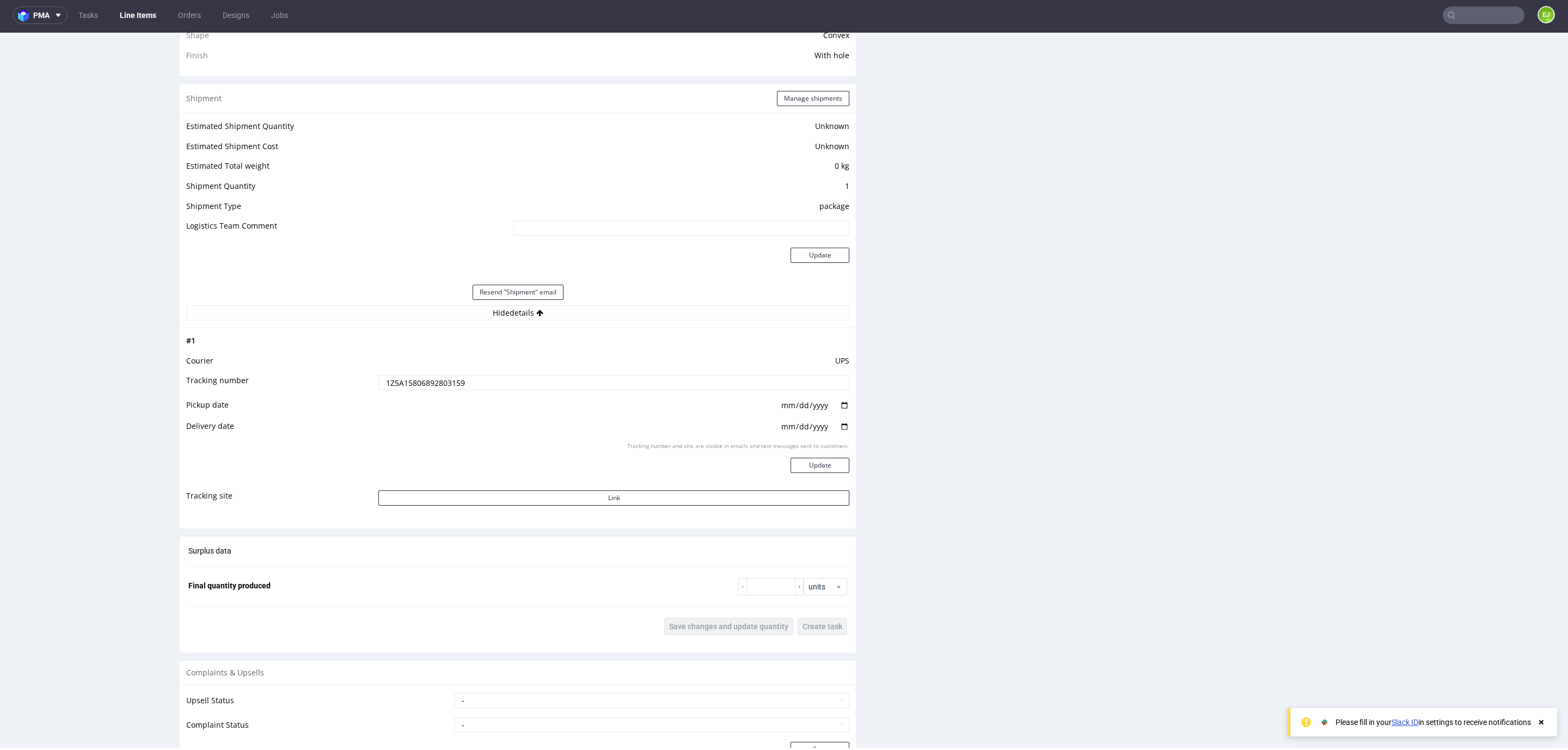
click at [451, 381] on input "1Z5A15806892803159" at bounding box center [613, 383] width 471 height 15
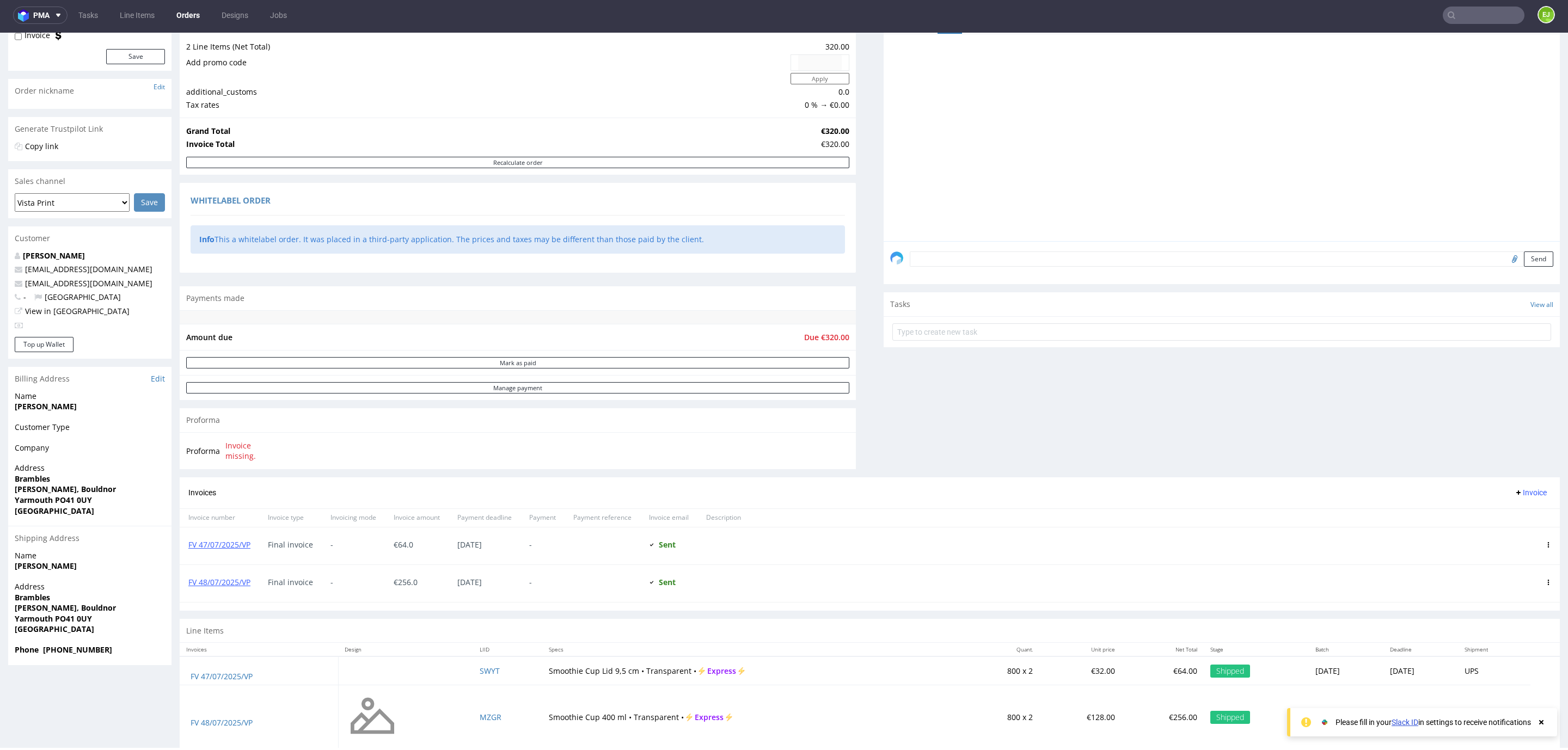
scroll to position [158, 0]
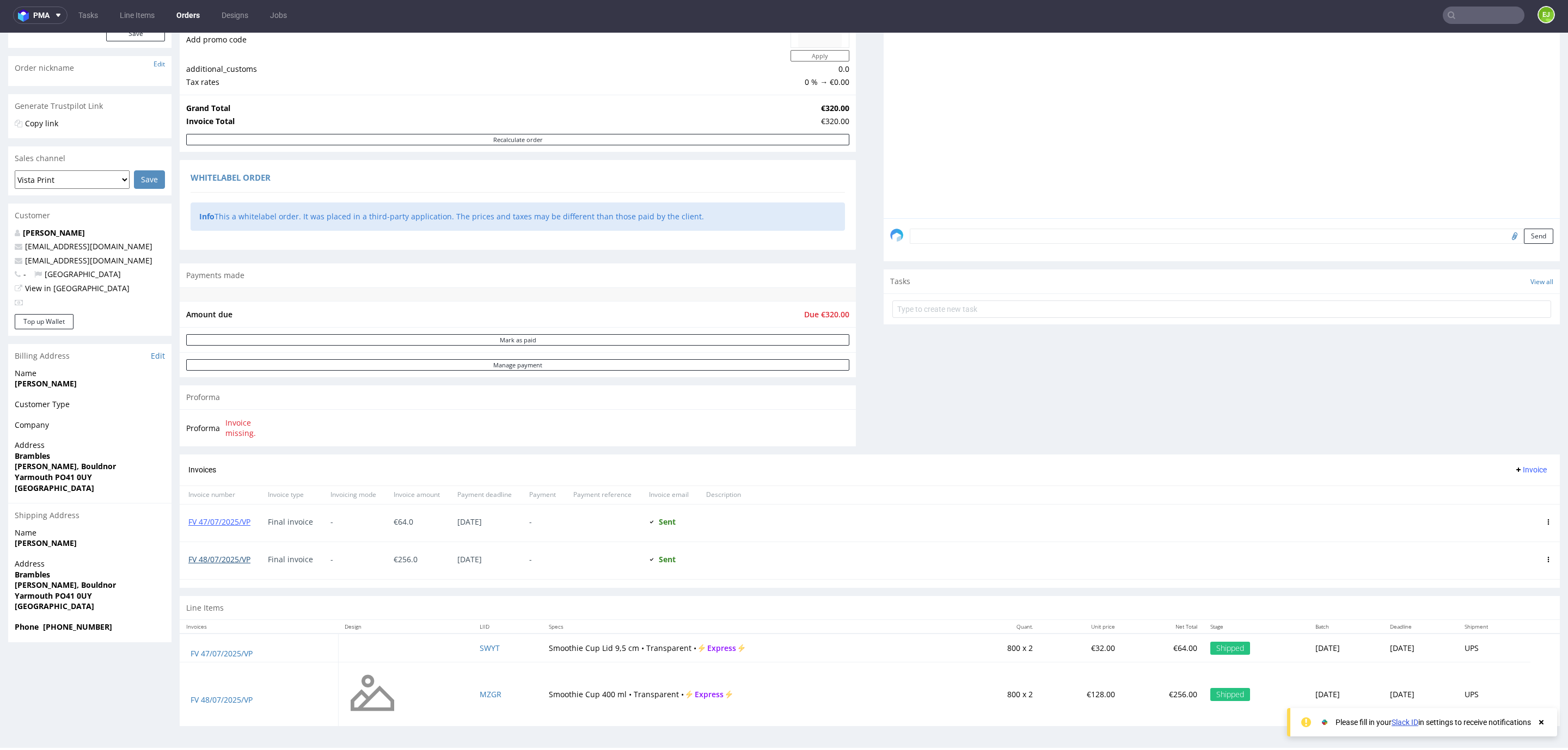
click at [227, 561] on link "FV 48/07/2025/VP" at bounding box center [220, 560] width 62 height 10
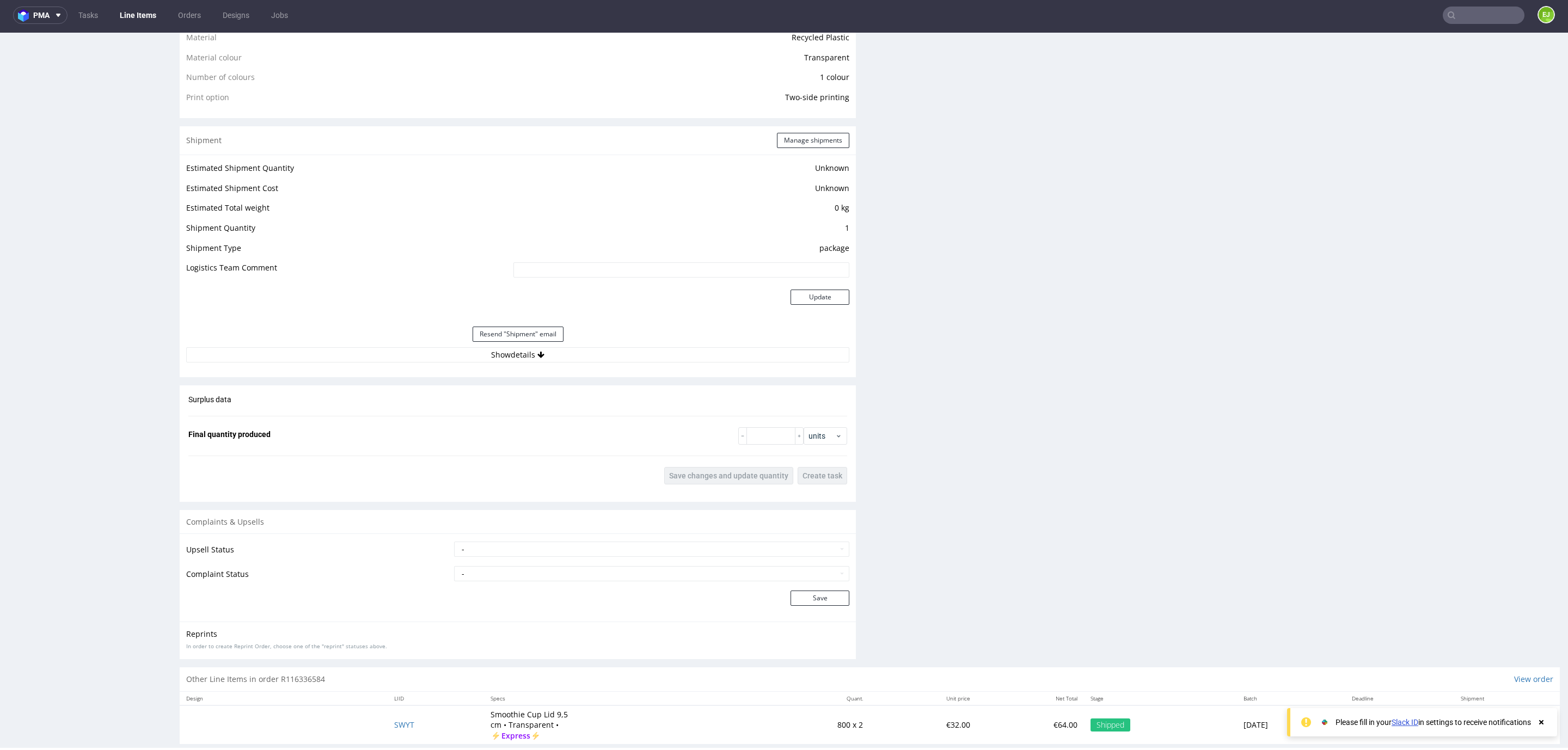
scroll to position [880, 0]
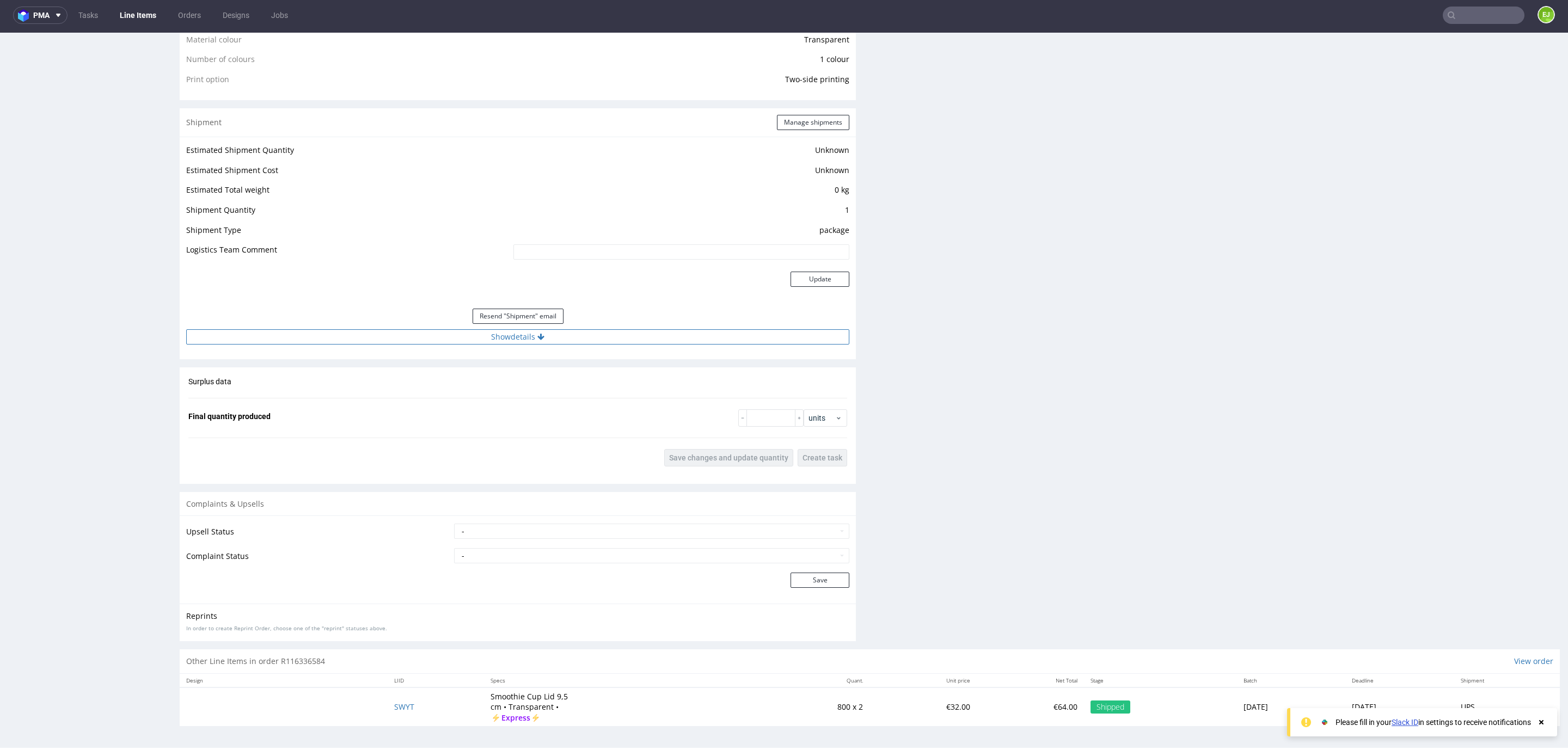
click at [400, 333] on button "Show details" at bounding box center [518, 337] width 663 height 15
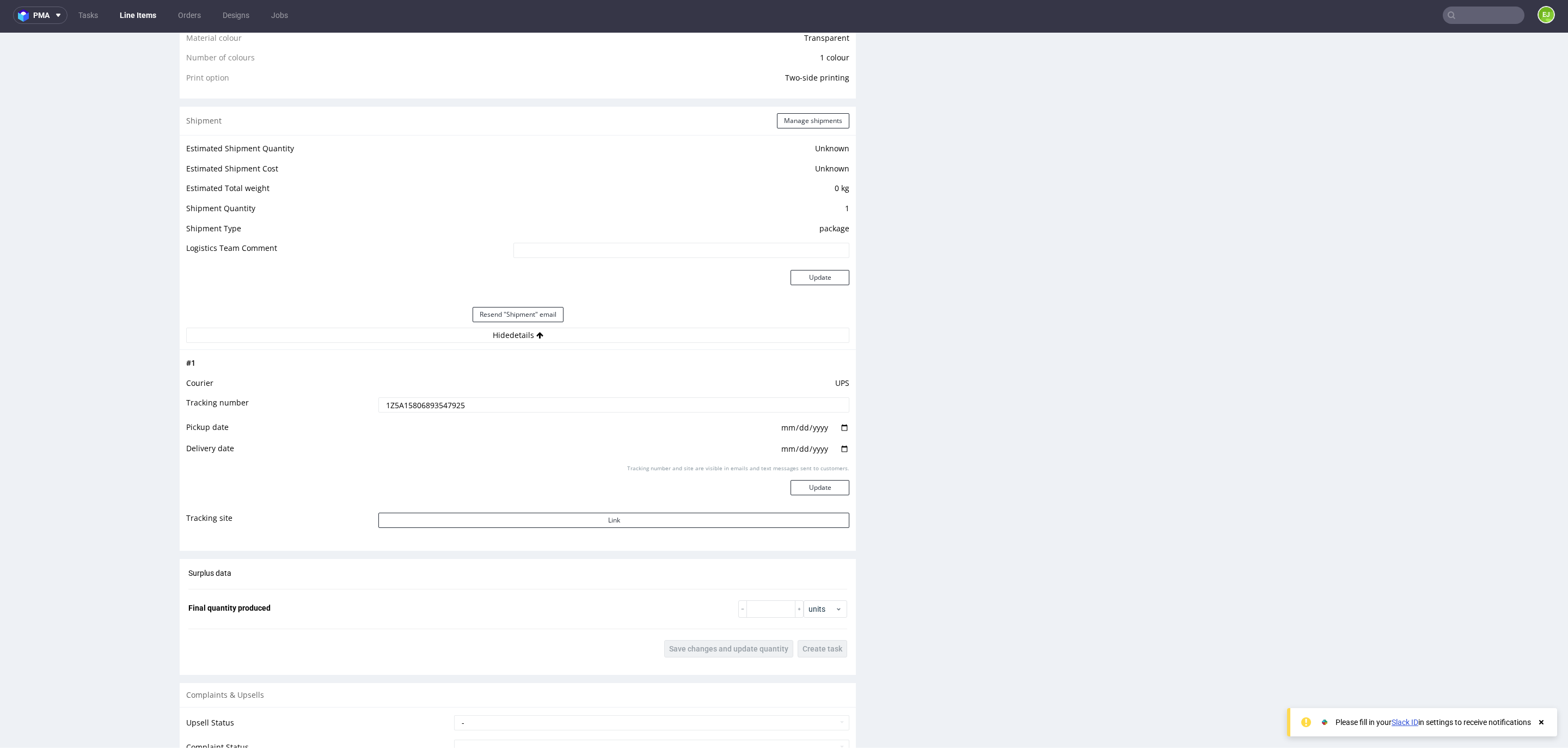
click at [433, 410] on input "1Z5A15806893547925" at bounding box center [613, 405] width 471 height 15
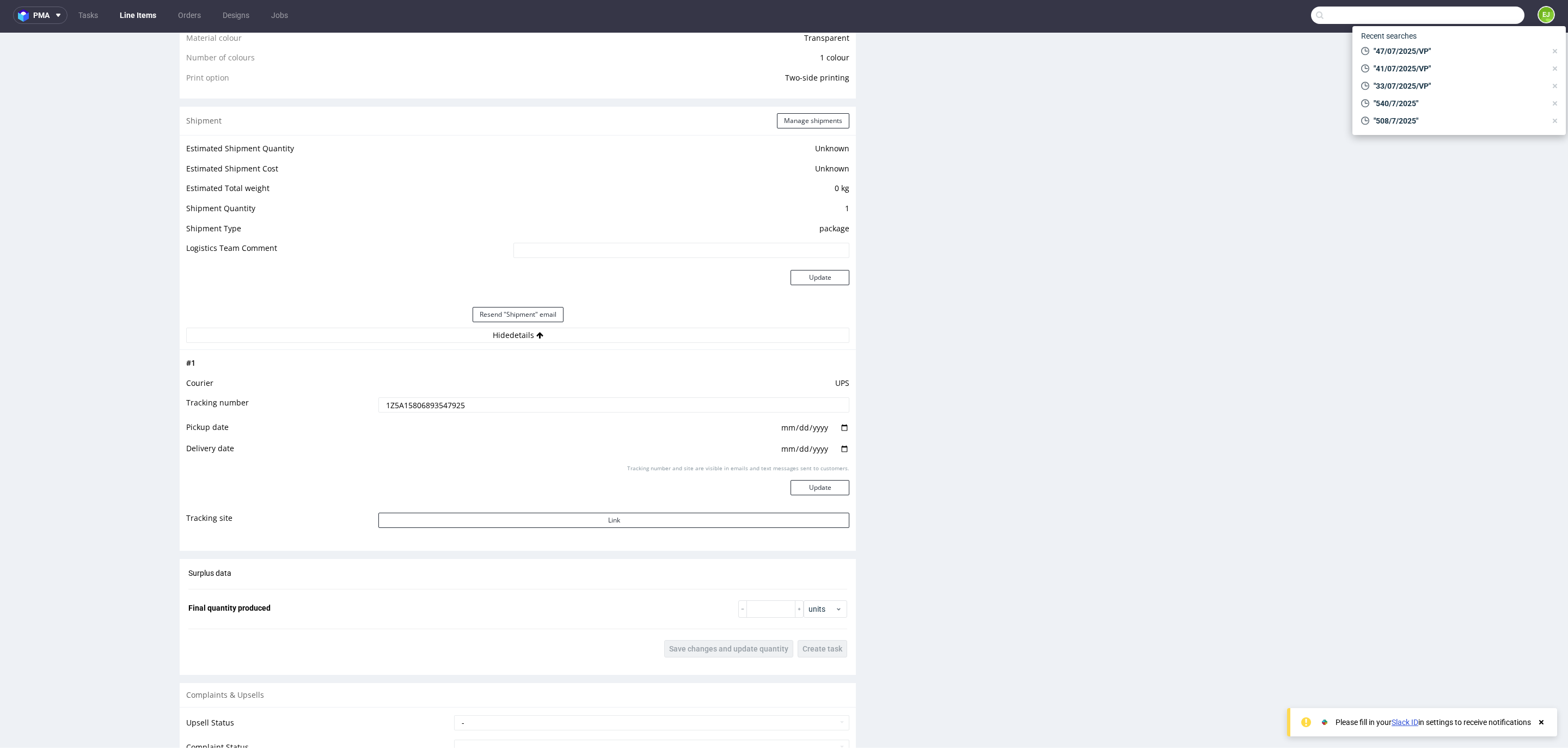
click at [1473, 10] on input "text" at bounding box center [1417, 15] width 214 height 17
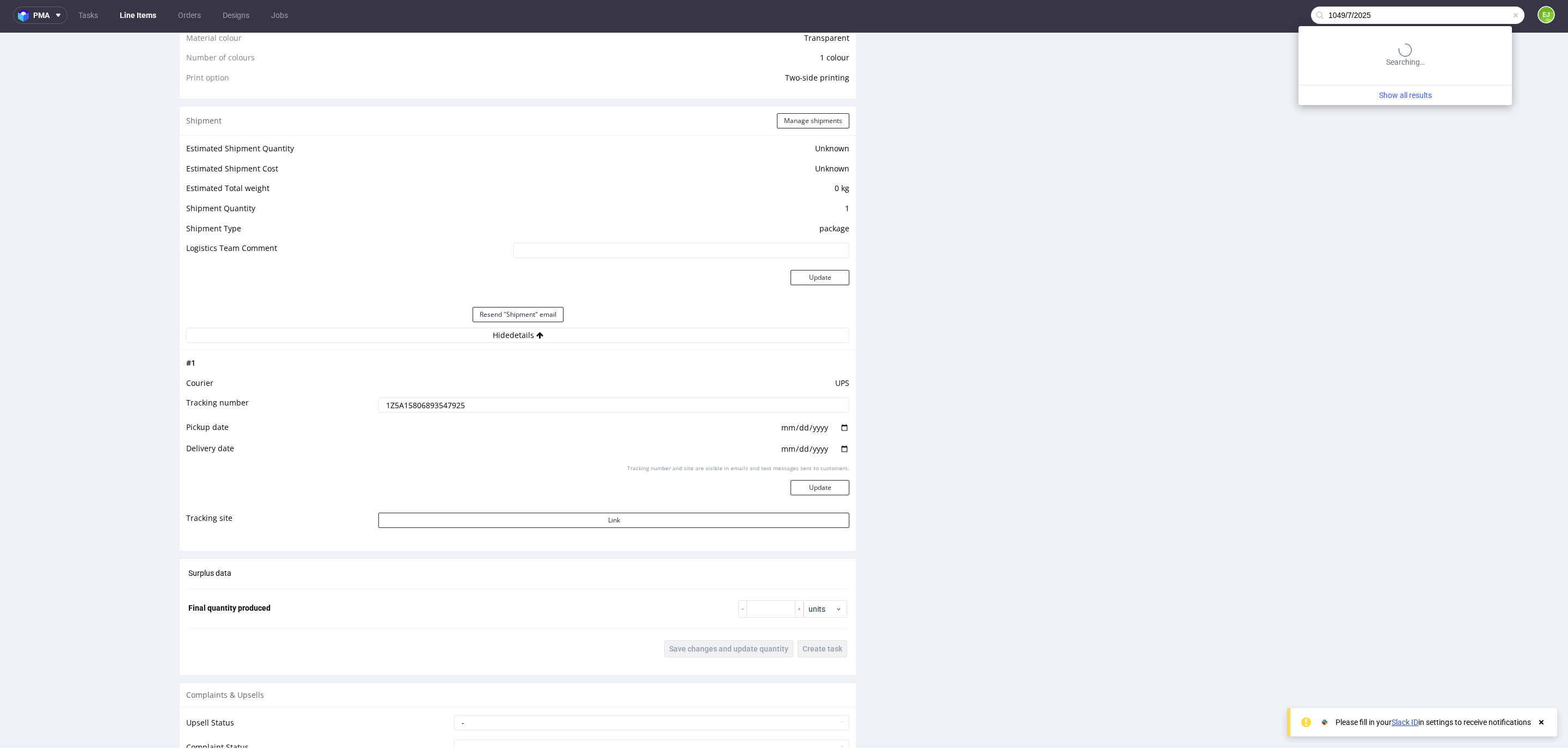
type input "1049/7/2025"
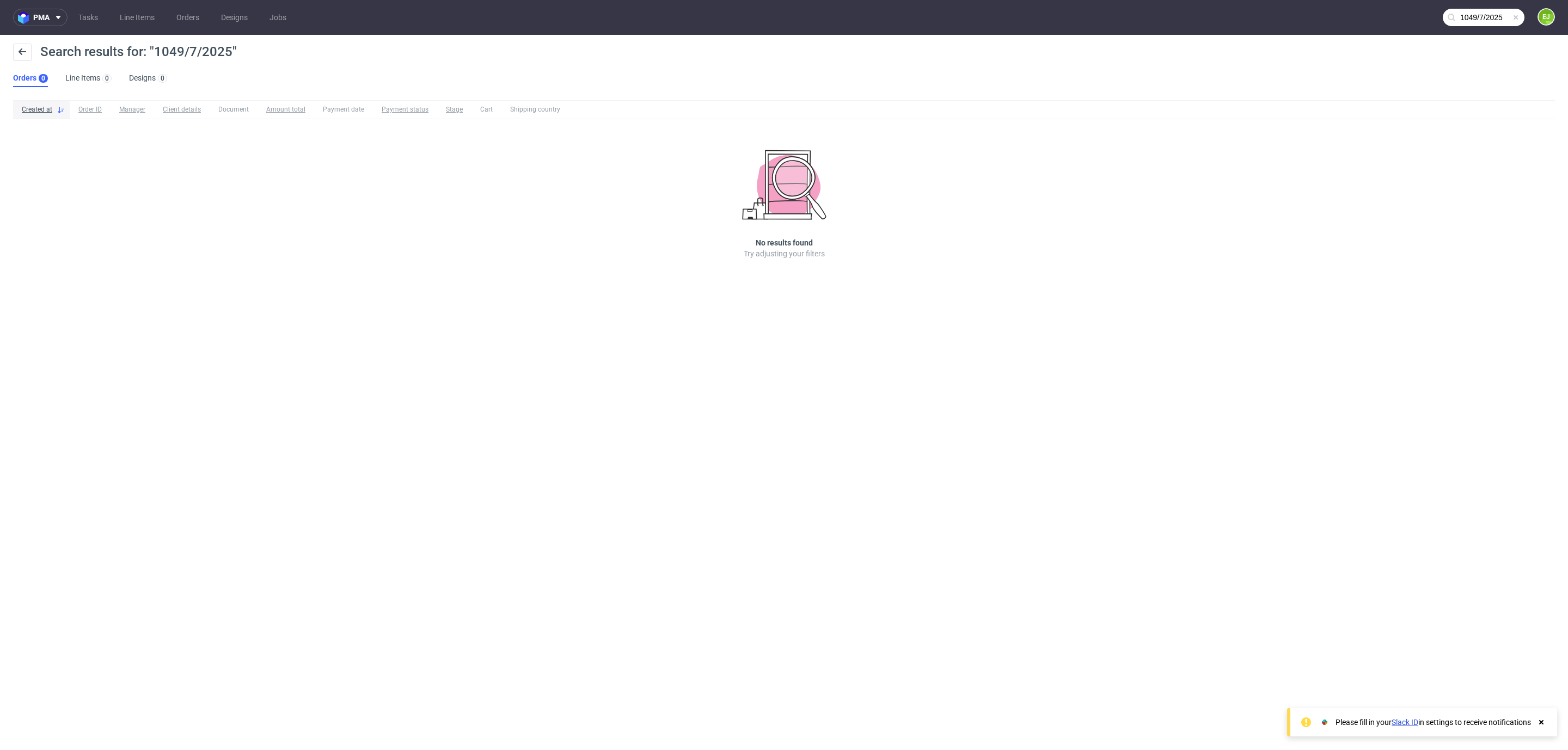
click at [1496, 18] on input "1049/7/2025" at bounding box center [1483, 17] width 82 height 17
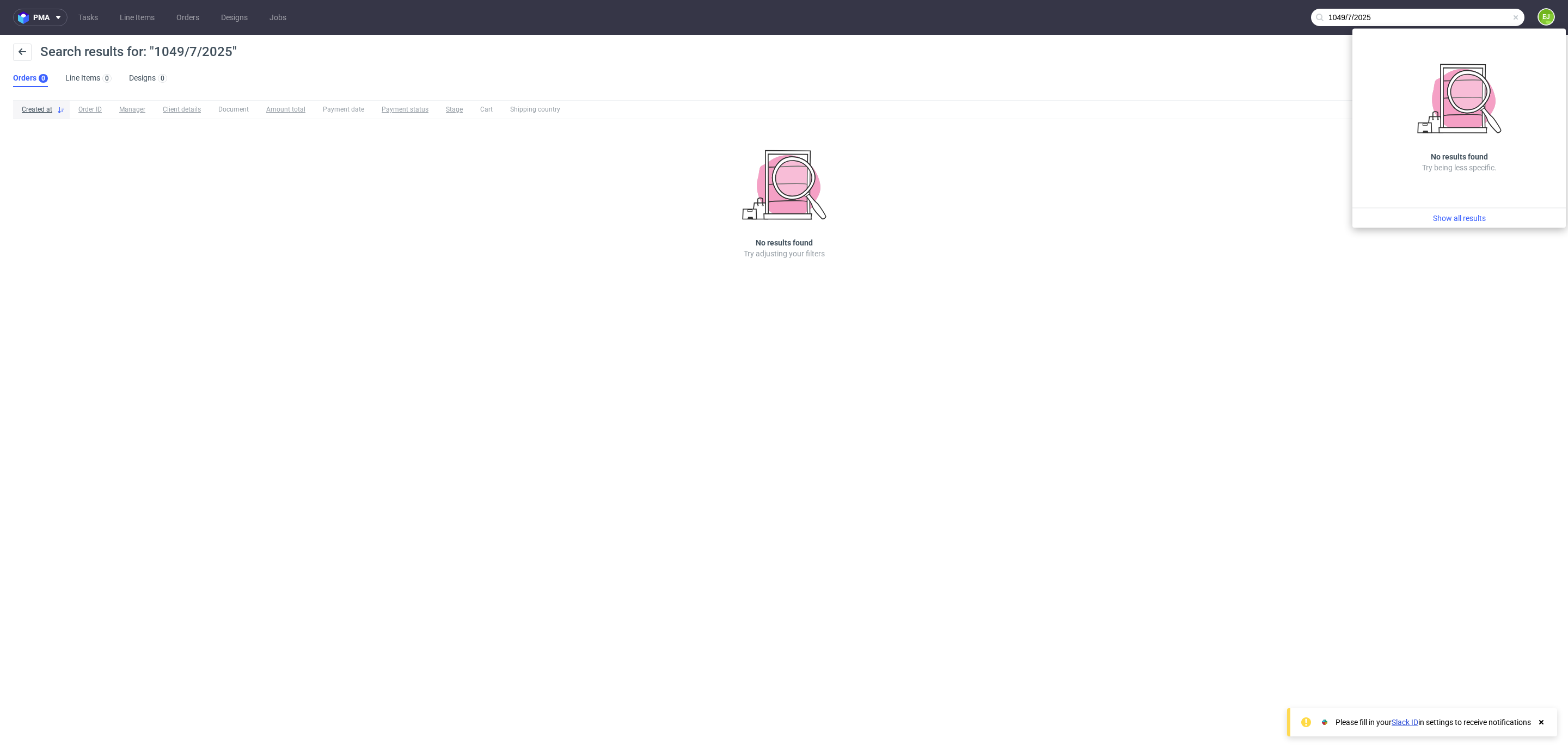
drag, startPoint x: 1482, startPoint y: 17, endPoint x: 1323, endPoint y: 22, distance: 159.1
click at [1323, 22] on input "1049/7/2025" at bounding box center [1417, 17] width 214 height 17
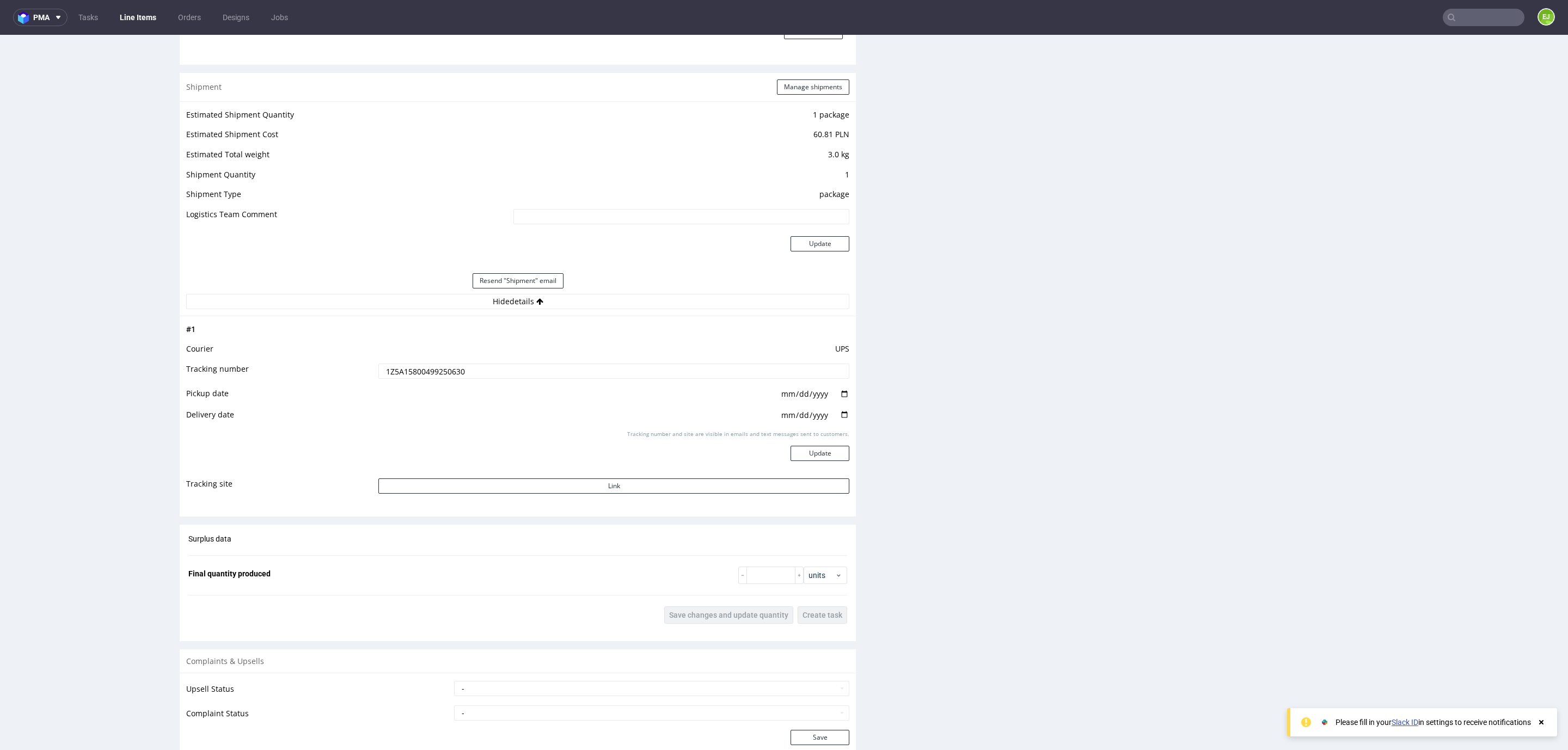
scroll to position [3, 0]
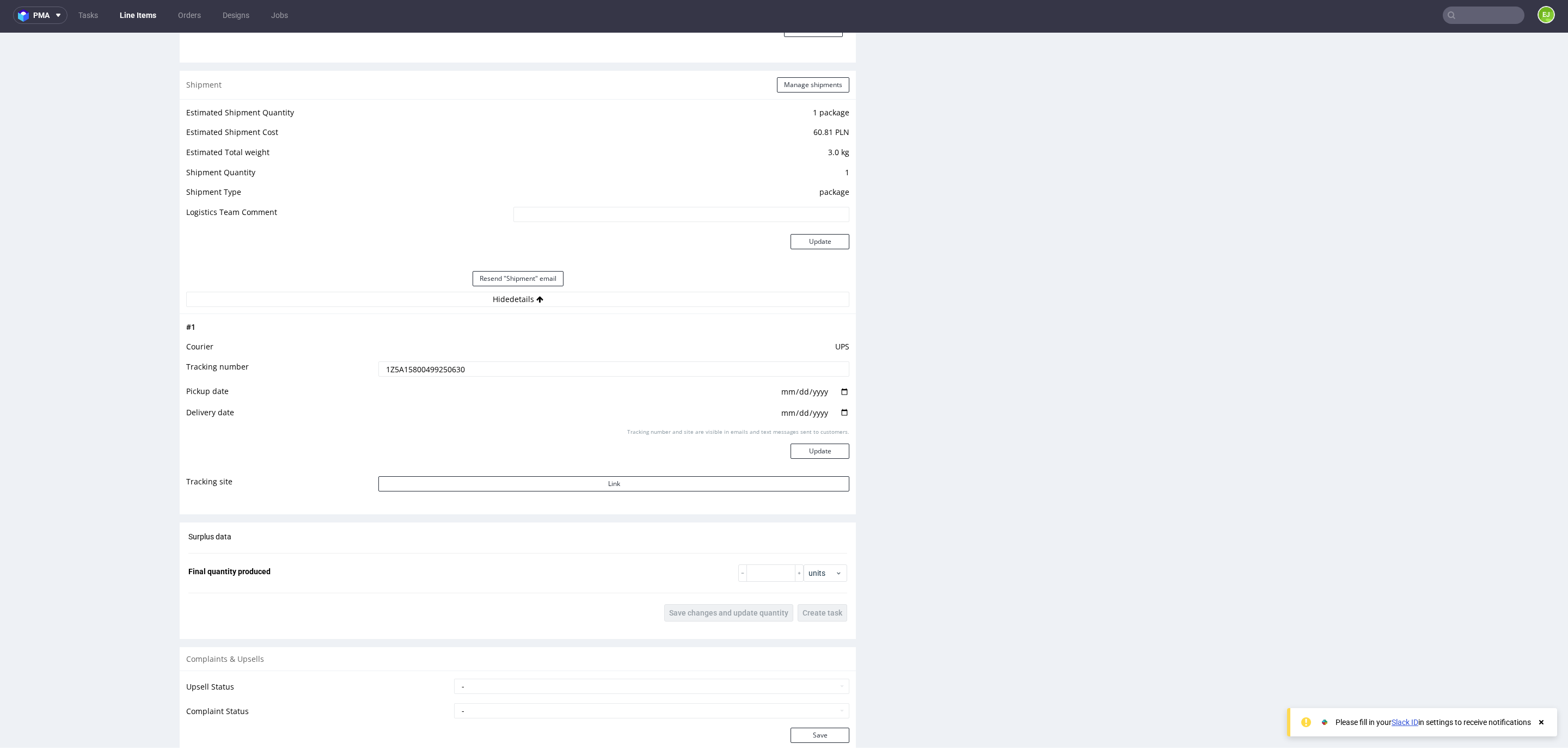
click at [437, 362] on input "1Z5A15800499250630" at bounding box center [613, 369] width 471 height 15
click at [1494, 14] on input "text" at bounding box center [1483, 15] width 82 height 17
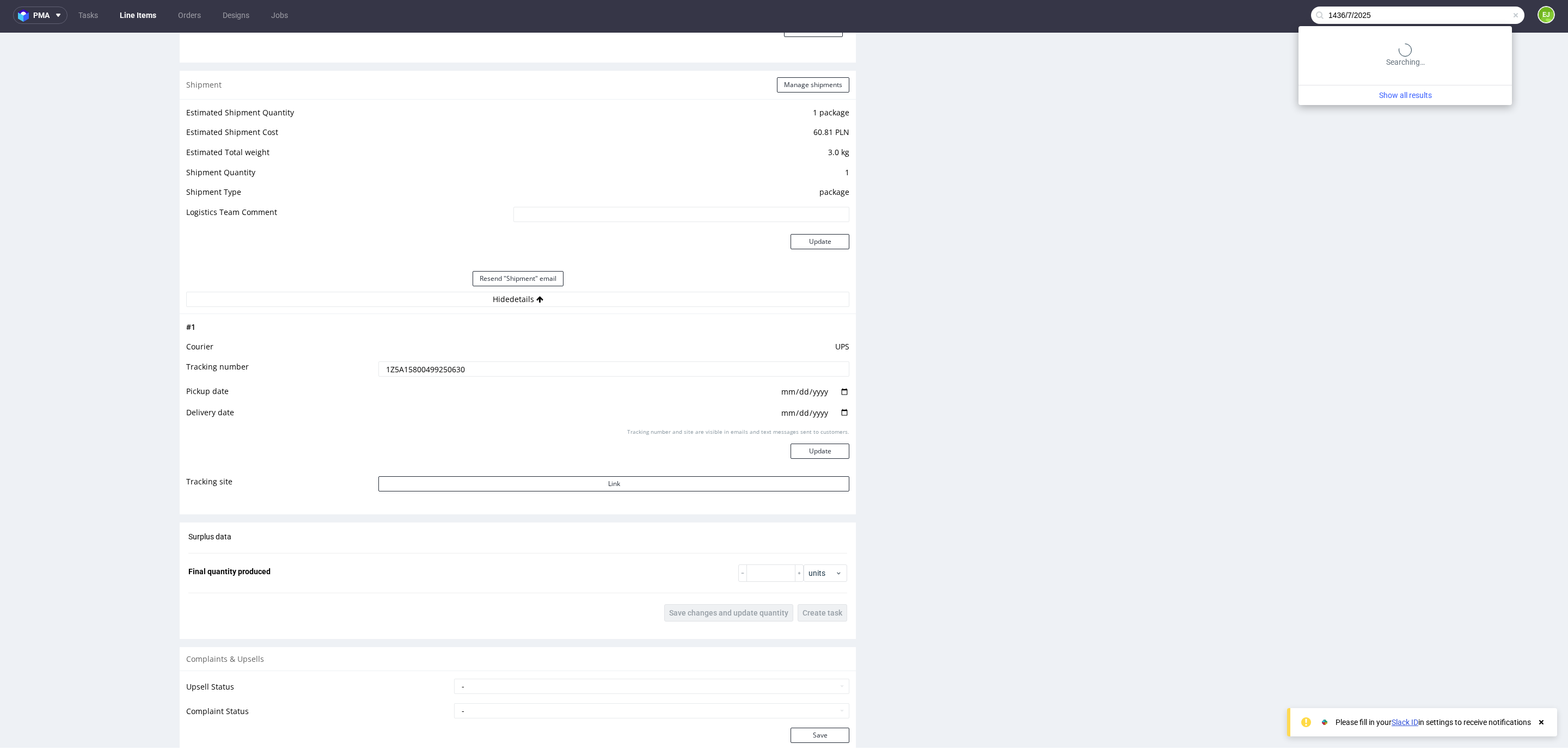
type input "1436/7/2025"
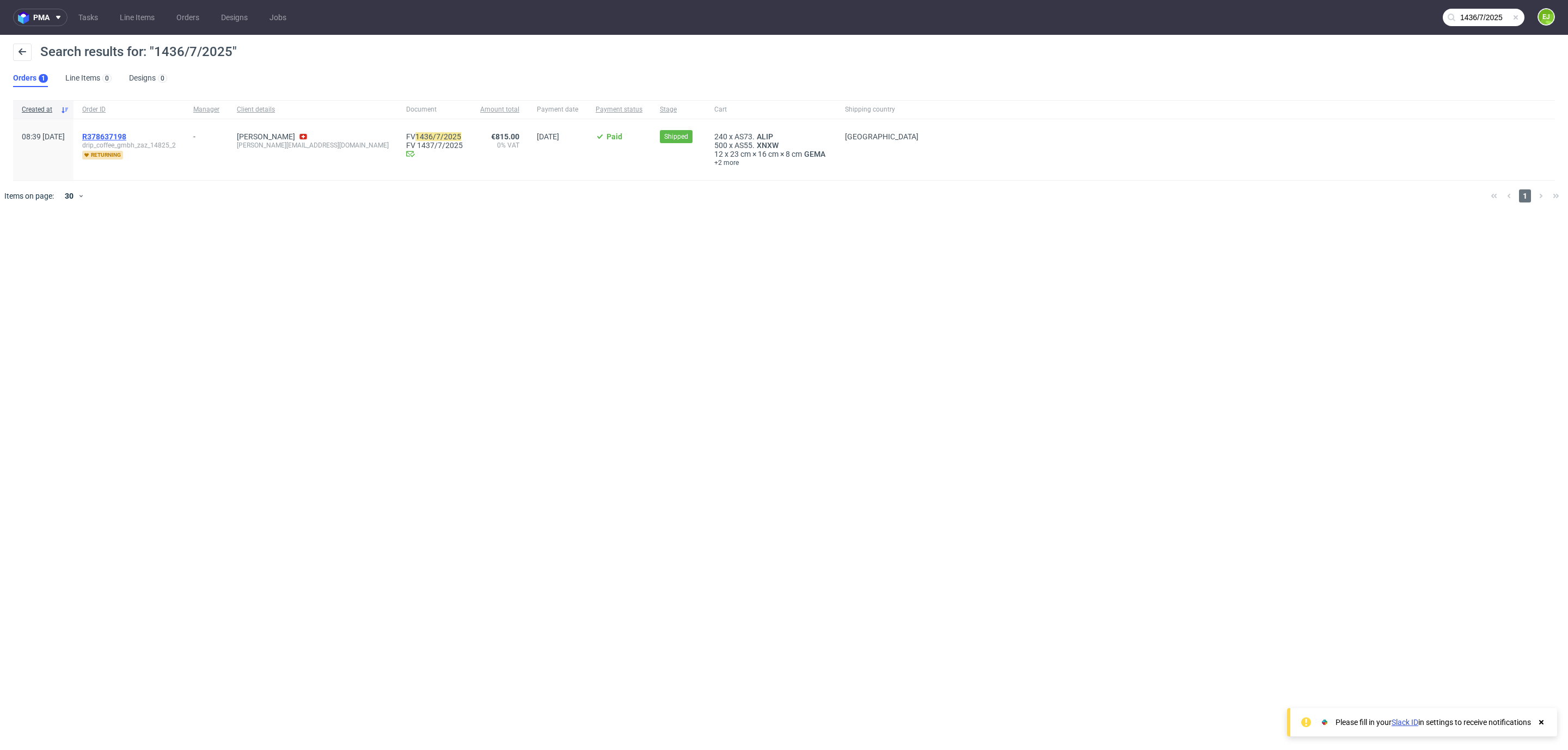
click at [127, 134] on span "R378637198" at bounding box center [103, 137] width 44 height 9
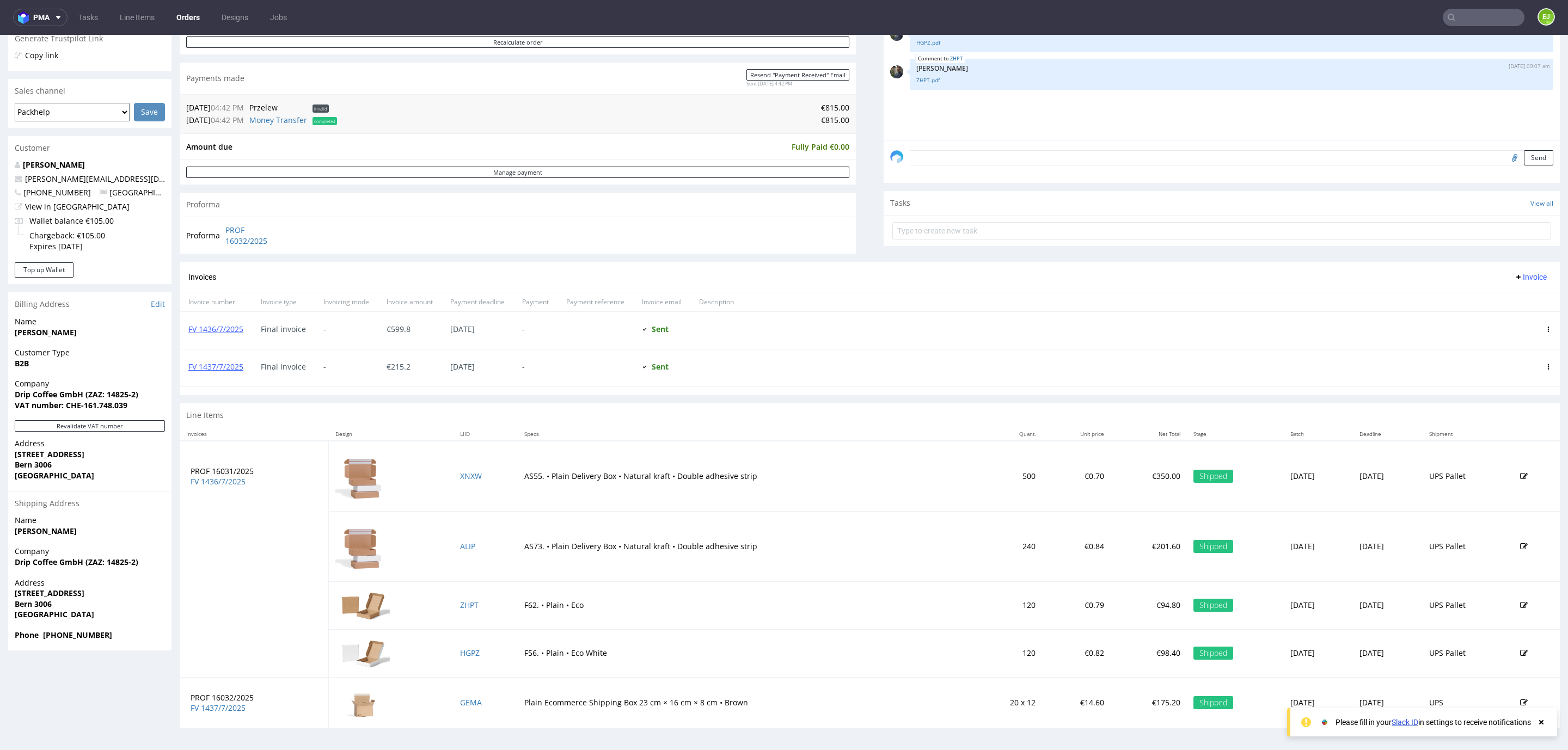
scroll to position [3, 0]
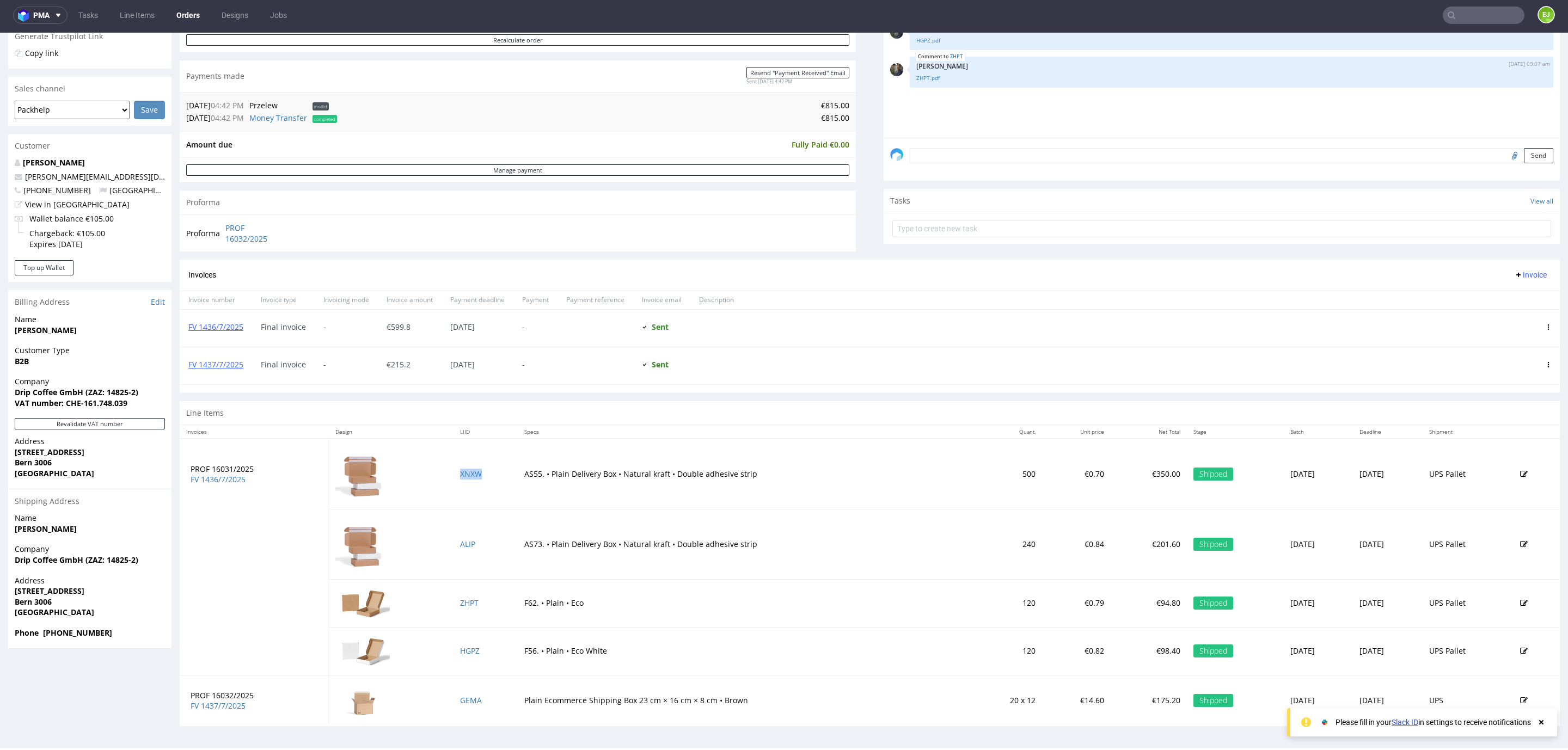
click at [456, 480] on td "XNXW" at bounding box center [486, 474] width 65 height 71
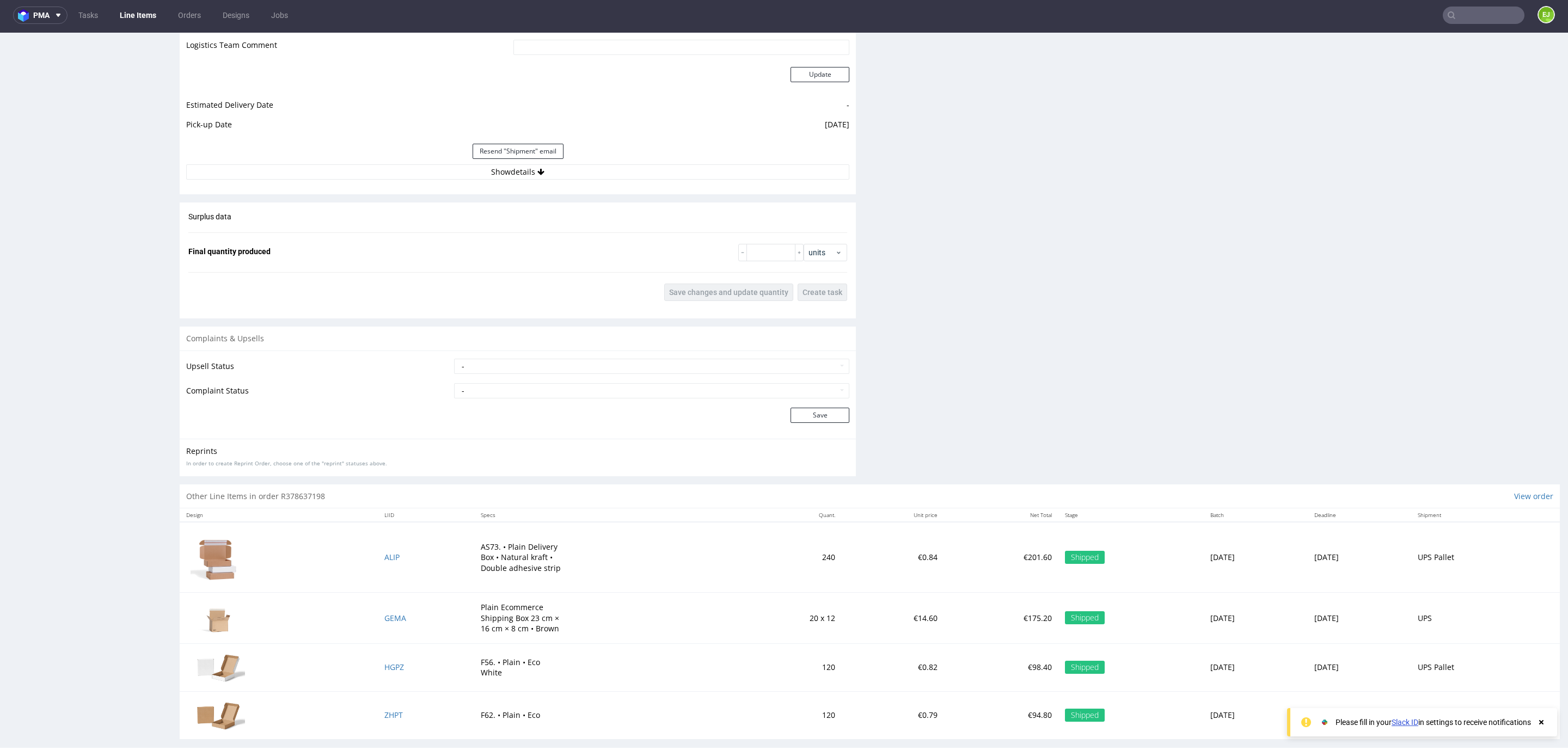
scroll to position [1269, 0]
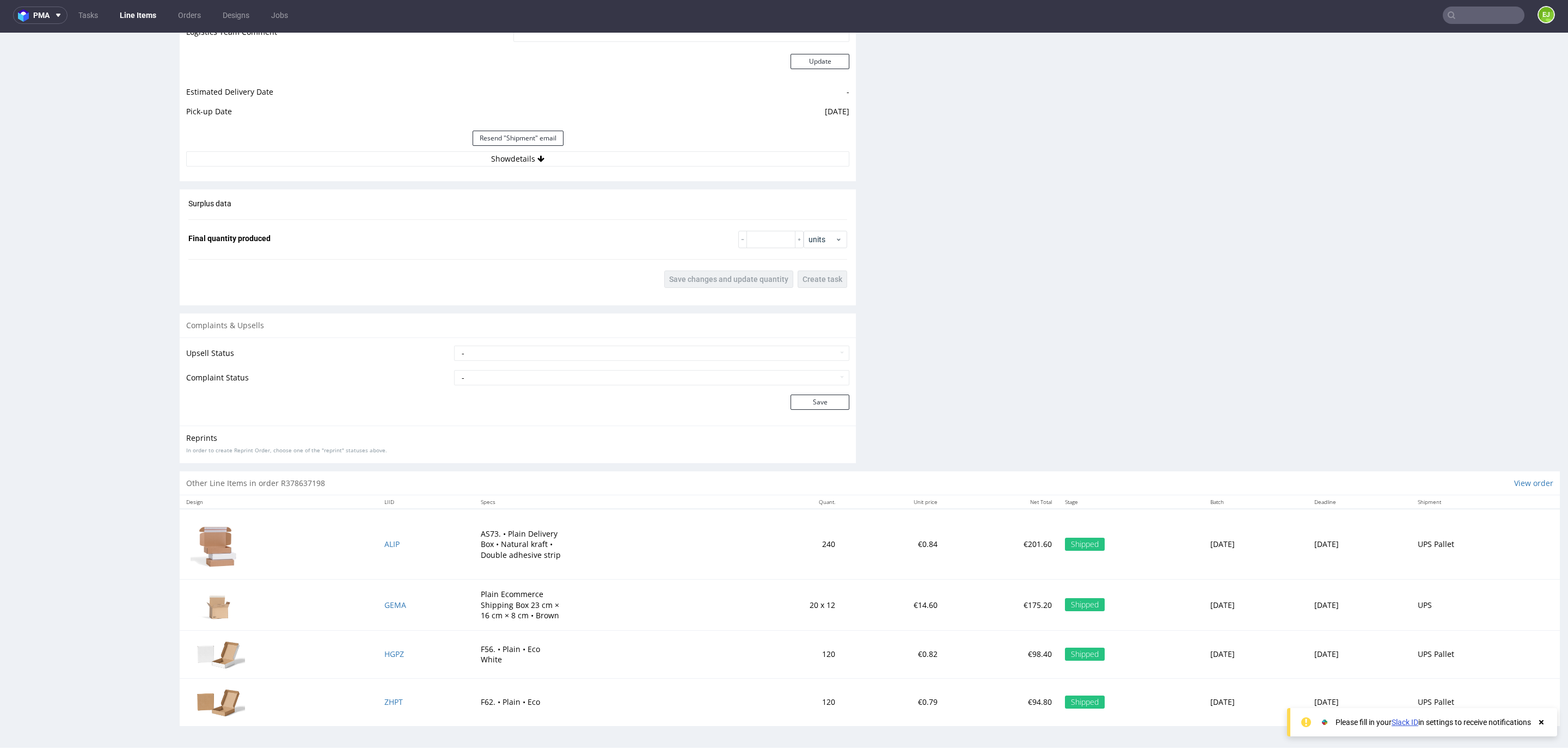
click at [510, 147] on div "Resend "Shipment" email" at bounding box center [518, 138] width 663 height 26
click at [510, 156] on button "Show details" at bounding box center [518, 159] width 663 height 15
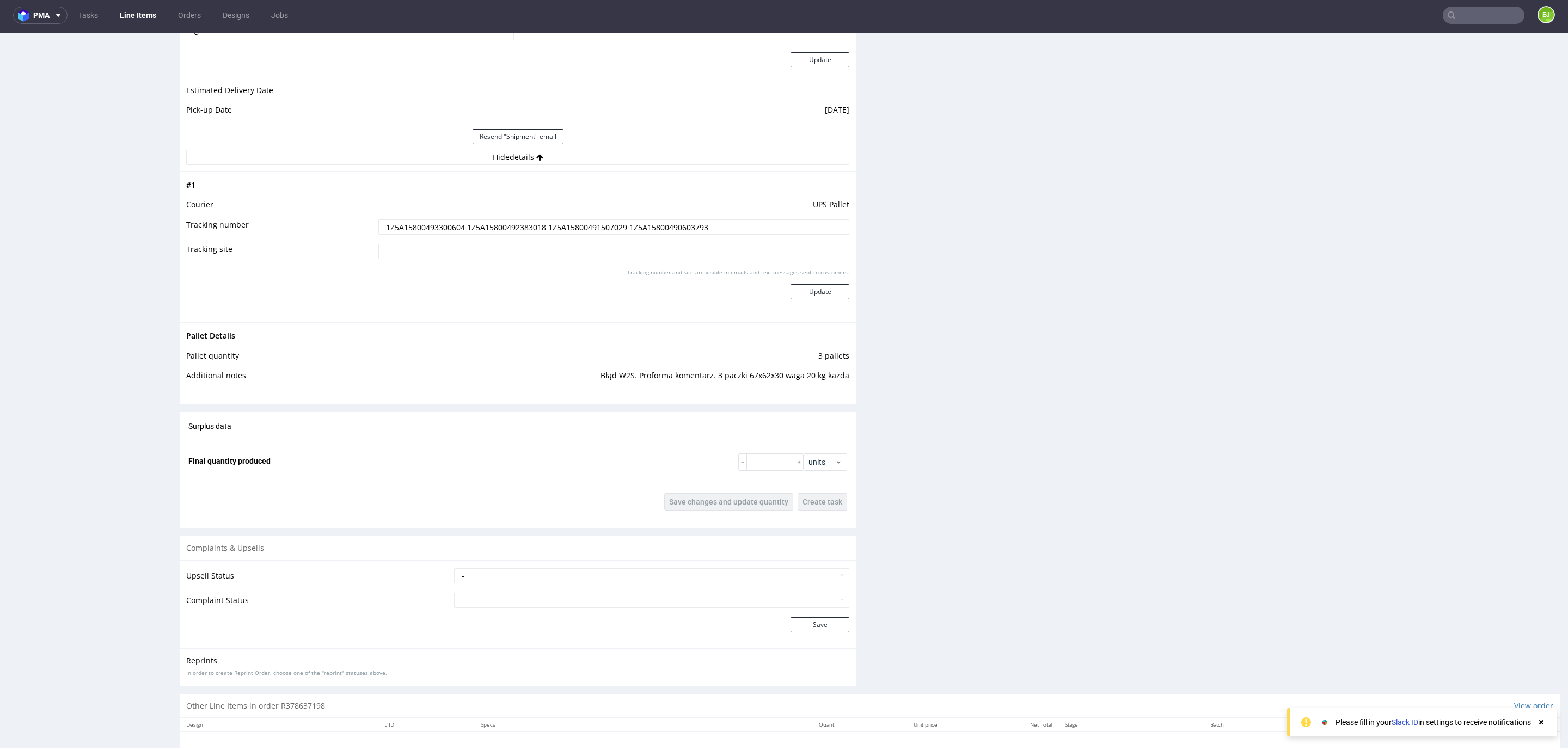
click at [430, 226] on input "1Z5A15800493300604 1Z5A15800492383018 1Z5A15800491507029 1Z5A15800490603793" at bounding box center [613, 227] width 471 height 15
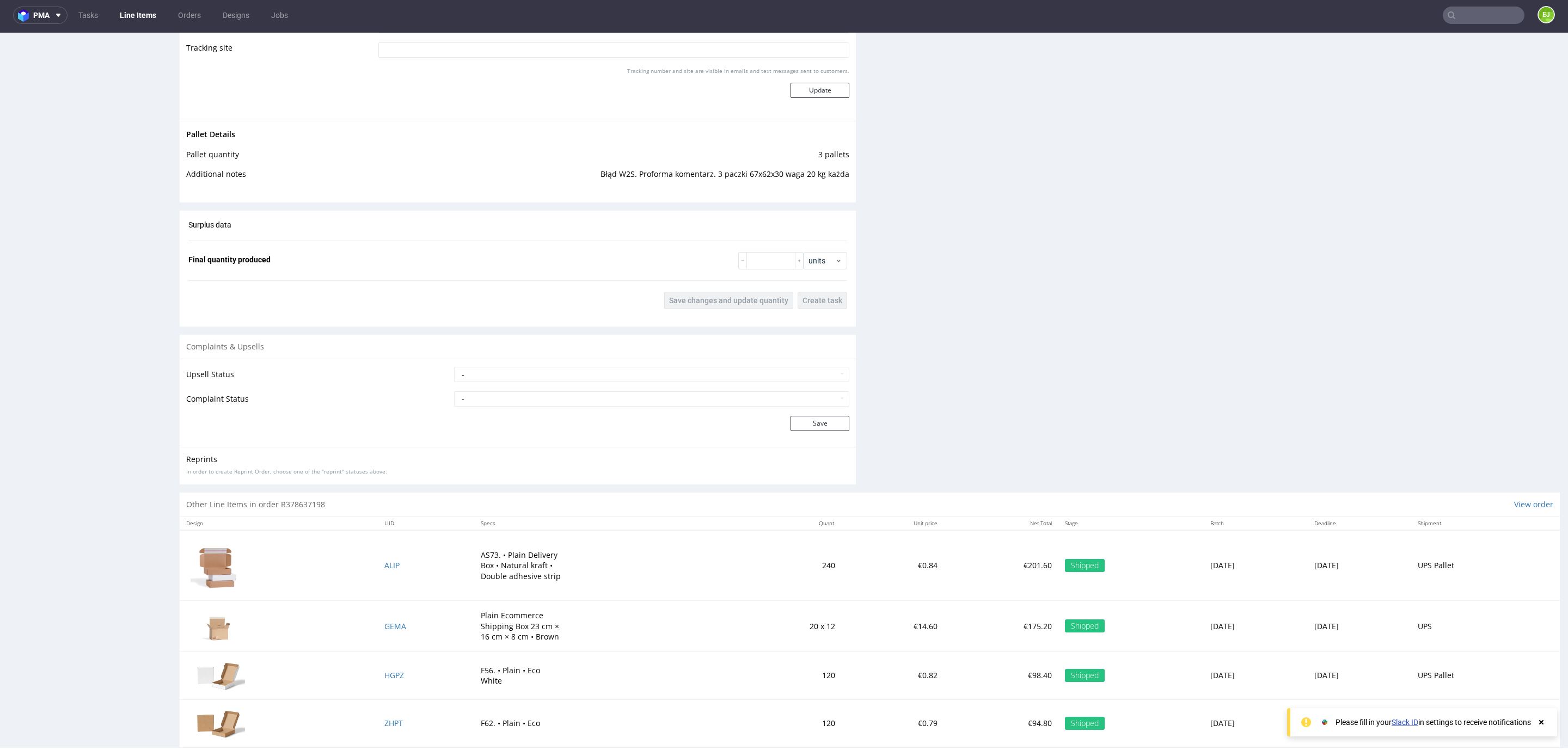
scroll to position [1493, 0]
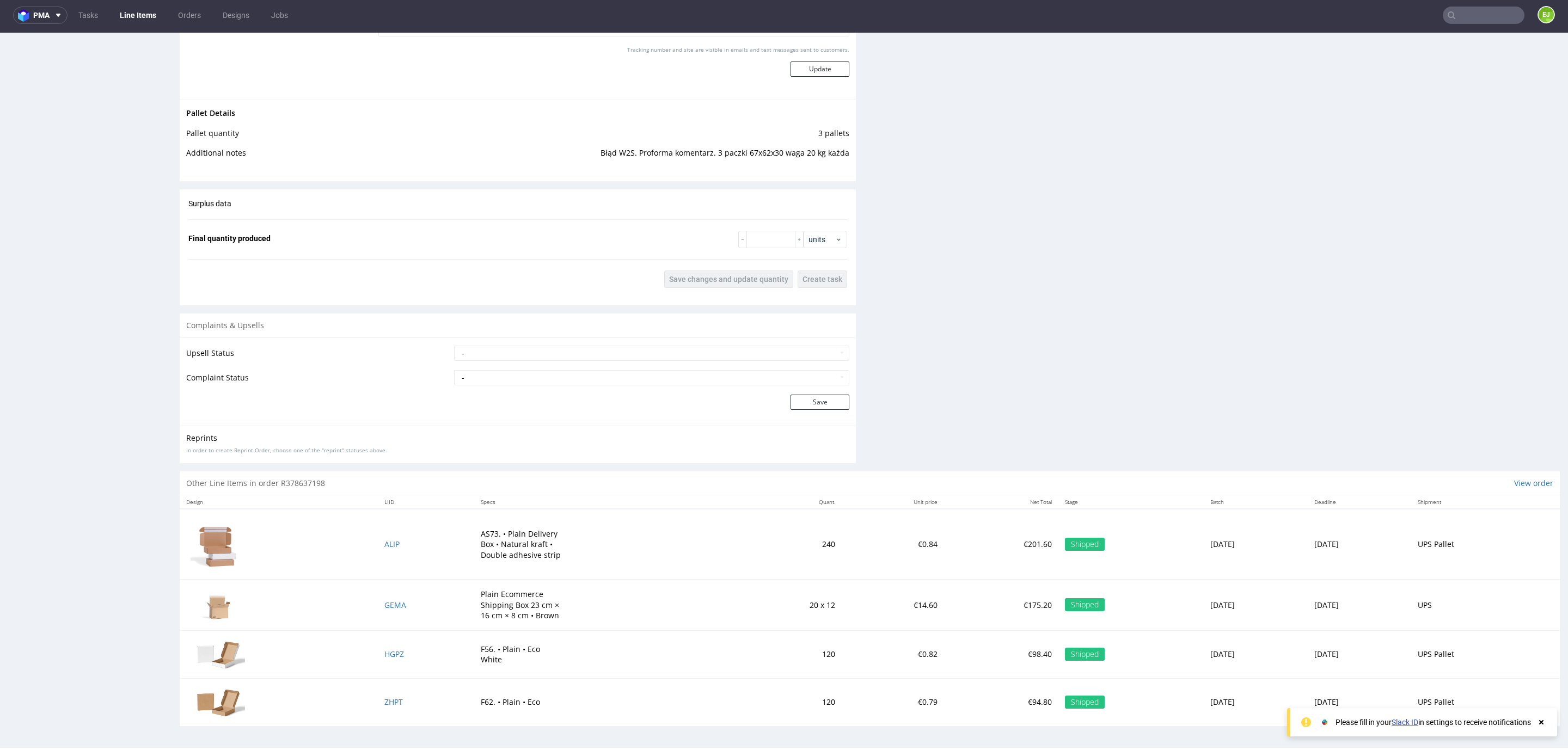
click at [380, 552] on td "ALIP" at bounding box center [426, 544] width 96 height 71
click at [384, 547] on span "ALIP" at bounding box center [392, 544] width 15 height 10
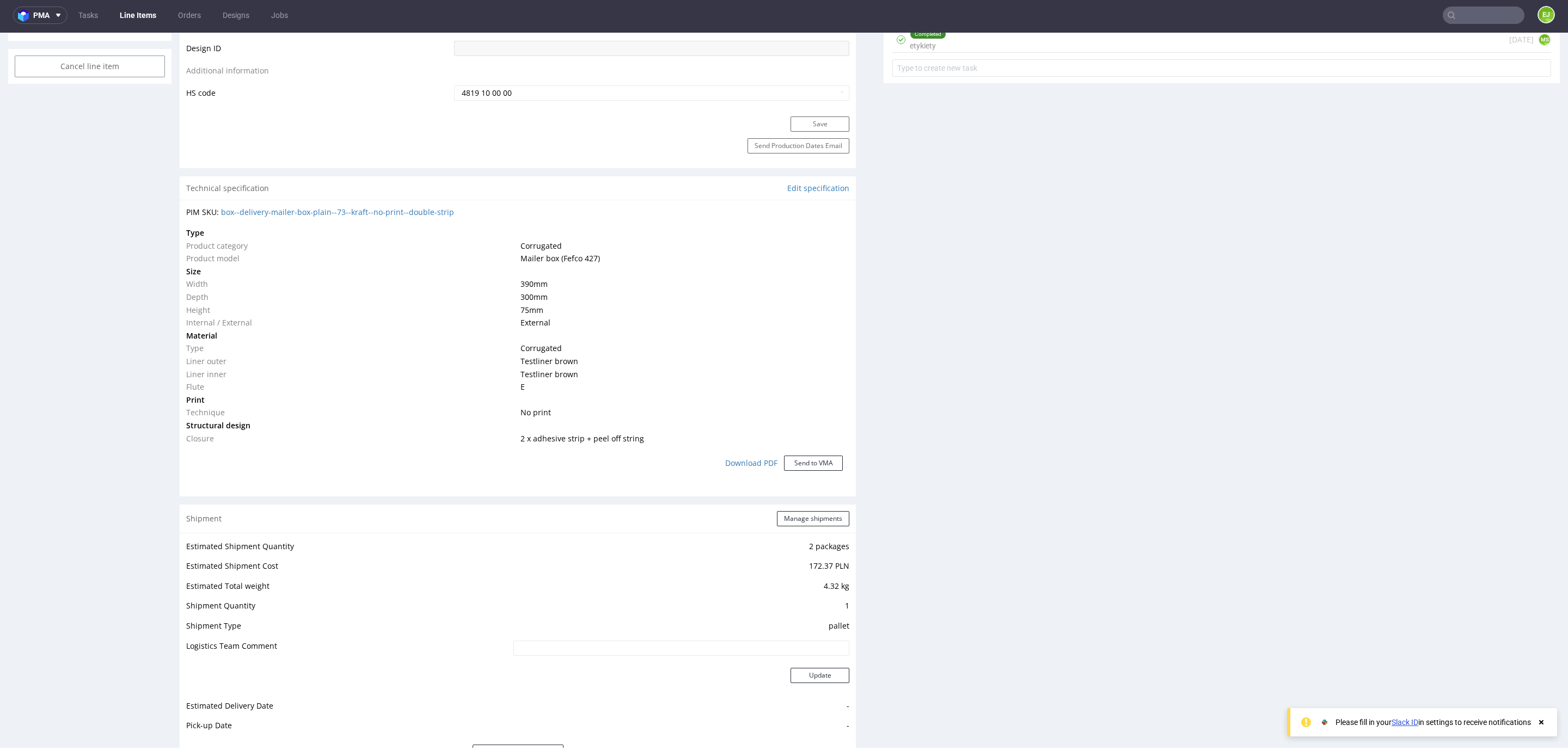
scroll to position [898, 0]
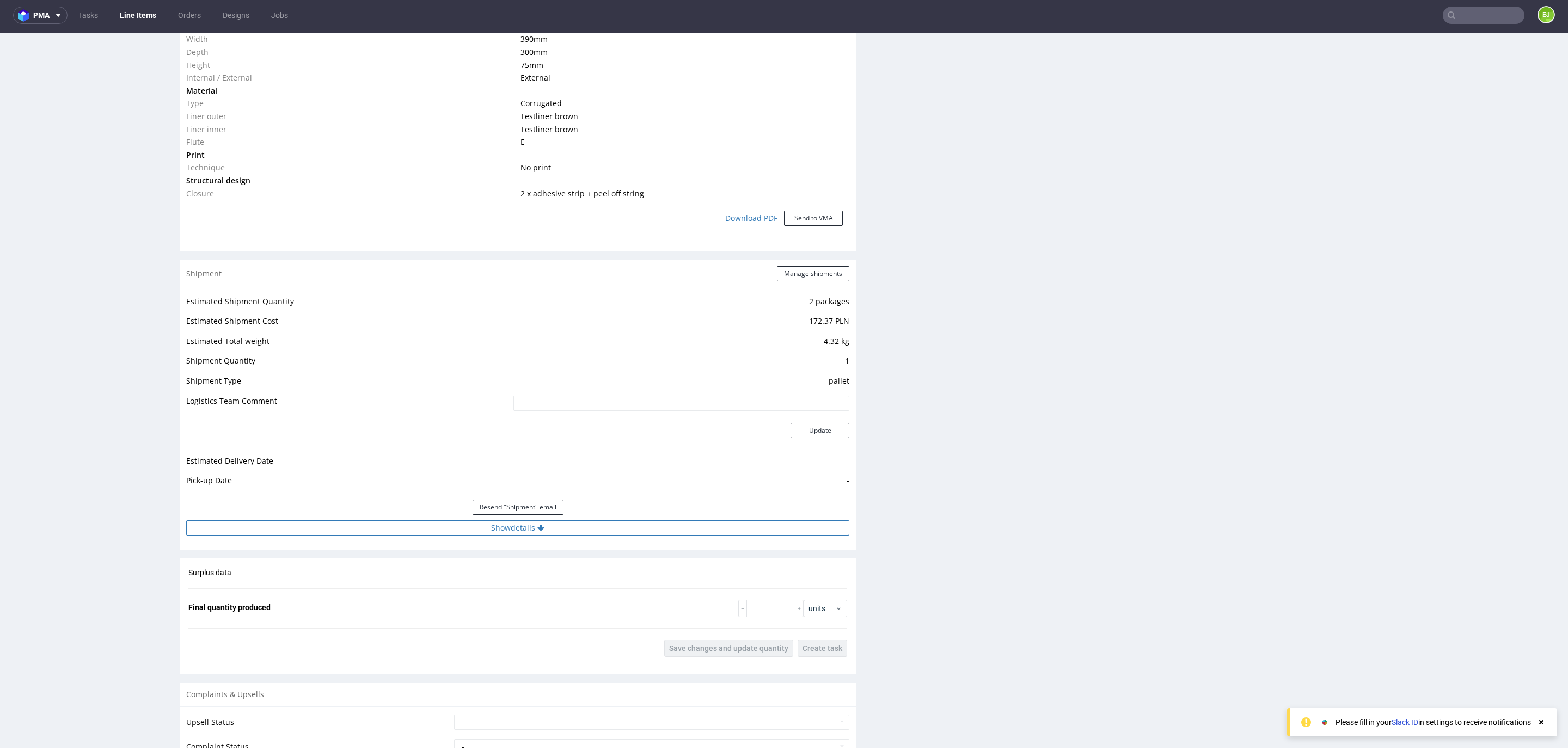
click at [430, 523] on button "Show details" at bounding box center [518, 528] width 663 height 15
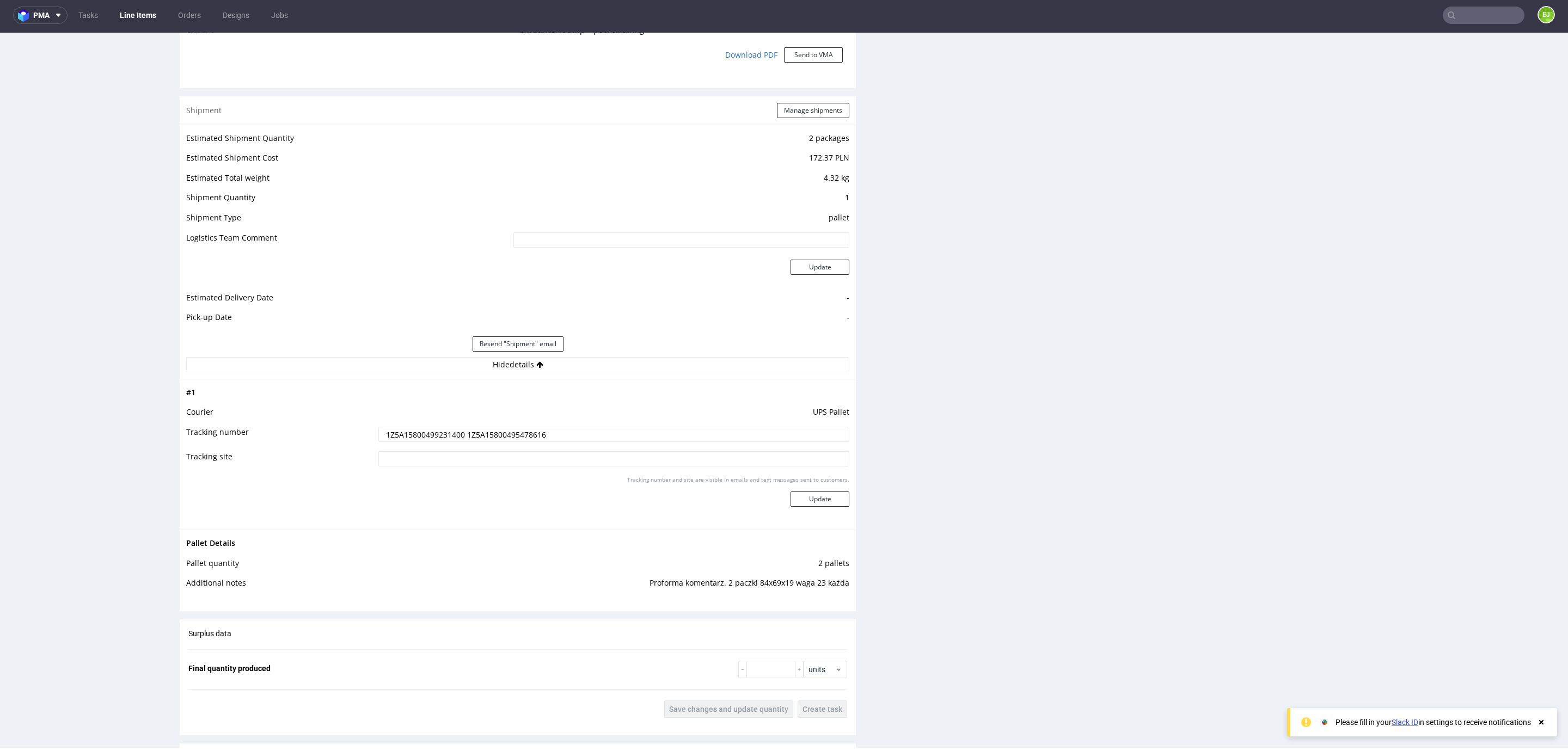
click at [419, 437] on input "1Z5A15800499231400 1Z5A15800495478616" at bounding box center [613, 435] width 471 height 15
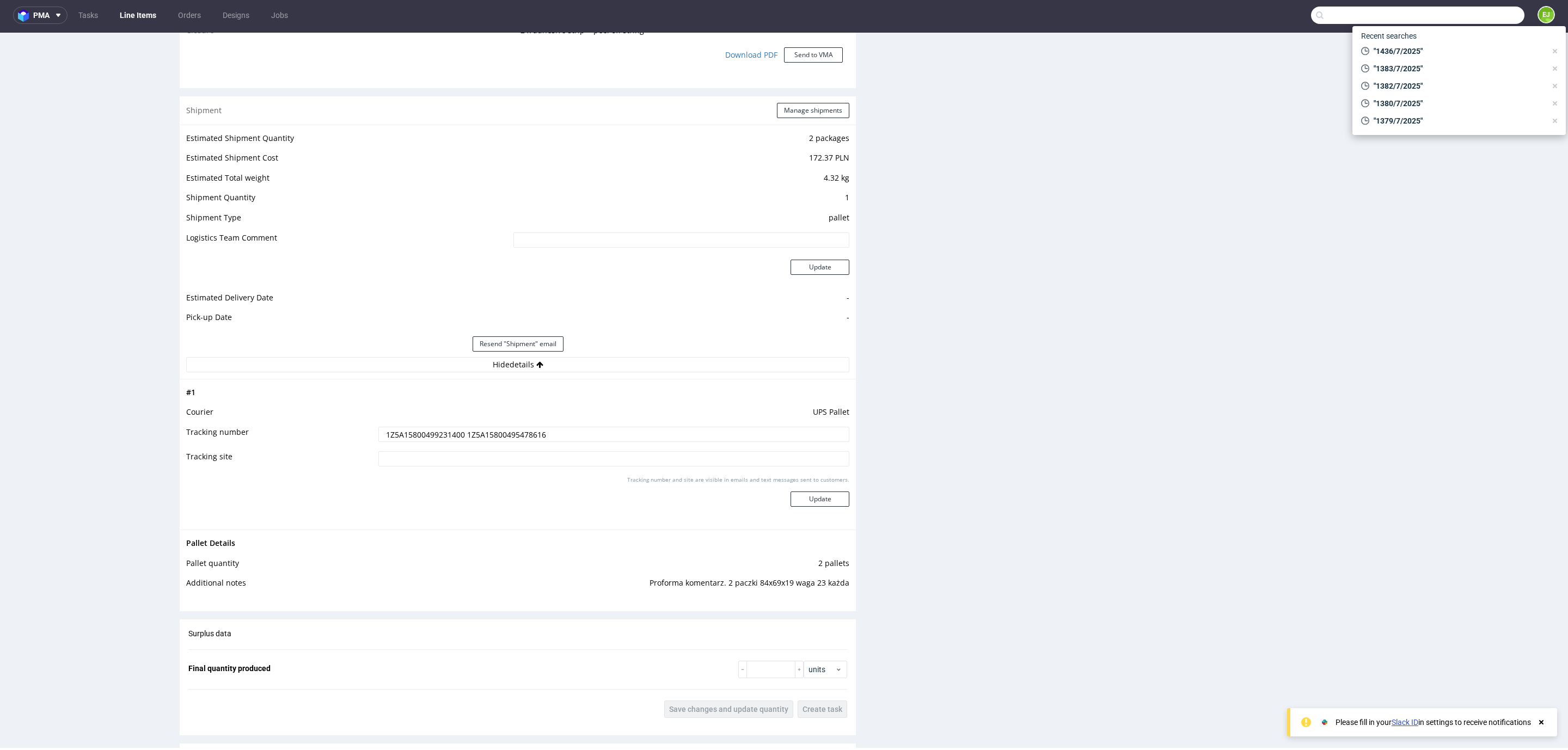
click at [1466, 9] on input "text" at bounding box center [1417, 15] width 214 height 17
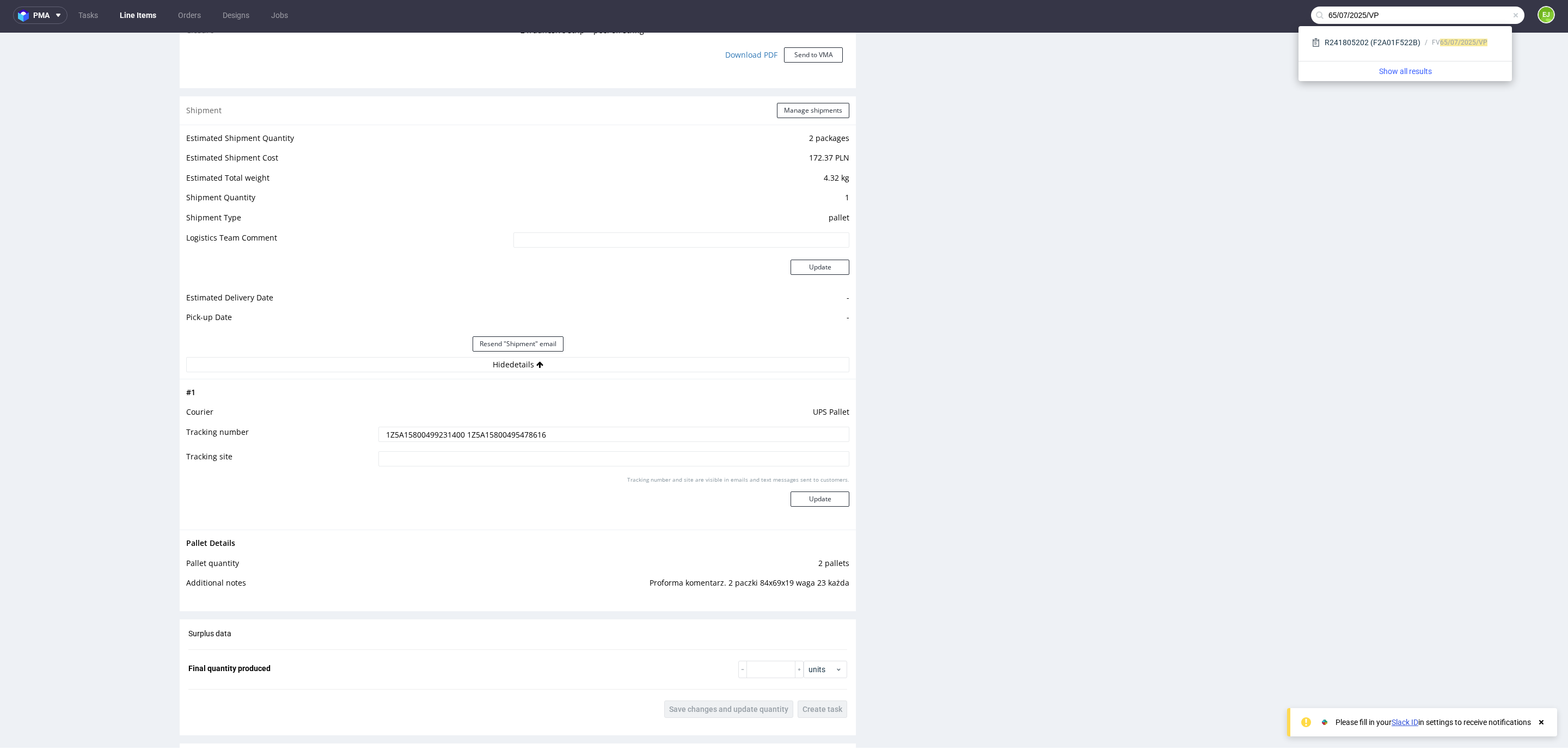
type input "65/07/2025/VP"
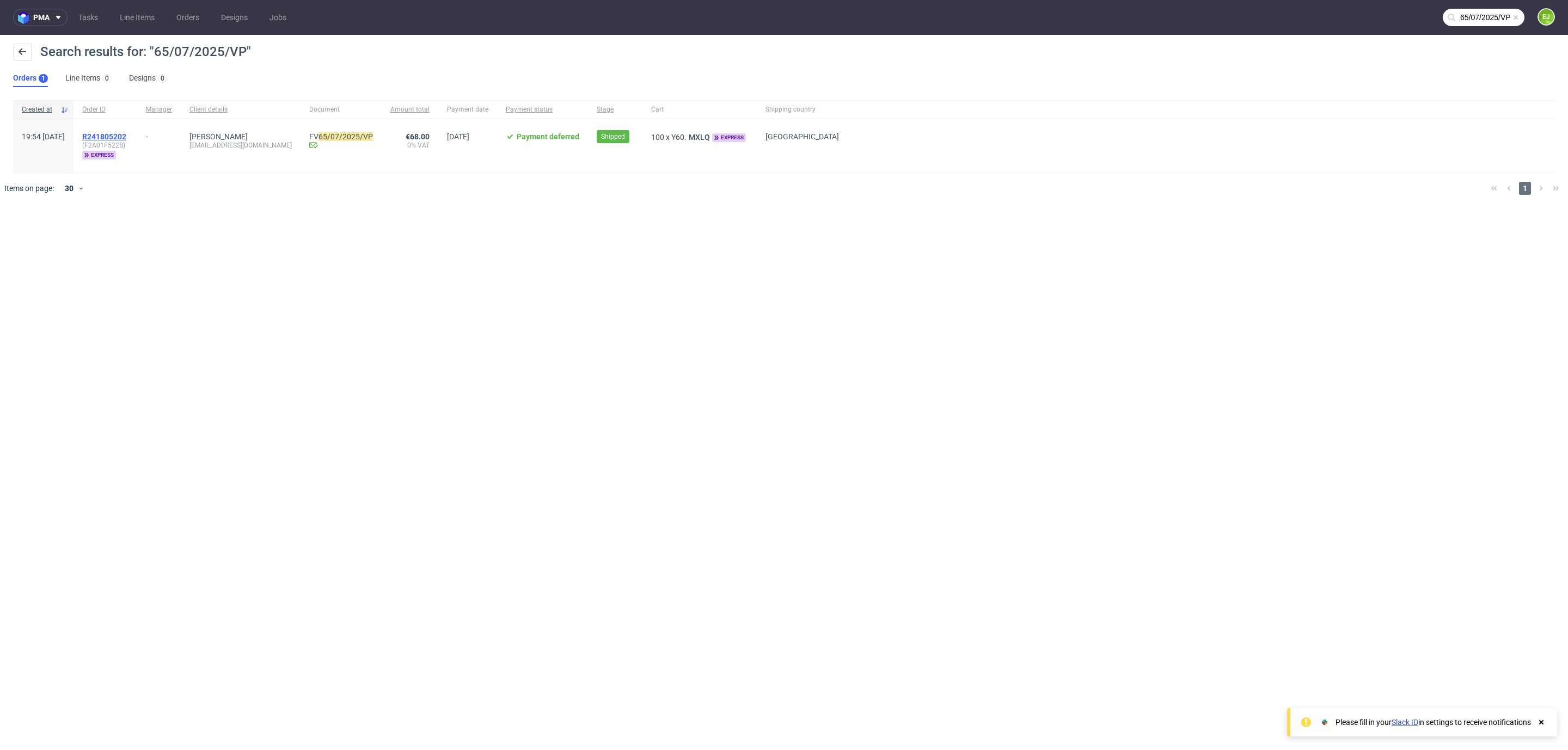
click at [127, 133] on span "R241805202" at bounding box center [103, 137] width 44 height 9
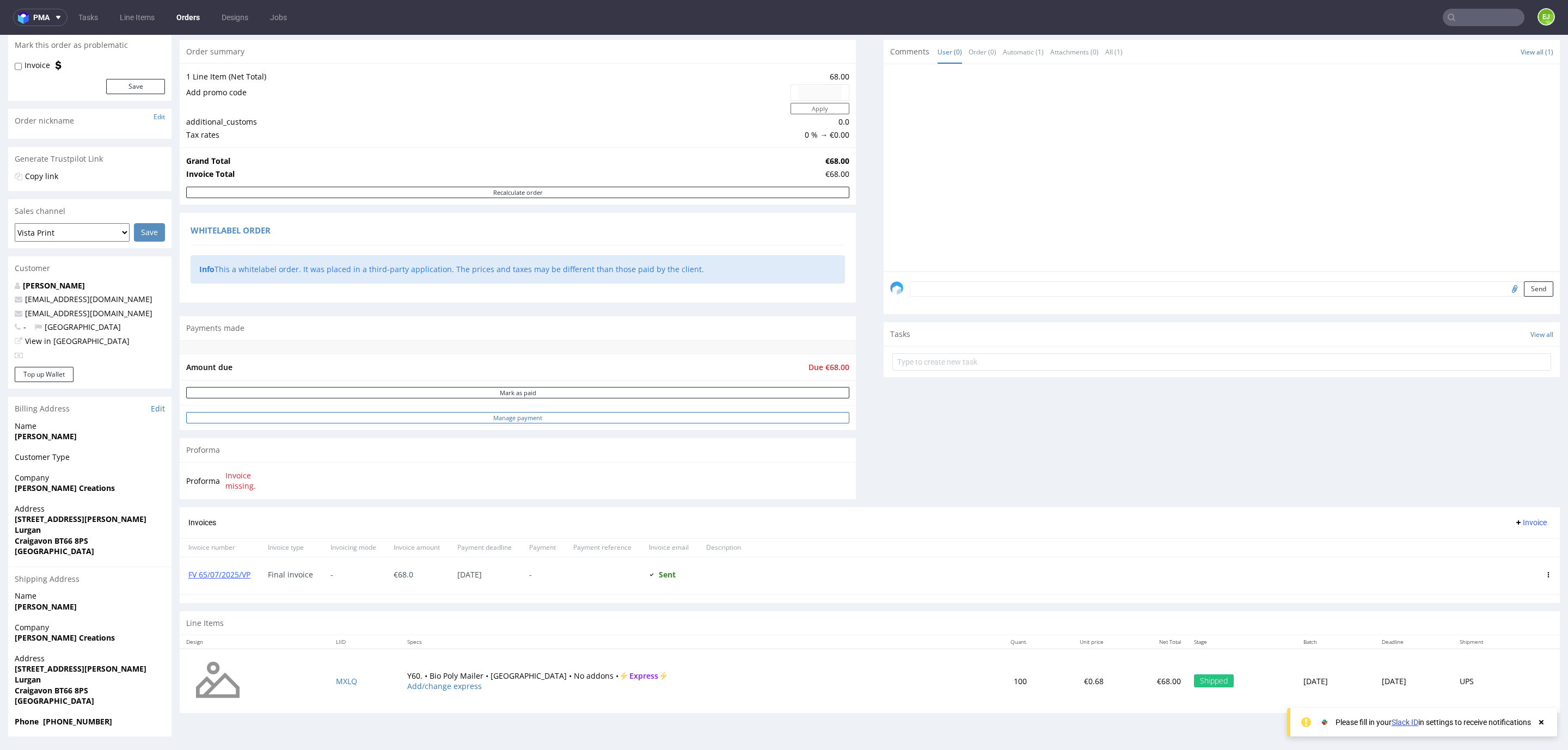
scroll to position [3, 0]
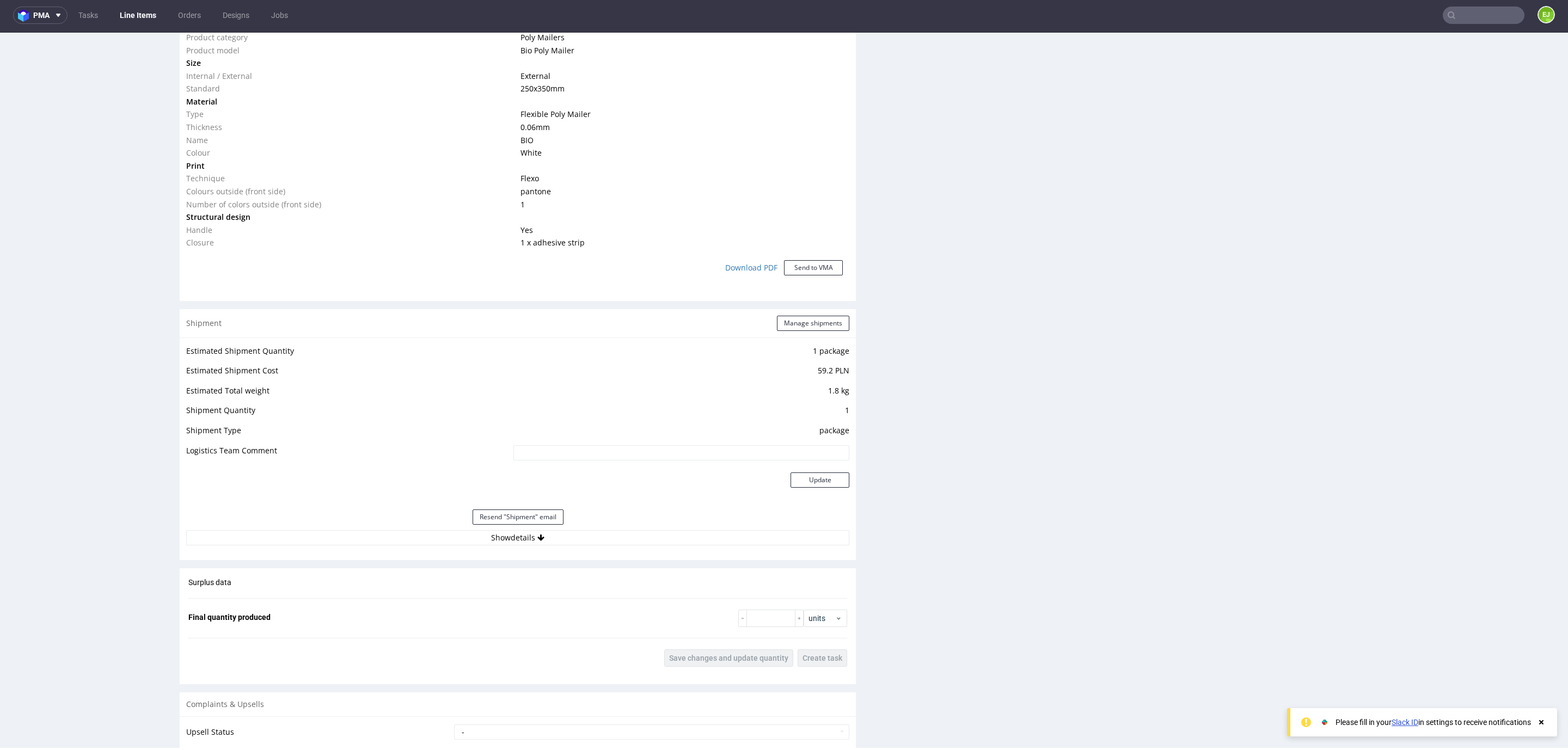
scroll to position [980, 0]
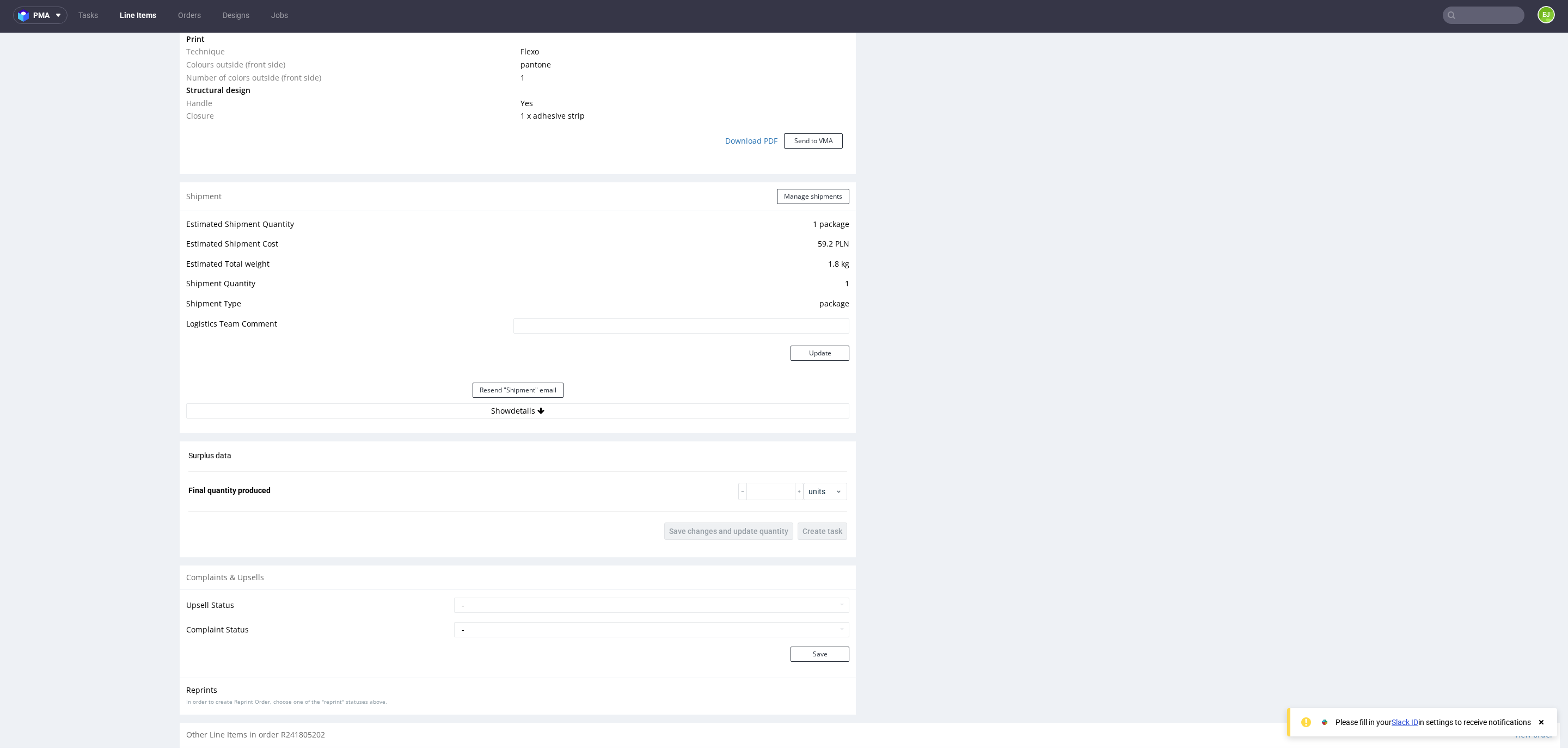
click at [519, 424] on div "Estimated Shipment Quantity 1 package Estimated Shipment Cost 59.2 PLN Estimate…" at bounding box center [518, 318] width 676 height 214
click at [520, 409] on button "Show details" at bounding box center [518, 411] width 663 height 15
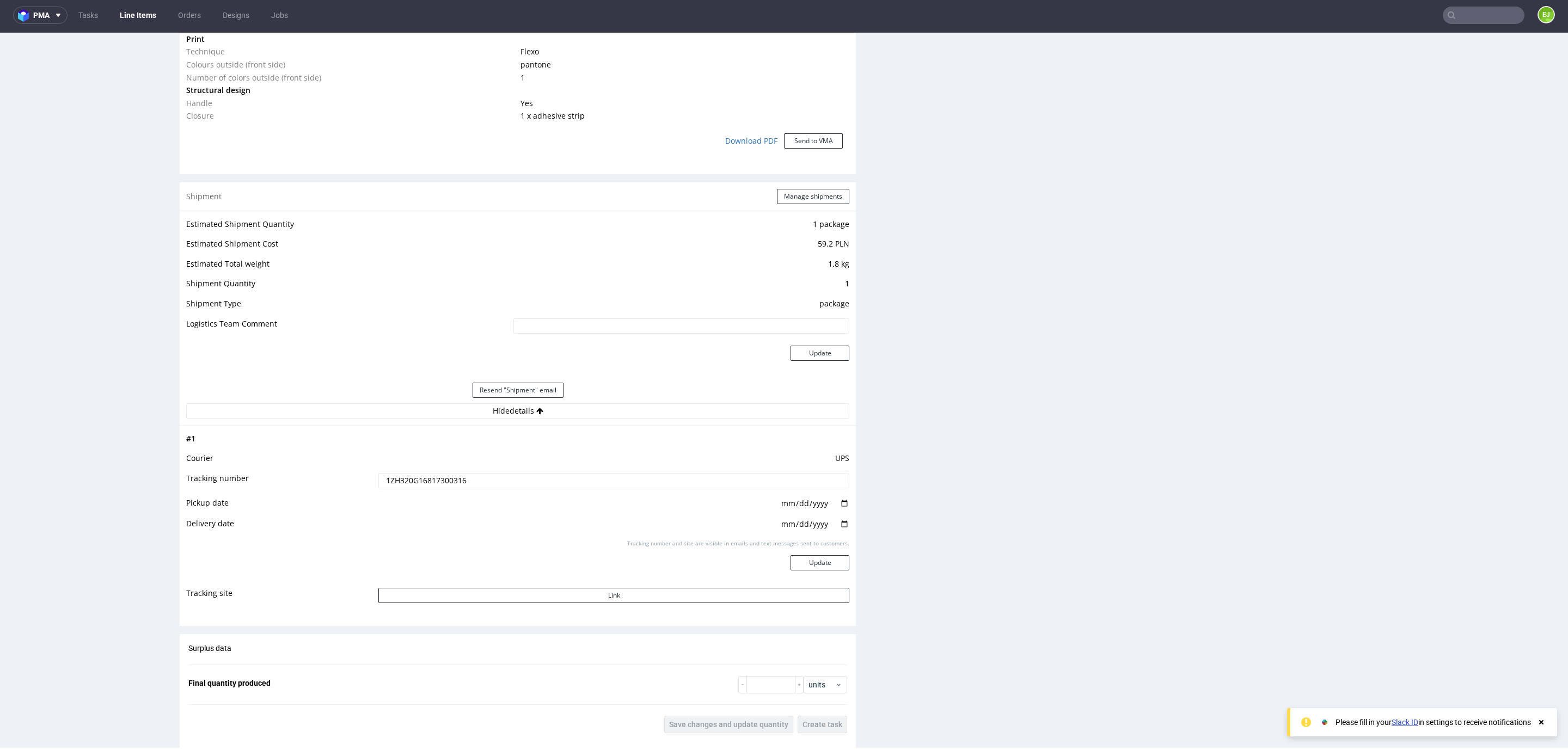
click at [444, 474] on input "1ZH320G16817300316" at bounding box center [613, 480] width 471 height 15
click at [1497, 14] on input "text" at bounding box center [1483, 15] width 82 height 17
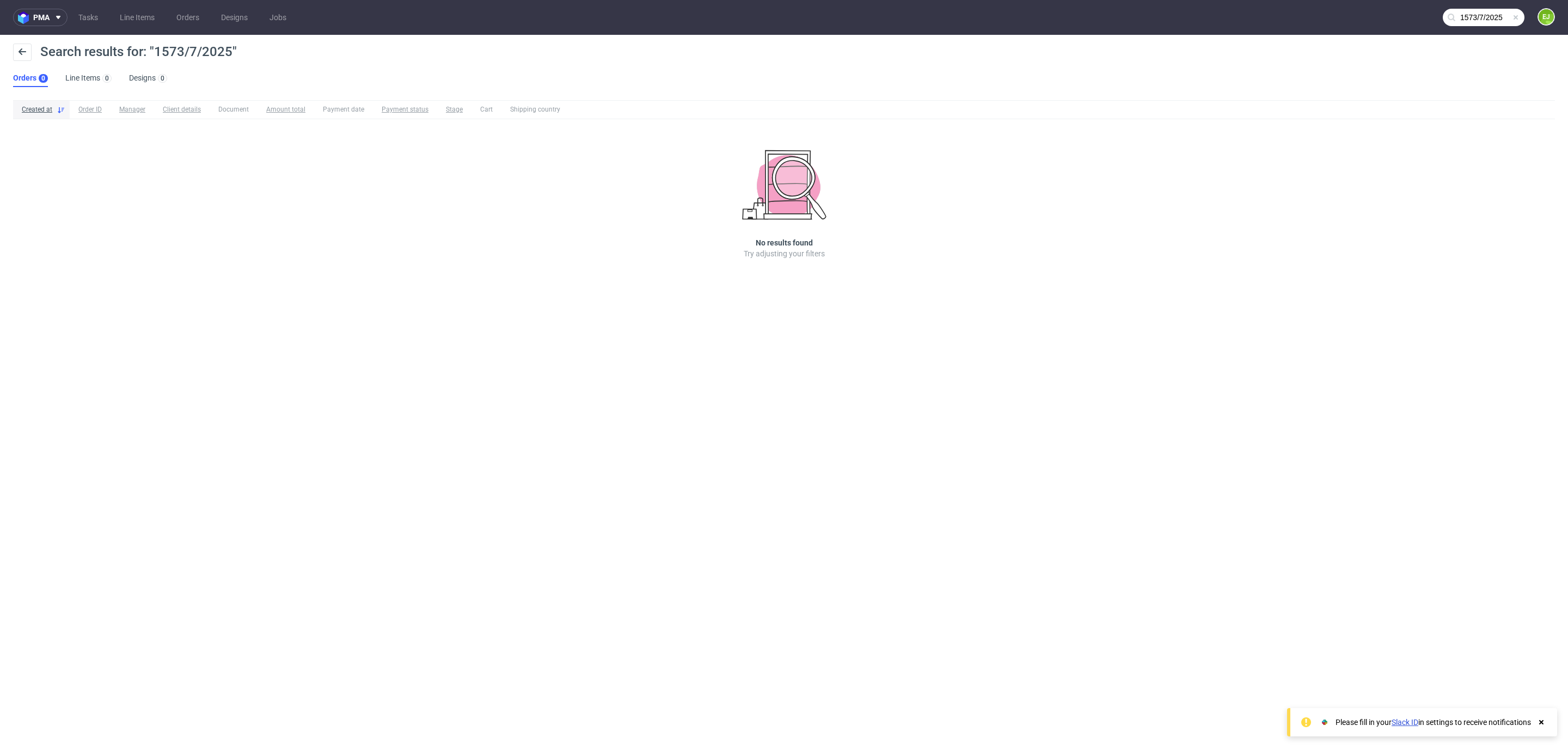
click at [1481, 12] on input "1573/7/2025" at bounding box center [1483, 17] width 82 height 17
click at [1481, 12] on input "1573/7/2025" at bounding box center [1417, 17] width 214 height 17
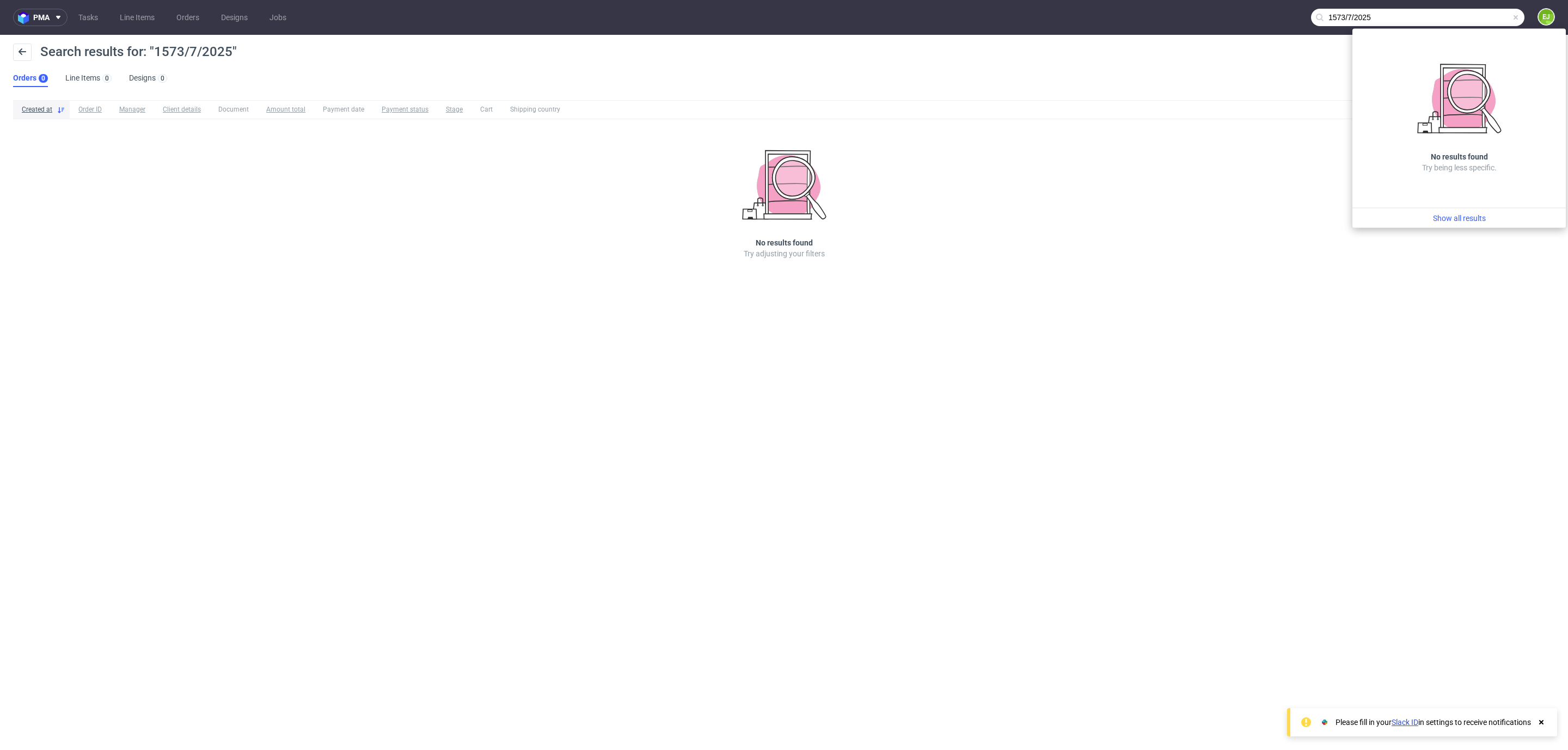
drag, startPoint x: 1473, startPoint y: 7, endPoint x: 1493, endPoint y: 18, distance: 22.8
click at [1493, 18] on input "1573/7/2025" at bounding box center [1417, 17] width 214 height 17
click at [1470, 16] on input "1573/7/2025" at bounding box center [1417, 17] width 214 height 17
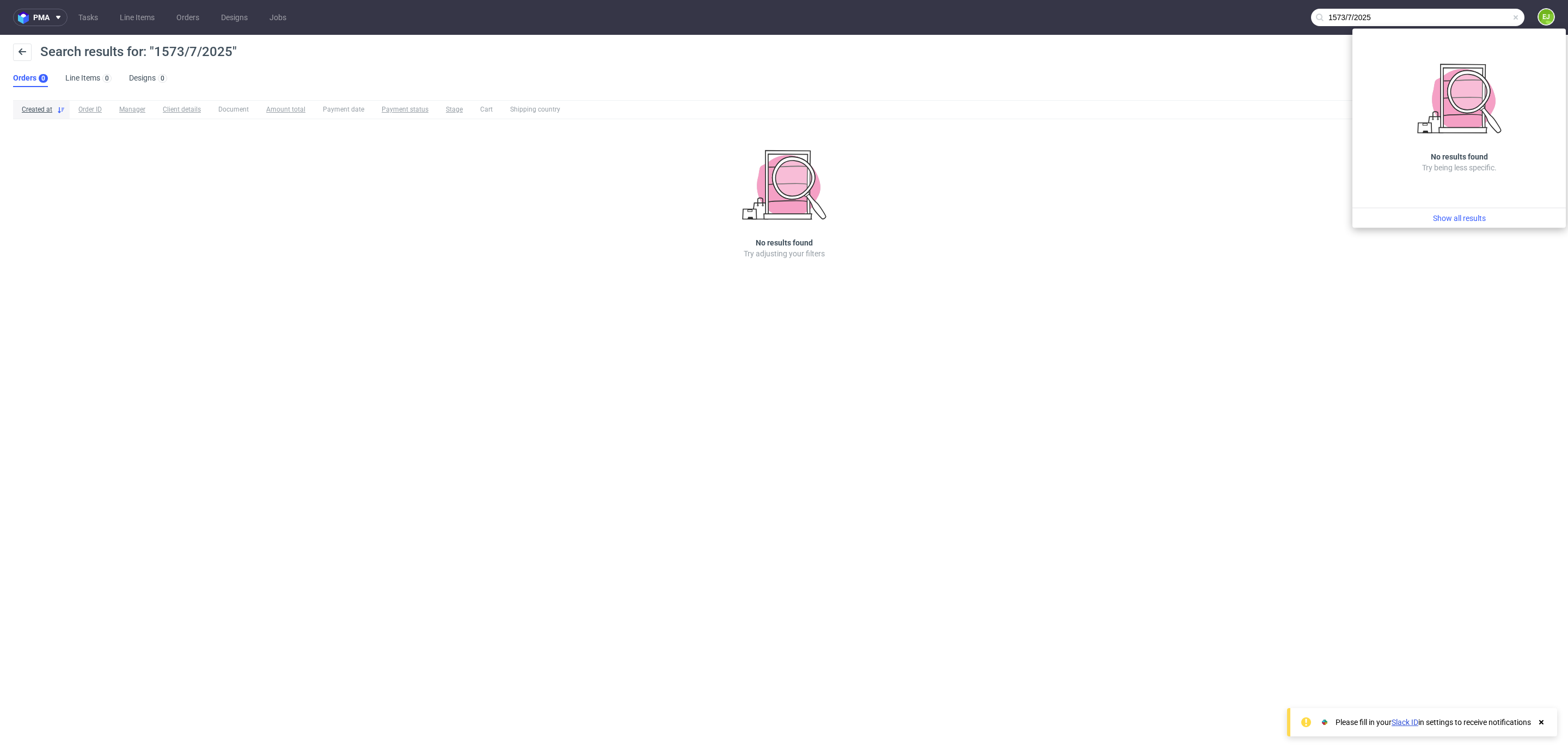
click at [1470, 16] on input "1573/7/2025" at bounding box center [1417, 17] width 214 height 17
paste input "R028609249"
type input "R028609249"
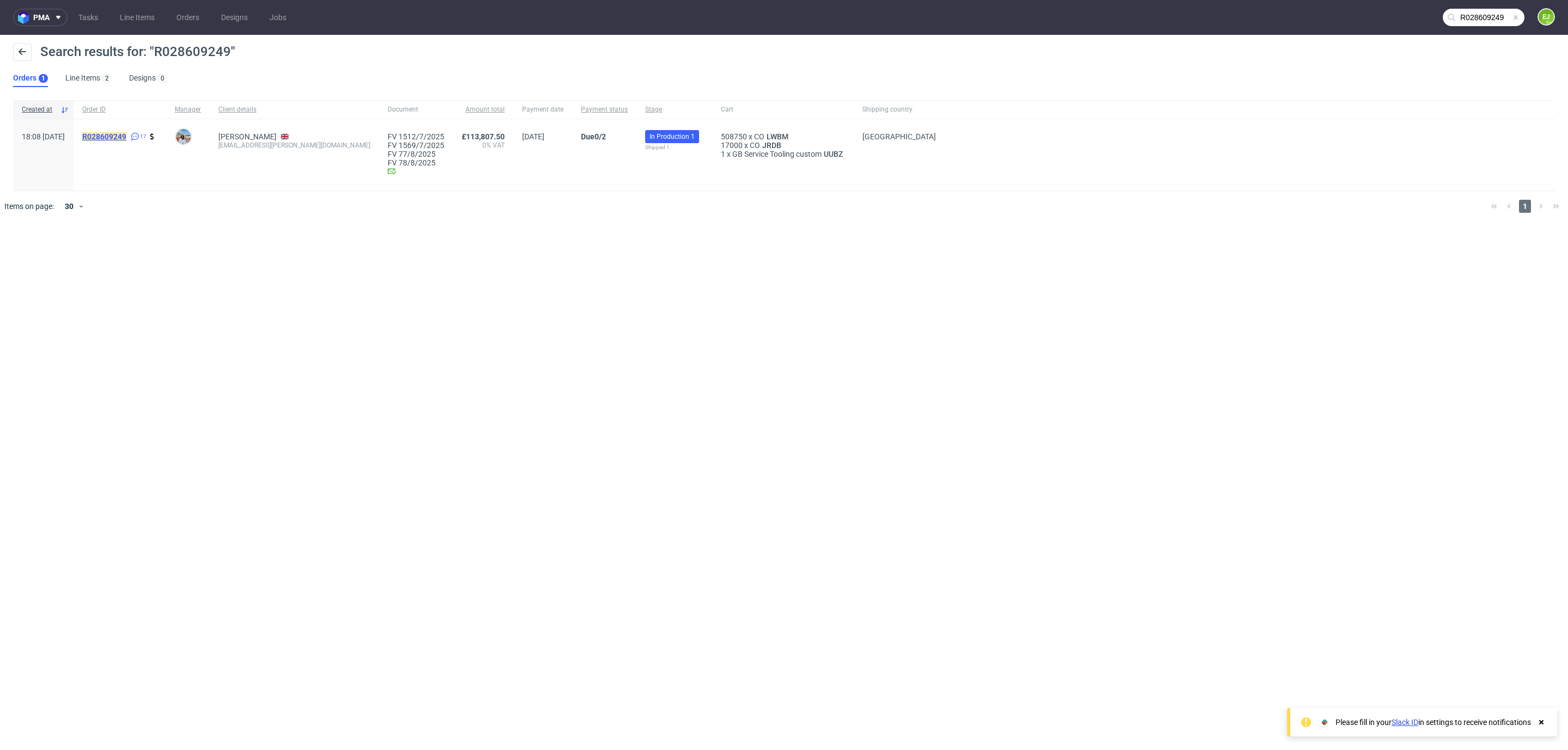
click at [127, 140] on span "R028609249" at bounding box center [103, 137] width 44 height 9
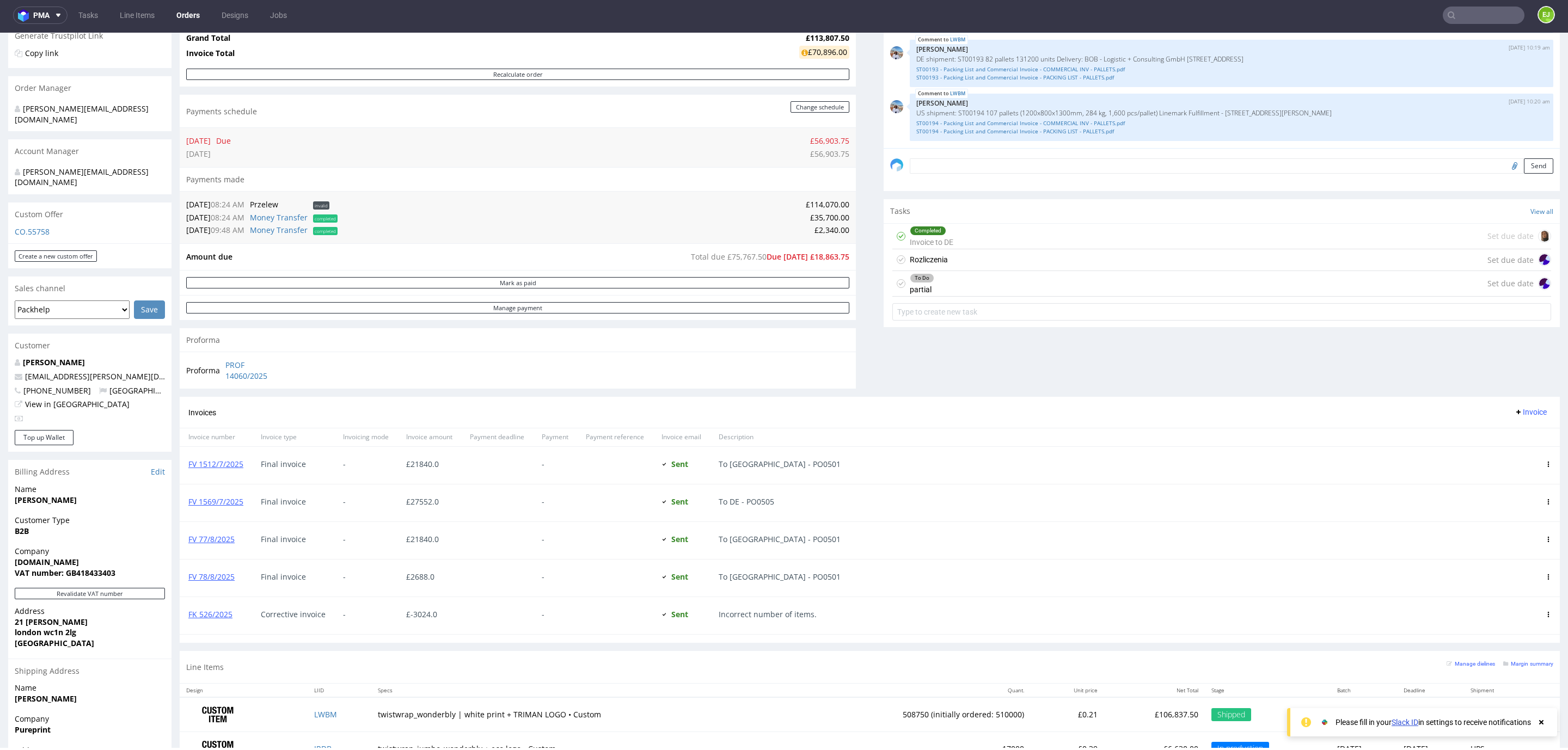
scroll to position [297, 0]
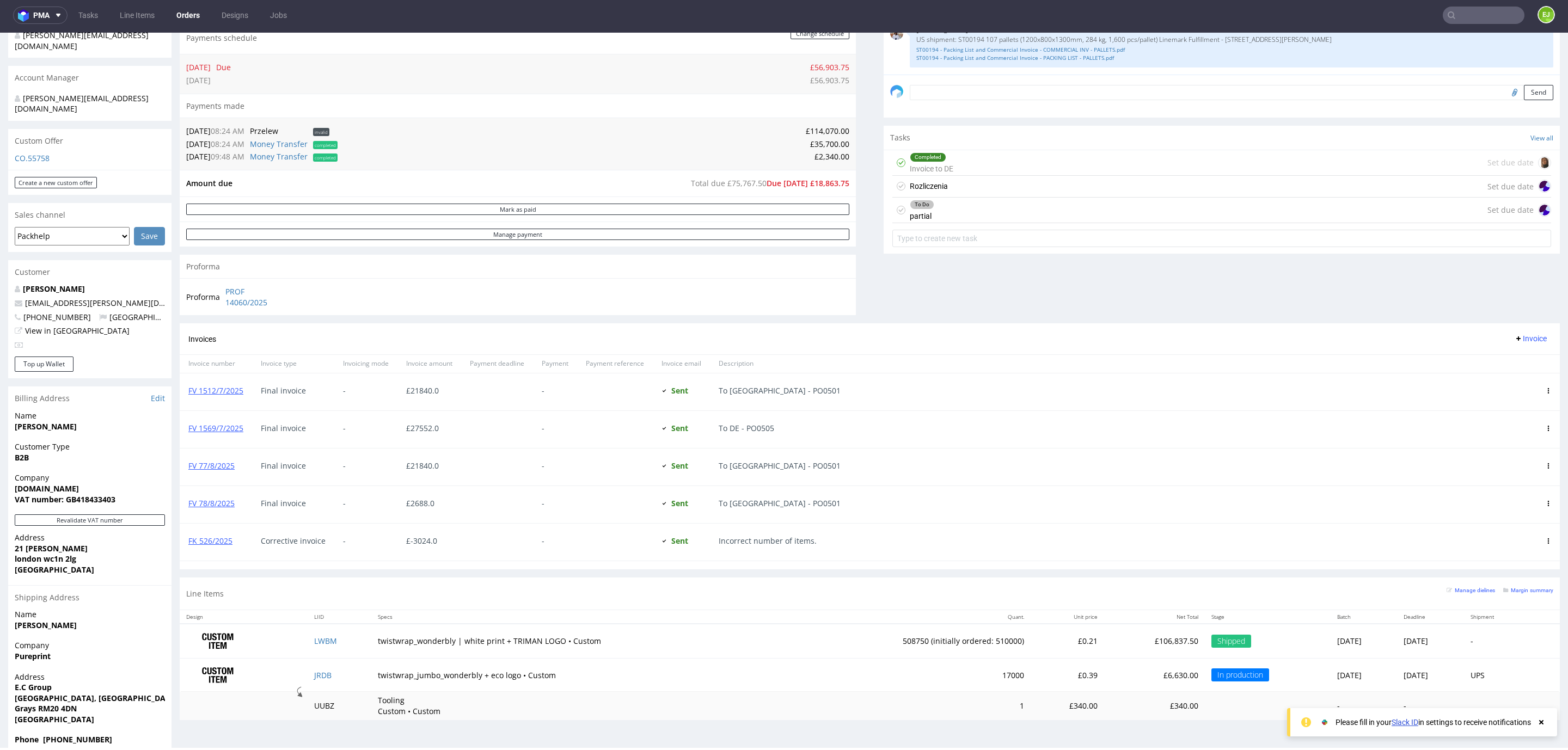
click at [1032, 201] on div "To Do partial Set due date" at bounding box center [1221, 210] width 659 height 26
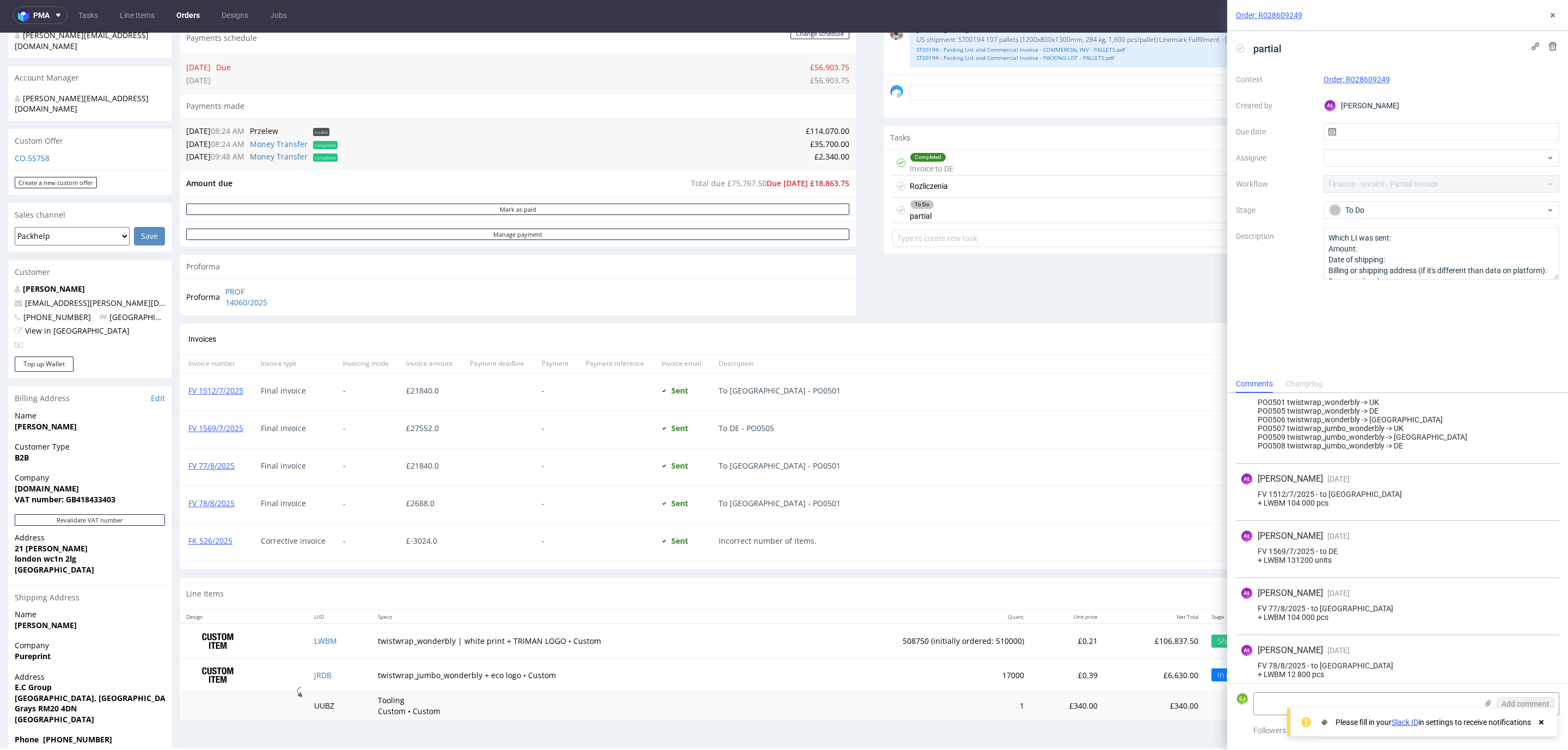
scroll to position [32, 0]
click at [947, 191] on div "Rozliczenia Set due date" at bounding box center [1221, 186] width 659 height 22
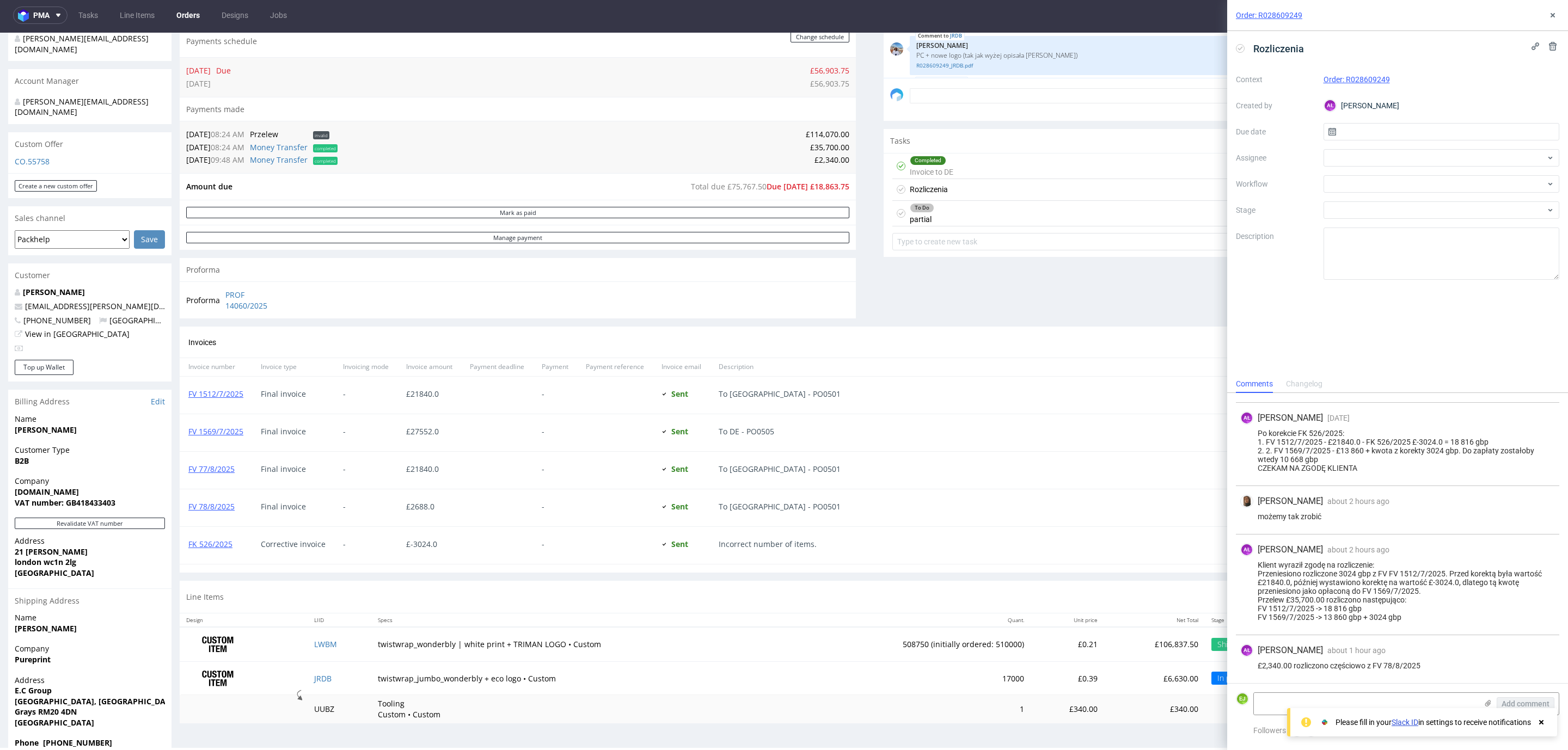
scroll to position [297, 0]
click at [1552, 18] on icon at bounding box center [1553, 15] width 9 height 9
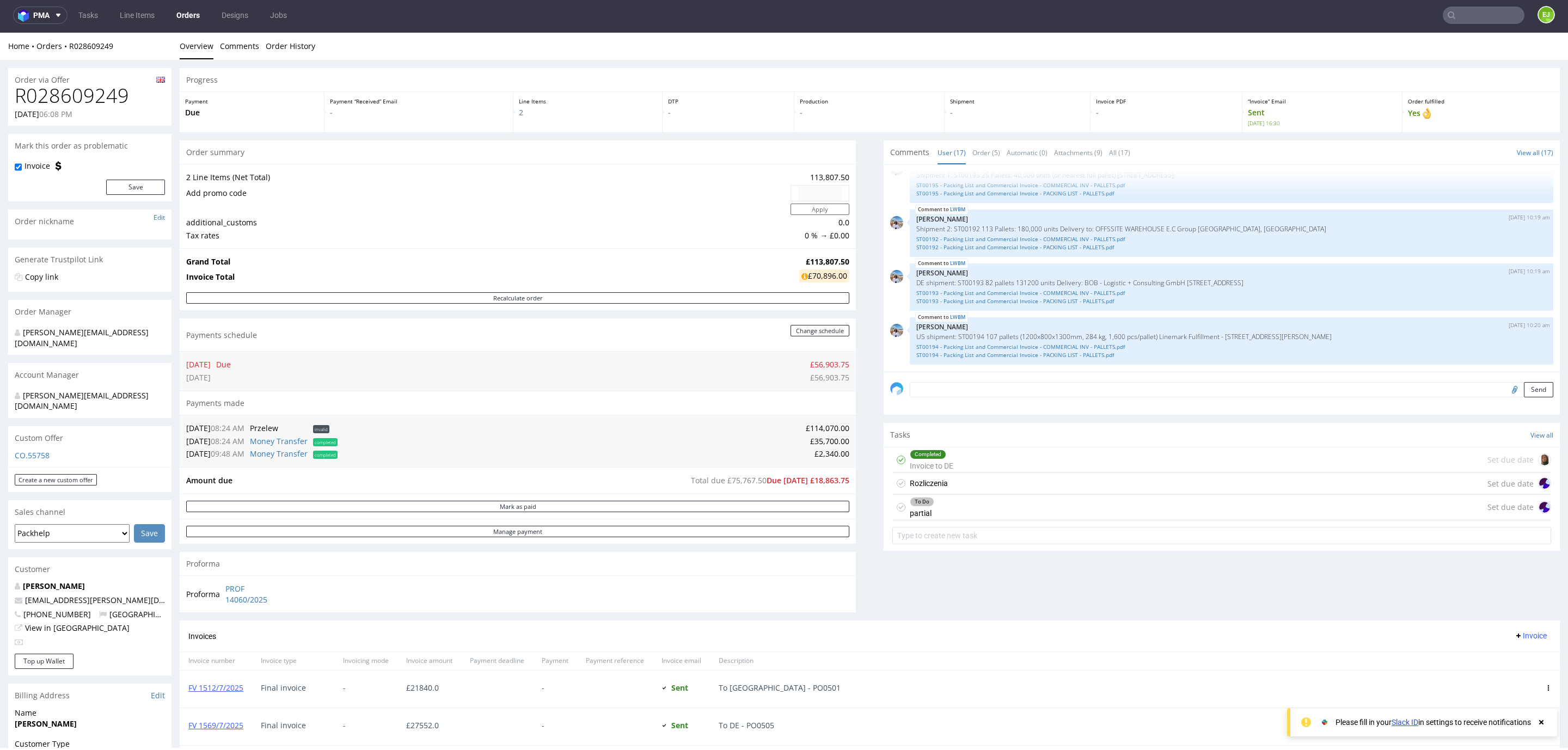
click at [899, 155] on span "Comments" at bounding box center [910, 152] width 40 height 11
click at [972, 153] on link "Order (5)" at bounding box center [986, 152] width 28 height 23
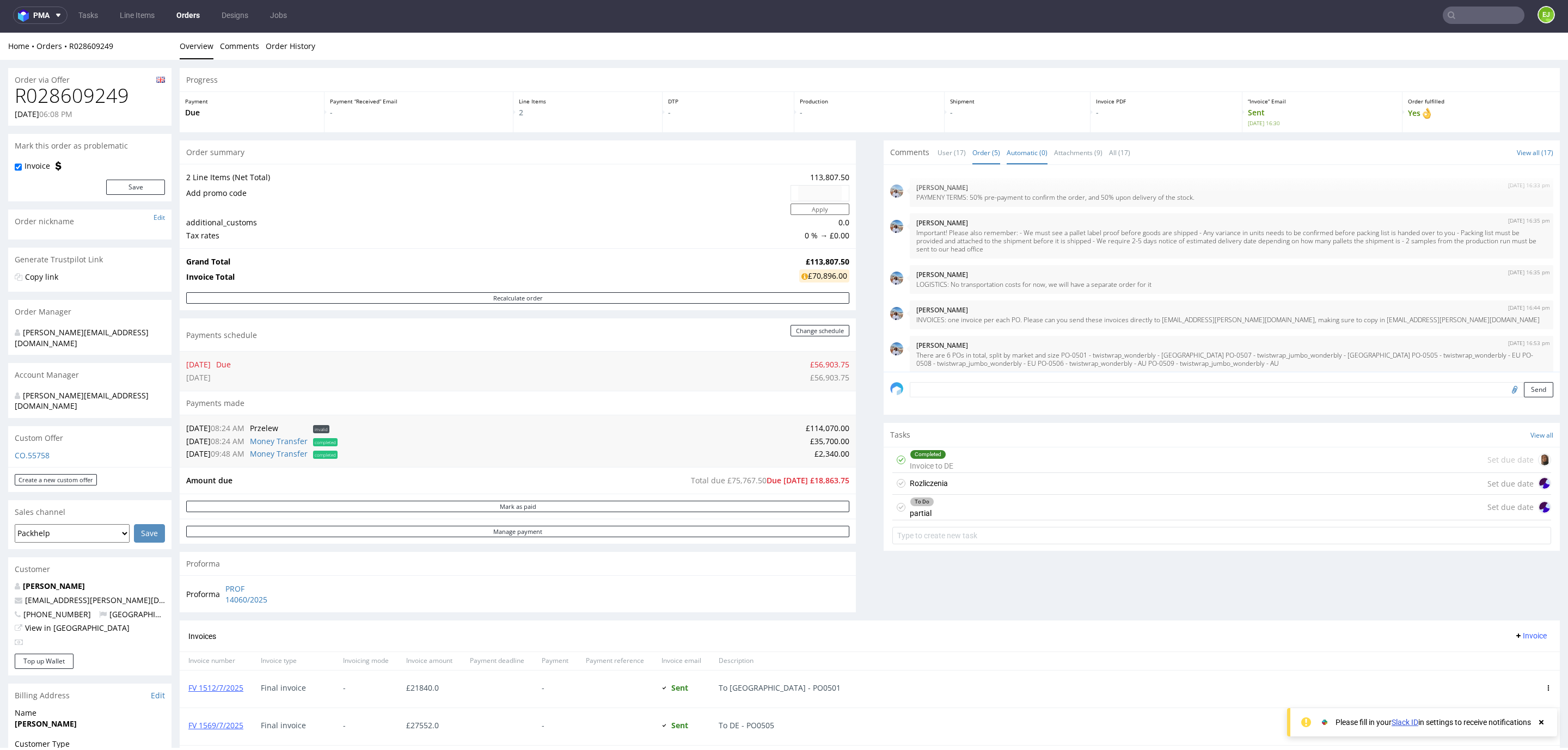
click at [1009, 150] on link "Automatic (0)" at bounding box center [1026, 152] width 40 height 23
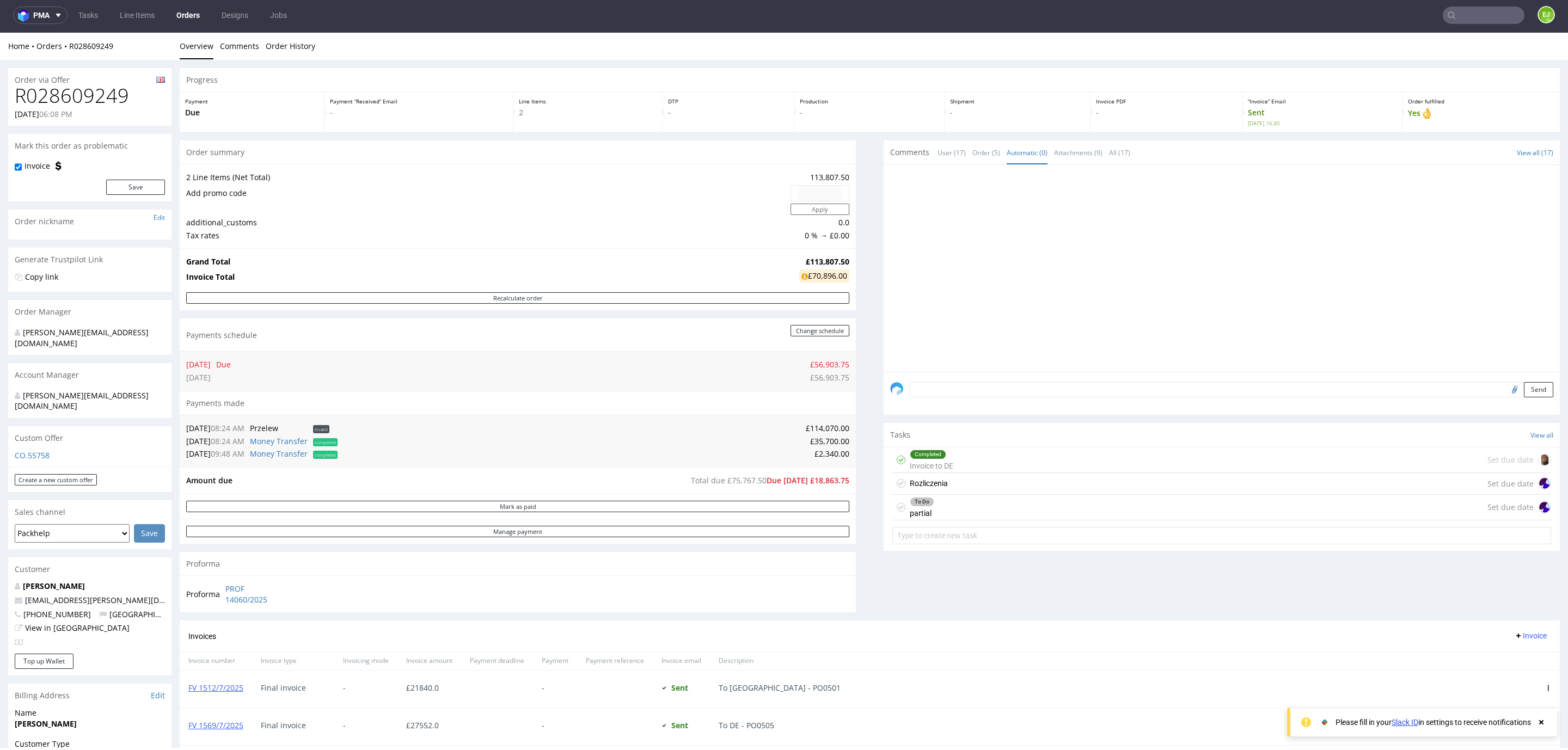
click at [902, 158] on div "Comments User (17) Order (5) Automatic (0) Attachments (9) All (17) View all (1…" at bounding box center [1221, 152] width 676 height 24
click at [896, 155] on span "Comments" at bounding box center [910, 152] width 40 height 11
click at [1457, 23] on nav "pma Tasks Line Items Orders Designs Jobs EJ" at bounding box center [784, 15] width 1568 height 34
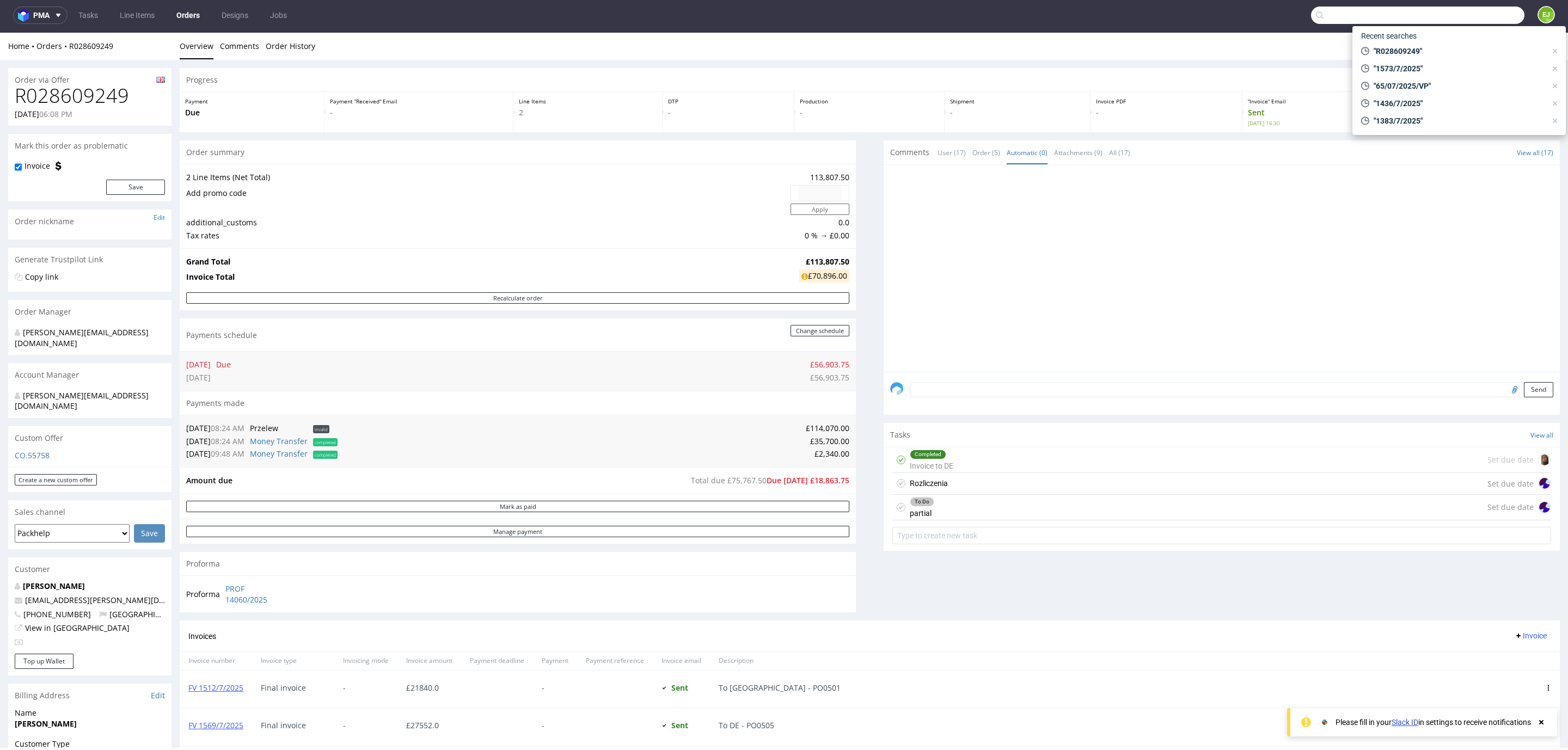
click at [1455, 12] on input "text" at bounding box center [1417, 15] width 214 height 17
paste input "R028609249"
type input "R028609249"
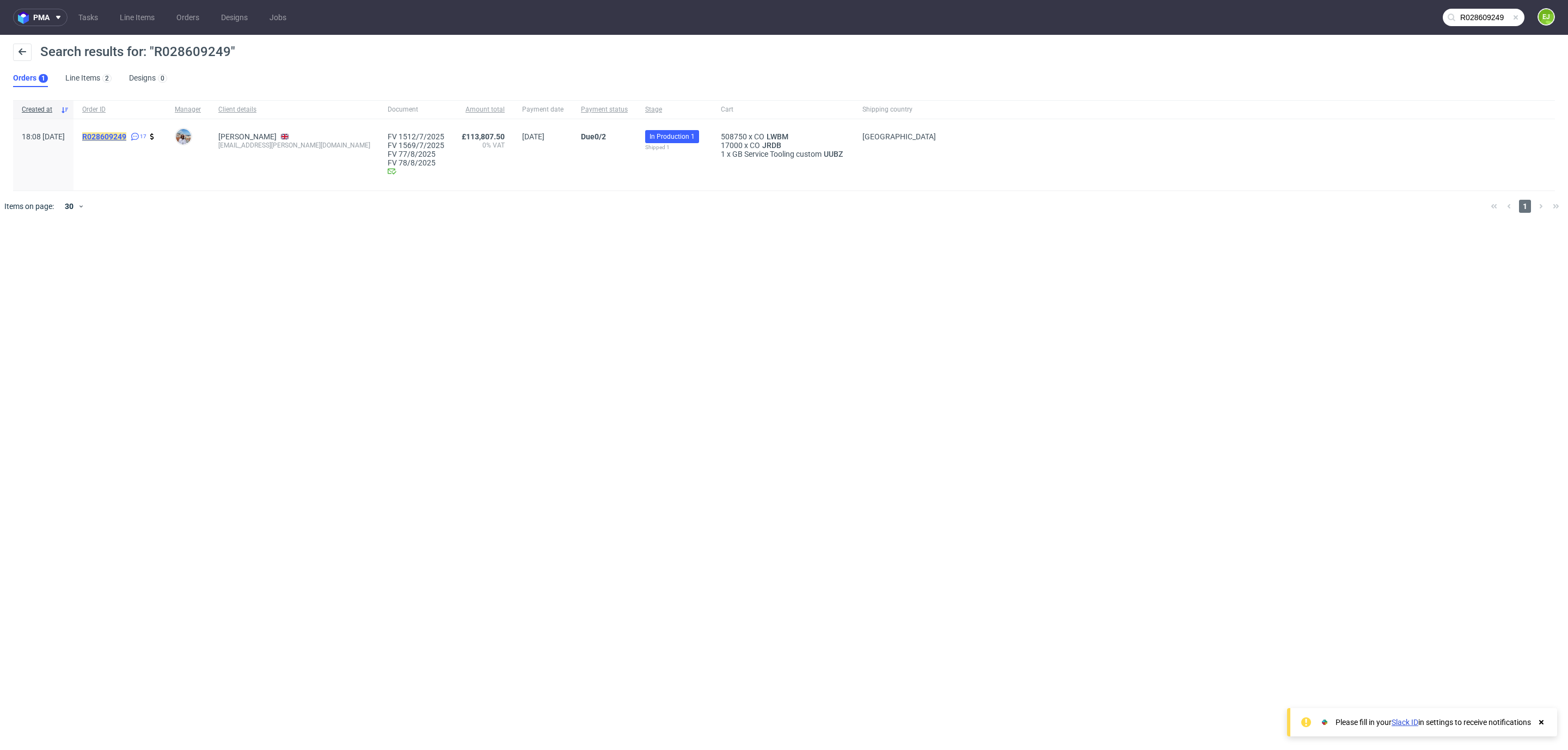
click at [127, 139] on mark "R028609249" at bounding box center [103, 137] width 44 height 9
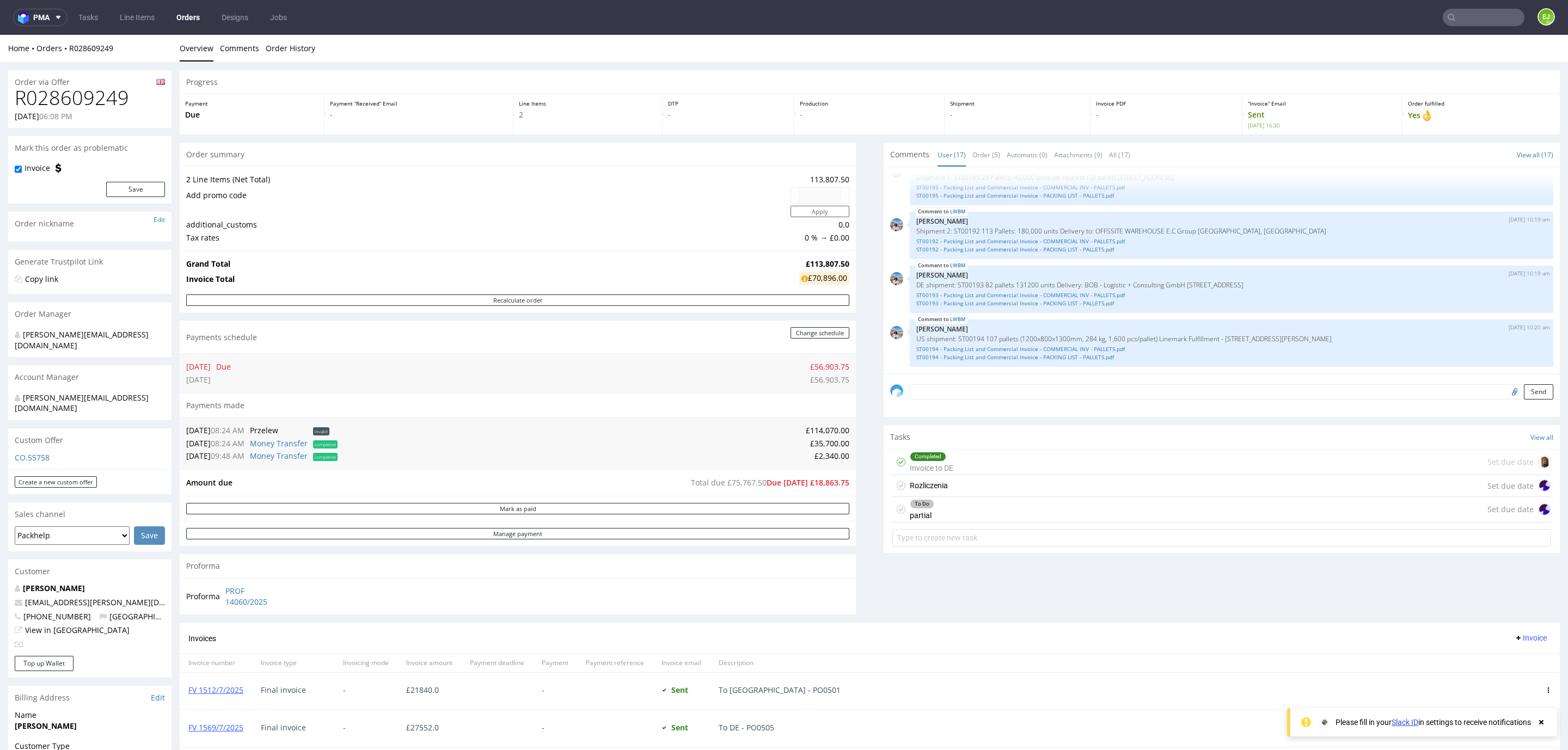
click at [1136, 578] on div "Comments User (17) Order (5) Automatic (0) Attachments (9) All (17) View all (1…" at bounding box center [1221, 383] width 676 height 480
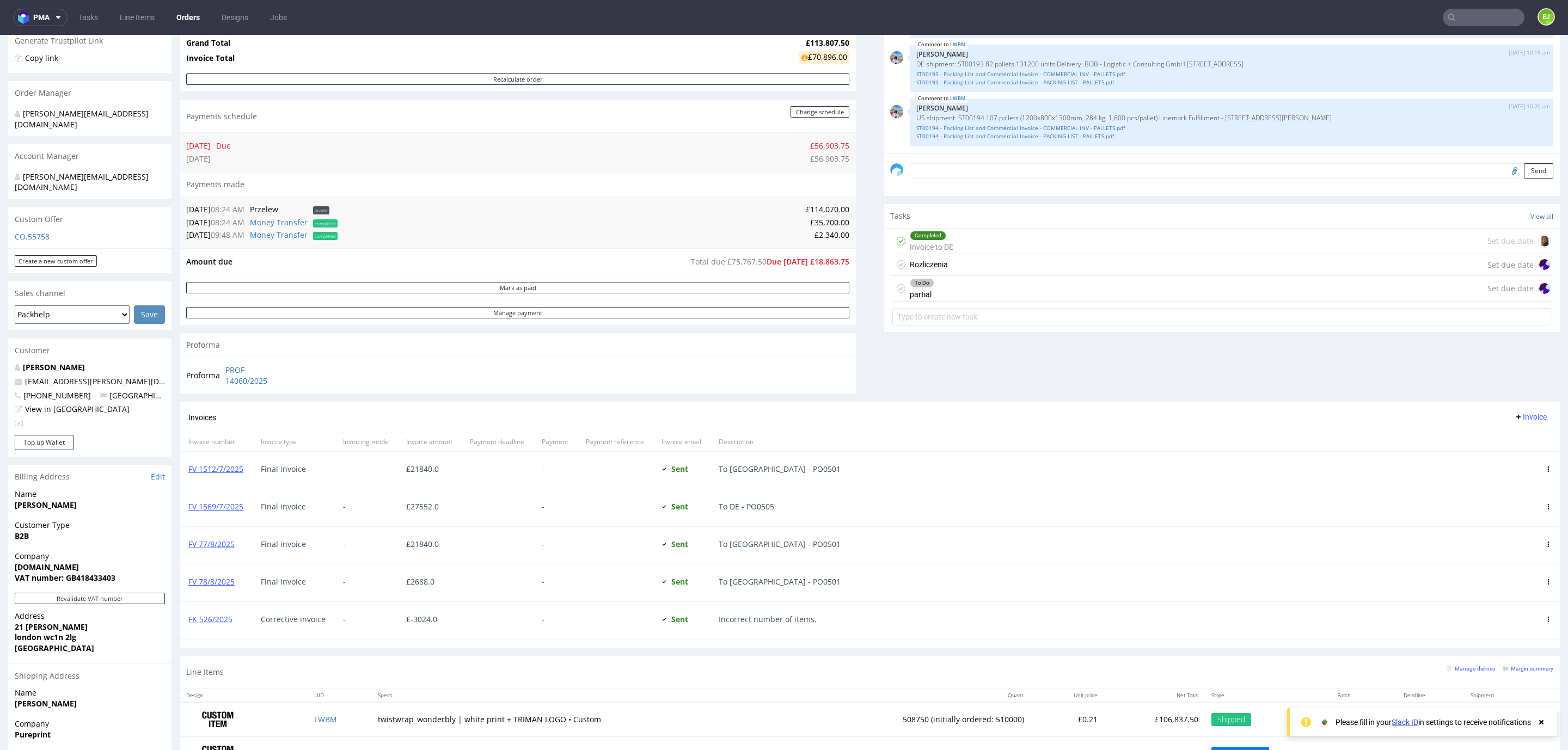
scroll to position [297, 0]
